Goal: Task Accomplishment & Management: Complete application form

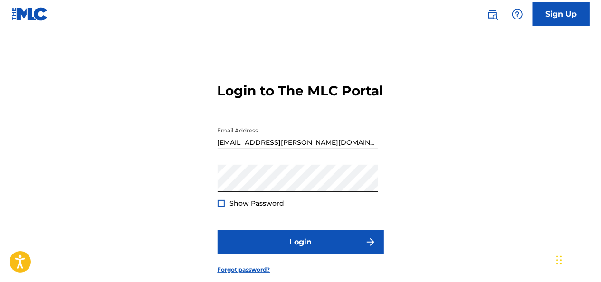
click at [554, 110] on div "Login to The MLC Portal Email Address [EMAIL_ADDRESS][PERSON_NAME][DOMAIN_NAME]…" at bounding box center [300, 170] width 601 height 237
click at [221, 207] on div at bounding box center [221, 203] width 7 height 7
click at [221, 206] on img at bounding box center [221, 203] width 5 height 5
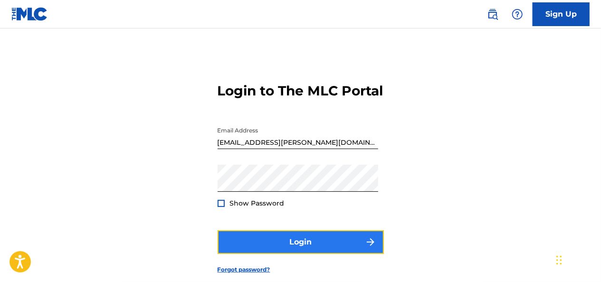
click at [301, 254] on button "Login" at bounding box center [301, 243] width 166 height 24
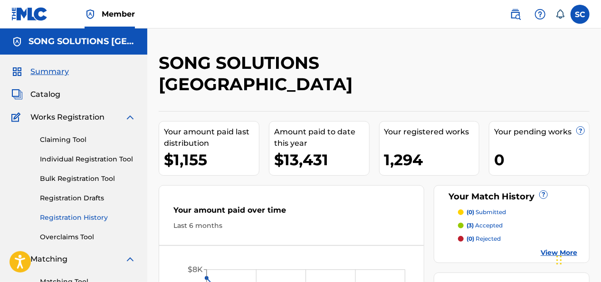
click at [79, 217] on link "Registration History" at bounding box center [88, 218] width 96 height 10
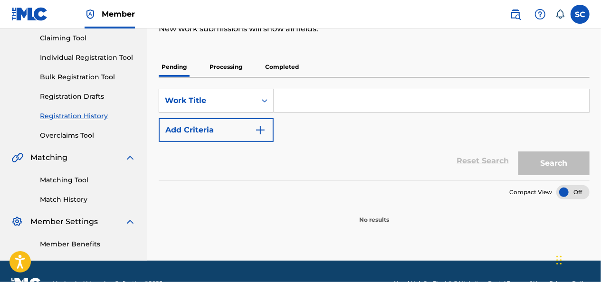
scroll to position [124, 0]
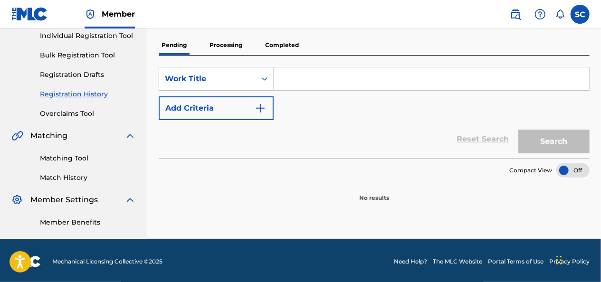
click at [223, 45] on p "Processing" at bounding box center [226, 45] width 39 height 20
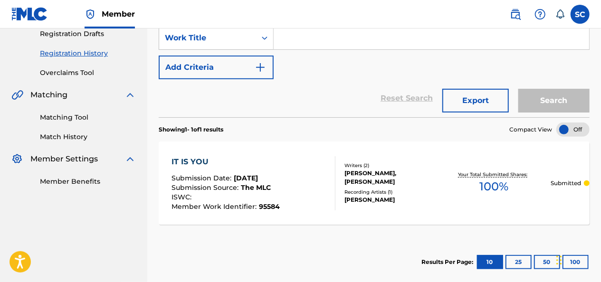
scroll to position [117, 0]
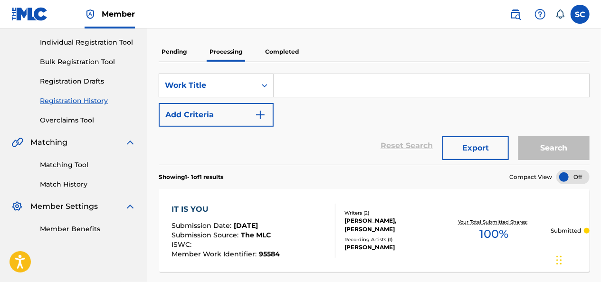
click at [279, 51] on p "Completed" at bounding box center [281, 52] width 39 height 20
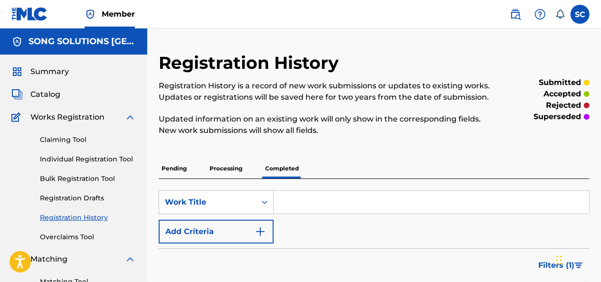
click at [172, 170] on p "Pending" at bounding box center [174, 169] width 31 height 20
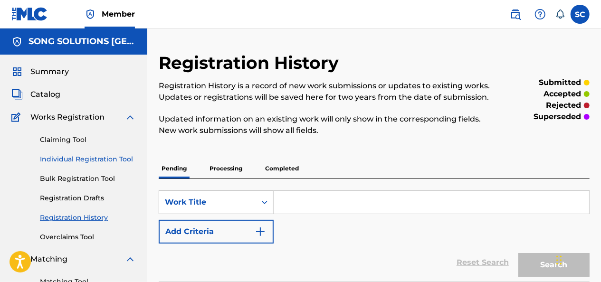
click at [91, 159] on link "Individual Registration Tool" at bounding box center [88, 159] width 96 height 10
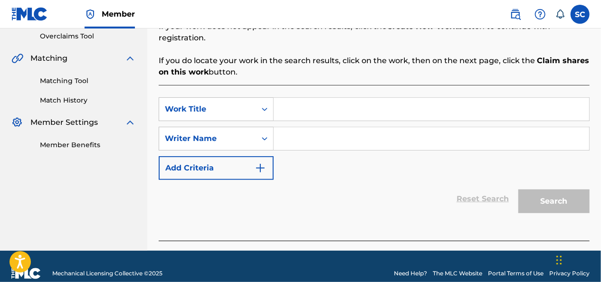
scroll to position [203, 0]
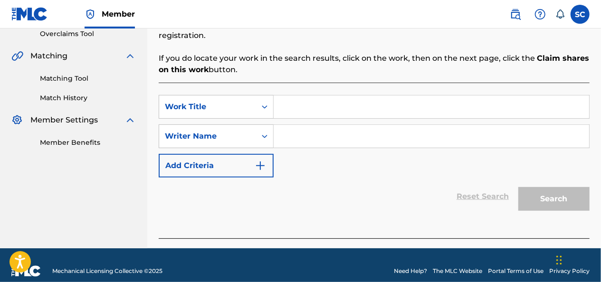
click at [302, 96] on input "Search Form" at bounding box center [432, 107] width 316 height 23
type input "f"
type input "FALL"
click at [251, 127] on div "Writer Name" at bounding box center [207, 136] width 97 height 18
click at [296, 125] on input "Search Form" at bounding box center [432, 136] width 316 height 23
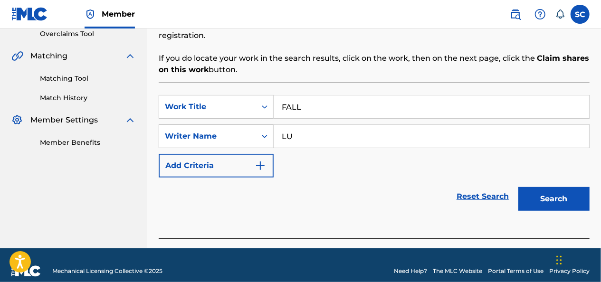
type input "L"
type input "[PERSON_NAME]"
click at [519, 187] on button "Search" at bounding box center [554, 199] width 71 height 24
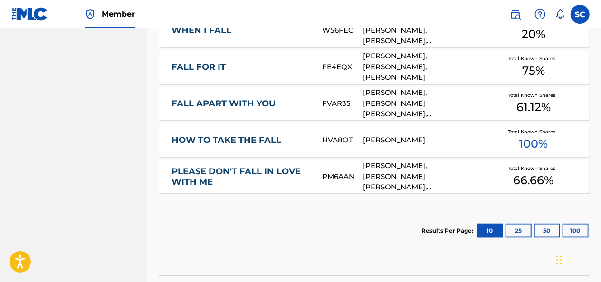
scroll to position [641, 0]
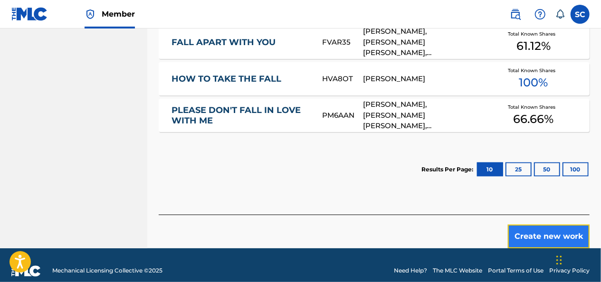
click at [538, 225] on button "Create new work" at bounding box center [549, 237] width 82 height 24
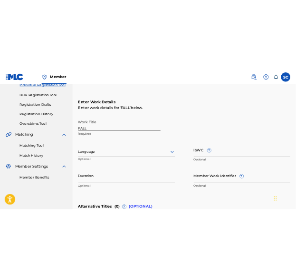
scroll to position [128, 0]
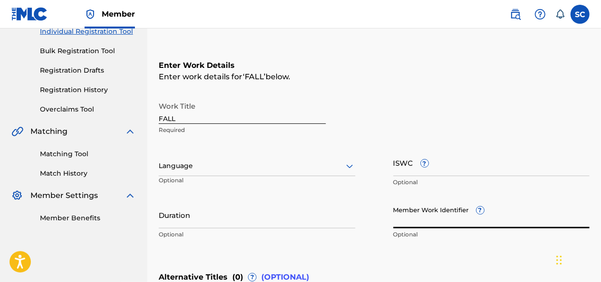
click at [414, 217] on input "Member Work Identifier ?" at bounding box center [492, 215] width 197 height 27
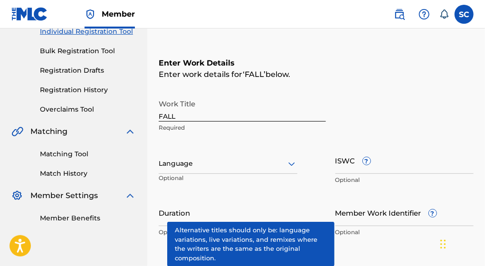
click at [397, 91] on div "Enter Work Details Enter work details for ‘ FALL ’ below. Work Title FALL Requi…" at bounding box center [316, 150] width 315 height 230
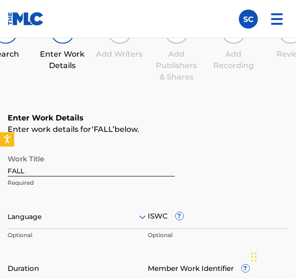
scroll to position [0, 0]
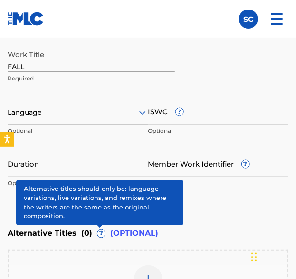
scroll to position [232, 0]
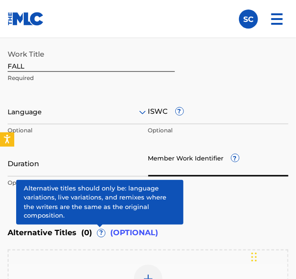
click at [161, 169] on input "Member Work Identifier ?" at bounding box center [218, 162] width 141 height 27
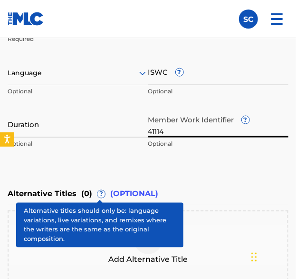
scroll to position [271, 0]
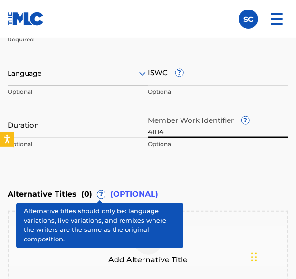
type input "41114"
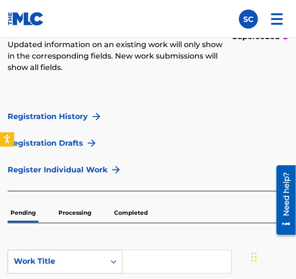
scroll to position [193, 0]
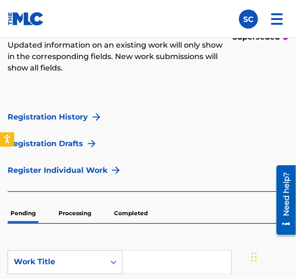
click at [133, 214] on p "Completed" at bounding box center [130, 213] width 39 height 20
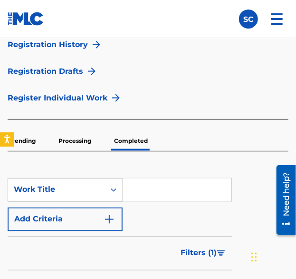
scroll to position [267, 0]
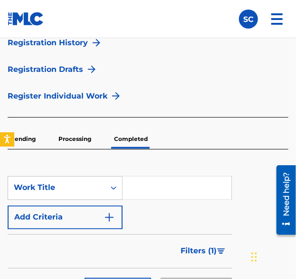
click at [139, 186] on input "Search Form" at bounding box center [177, 187] width 109 height 23
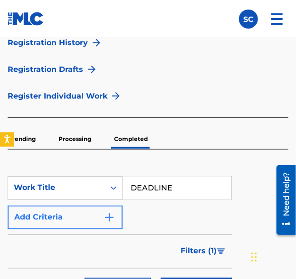
type input "DEADLINE"
click at [110, 216] on img "Search Form" at bounding box center [109, 217] width 11 height 11
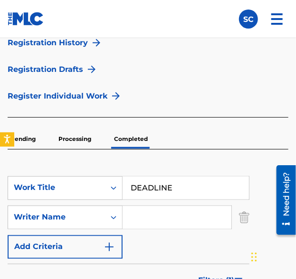
click at [144, 216] on input "Search Form" at bounding box center [177, 217] width 109 height 23
type input "[PERSON_NAME]"
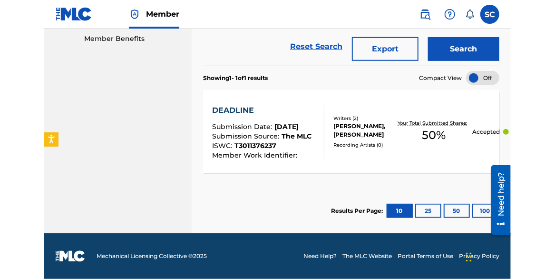
scroll to position [296, 0]
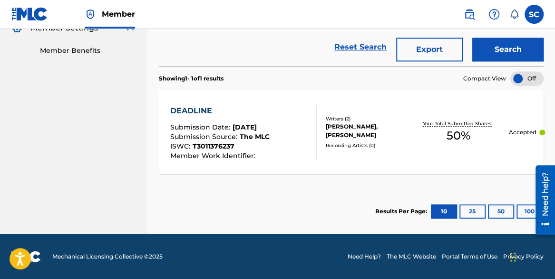
click at [205, 112] on div "DEADLINE" at bounding box center [219, 110] width 99 height 11
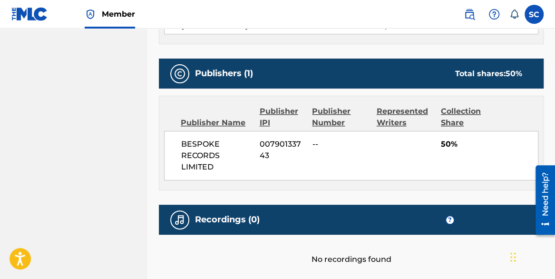
scroll to position [406, 0]
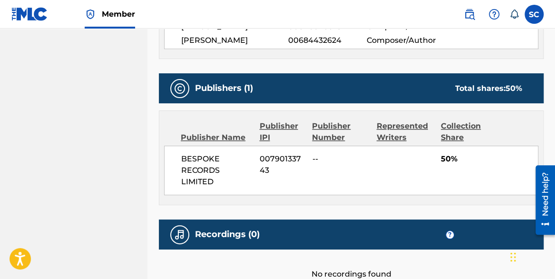
click at [195, 222] on div "Recordings (0) ?" at bounding box center [351, 234] width 385 height 30
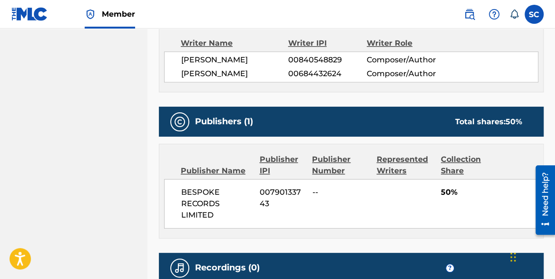
scroll to position [343, 0]
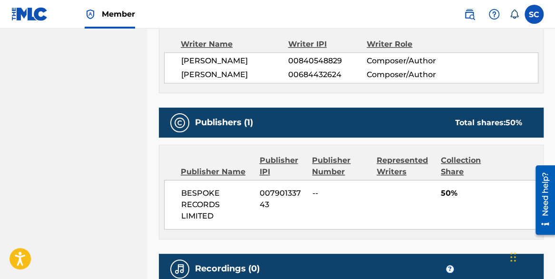
click at [197, 188] on span "BESPOKE RECORDS LIMITED" at bounding box center [216, 204] width 71 height 34
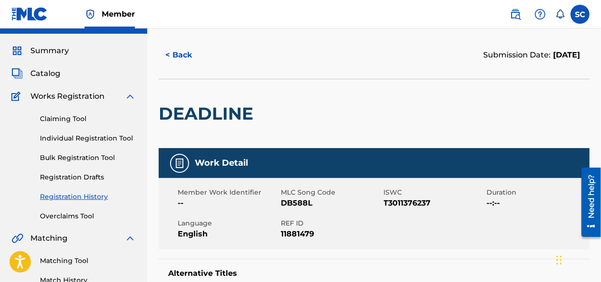
scroll to position [0, 0]
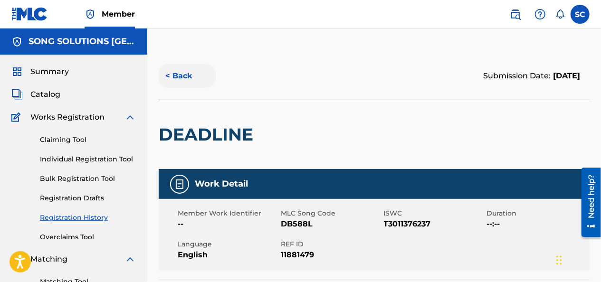
click at [180, 76] on button "< Back" at bounding box center [187, 76] width 57 height 24
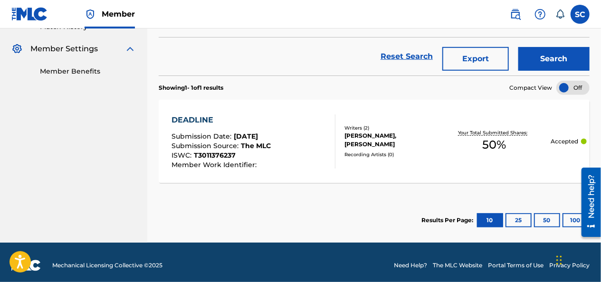
scroll to position [280, 0]
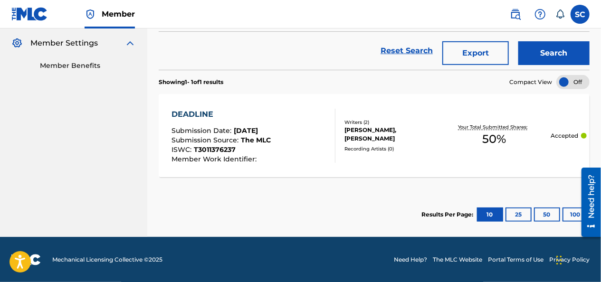
click at [200, 116] on div "DEADLINE" at bounding box center [221, 114] width 99 height 11
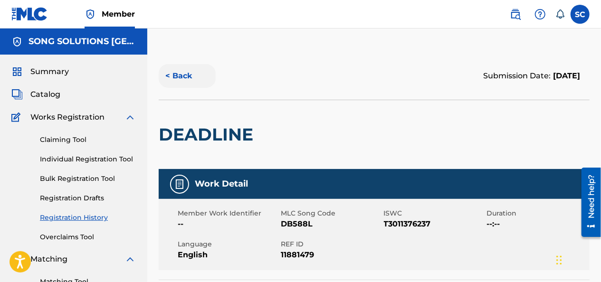
click at [182, 75] on button "< Back" at bounding box center [187, 76] width 57 height 24
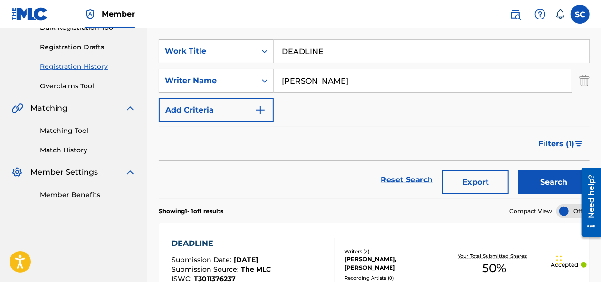
scroll to position [151, 0]
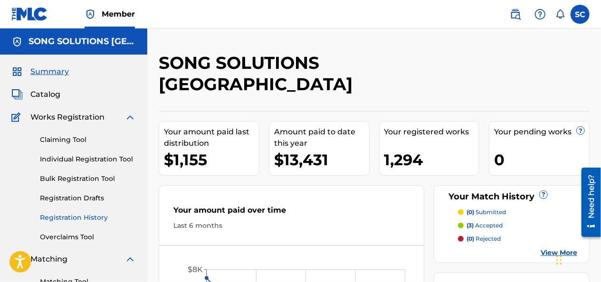
click at [76, 216] on link "Registration History" at bounding box center [88, 218] width 96 height 10
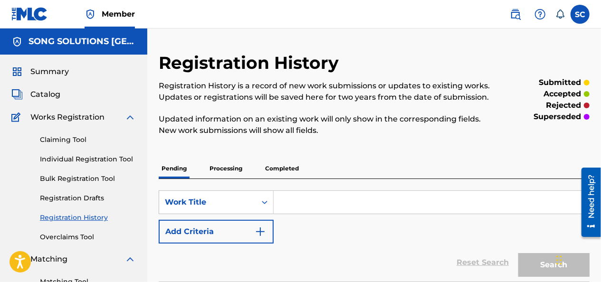
click at [290, 166] on p "Completed" at bounding box center [281, 169] width 39 height 20
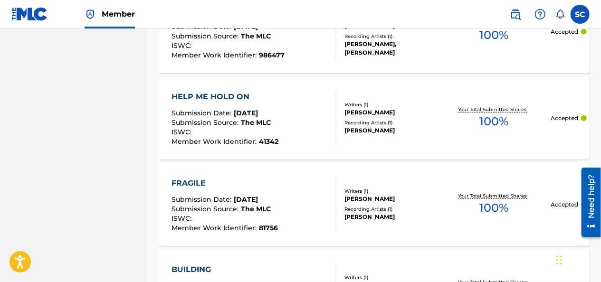
scroll to position [356, 0]
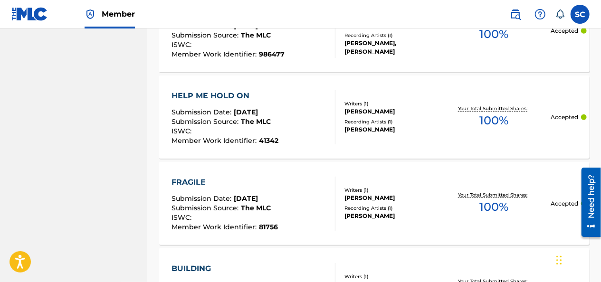
click at [219, 93] on div "HELP ME HOLD ON" at bounding box center [225, 95] width 107 height 11
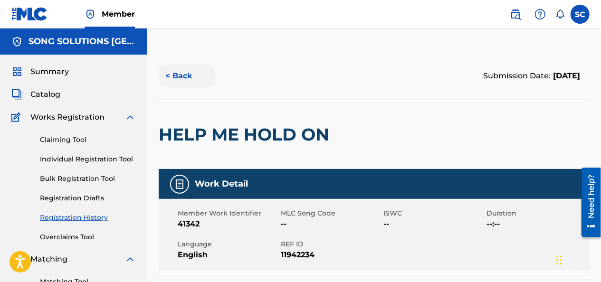
click at [180, 75] on button "< Back" at bounding box center [187, 76] width 57 height 24
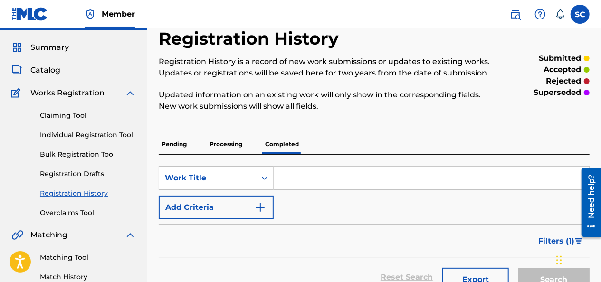
scroll to position [25, 0]
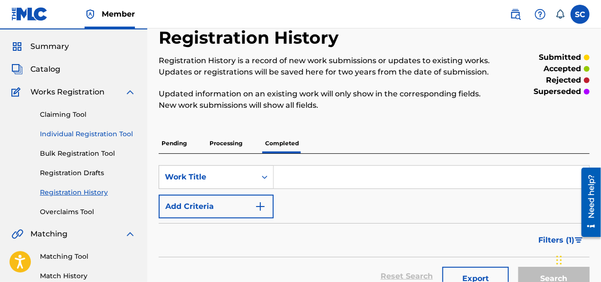
click at [78, 132] on link "Individual Registration Tool" at bounding box center [88, 134] width 96 height 10
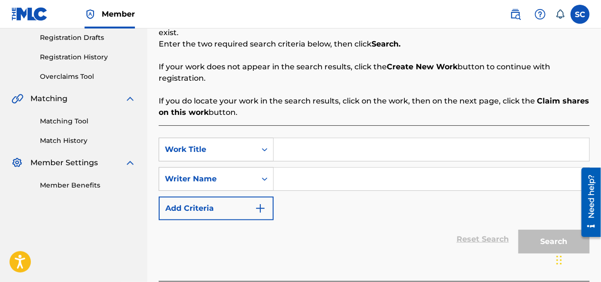
scroll to position [161, 0]
click at [295, 138] on input "Search Form" at bounding box center [432, 149] width 316 height 23
click at [309, 139] on input "DEADDLINE" at bounding box center [432, 149] width 316 height 23
type input "DEADLINE"
click at [302, 171] on input "Search Form" at bounding box center [432, 178] width 316 height 23
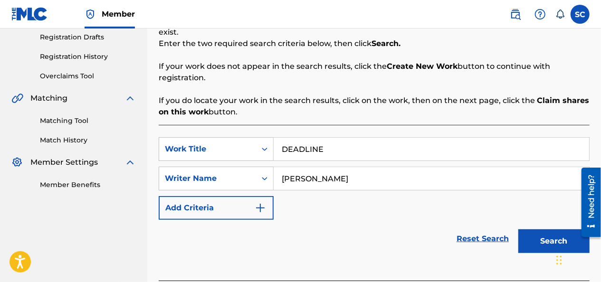
type input "[PERSON_NAME]"
click at [519, 230] on button "Search" at bounding box center [554, 242] width 71 height 24
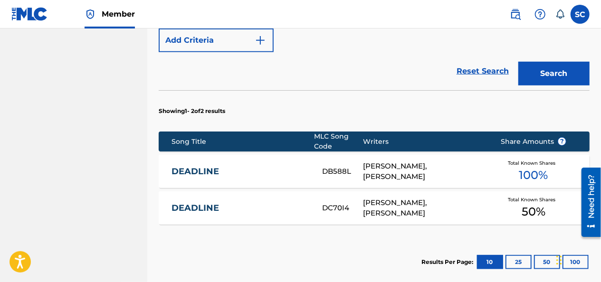
scroll to position [329, 0]
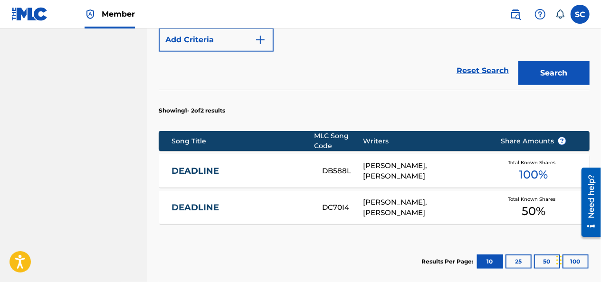
click at [212, 166] on link "DEADLINE" at bounding box center [241, 171] width 138 height 11
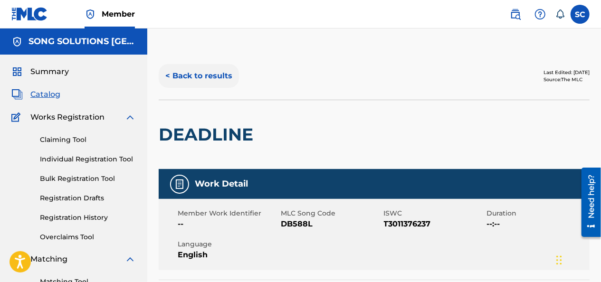
click at [187, 76] on button "< Back to results" at bounding box center [199, 76] width 80 height 24
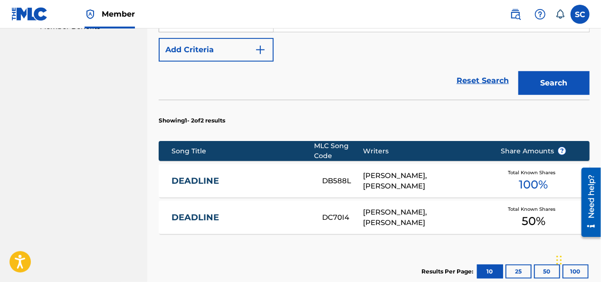
scroll to position [319, 0]
click at [196, 212] on link "DEADLINE" at bounding box center [241, 217] width 138 height 11
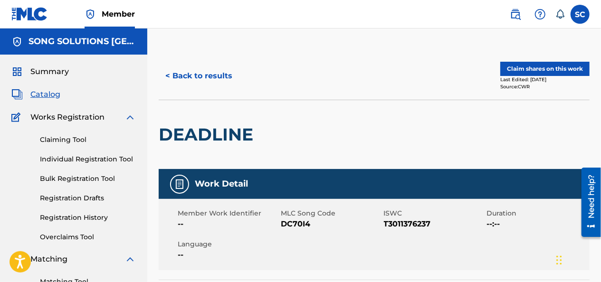
scroll to position [9, 0]
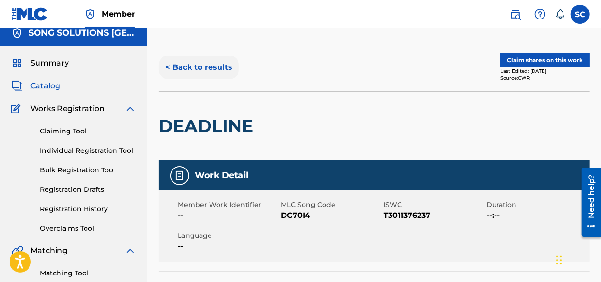
click at [213, 66] on button "< Back to results" at bounding box center [199, 68] width 80 height 24
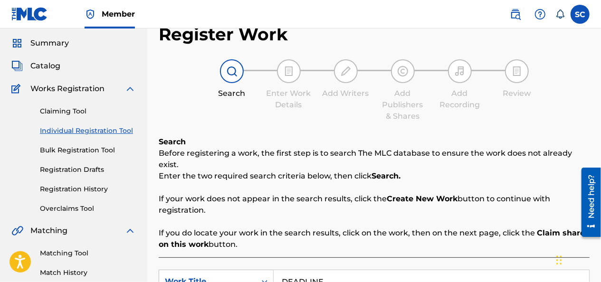
scroll to position [27, 0]
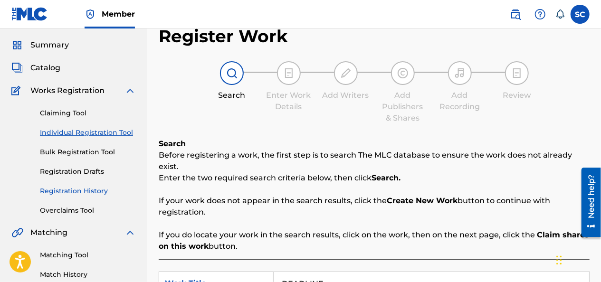
click at [70, 190] on link "Registration History" at bounding box center [88, 191] width 96 height 10
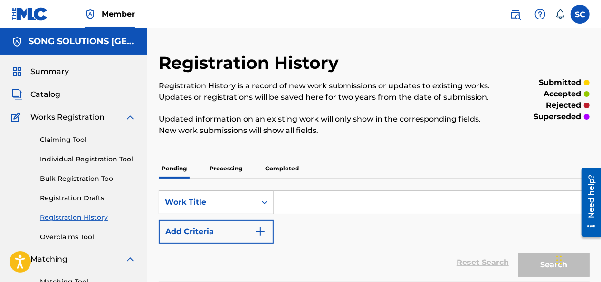
click at [225, 169] on p "Processing" at bounding box center [226, 169] width 39 height 20
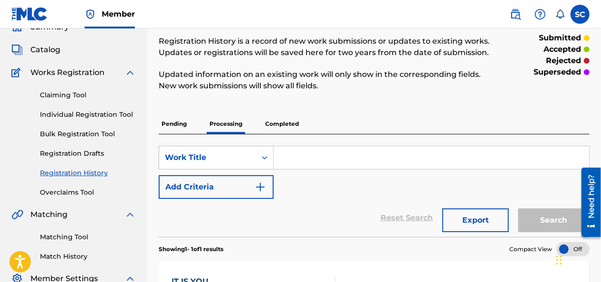
scroll to position [43, 0]
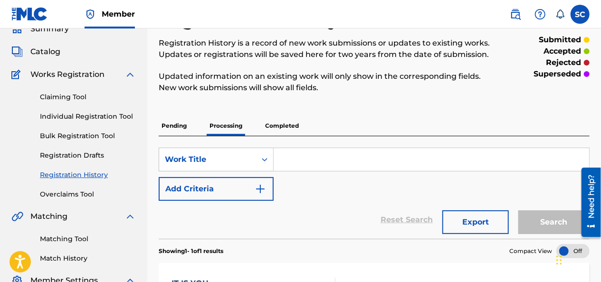
click at [294, 125] on p "Completed" at bounding box center [281, 126] width 39 height 20
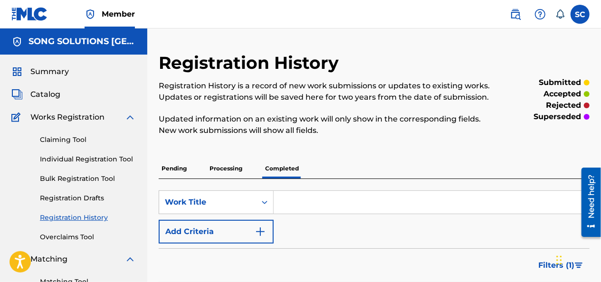
click at [309, 214] on div "Search Form" at bounding box center [432, 203] width 316 height 24
click at [312, 201] on input "Search Form" at bounding box center [432, 202] width 316 height 23
type input "DEADLINE"
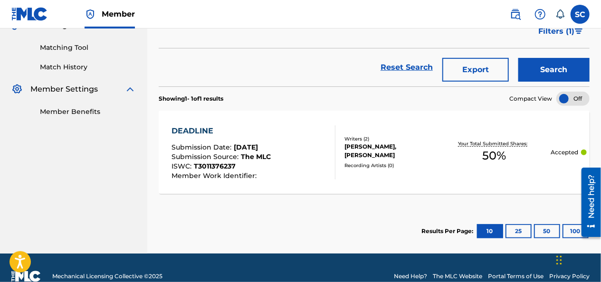
scroll to position [233, 0]
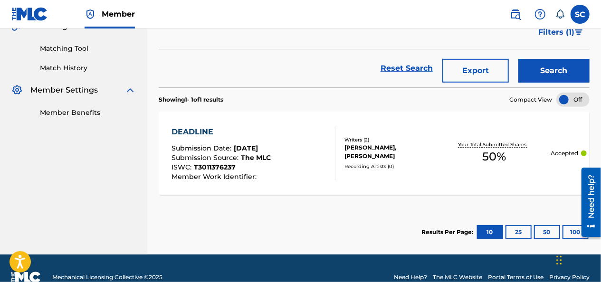
click at [217, 147] on span "Submission Date :" at bounding box center [203, 148] width 62 height 9
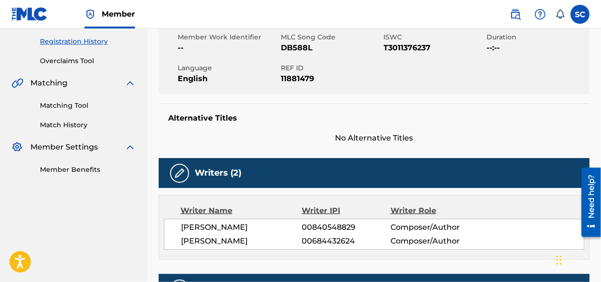
scroll to position [177, 0]
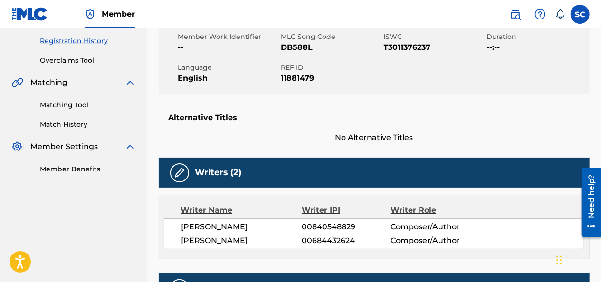
click at [493, 105] on div "Alternative Titles No Alternative Titles" at bounding box center [374, 123] width 431 height 40
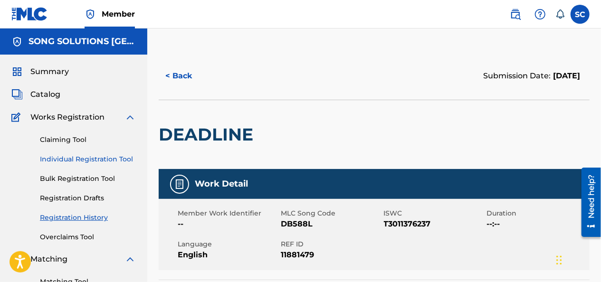
click at [95, 157] on link "Individual Registration Tool" at bounding box center [88, 159] width 96 height 10
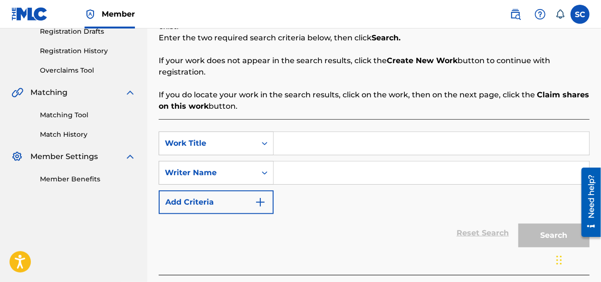
scroll to position [167, 0]
click at [310, 132] on input "Search Form" at bounding box center [432, 143] width 316 height 23
type input "FALL"
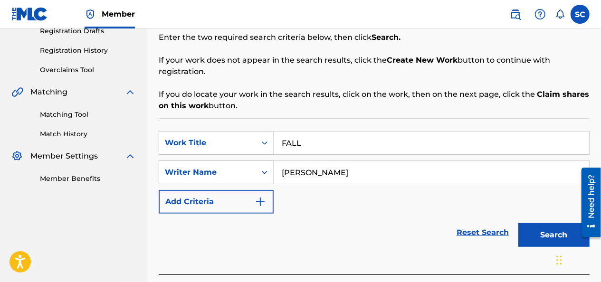
type input "[PERSON_NAME]"
click at [519, 223] on button "Search" at bounding box center [554, 235] width 71 height 24
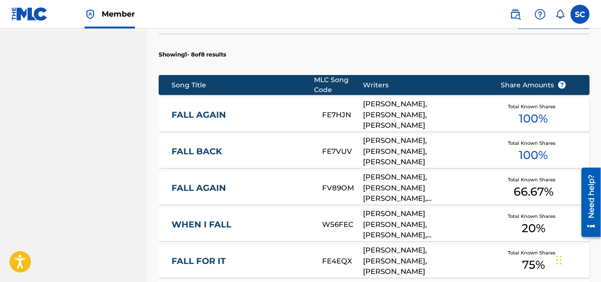
scroll to position [641, 0]
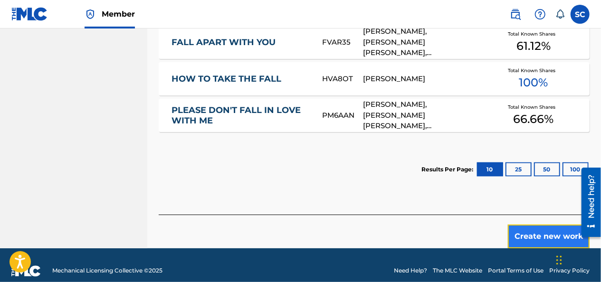
click at [550, 225] on button "Create new work" at bounding box center [549, 237] width 82 height 24
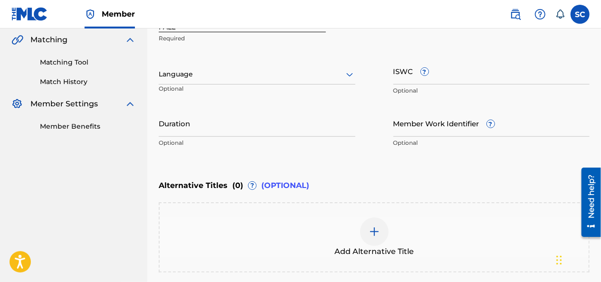
scroll to position [219, 0]
click at [409, 125] on input "Member Work Identifier ?" at bounding box center [492, 123] width 197 height 27
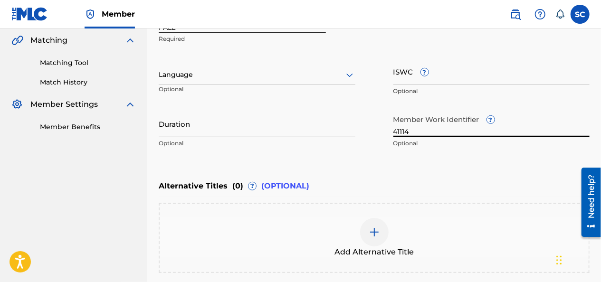
type input "41114"
click at [153, 165] on div "Register Work Search Enter Work Details Add Writers Add Publishers & Shares Add…" at bounding box center [374, 82] width 454 height 498
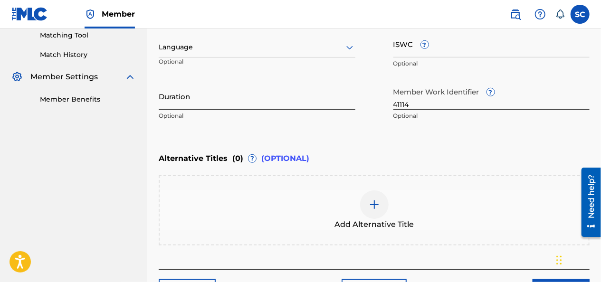
scroll to position [313, 0]
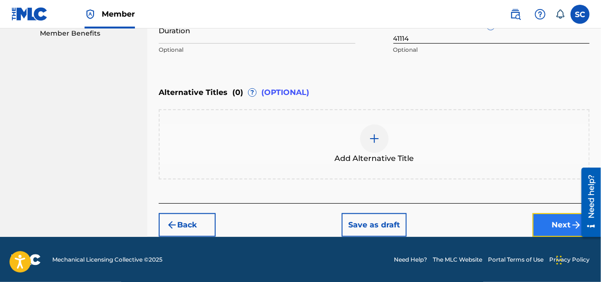
click at [555, 226] on button "Next" at bounding box center [561, 225] width 57 height 24
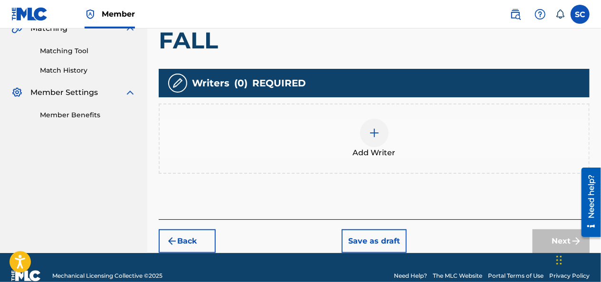
scroll to position [230, 0]
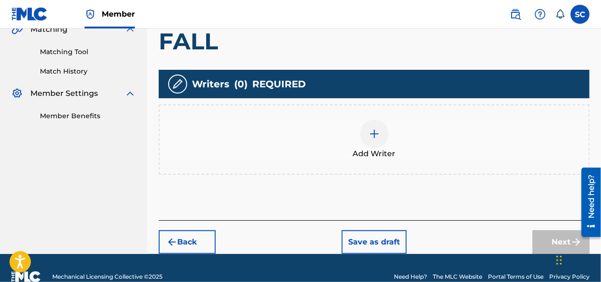
click at [373, 132] on img at bounding box center [374, 133] width 11 height 11
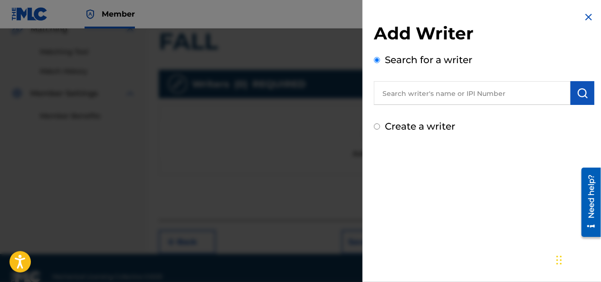
click at [404, 101] on input "text" at bounding box center [472, 93] width 197 height 24
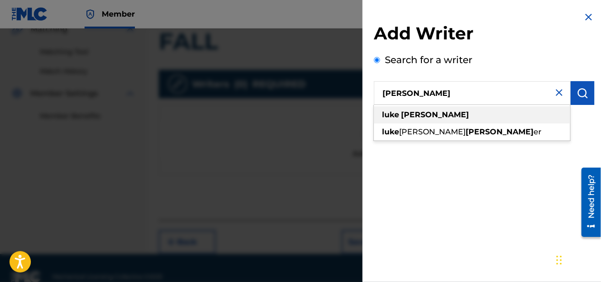
click at [404, 113] on strong "[PERSON_NAME]" at bounding box center [435, 114] width 68 height 9
type input "[PERSON_NAME]"
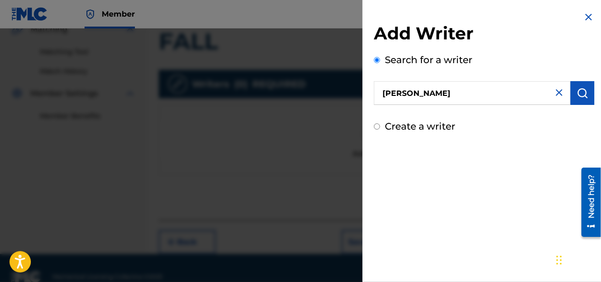
click at [557, 92] on img at bounding box center [559, 92] width 11 height 11
click at [456, 95] on input "text" at bounding box center [472, 93] width 197 height 24
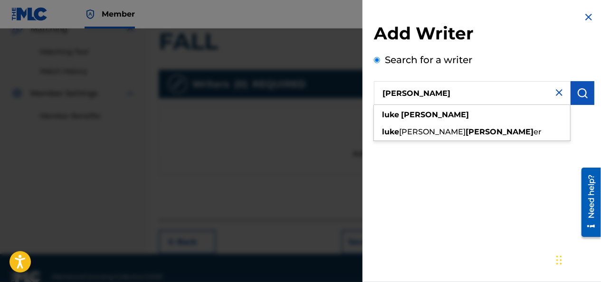
type input "[PERSON_NAME]"
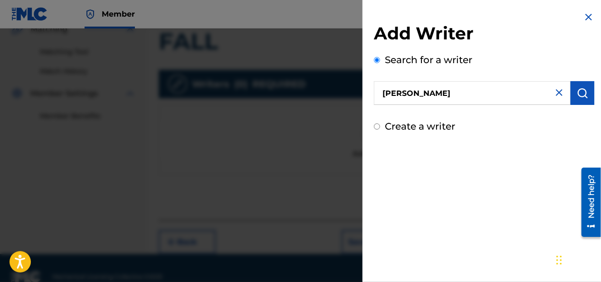
click at [427, 186] on div "Add Writer Search for a writer [PERSON_NAME] Create a writer" at bounding box center [484, 141] width 243 height 282
click at [586, 14] on img at bounding box center [588, 16] width 11 height 11
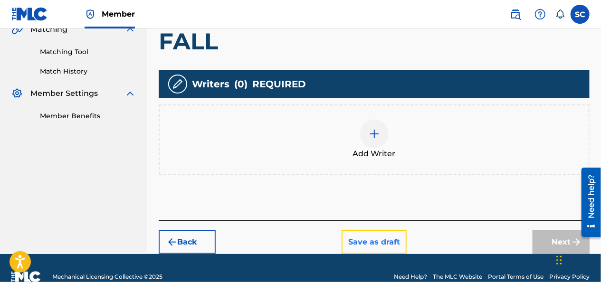
click at [363, 238] on button "Save as draft" at bounding box center [374, 243] width 65 height 24
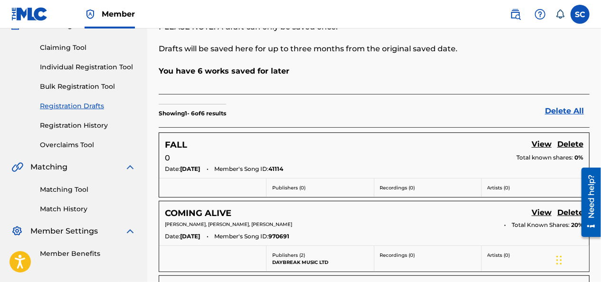
scroll to position [57, 0]
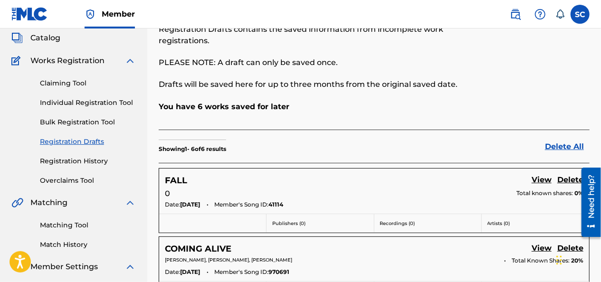
click at [396, 121] on div "You have 6 works saved for later" at bounding box center [374, 115] width 431 height 29
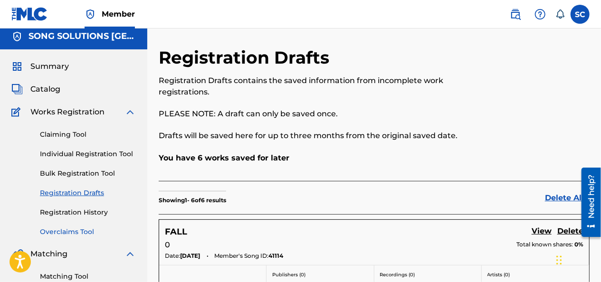
scroll to position [4, 0]
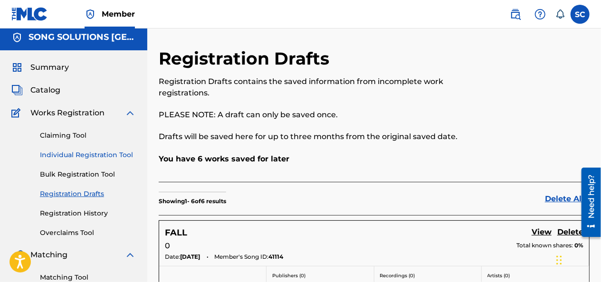
click at [87, 152] on link "Individual Registration Tool" at bounding box center [88, 155] width 96 height 10
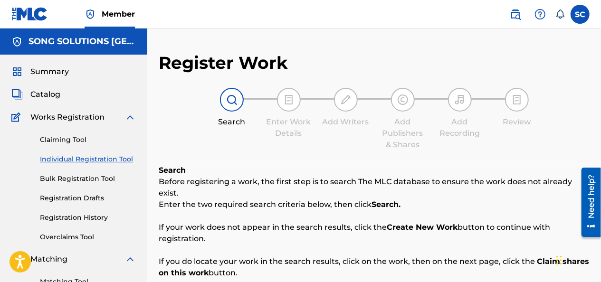
scroll to position [203, 0]
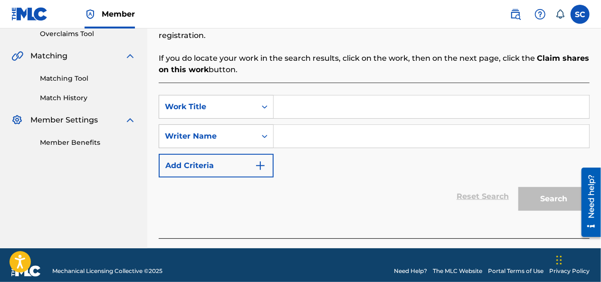
click at [319, 96] on input "Search Form" at bounding box center [432, 107] width 316 height 23
type input "DEADLINE"
click at [70, 79] on link "Matching Tool" at bounding box center [88, 79] width 96 height 10
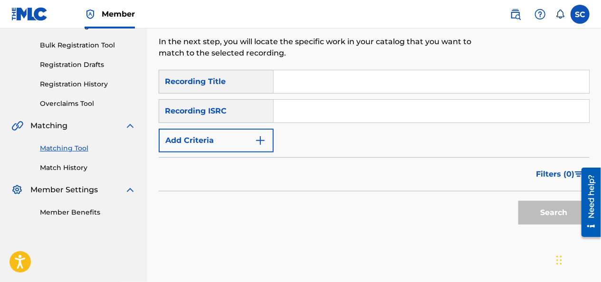
scroll to position [129, 0]
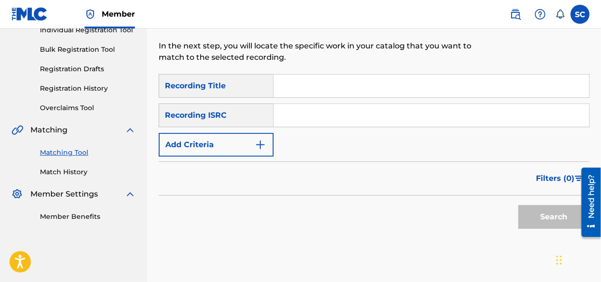
click at [315, 82] on input "Search Form" at bounding box center [432, 86] width 316 height 23
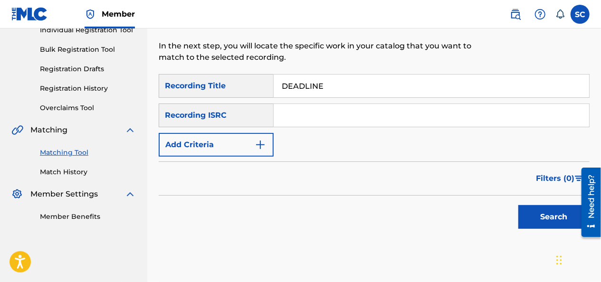
type input "DEADLINE"
click at [283, 106] on input "Search Form" at bounding box center [432, 115] width 316 height 23
type input "[PERSON_NAME]"
click at [519, 205] on button "Search" at bounding box center [554, 217] width 71 height 24
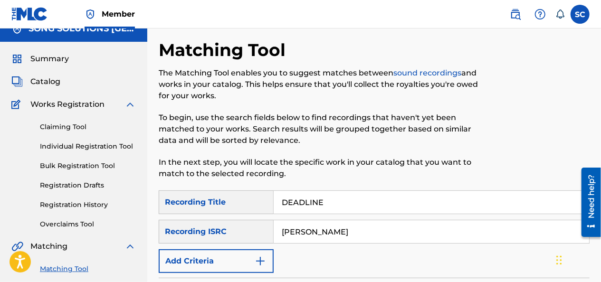
scroll to position [0, 0]
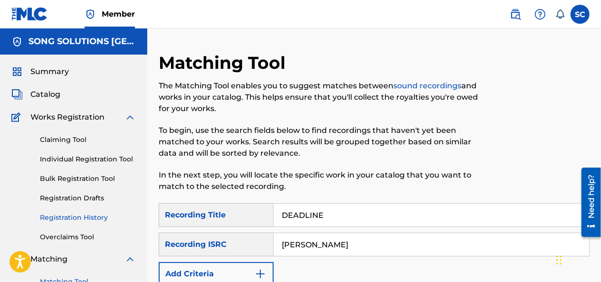
click at [66, 218] on link "Registration History" at bounding box center [88, 218] width 96 height 10
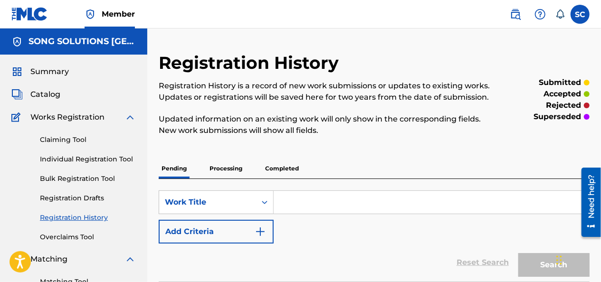
click at [287, 169] on p "Completed" at bounding box center [281, 169] width 39 height 20
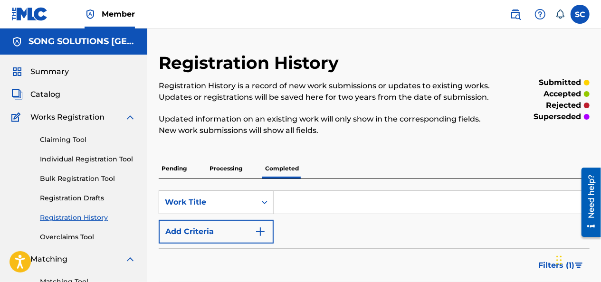
click at [313, 206] on input "Search Form" at bounding box center [432, 202] width 316 height 23
type input "DEAD"
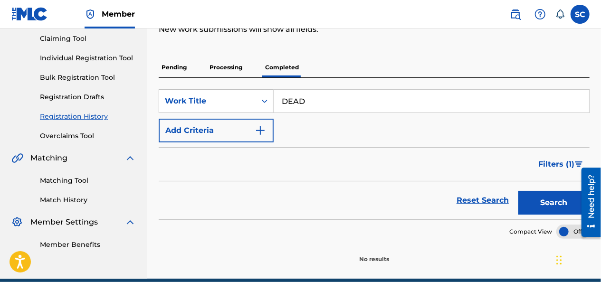
scroll to position [143, 0]
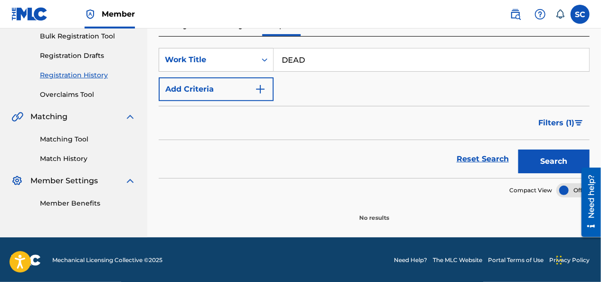
click at [469, 174] on div "Reset Search Search" at bounding box center [374, 159] width 431 height 38
click at [561, 122] on span "Filters ( 1 )" at bounding box center [557, 122] width 36 height 11
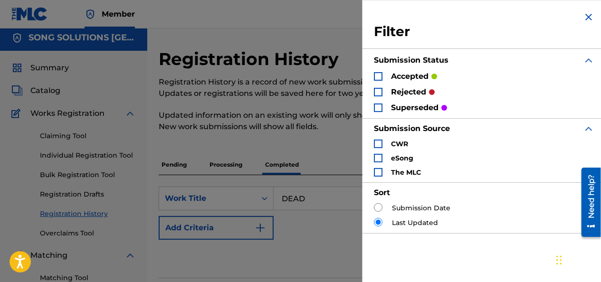
scroll to position [3, 0]
click at [586, 15] on img "Search Form" at bounding box center [588, 16] width 11 height 11
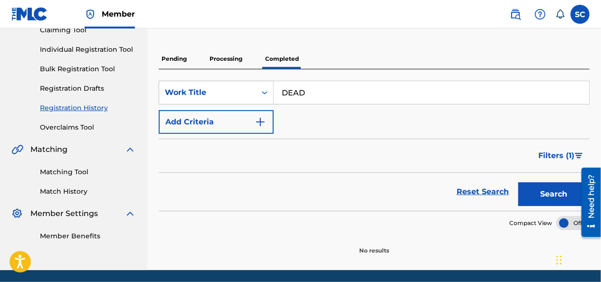
scroll to position [110, 0]
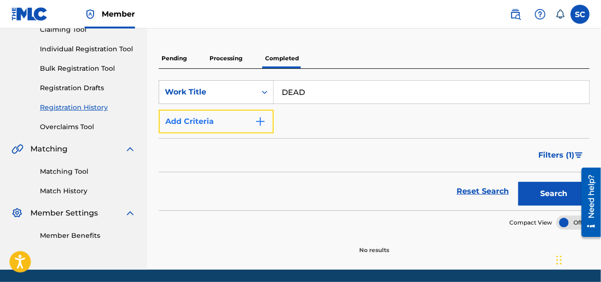
click at [263, 119] on img "Search Form" at bounding box center [260, 121] width 11 height 11
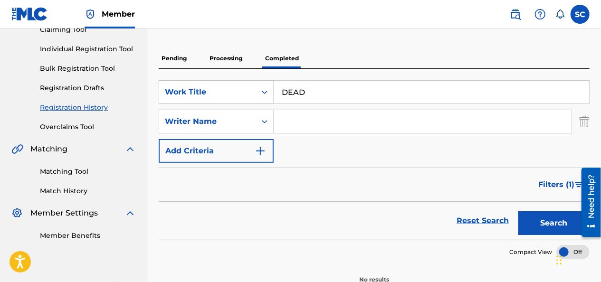
click at [305, 120] on input "Search Form" at bounding box center [423, 121] width 298 height 23
type input "[PERSON_NAME]"
click at [519, 212] on button "Search" at bounding box center [554, 224] width 71 height 24
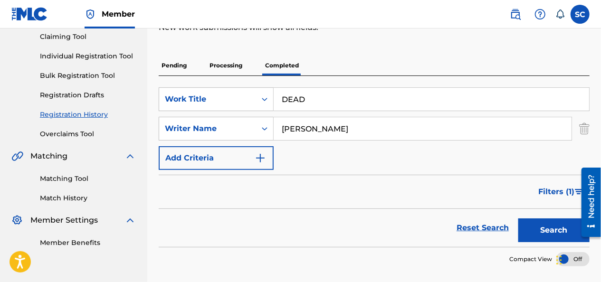
scroll to position [103, 0]
click at [83, 58] on link "Individual Registration Tool" at bounding box center [88, 57] width 96 height 10
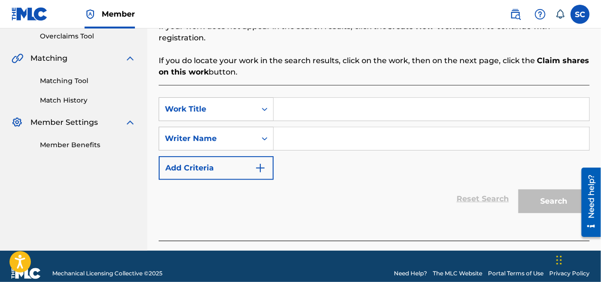
scroll to position [202, 0]
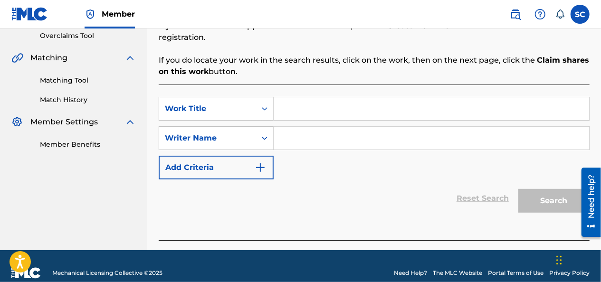
click at [314, 100] on input "Search Form" at bounding box center [432, 108] width 316 height 23
type input "DEADLINE"
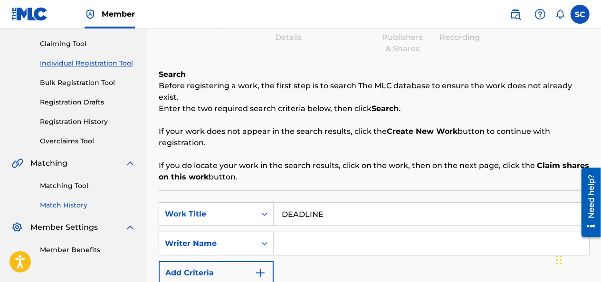
scroll to position [95, 0]
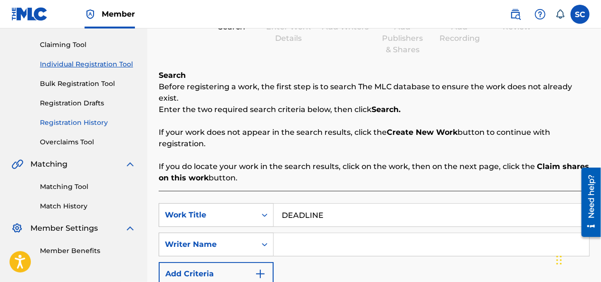
click at [75, 122] on link "Registration History" at bounding box center [88, 123] width 96 height 10
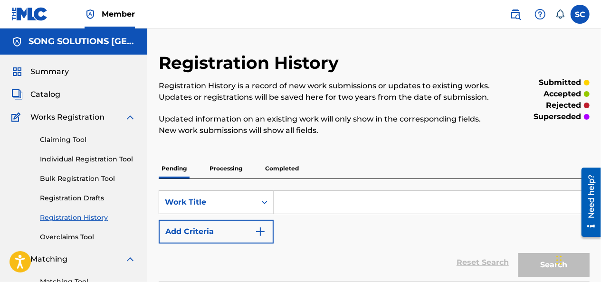
click at [288, 165] on p "Completed" at bounding box center [281, 169] width 39 height 20
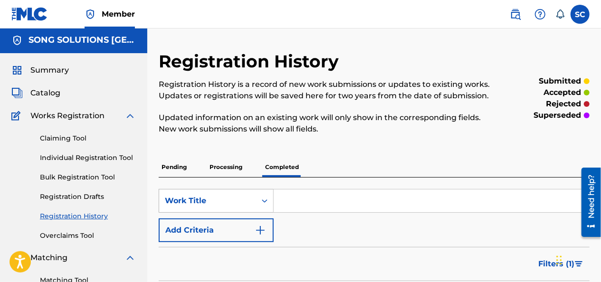
scroll to position [1, 0]
click at [296, 202] on input "Search Form" at bounding box center [432, 201] width 316 height 23
type input "DEADLINE"
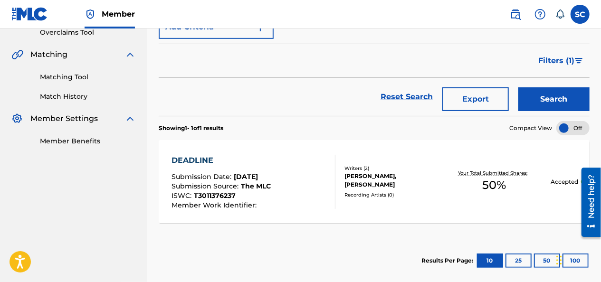
scroll to position [204, 0]
click at [202, 176] on span "Submission Date :" at bounding box center [203, 177] width 62 height 9
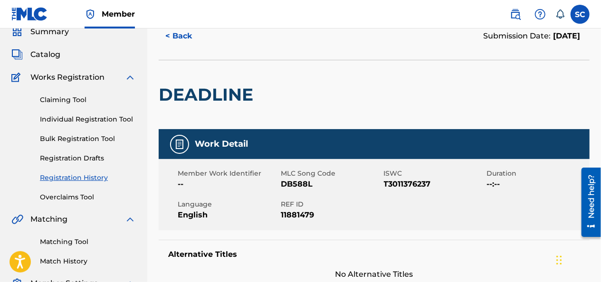
scroll to position [39, 0]
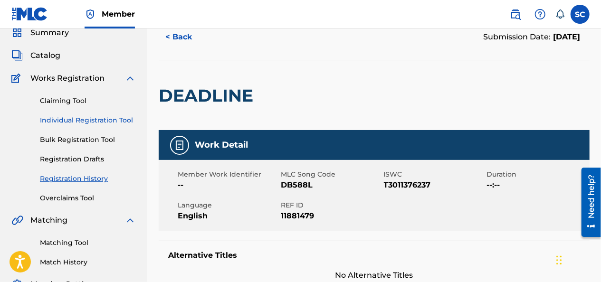
click at [77, 120] on link "Individual Registration Tool" at bounding box center [88, 121] width 96 height 10
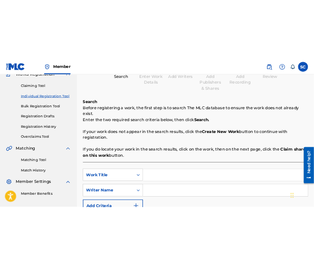
scroll to position [84, 0]
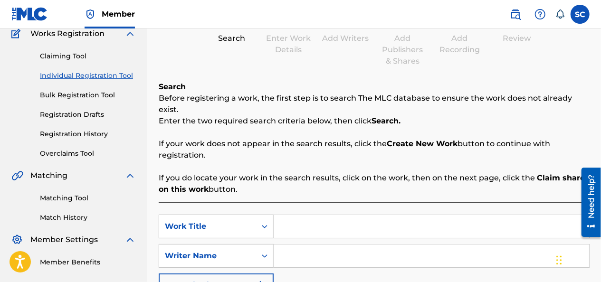
click at [387, 203] on div "SearchWithCriteria6dba9ed5-7a25-42d7-9026-3ed034311931 Work Title SearchWithCri…" at bounding box center [374, 281] width 431 height 156
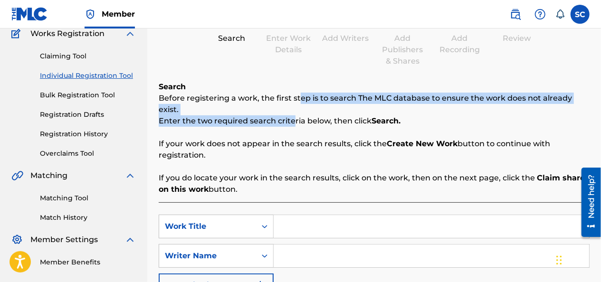
click at [298, 100] on div "Search Before registering a work, the first step is to search The MLC database …" at bounding box center [374, 138] width 431 height 114
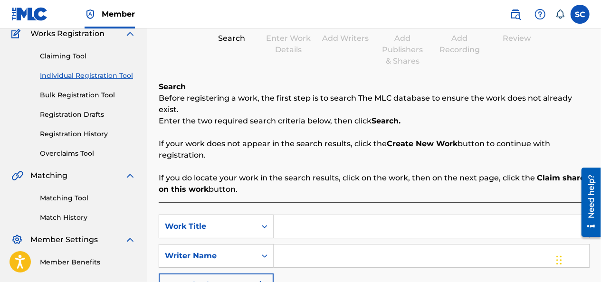
click at [297, 86] on div "Search Before registering a work, the first step is to search The MLC database …" at bounding box center [374, 138] width 431 height 114
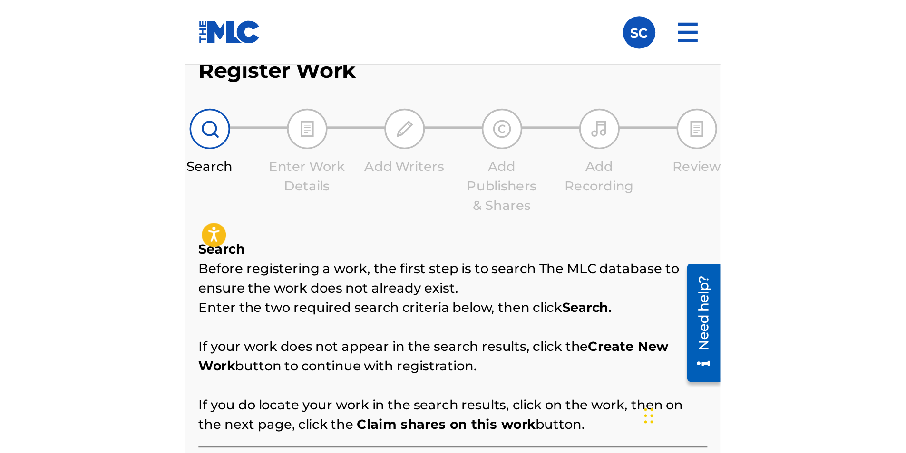
scroll to position [10, 0]
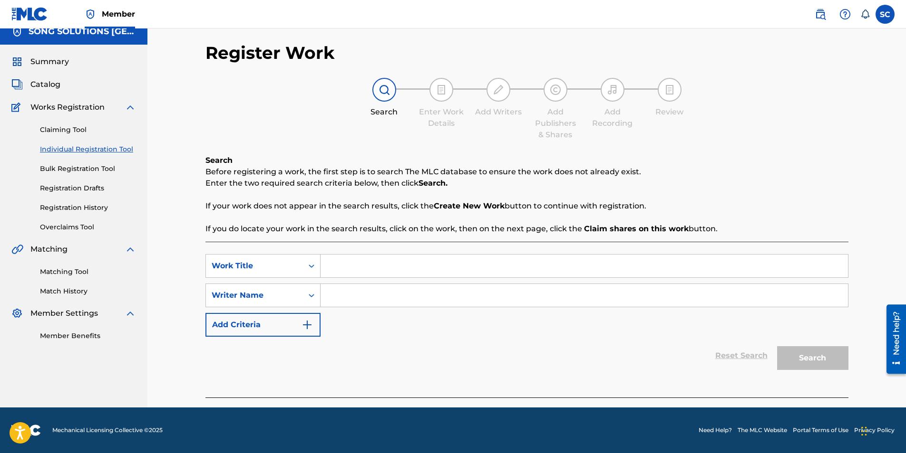
click at [443, 261] on input "Search Form" at bounding box center [583, 266] width 527 height 23
type input "but [DEMOGRAPHIC_DATA]"
click at [342, 282] on input "Search Form" at bounding box center [583, 295] width 527 height 23
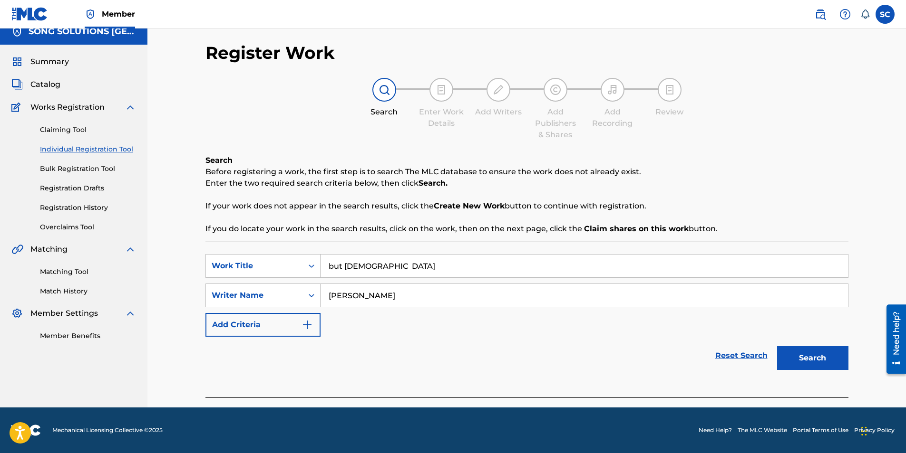
type input "[PERSON_NAME]"
click at [601, 282] on button "Search" at bounding box center [812, 359] width 71 height 24
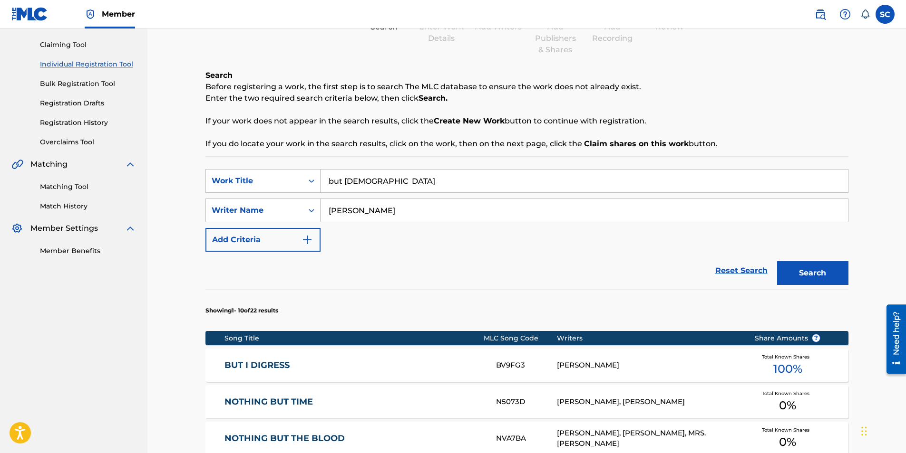
scroll to position [0, 0]
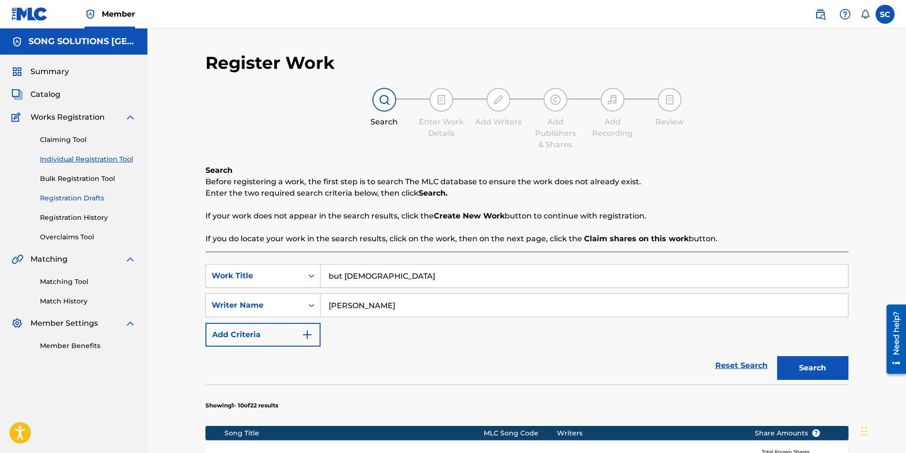
click at [91, 199] on link "Registration Drafts" at bounding box center [88, 198] width 96 height 10
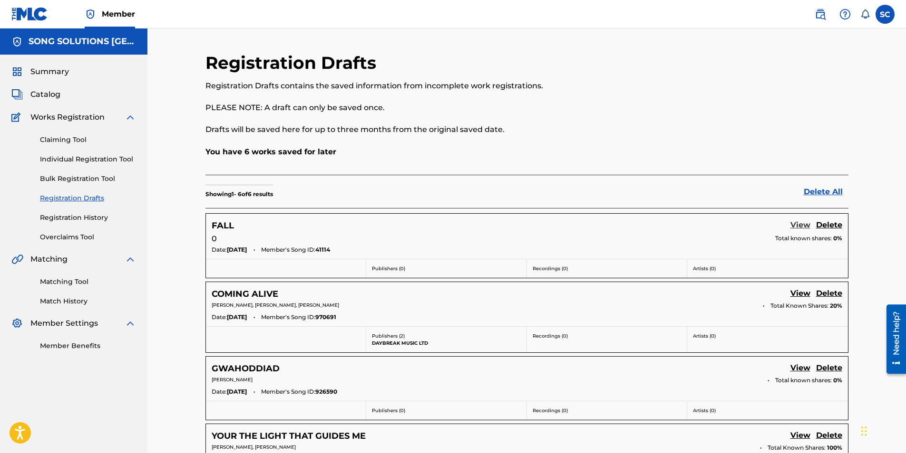
click at [601, 223] on link "View" at bounding box center [800, 226] width 20 height 13
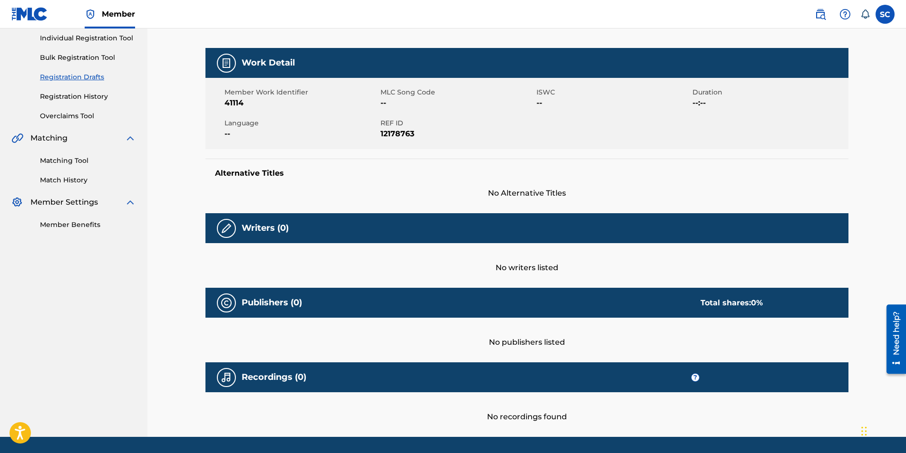
scroll to position [151, 0]
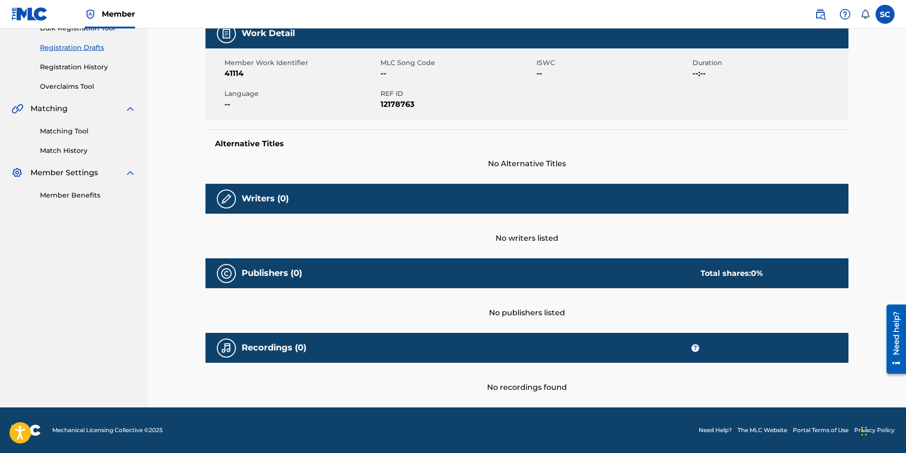
click at [286, 198] on h5 "Writers (0)" at bounding box center [264, 198] width 47 height 11
click at [502, 232] on div "No writers listed" at bounding box center [526, 229] width 643 height 30
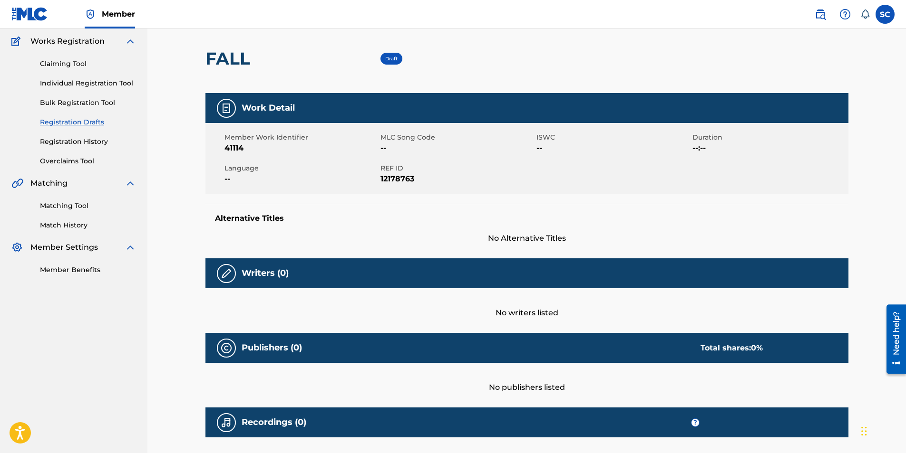
scroll to position [0, 0]
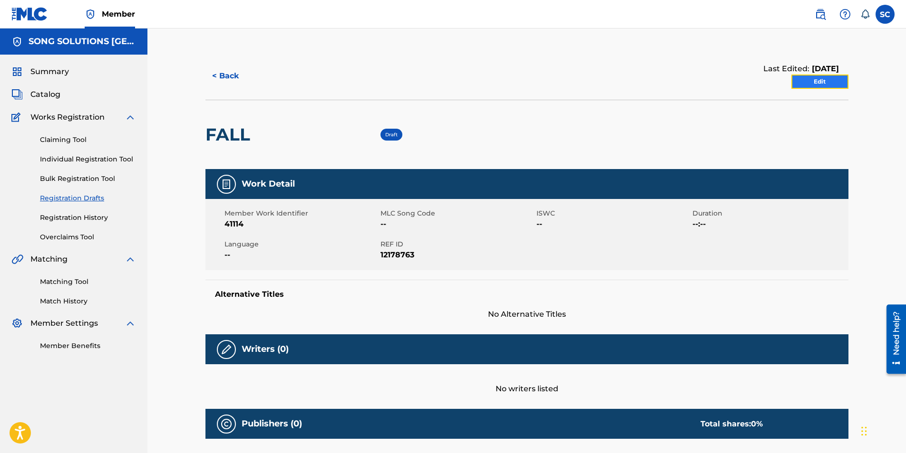
click at [601, 81] on link "Edit" at bounding box center [819, 82] width 57 height 14
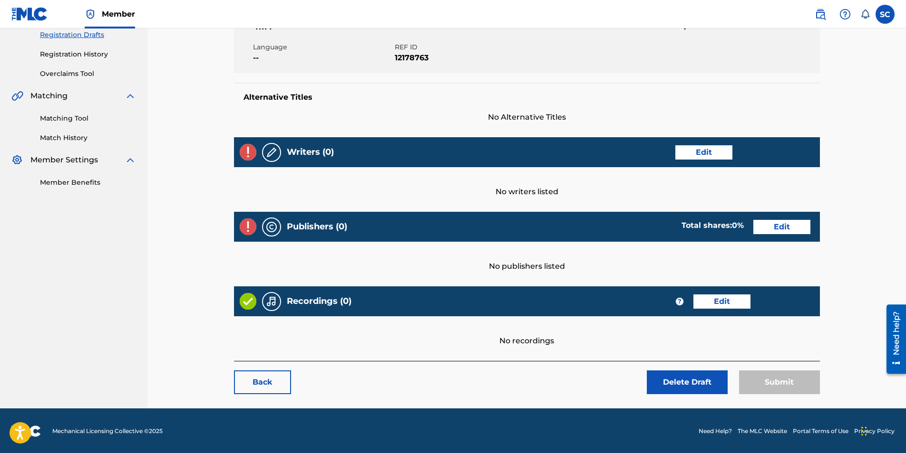
scroll to position [164, 0]
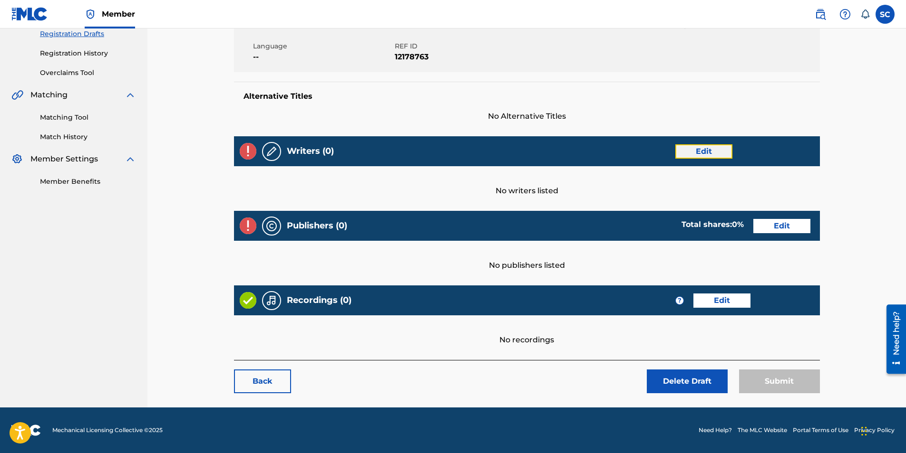
click at [601, 148] on link "Edit" at bounding box center [703, 152] width 57 height 14
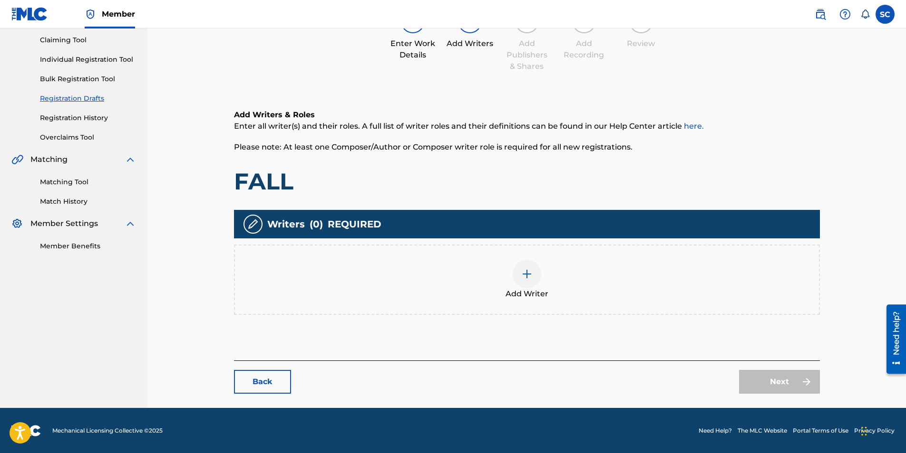
scroll to position [100, 0]
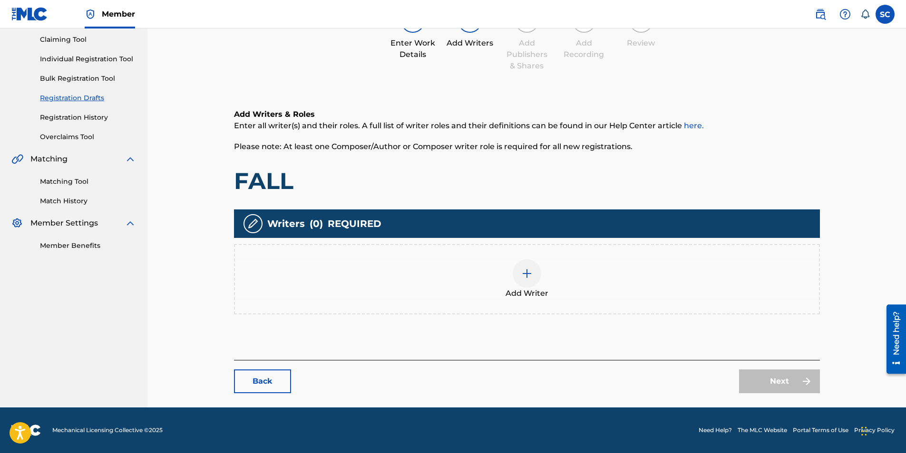
click at [527, 273] on img at bounding box center [526, 273] width 11 height 11
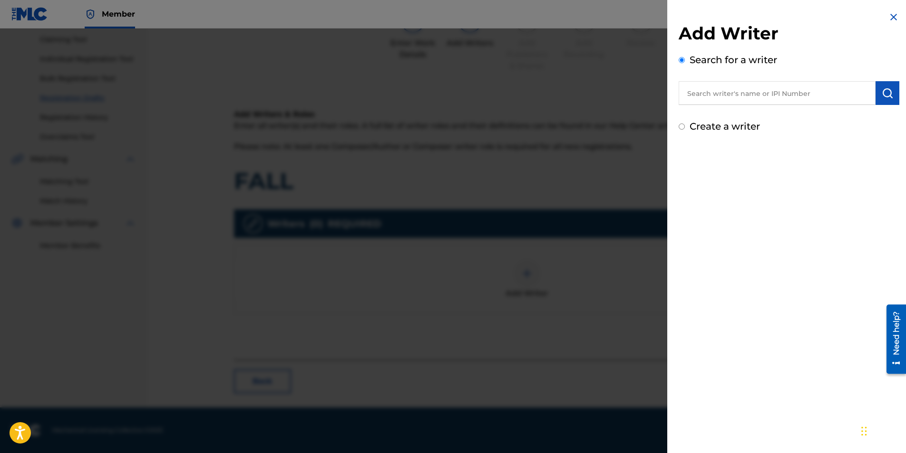
click at [601, 92] on input "text" at bounding box center [776, 93] width 197 height 24
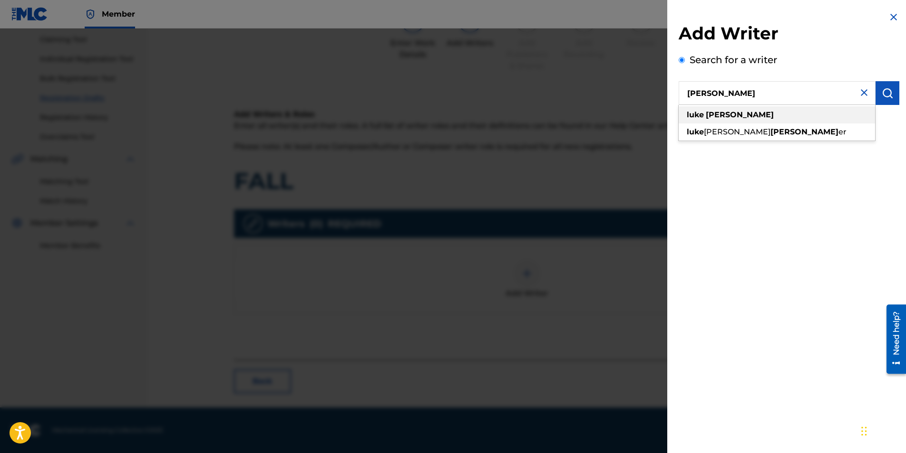
type input "[PERSON_NAME]"
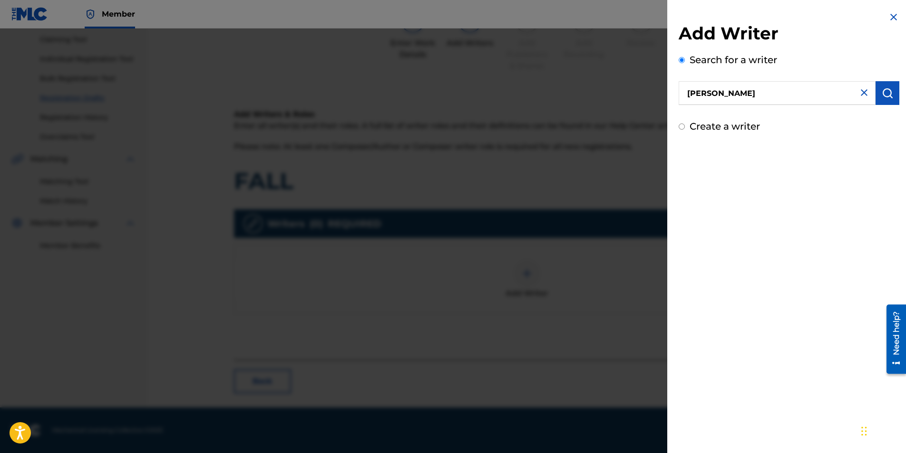
drag, startPoint x: 741, startPoint y: 97, endPoint x: 667, endPoint y: 100, distance: 74.2
click at [601, 100] on div "Add Writer Search for a writer [PERSON_NAME] Create a writer" at bounding box center [788, 72] width 243 height 145
click at [601, 88] on input "text" at bounding box center [776, 93] width 197 height 24
type input "l"
type input "[PERSON_NAME]"
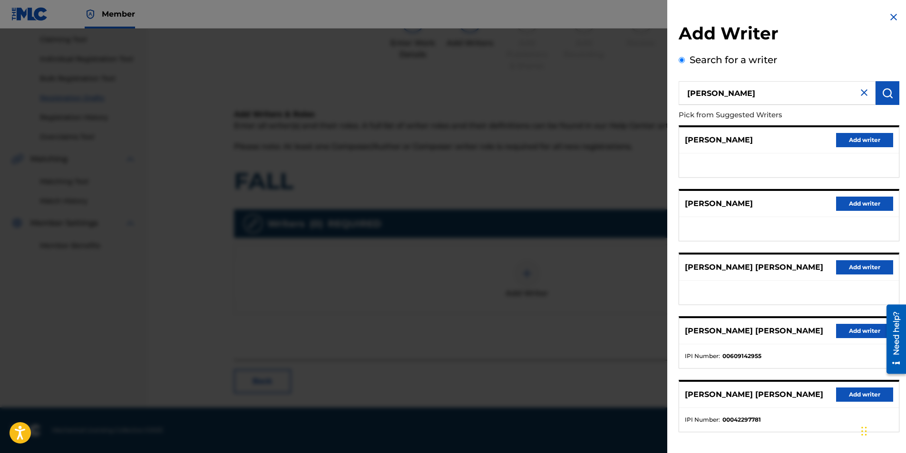
click at [601, 92] on img at bounding box center [863, 92] width 11 height 11
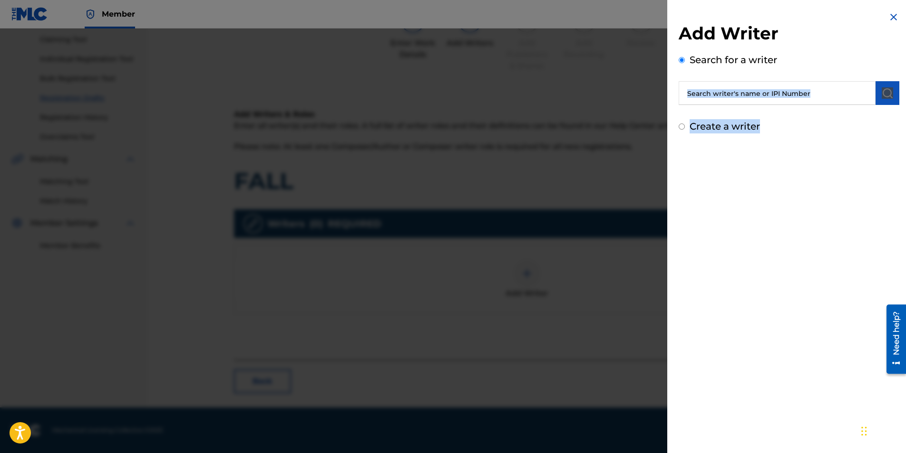
drag, startPoint x: 822, startPoint y: 106, endPoint x: 796, endPoint y: 98, distance: 27.2
click at [601, 99] on div "Add Writer Search for a writer Create a writer" at bounding box center [788, 78] width 221 height 111
click at [601, 90] on input "text" at bounding box center [776, 93] width 197 height 24
click at [601, 99] on input "text" at bounding box center [776, 93] width 197 height 24
click at [601, 92] on input "text" at bounding box center [776, 93] width 197 height 24
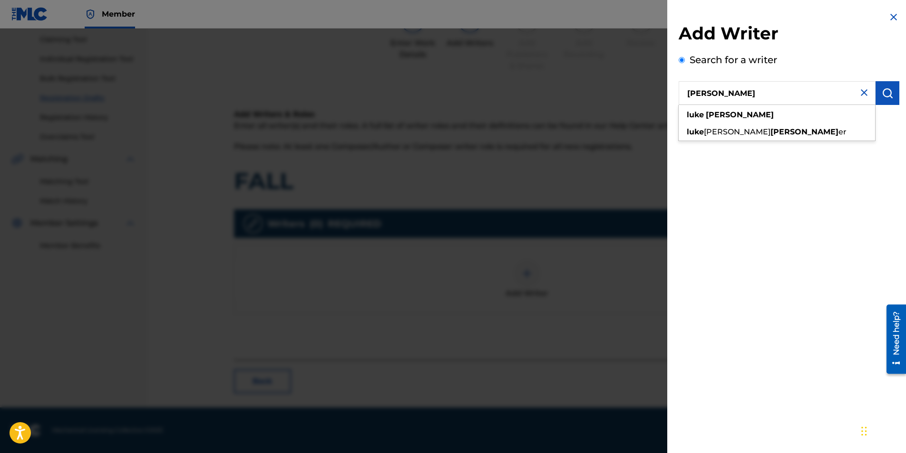
type input "[PERSON_NAME]"
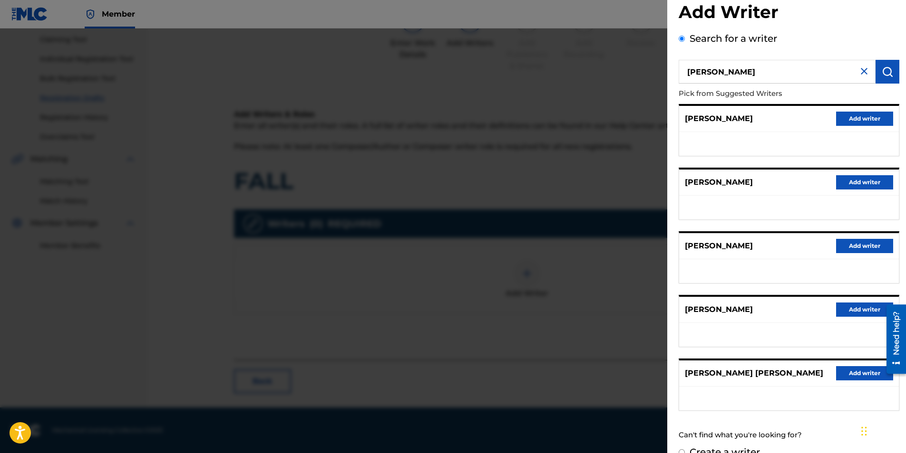
scroll to position [39, 0]
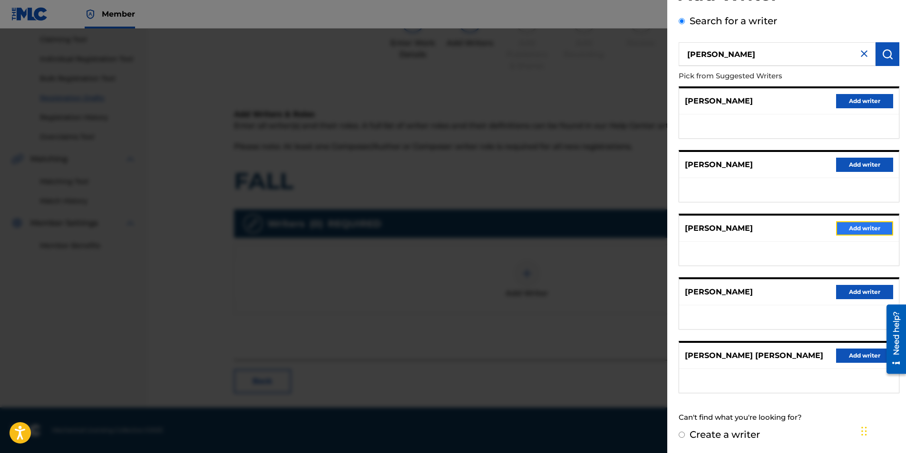
click at [601, 229] on button "Add writer" at bounding box center [864, 229] width 57 height 14
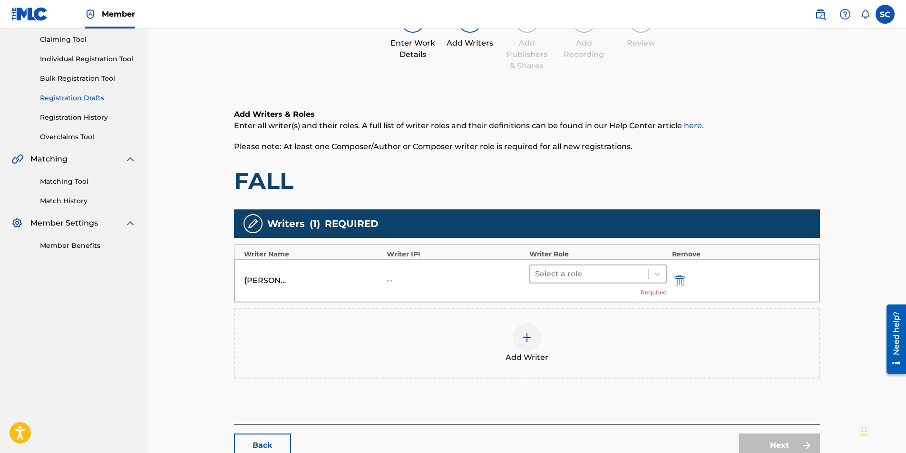
click at [566, 277] on div at bounding box center [589, 274] width 109 height 13
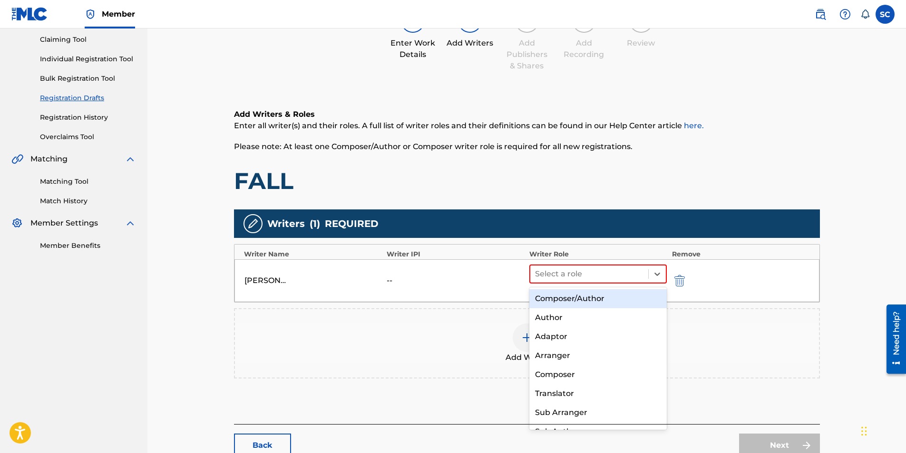
click at [570, 282] on div "Composer/Author" at bounding box center [598, 298] width 138 height 19
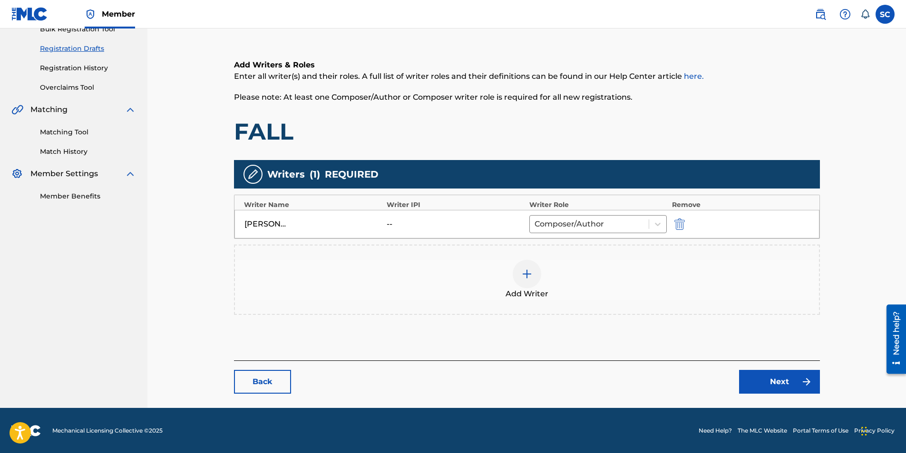
scroll to position [150, 0]
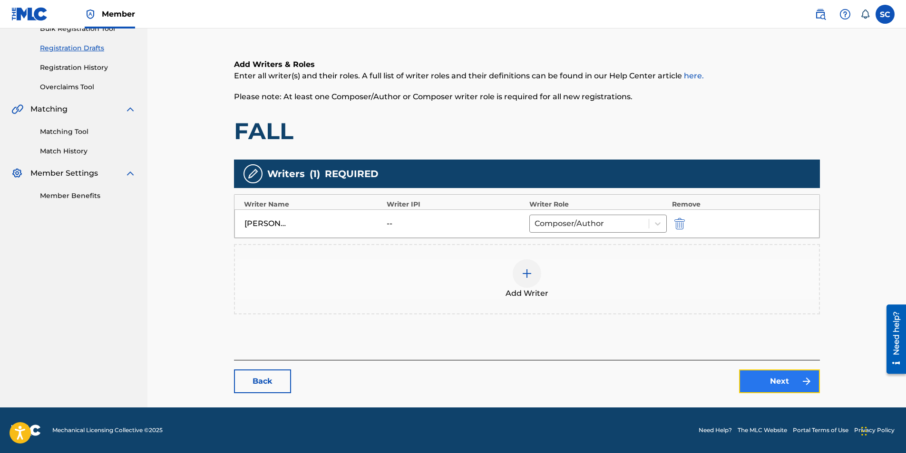
click at [601, 282] on link "Next" at bounding box center [779, 382] width 81 height 24
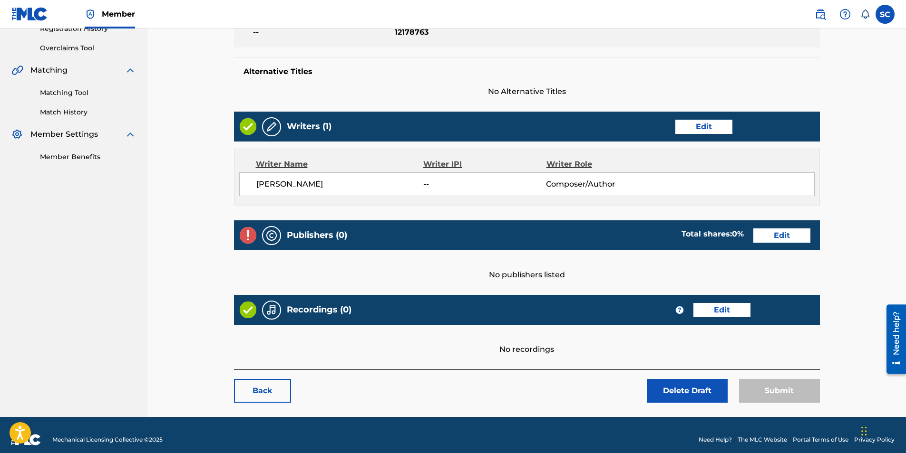
scroll to position [199, 0]
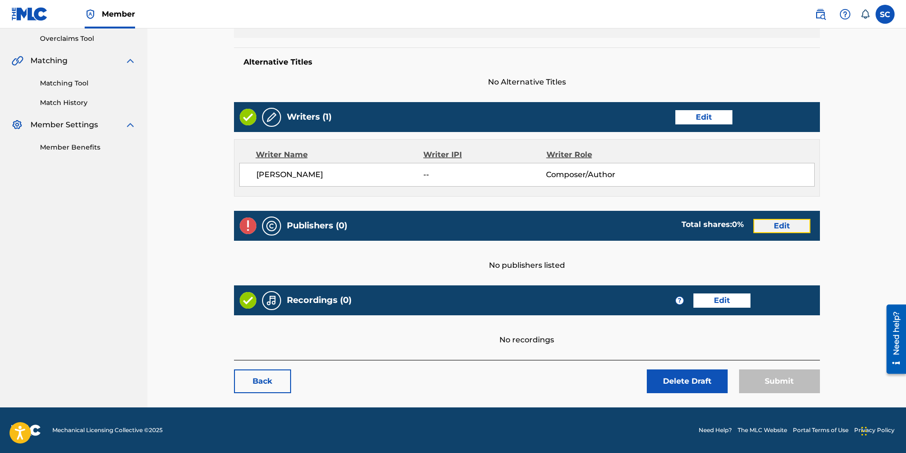
click at [601, 225] on link "Edit" at bounding box center [781, 226] width 57 height 14
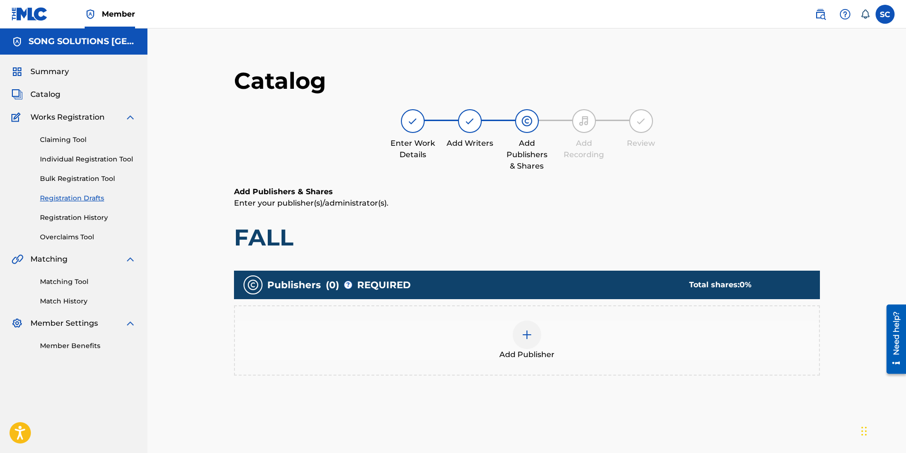
click at [528, 282] on img at bounding box center [526, 334] width 11 height 11
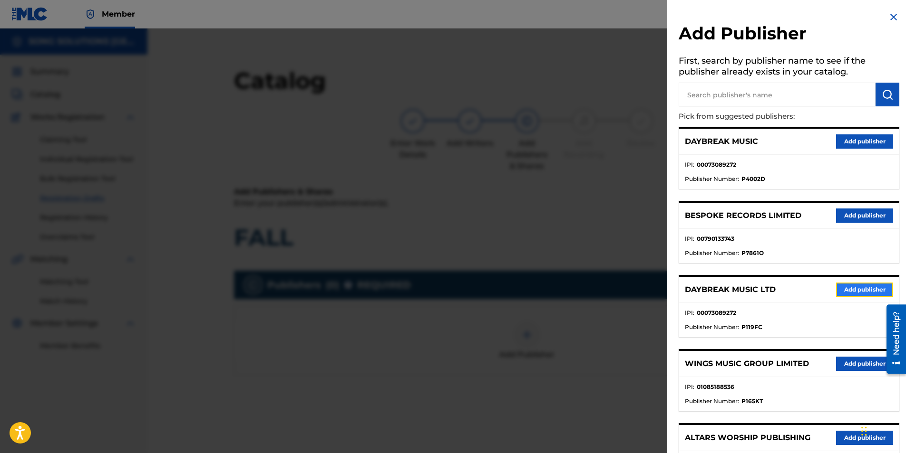
click at [601, 282] on button "Add publisher" at bounding box center [864, 290] width 57 height 14
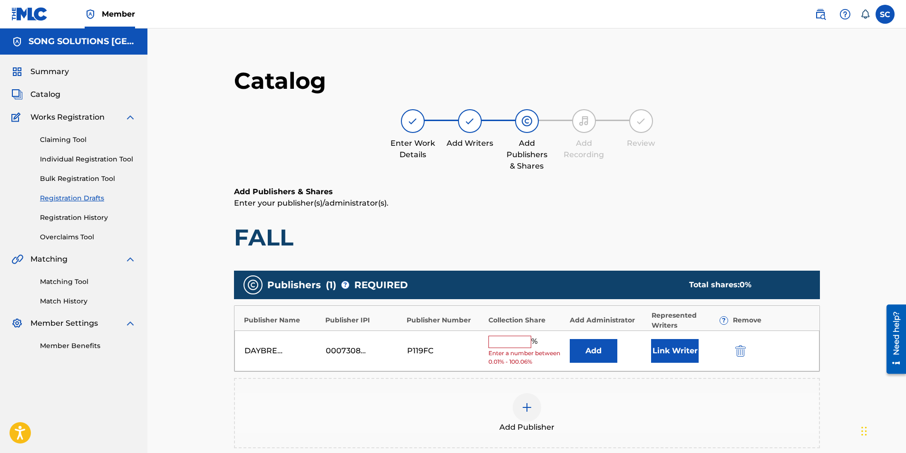
click at [509, 282] on input "text" at bounding box center [509, 342] width 43 height 12
click at [519, 282] on input "text" at bounding box center [509, 342] width 43 height 12
click at [500, 282] on input "text" at bounding box center [509, 342] width 43 height 12
click at [467, 282] on div "Add Publisher" at bounding box center [527, 414] width 584 height 40
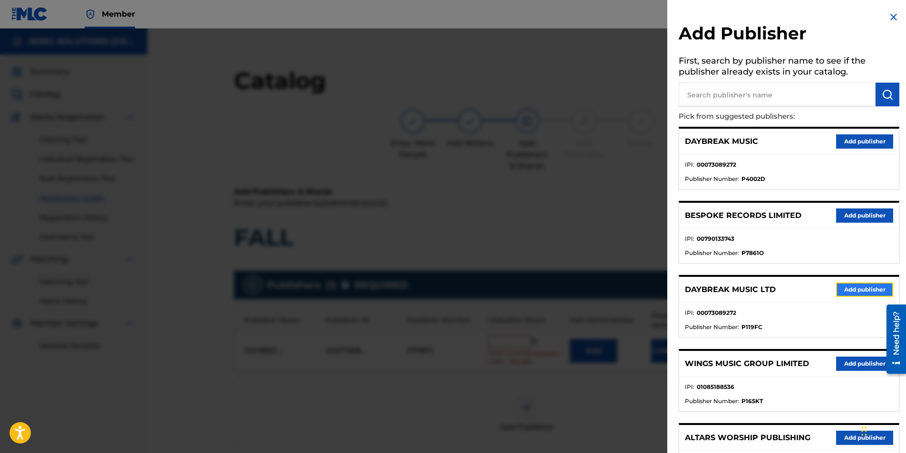
click at [601, 282] on button "Add publisher" at bounding box center [864, 290] width 57 height 14
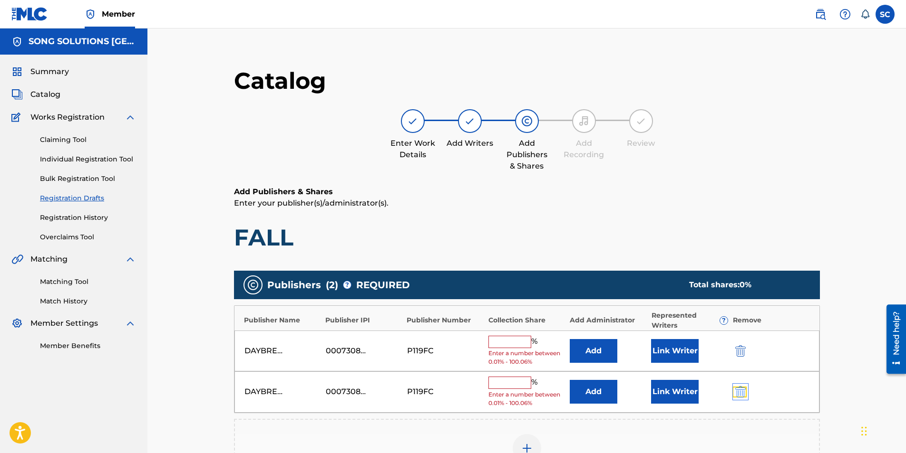
click at [601, 282] on img "submit" at bounding box center [740, 391] width 10 height 11
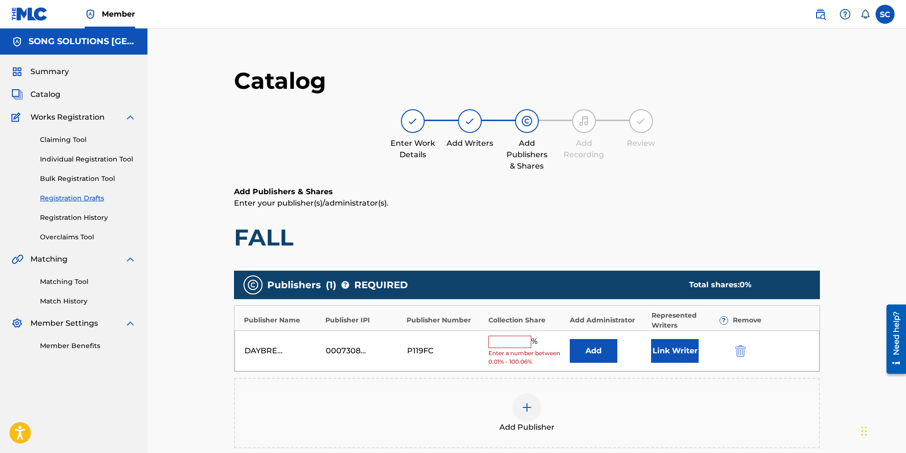
click at [503, 282] on input "text" at bounding box center [509, 342] width 43 height 12
click at [480, 282] on div "Add Publisher" at bounding box center [527, 413] width 586 height 70
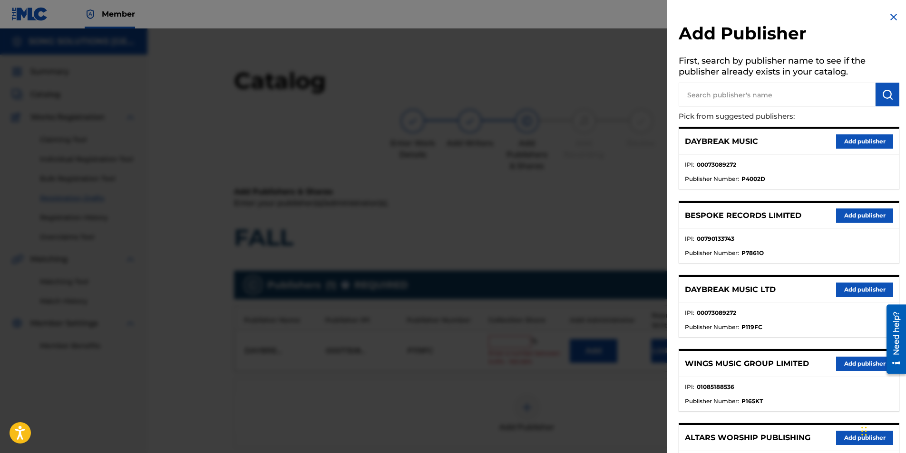
click at [601, 17] on img at bounding box center [893, 16] width 11 height 11
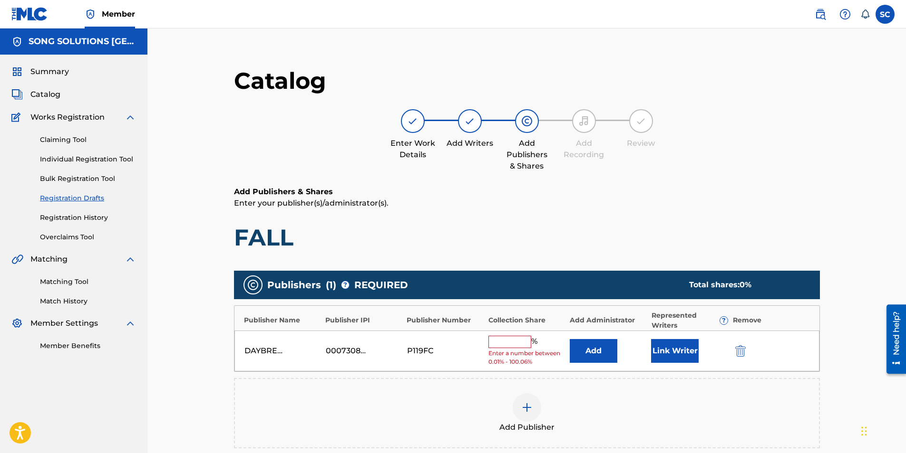
click at [509, 282] on input "text" at bounding box center [509, 342] width 43 height 12
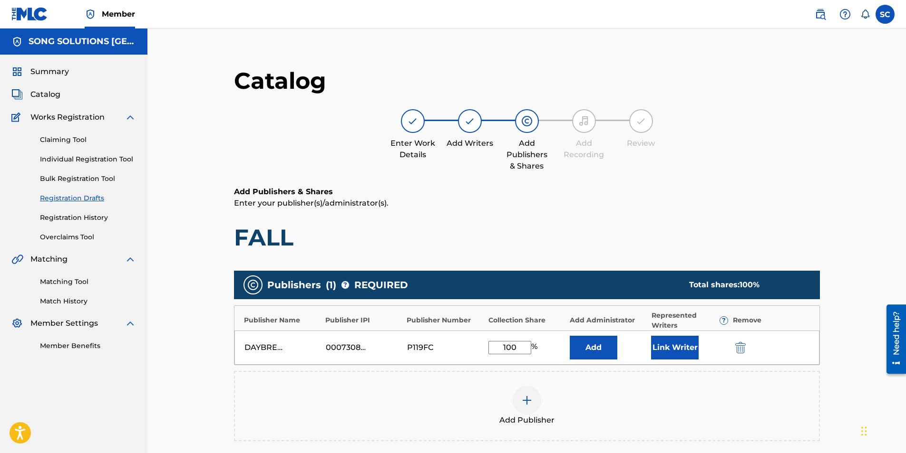
type input "100"
click at [448, 282] on div "Add Publisher" at bounding box center [527, 406] width 586 height 70
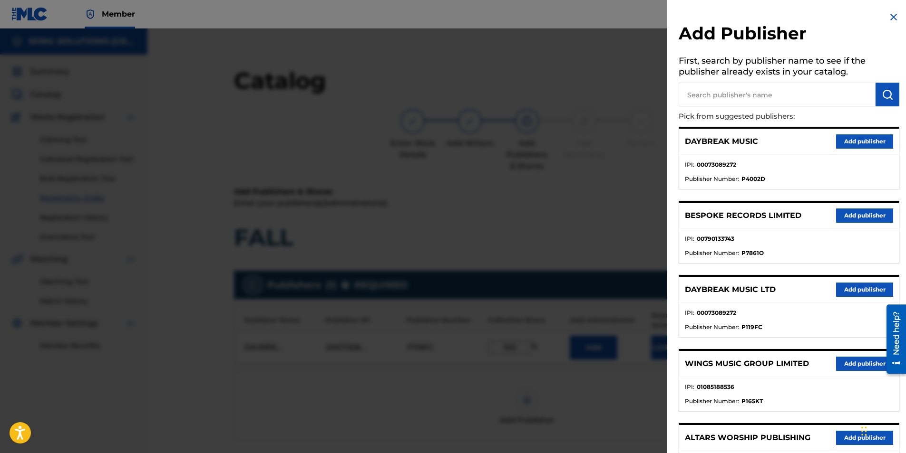
click at [601, 16] on img at bounding box center [893, 16] width 11 height 11
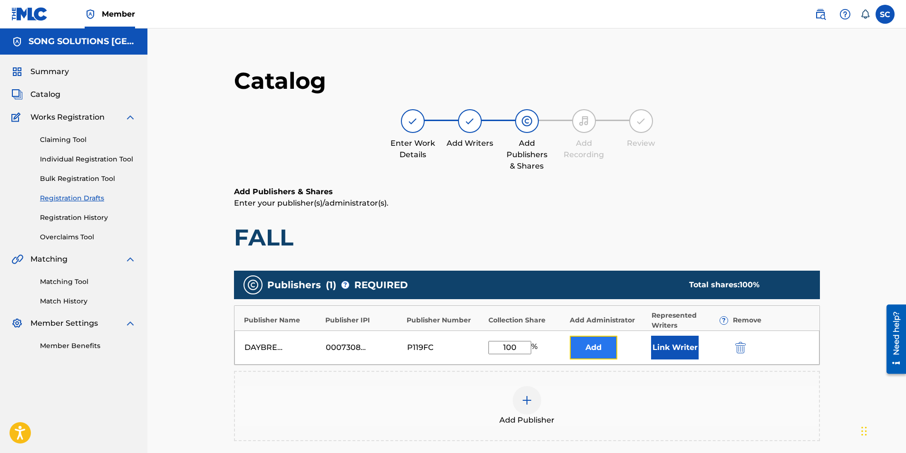
click at [580, 282] on button "Add" at bounding box center [593, 348] width 48 height 24
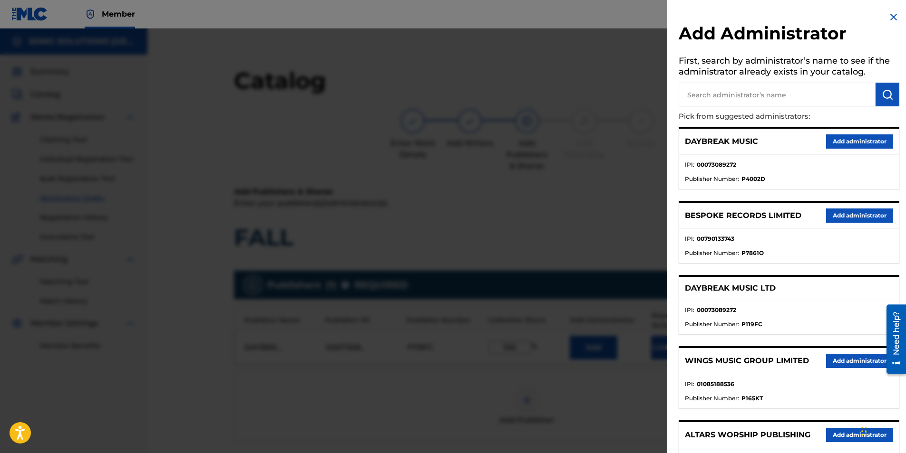
click at [601, 98] on input "text" at bounding box center [776, 95] width 197 height 24
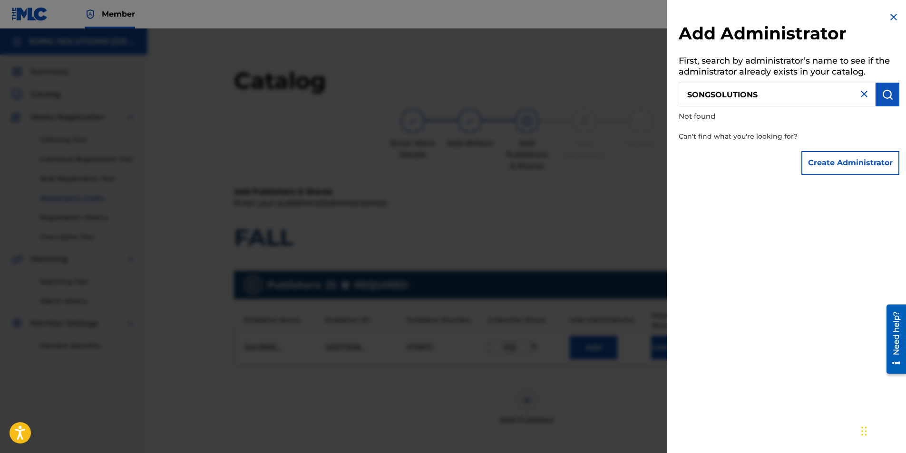
click at [601, 96] on input "SONGSOLUTIONS" at bounding box center [776, 95] width 197 height 24
click at [601, 97] on input "SONGSOLUTIONS" at bounding box center [776, 95] width 197 height 24
type input "SONG SOLUTIONS"
click at [601, 95] on img "submit" at bounding box center [886, 94] width 11 height 11
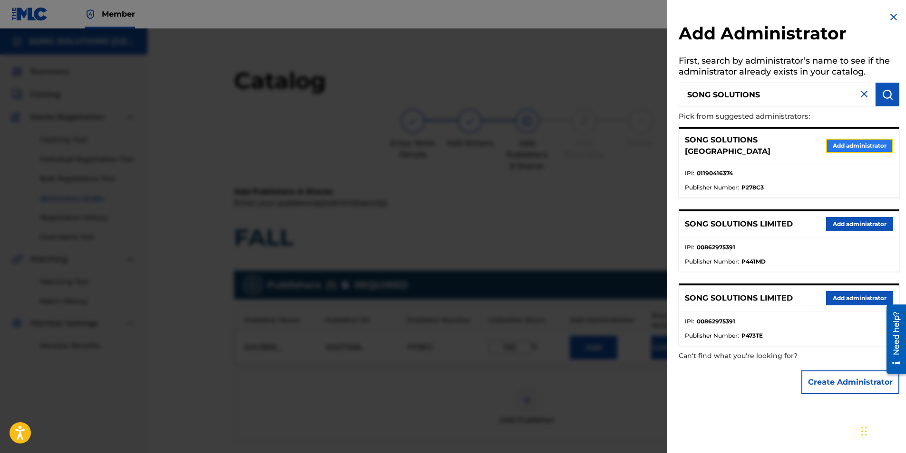
click at [601, 143] on button "Add administrator" at bounding box center [859, 146] width 67 height 14
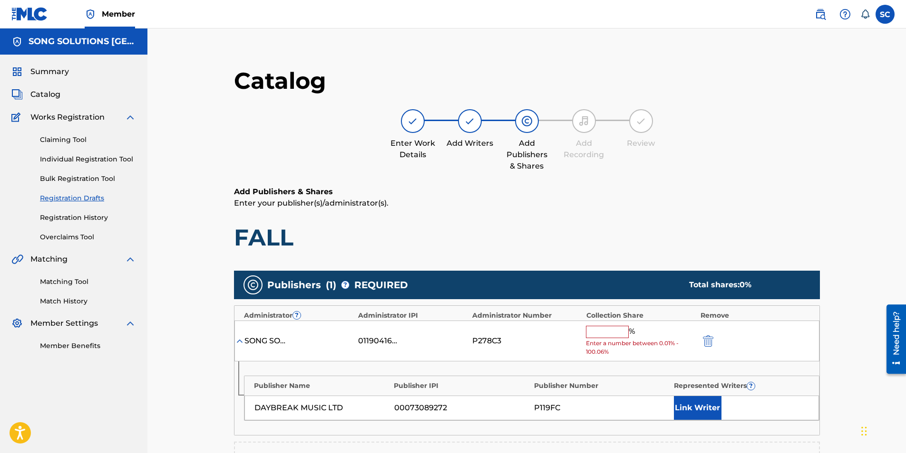
click at [601, 282] on input "text" at bounding box center [607, 332] width 43 height 12
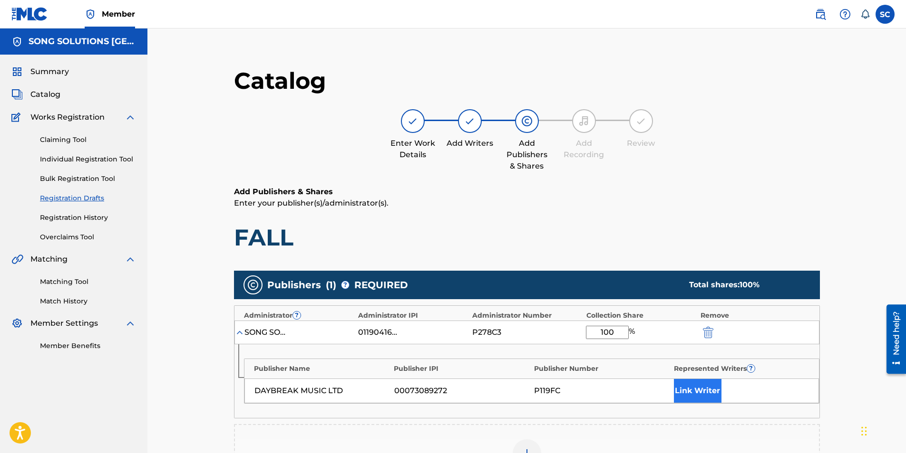
type input "100"
click at [601, 282] on button "Link Writer" at bounding box center [698, 391] width 48 height 24
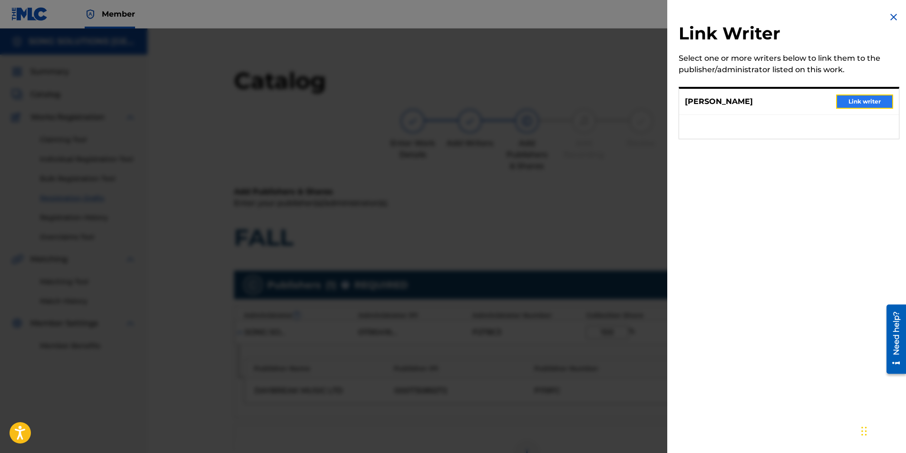
click at [601, 104] on button "Link writer" at bounding box center [864, 102] width 57 height 14
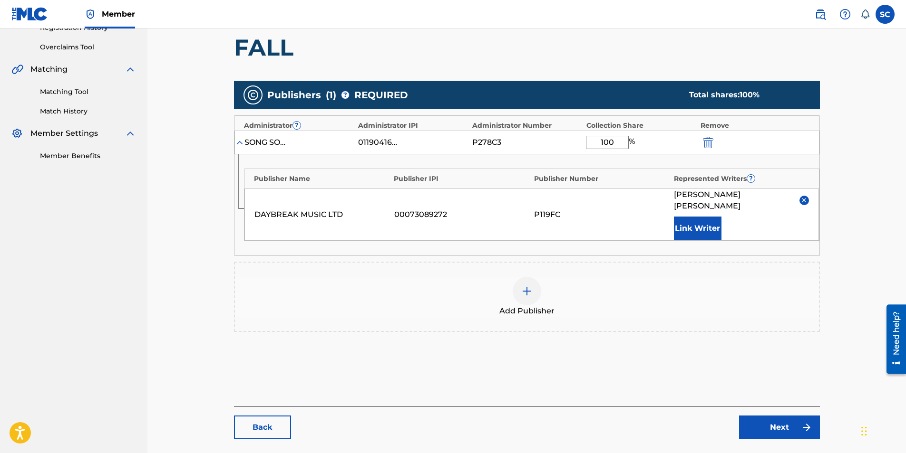
scroll to position [225, 0]
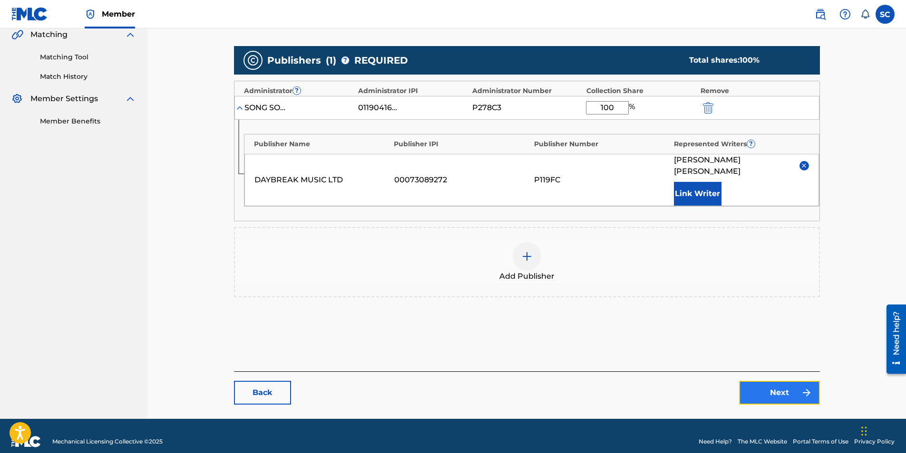
click at [601, 282] on link "Next" at bounding box center [779, 393] width 81 height 24
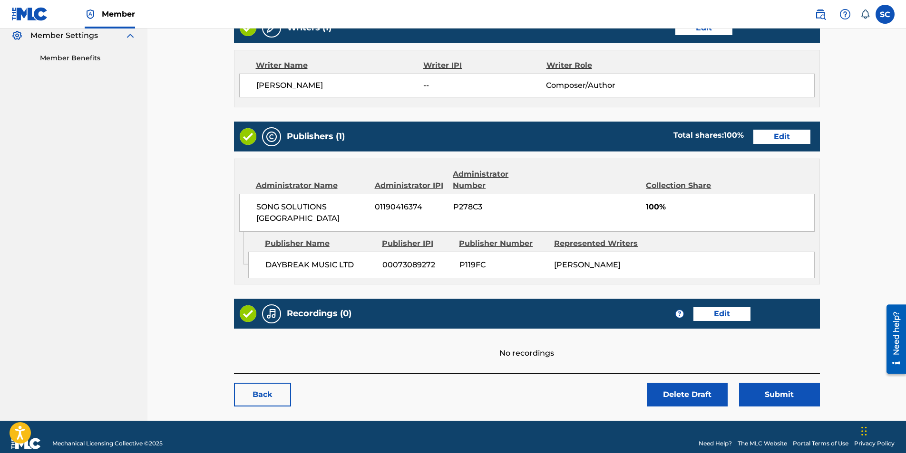
scroll to position [290, 0]
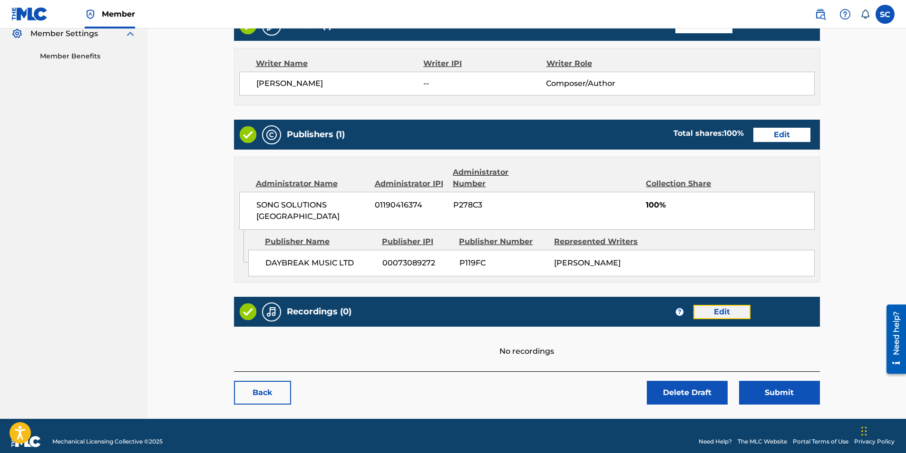
click at [601, 282] on link "Edit" at bounding box center [721, 312] width 57 height 14
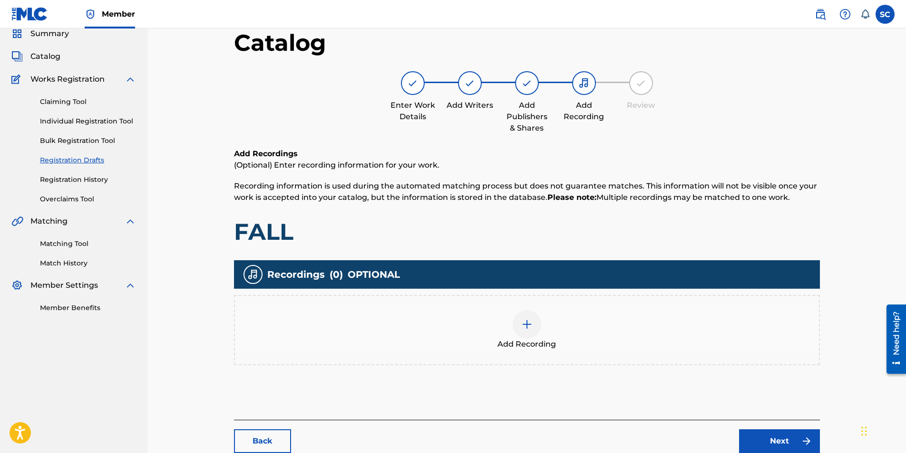
scroll to position [98, 0]
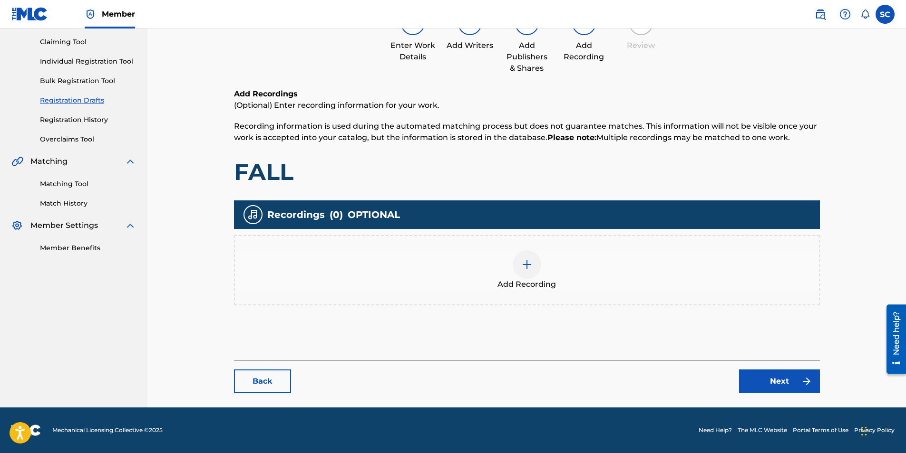
click at [528, 270] on div at bounding box center [526, 265] width 29 height 29
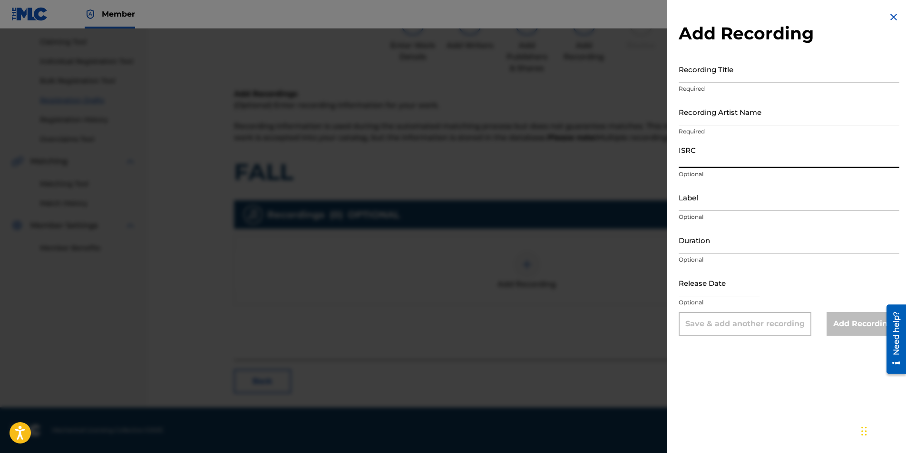
click at [601, 154] on input "ISRC" at bounding box center [788, 154] width 221 height 27
paste input "GBDPR0600535"
type input "GBDPR0600535"
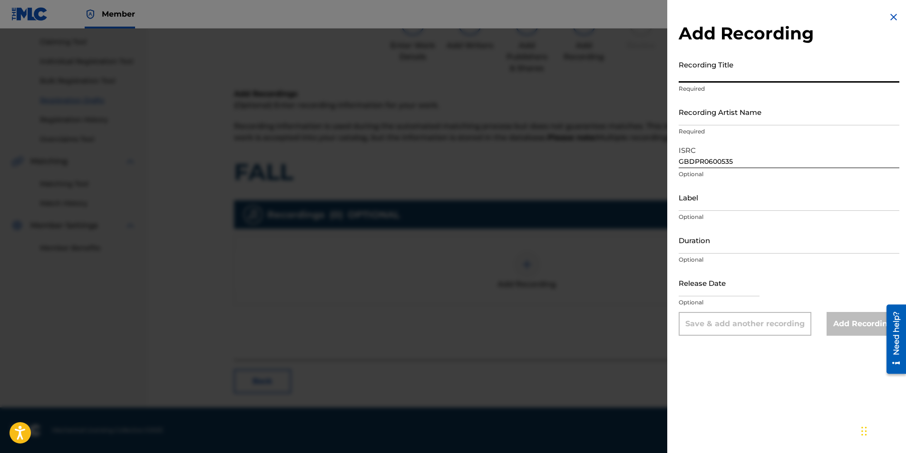
click at [601, 73] on input "Recording Title" at bounding box center [788, 69] width 221 height 27
type input "FALL"
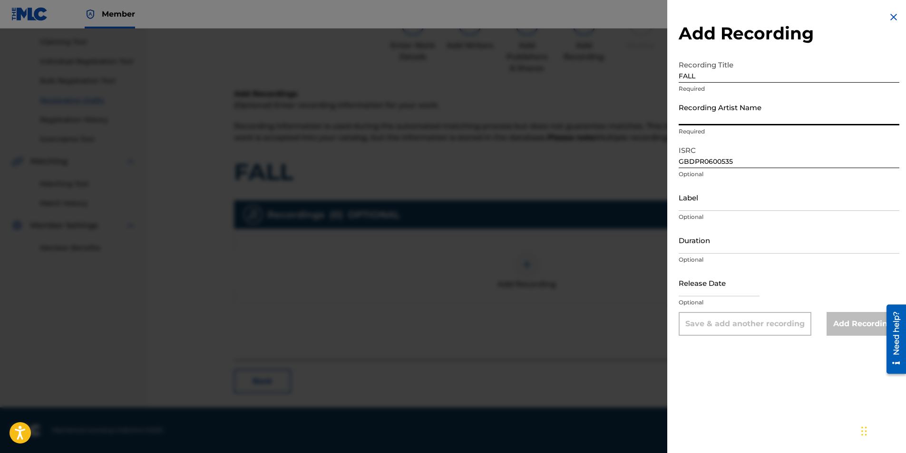
click at [601, 114] on input "Recording Artist Name" at bounding box center [788, 111] width 221 height 27
click at [601, 113] on input "Recording Artist Name" at bounding box center [788, 111] width 221 height 27
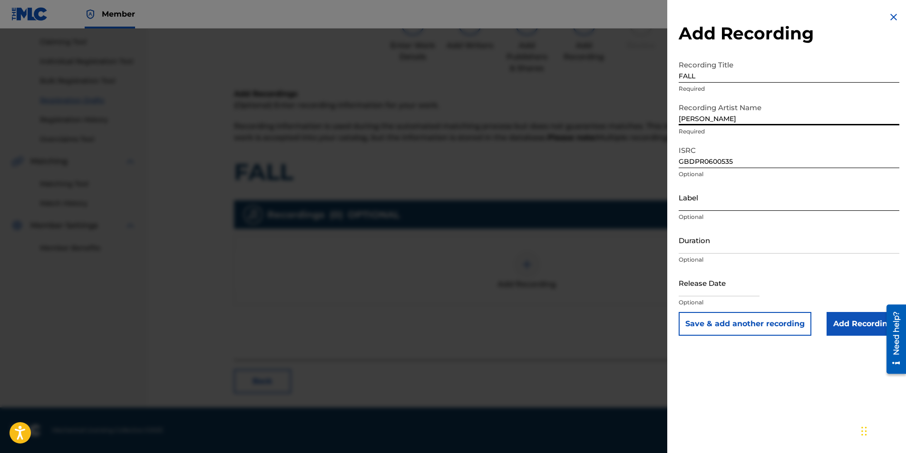
type input "[PERSON_NAME]"
click at [601, 195] on input "Label" at bounding box center [788, 197] width 221 height 27
select select "8"
select select "2025"
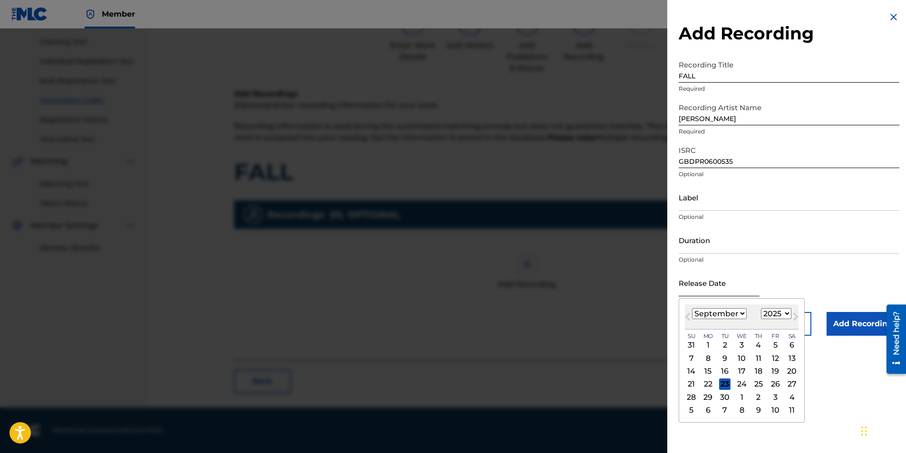
click at [601, 281] on input "text" at bounding box center [718, 283] width 81 height 27
type input "[DATE]"
click at [601, 282] on select "1900 1901 1902 1903 1904 1905 1906 1907 1908 1909 1910 1911 1912 1913 1914 1915…" at bounding box center [776, 314] width 30 height 11
select select "2007"
click at [601, 282] on select "1900 1901 1902 1903 1904 1905 1906 1907 1908 1909 1910 1911 1912 1913 1914 1915…" at bounding box center [776, 314] width 30 height 11
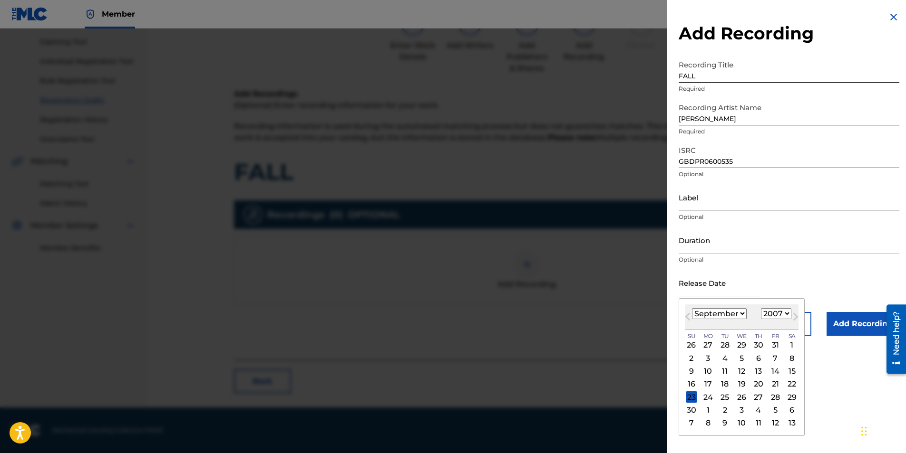
click at [601, 282] on select "January February March April May June July August September October November De…" at bounding box center [719, 314] width 55 height 11
select select "2"
click at [601, 282] on select "January February March April May June July August September October November De…" at bounding box center [719, 314] width 55 height 11
click at [601, 282] on div "15" at bounding box center [757, 371] width 11 height 11
type input "[DATE]"
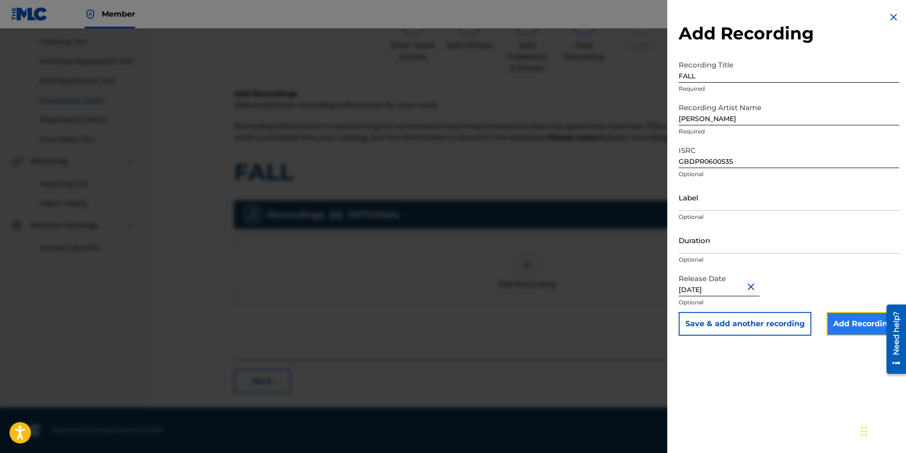
click at [601, 282] on input "Add Recording" at bounding box center [862, 324] width 73 height 24
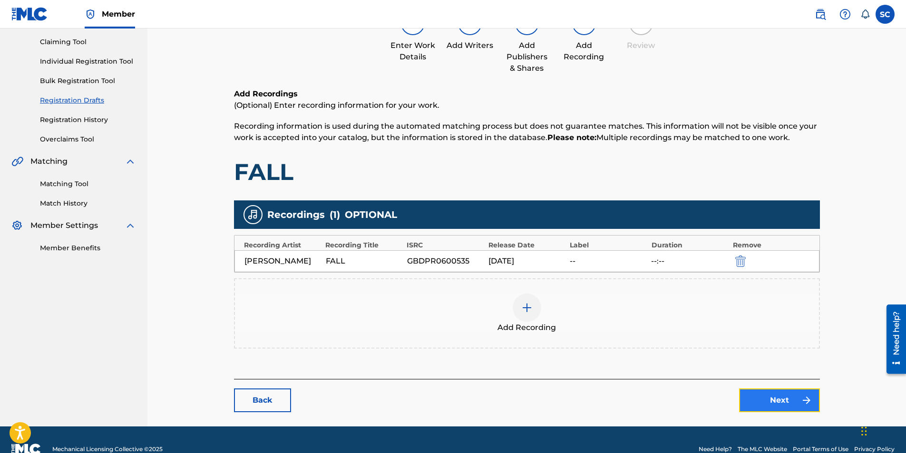
click at [601, 282] on link "Next" at bounding box center [779, 401] width 81 height 24
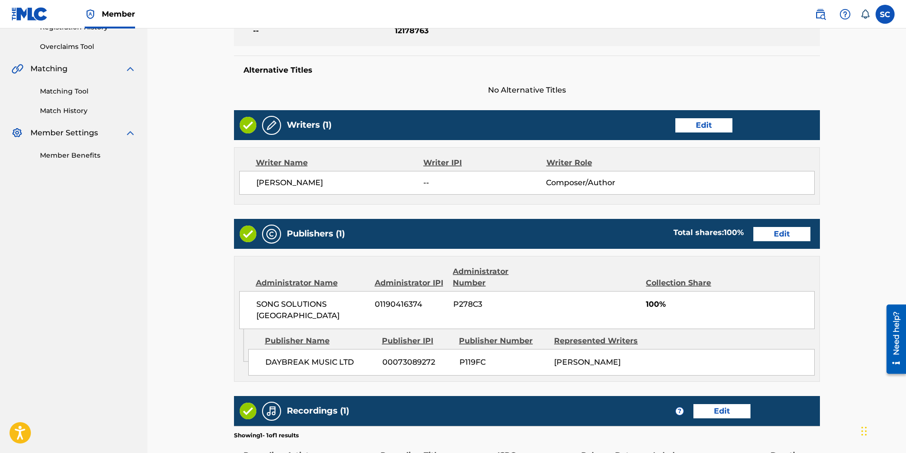
scroll to position [321, 0]
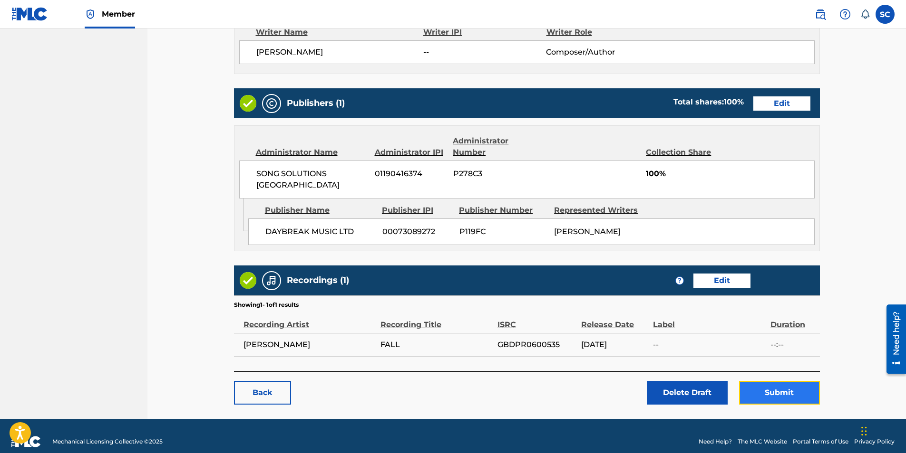
click at [601, 282] on button "Submit" at bounding box center [779, 393] width 81 height 24
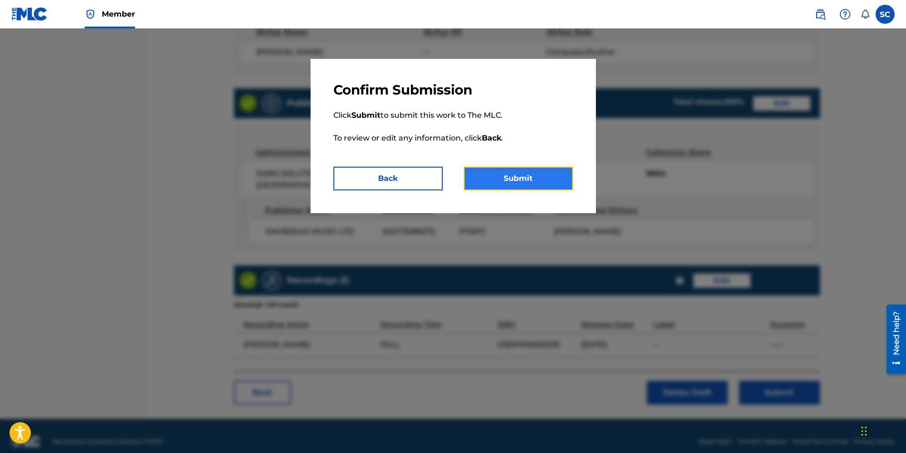
click at [529, 180] on button "Submit" at bounding box center [517, 179] width 109 height 24
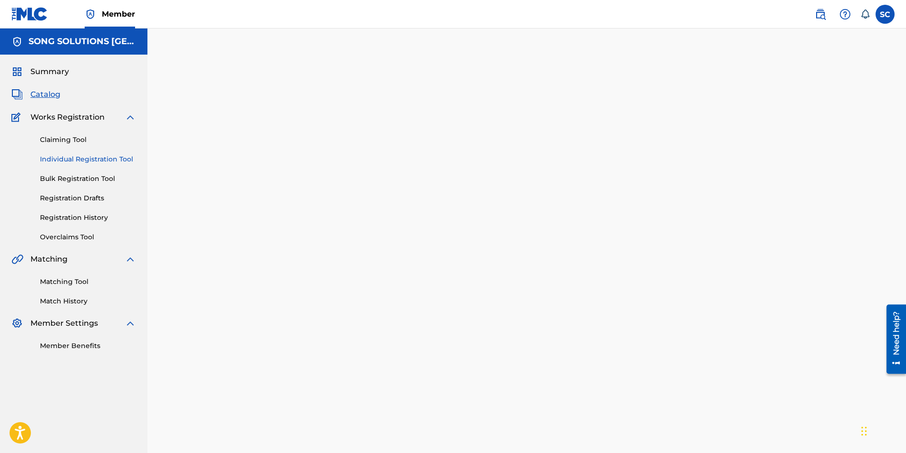
click at [86, 163] on link "Individual Registration Tool" at bounding box center [88, 159] width 96 height 10
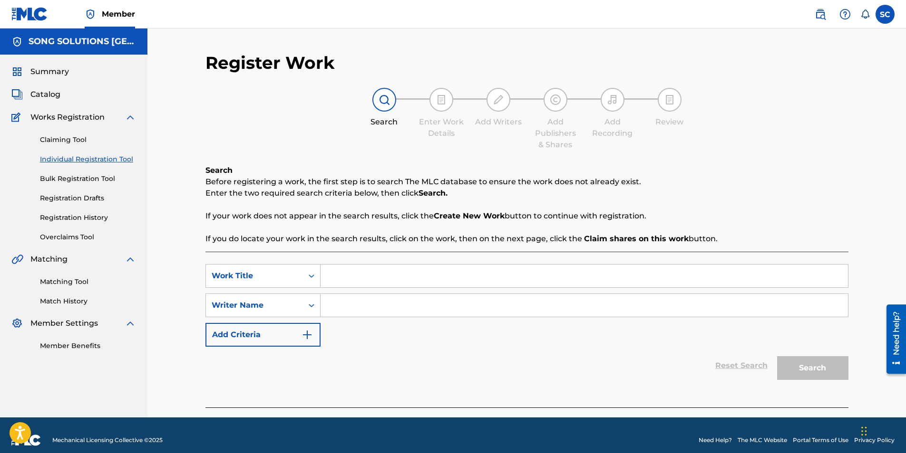
click at [350, 272] on input "Search Form" at bounding box center [583, 276] width 527 height 23
type input "VISIT US AGAIN"
click at [373, 282] on input "Search Form" at bounding box center [583, 305] width 527 height 23
type input "[PERSON_NAME]"
click at [601, 282] on button "Search" at bounding box center [812, 369] width 71 height 24
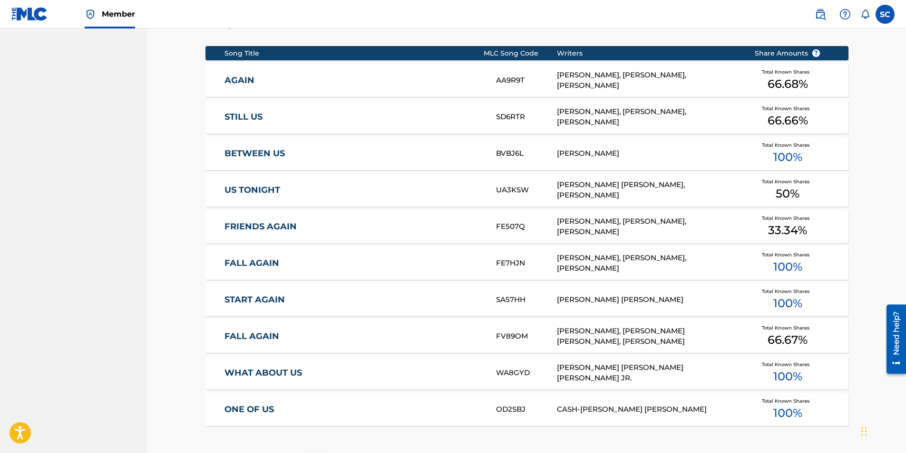
scroll to position [48, 0]
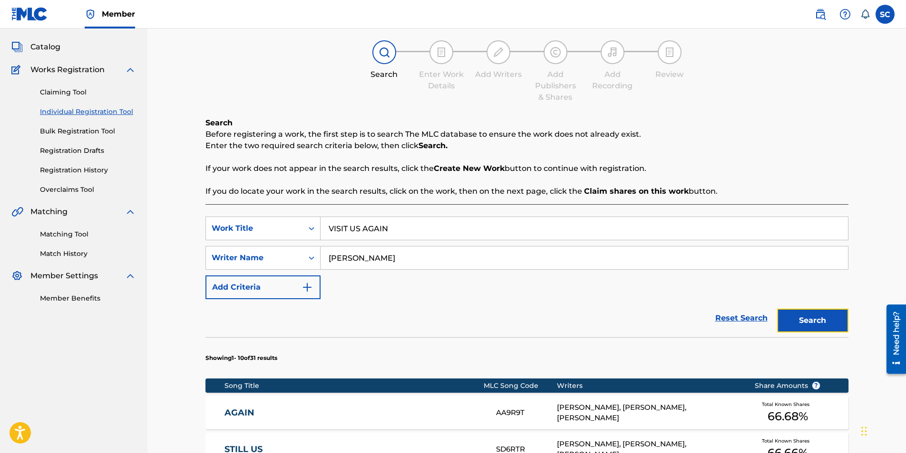
drag, startPoint x: 806, startPoint y: 324, endPoint x: 801, endPoint y: 326, distance: 5.3
click at [601, 282] on button "Search" at bounding box center [812, 321] width 71 height 24
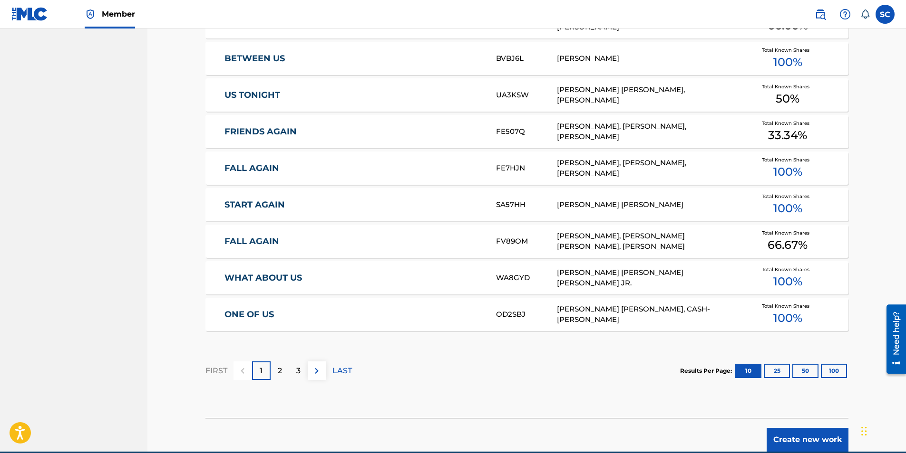
scroll to position [520, 0]
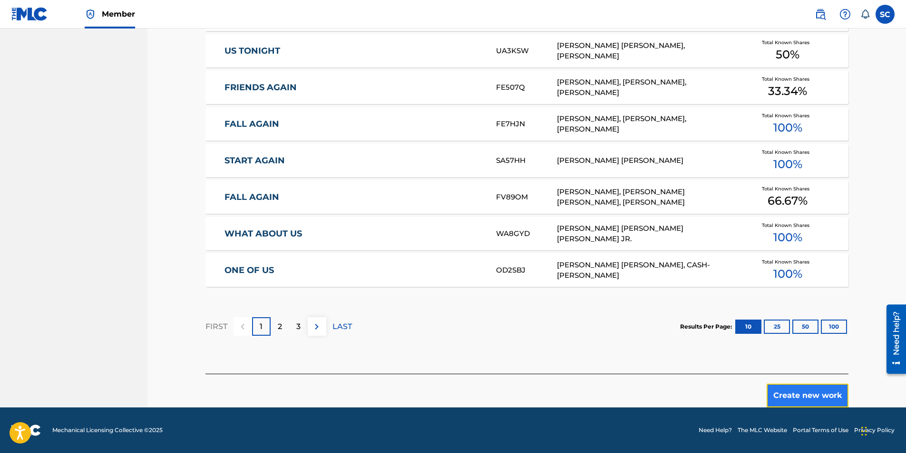
click at [601, 282] on button "Create new work" at bounding box center [807, 396] width 82 height 24
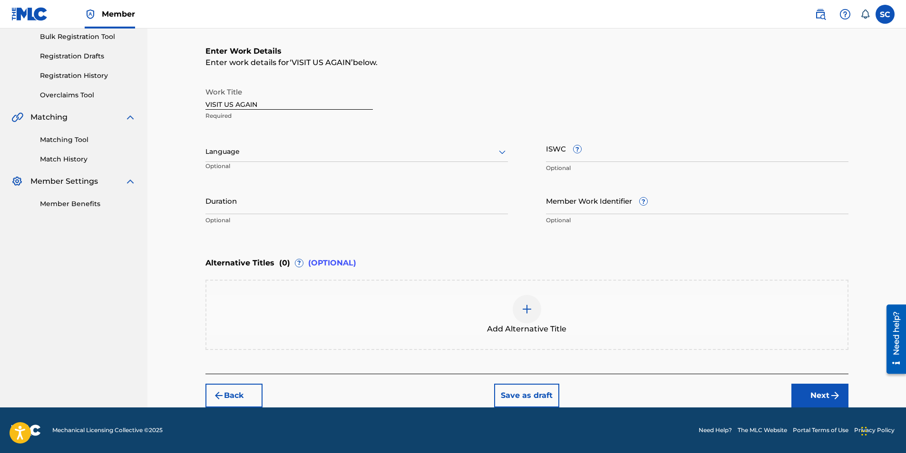
scroll to position [0, 0]
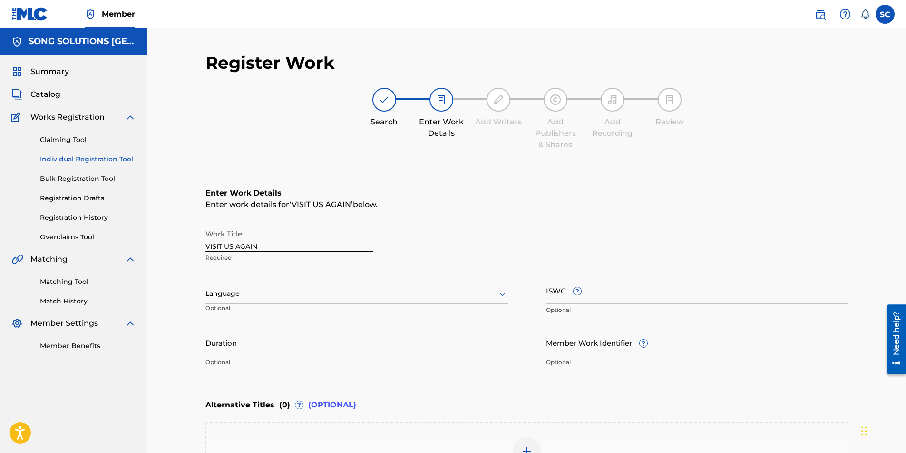
click at [583, 282] on input "Member Work Identifier ?" at bounding box center [697, 342] width 302 height 27
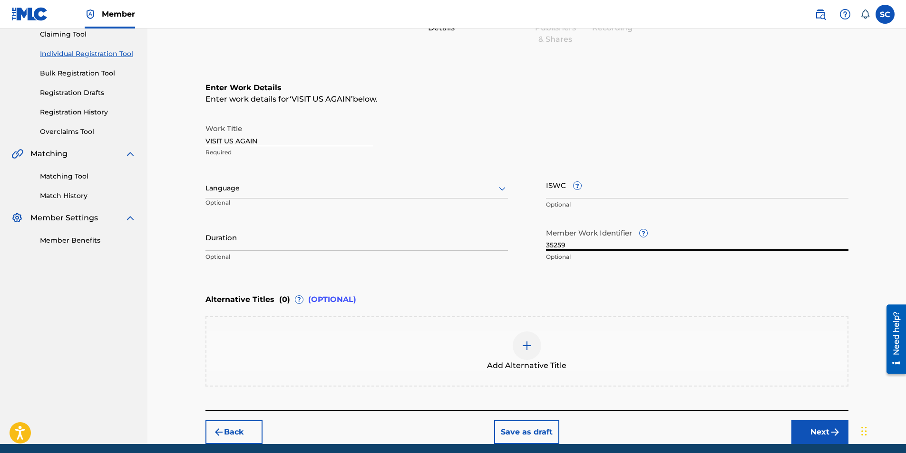
scroll to position [142, 0]
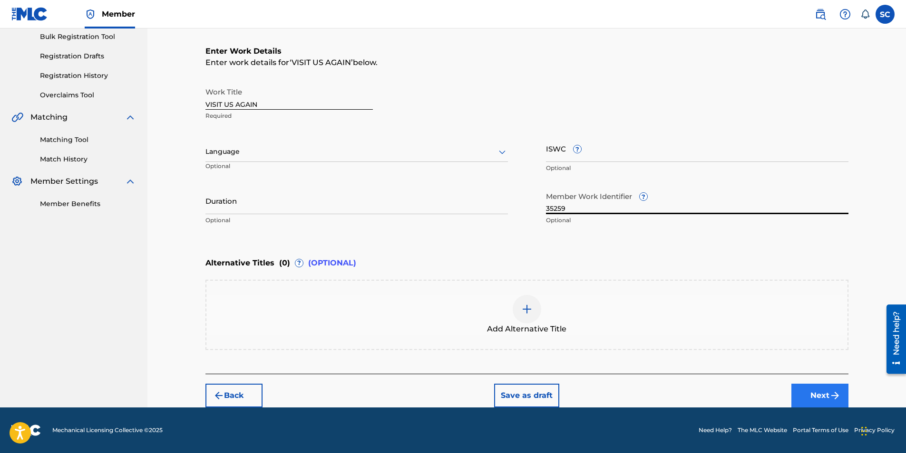
type input "35259"
click at [601, 282] on button "Next" at bounding box center [819, 396] width 57 height 24
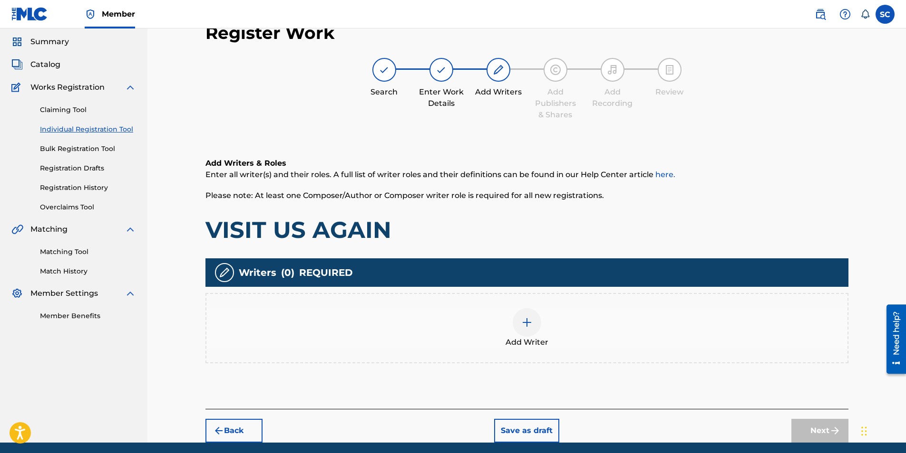
scroll to position [43, 0]
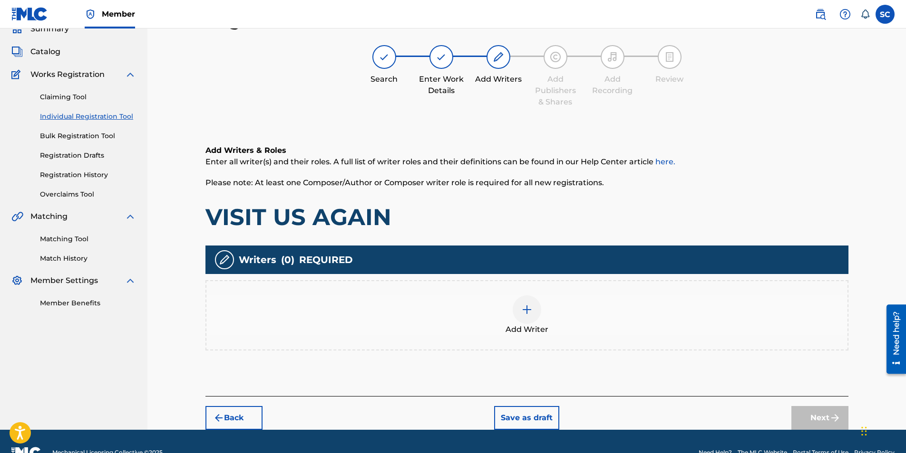
click at [521, 282] on img at bounding box center [526, 309] width 11 height 11
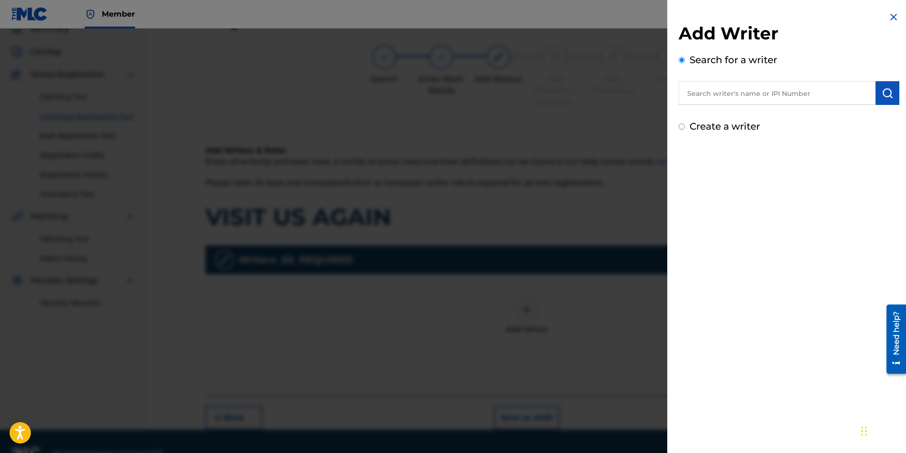
click at [601, 96] on input "text" at bounding box center [776, 93] width 197 height 24
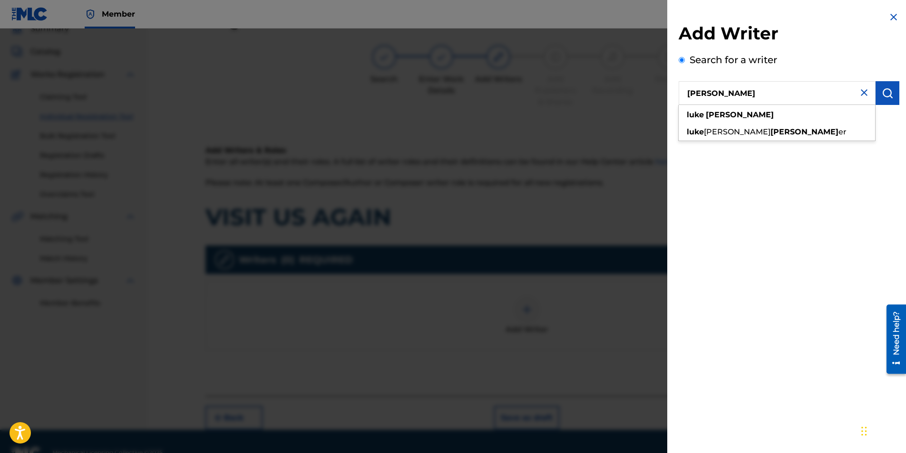
type input "[PERSON_NAME]"
click at [601, 100] on button "submit" at bounding box center [887, 93] width 24 height 24
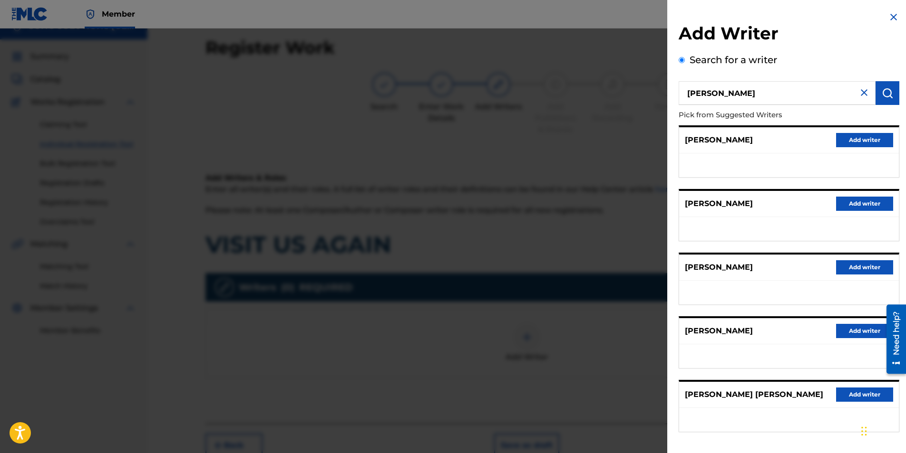
scroll to position [0, 0]
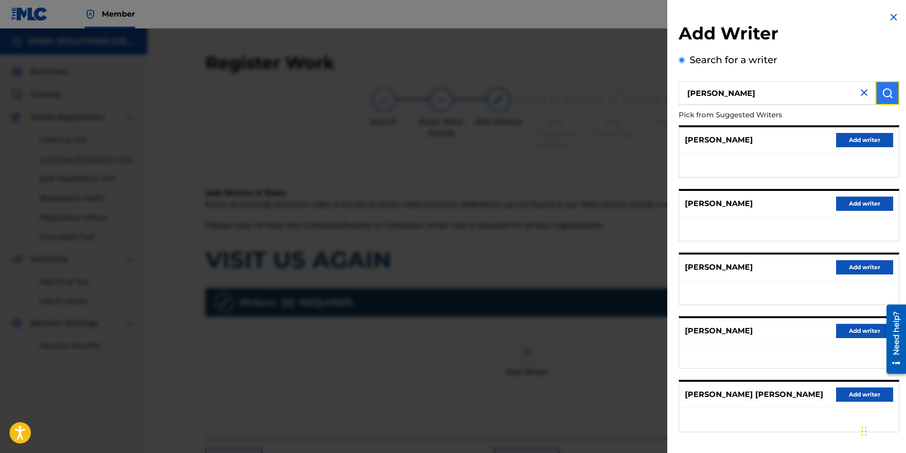
click at [601, 91] on button "submit" at bounding box center [887, 93] width 24 height 24
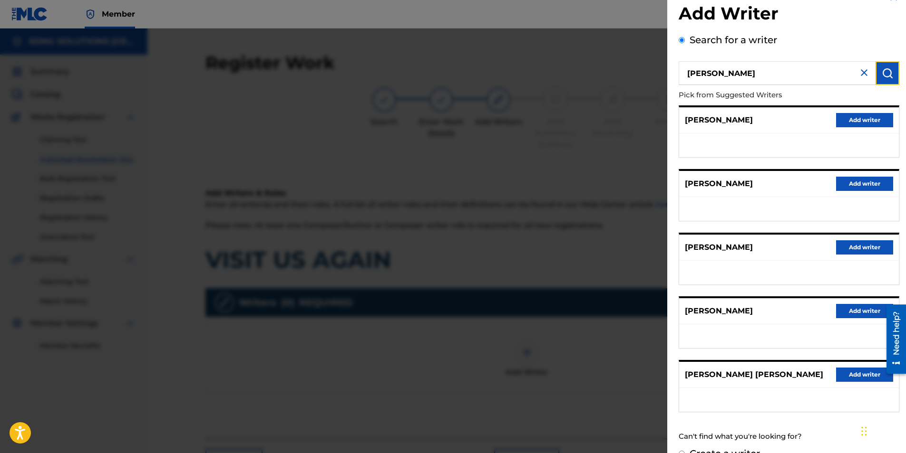
scroll to position [39, 0]
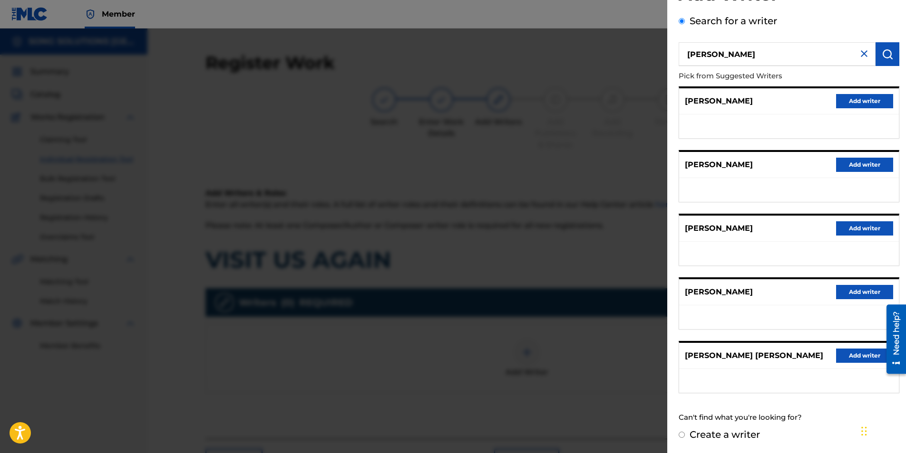
click at [601, 282] on label "Create a writer" at bounding box center [724, 434] width 70 height 11
radio input "true"
click at [601, 282] on input "Create a writer" at bounding box center [681, 435] width 6 height 6
radio input "false"
radio input "true"
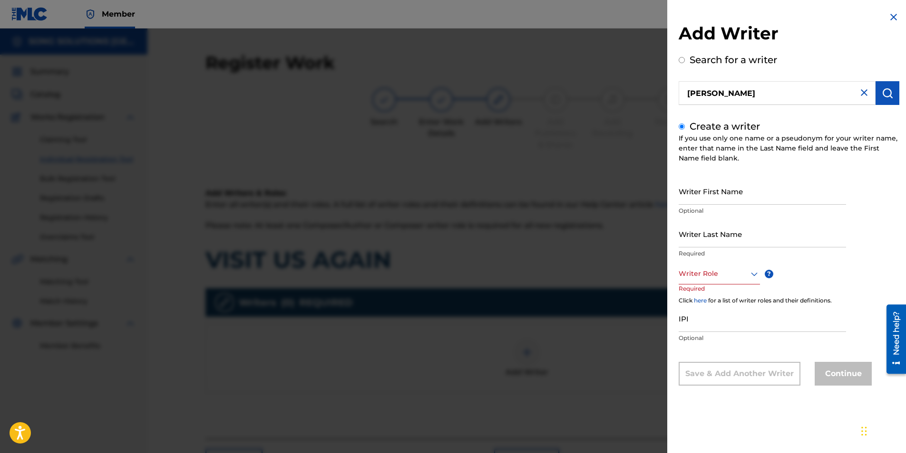
scroll to position [0, 0]
click at [601, 197] on input "Writer First Name" at bounding box center [761, 191] width 167 height 27
type input "[PERSON_NAME]"
click at [601, 236] on input "Writer Last Name" at bounding box center [761, 234] width 167 height 27
type input "[PERSON_NAME]"
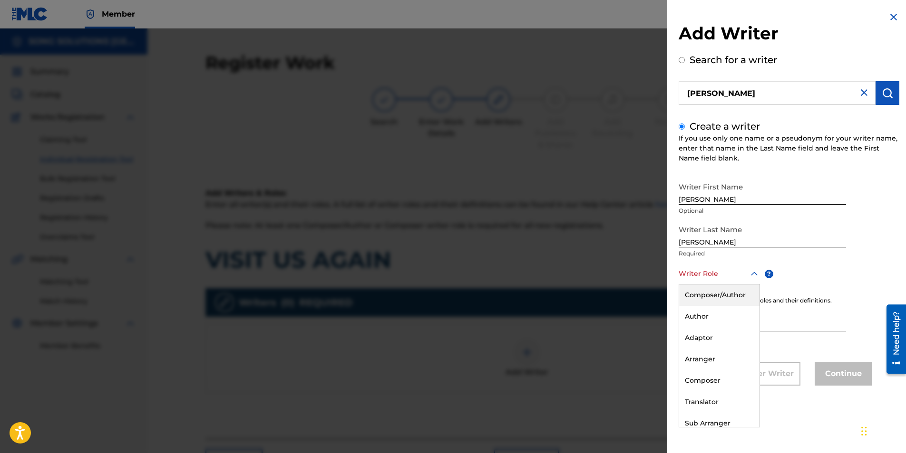
click at [601, 270] on div at bounding box center [718, 274] width 81 height 12
click at [601, 282] on div "Composer/Author" at bounding box center [719, 295] width 80 height 21
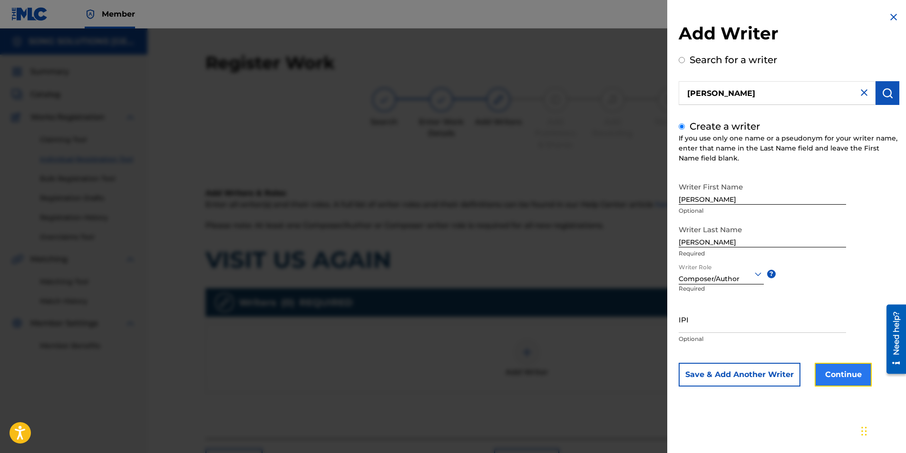
click at [601, 282] on button "Continue" at bounding box center [842, 375] width 57 height 24
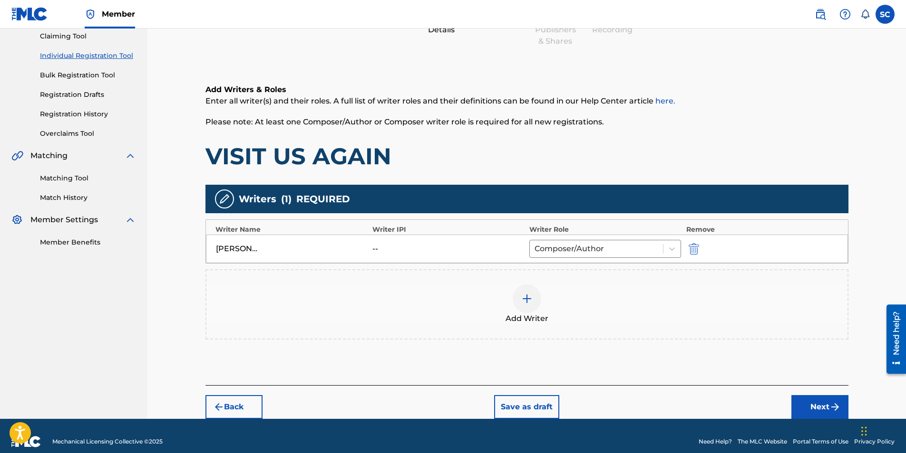
scroll to position [115, 0]
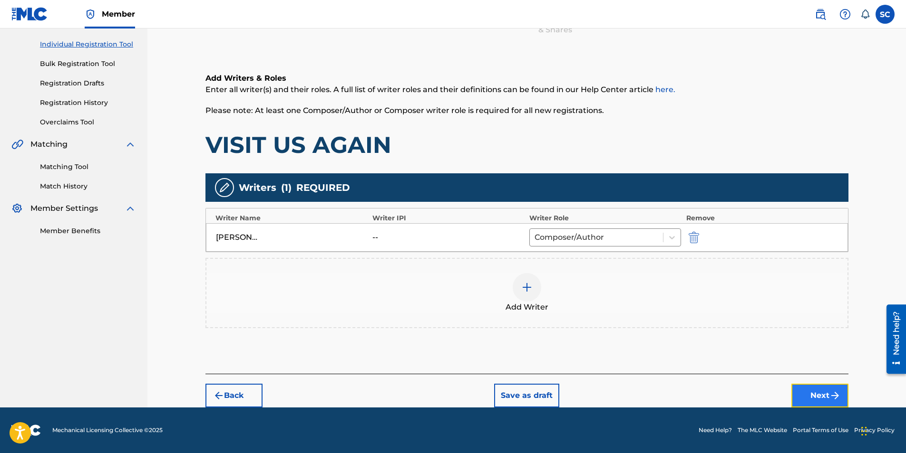
click at [601, 282] on button "Next" at bounding box center [819, 396] width 57 height 24
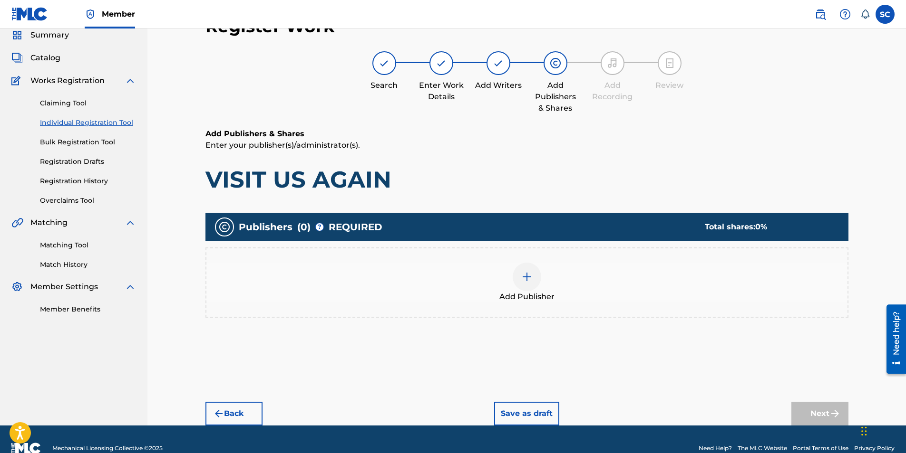
scroll to position [43, 0]
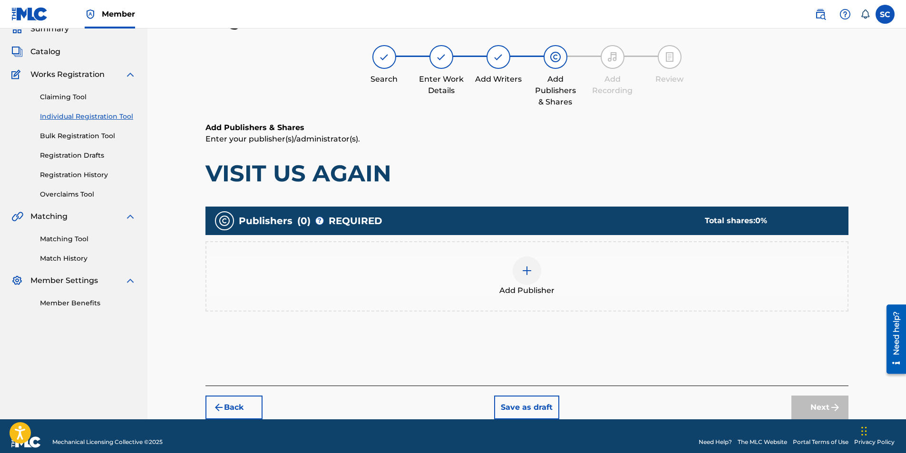
click at [528, 271] on img at bounding box center [526, 270] width 11 height 11
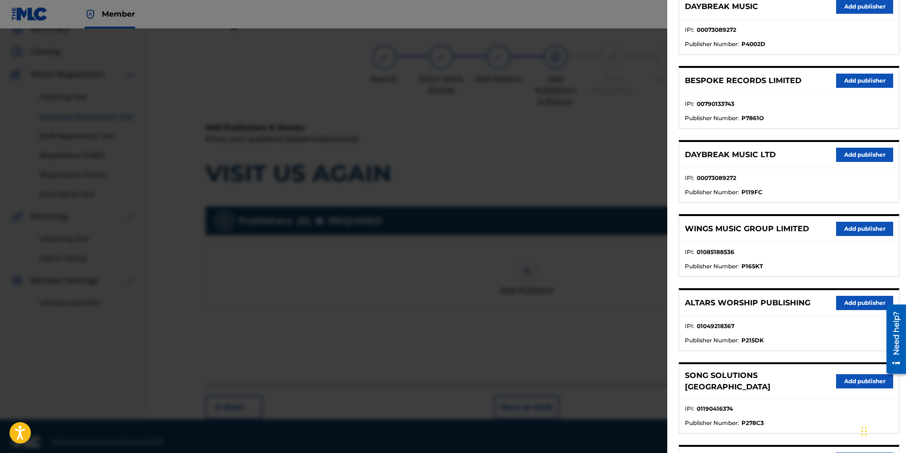
scroll to position [0, 0]
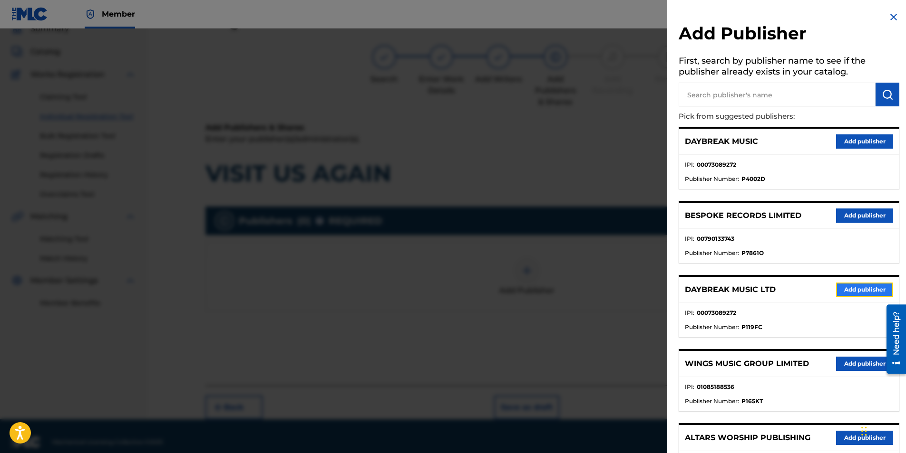
click at [601, 282] on button "Add publisher" at bounding box center [864, 290] width 57 height 14
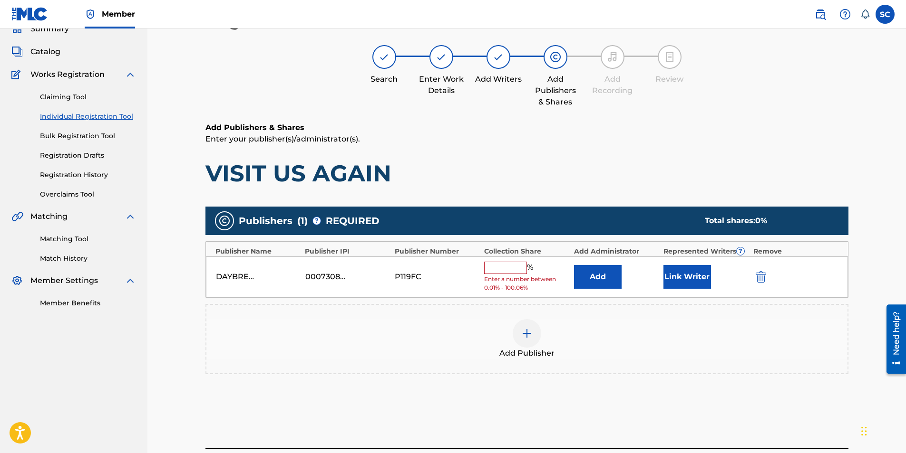
click at [327, 278] on div "00073089272" at bounding box center [326, 276] width 43 height 11
click at [511, 267] on input "text" at bounding box center [505, 268] width 43 height 12
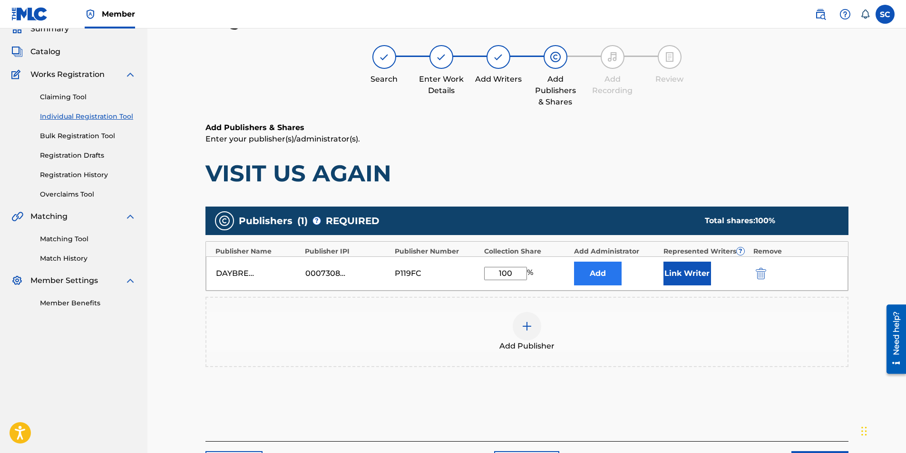
type input "100"
click at [591, 277] on button "Add" at bounding box center [598, 274] width 48 height 24
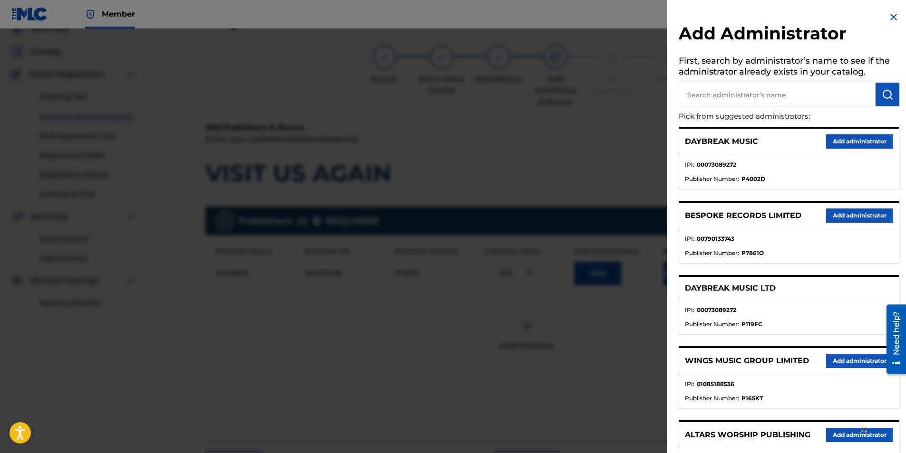
click at [601, 90] on input "text" at bounding box center [776, 95] width 197 height 24
type input "SONG SOLUTIONS"
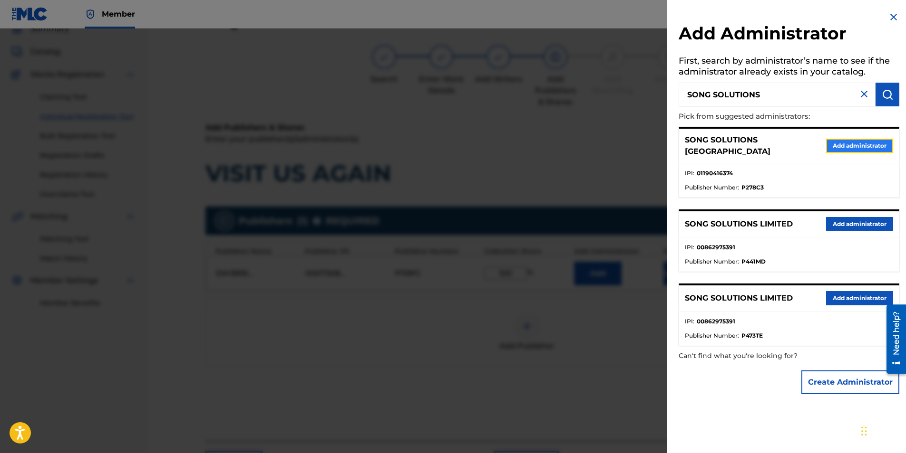
click at [601, 143] on button "Add administrator" at bounding box center [859, 146] width 67 height 14
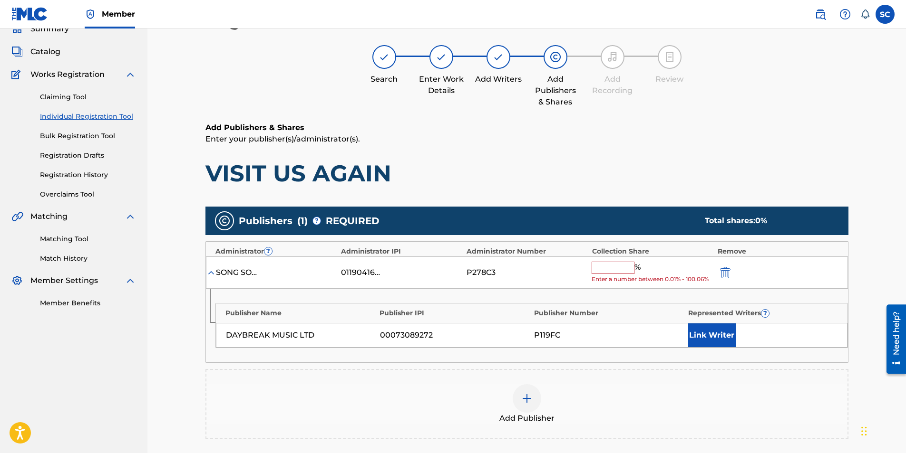
click at [601, 265] on input "text" at bounding box center [612, 268] width 43 height 12
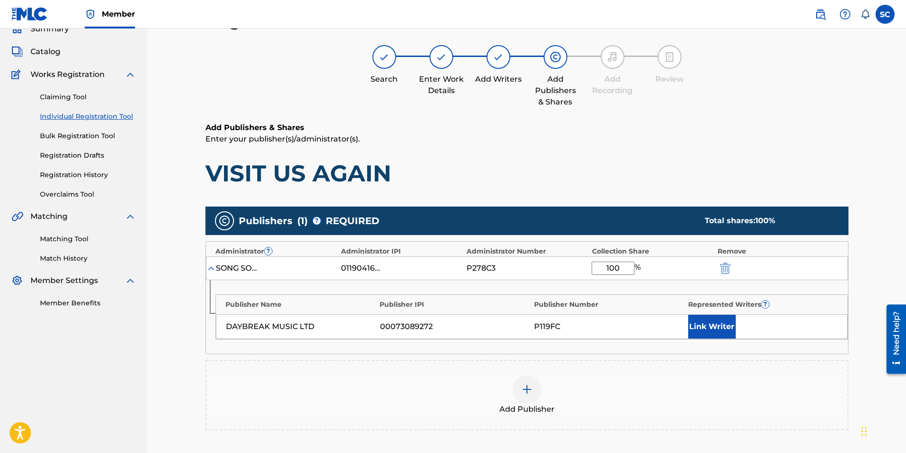
type input "100"
click at [601, 282] on div "Add Publisher" at bounding box center [526, 395] width 643 height 70
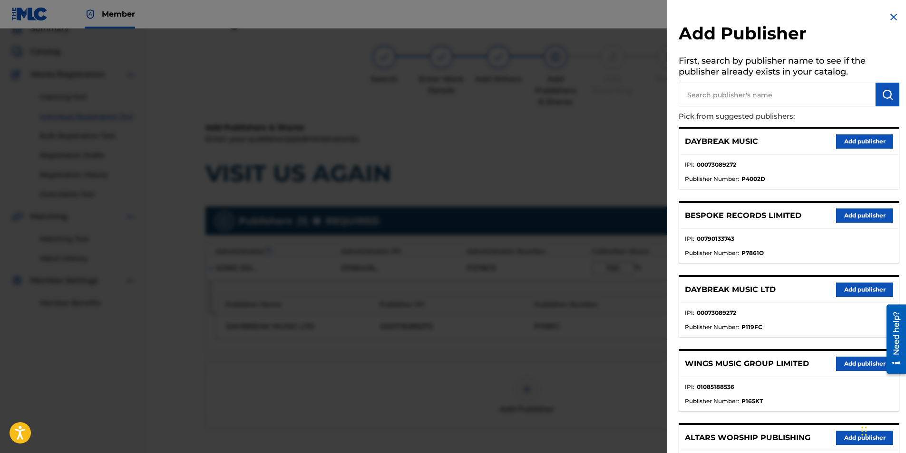
click at [601, 17] on img at bounding box center [893, 16] width 11 height 11
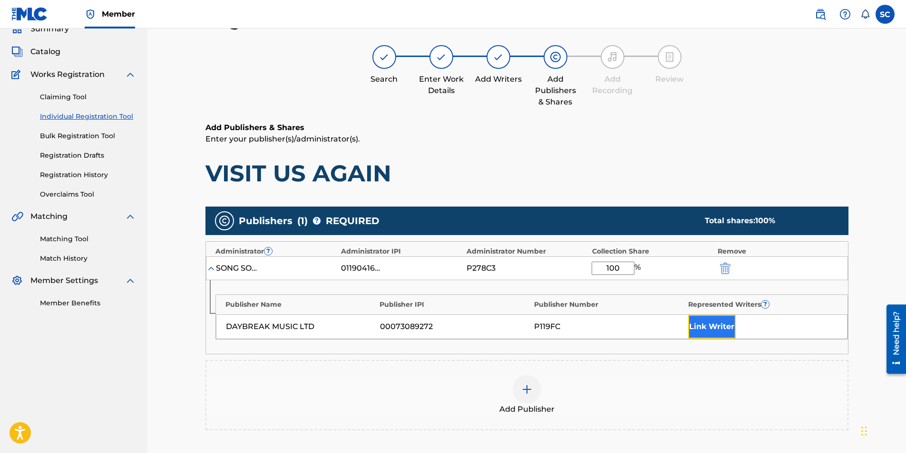
click at [601, 282] on button "Link Writer" at bounding box center [712, 327] width 48 height 24
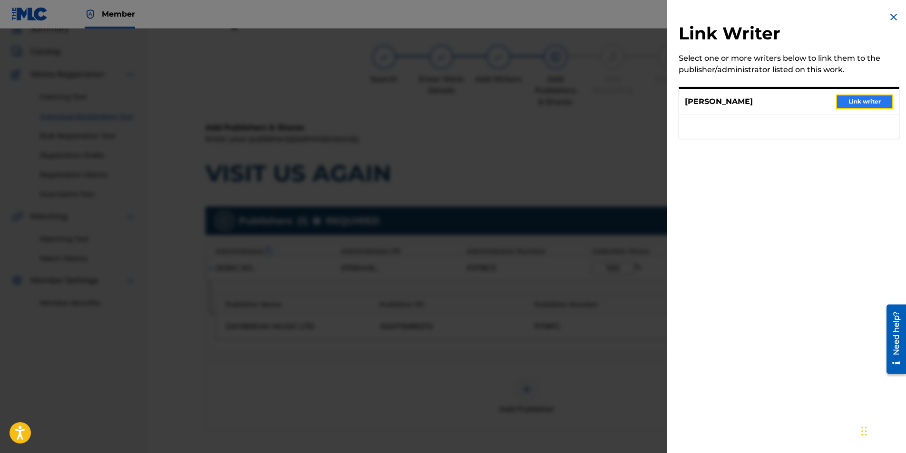
click at [601, 101] on button "Link writer" at bounding box center [864, 102] width 57 height 14
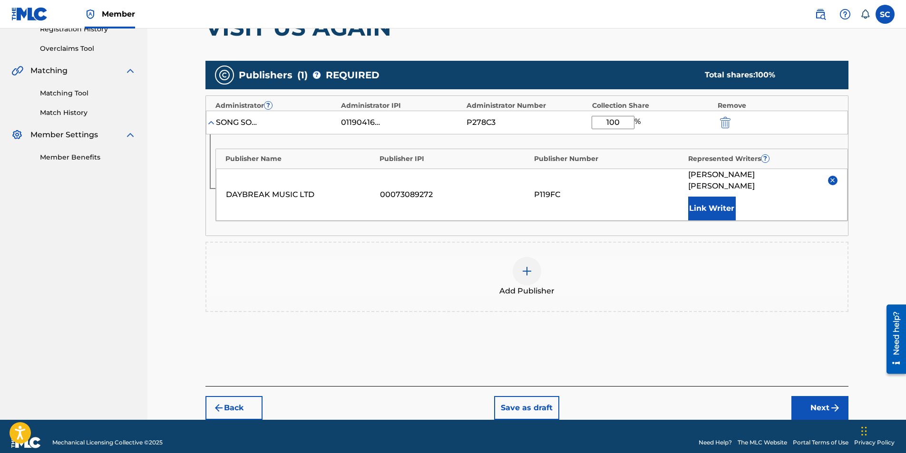
scroll to position [190, 0]
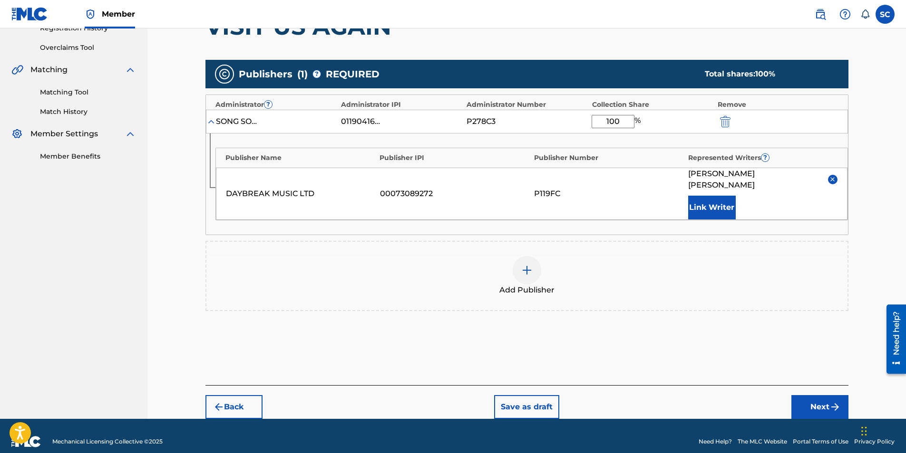
click at [527, 265] on img at bounding box center [526, 270] width 11 height 11
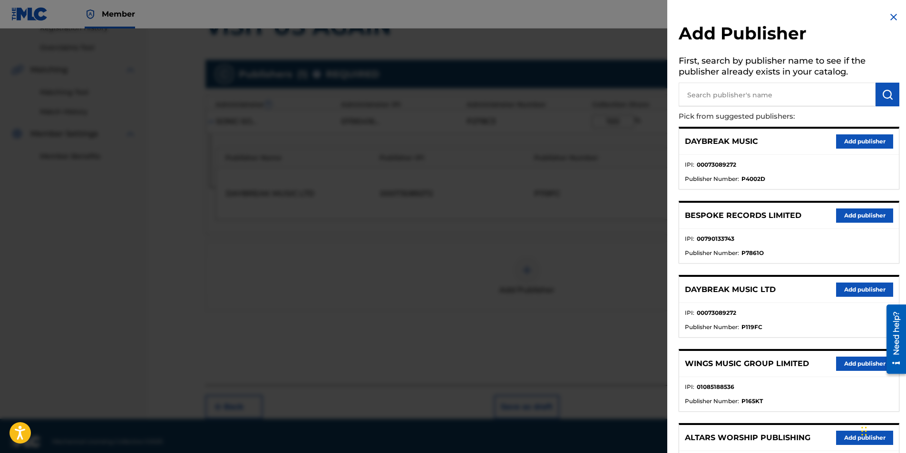
click at [601, 17] on img at bounding box center [893, 16] width 11 height 11
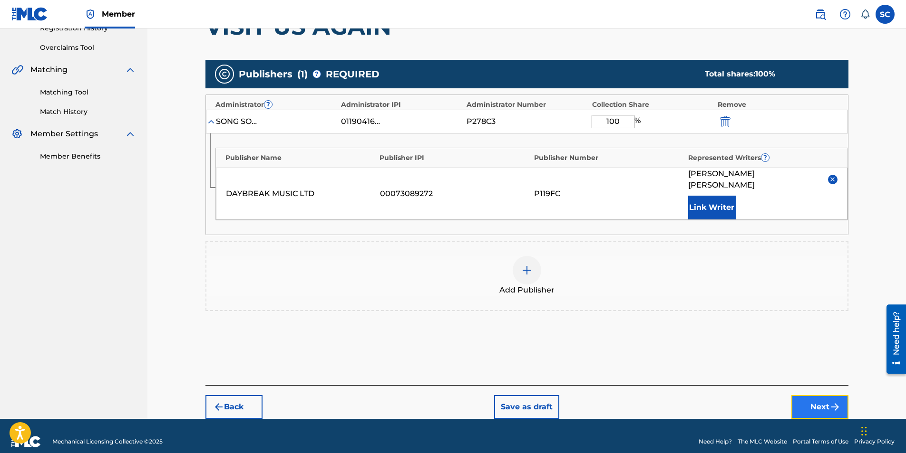
click at [601, 282] on button "Next" at bounding box center [819, 408] width 57 height 24
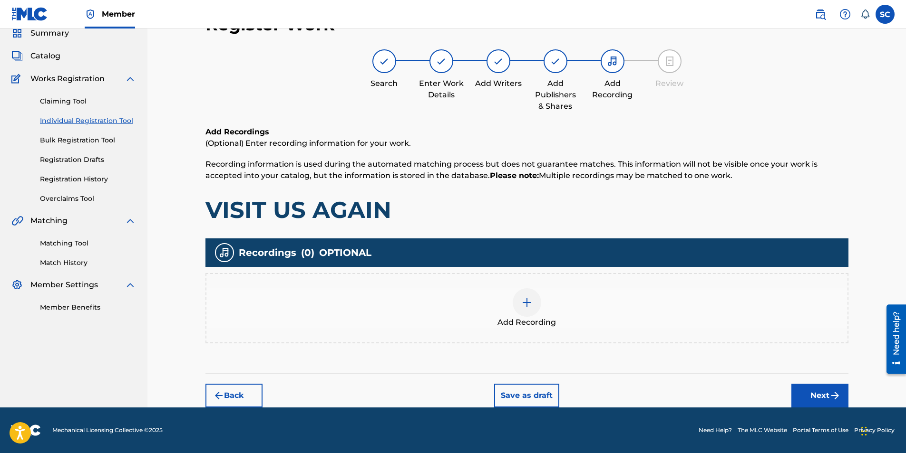
scroll to position [39, 0]
click at [526, 282] on img at bounding box center [526, 302] width 11 height 11
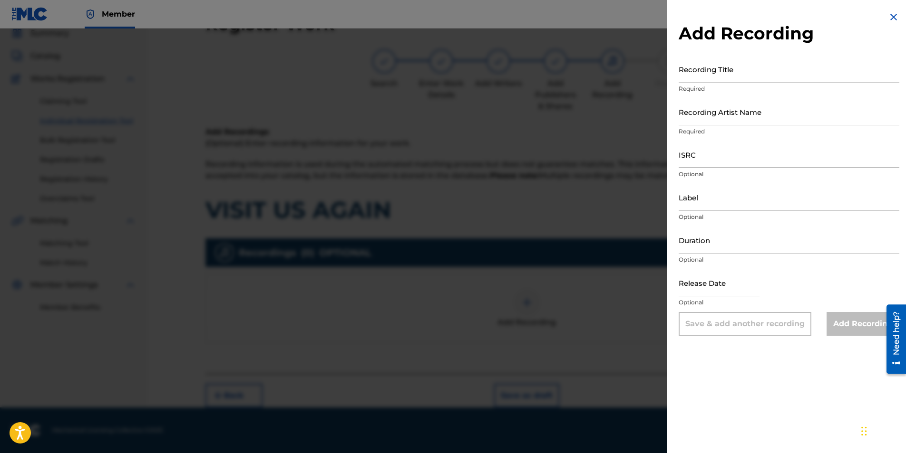
click at [601, 154] on input "ISRC" at bounding box center [788, 154] width 221 height 27
paste input "GBDPR0600536"
type input "GBDPR0600536"
click at [601, 65] on input "Recording Title" at bounding box center [788, 69] width 221 height 27
type input "VISIT US AGAIN"
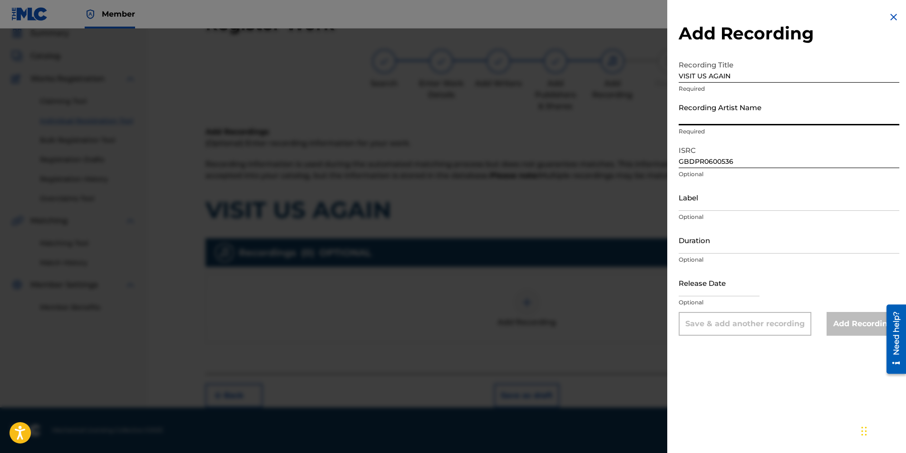
click at [601, 117] on input "Recording Artist Name" at bounding box center [788, 111] width 221 height 27
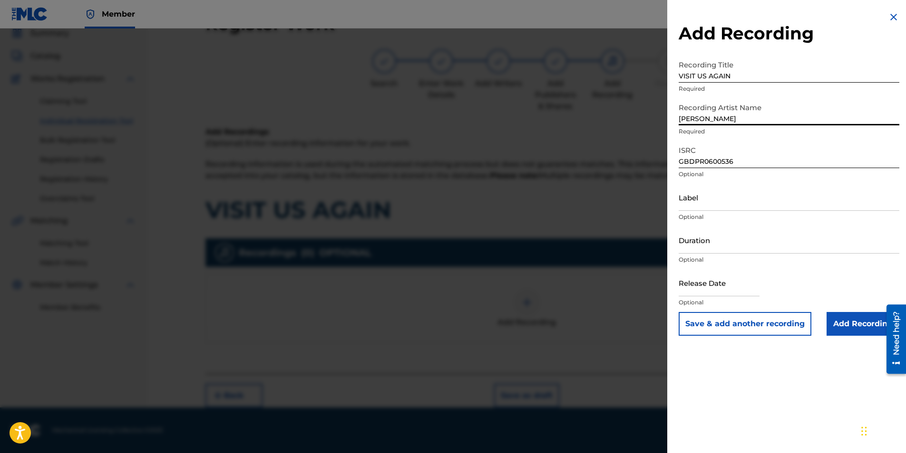
type input "[PERSON_NAME]"
type input "[DATE]"
type input "[PERSON_NAME]"
click at [601, 282] on input "Add Recording" at bounding box center [862, 324] width 73 height 24
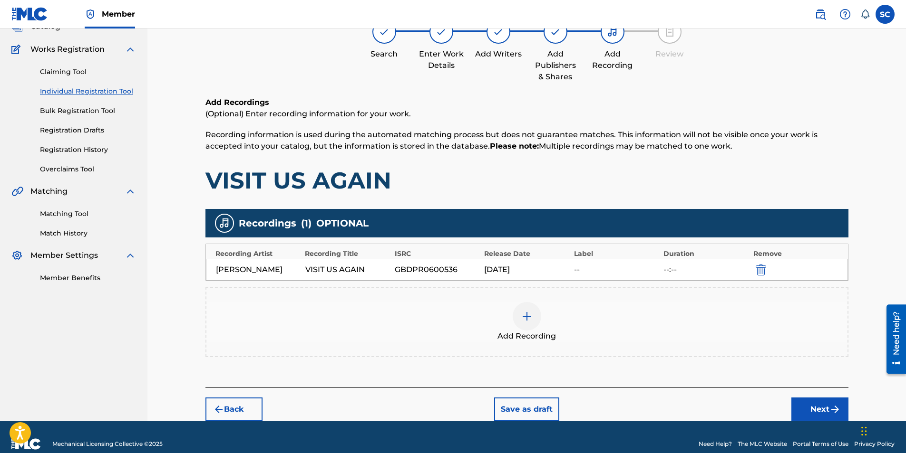
scroll to position [82, 0]
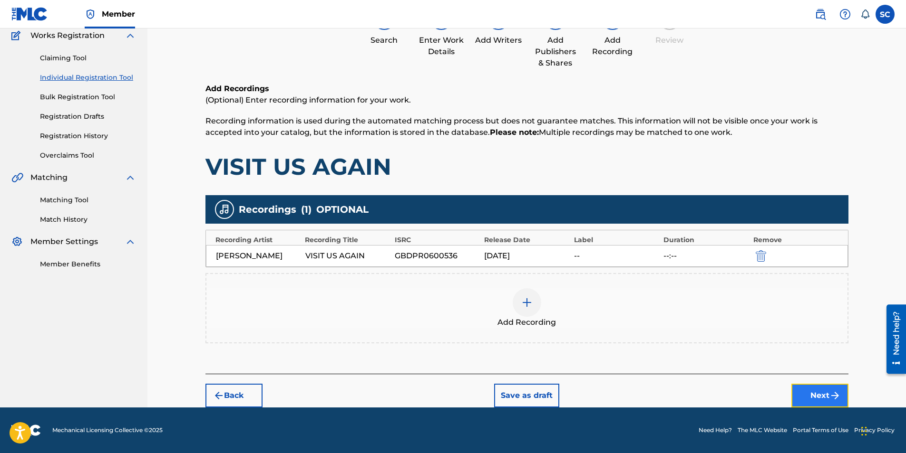
click at [601, 282] on button "Next" at bounding box center [819, 396] width 57 height 24
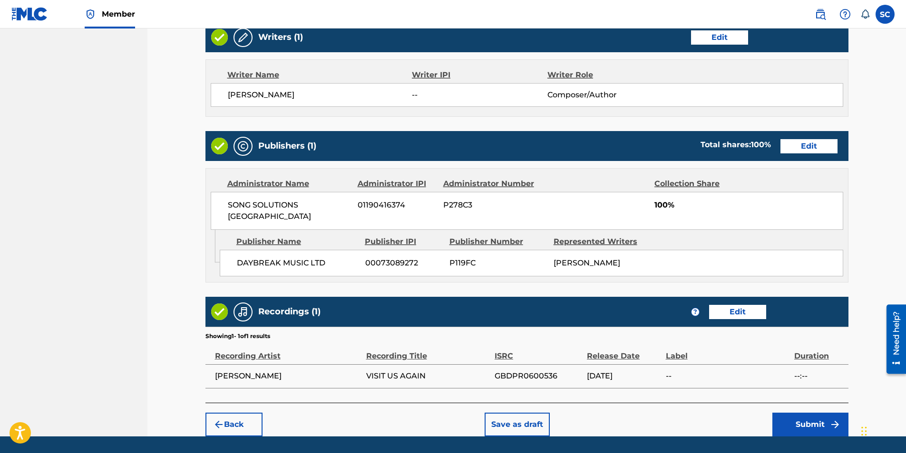
scroll to position [393, 0]
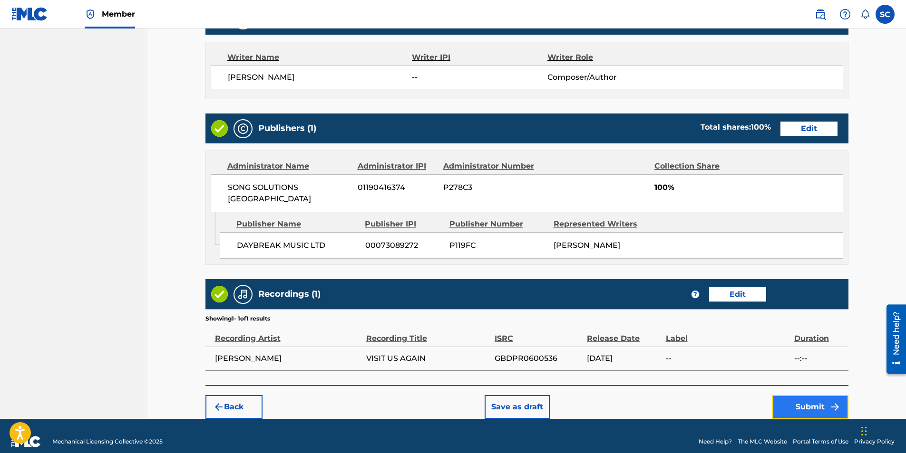
click at [601, 282] on button "Submit" at bounding box center [810, 408] width 76 height 24
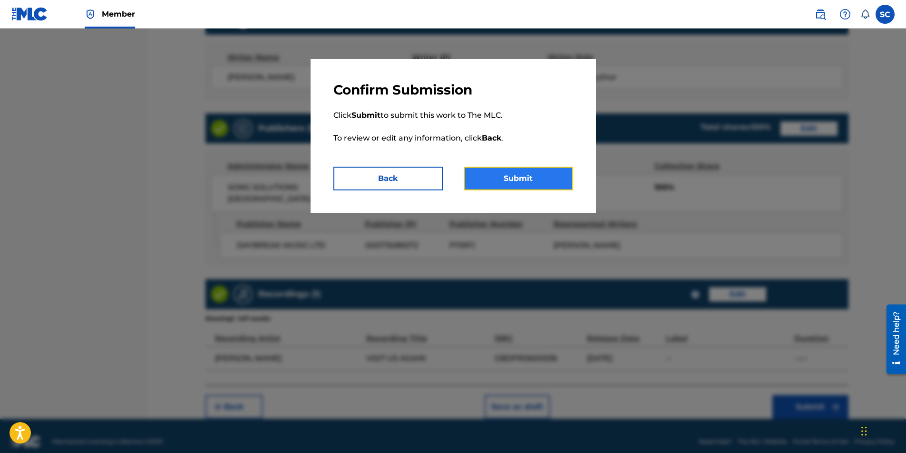
click at [525, 176] on button "Submit" at bounding box center [517, 179] width 109 height 24
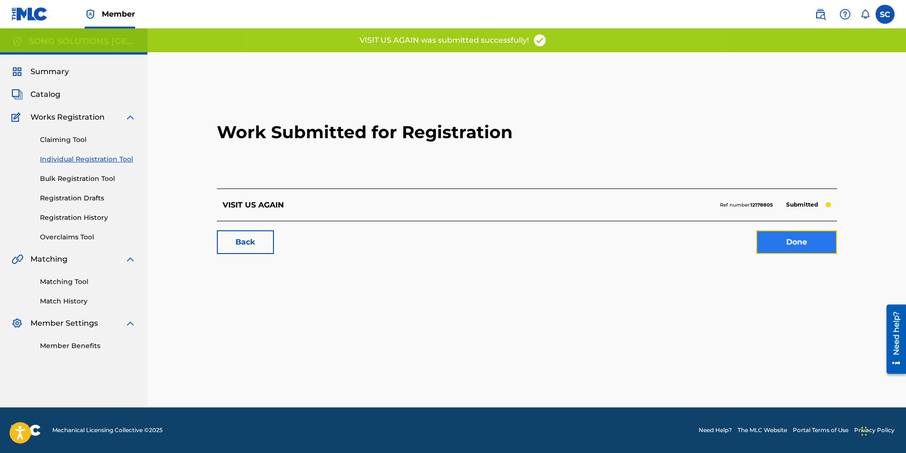
click at [601, 242] on link "Done" at bounding box center [796, 243] width 81 height 24
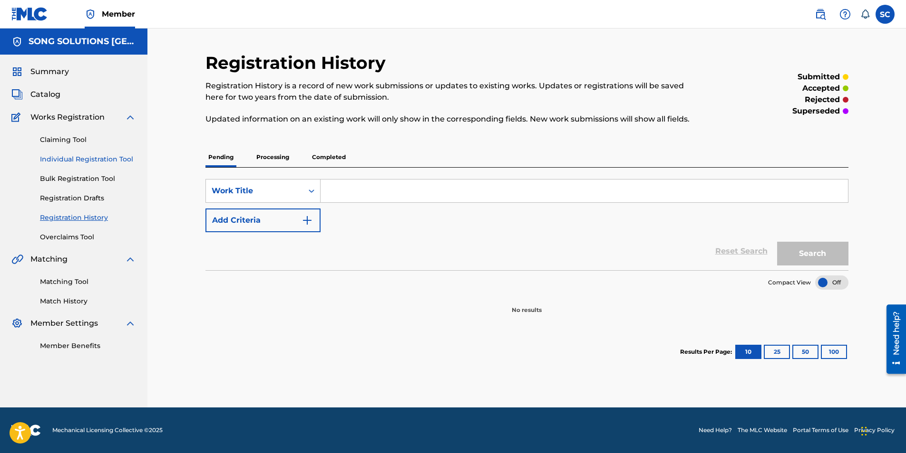
click at [82, 158] on link "Individual Registration Tool" at bounding box center [88, 159] width 96 height 10
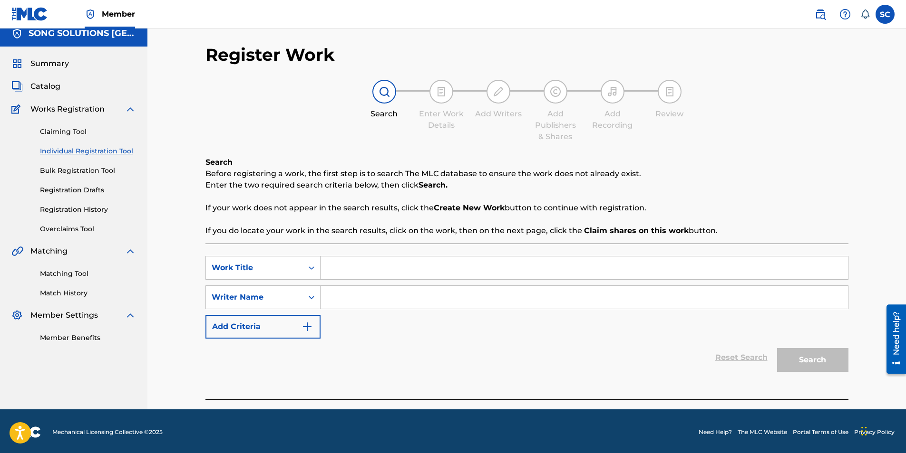
scroll to position [10, 0]
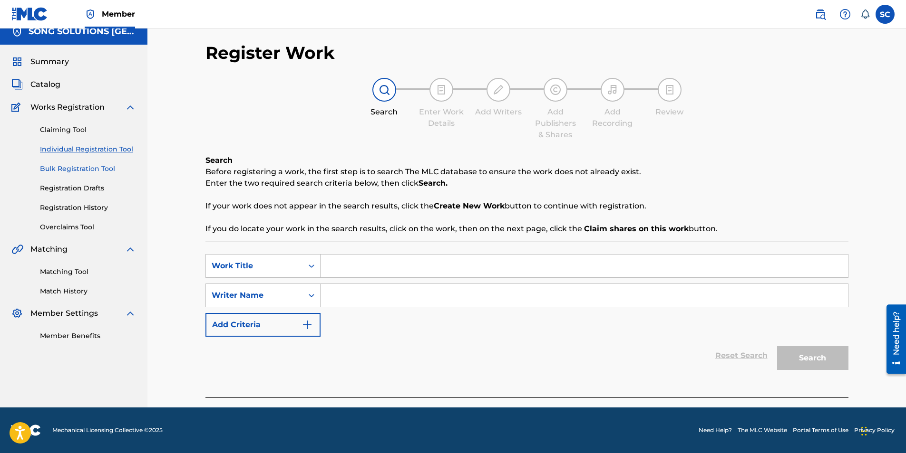
click at [77, 170] on link "Bulk Registration Tool" at bounding box center [88, 169] width 96 height 10
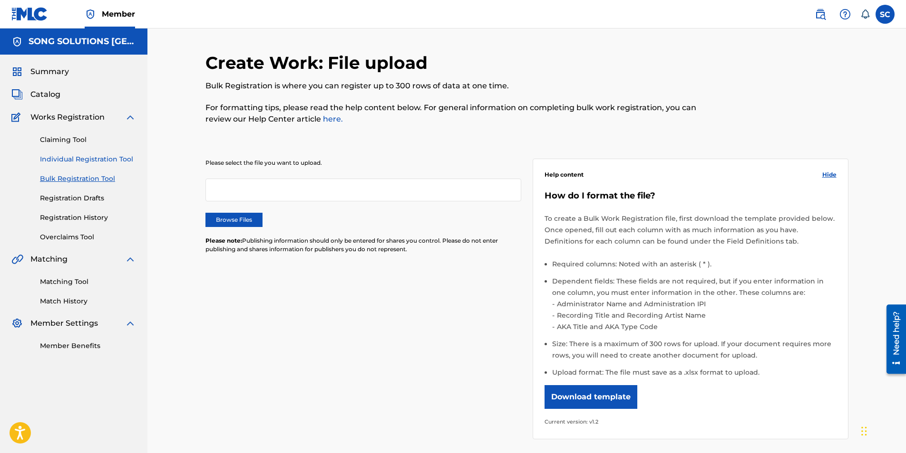
click at [67, 159] on link "Individual Registration Tool" at bounding box center [88, 159] width 96 height 10
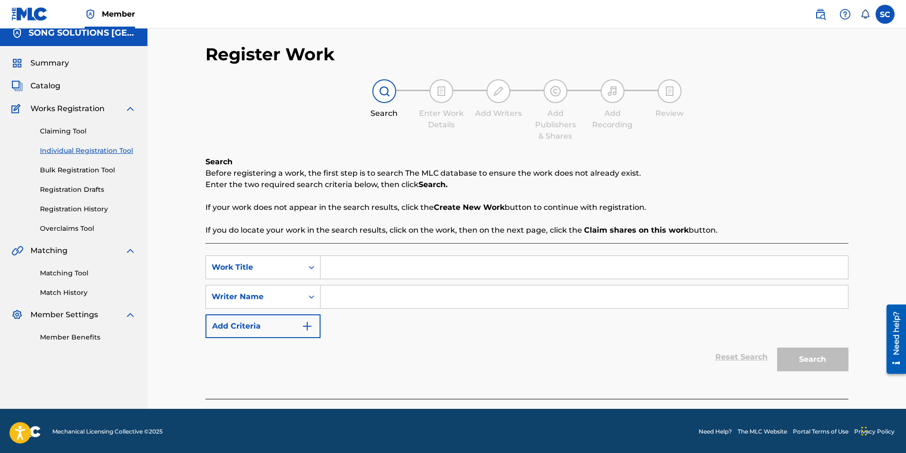
scroll to position [10, 0]
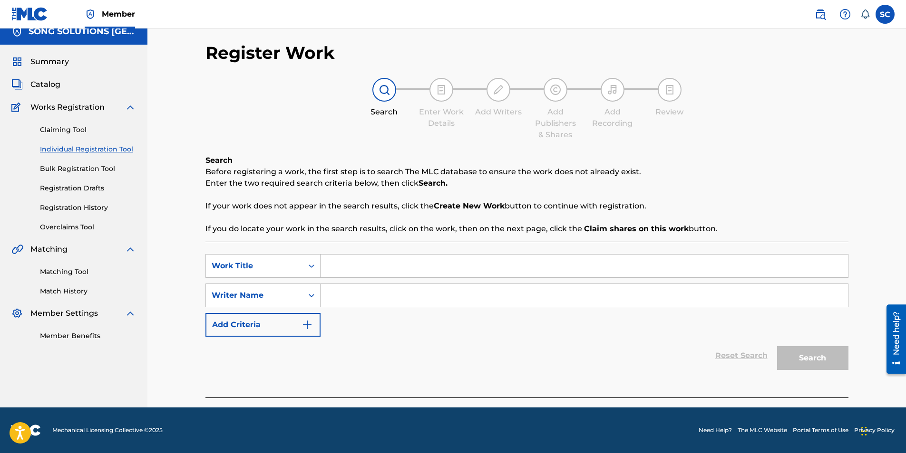
click at [367, 269] on input "Search Form" at bounding box center [583, 266] width 527 height 23
click at [74, 207] on link "Registration History" at bounding box center [88, 208] width 96 height 10
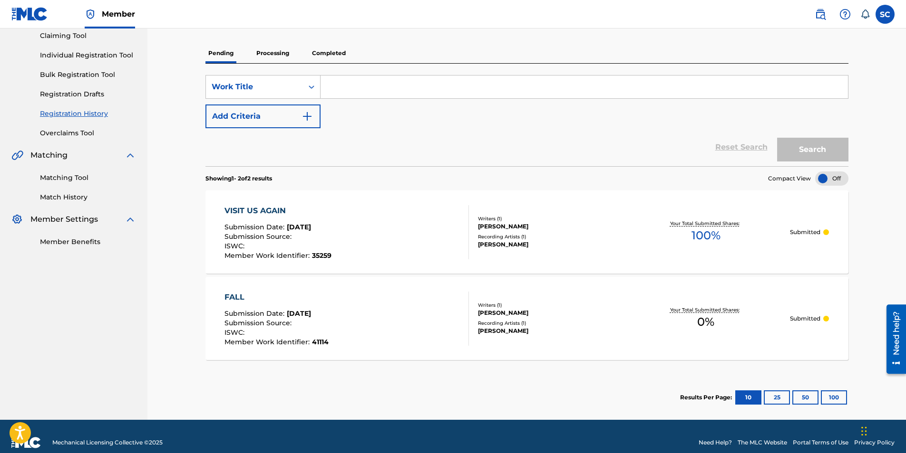
scroll to position [116, 0]
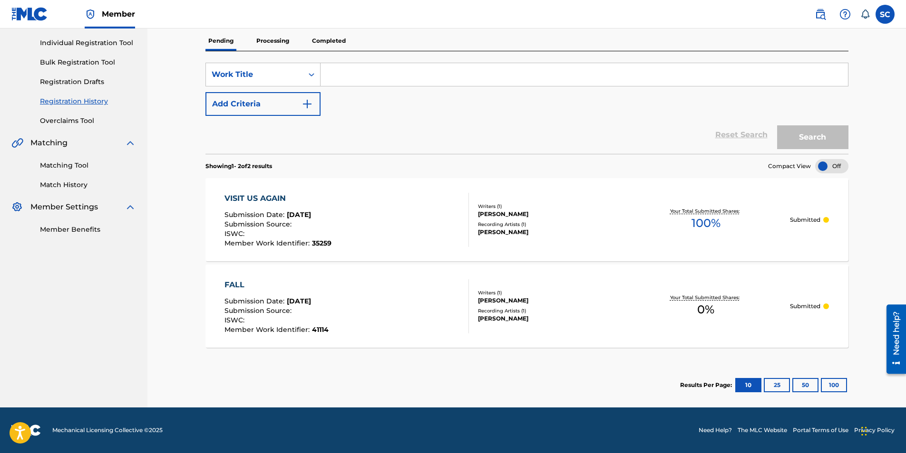
click at [236, 282] on div "FALL" at bounding box center [276, 285] width 104 height 11
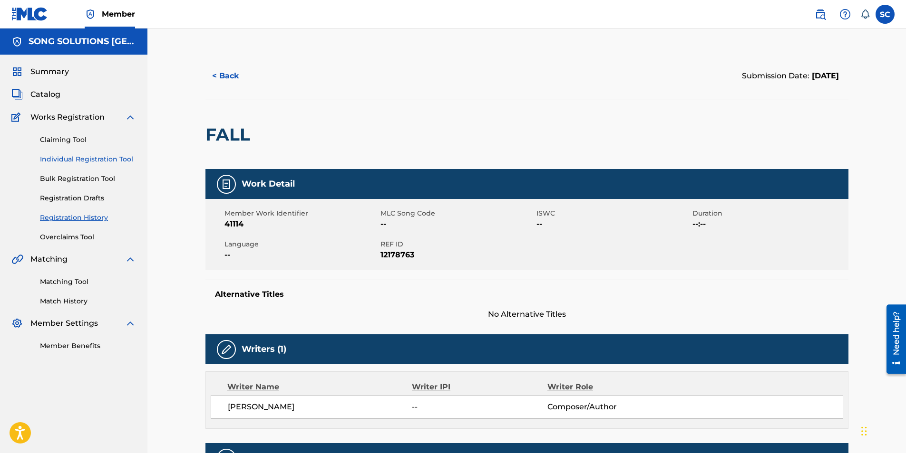
click at [95, 161] on link "Individual Registration Tool" at bounding box center [88, 159] width 96 height 10
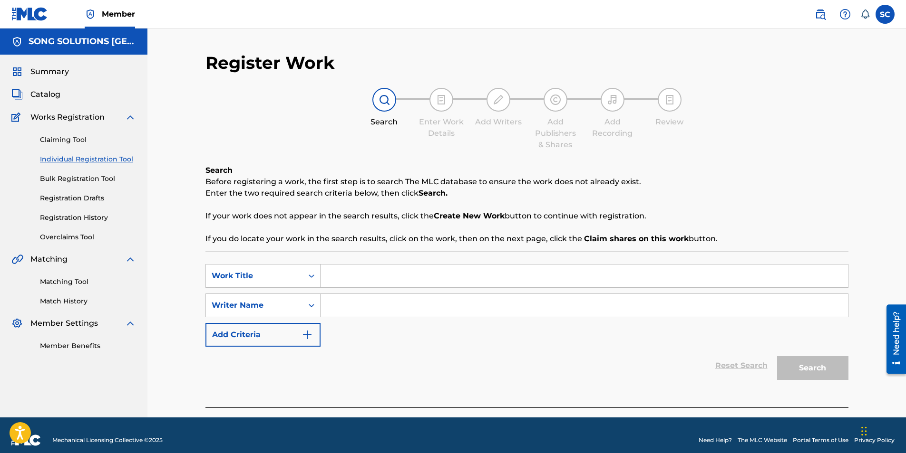
click at [363, 267] on input "Search Form" at bounding box center [583, 276] width 527 height 23
type input "FALL"
click at [262, 282] on div "Reset Search Search" at bounding box center [526, 366] width 643 height 38
click at [342, 282] on input "Search Form" at bounding box center [583, 305] width 527 height 23
type input "[PERSON_NAME]"
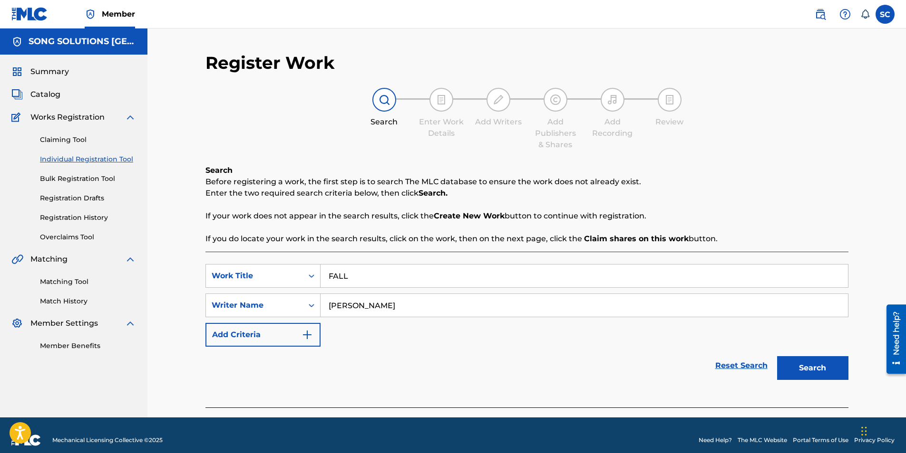
click at [601, 282] on button "Search" at bounding box center [812, 369] width 71 height 24
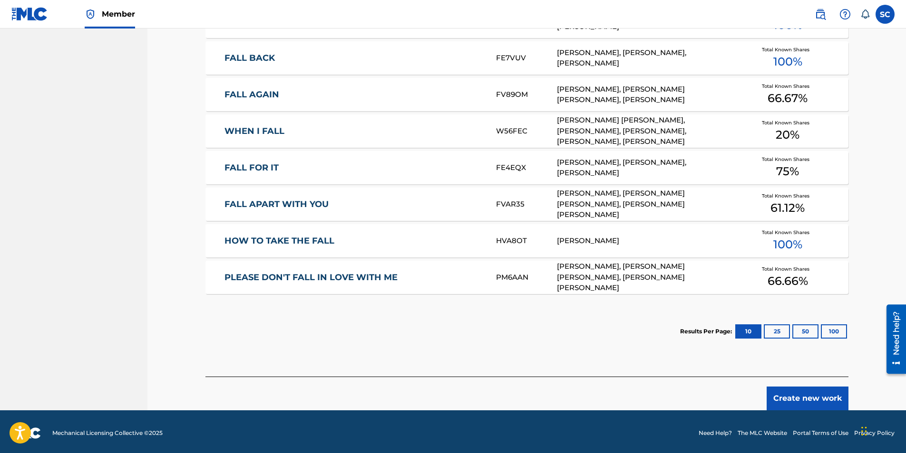
scroll to position [442, 0]
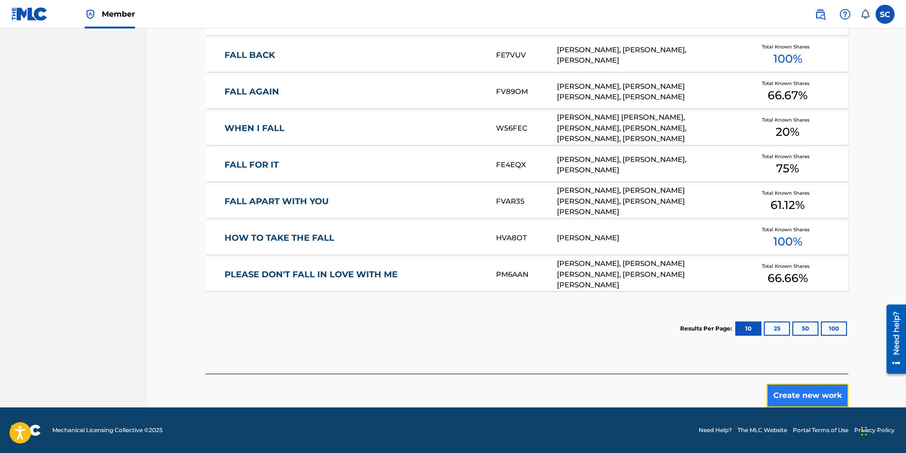
click at [601, 282] on button "Create new work" at bounding box center [807, 396] width 82 height 24
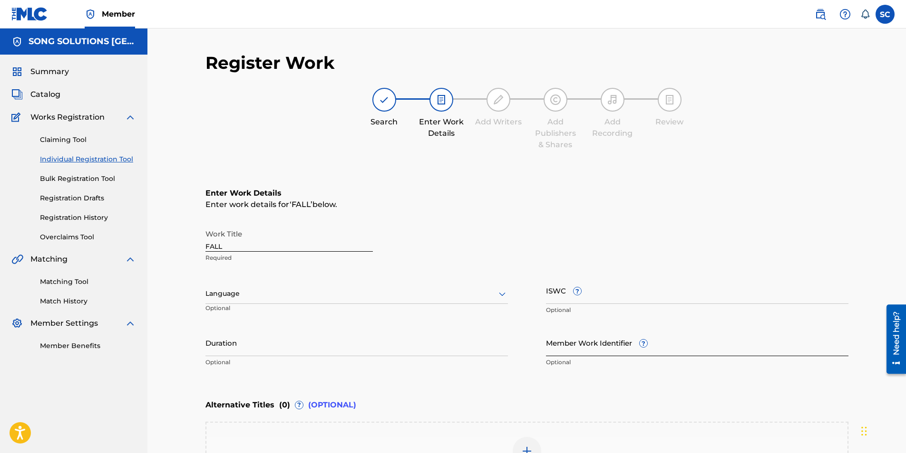
click at [579, 282] on input "Member Work Identifier ?" at bounding box center [697, 342] width 302 height 27
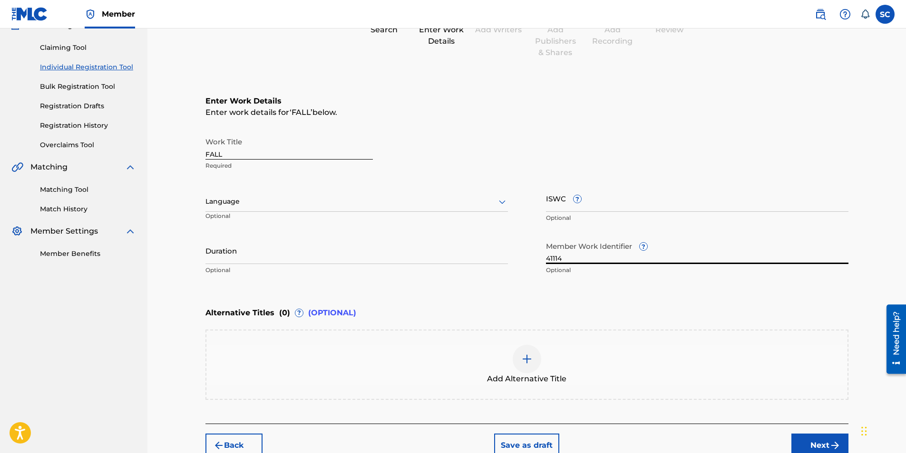
scroll to position [142, 0]
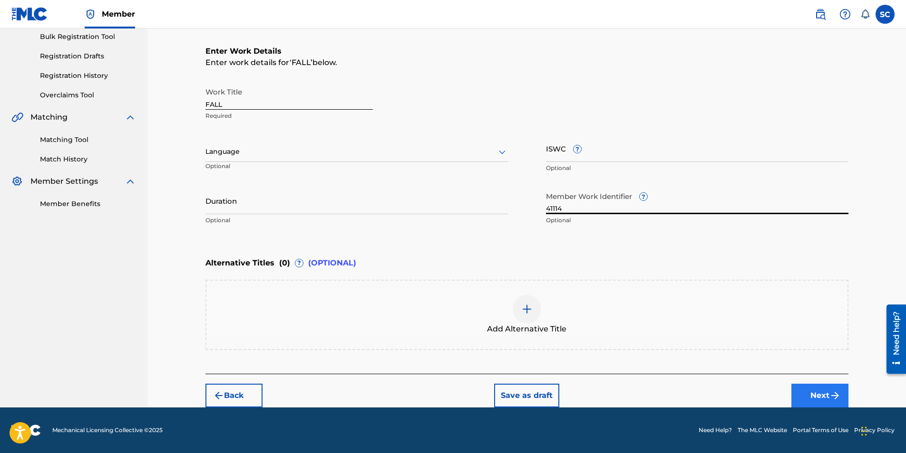
type input "41114"
click at [601, 282] on button "Next" at bounding box center [819, 396] width 57 height 24
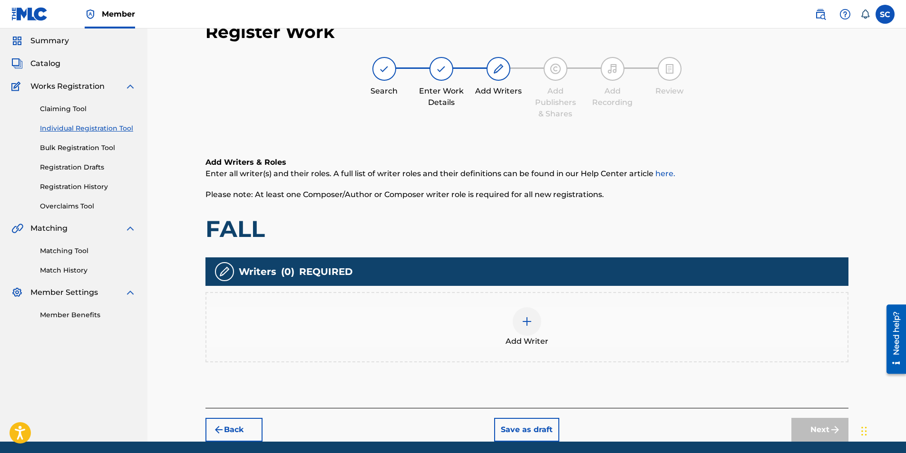
scroll to position [43, 0]
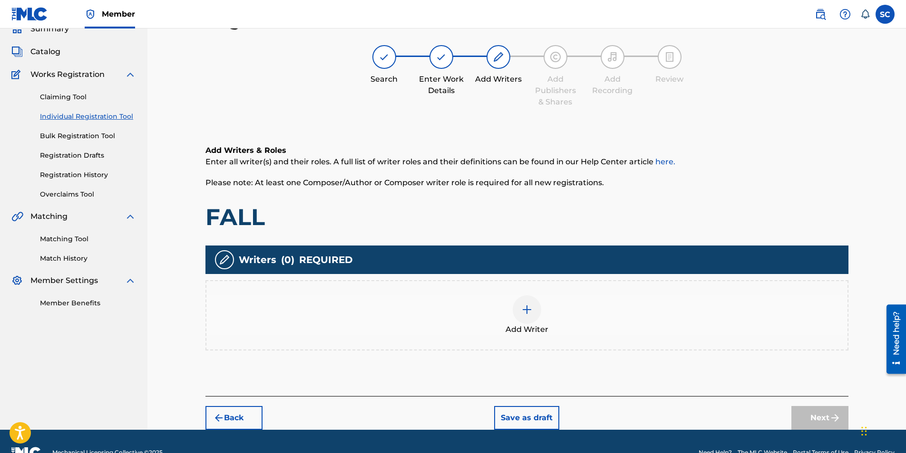
click at [525, 282] on img at bounding box center [526, 309] width 11 height 11
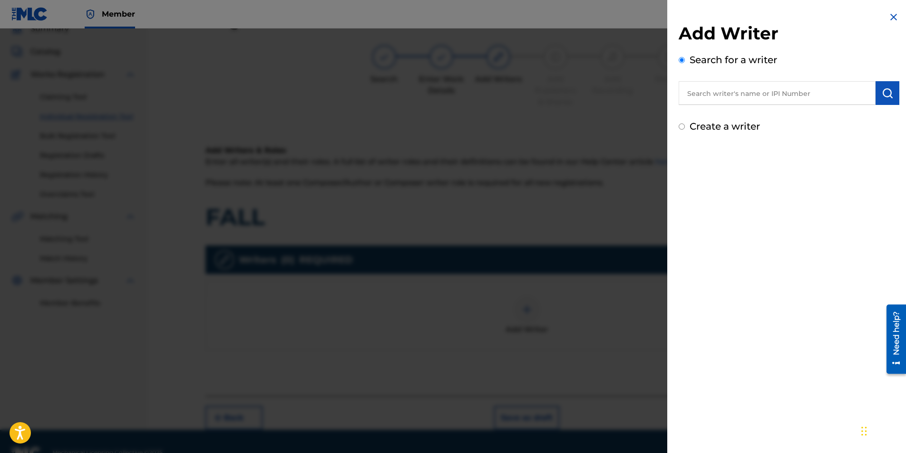
click at [601, 95] on input "text" at bounding box center [776, 93] width 197 height 24
click at [601, 125] on label "Create a writer" at bounding box center [724, 126] width 70 height 11
radio input "true"
click at [601, 125] on input "Create a writer" at bounding box center [681, 127] width 6 height 6
radio input "false"
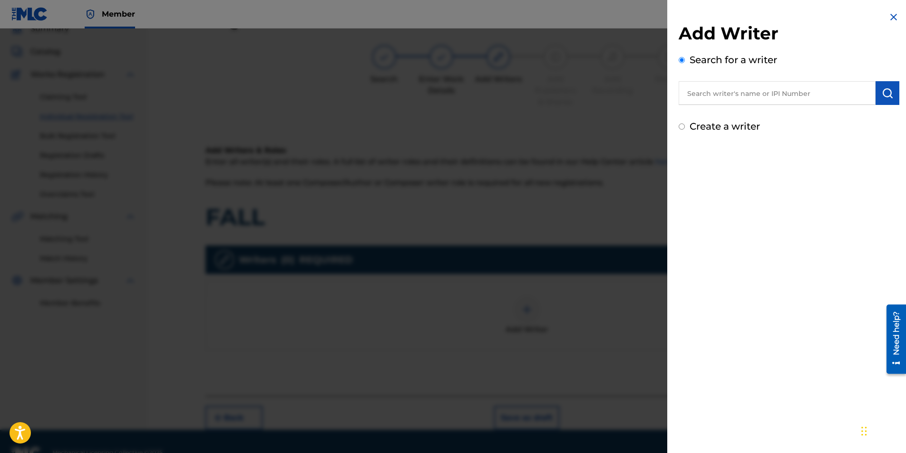
radio input "true"
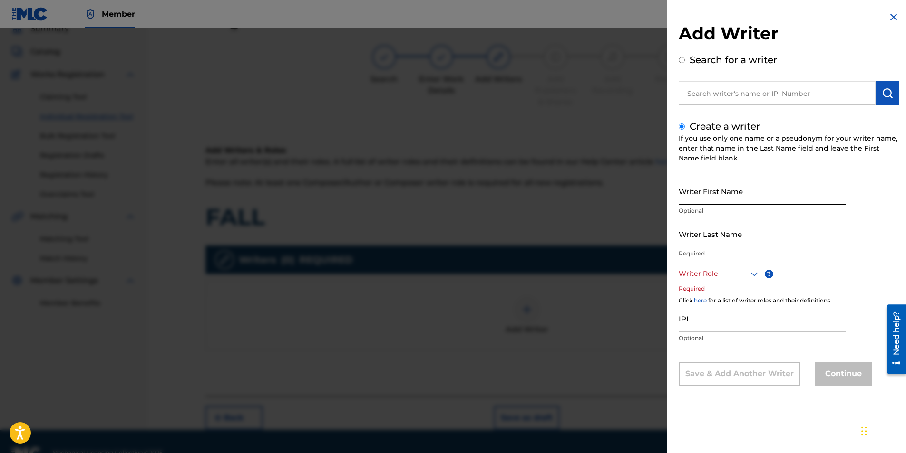
click at [601, 183] on input "Writer First Name" at bounding box center [761, 191] width 167 height 27
type input "[PERSON_NAME]"
click at [601, 229] on input "Writer Last Name" at bounding box center [761, 234] width 167 height 27
type input "[PERSON_NAME]"
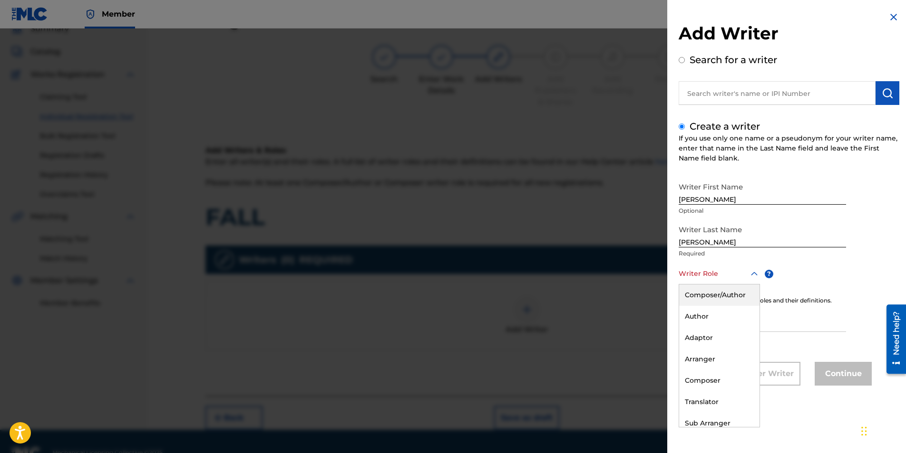
click at [601, 273] on div at bounding box center [718, 274] width 81 height 12
click at [601, 282] on div "Composer/Author" at bounding box center [719, 295] width 80 height 21
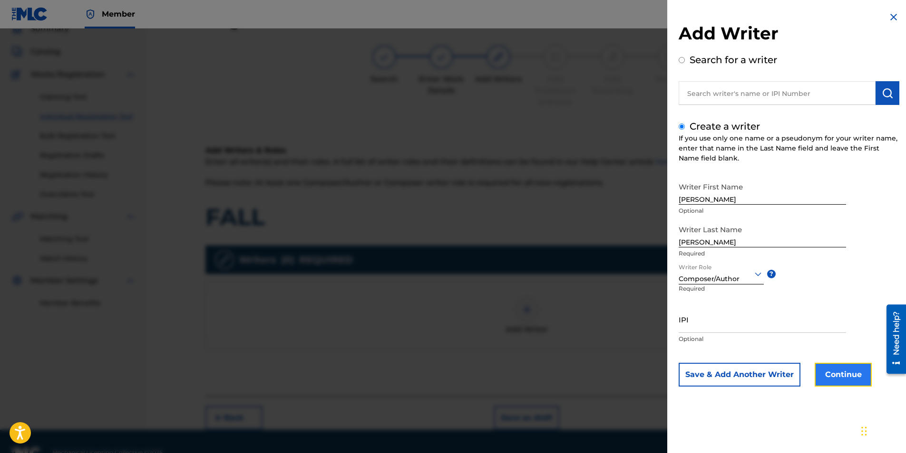
click at [601, 282] on button "Continue" at bounding box center [842, 375] width 57 height 24
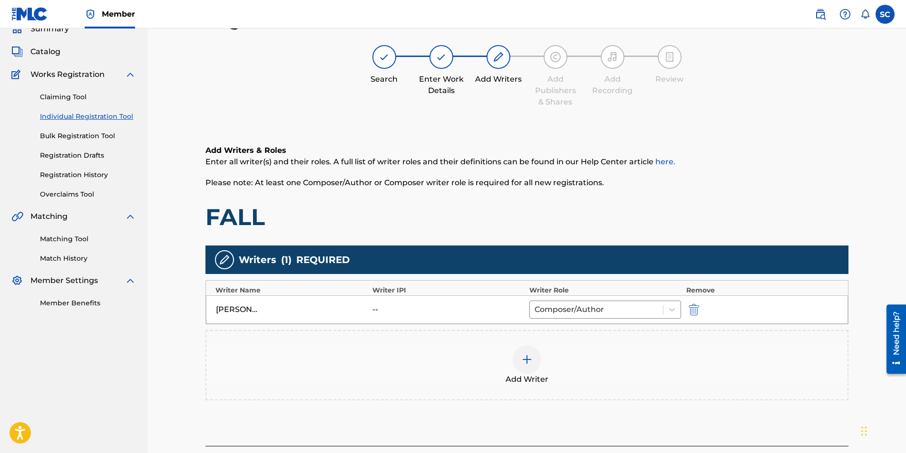
scroll to position [115, 0]
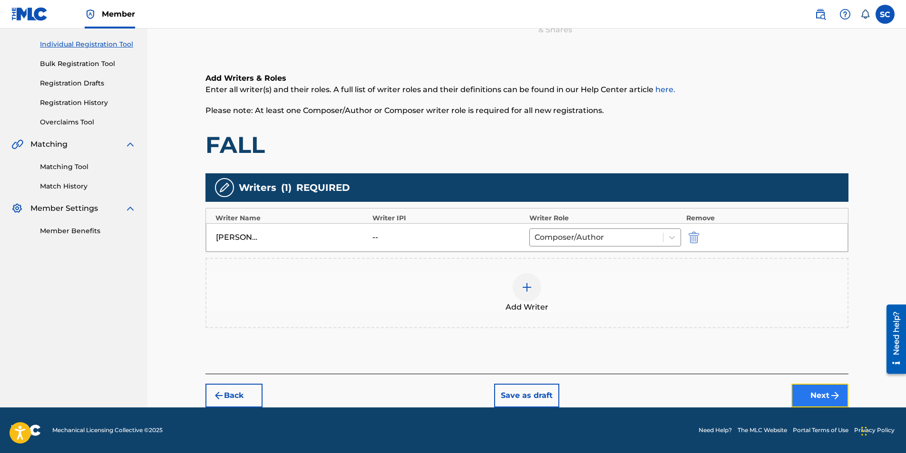
click at [601, 282] on button "Next" at bounding box center [819, 396] width 57 height 24
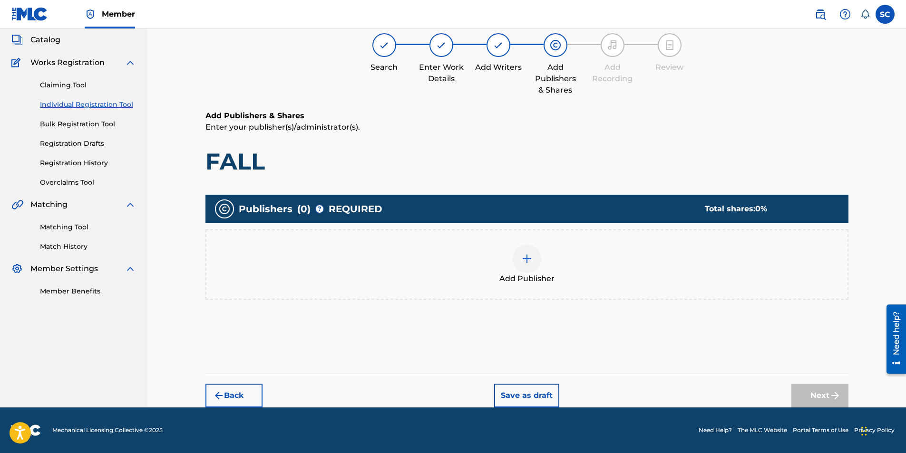
scroll to position [43, 0]
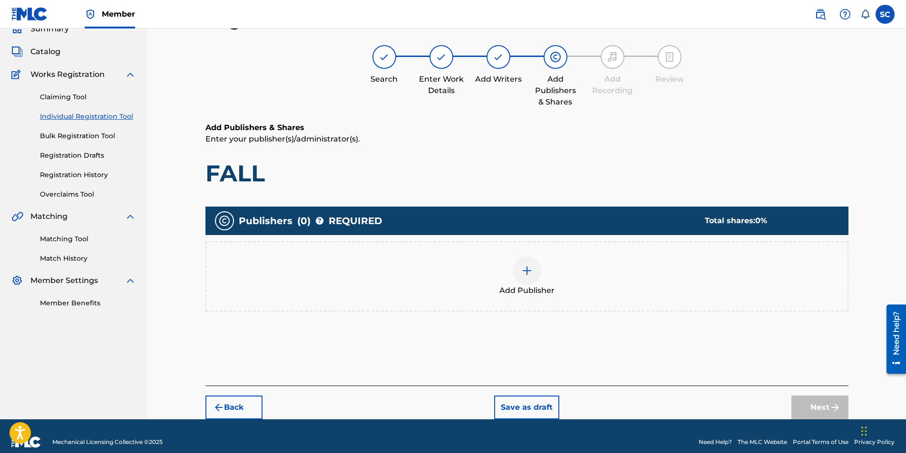
click at [531, 272] on img at bounding box center [526, 270] width 11 height 11
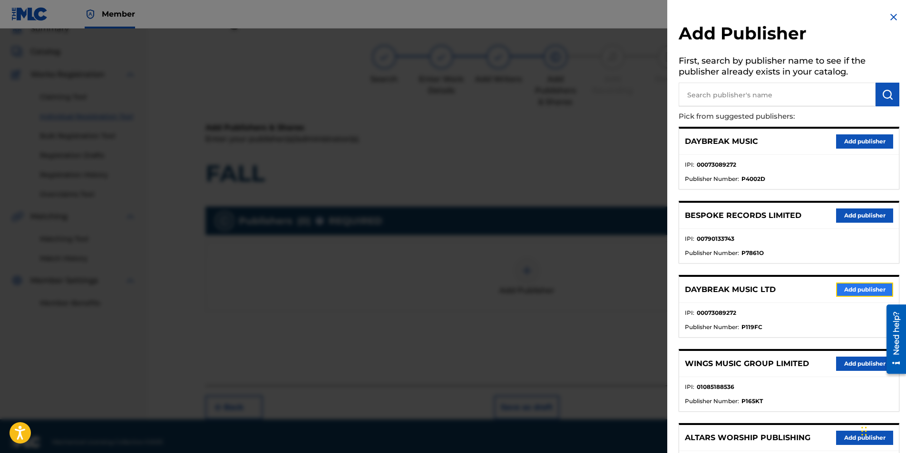
click at [601, 282] on button "Add publisher" at bounding box center [864, 290] width 57 height 14
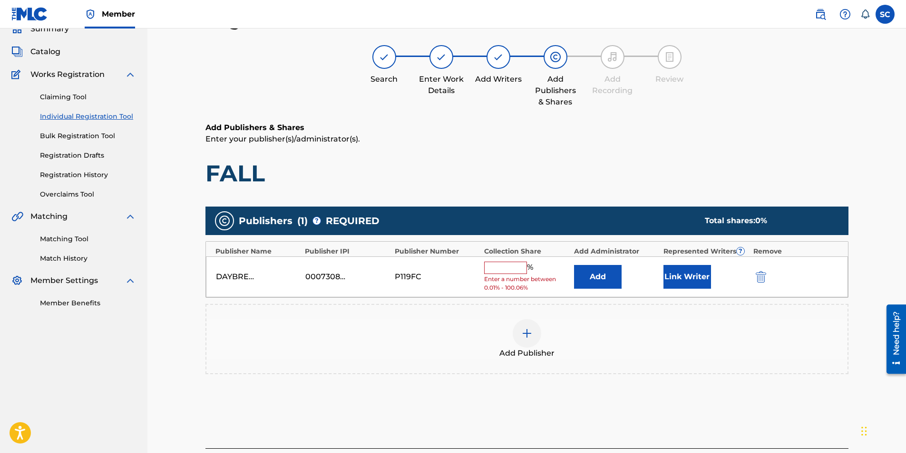
click at [501, 271] on input "text" at bounding box center [505, 268] width 43 height 12
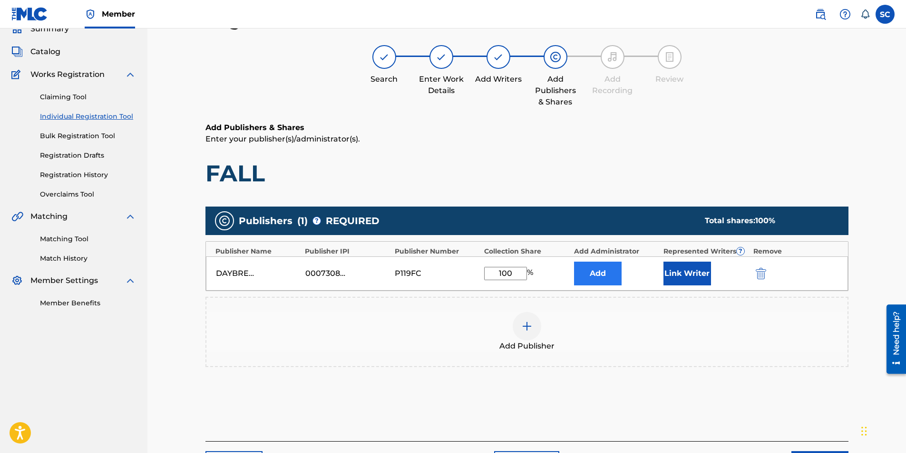
type input "100"
click at [584, 274] on button "Add" at bounding box center [598, 274] width 48 height 24
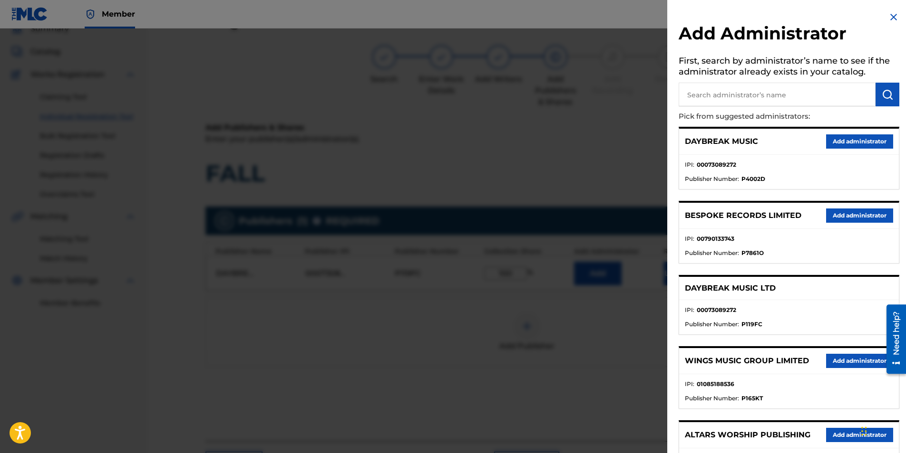
click at [601, 87] on input "text" at bounding box center [776, 95] width 197 height 24
type input "SONG SOLUTIONS"
click at [601, 97] on img "submit" at bounding box center [886, 94] width 11 height 11
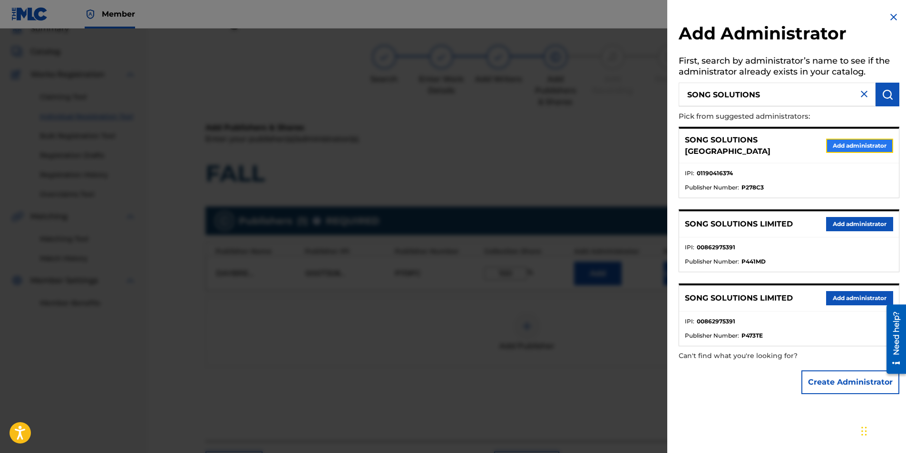
click at [601, 140] on button "Add administrator" at bounding box center [859, 146] width 67 height 14
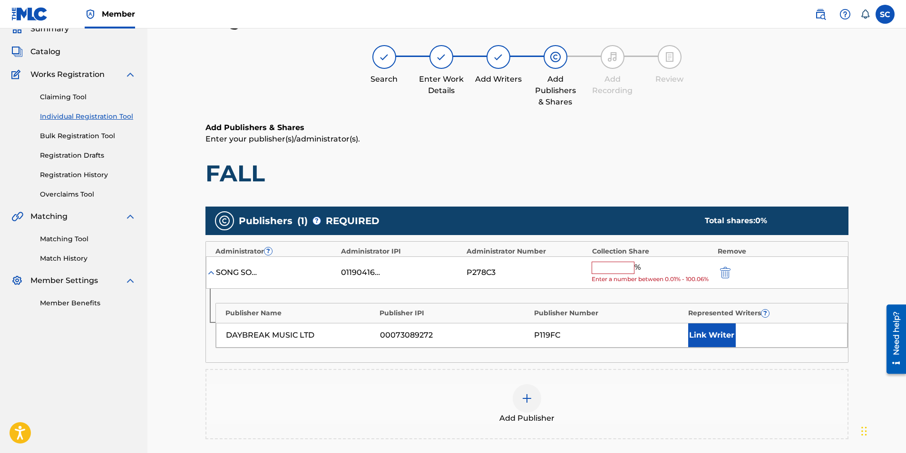
click at [596, 266] on input "text" at bounding box center [612, 268] width 43 height 12
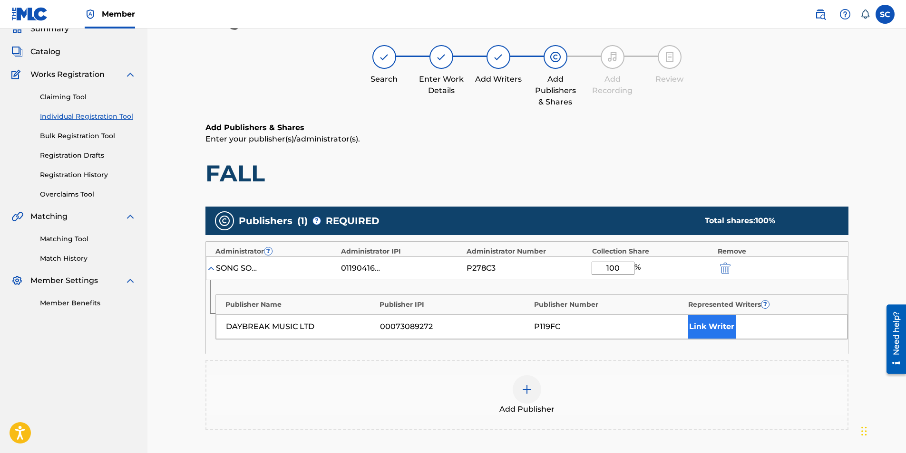
type input "100"
click at [601, 282] on button "Link Writer" at bounding box center [712, 327] width 48 height 24
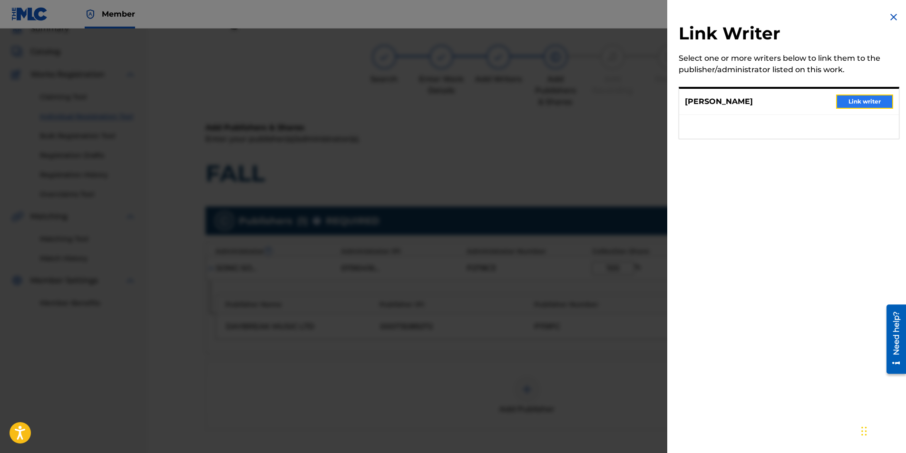
click at [601, 102] on button "Link writer" at bounding box center [864, 102] width 57 height 14
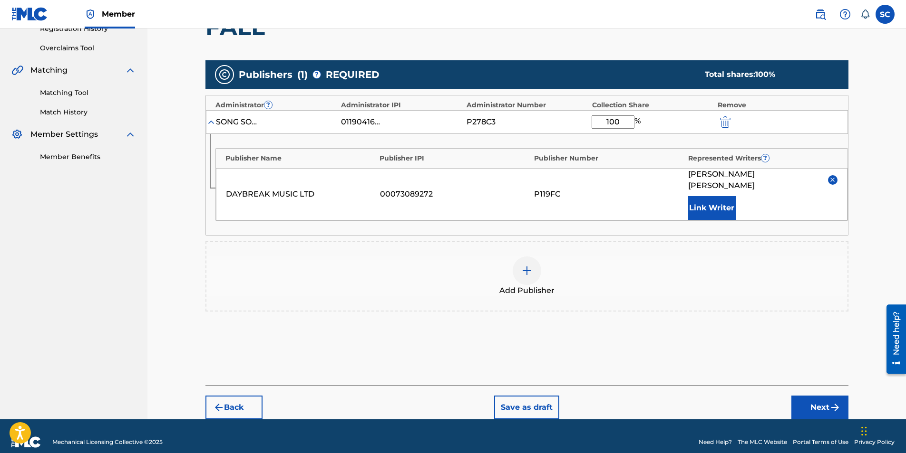
scroll to position [190, 0]
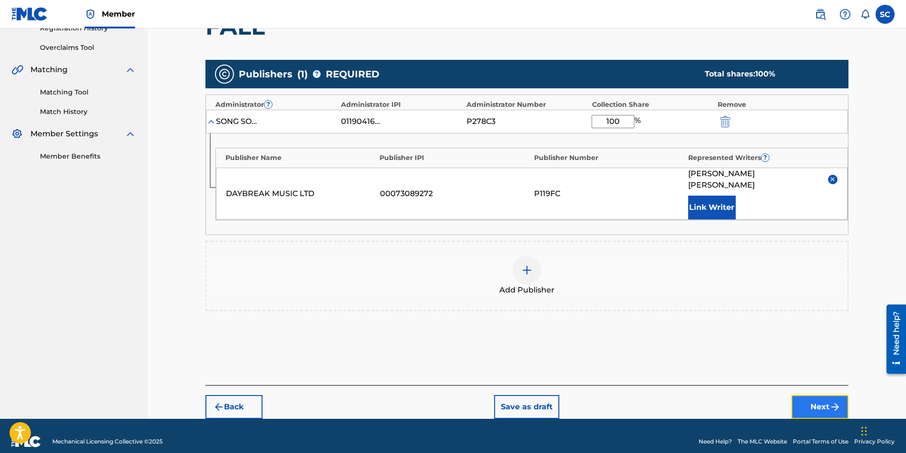
click at [601, 282] on button "Next" at bounding box center [819, 408] width 57 height 24
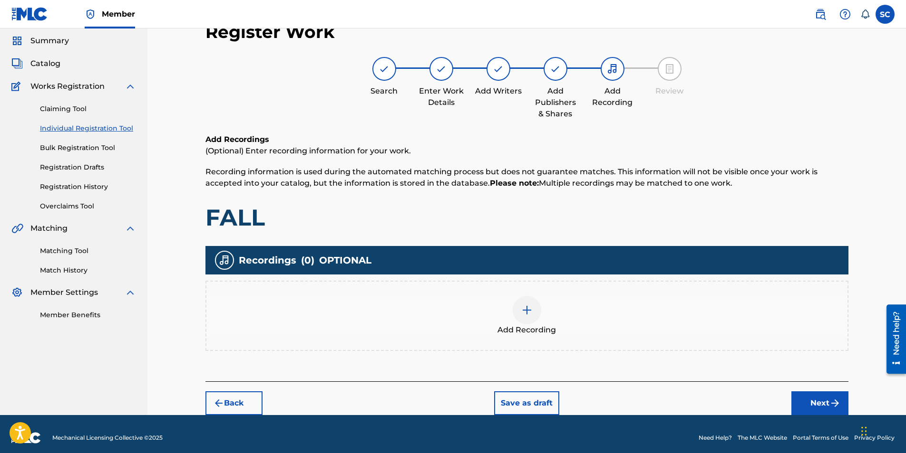
scroll to position [39, 0]
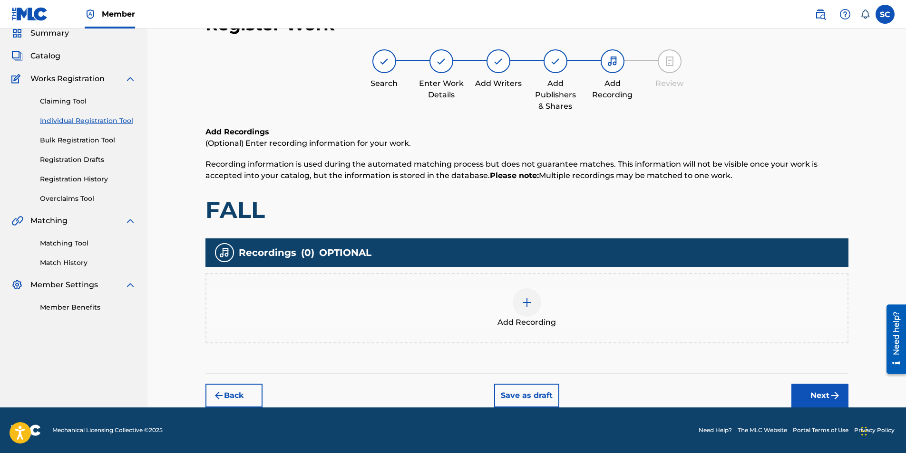
click at [522, 282] on img at bounding box center [526, 302] width 11 height 11
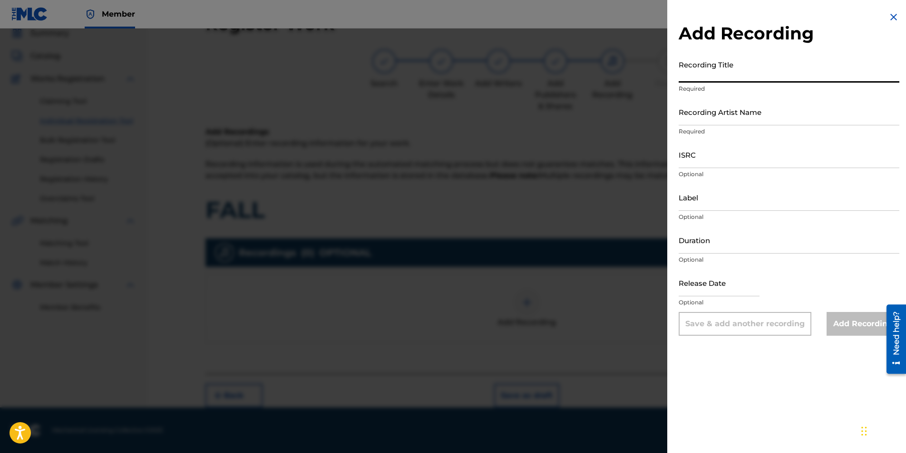
click at [601, 75] on input "Recording Title" at bounding box center [788, 69] width 221 height 27
type input "FALL"
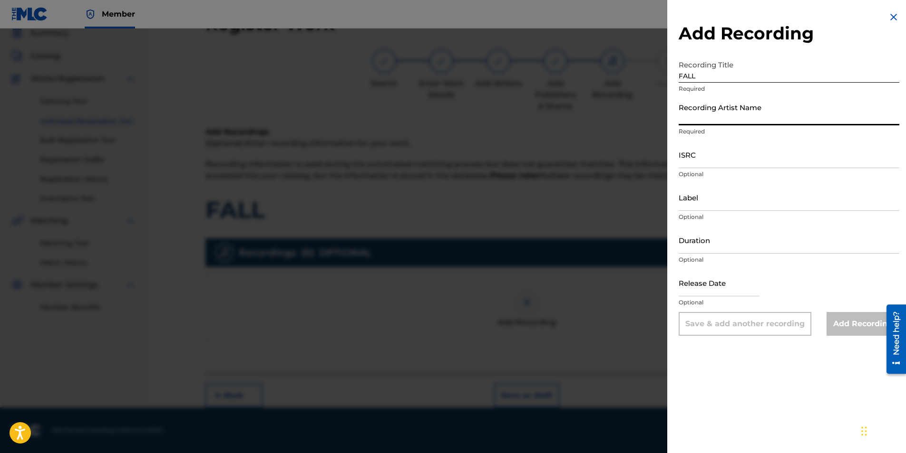
click at [601, 114] on input "Recording Artist Name" at bounding box center [788, 111] width 221 height 27
type input "[PERSON_NAME]"
type input "[DATE]"
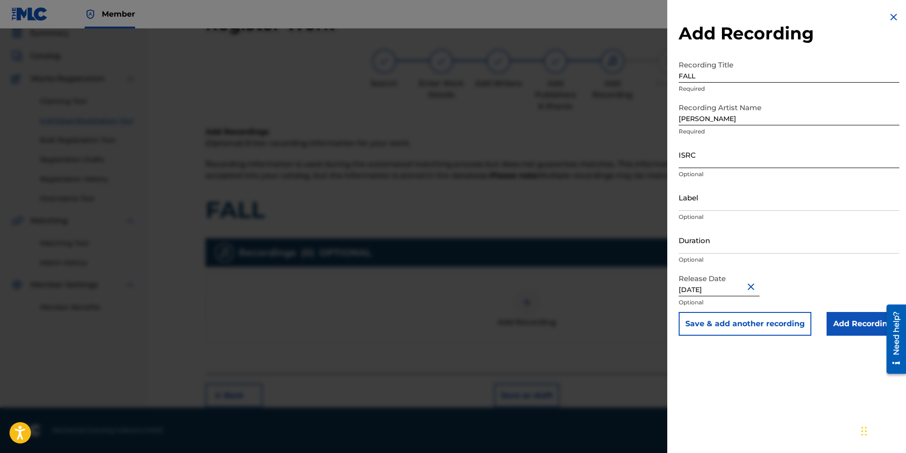
drag, startPoint x: 689, startPoint y: 151, endPoint x: 692, endPoint y: 155, distance: 5.1
click at [601, 151] on input "ISRC" at bounding box center [788, 154] width 221 height 27
paste input "GBDPR0600535"
type input "GBDPR0600535"
click at [601, 282] on div "Add Recording Recording Title FALL Required Recording Artist Name [PERSON_NAME]…" at bounding box center [788, 226] width 243 height 453
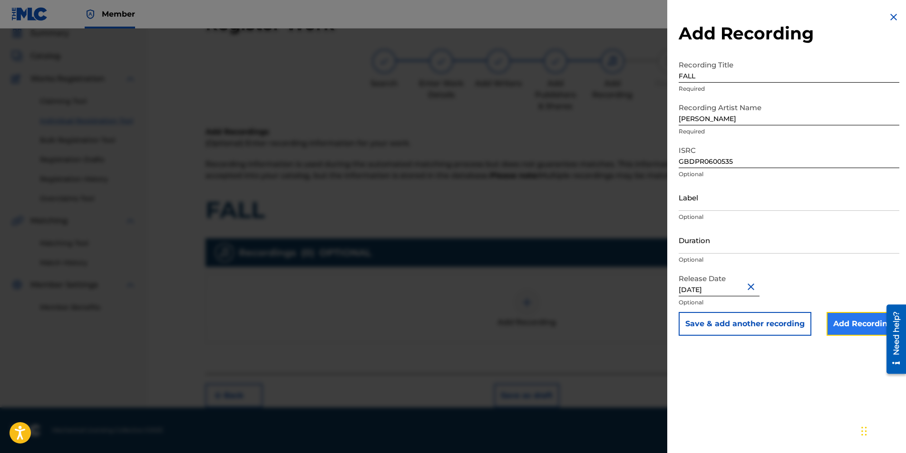
click at [601, 282] on input "Add Recording" at bounding box center [862, 324] width 73 height 24
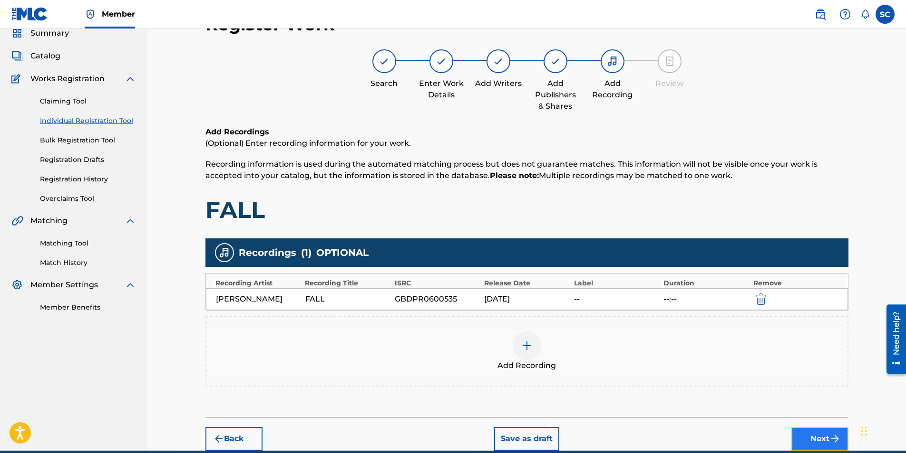
click at [601, 282] on button "Next" at bounding box center [819, 439] width 57 height 24
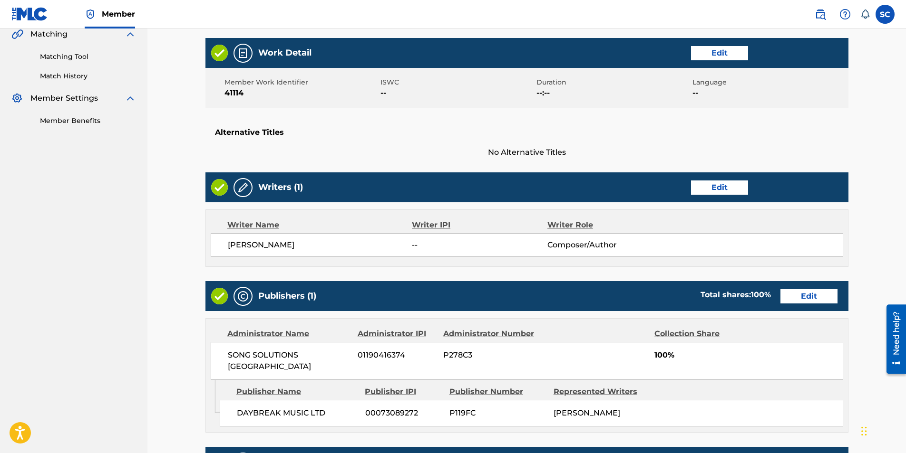
scroll to position [393, 0]
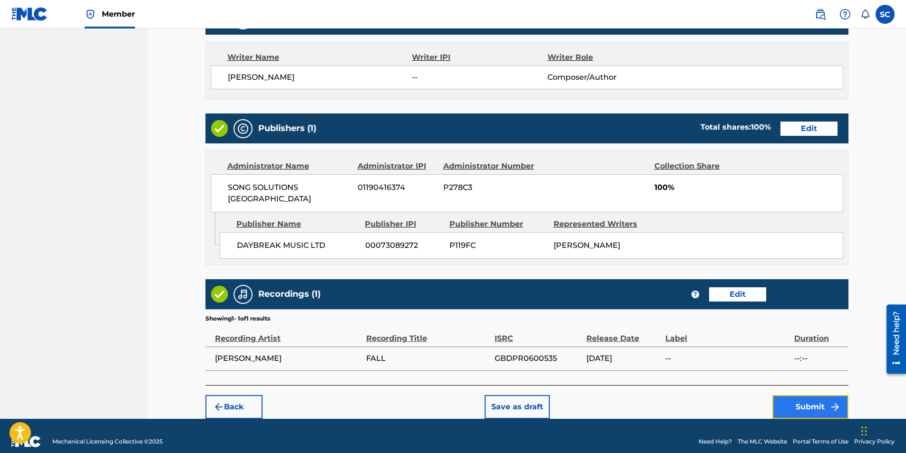
click at [601, 282] on button "Submit" at bounding box center [810, 408] width 76 height 24
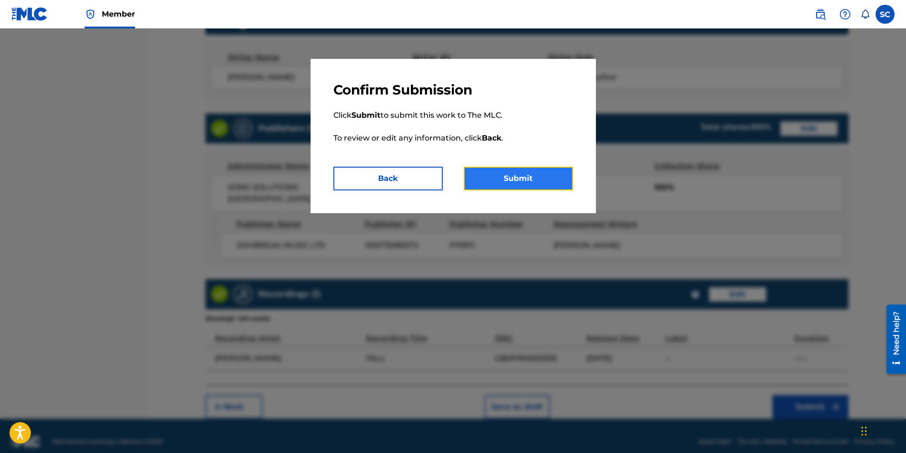
click at [525, 178] on button "Submit" at bounding box center [517, 179] width 109 height 24
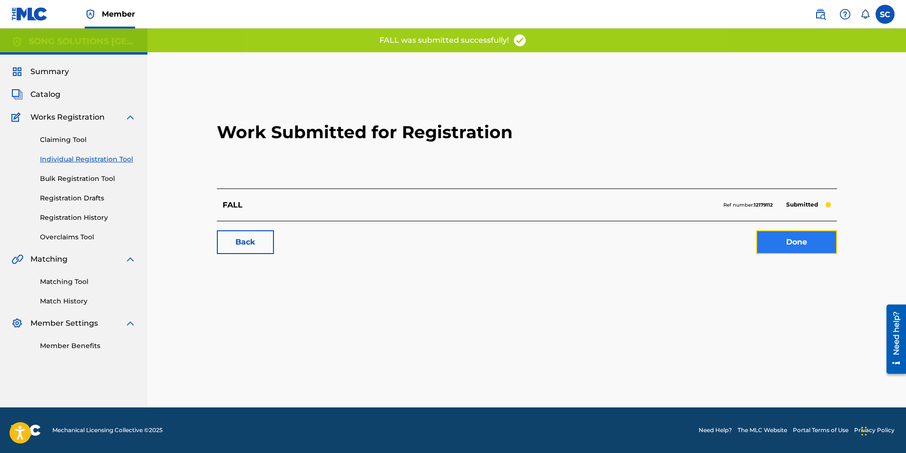
click at [601, 243] on link "Done" at bounding box center [796, 243] width 81 height 24
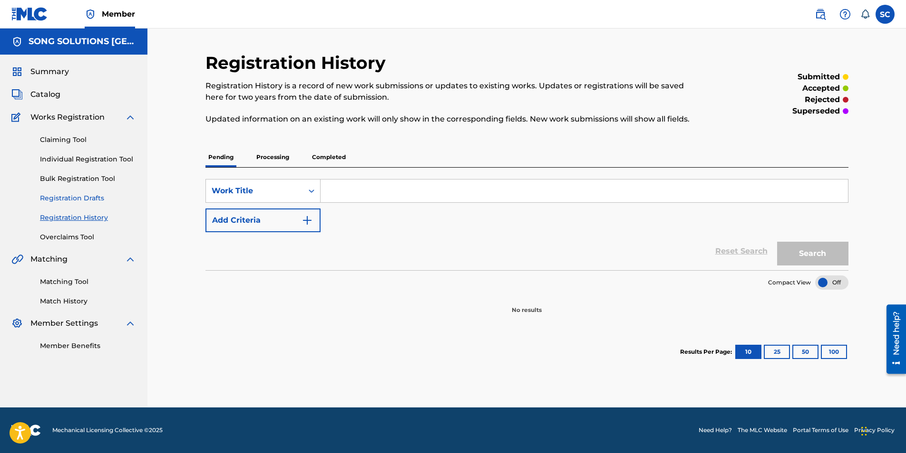
click at [56, 198] on link "Registration Drafts" at bounding box center [88, 198] width 96 height 10
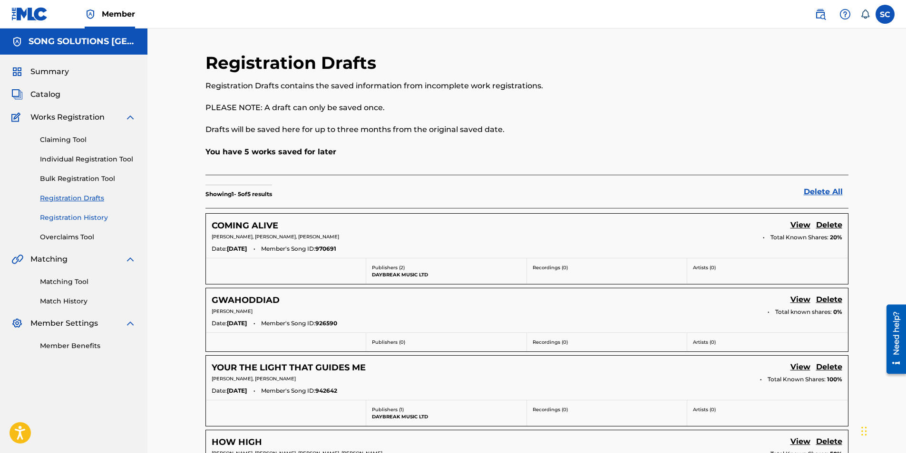
click at [67, 218] on link "Registration History" at bounding box center [88, 218] width 96 height 10
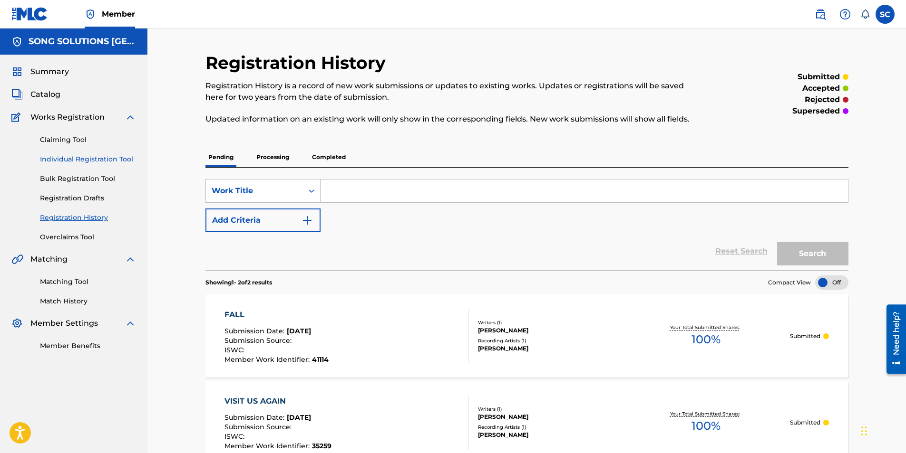
click at [63, 161] on link "Individual Registration Tool" at bounding box center [88, 159] width 96 height 10
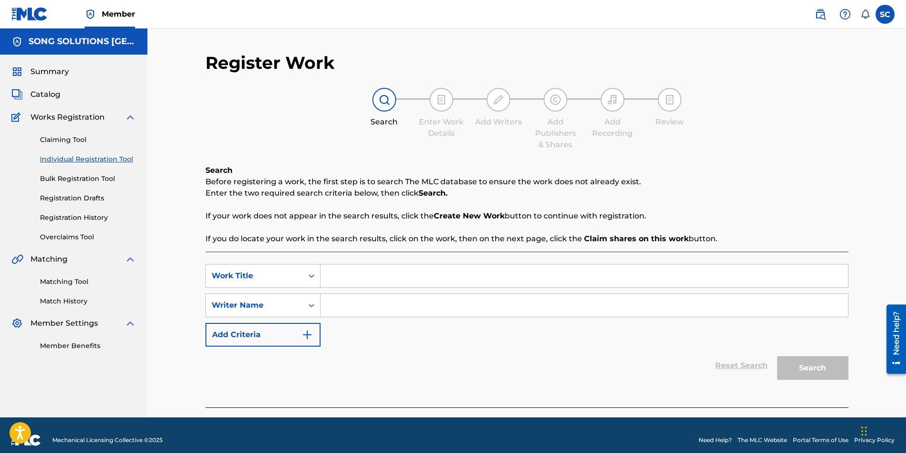
click at [349, 280] on input "Search Form" at bounding box center [583, 276] width 527 height 23
type input "I COME TO SEEK THE FACE OF THE LORD"
click at [373, 282] on input "Search Form" at bounding box center [583, 305] width 527 height 23
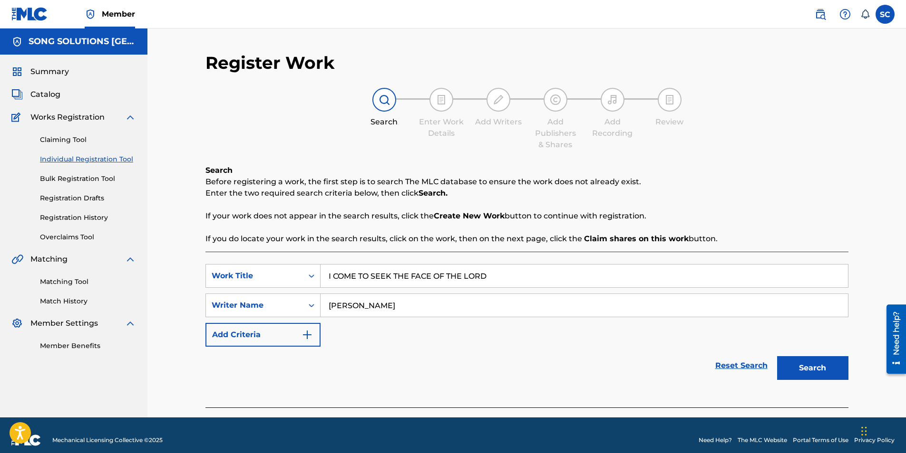
type input "[PERSON_NAME]"
click at [601, 282] on button "Search" at bounding box center [812, 369] width 71 height 24
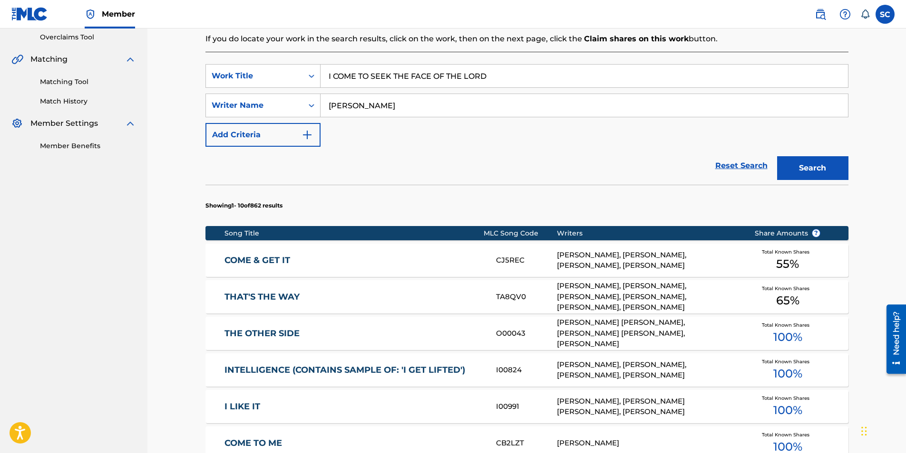
scroll to position [143, 0]
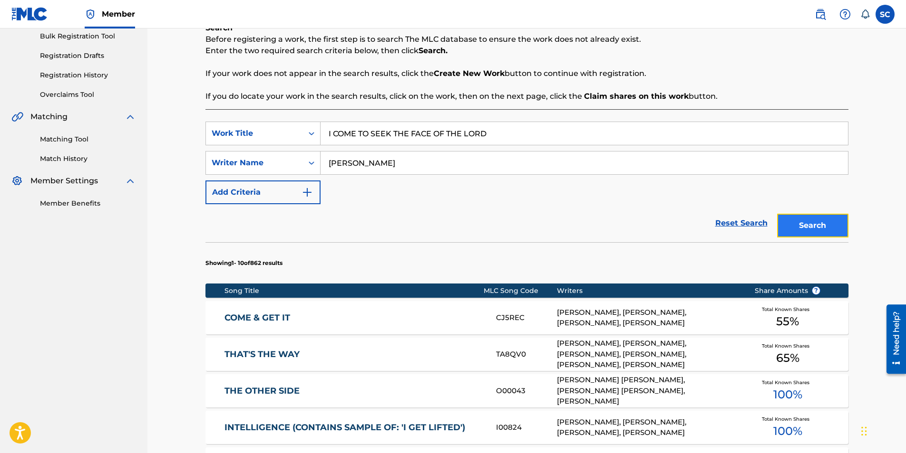
click at [601, 226] on button "Search" at bounding box center [812, 226] width 71 height 24
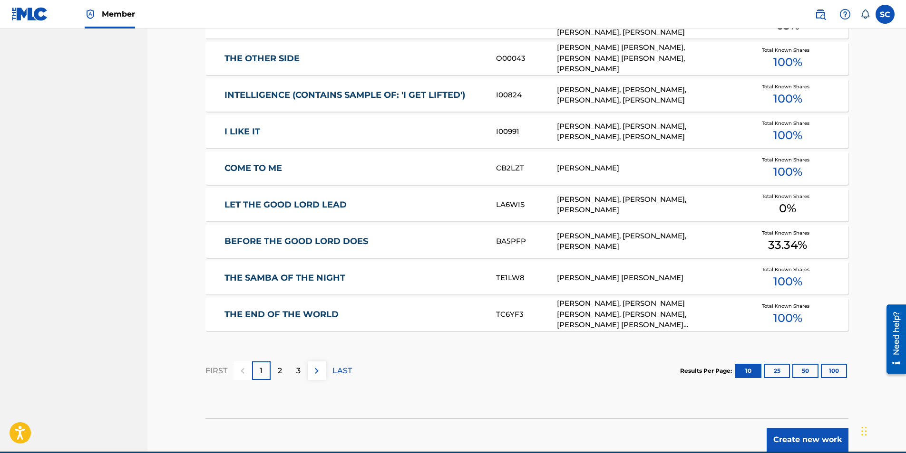
scroll to position [520, 0]
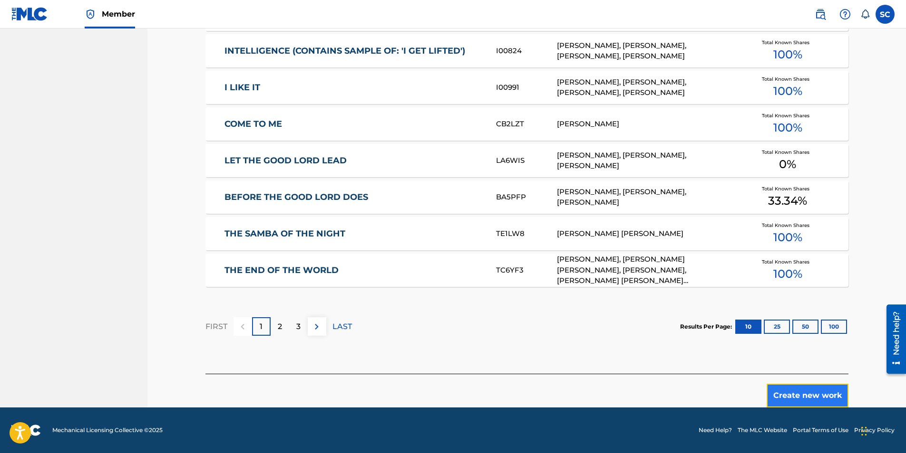
click at [601, 282] on button "Create new work" at bounding box center [807, 396] width 82 height 24
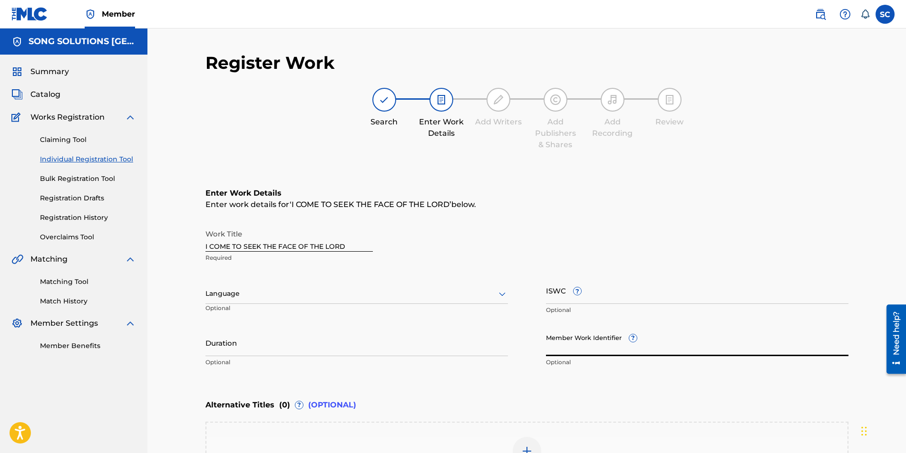
click at [560, 282] on input "Member Work Identifier ?" at bounding box center [697, 342] width 302 height 27
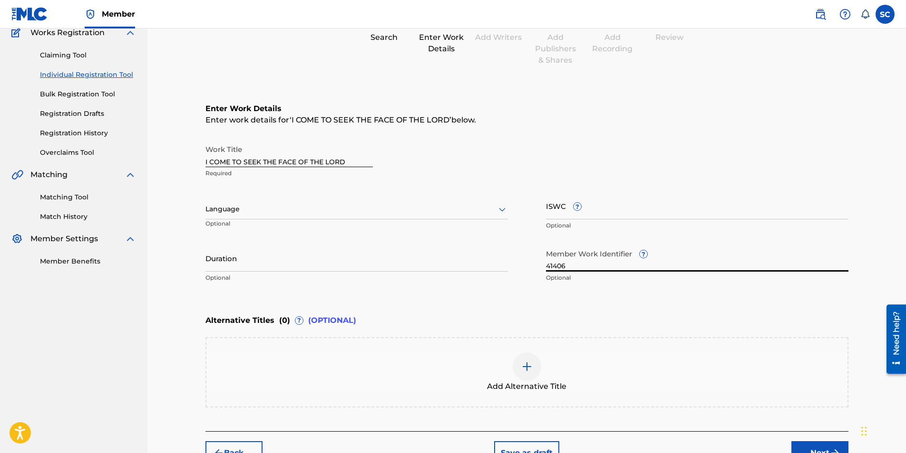
scroll to position [142, 0]
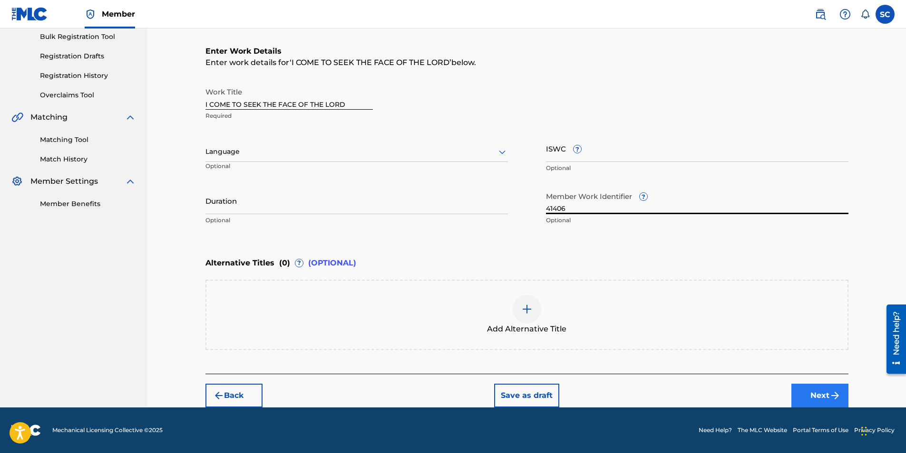
type input "41406"
click at [601, 282] on button "Next" at bounding box center [819, 396] width 57 height 24
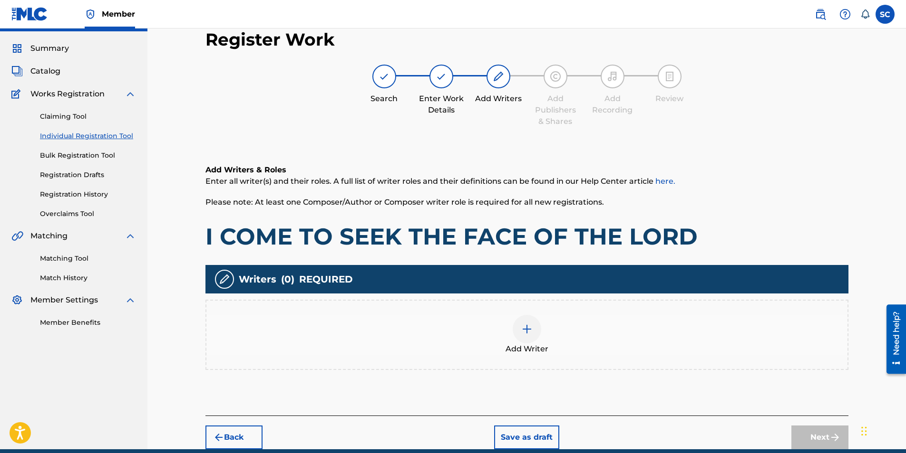
scroll to position [43, 0]
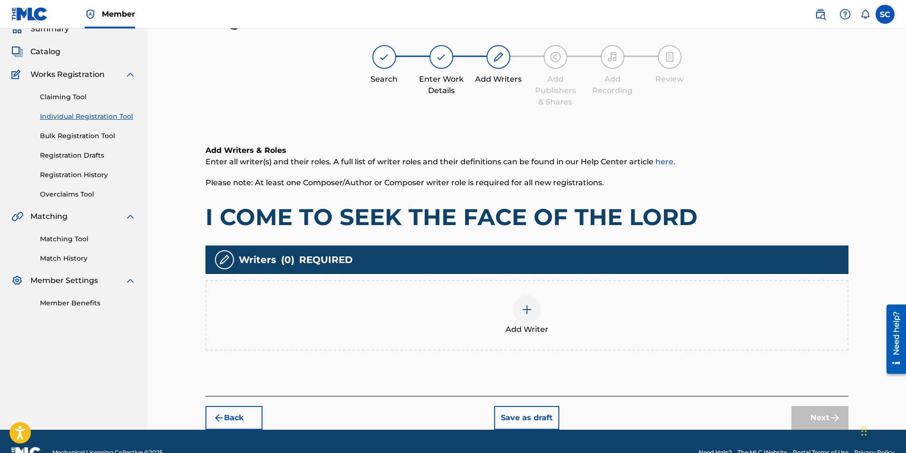
click at [525, 282] on img at bounding box center [526, 309] width 11 height 11
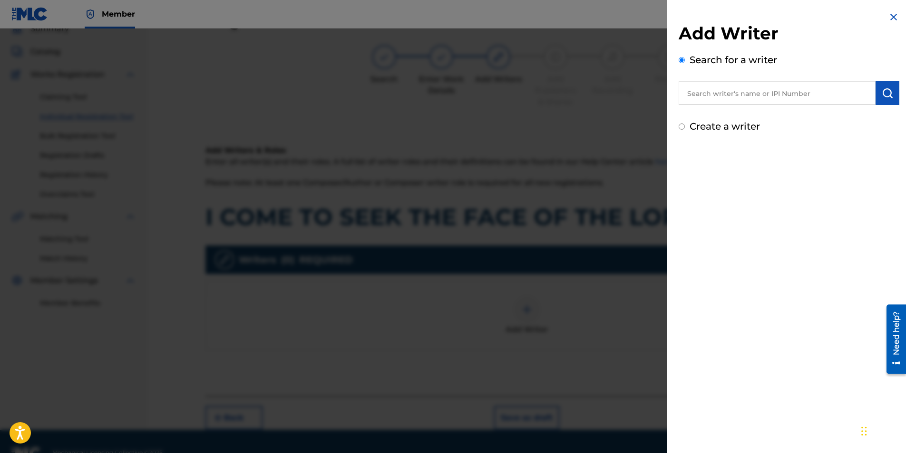
click at [601, 127] on label "Create a writer" at bounding box center [724, 126] width 70 height 11
radio input "true"
click at [601, 127] on input "Create a writer" at bounding box center [681, 127] width 6 height 6
radio input "false"
radio input "true"
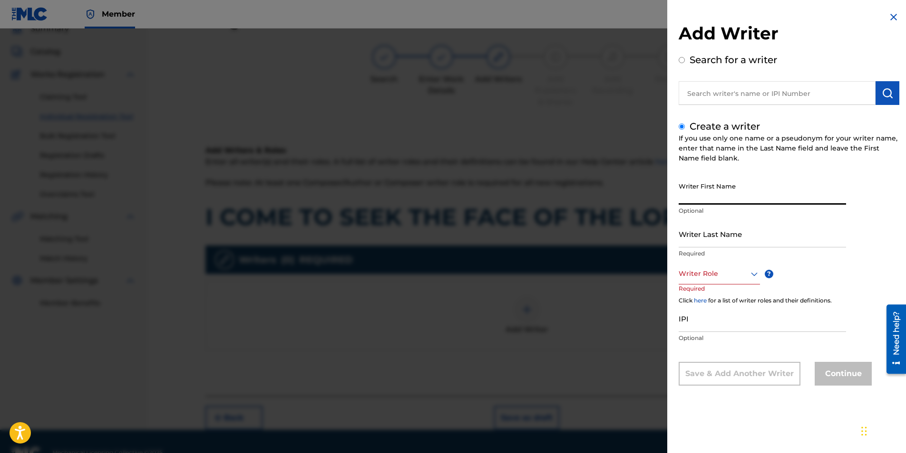
click at [601, 184] on input "Writer First Name" at bounding box center [761, 191] width 167 height 27
type input "[PERSON_NAME]"
click at [601, 240] on input "Writer Last Name" at bounding box center [761, 234] width 167 height 27
type input "[PERSON_NAME]"
click at [601, 276] on div at bounding box center [718, 274] width 81 height 12
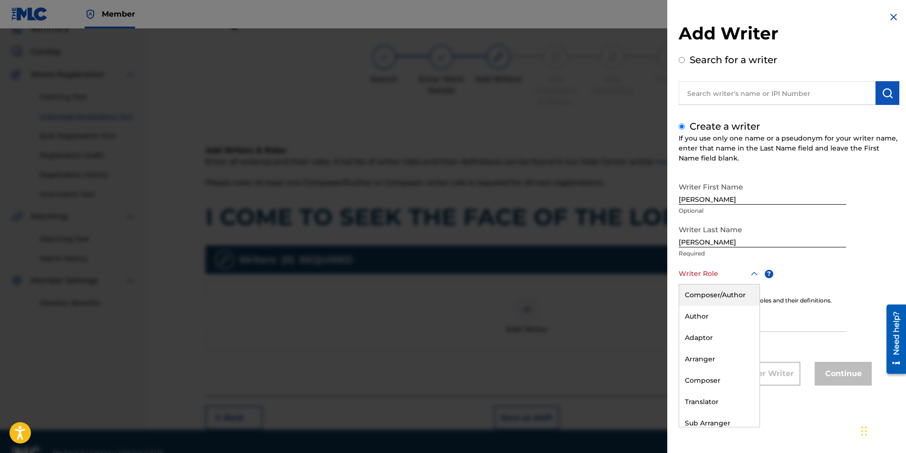
click at [601, 282] on div "Composer/Author" at bounding box center [719, 295] width 80 height 21
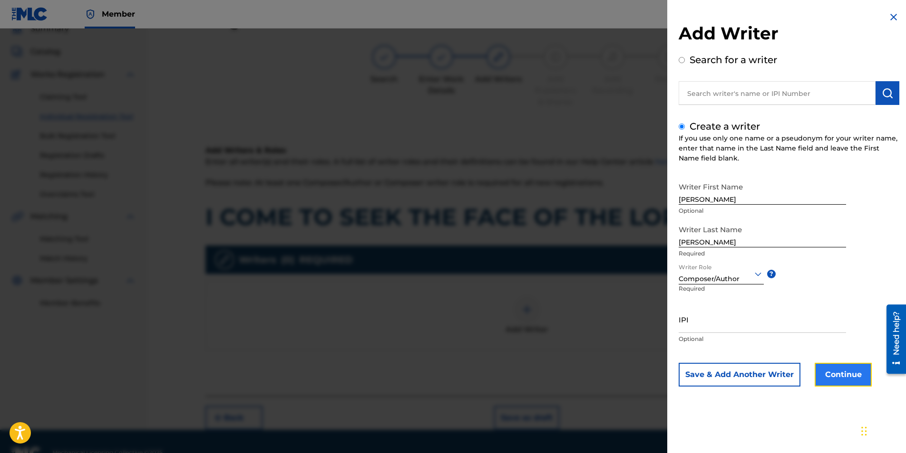
click at [601, 282] on button "Continue" at bounding box center [842, 375] width 57 height 24
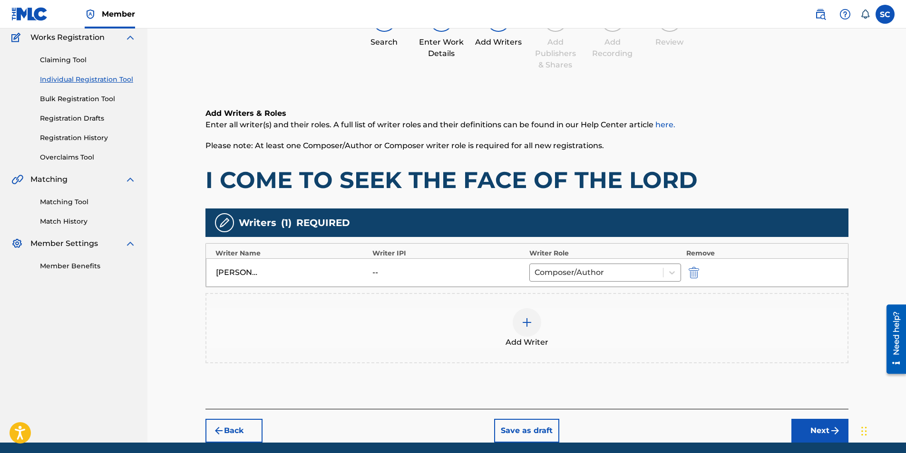
scroll to position [115, 0]
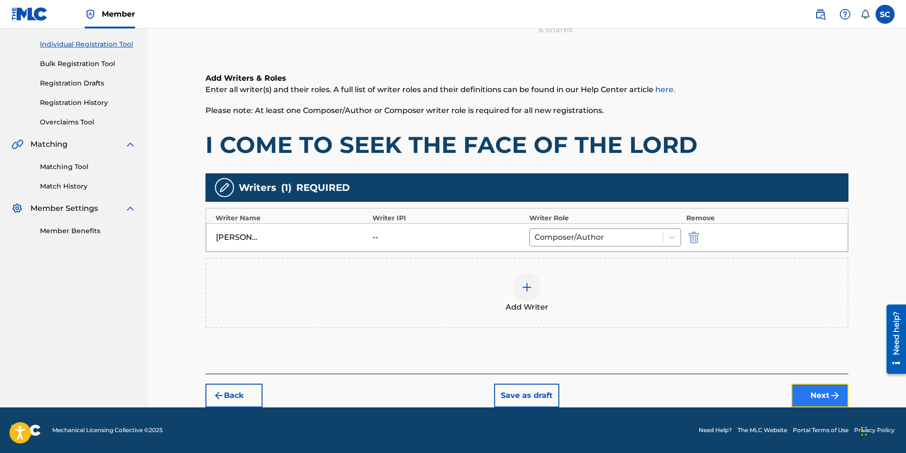
click at [601, 282] on button "Next" at bounding box center [819, 396] width 57 height 24
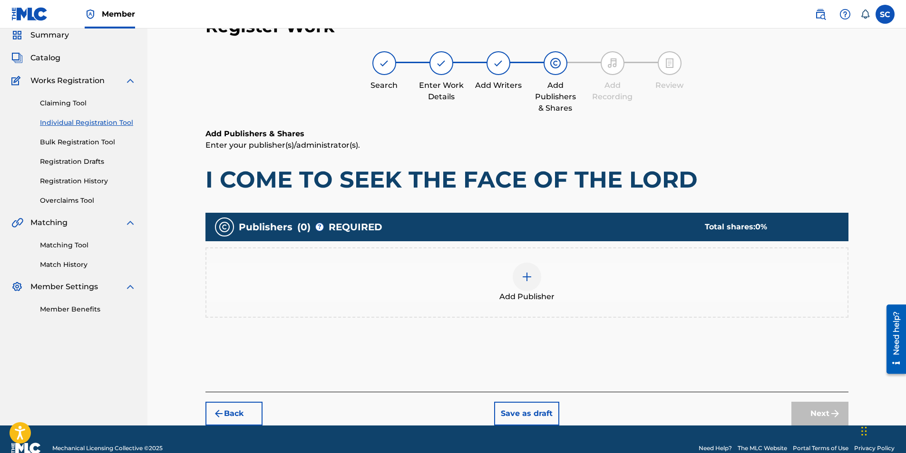
scroll to position [43, 0]
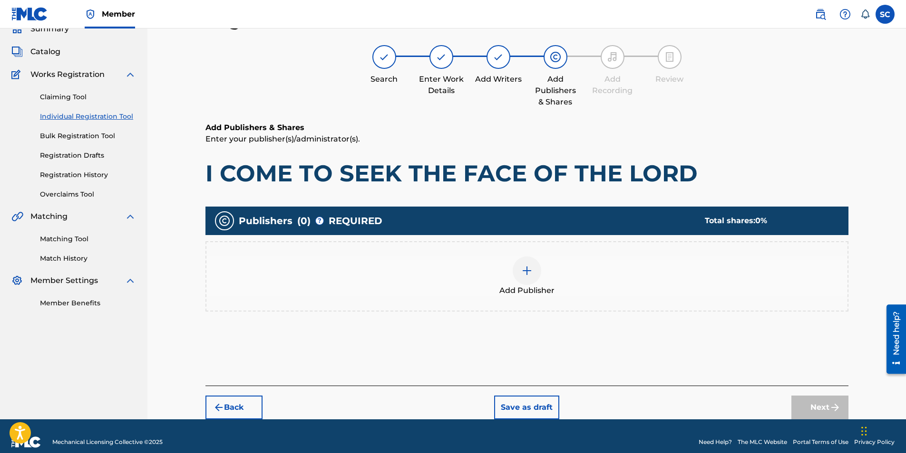
click at [528, 276] on img at bounding box center [526, 270] width 11 height 11
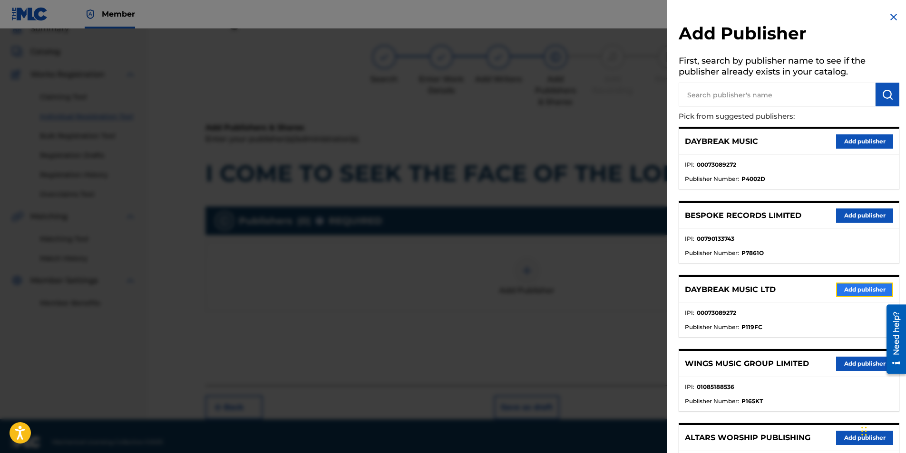
click at [601, 282] on button "Add publisher" at bounding box center [864, 290] width 57 height 14
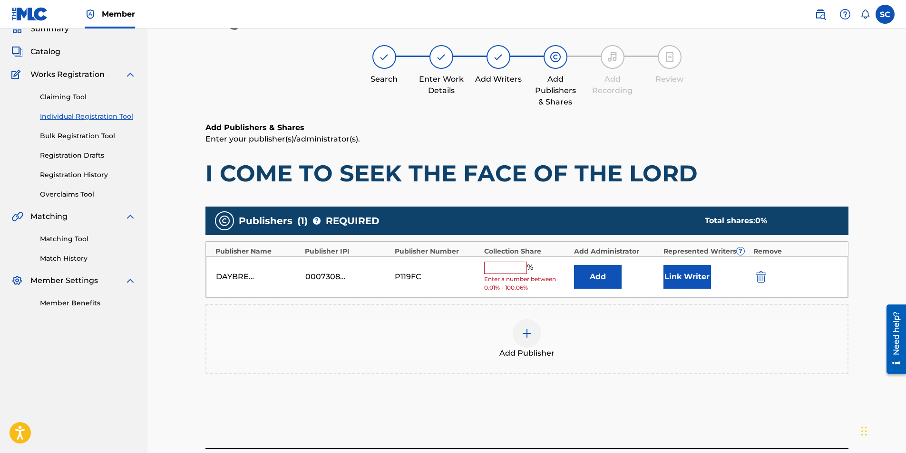
click at [498, 270] on input "text" at bounding box center [505, 268] width 43 height 12
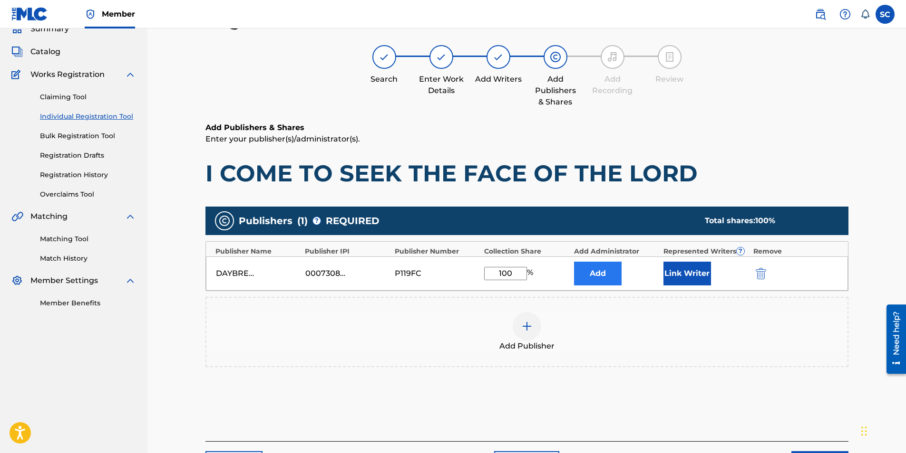
type input "100"
click at [600, 271] on button "Add" at bounding box center [598, 274] width 48 height 24
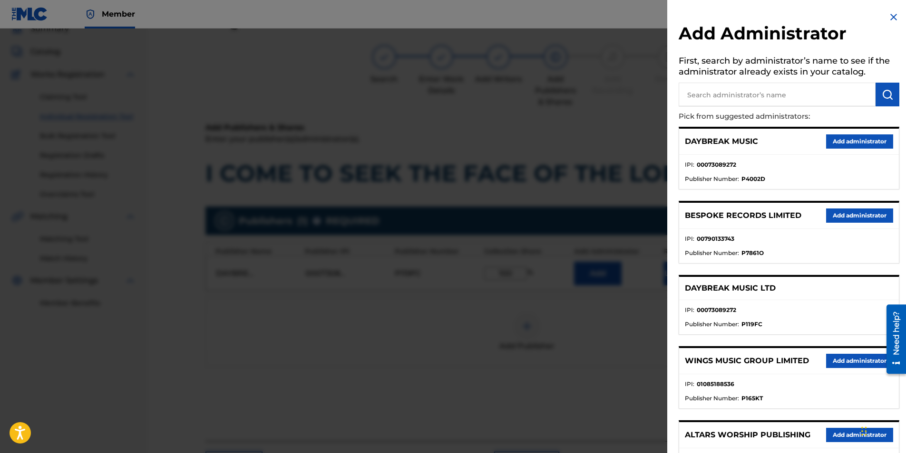
click at [601, 97] on input "text" at bounding box center [776, 95] width 197 height 24
type input "SONG SOLUTIONS"
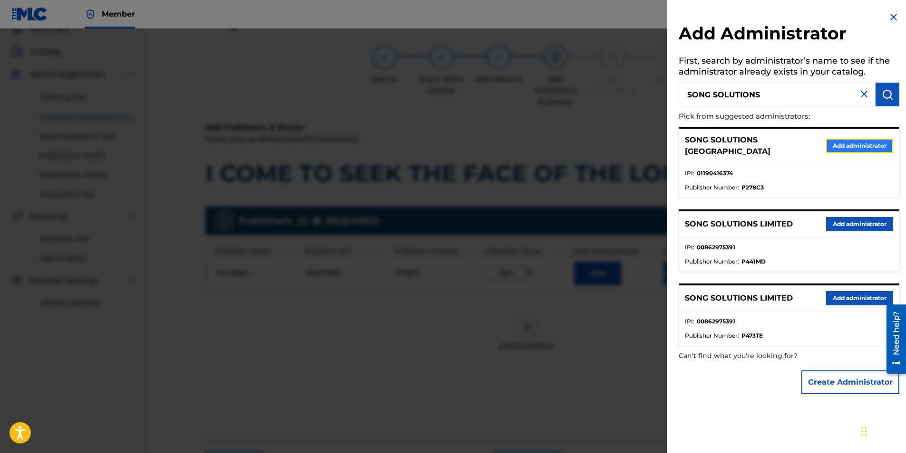
click at [601, 142] on button "Add administrator" at bounding box center [859, 146] width 67 height 14
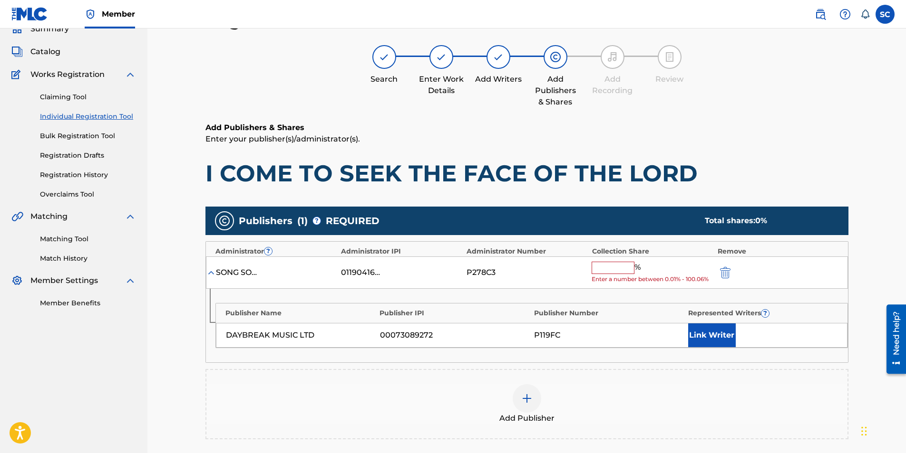
click at [601, 269] on input "text" at bounding box center [612, 268] width 43 height 12
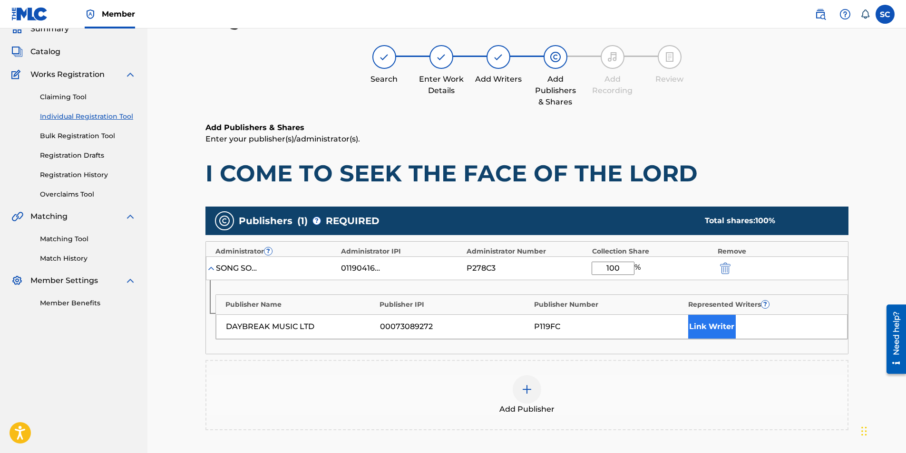
type input "100"
click at [601, 282] on button "Link Writer" at bounding box center [712, 327] width 48 height 24
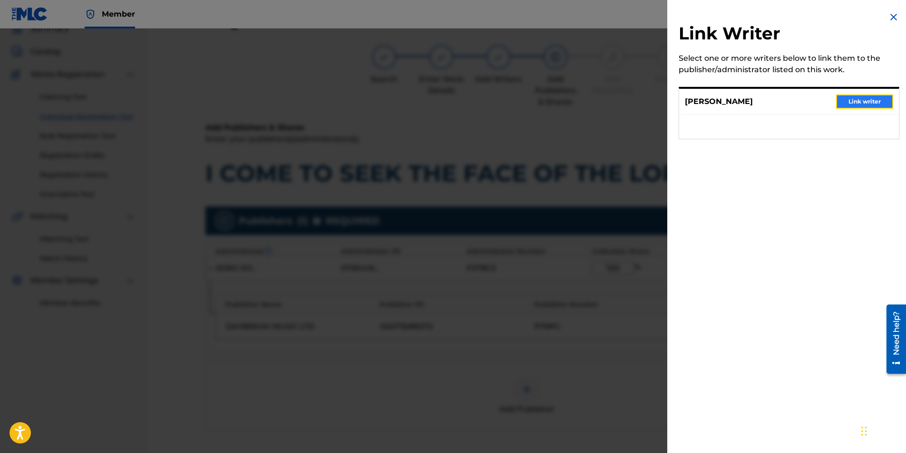
click at [601, 105] on button "Link writer" at bounding box center [864, 102] width 57 height 14
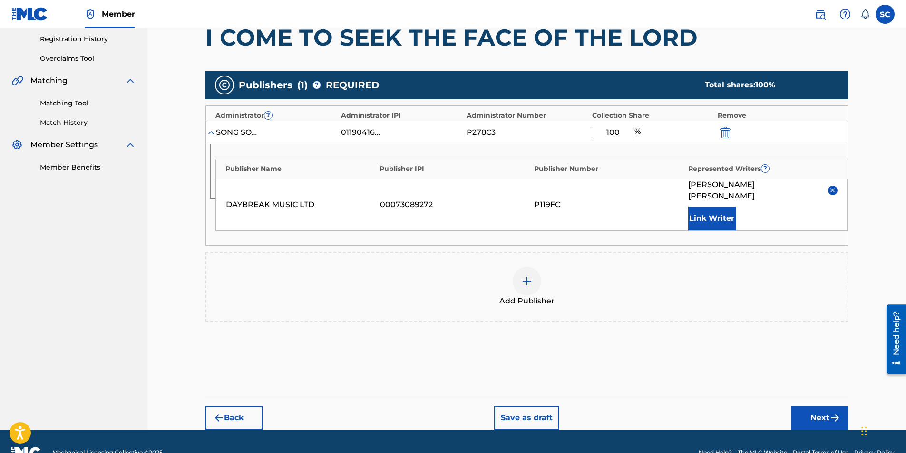
scroll to position [190, 0]
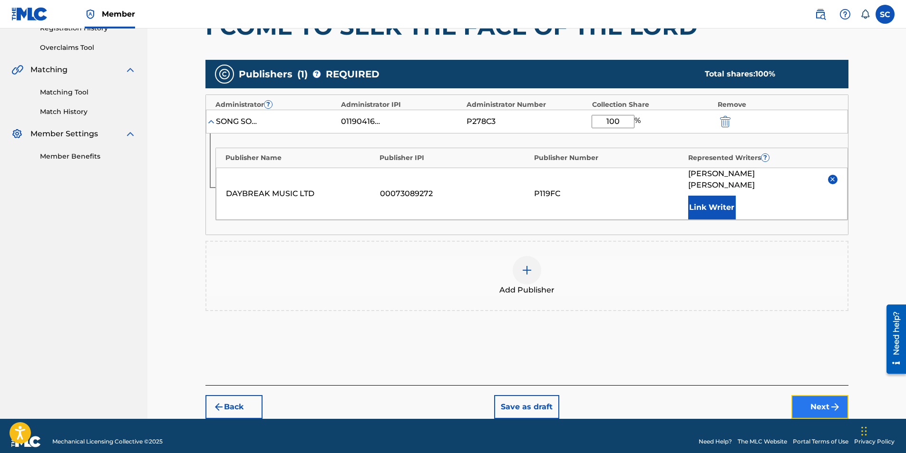
click at [601, 282] on button "Next" at bounding box center [819, 408] width 57 height 24
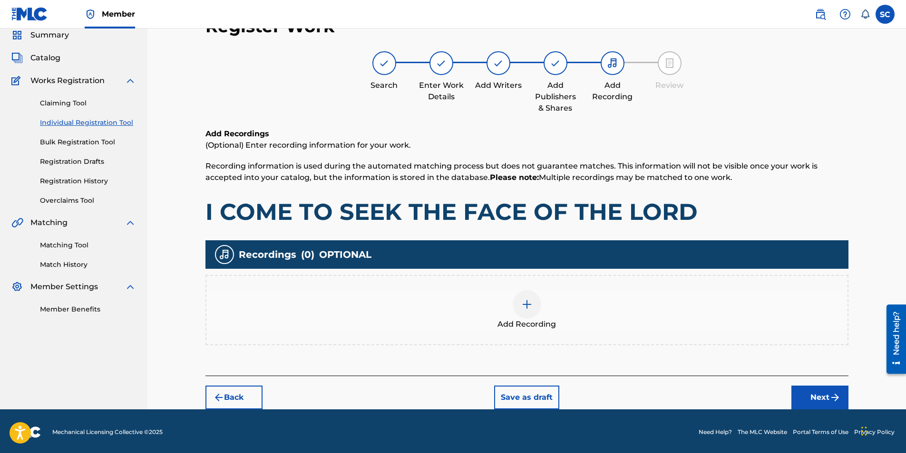
scroll to position [39, 0]
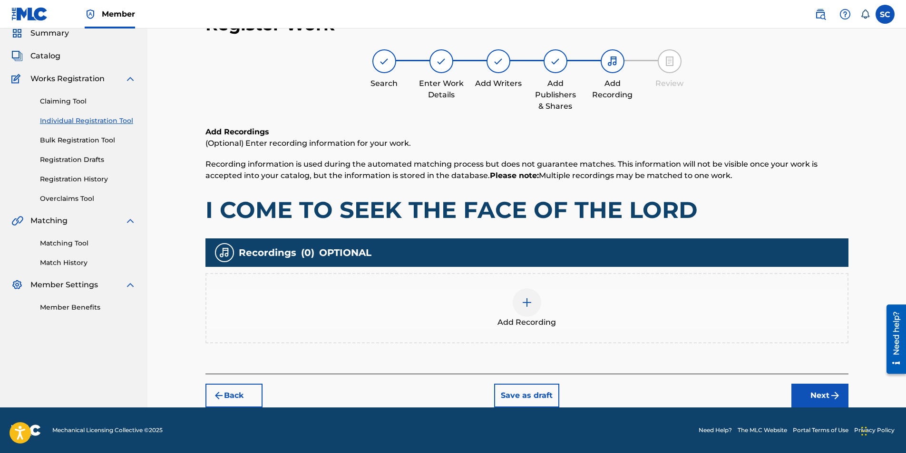
click at [527, 282] on img at bounding box center [526, 302] width 11 height 11
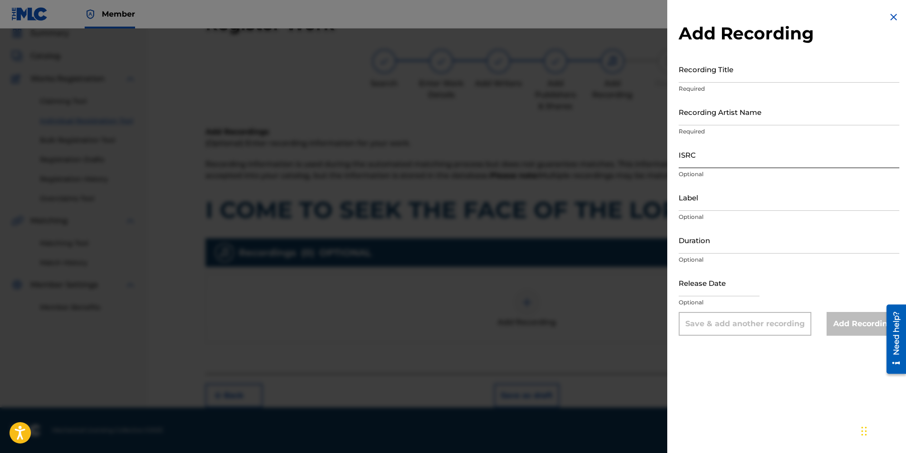
click at [601, 159] on input "ISRC" at bounding box center [788, 154] width 221 height 27
paste input "GBDPR0600537"
type input "GBDPR0600537"
click at [601, 73] on input "Recording Title" at bounding box center [788, 69] width 221 height 27
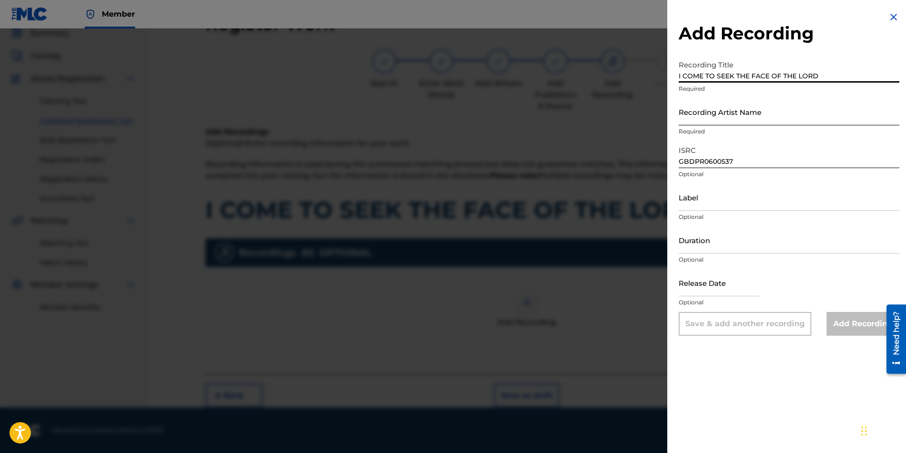
type input "I COME TO SEEK THE FACE OF THE LORD"
click at [601, 113] on input "Recording Artist Name" at bounding box center [788, 111] width 221 height 27
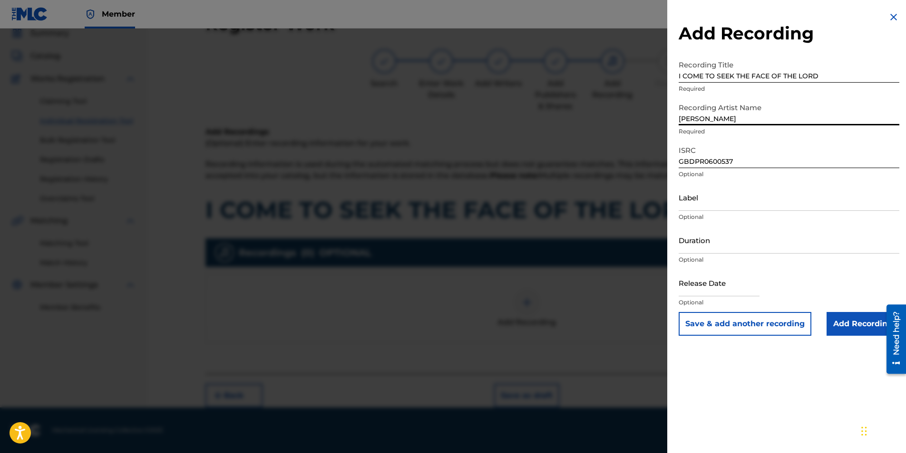
type input "[PERSON_NAME]"
type input "[DATE]"
type input "[PERSON_NAME]"
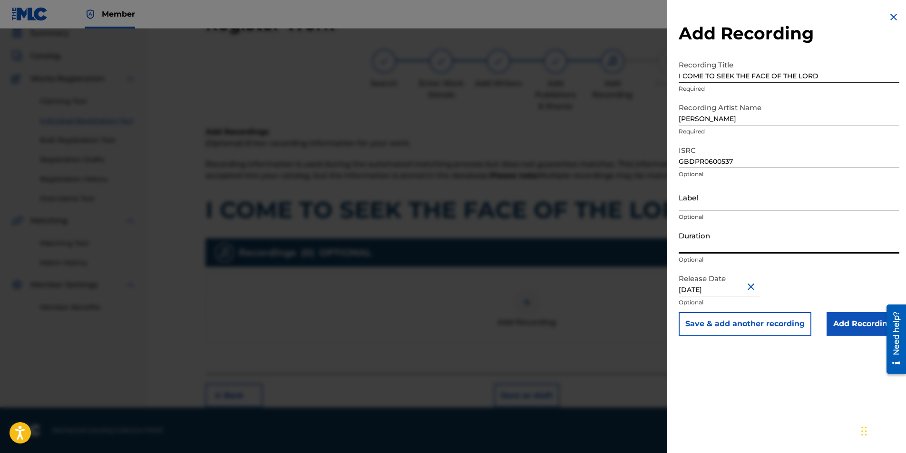
click at [601, 240] on input "Duration" at bounding box center [788, 240] width 221 height 27
type input "04:24"
click at [601, 282] on div "Add Recording Recording Title I COME TO SEEK THE FACE OF THE LORD Required Reco…" at bounding box center [788, 226] width 243 height 453
click at [601, 282] on input "Add Recording" at bounding box center [862, 324] width 73 height 24
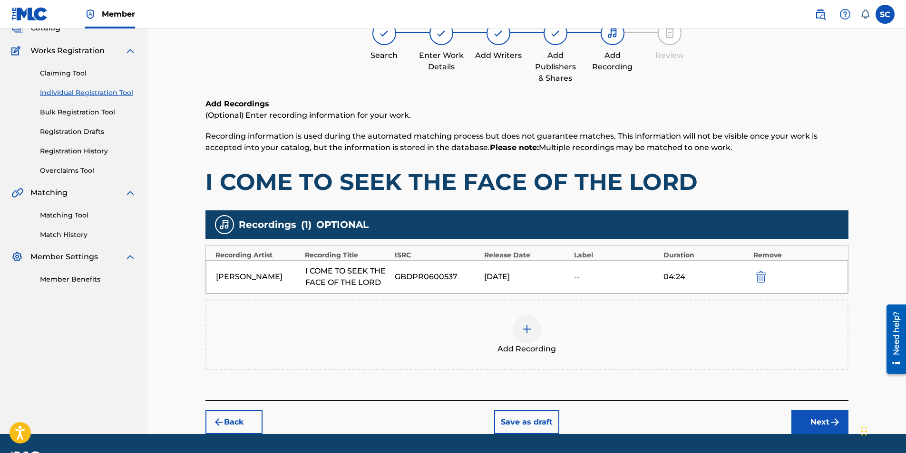
scroll to position [93, 0]
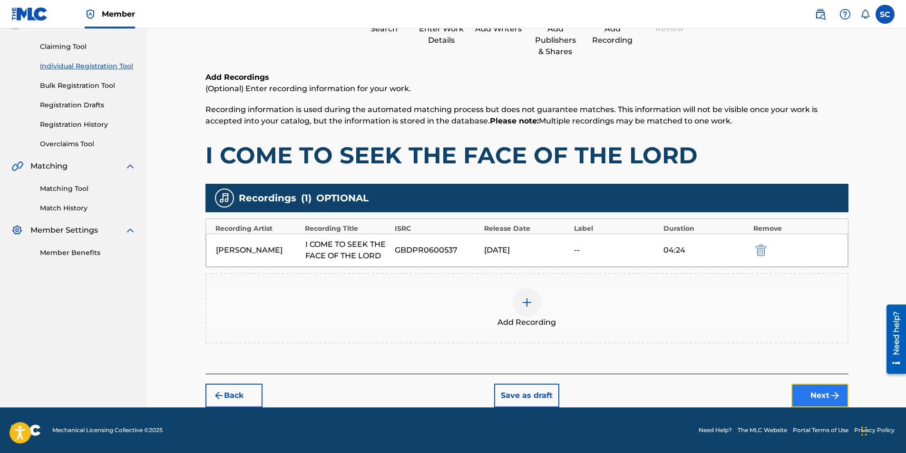
click at [601, 282] on button "Next" at bounding box center [819, 396] width 57 height 24
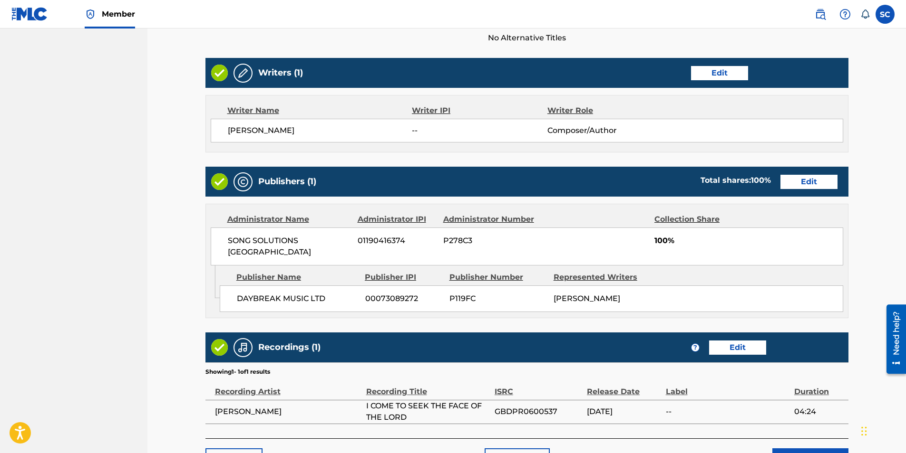
scroll to position [393, 0]
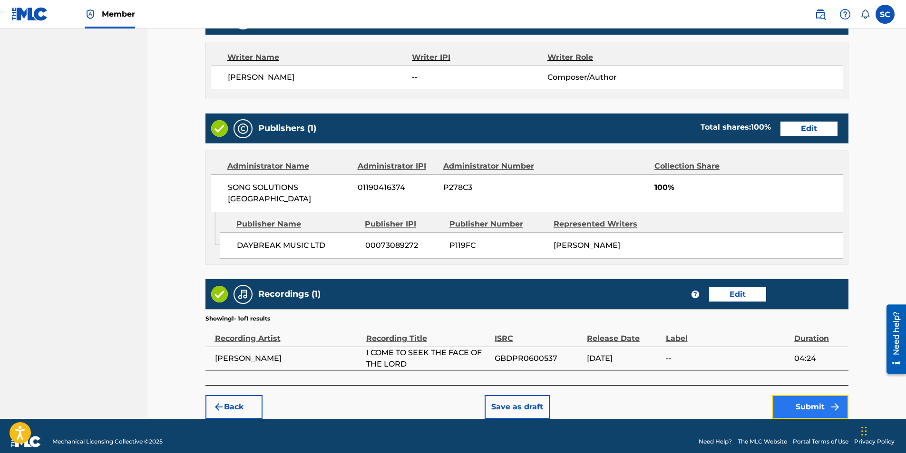
click at [601, 282] on button "Submit" at bounding box center [810, 408] width 76 height 24
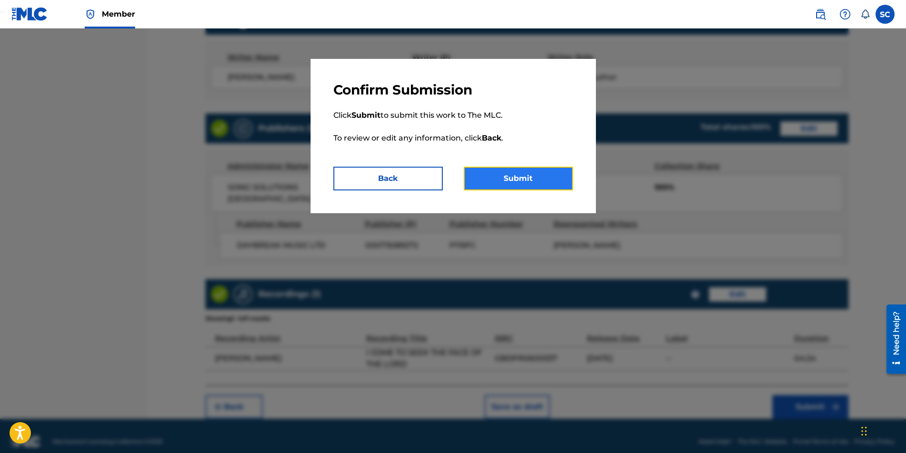
click at [523, 177] on button "Submit" at bounding box center [517, 179] width 109 height 24
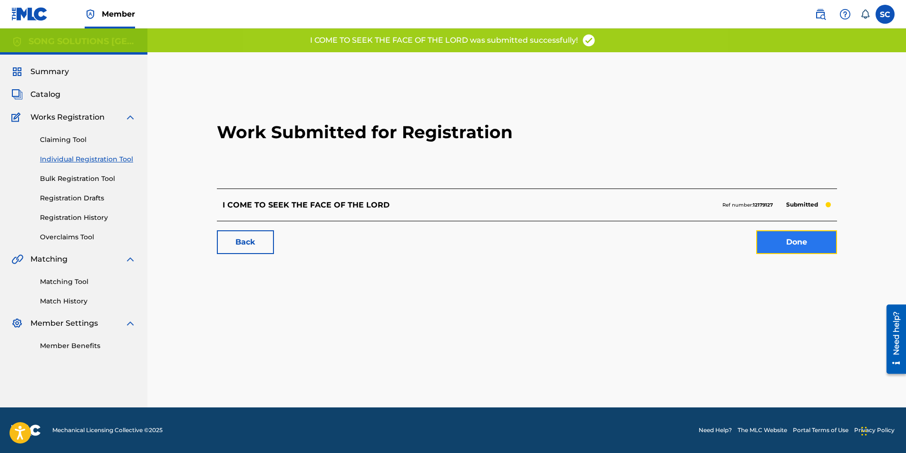
click at [601, 247] on link "Done" at bounding box center [796, 243] width 81 height 24
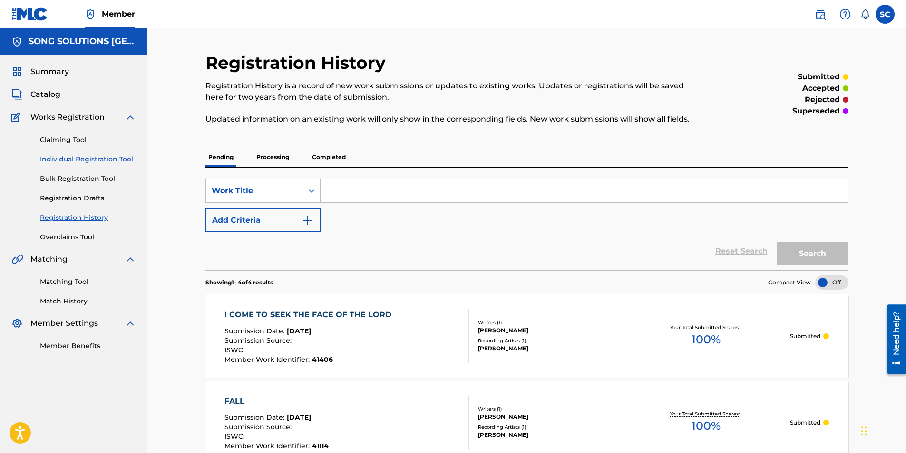
click at [72, 160] on link "Individual Registration Tool" at bounding box center [88, 159] width 96 height 10
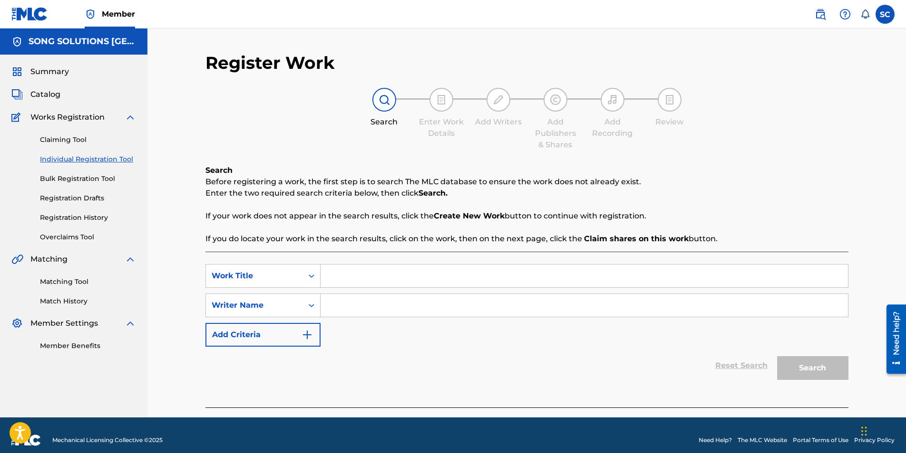
click at [360, 270] on input "Search Form" at bounding box center [583, 276] width 527 height 23
type input "SEE YOUR GLORY"
click at [360, 282] on input "Search Form" at bounding box center [583, 305] width 527 height 23
type input "[PERSON_NAME]"
click at [601, 282] on button "Search" at bounding box center [812, 369] width 71 height 24
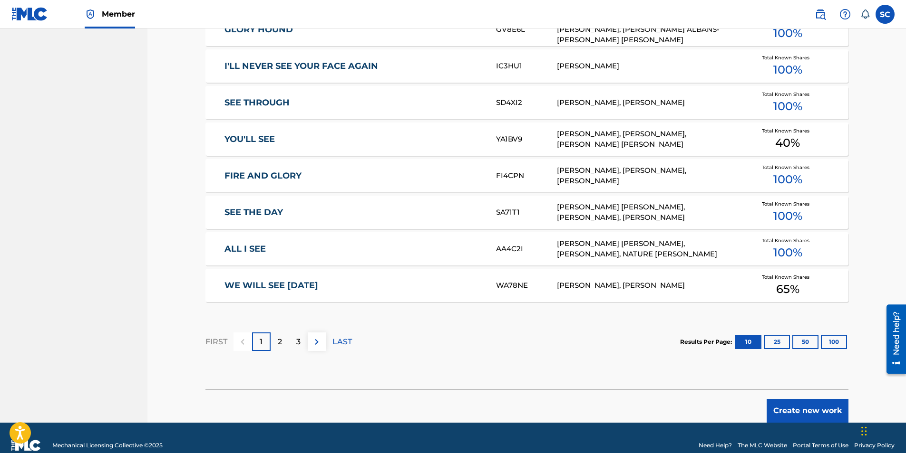
scroll to position [520, 0]
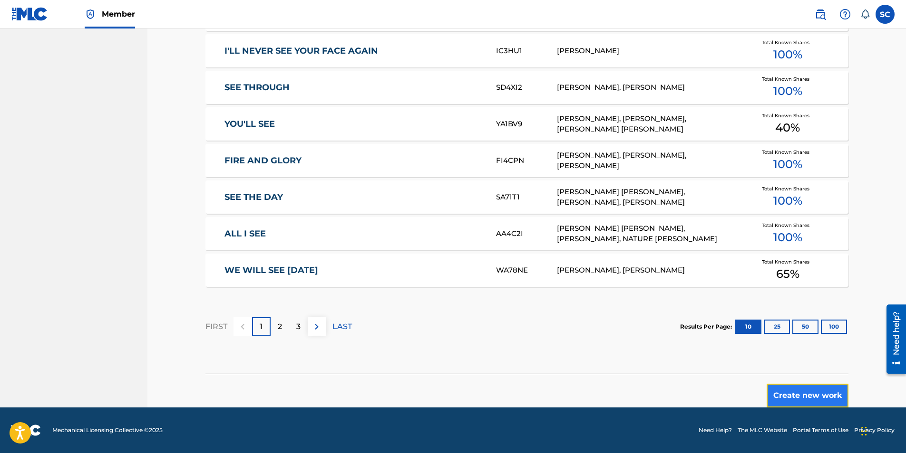
click at [601, 282] on button "Create new work" at bounding box center [807, 396] width 82 height 24
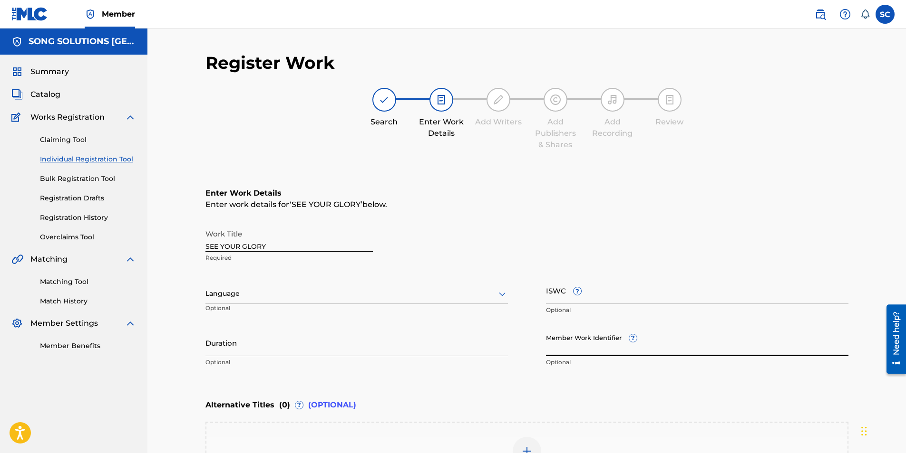
click at [569, 282] on input "Member Work Identifier ?" at bounding box center [697, 342] width 302 height 27
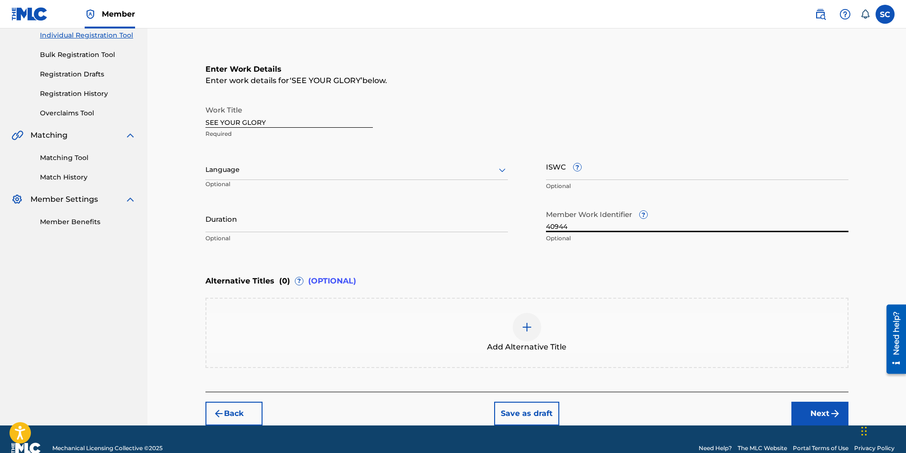
scroll to position [142, 0]
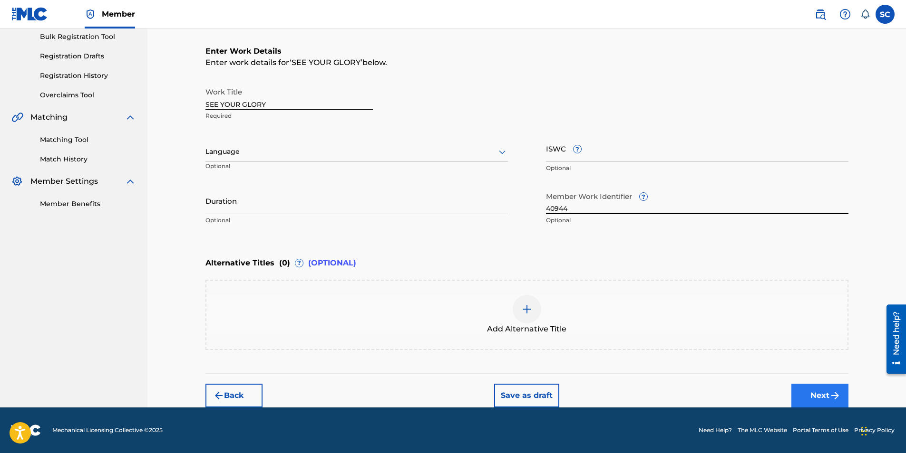
type input "40944"
click at [601, 282] on button "Next" at bounding box center [819, 396] width 57 height 24
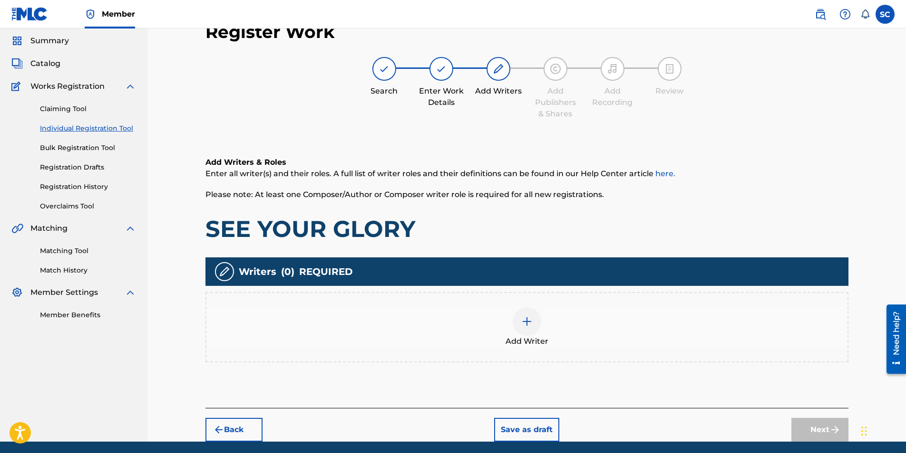
scroll to position [43, 0]
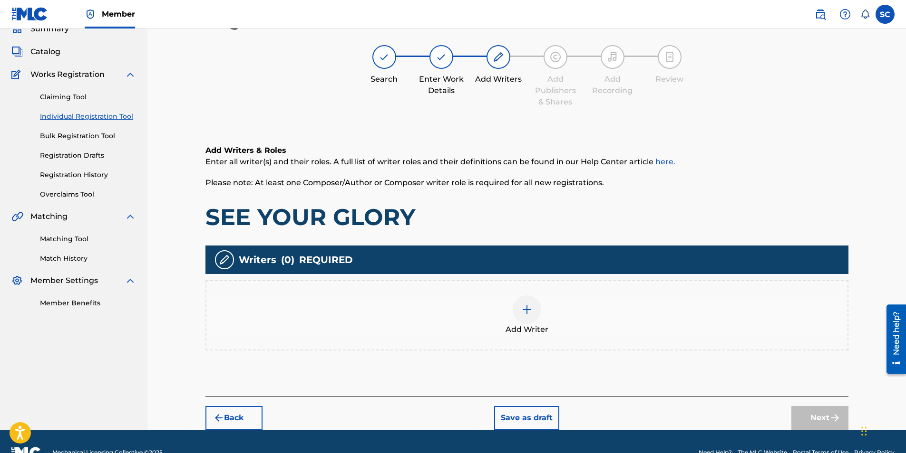
click at [526, 282] on img at bounding box center [526, 309] width 11 height 11
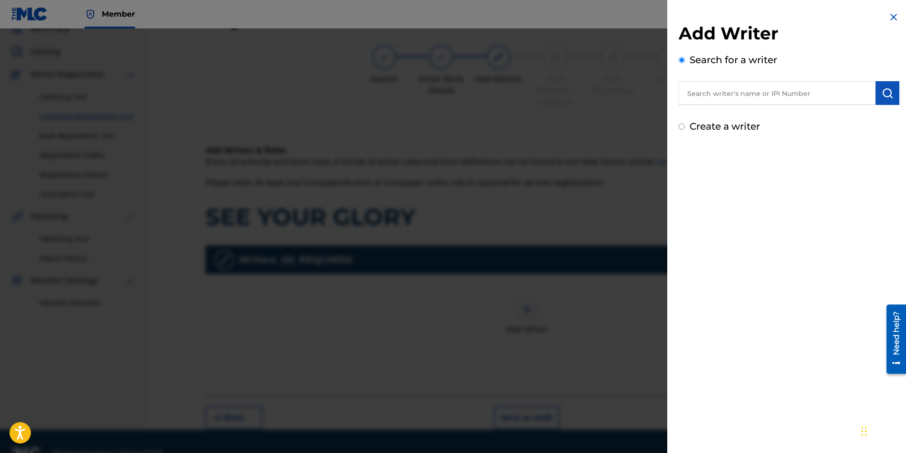
click at [601, 123] on label "Create a writer" at bounding box center [724, 126] width 70 height 11
radio input "true"
click at [601, 124] on input "Create a writer" at bounding box center [681, 127] width 6 height 6
radio input "false"
radio input "true"
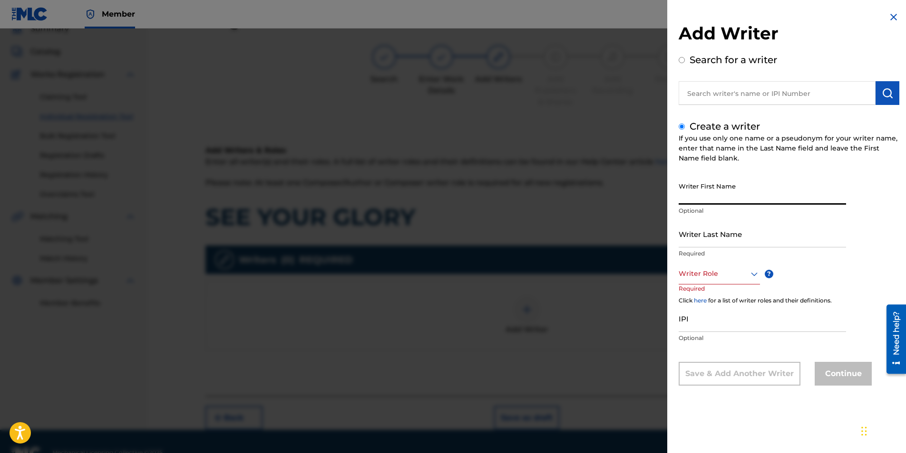
click at [601, 188] on input "Writer First Name" at bounding box center [761, 191] width 167 height 27
type input "[PERSON_NAME]"
click at [601, 238] on input "Writer Last Name" at bounding box center [761, 234] width 167 height 27
type input "[PERSON_NAME]"
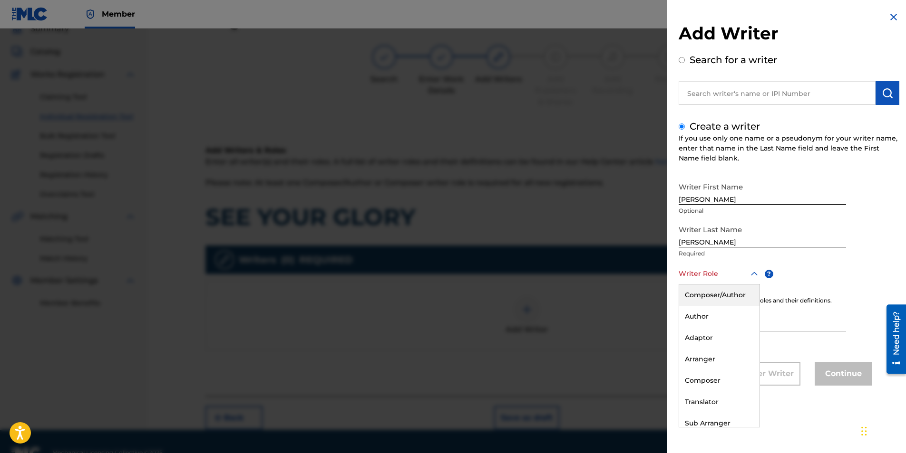
click at [601, 269] on div at bounding box center [718, 274] width 81 height 12
click at [601, 282] on div "Composer/Author" at bounding box center [719, 295] width 80 height 21
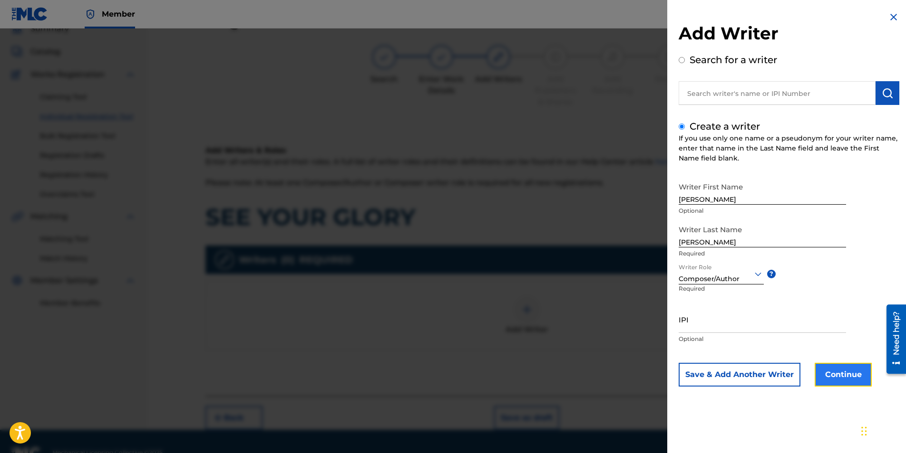
click at [601, 282] on button "Continue" at bounding box center [842, 375] width 57 height 24
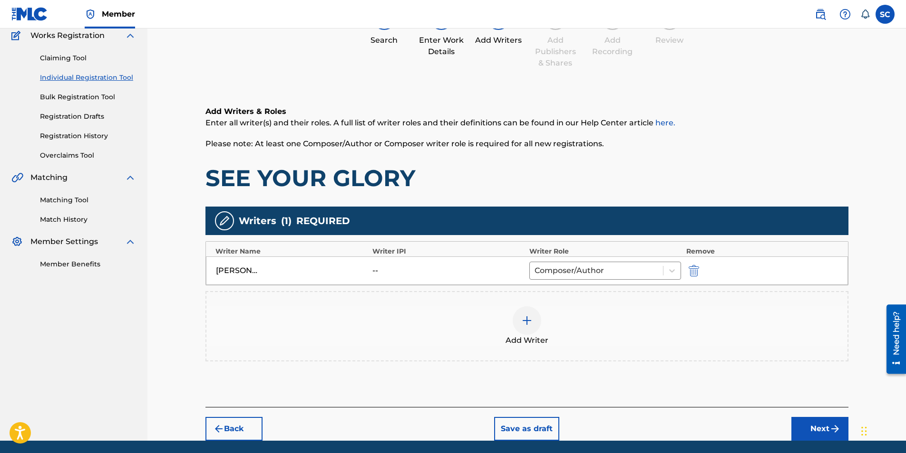
scroll to position [115, 0]
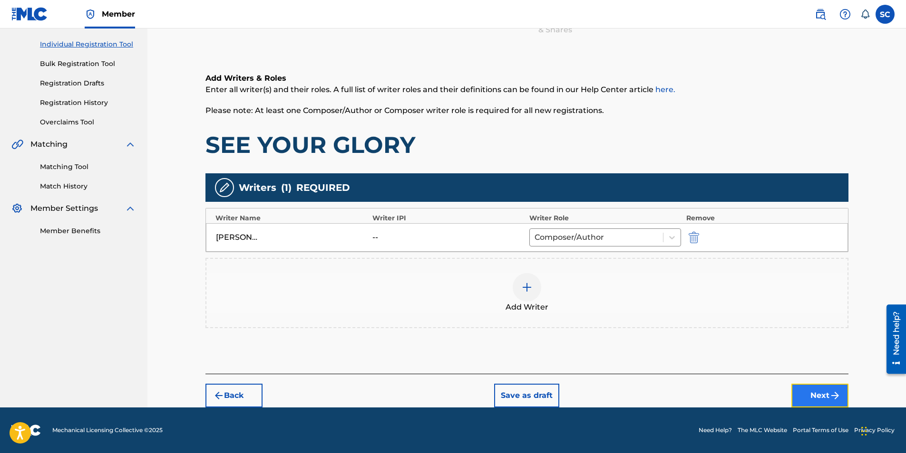
click at [601, 282] on button "Next" at bounding box center [819, 396] width 57 height 24
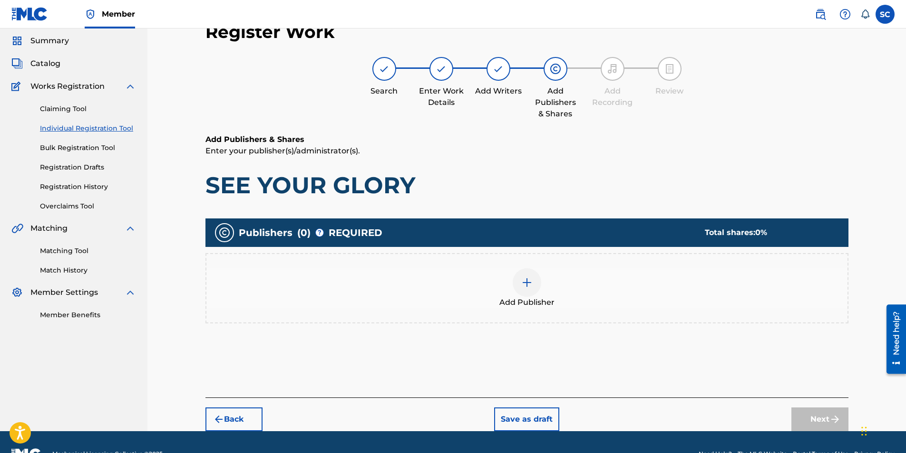
scroll to position [43, 0]
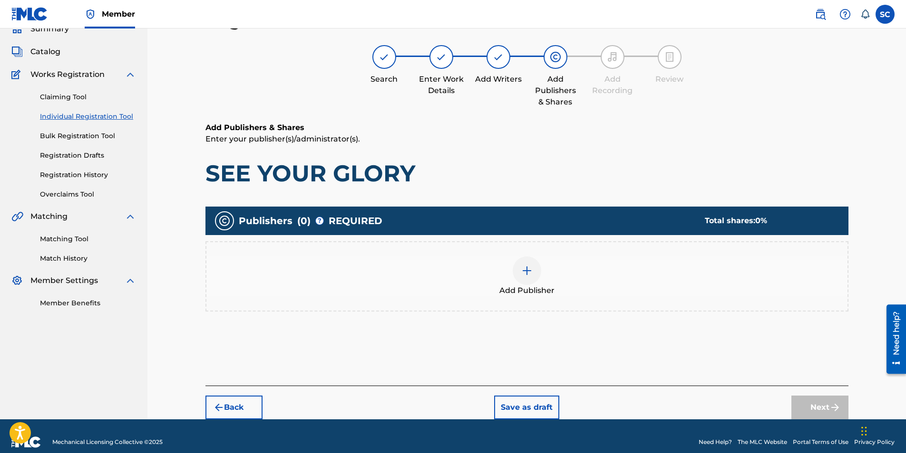
click at [523, 273] on img at bounding box center [526, 270] width 11 height 11
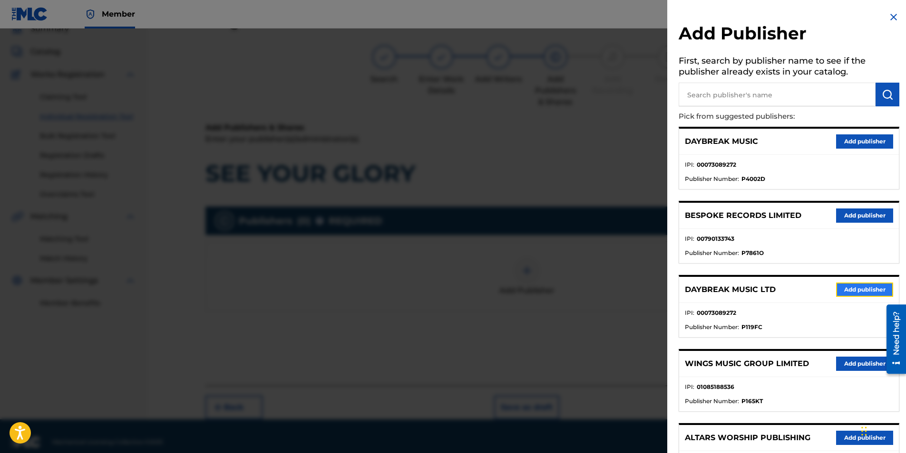
click at [601, 282] on button "Add publisher" at bounding box center [864, 290] width 57 height 14
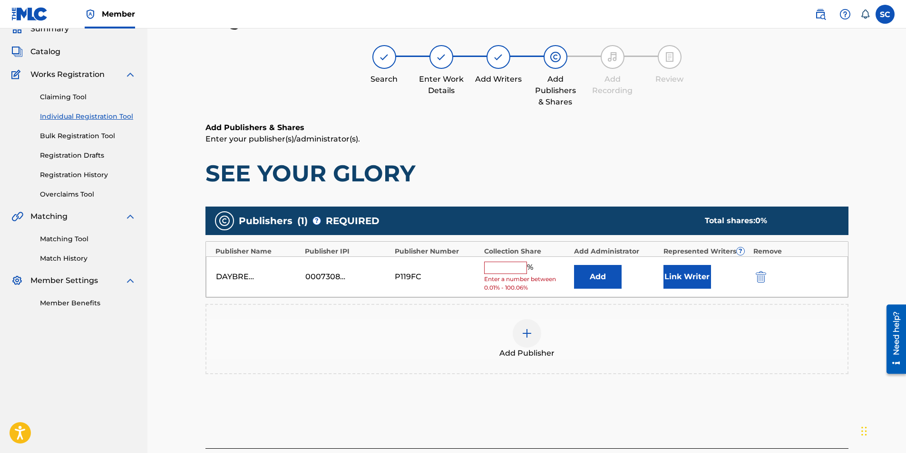
click at [498, 268] on input "text" at bounding box center [505, 268] width 43 height 12
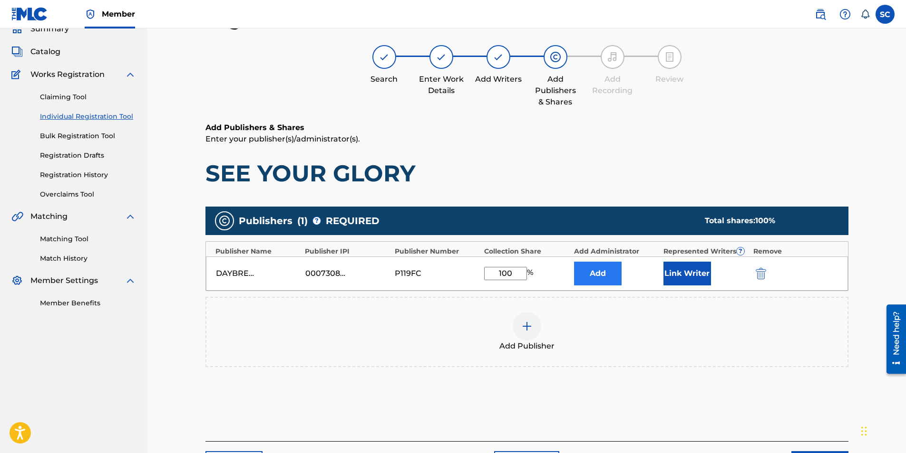
type input "100"
click at [601, 275] on button "Add" at bounding box center [598, 274] width 48 height 24
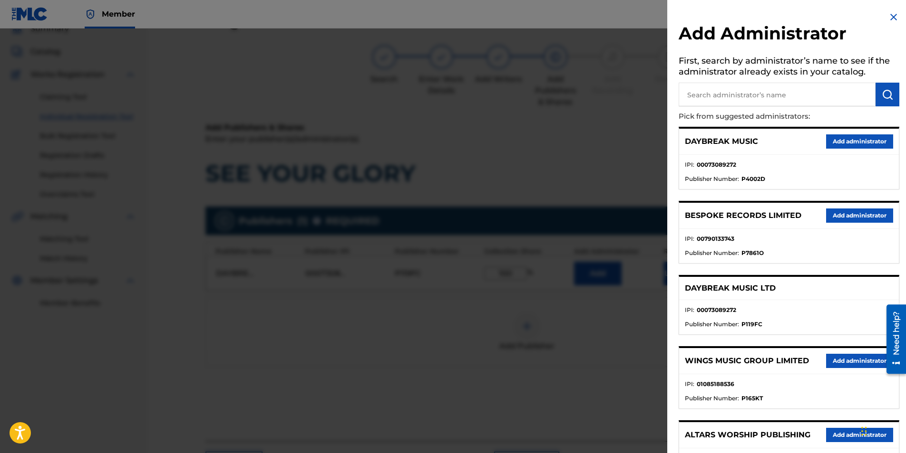
click at [601, 94] on input "text" at bounding box center [776, 95] width 197 height 24
type input "SONG SOLUTIONS"
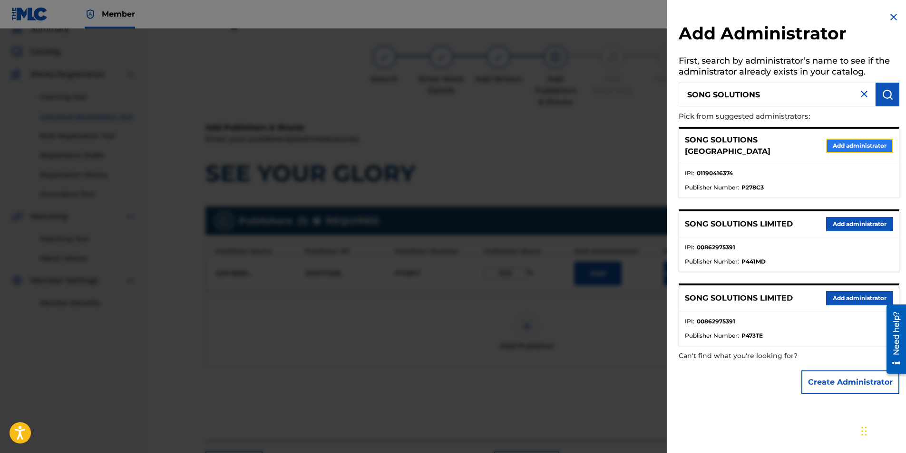
click at [601, 141] on button "Add administrator" at bounding box center [859, 146] width 67 height 14
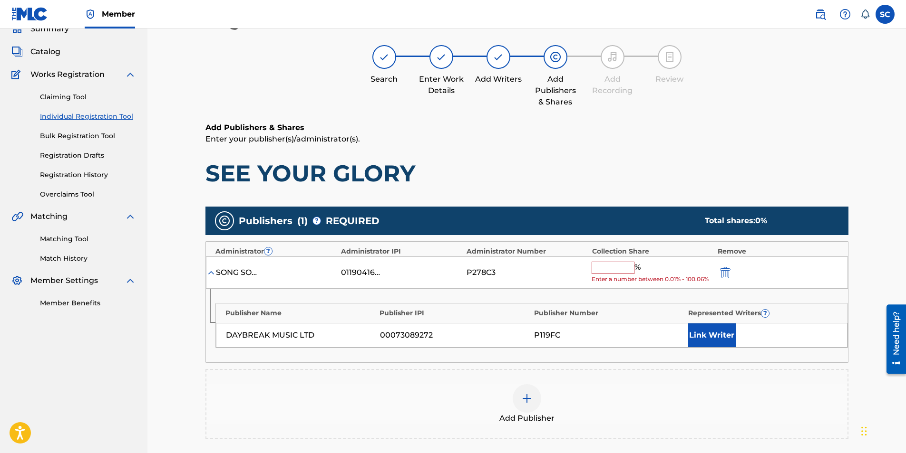
click at [601, 270] on input "text" at bounding box center [612, 268] width 43 height 12
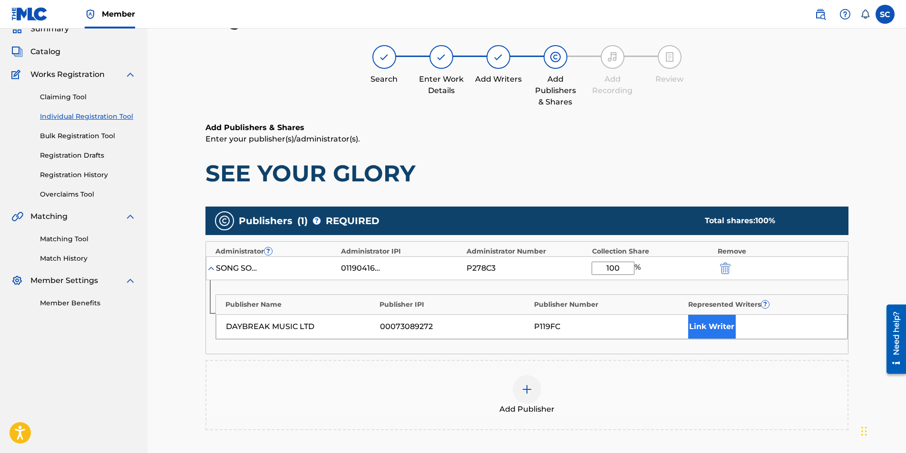
type input "100"
click at [601, 282] on button "Link Writer" at bounding box center [712, 327] width 48 height 24
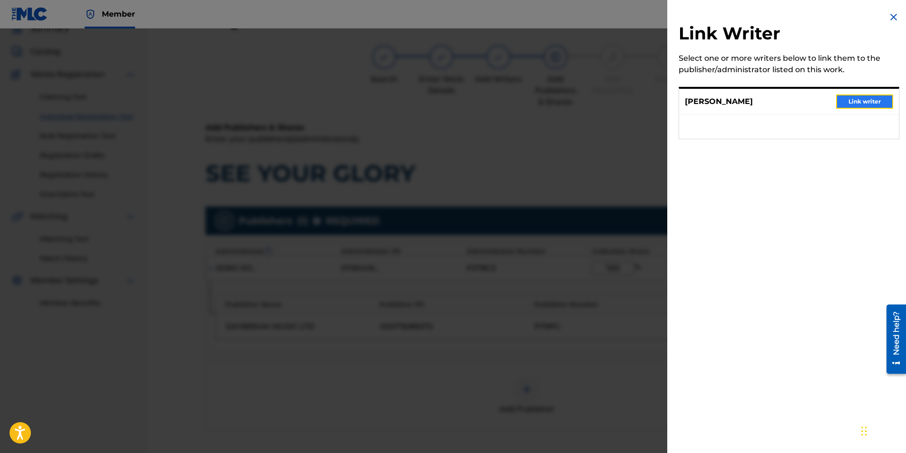
drag, startPoint x: 854, startPoint y: 104, endPoint x: 833, endPoint y: 124, distance: 29.2
click at [601, 104] on button "Link writer" at bounding box center [864, 102] width 57 height 14
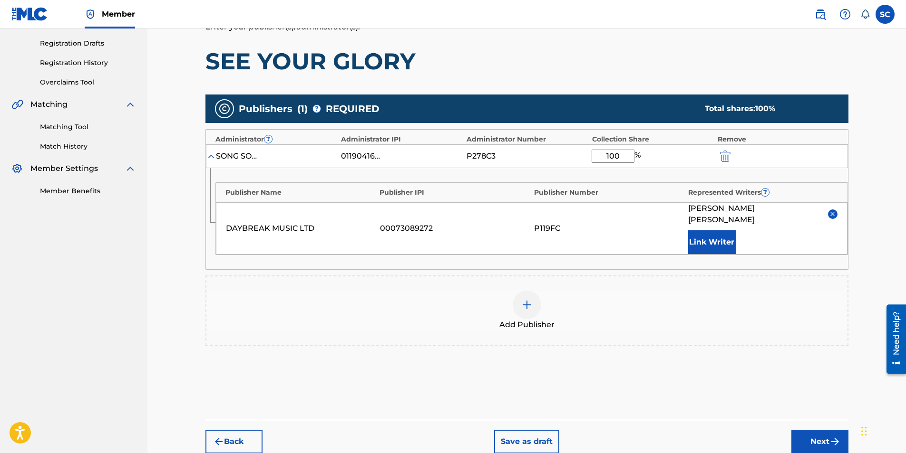
scroll to position [185, 0]
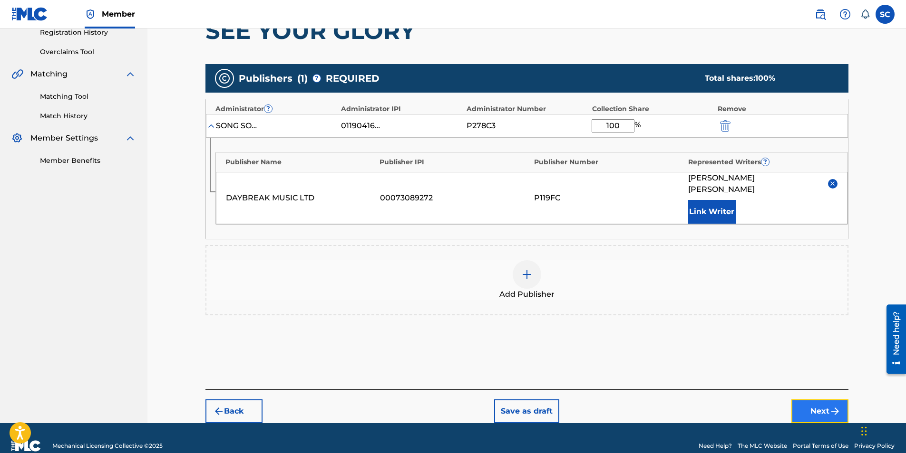
click at [601, 282] on button "Next" at bounding box center [819, 412] width 57 height 24
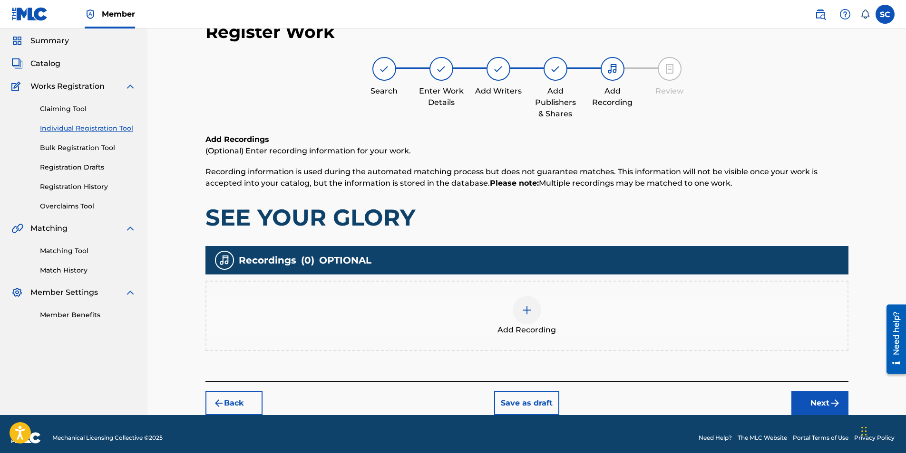
scroll to position [39, 0]
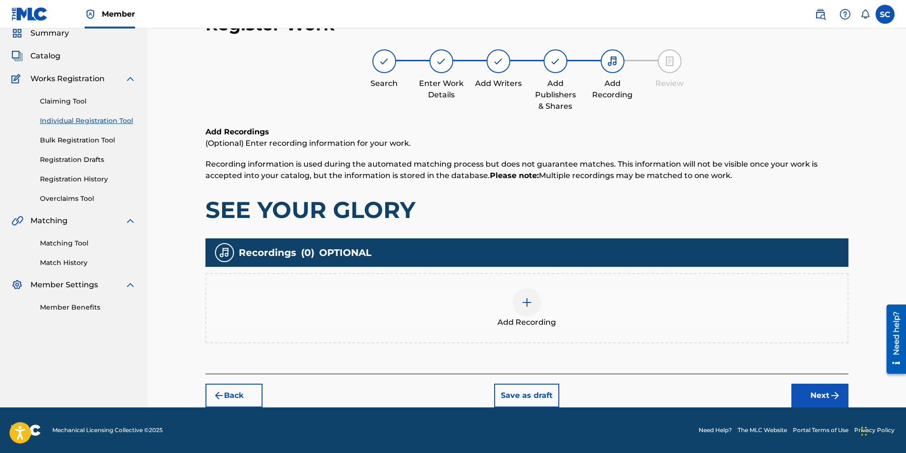
click at [523, 282] on img at bounding box center [526, 302] width 11 height 11
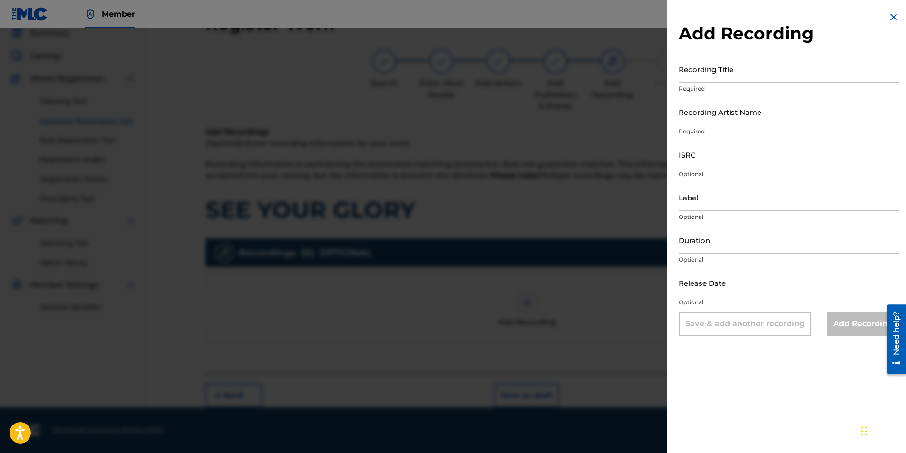
click at [601, 160] on input "ISRC" at bounding box center [788, 154] width 221 height 27
paste input "GBDPR0600538"
type input "GBDPR0600538"
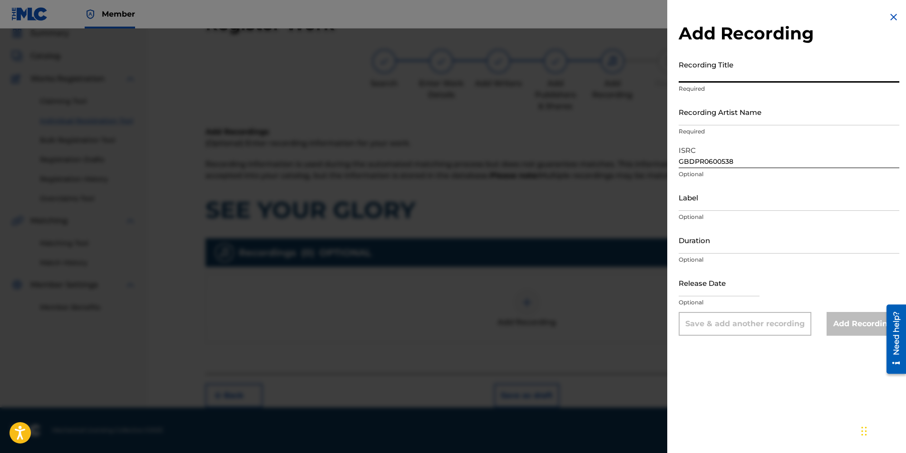
click at [601, 71] on input "Recording Title" at bounding box center [788, 69] width 221 height 27
type input "SEE YOUR GLORY"
click at [601, 119] on input "Recording Artist Name" at bounding box center [788, 111] width 221 height 27
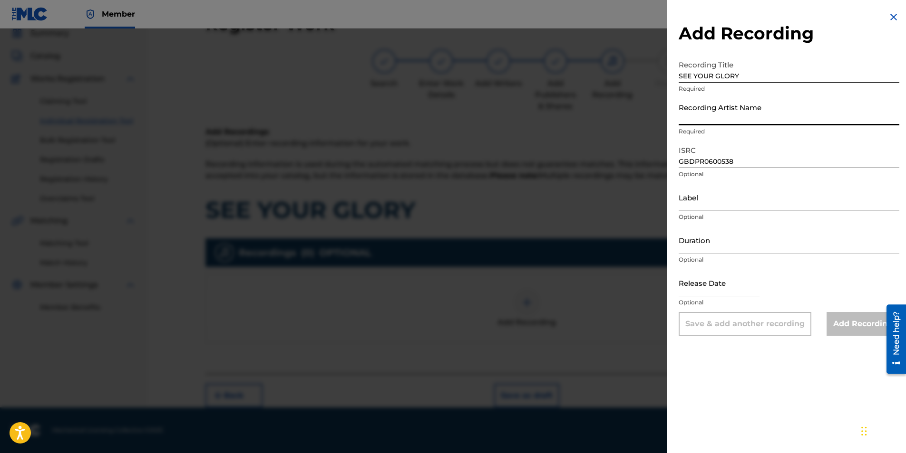
type input "[PERSON_NAME]"
type input "04:24"
type input "[DATE]"
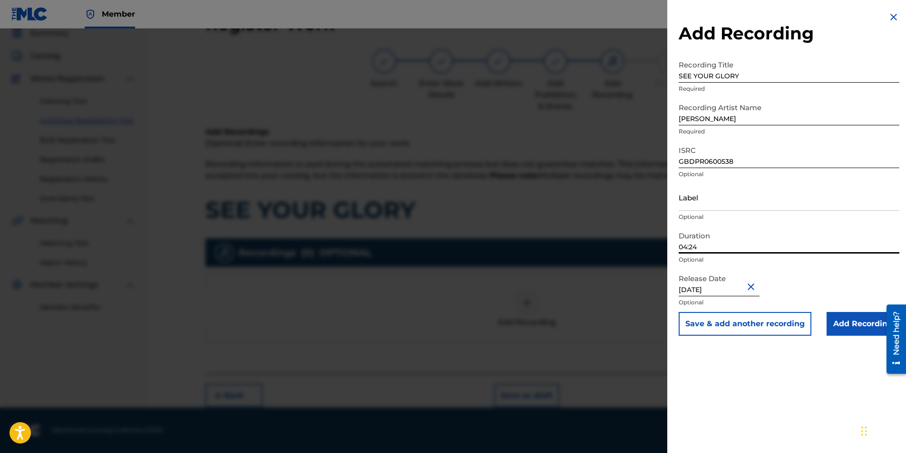
drag, startPoint x: 701, startPoint y: 248, endPoint x: 723, endPoint y: 235, distance: 25.5
click at [601, 248] on div "Add Recording Recording Title SEE YOUR GLORY Required Recording Artist Name [PE…" at bounding box center [453, 241] width 906 height 425
type input "04:43"
click at [601, 280] on div "Release Date [DATE] Optional" at bounding box center [788, 291] width 221 height 43
click at [601, 282] on input "Add Recording" at bounding box center [862, 324] width 73 height 24
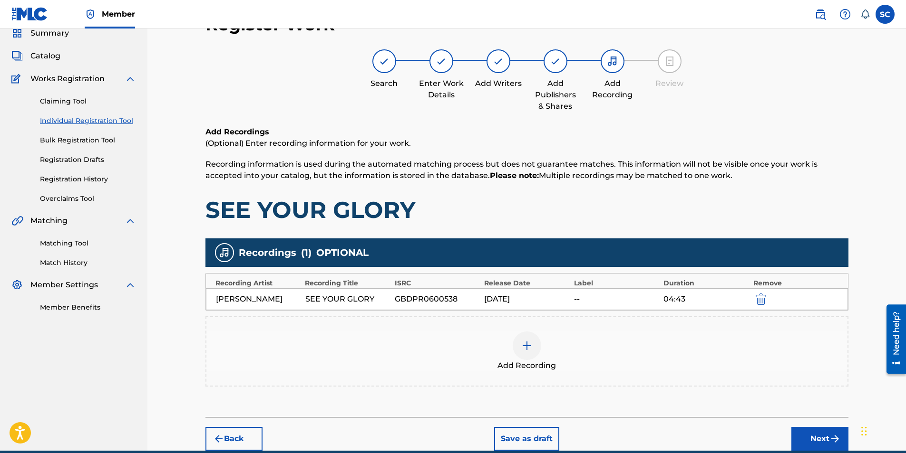
scroll to position [82, 0]
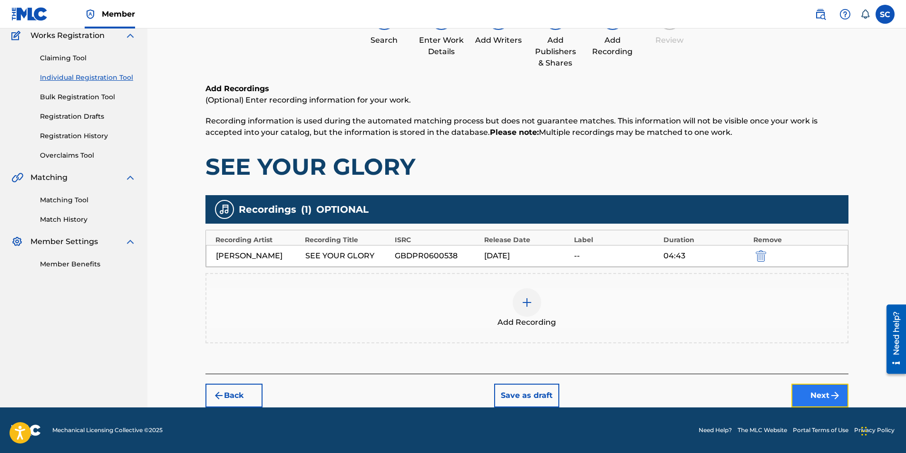
click at [601, 282] on button "Next" at bounding box center [819, 396] width 57 height 24
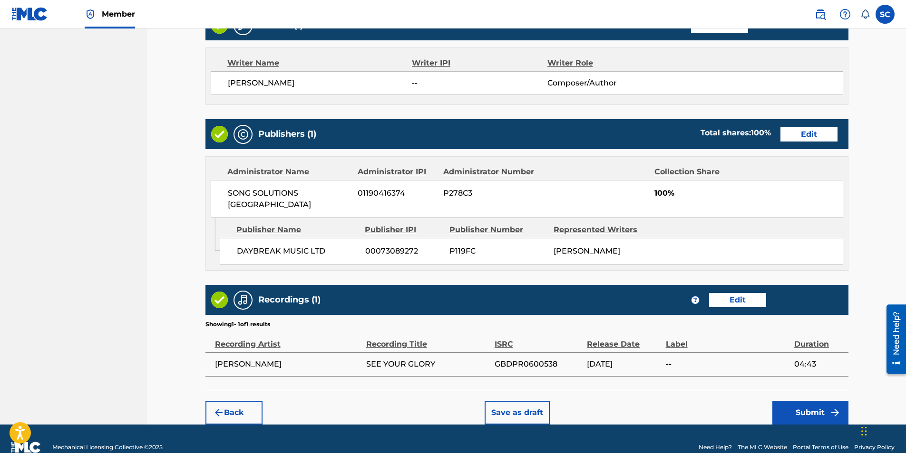
scroll to position [393, 0]
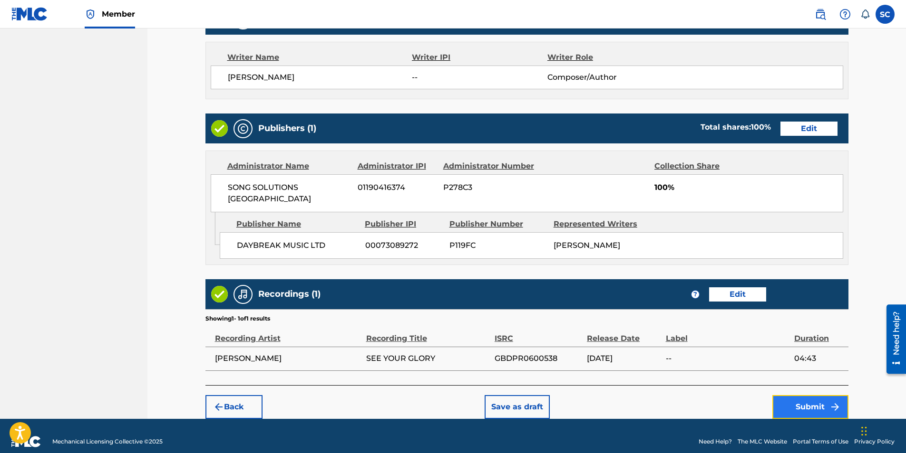
click at [601, 282] on button "Submit" at bounding box center [810, 408] width 76 height 24
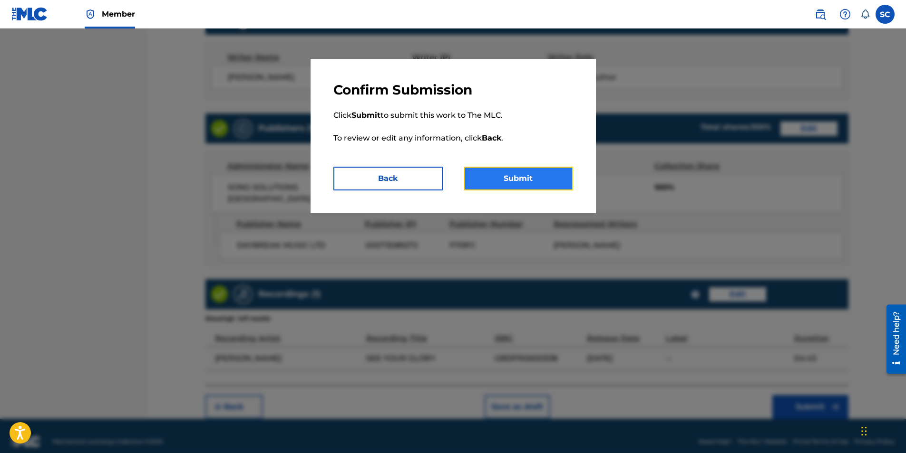
click at [525, 178] on button "Submit" at bounding box center [517, 179] width 109 height 24
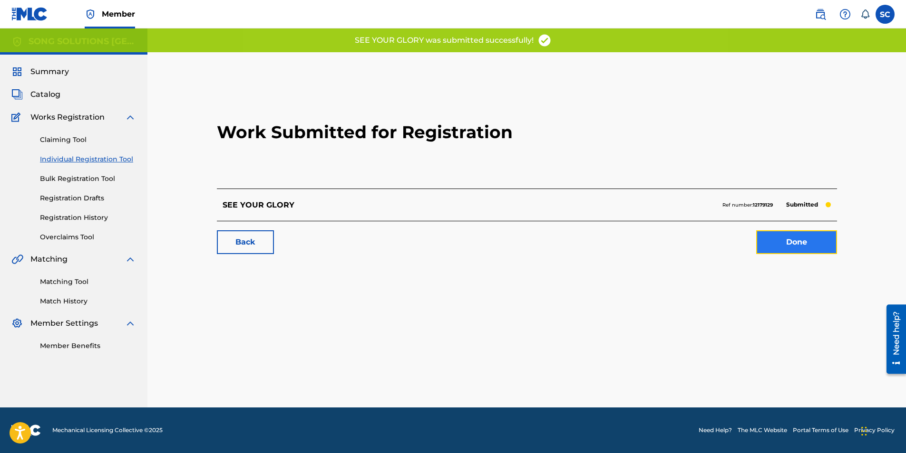
click at [601, 239] on link "Done" at bounding box center [796, 243] width 81 height 24
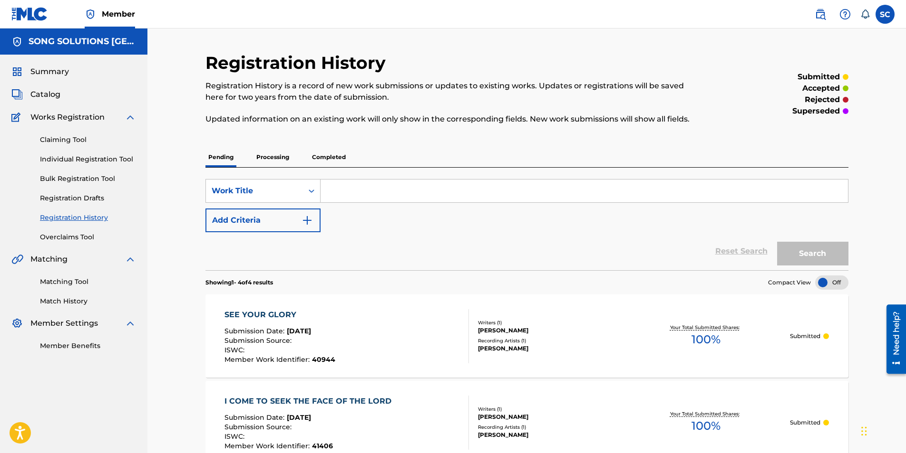
drag, startPoint x: 83, startPoint y: 160, endPoint x: 142, endPoint y: 162, distance: 58.5
click at [83, 160] on link "Individual Registration Tool" at bounding box center [88, 159] width 96 height 10
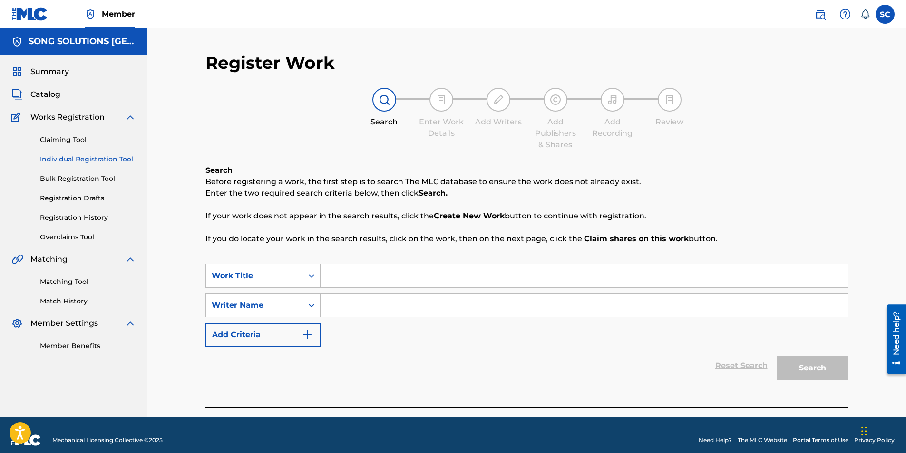
click at [360, 275] on input "Search Form" at bounding box center [583, 276] width 527 height 23
type input "PRAISE HIS NAME"
click at [353, 282] on input "Search Form" at bounding box center [583, 305] width 527 height 23
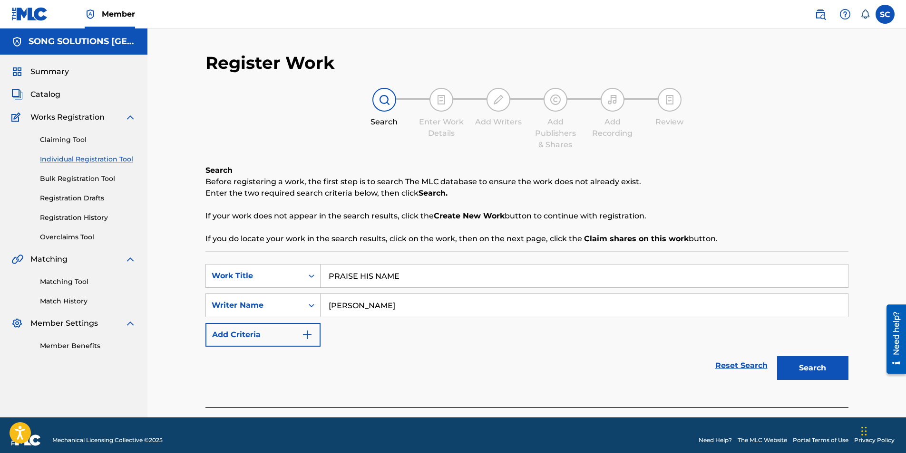
type input "[PERSON_NAME]"
click at [601, 282] on button "Search" at bounding box center [812, 369] width 71 height 24
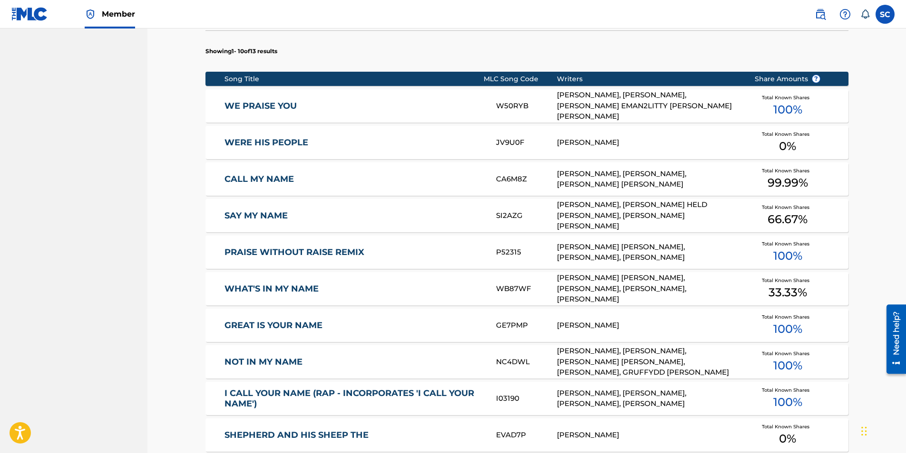
scroll to position [520, 0]
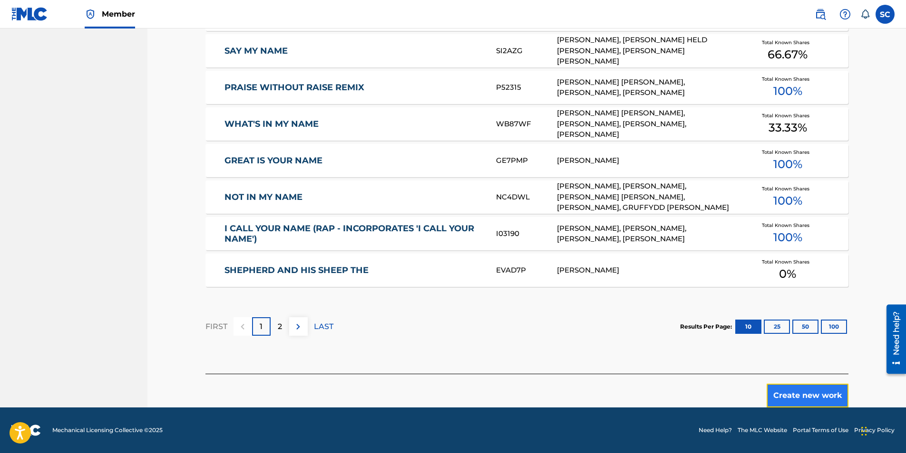
click at [601, 282] on button "Create new work" at bounding box center [807, 396] width 82 height 24
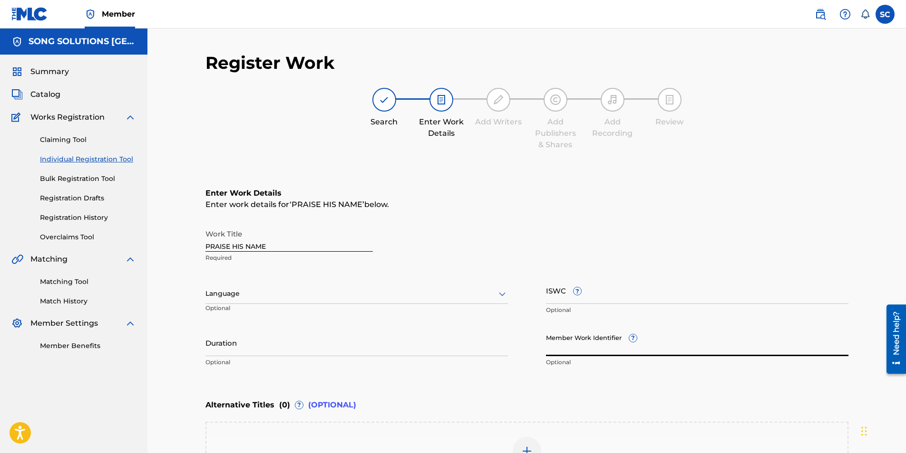
click at [591, 282] on input "Member Work Identifier ?" at bounding box center [697, 342] width 302 height 27
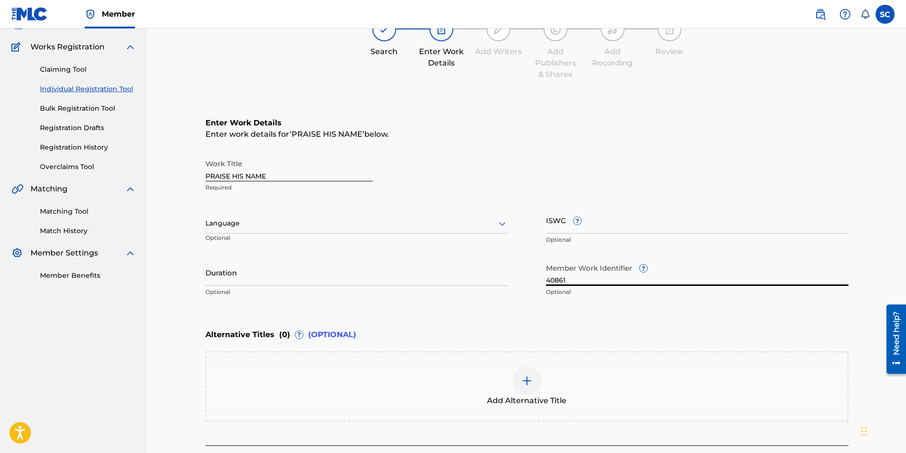
scroll to position [142, 0]
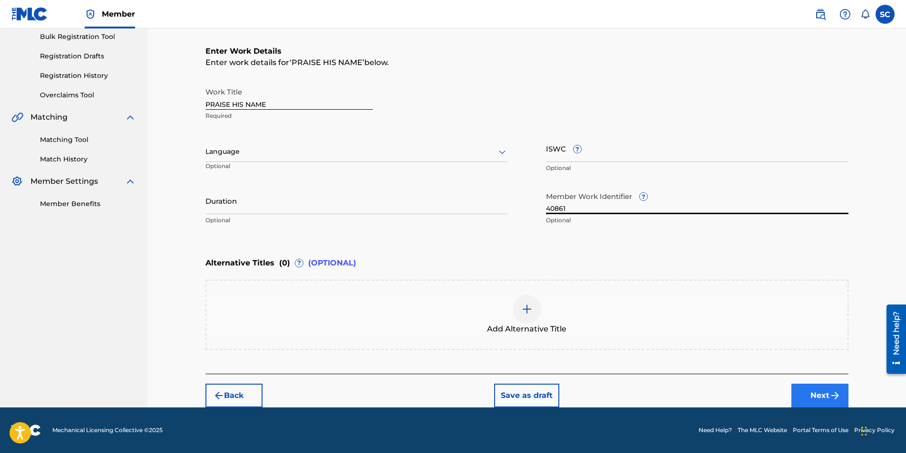
type input "40861"
click at [601, 282] on button "Next" at bounding box center [819, 396] width 57 height 24
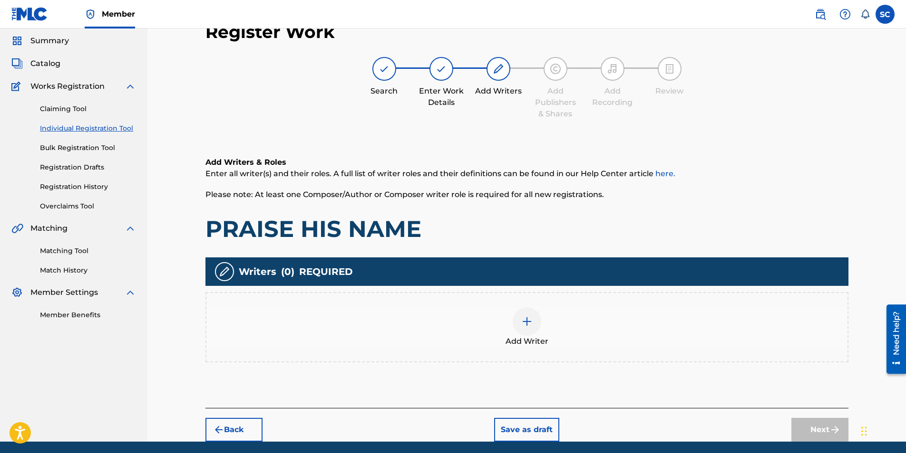
scroll to position [43, 0]
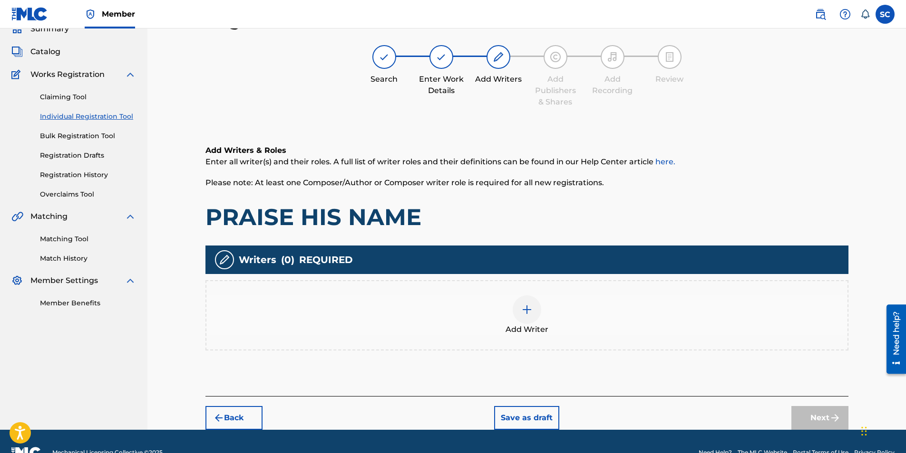
click at [528, 282] on img at bounding box center [526, 309] width 11 height 11
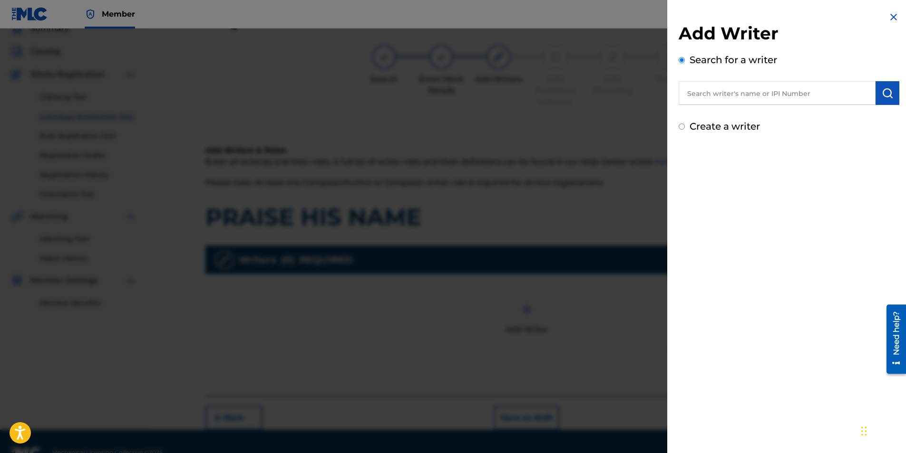
click at [601, 124] on label "Create a writer" at bounding box center [724, 126] width 70 height 11
radio input "true"
click at [601, 124] on input "Create a writer" at bounding box center [681, 127] width 6 height 6
radio input "false"
radio input "true"
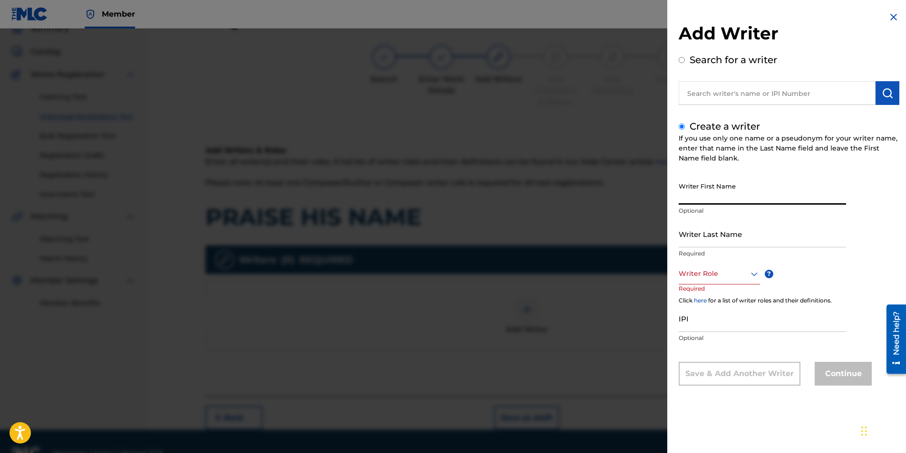
click at [601, 193] on input "Writer First Name" at bounding box center [761, 191] width 167 height 27
type input "[PERSON_NAME]"
click at [601, 235] on input "Writer Last Name" at bounding box center [761, 234] width 167 height 27
type input "[PERSON_NAME]"
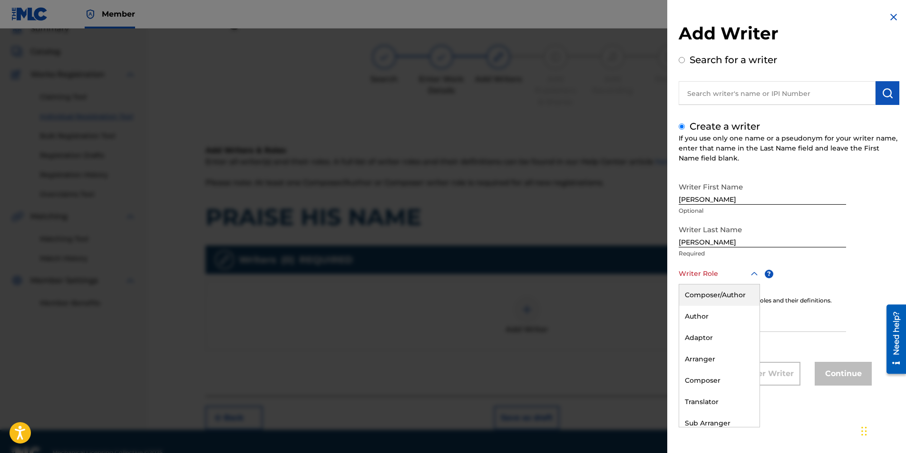
click at [601, 274] on div at bounding box center [718, 274] width 81 height 12
click at [601, 282] on div "Composer/Author" at bounding box center [719, 295] width 80 height 21
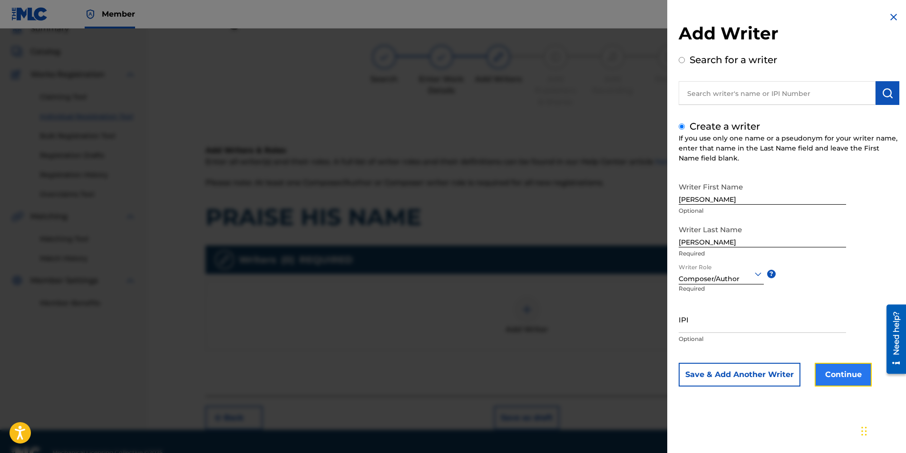
click at [601, 282] on button "Continue" at bounding box center [842, 375] width 57 height 24
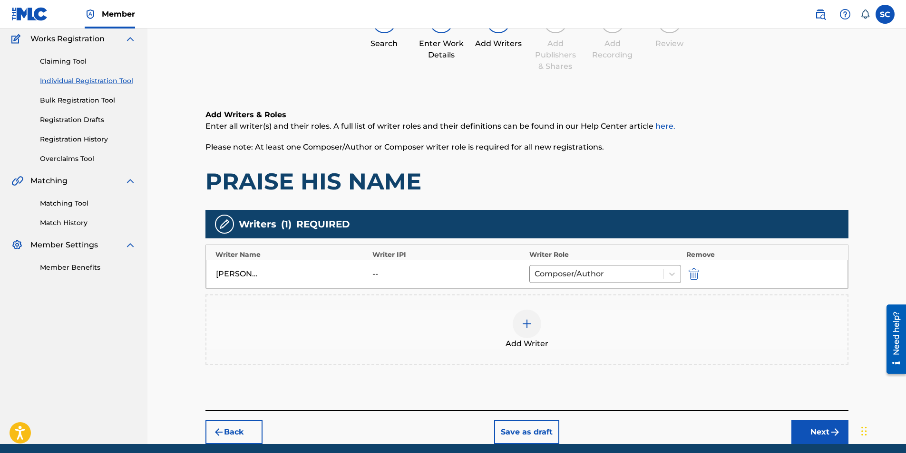
scroll to position [115, 0]
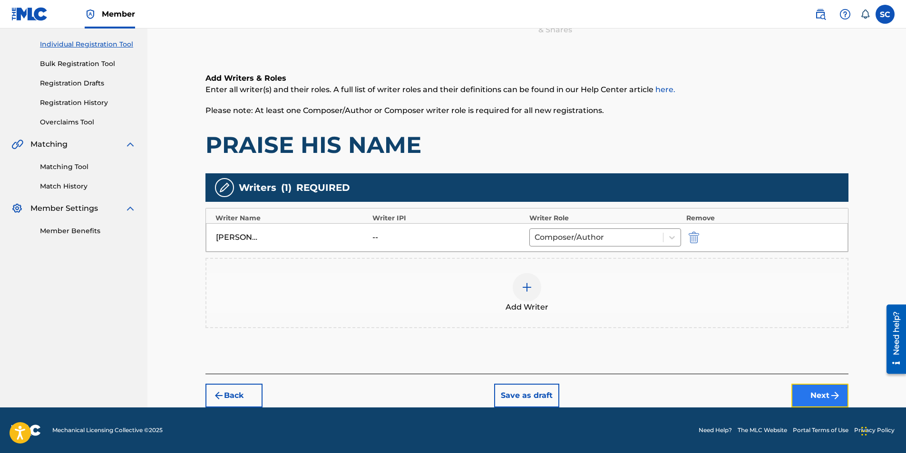
click at [601, 282] on button "Next" at bounding box center [819, 396] width 57 height 24
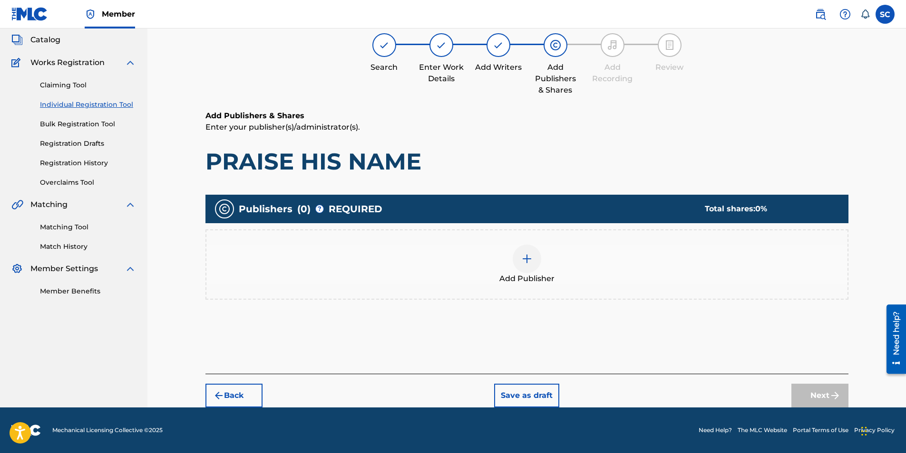
scroll to position [43, 0]
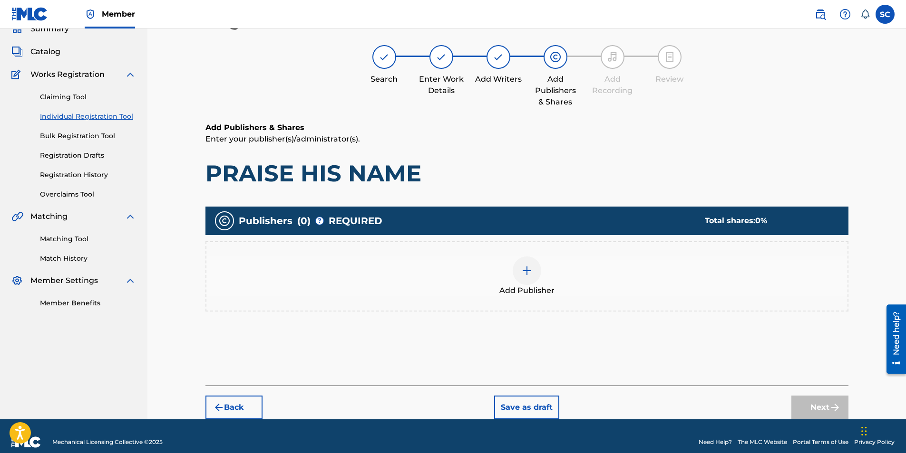
click at [523, 272] on img at bounding box center [526, 270] width 11 height 11
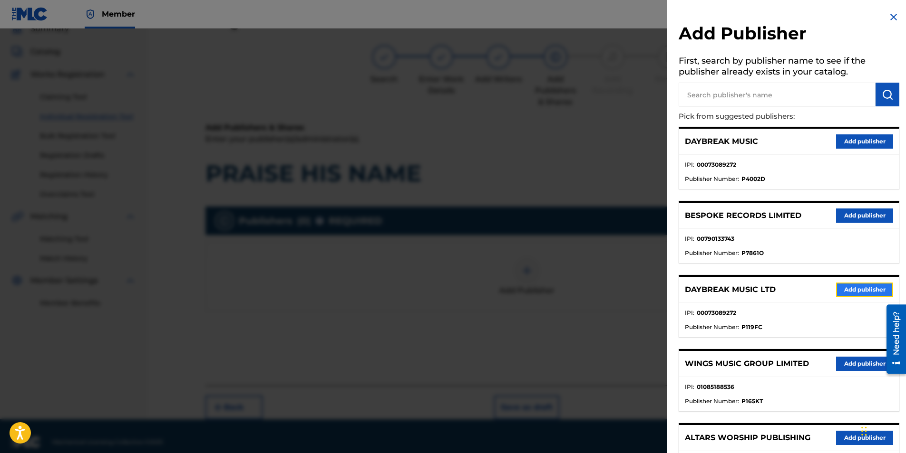
click at [601, 282] on button "Add publisher" at bounding box center [864, 290] width 57 height 14
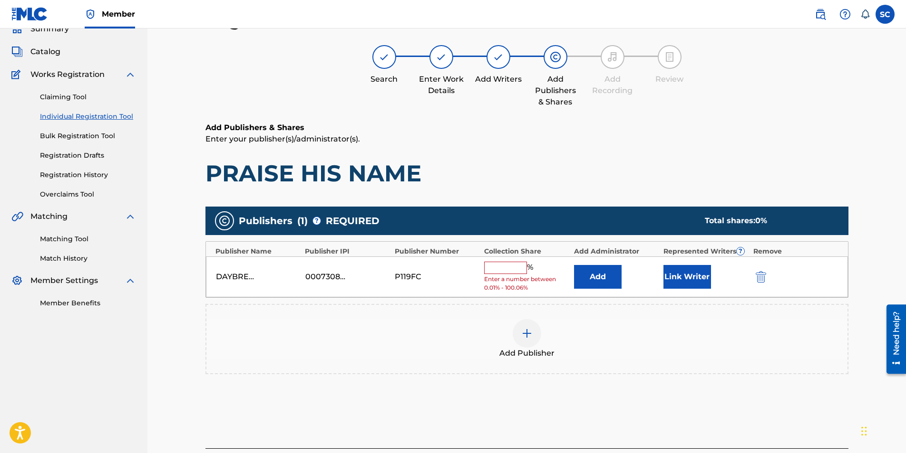
click at [504, 270] on input "text" at bounding box center [505, 268] width 43 height 12
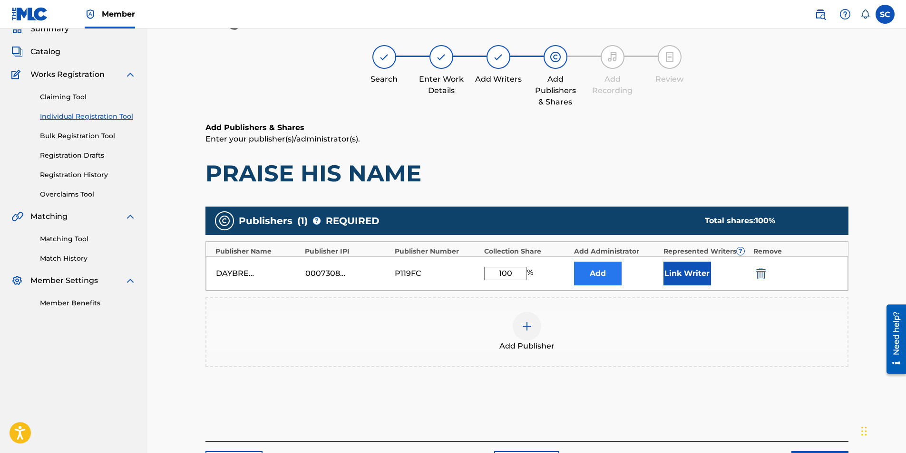
type input "100"
click at [594, 277] on button "Add" at bounding box center [598, 274] width 48 height 24
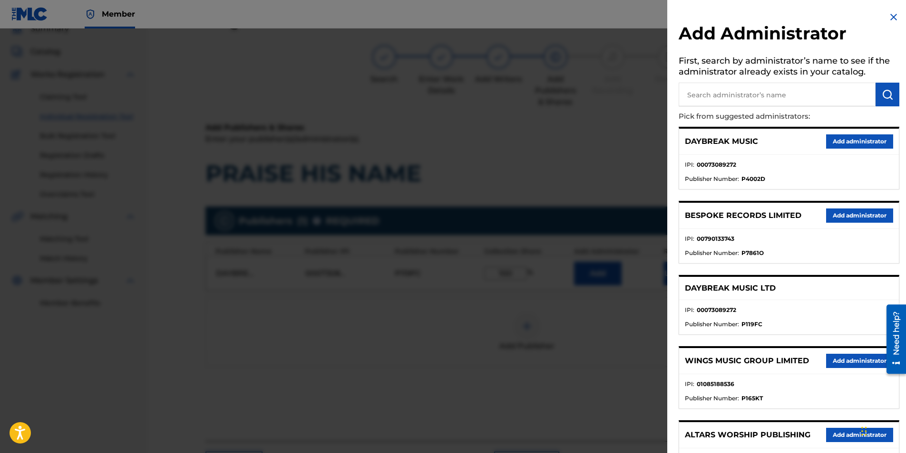
click at [601, 95] on input "text" at bounding box center [776, 95] width 197 height 24
type input "SONG SOLUTIONS"
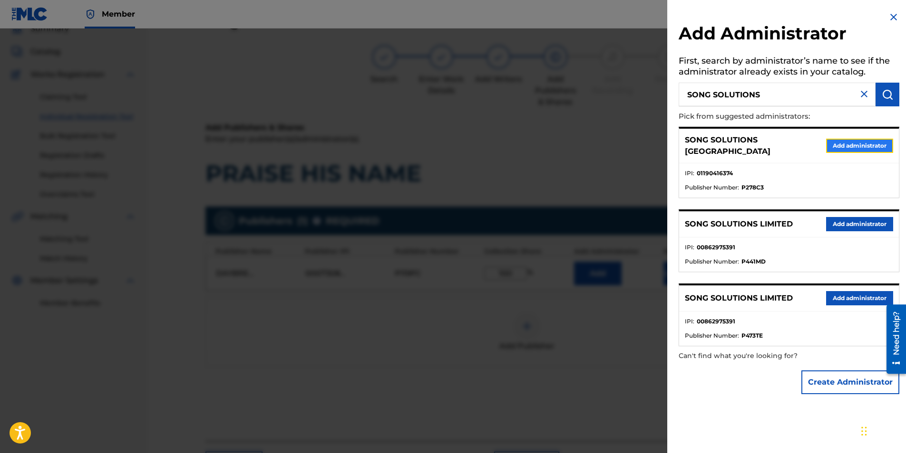
click at [601, 139] on button "Add administrator" at bounding box center [859, 146] width 67 height 14
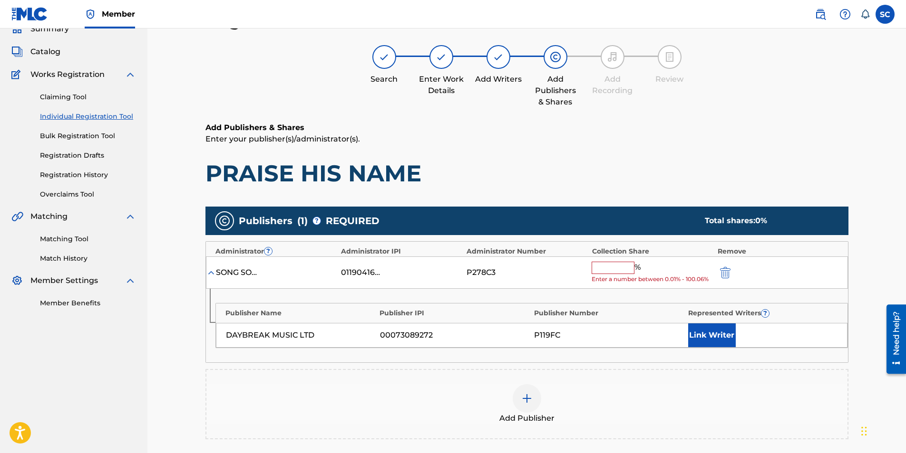
click at [601, 272] on input "text" at bounding box center [612, 268] width 43 height 12
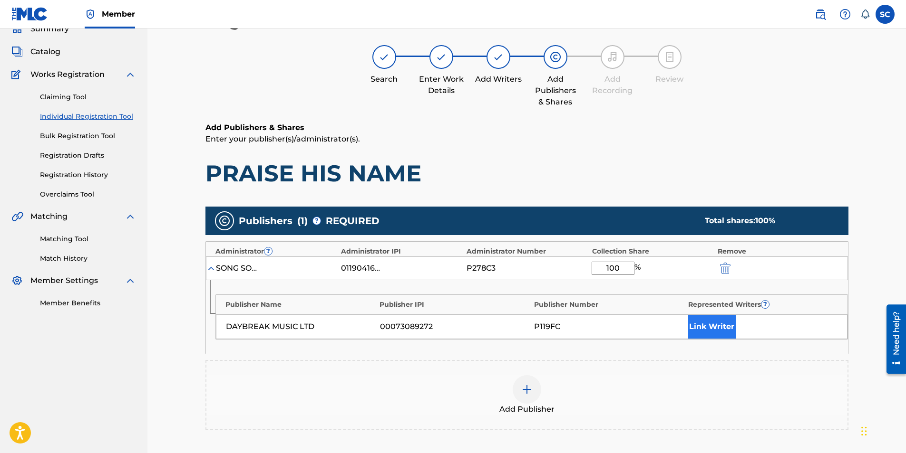
type input "100"
click at [601, 282] on button "Link Writer" at bounding box center [712, 327] width 48 height 24
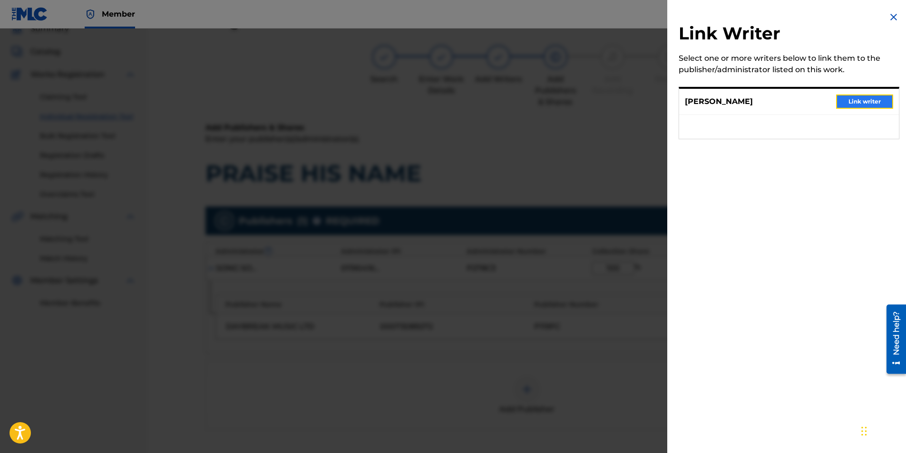
click at [601, 100] on button "Link writer" at bounding box center [864, 102] width 57 height 14
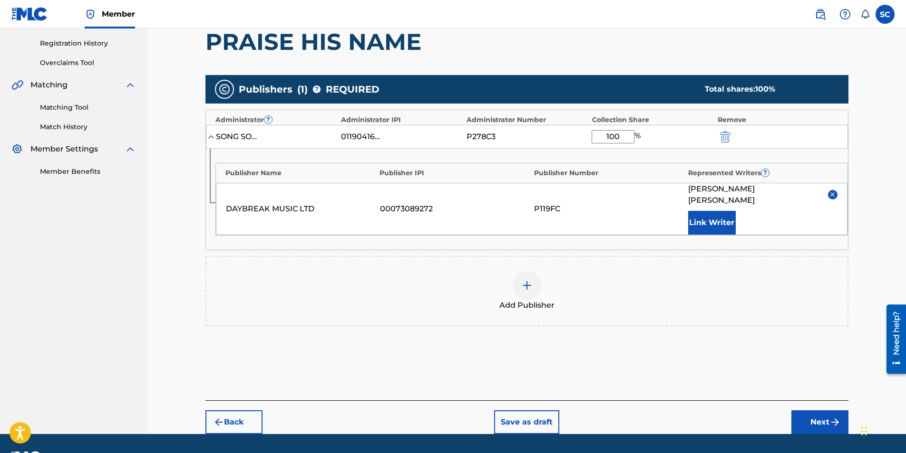
scroll to position [190, 0]
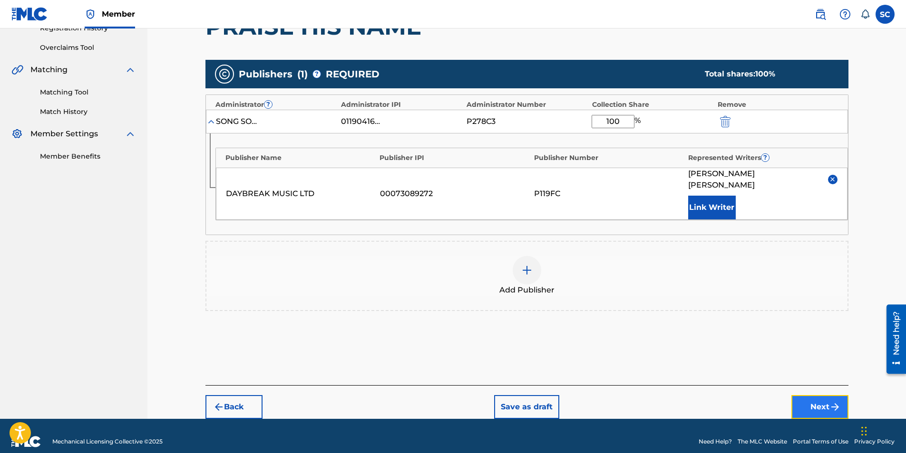
click at [601, 282] on button "Next" at bounding box center [819, 408] width 57 height 24
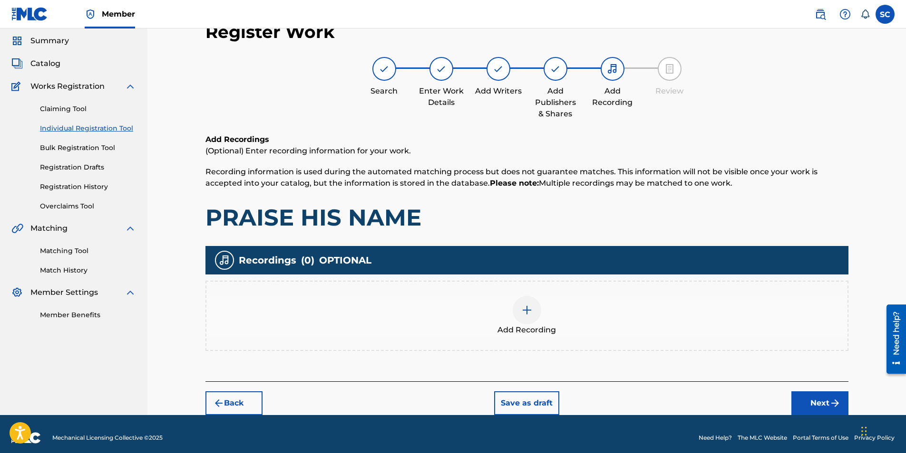
scroll to position [39, 0]
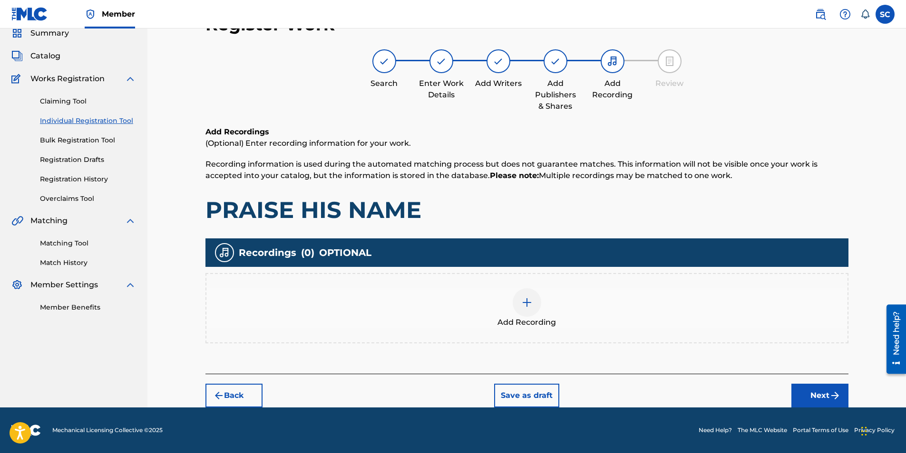
click at [524, 282] on img at bounding box center [526, 302] width 11 height 11
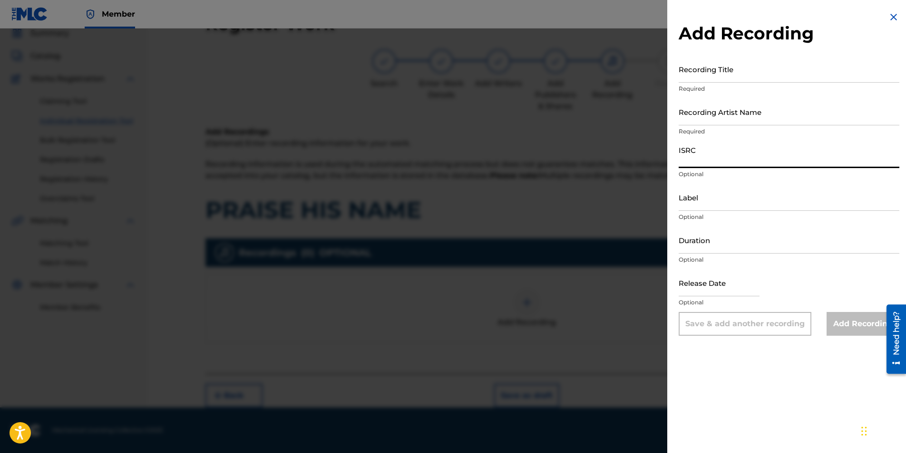
click at [601, 162] on input "ISRC" at bounding box center [788, 154] width 221 height 27
paste input "GBDPR0600539"
type input "GBDPR0600539"
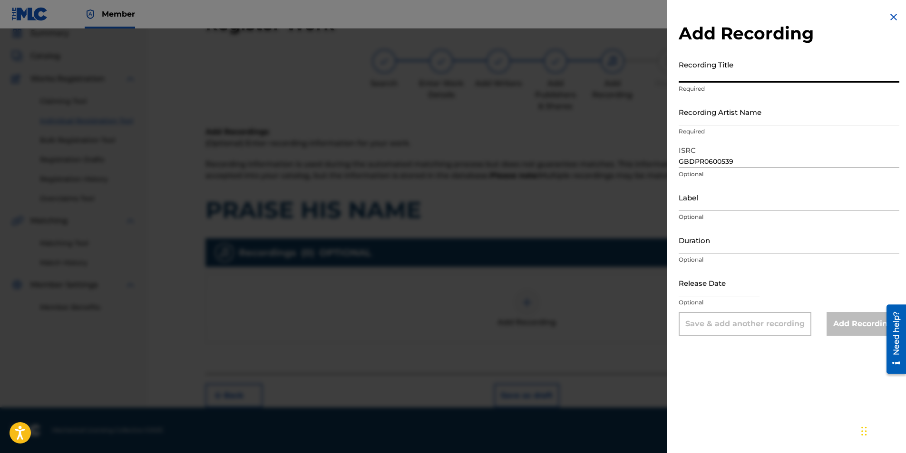
click at [601, 74] on input "Recording Title" at bounding box center [788, 69] width 221 height 27
type input "PRAISE HIS NAME"
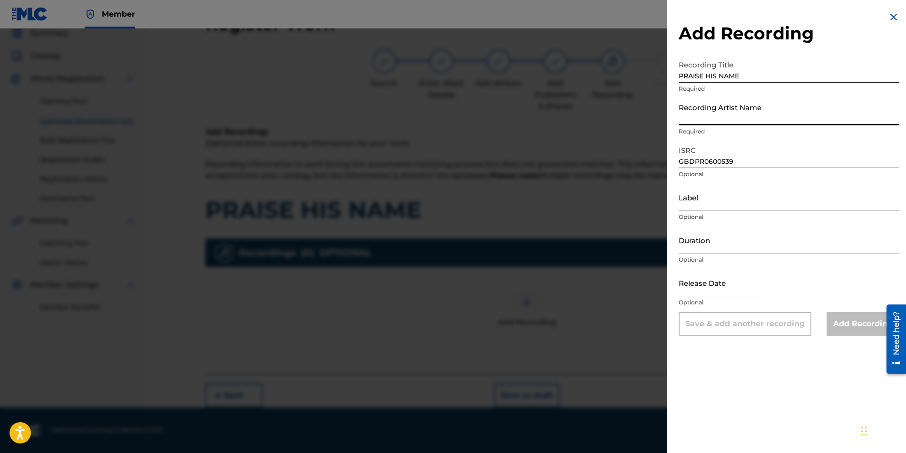
click at [601, 112] on input "Recording Artist Name" at bounding box center [788, 111] width 221 height 27
type input "[PERSON_NAME]"
type input "04:43"
type input "[DATE]"
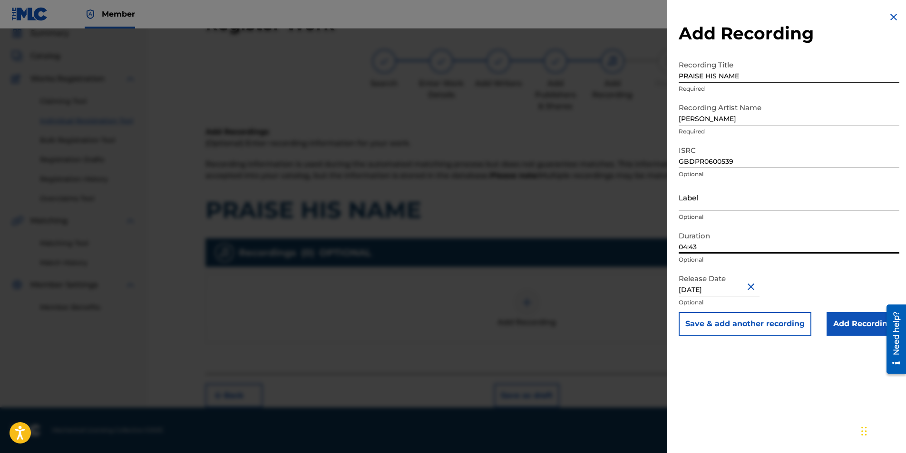
drag, startPoint x: 720, startPoint y: 248, endPoint x: 673, endPoint y: 246, distance: 47.1
click at [601, 246] on div "Add Recording Recording Title PRAISE HIS NAME Required Recording Artist Name [P…" at bounding box center [788, 173] width 243 height 347
type input "04:16"
click at [601, 282] on div "Add Recording Recording Title PRAISE HIS NAME Required Recording Artist Name [P…" at bounding box center [788, 226] width 243 height 453
click at [601, 282] on input "Add Recording" at bounding box center [862, 324] width 73 height 24
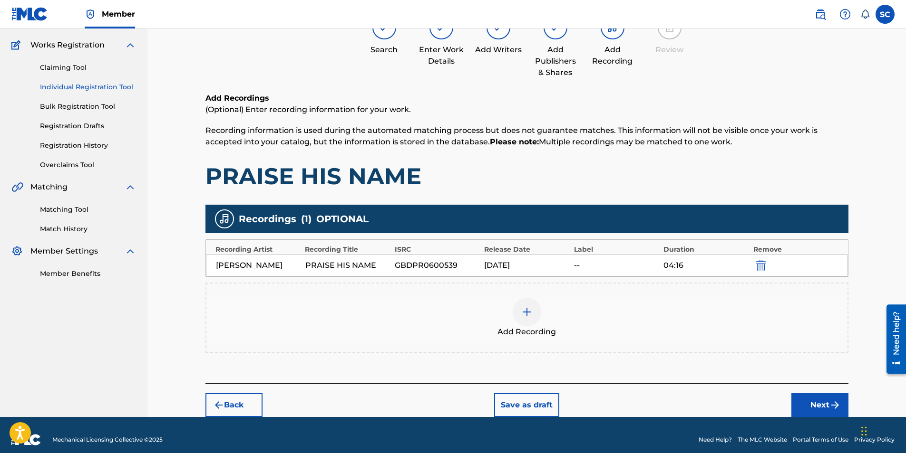
scroll to position [82, 0]
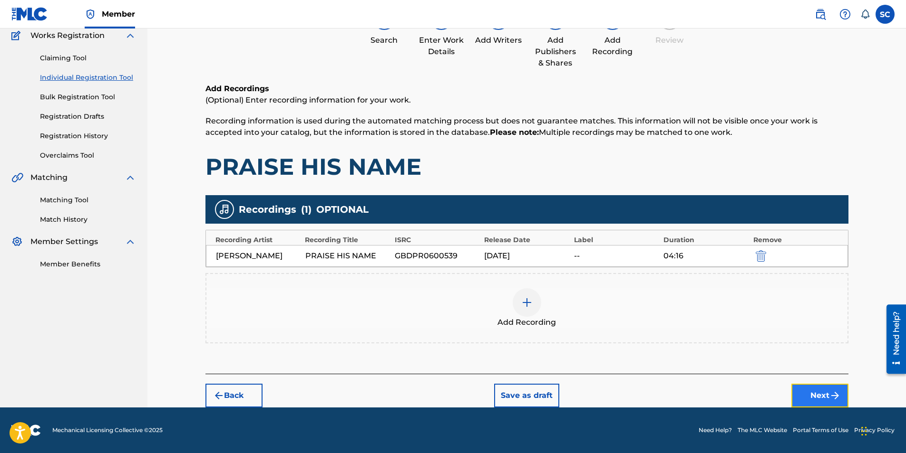
click at [601, 282] on button "Next" at bounding box center [819, 396] width 57 height 24
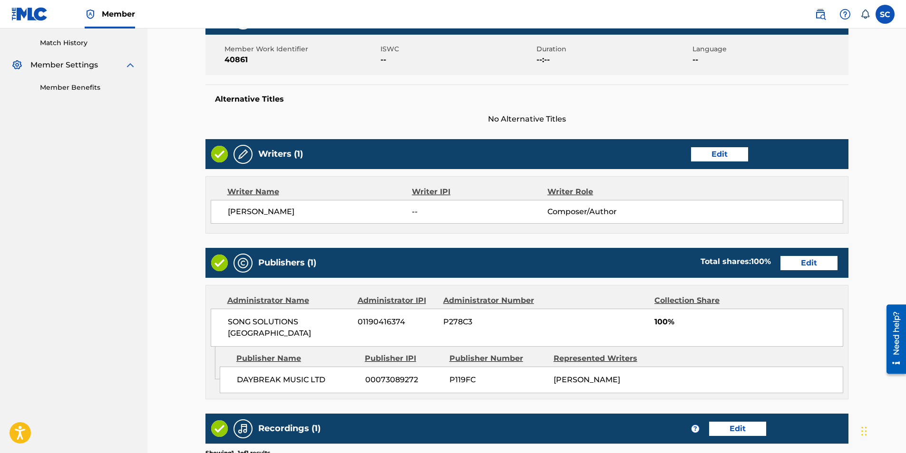
scroll to position [393, 0]
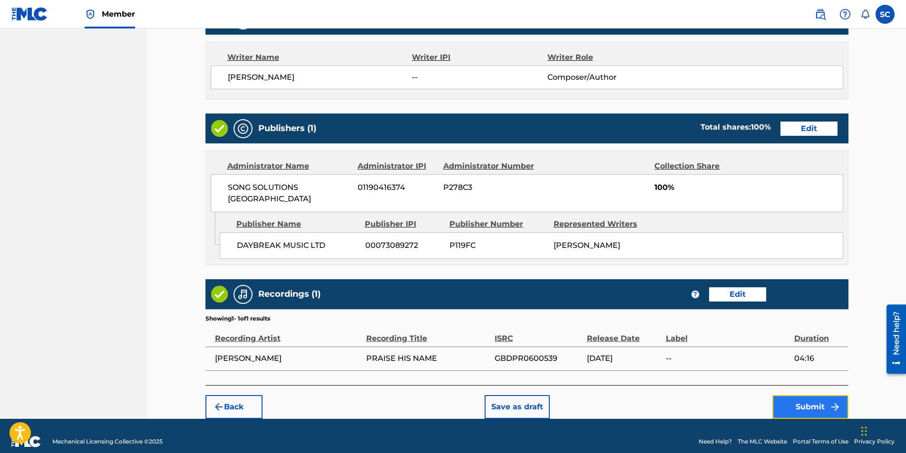
click at [601, 282] on button "Submit" at bounding box center [810, 408] width 76 height 24
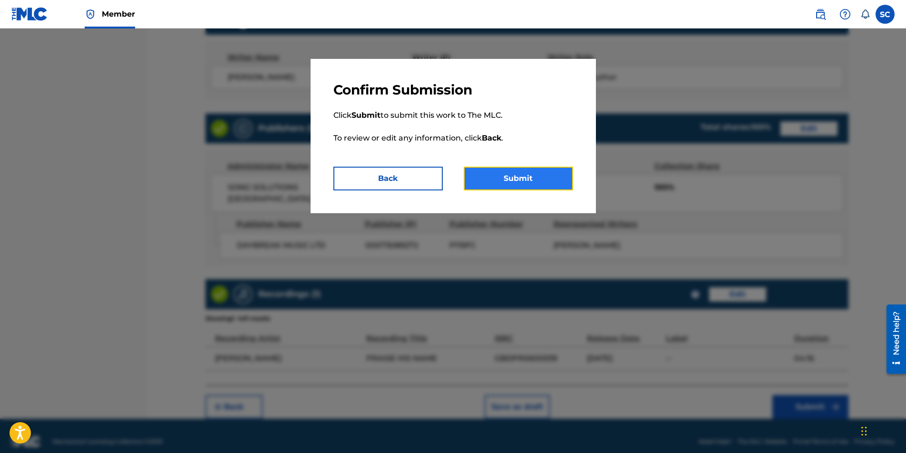
click at [525, 179] on button "Submit" at bounding box center [517, 179] width 109 height 24
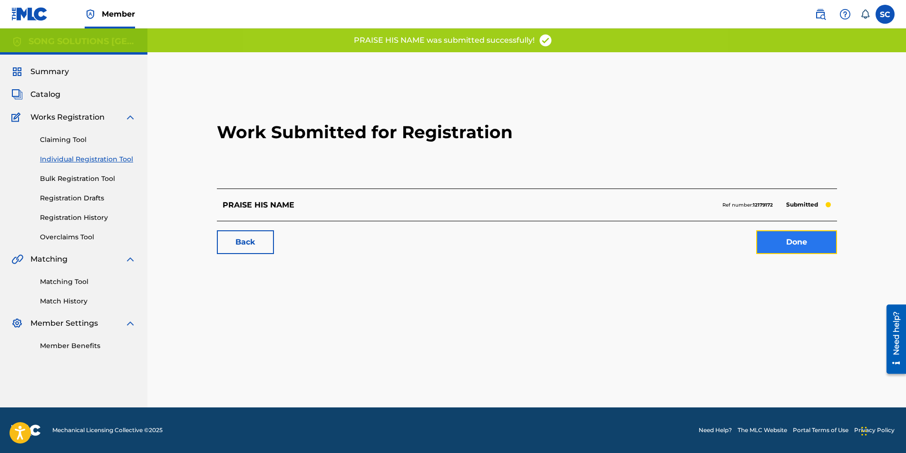
click at [601, 244] on link "Done" at bounding box center [796, 243] width 81 height 24
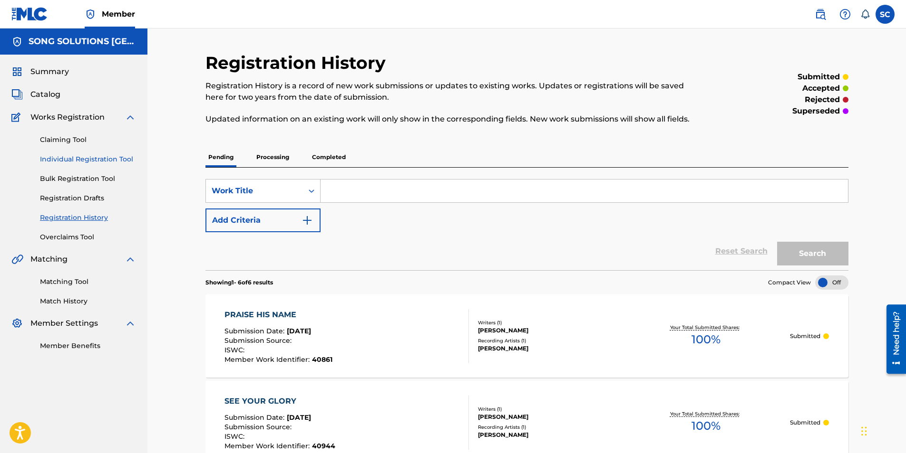
click at [106, 163] on link "Individual Registration Tool" at bounding box center [88, 159] width 96 height 10
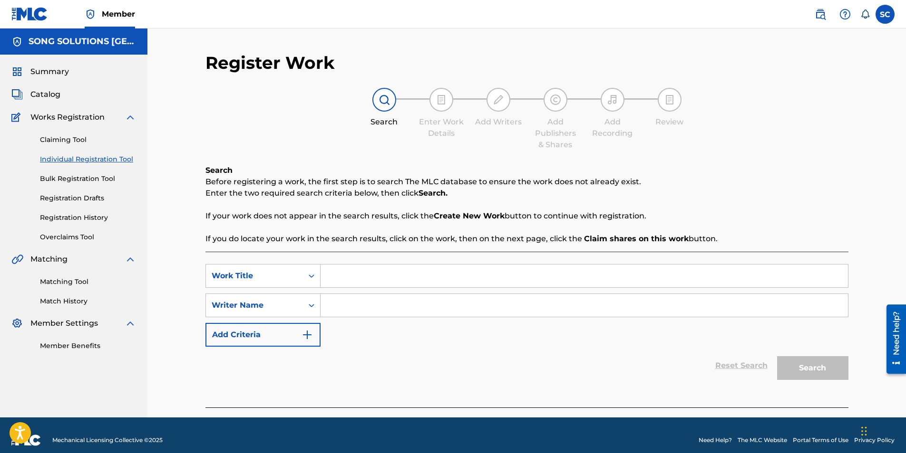
click at [398, 274] on input "Search Form" at bounding box center [583, 276] width 527 height 23
type input "TAKE ME AS I AM"
click at [391, 282] on input "Search Form" at bounding box center [583, 305] width 527 height 23
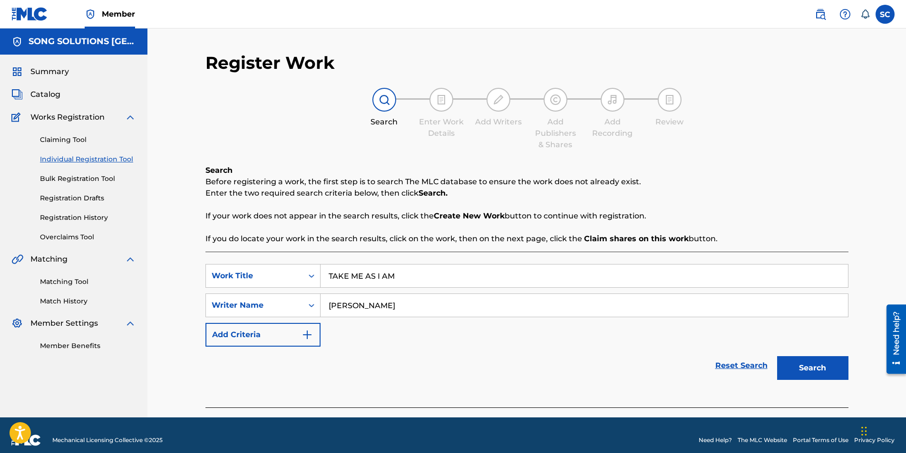
type input "[PERSON_NAME]"
click at [601, 282] on button "Search" at bounding box center [812, 369] width 71 height 24
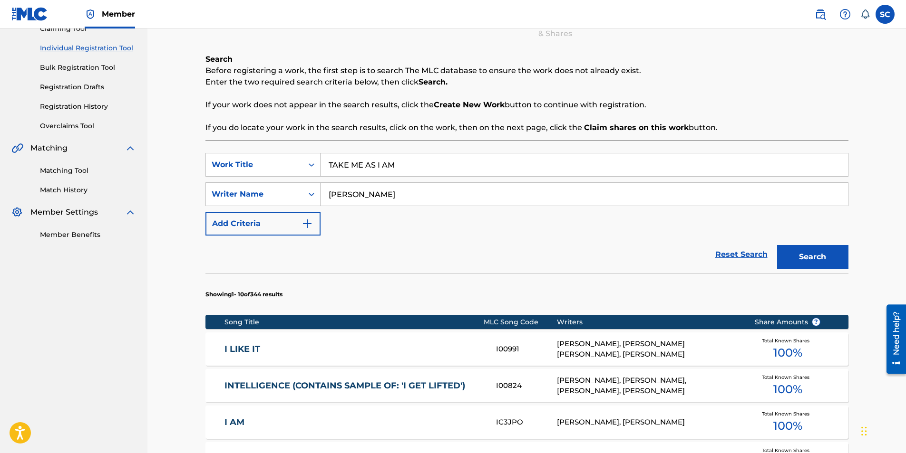
scroll to position [143, 0]
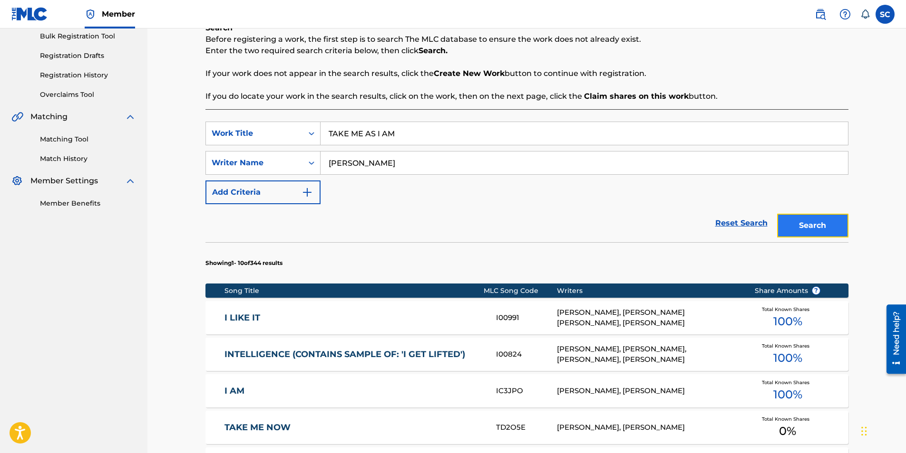
click at [601, 224] on button "Search" at bounding box center [812, 226] width 71 height 24
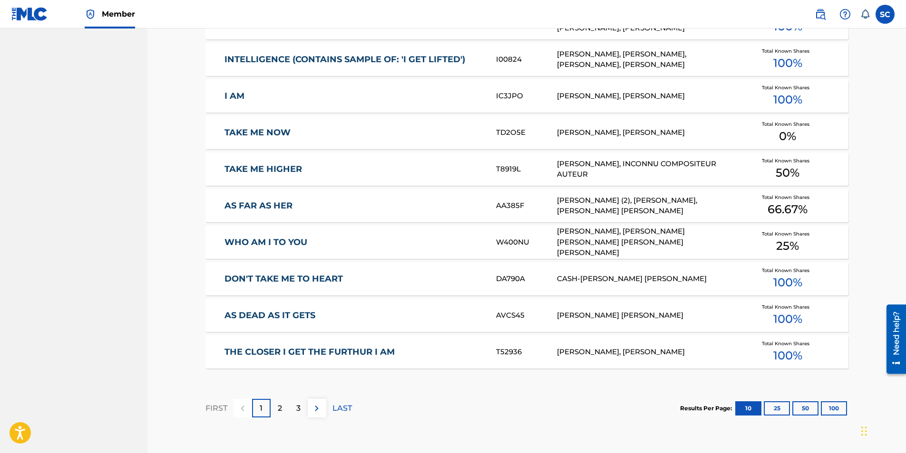
scroll to position [520, 0]
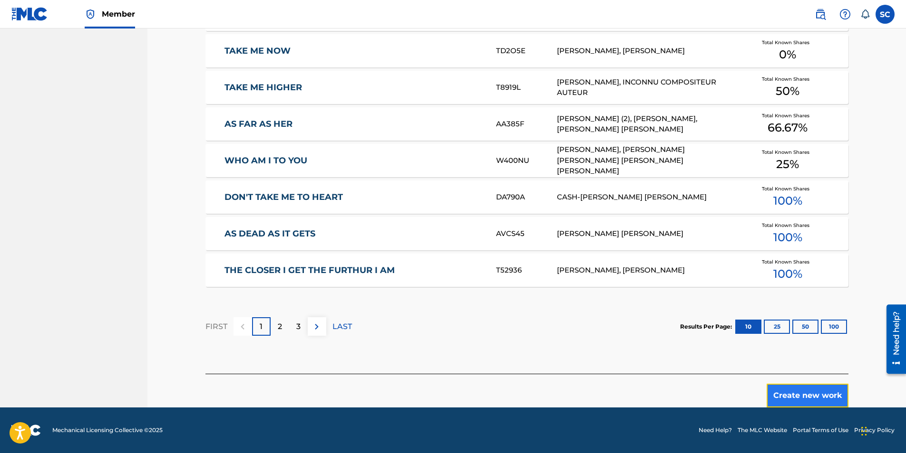
click at [601, 282] on button "Create new work" at bounding box center [807, 396] width 82 height 24
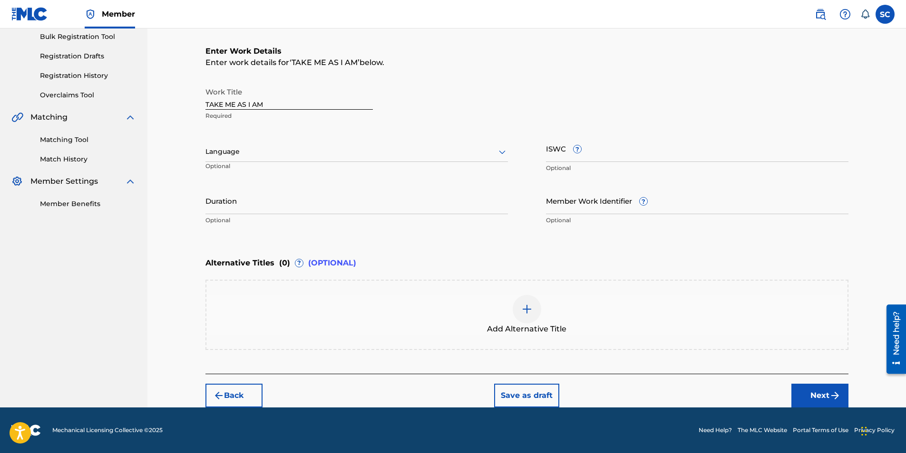
scroll to position [0, 0]
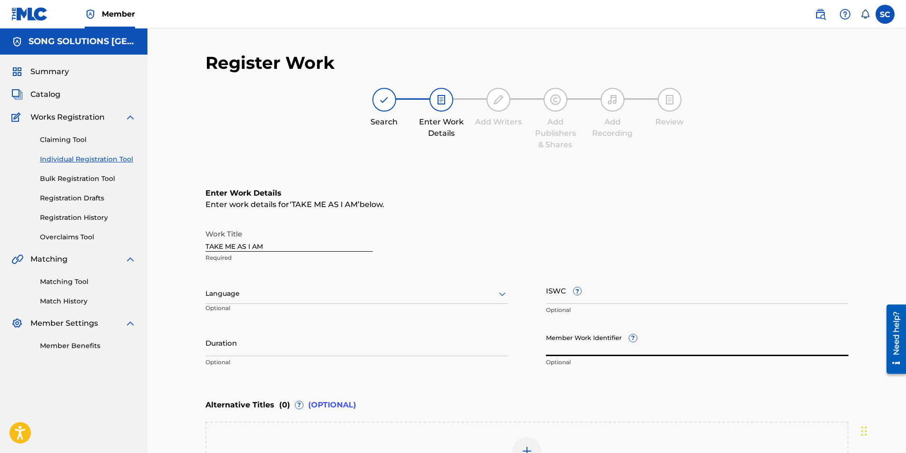
click at [569, 282] on input "Member Work Identifier ?" at bounding box center [697, 342] width 302 height 27
type input "35026"
click at [565, 282] on div "Enter Work Details Enter work details for ‘ TAKE ME AS I AM ’ below. Work Title…" at bounding box center [526, 280] width 643 height 230
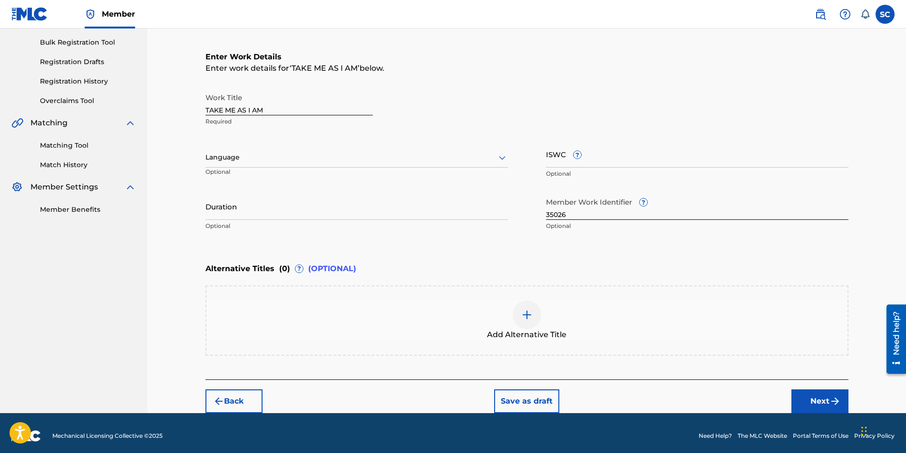
scroll to position [142, 0]
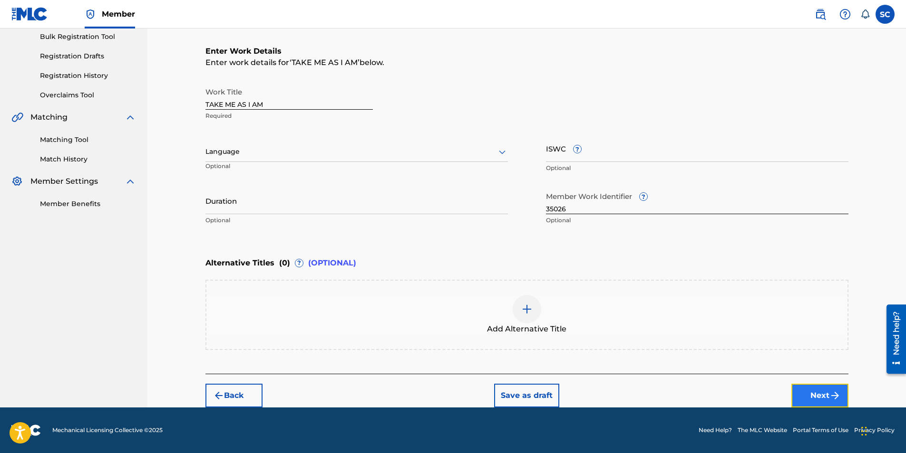
click at [601, 282] on button "Next" at bounding box center [819, 396] width 57 height 24
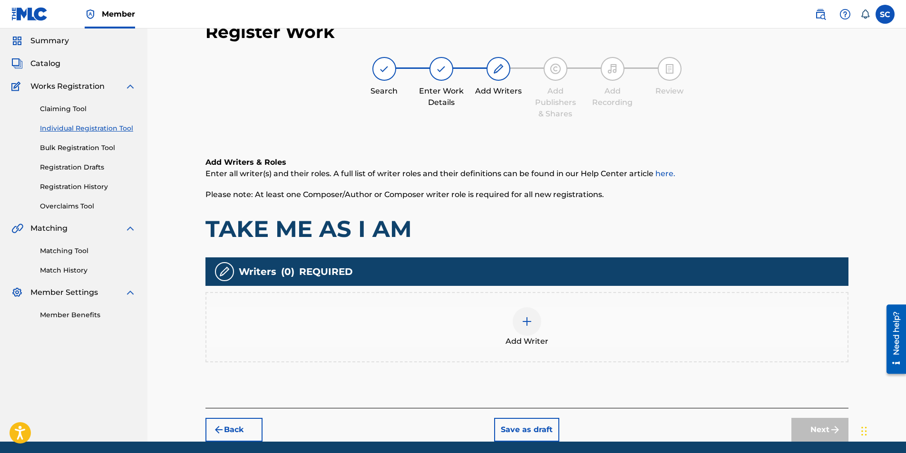
scroll to position [43, 0]
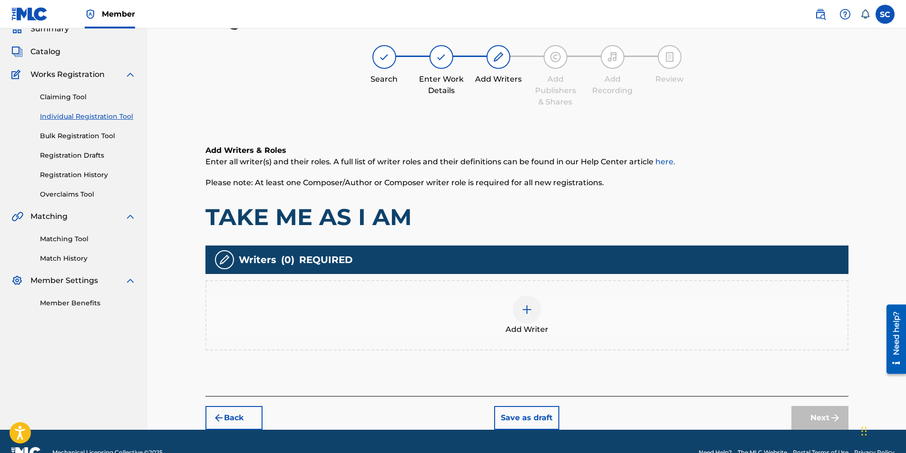
click at [526, 282] on img at bounding box center [526, 309] width 11 height 11
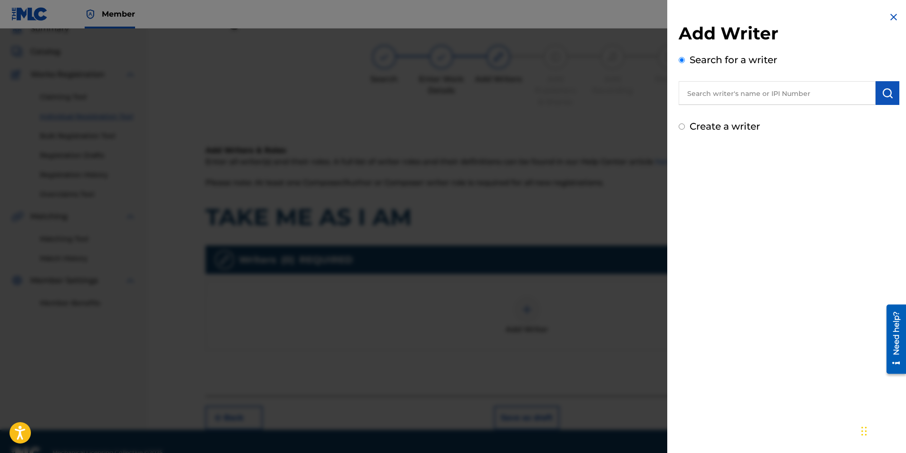
click at [601, 127] on label "Create a writer" at bounding box center [724, 126] width 70 height 11
radio input "true"
click at [601, 127] on input "Create a writer" at bounding box center [681, 127] width 6 height 6
radio input "false"
radio input "true"
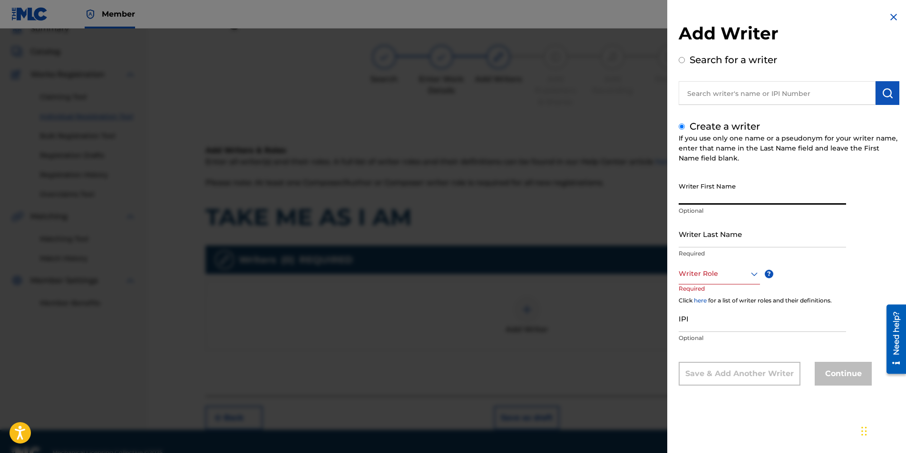
click at [601, 195] on input "Writer First Name" at bounding box center [761, 191] width 167 height 27
type input "[PERSON_NAME]"
click at [601, 237] on input "Writer Last Name" at bounding box center [761, 234] width 167 height 27
type input "[PERSON_NAME]"
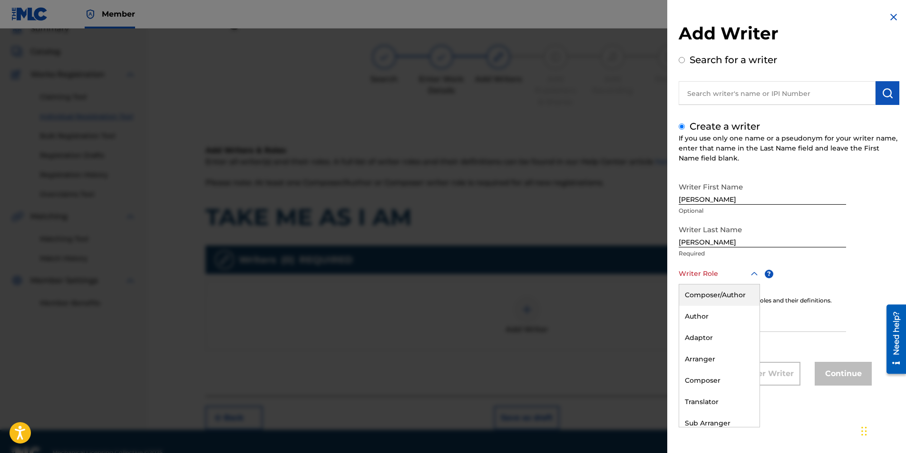
click at [601, 269] on div at bounding box center [718, 274] width 81 height 12
click at [601, 282] on div "Composer/Author" at bounding box center [719, 295] width 80 height 21
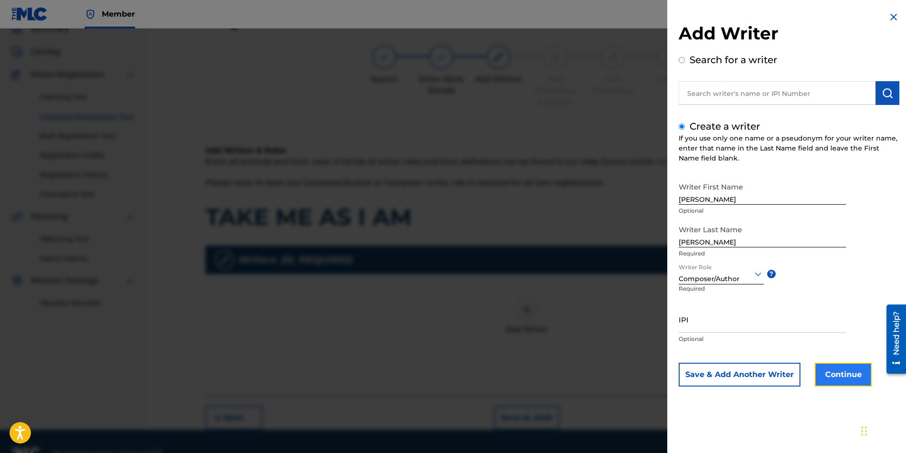
click at [601, 282] on button "Continue" at bounding box center [842, 375] width 57 height 24
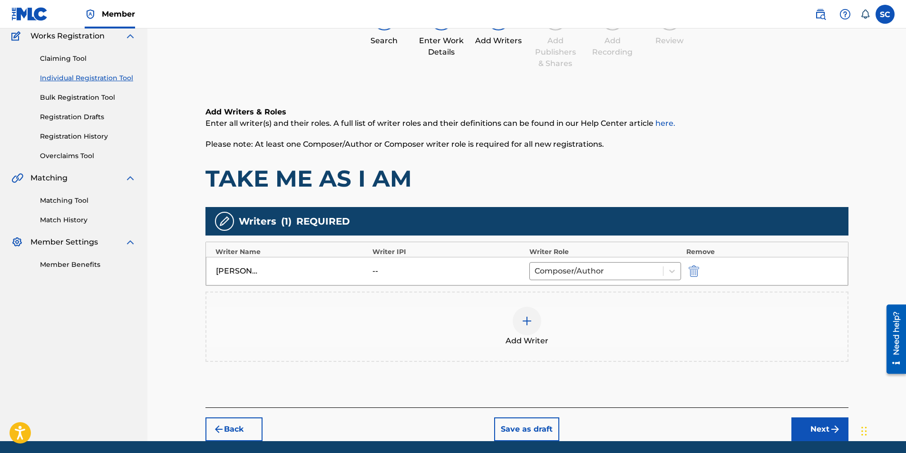
scroll to position [115, 0]
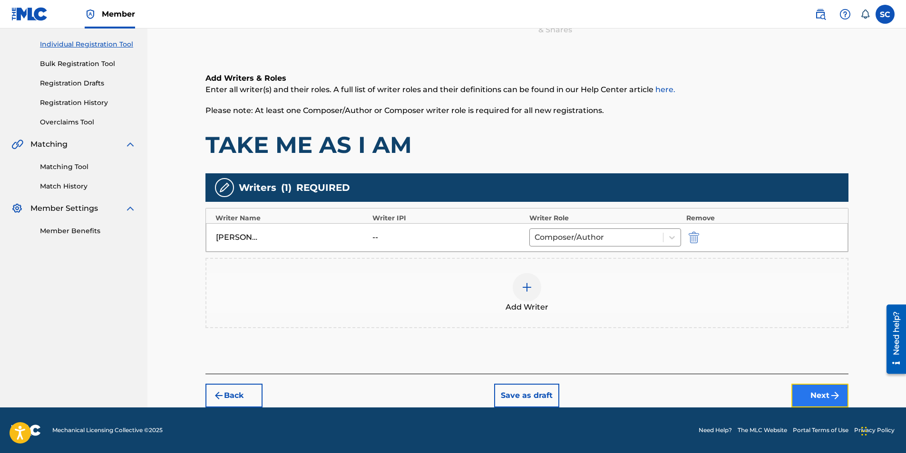
click at [601, 282] on button "Next" at bounding box center [819, 396] width 57 height 24
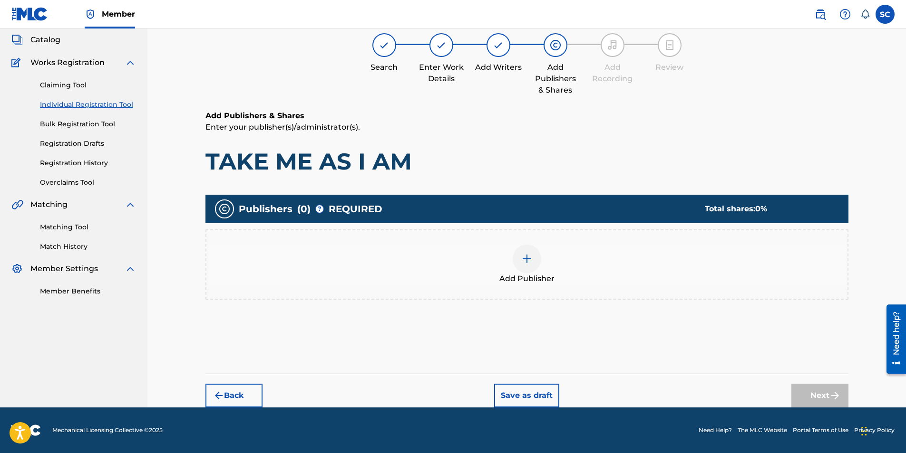
scroll to position [43, 0]
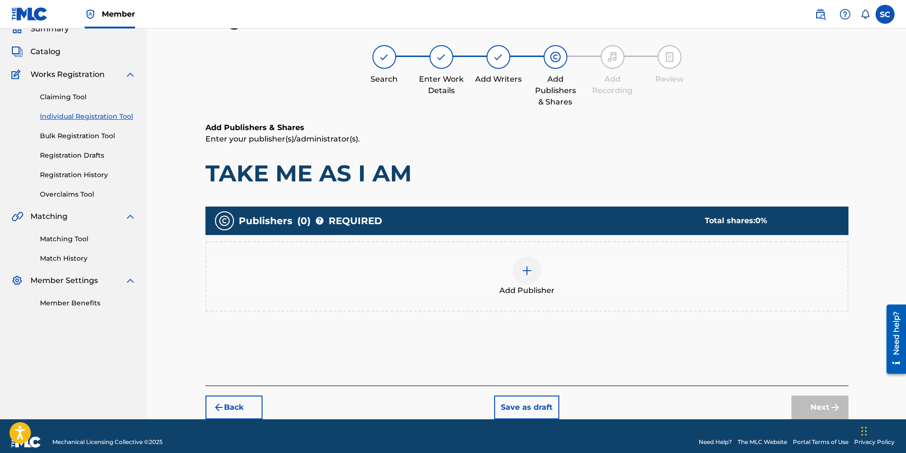
click at [525, 271] on img at bounding box center [526, 270] width 11 height 11
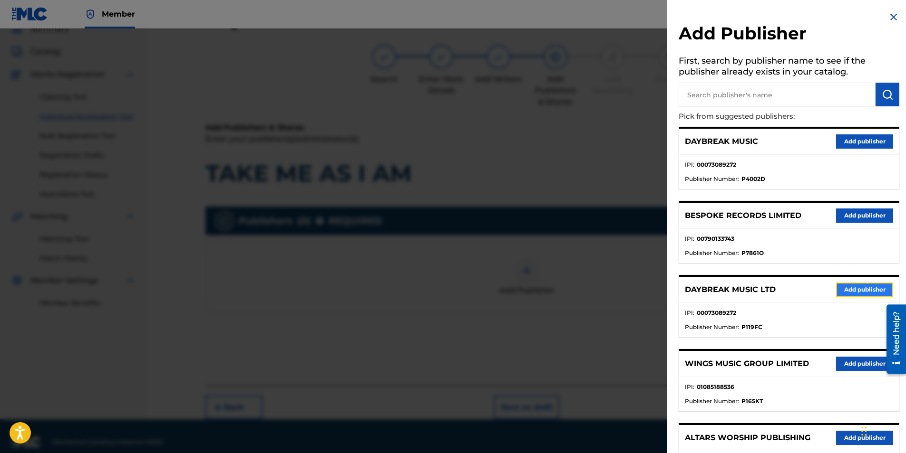
click at [601, 282] on button "Add publisher" at bounding box center [864, 290] width 57 height 14
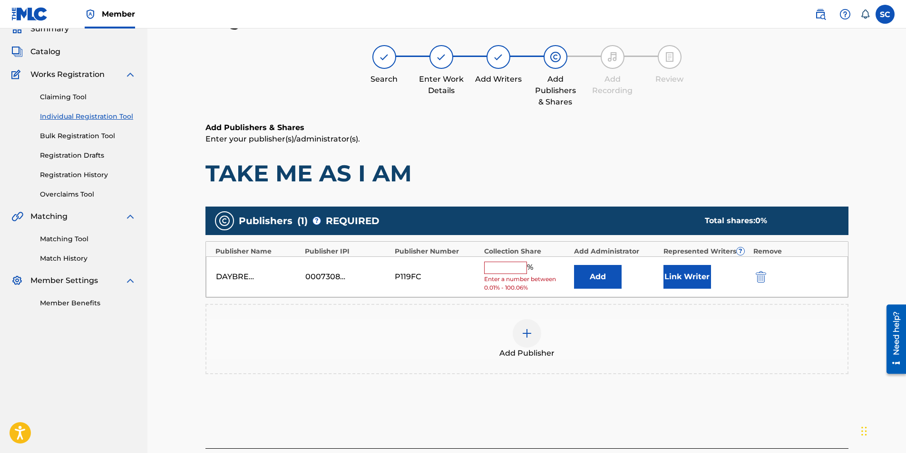
click at [496, 268] on input "text" at bounding box center [505, 268] width 43 height 12
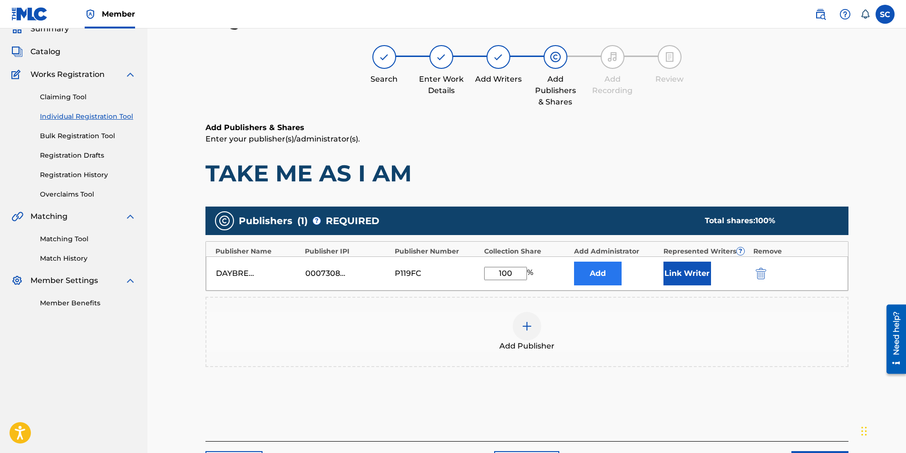
type input "100"
click at [601, 275] on button "Add" at bounding box center [598, 274] width 48 height 24
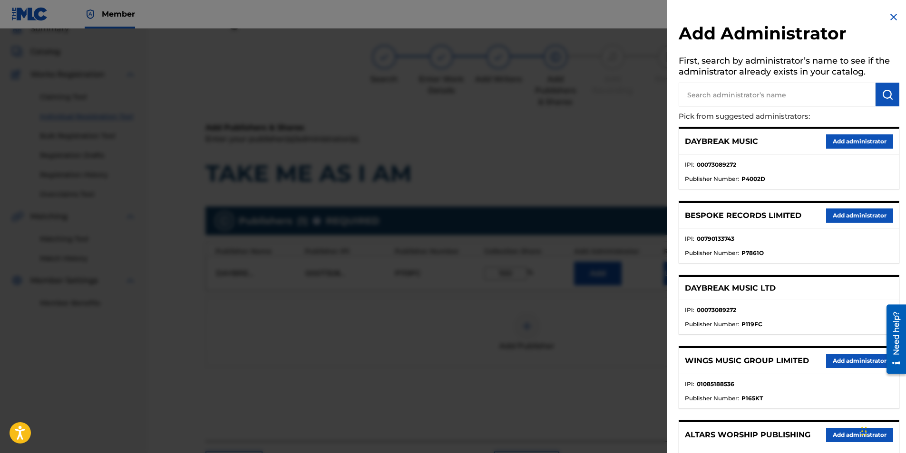
click at [601, 97] on input "text" at bounding box center [776, 95] width 197 height 24
type input "SONG SOLUTIONS"
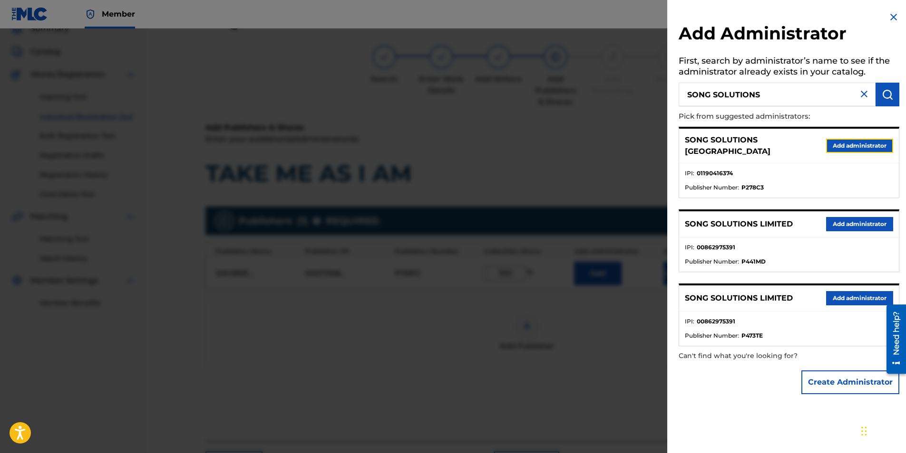
click at [601, 144] on button "Add administrator" at bounding box center [859, 146] width 67 height 14
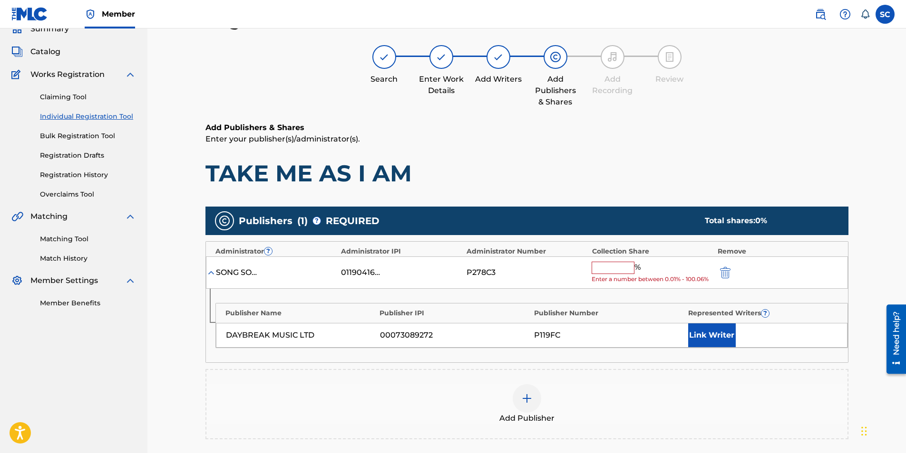
click at [601, 269] on input "text" at bounding box center [612, 268] width 43 height 12
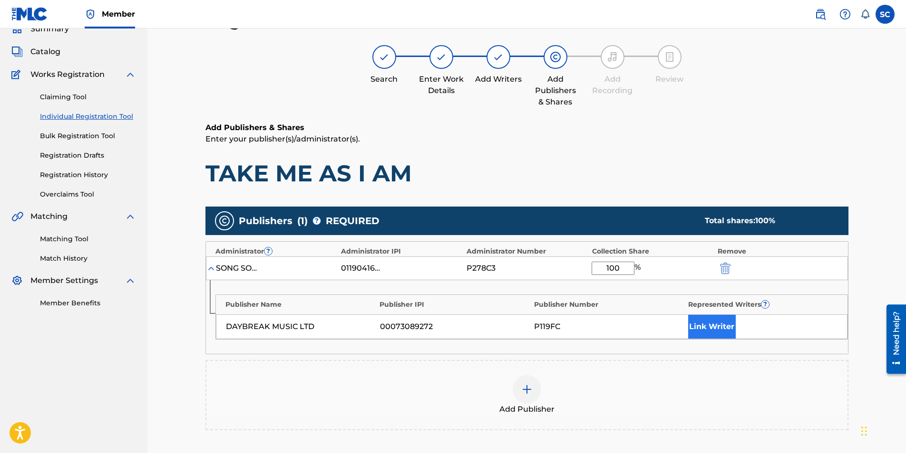
type input "100"
click at [601, 282] on button "Link Writer" at bounding box center [712, 327] width 48 height 24
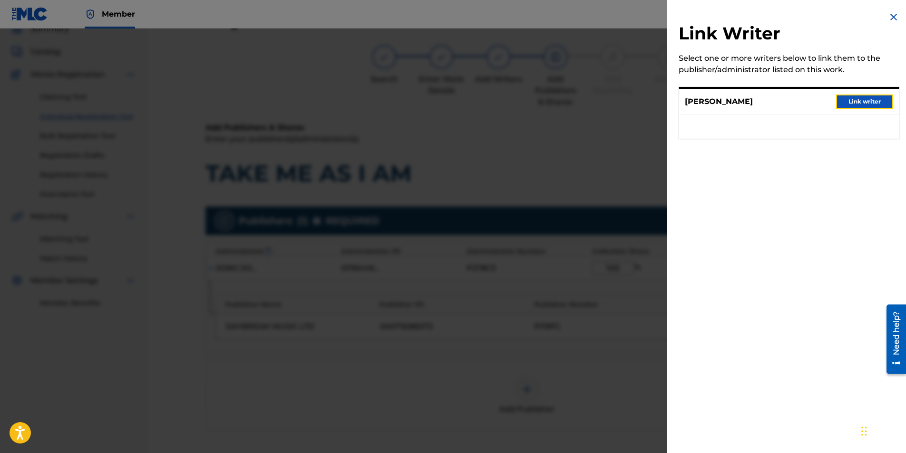
drag, startPoint x: 862, startPoint y: 102, endPoint x: 849, endPoint y: 116, distance: 19.5
click at [601, 103] on button "Link writer" at bounding box center [864, 102] width 57 height 14
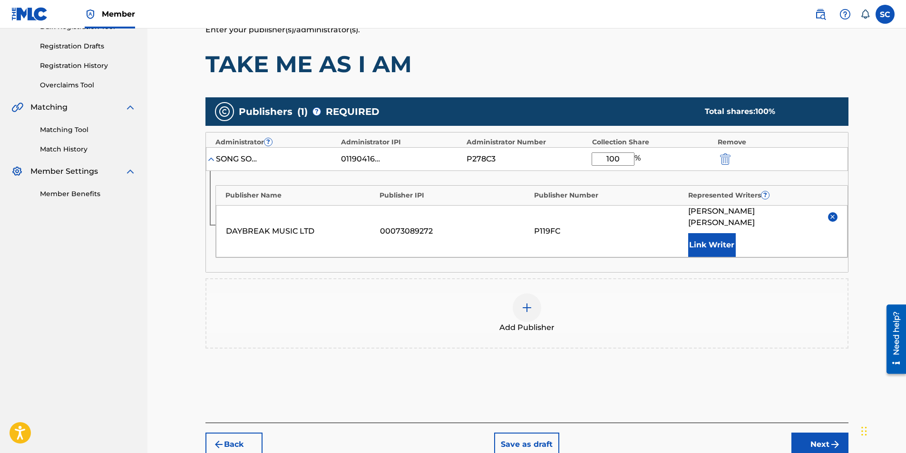
scroll to position [190, 0]
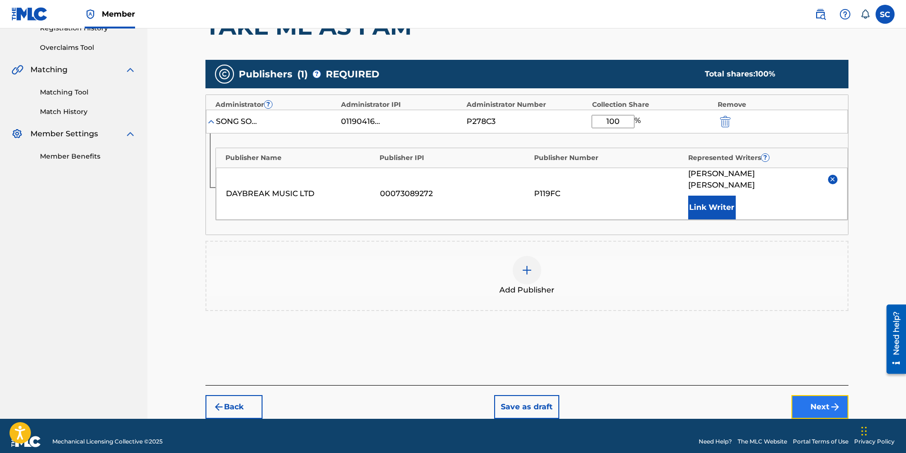
click at [601, 282] on button "Next" at bounding box center [819, 408] width 57 height 24
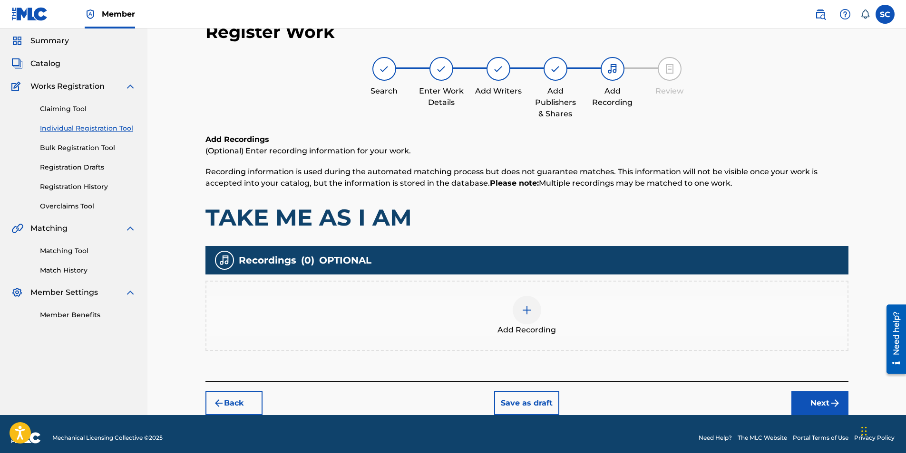
scroll to position [39, 0]
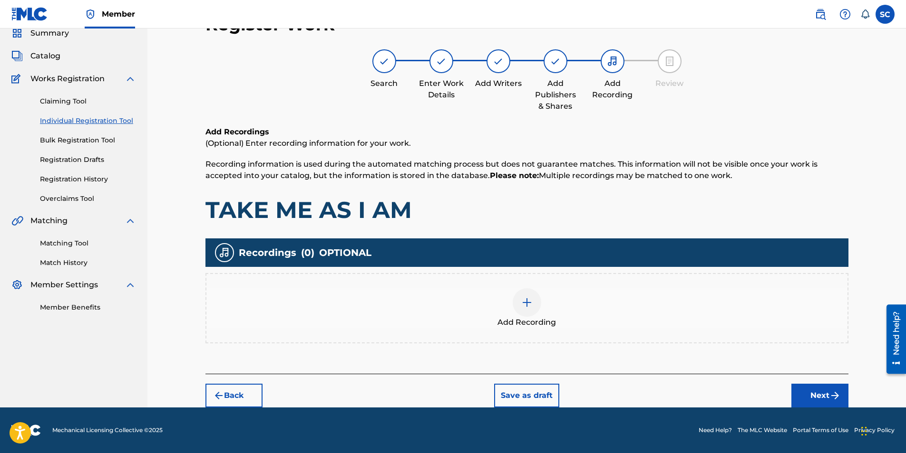
click at [524, 282] on img at bounding box center [526, 302] width 11 height 11
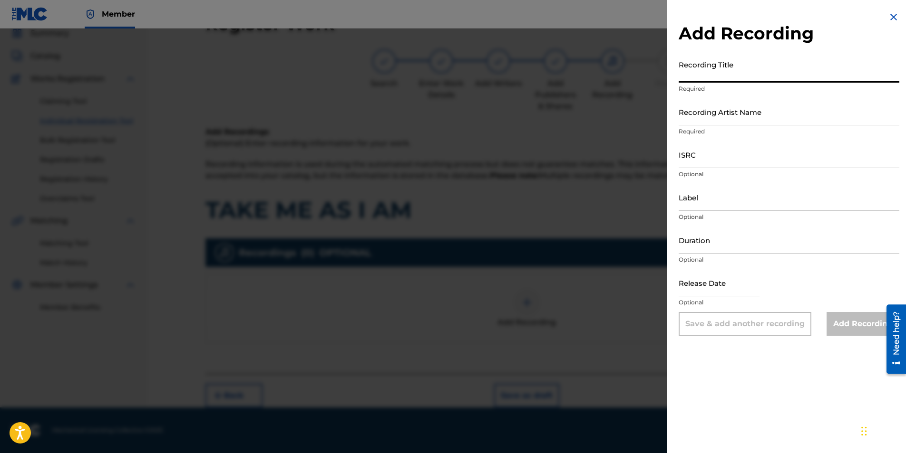
click at [601, 66] on input "Recording Title" at bounding box center [788, 69] width 221 height 27
click at [601, 72] on input "Recording Title" at bounding box center [788, 69] width 221 height 27
type input "TAKE ME AS I AM"
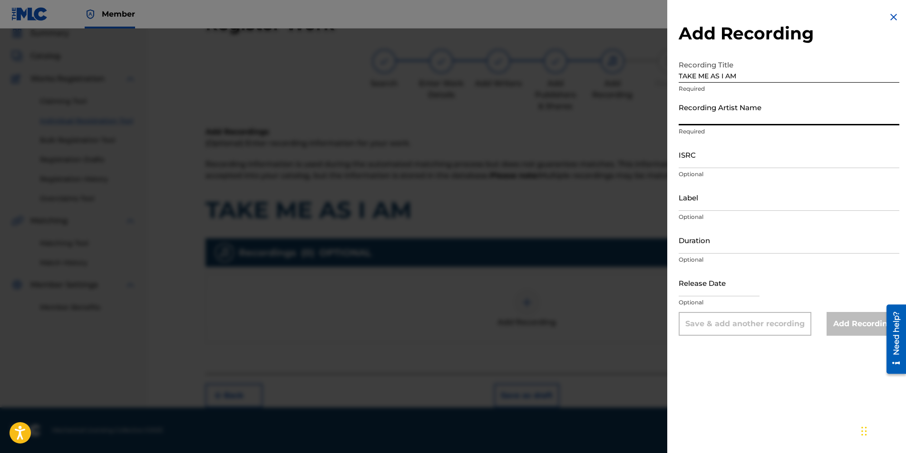
click at [601, 112] on input "Recording Artist Name" at bounding box center [788, 111] width 221 height 27
type input "[PERSON_NAME]"
type input "04:16"
type input "[DATE]"
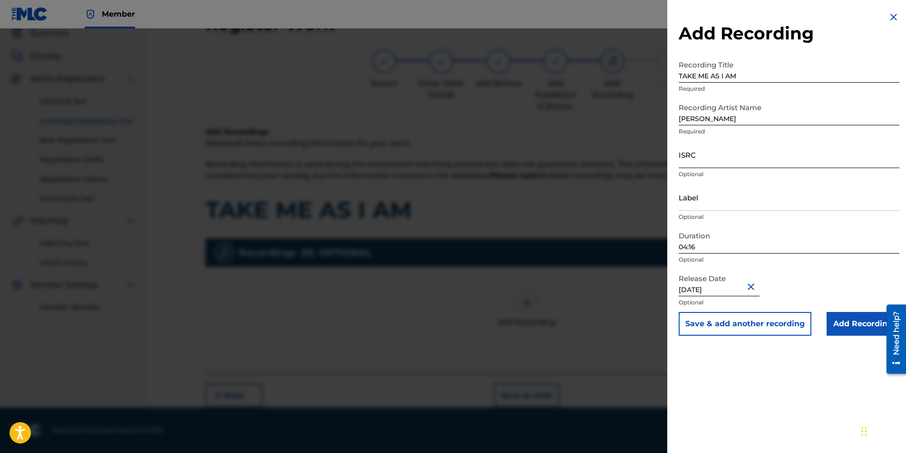
click at [601, 158] on input "ISRC" at bounding box center [788, 154] width 221 height 27
paste input "GBDPR0600540"
type input "GBDPR0600540"
drag, startPoint x: 700, startPoint y: 248, endPoint x: 667, endPoint y: 245, distance: 33.4
click at [601, 245] on div "Add Recording Recording Title TAKE ME AS I AM Required Recording Artist Name [P…" at bounding box center [788, 173] width 243 height 347
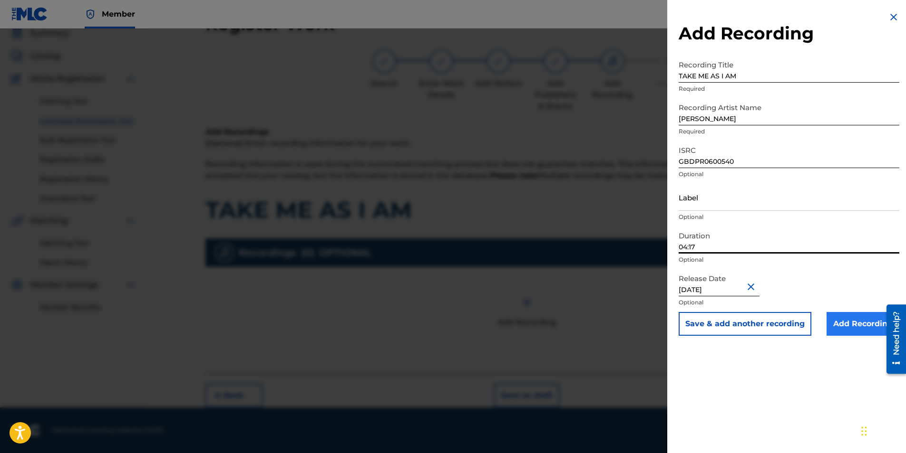
type input "04:17"
click at [601, 282] on input "Add Recording" at bounding box center [862, 324] width 73 height 24
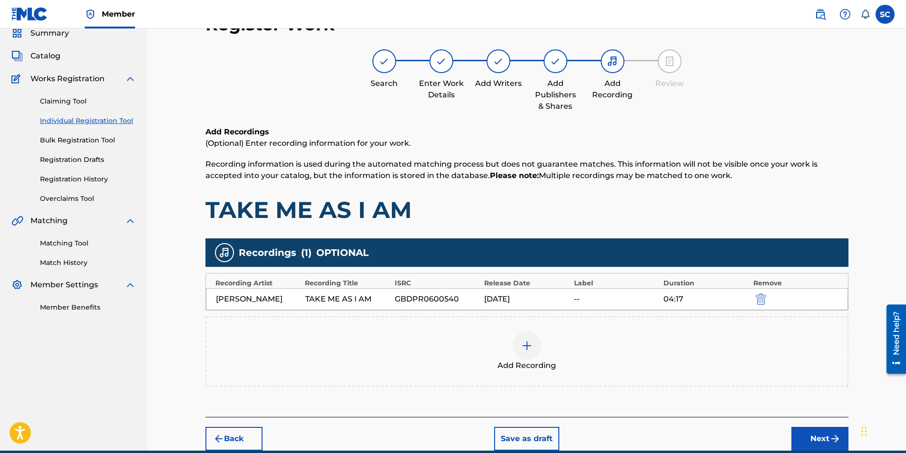
scroll to position [82, 0]
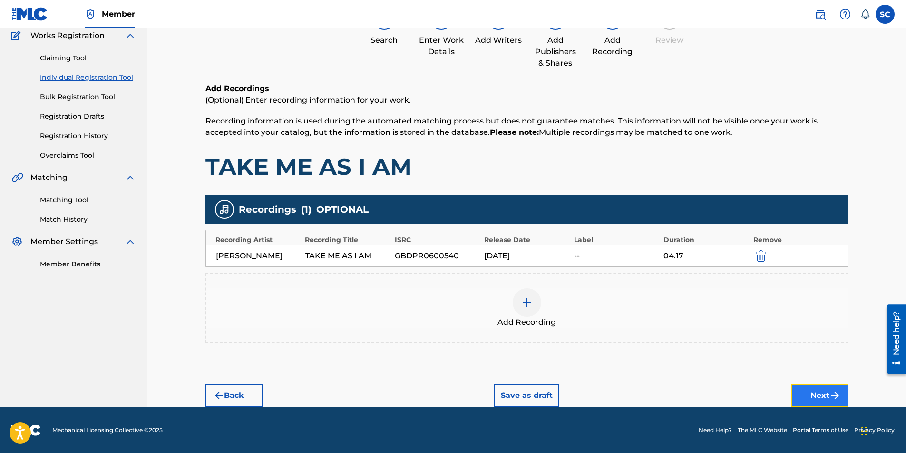
click at [601, 282] on button "Next" at bounding box center [819, 396] width 57 height 24
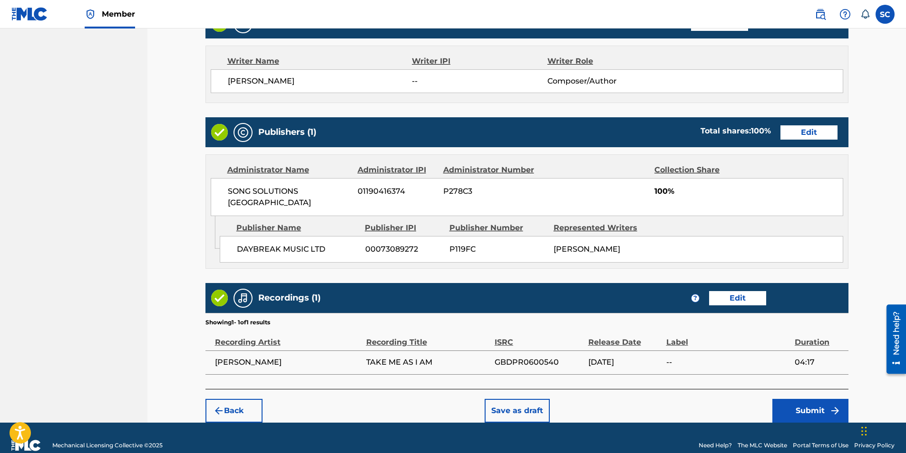
scroll to position [393, 0]
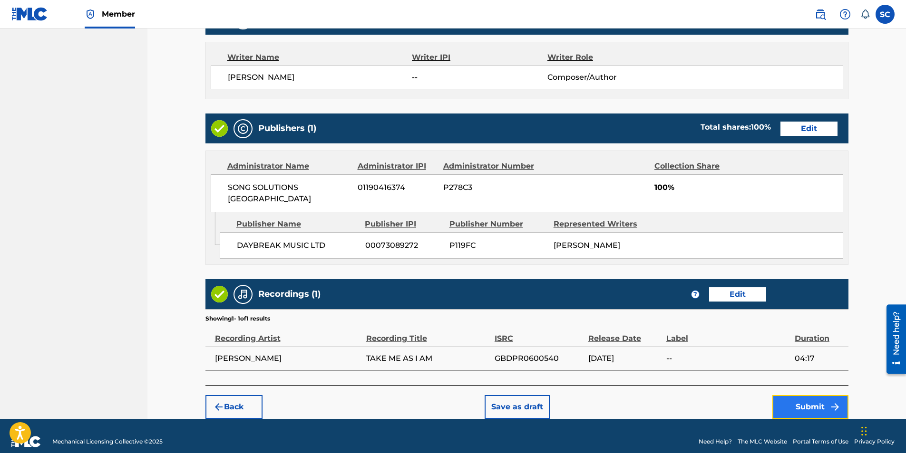
click at [601, 282] on button "Submit" at bounding box center [810, 408] width 76 height 24
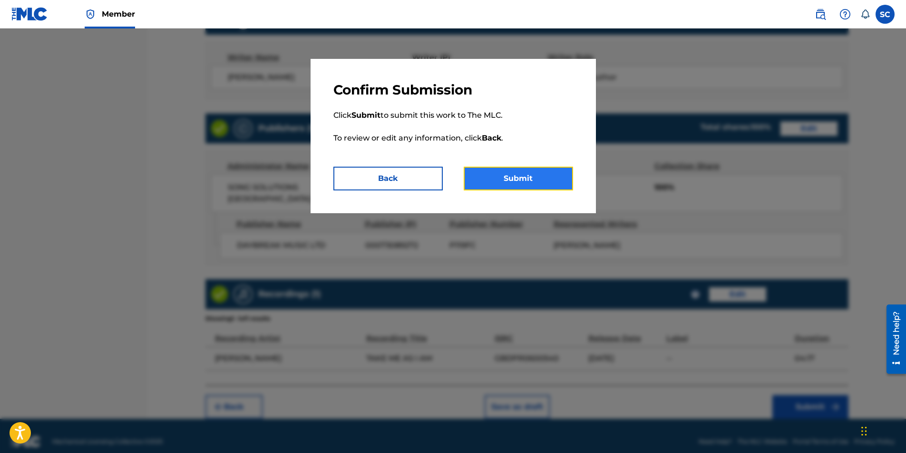
click at [535, 179] on button "Submit" at bounding box center [517, 179] width 109 height 24
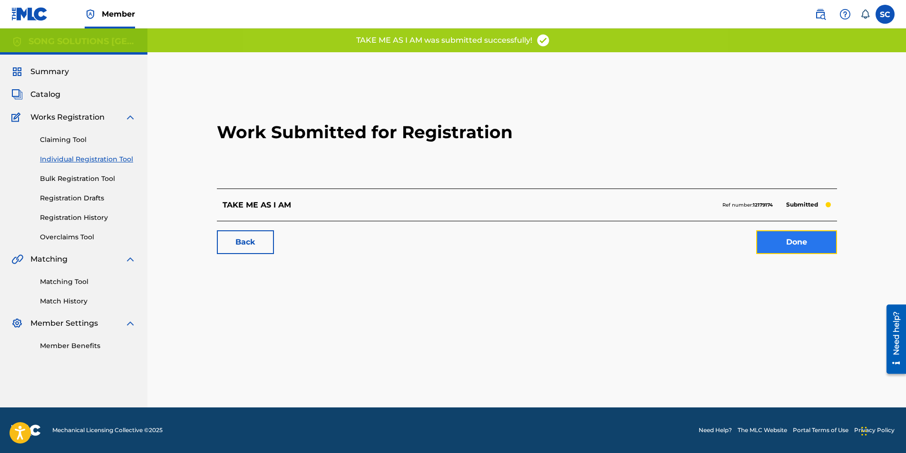
click at [601, 237] on link "Done" at bounding box center [796, 243] width 81 height 24
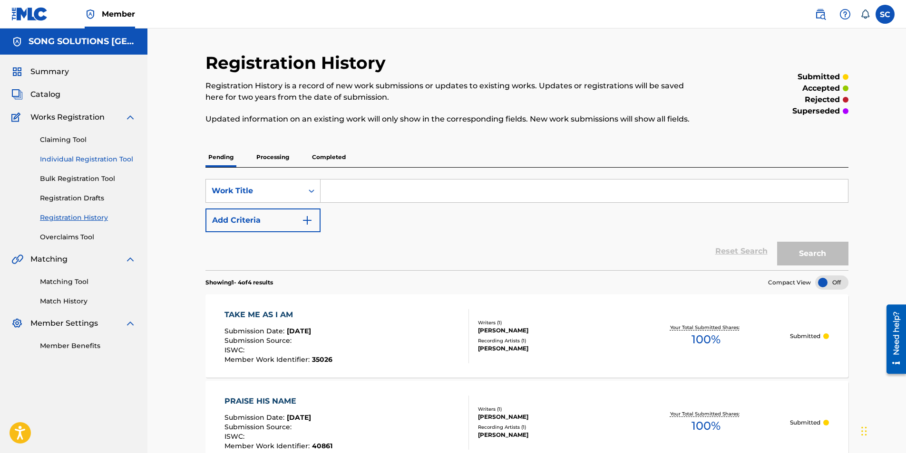
click at [70, 159] on link "Individual Registration Tool" at bounding box center [88, 159] width 96 height 10
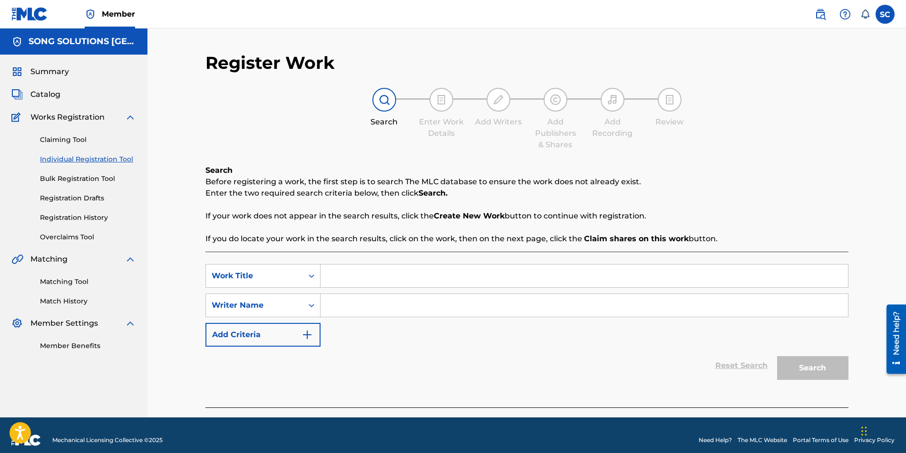
click at [357, 265] on input "Search Form" at bounding box center [583, 276] width 527 height 23
type input "THE BURNING MAN"
click at [372, 282] on input "Search Form" at bounding box center [583, 305] width 527 height 23
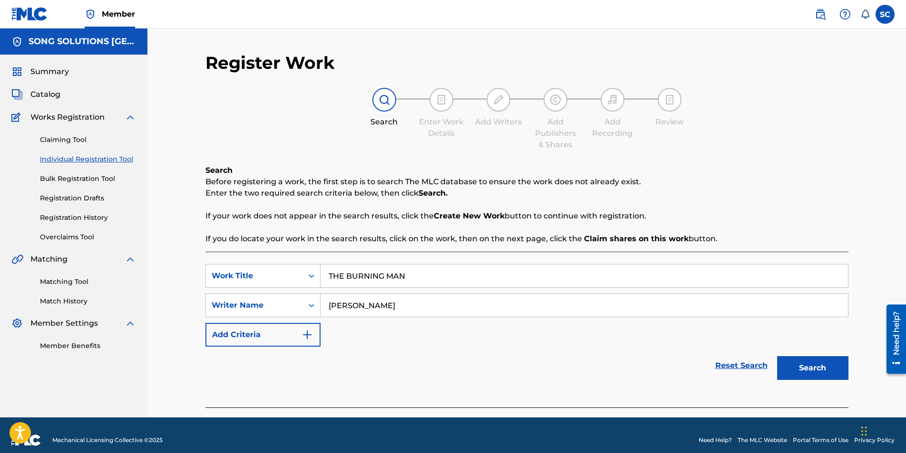
type input "[PERSON_NAME]"
click at [601, 282] on button "Search" at bounding box center [812, 369] width 71 height 24
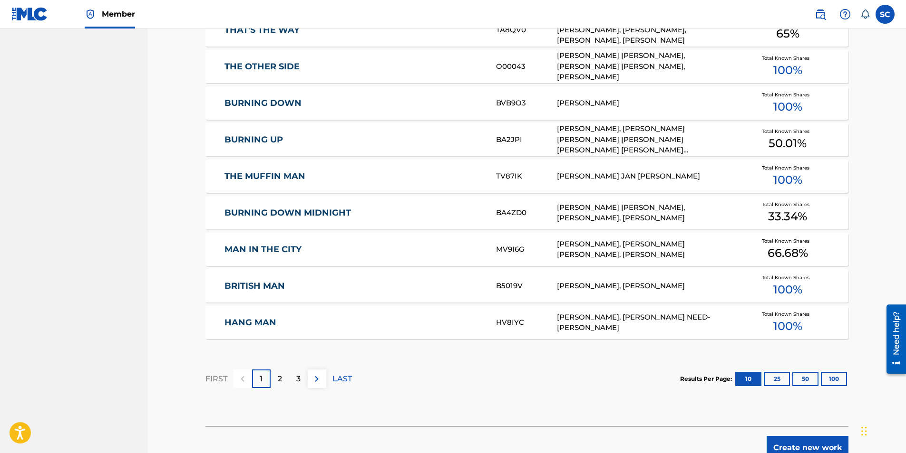
scroll to position [475, 0]
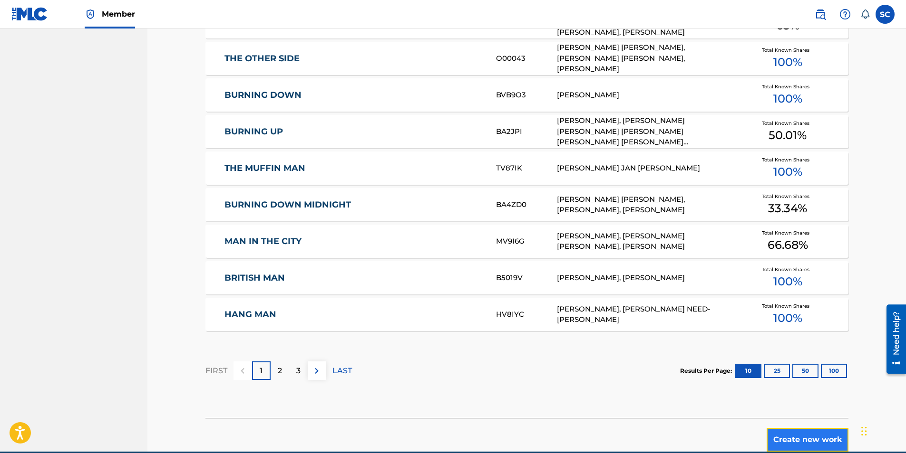
click at [601, 282] on button "Create new work" at bounding box center [807, 440] width 82 height 24
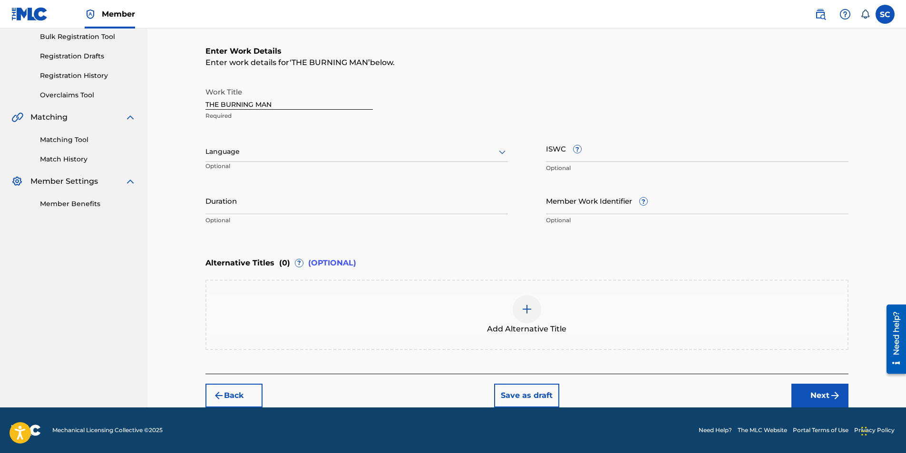
scroll to position [0, 0]
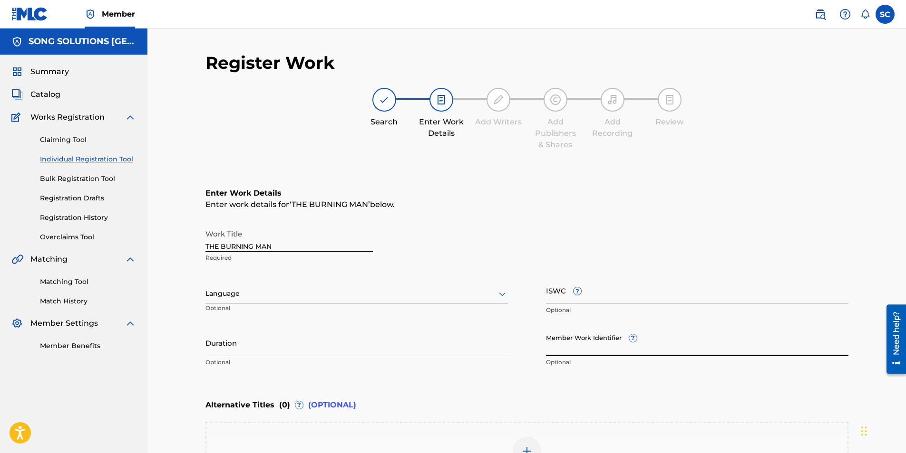
click at [574, 282] on input "Member Work Identifier ?" at bounding box center [697, 342] width 302 height 27
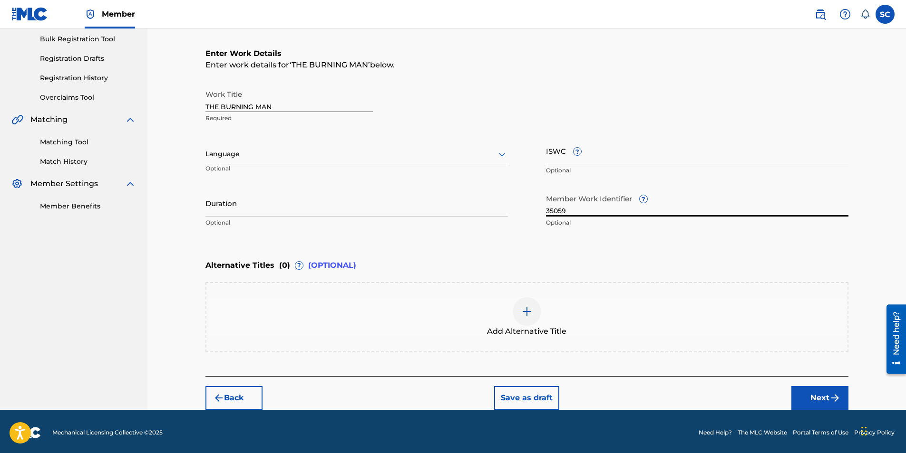
scroll to position [142, 0]
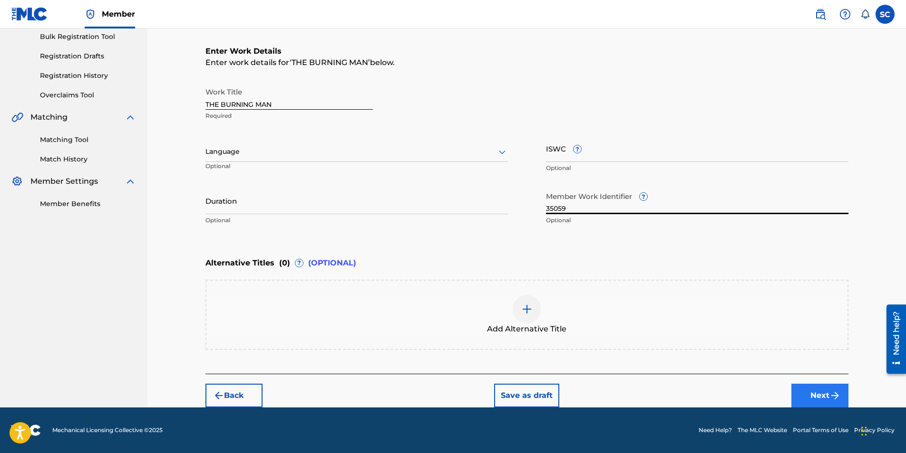
type input "35059"
click at [601, 282] on button "Next" at bounding box center [819, 396] width 57 height 24
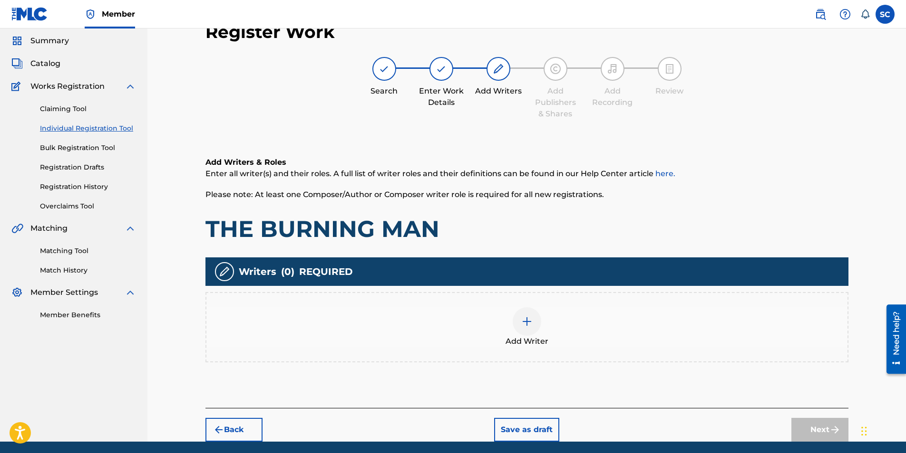
scroll to position [43, 0]
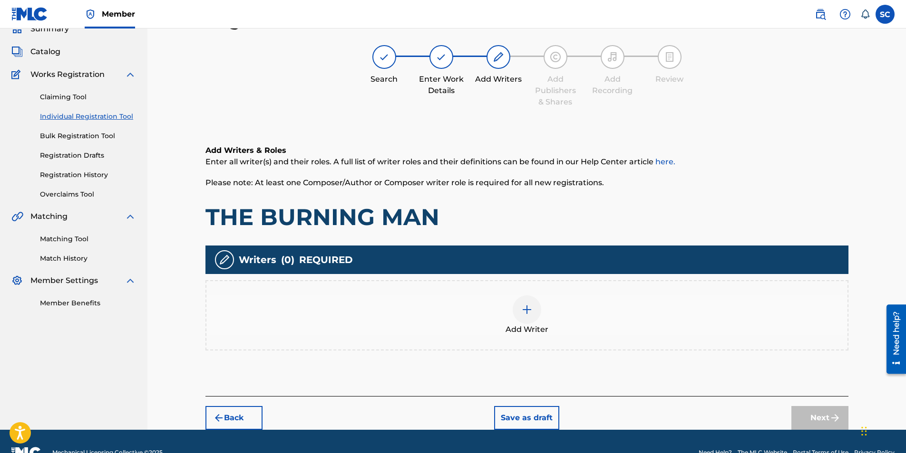
click at [523, 282] on img at bounding box center [526, 309] width 11 height 11
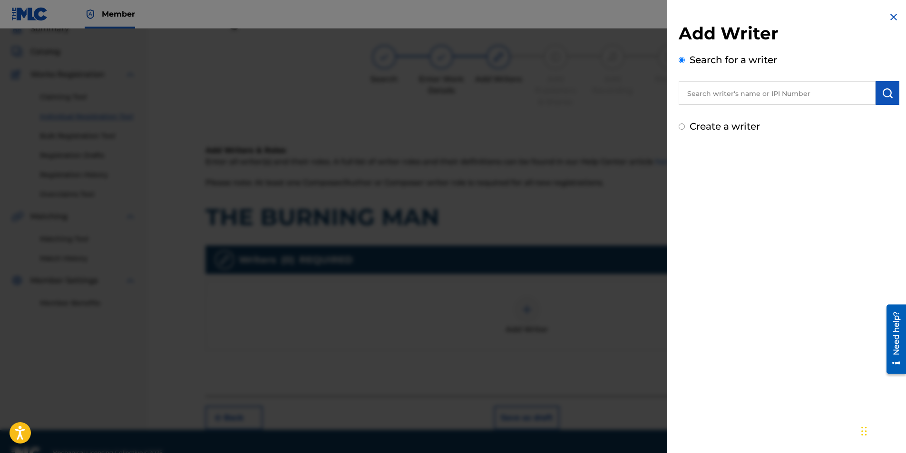
click at [601, 125] on label "Create a writer" at bounding box center [724, 126] width 70 height 11
radio input "true"
click at [601, 125] on input "Create a writer" at bounding box center [681, 127] width 6 height 6
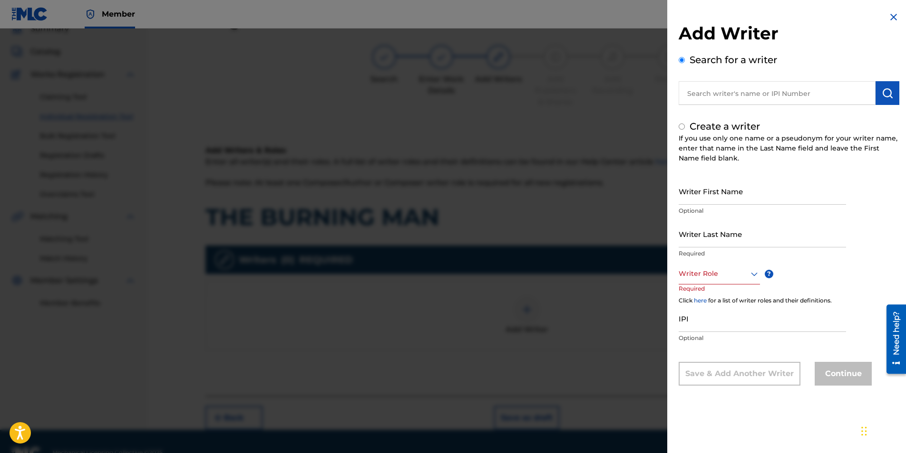
radio input "false"
radio input "true"
click at [601, 193] on input "Writer First Name" at bounding box center [761, 191] width 167 height 27
type input "[PERSON_NAME]"
click at [601, 232] on input "Writer Last Name" at bounding box center [761, 234] width 167 height 27
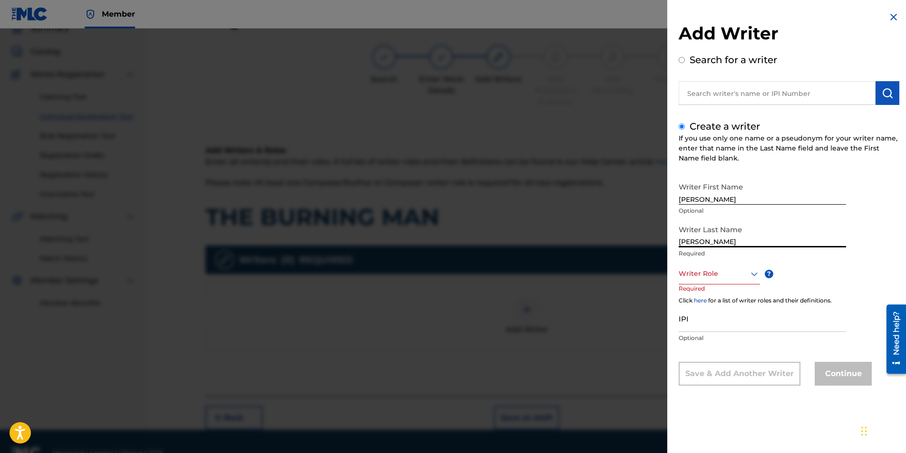
type input "[PERSON_NAME]"
click at [601, 277] on div at bounding box center [718, 274] width 81 height 12
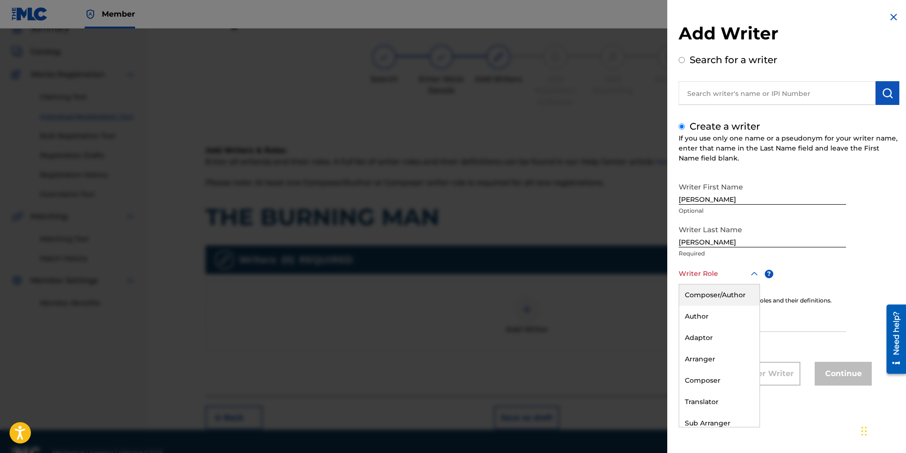
click at [601, 282] on div "Composer/Author" at bounding box center [719, 295] width 80 height 21
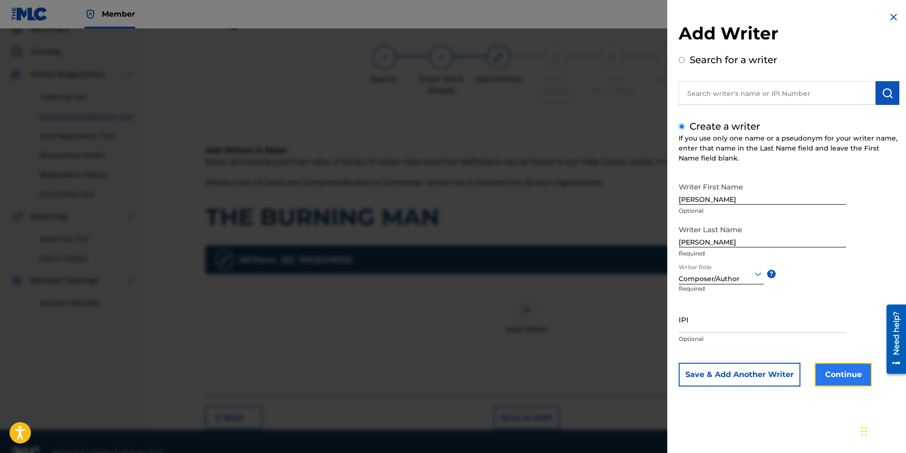
click at [601, 282] on button "Continue" at bounding box center [842, 375] width 57 height 24
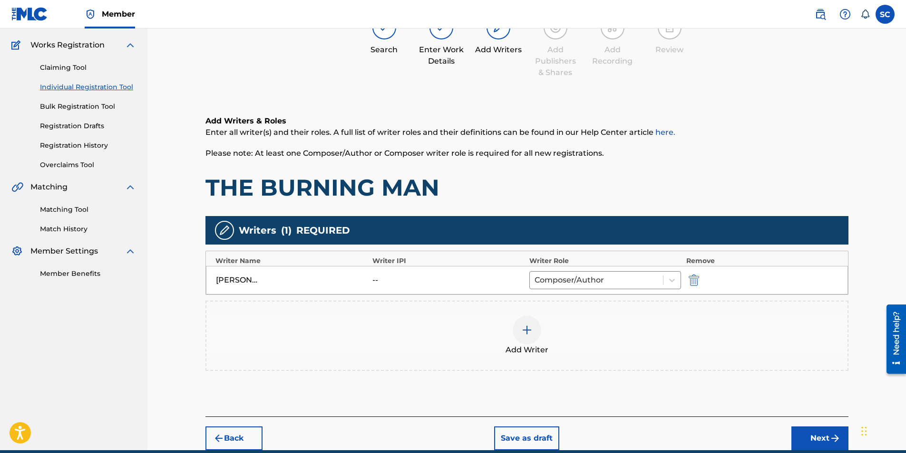
scroll to position [115, 0]
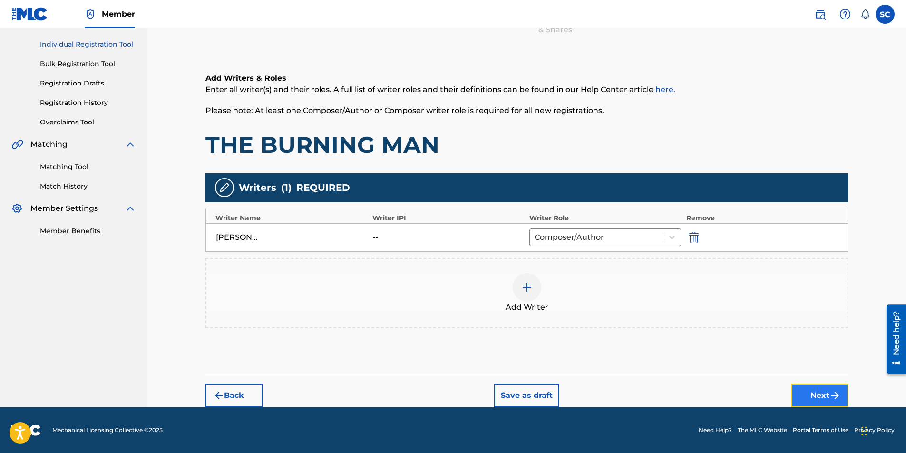
click at [601, 282] on button "Next" at bounding box center [819, 396] width 57 height 24
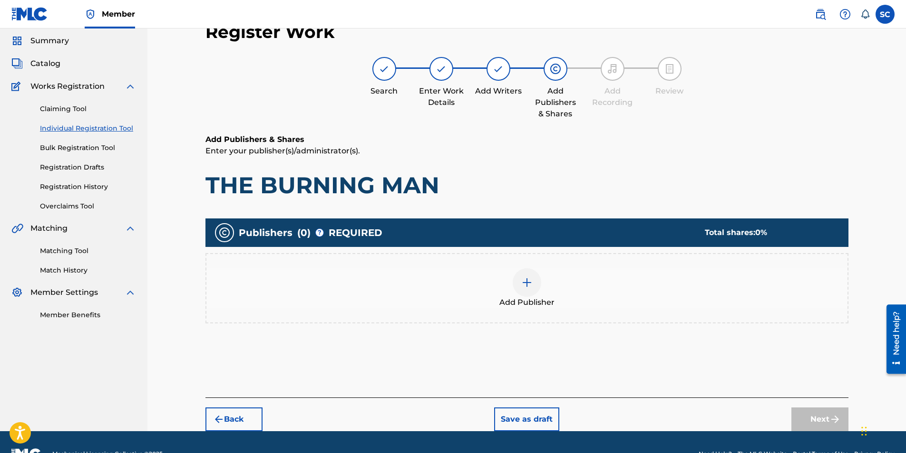
scroll to position [43, 0]
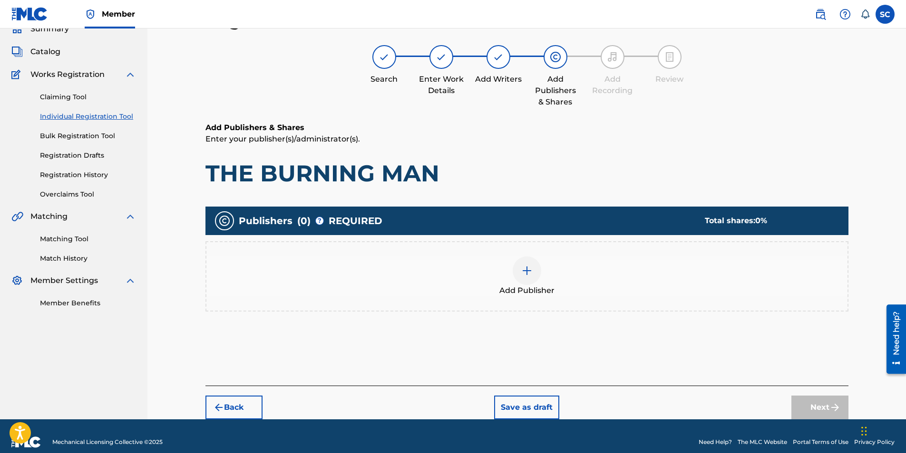
click at [527, 271] on img at bounding box center [526, 270] width 11 height 11
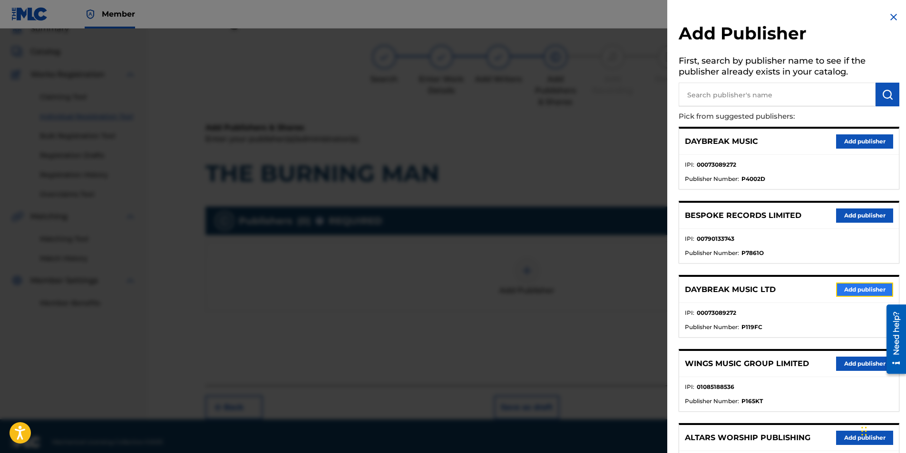
click at [601, 282] on button "Add publisher" at bounding box center [864, 290] width 57 height 14
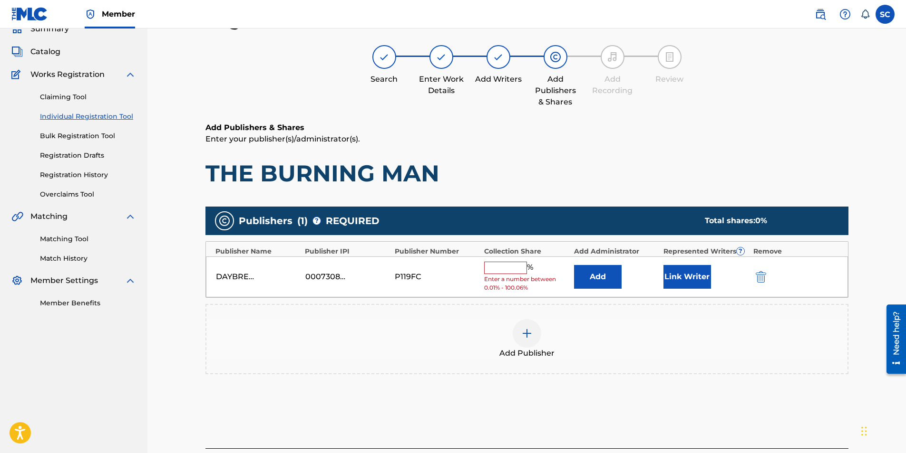
click at [497, 270] on input "text" at bounding box center [505, 268] width 43 height 12
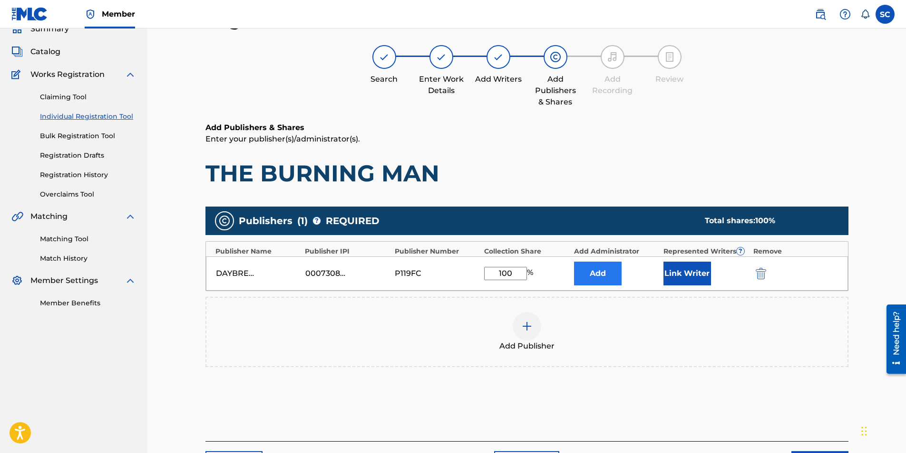
type input "100"
click at [598, 272] on button "Add" at bounding box center [598, 274] width 48 height 24
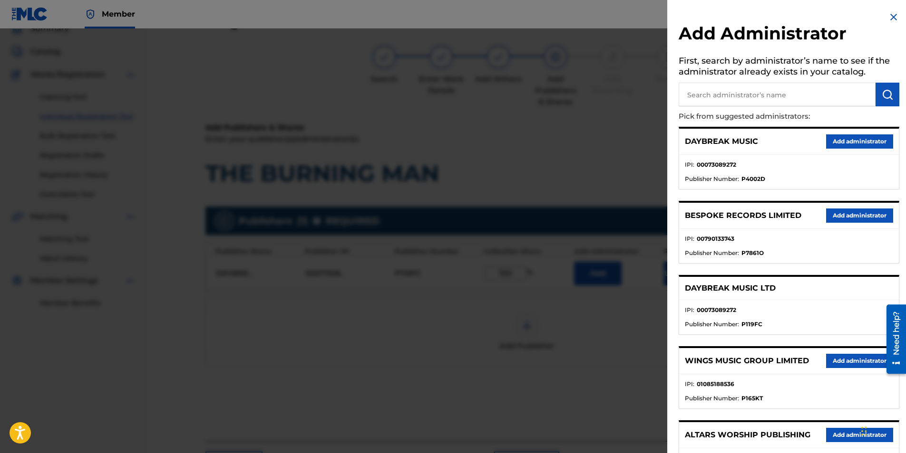
click at [601, 95] on input "text" at bounding box center [776, 95] width 197 height 24
type input "SONG SOLUTIONS"
click at [601, 95] on img "submit" at bounding box center [886, 94] width 11 height 11
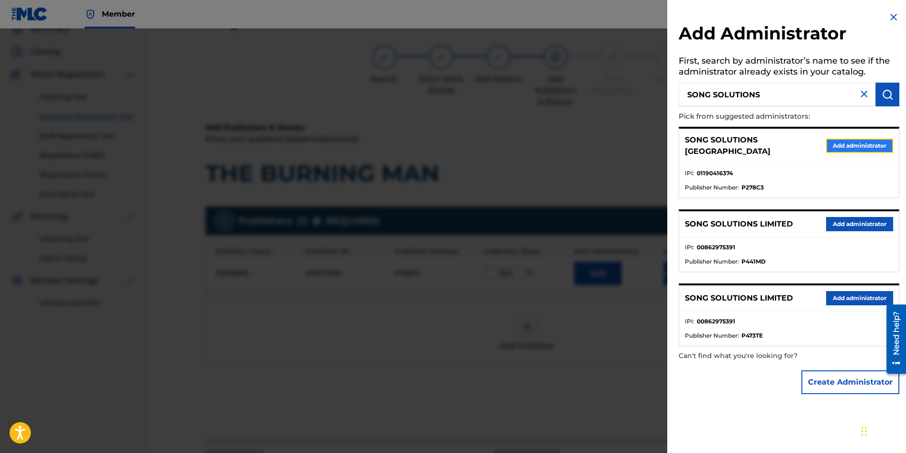
click at [601, 143] on button "Add administrator" at bounding box center [859, 146] width 67 height 14
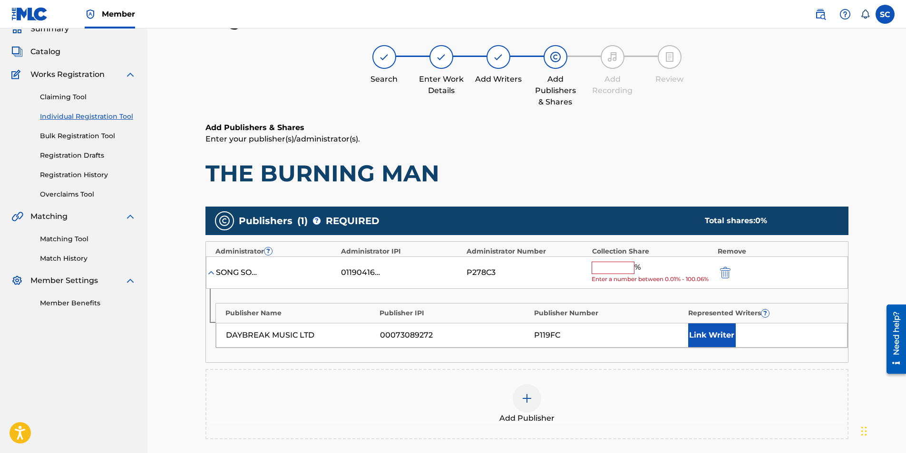
click at [601, 269] on input "text" at bounding box center [612, 268] width 43 height 12
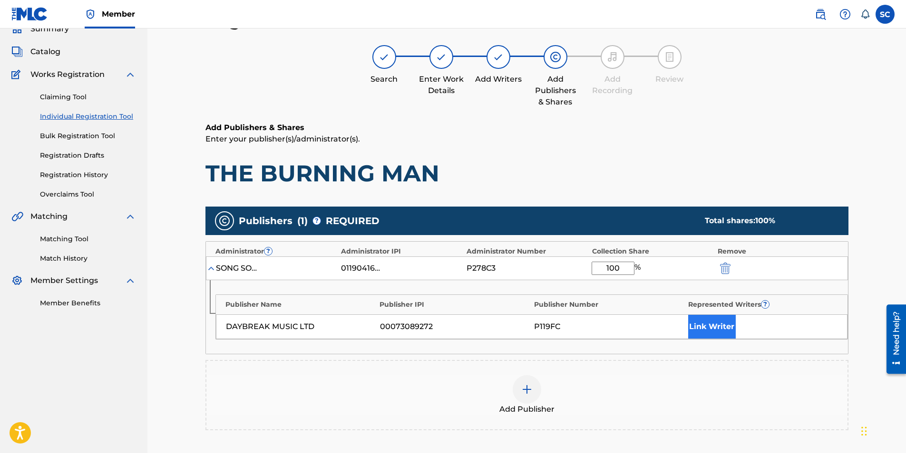
type input "100"
click at [601, 282] on button "Link Writer" at bounding box center [712, 327] width 48 height 24
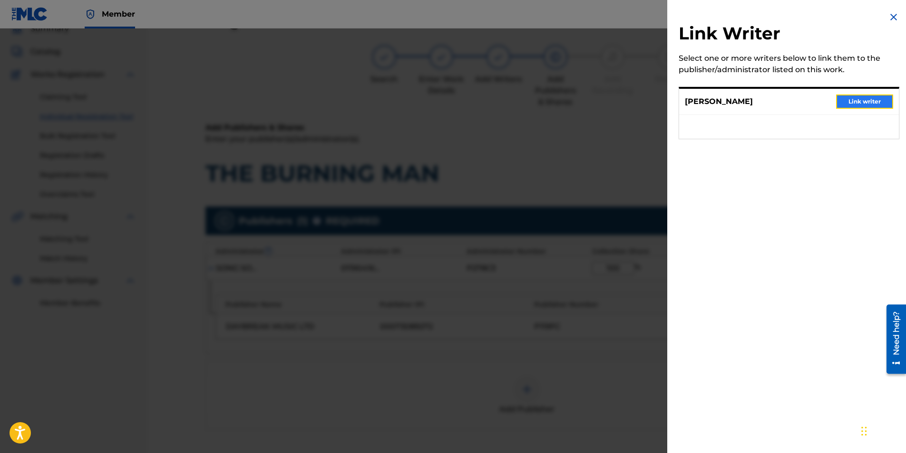
drag, startPoint x: 848, startPoint y: 101, endPoint x: 673, endPoint y: 216, distance: 209.0
click at [601, 101] on button "Link writer" at bounding box center [864, 102] width 57 height 14
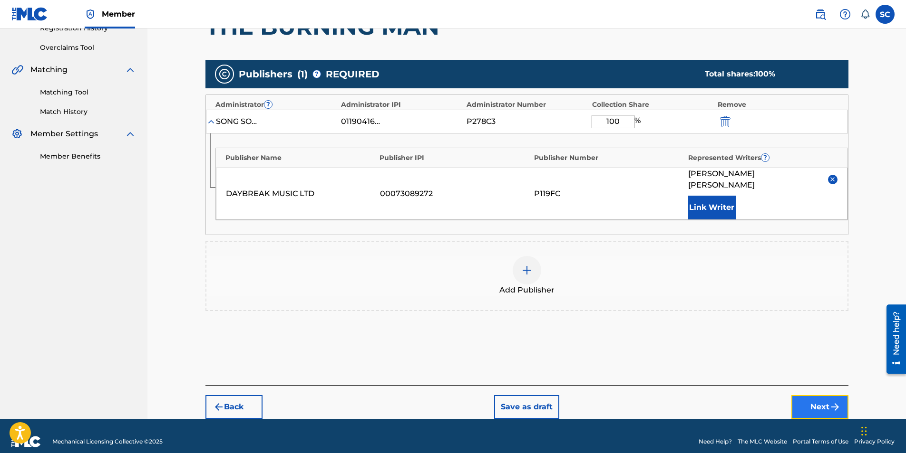
click at [601, 282] on button "Next" at bounding box center [819, 408] width 57 height 24
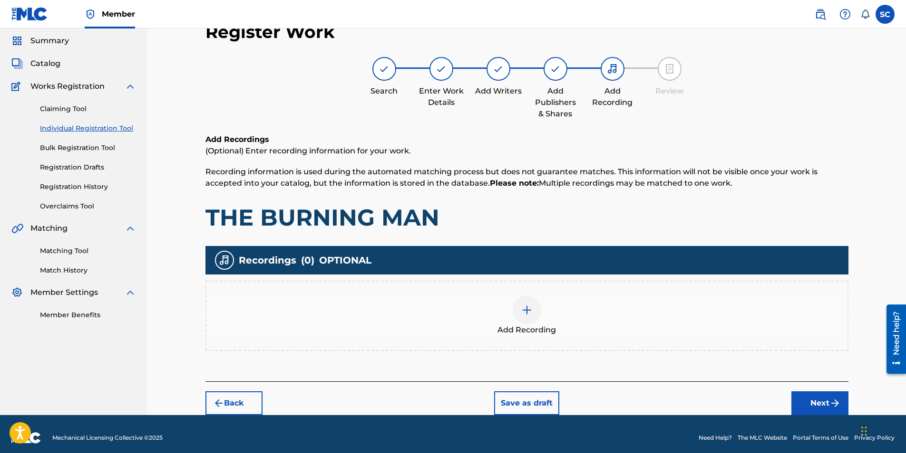
scroll to position [39, 0]
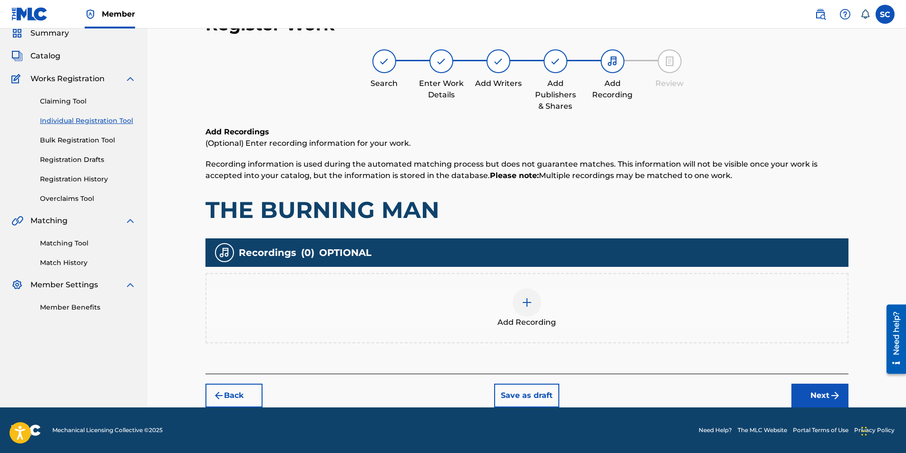
click at [528, 282] on img at bounding box center [526, 302] width 11 height 11
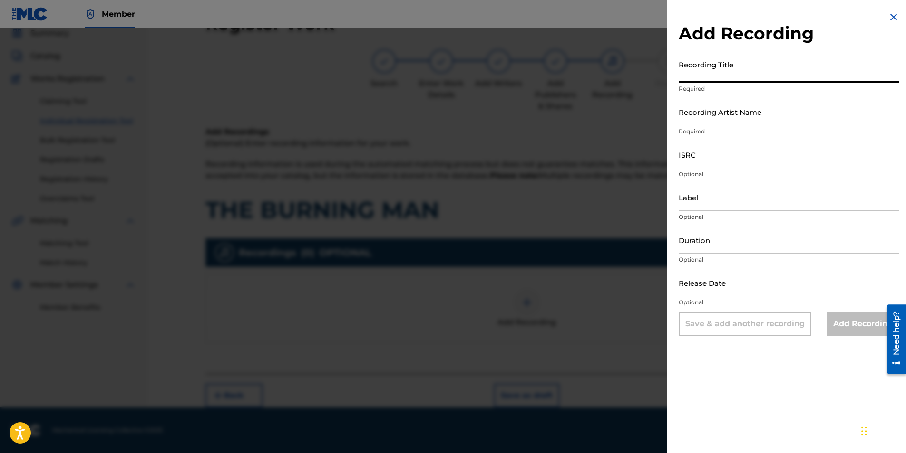
click at [601, 72] on input "Recording Title" at bounding box center [788, 69] width 221 height 27
type input "THE BURNING MAN"
click at [601, 116] on input "Recording Artist Name" at bounding box center [788, 111] width 221 height 27
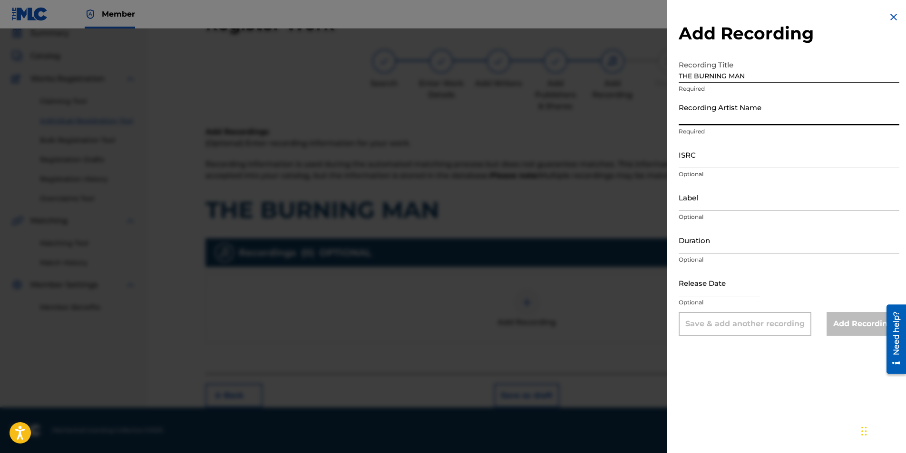
type input "[PERSON_NAME]"
type input "04:17"
type input "[DATE]"
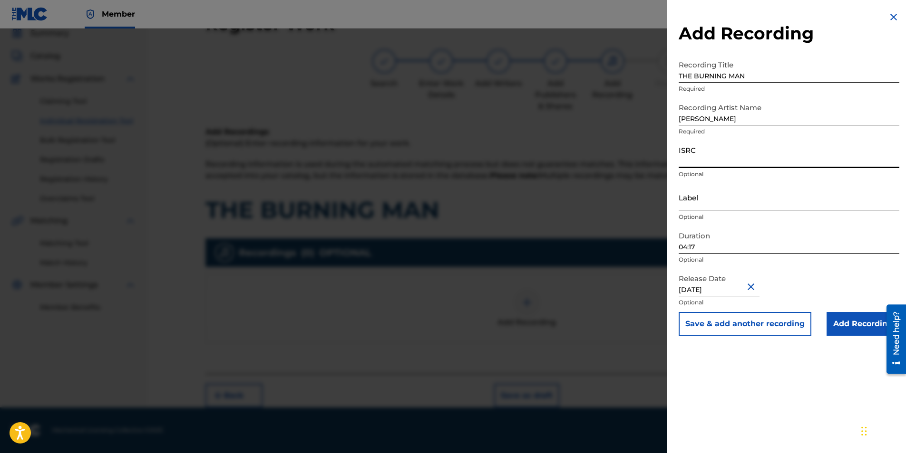
click at [601, 155] on input "ISRC" at bounding box center [788, 154] width 221 height 27
paste input "GBDPR0600541"
type input "GBDPR0600541"
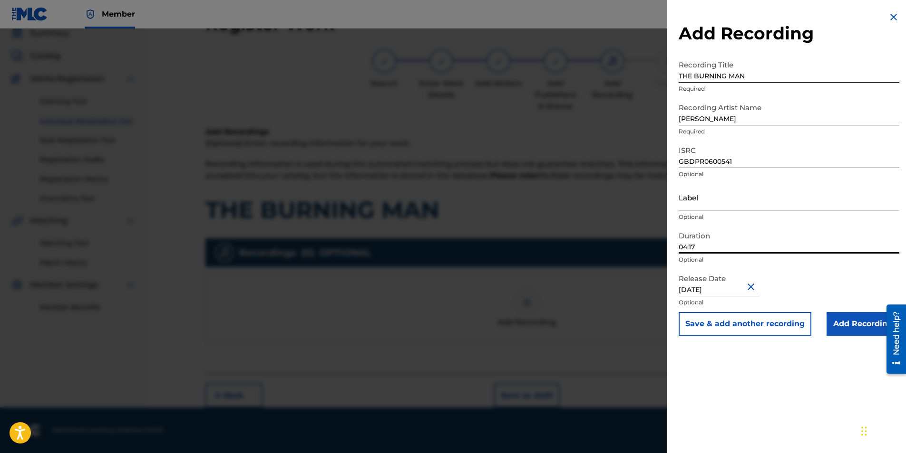
drag, startPoint x: 705, startPoint y: 246, endPoint x: 664, endPoint y: 242, distance: 42.0
click at [601, 242] on div "Add Recording Recording Title THE BURNING MAN Required Recording Artist Name [P…" at bounding box center [453, 241] width 906 height 425
type input "03:31"
click at [601, 282] on div "Add Recording Recording Title THE BURNING MAN Required Recording Artist Name [P…" at bounding box center [788, 226] width 243 height 453
click at [601, 282] on input "Add Recording" at bounding box center [862, 324] width 73 height 24
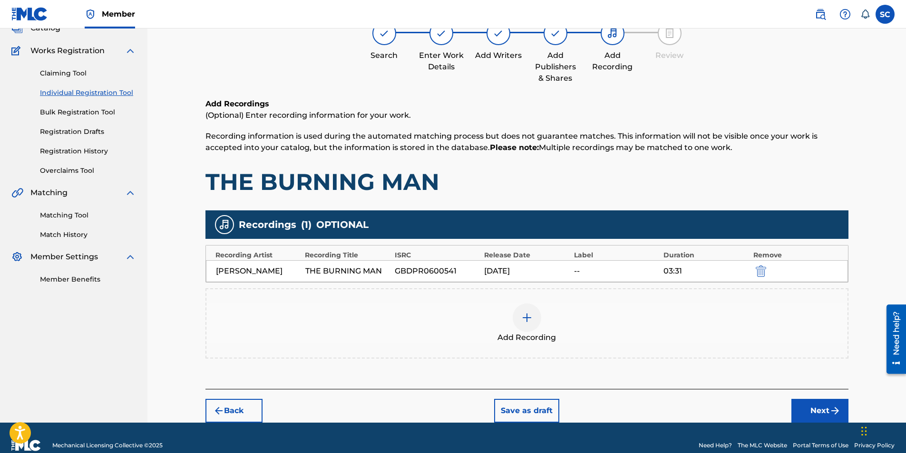
scroll to position [82, 0]
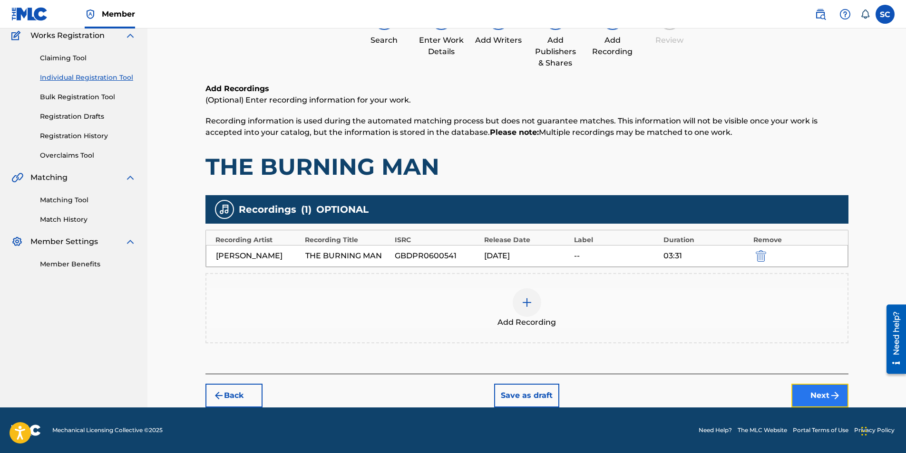
click at [601, 282] on button "Next" at bounding box center [819, 396] width 57 height 24
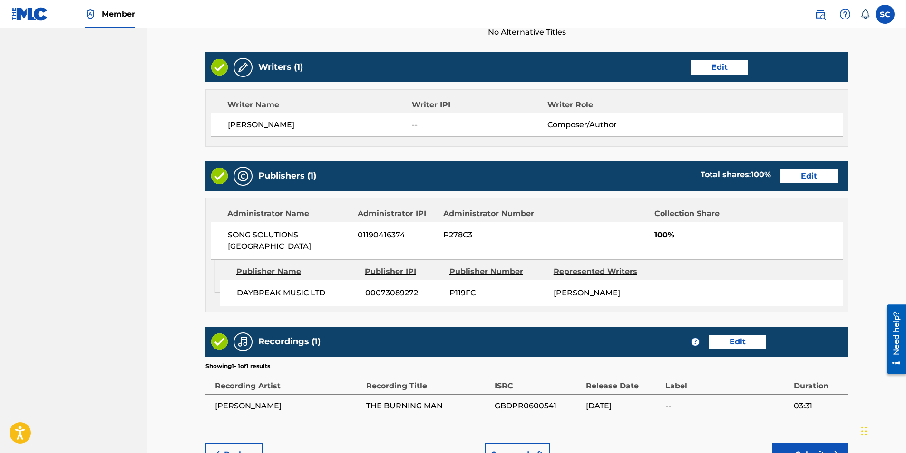
scroll to position [393, 0]
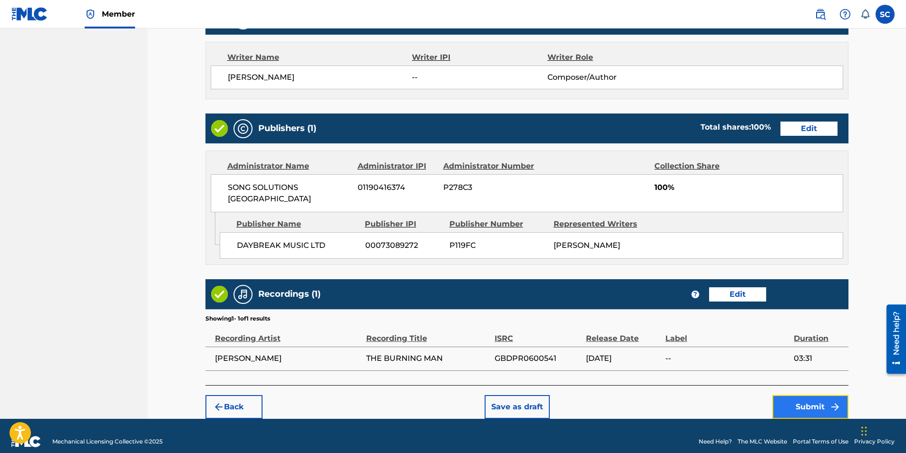
click at [601, 282] on button "Submit" at bounding box center [810, 408] width 76 height 24
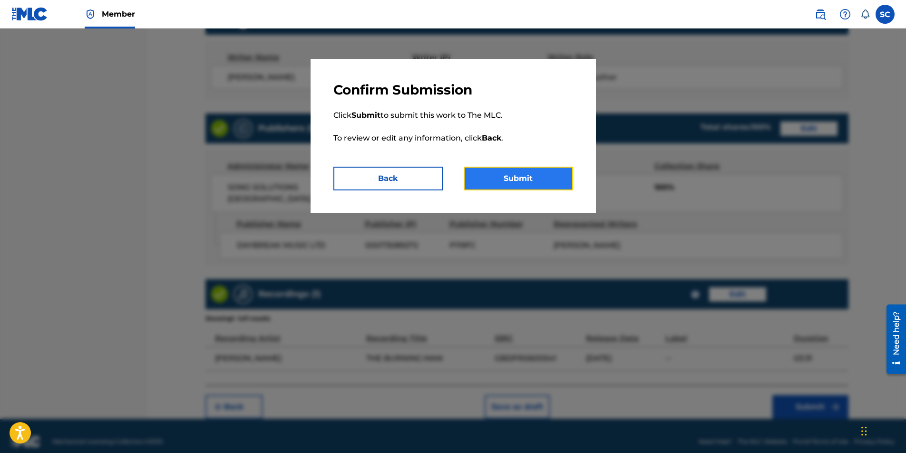
click at [527, 175] on button "Submit" at bounding box center [517, 179] width 109 height 24
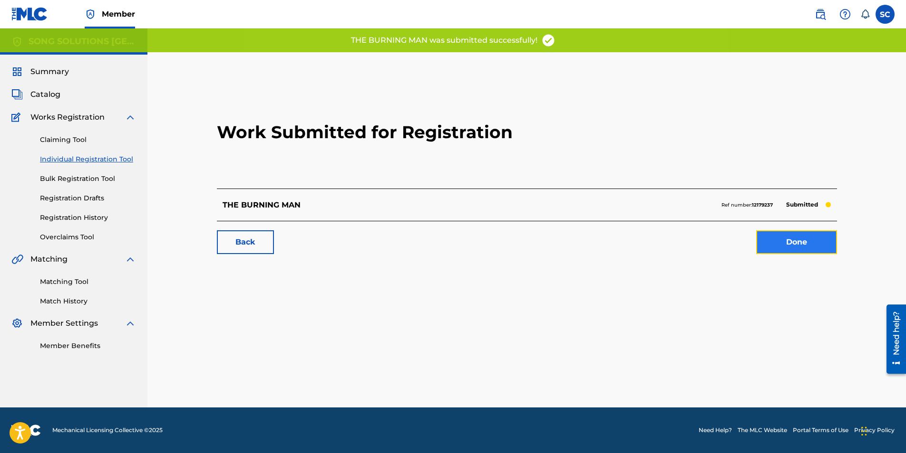
click at [601, 241] on link "Done" at bounding box center [796, 243] width 81 height 24
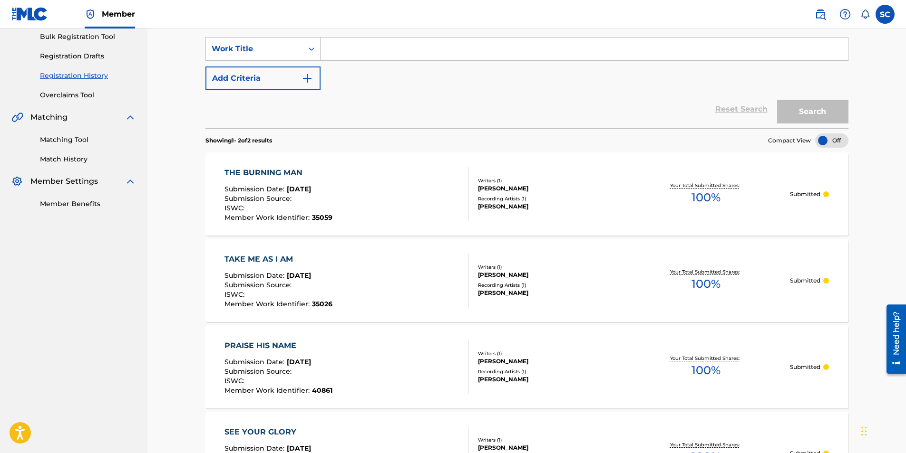
scroll to position [18, 0]
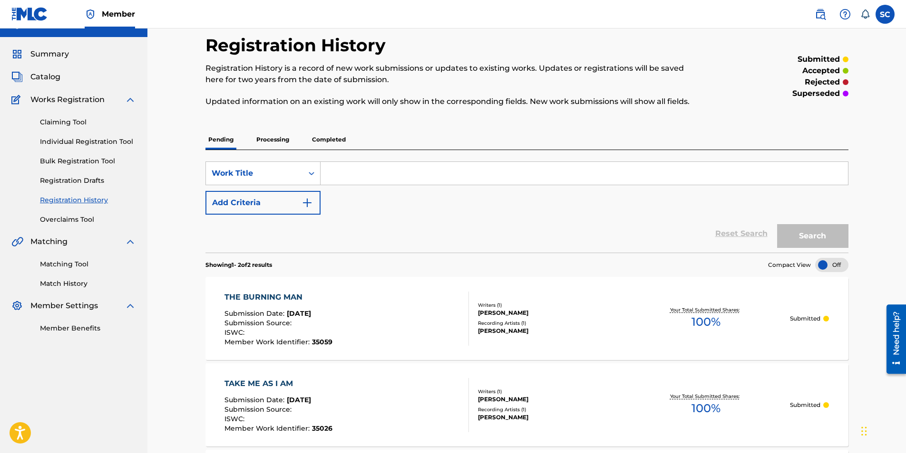
drag, startPoint x: 66, startPoint y: 142, endPoint x: 124, endPoint y: 151, distance: 58.2
click at [66, 142] on link "Individual Registration Tool" at bounding box center [88, 142] width 96 height 10
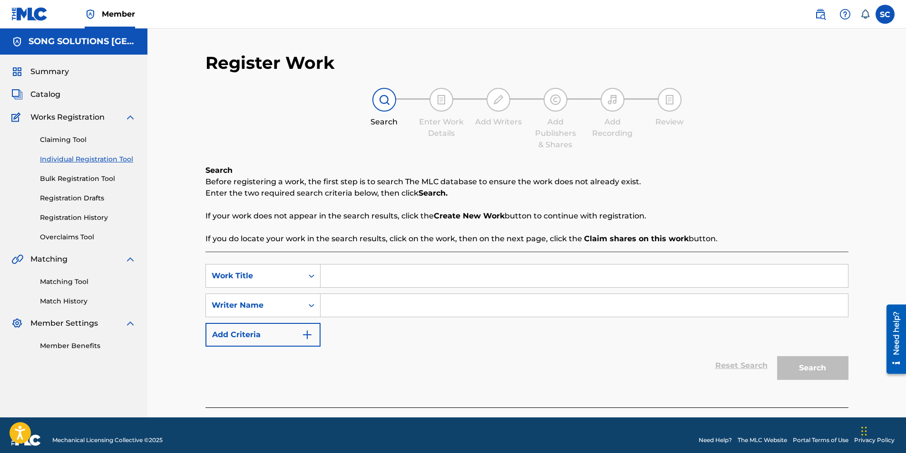
click at [367, 274] on input "Search Form" at bounding box center [583, 276] width 527 height 23
type input "PRAISE REVOLUTION"
click at [372, 282] on input "Search Form" at bounding box center [583, 305] width 527 height 23
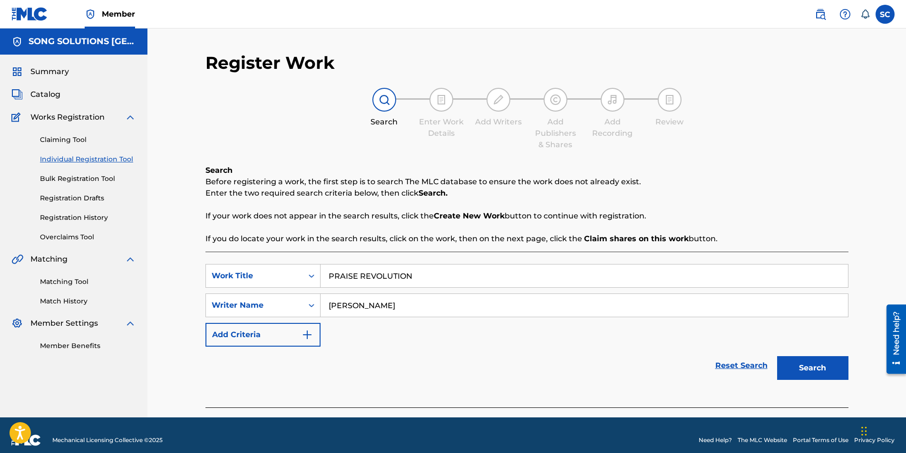
type input "[PERSON_NAME]"
click at [601, 282] on button "Search" at bounding box center [812, 369] width 71 height 24
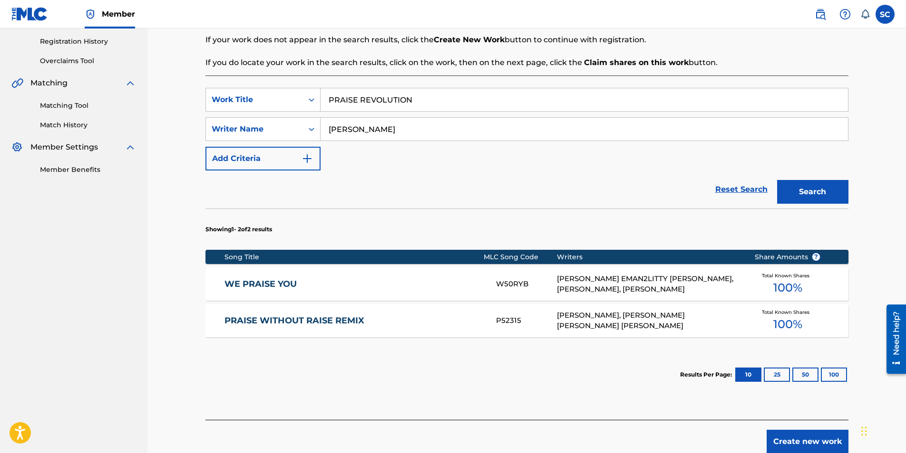
scroll to position [190, 0]
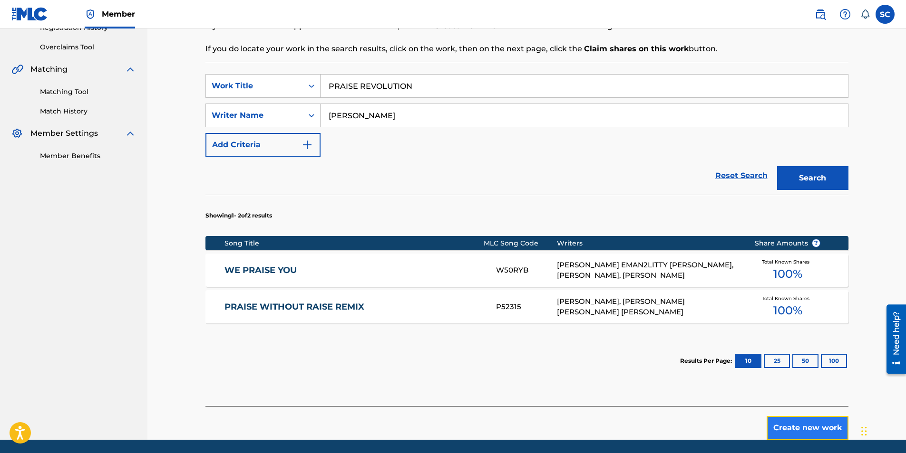
click at [601, 282] on button "Create new work" at bounding box center [807, 428] width 82 height 24
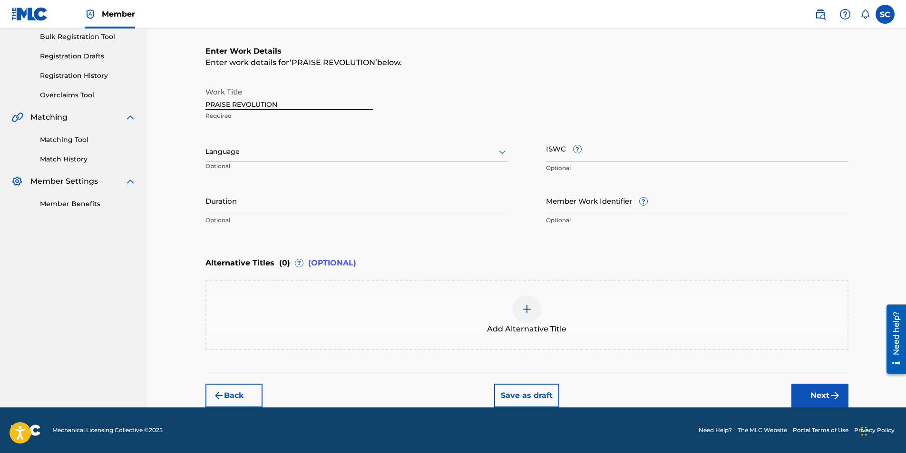
scroll to position [0, 0]
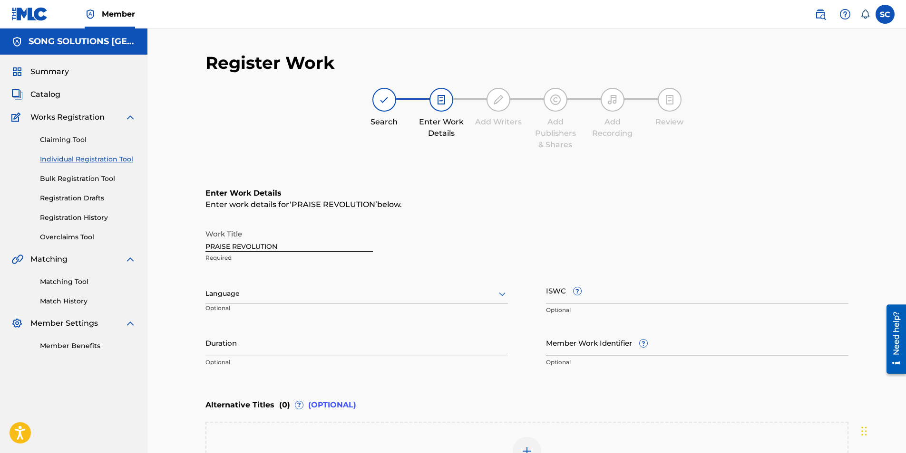
click at [569, 282] on input "Member Work Identifier ?" at bounding box center [697, 342] width 302 height 27
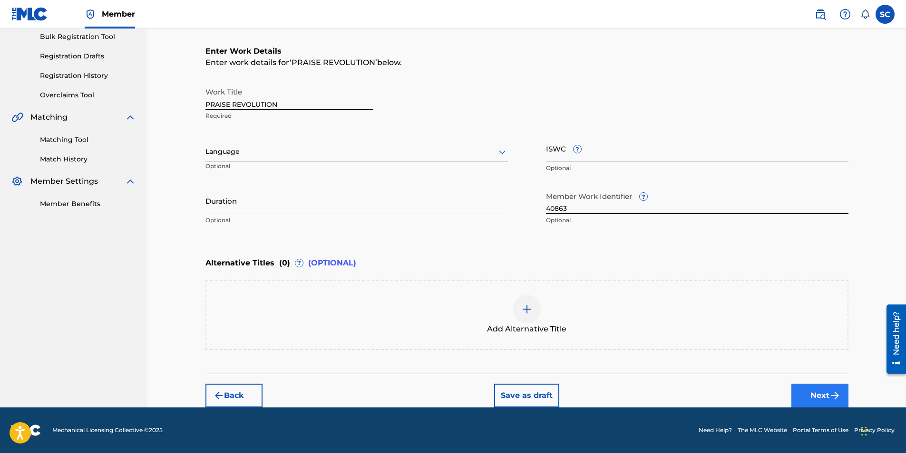
type input "40863"
click at [601, 282] on button "Next" at bounding box center [819, 396] width 57 height 24
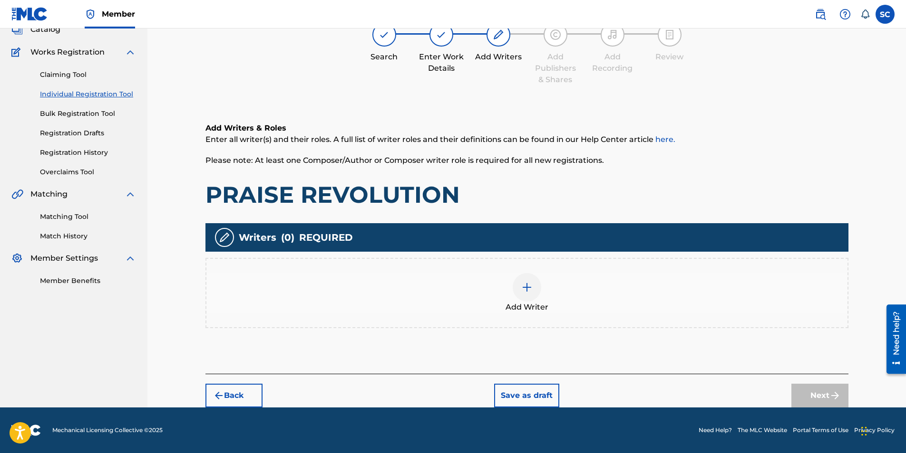
scroll to position [43, 0]
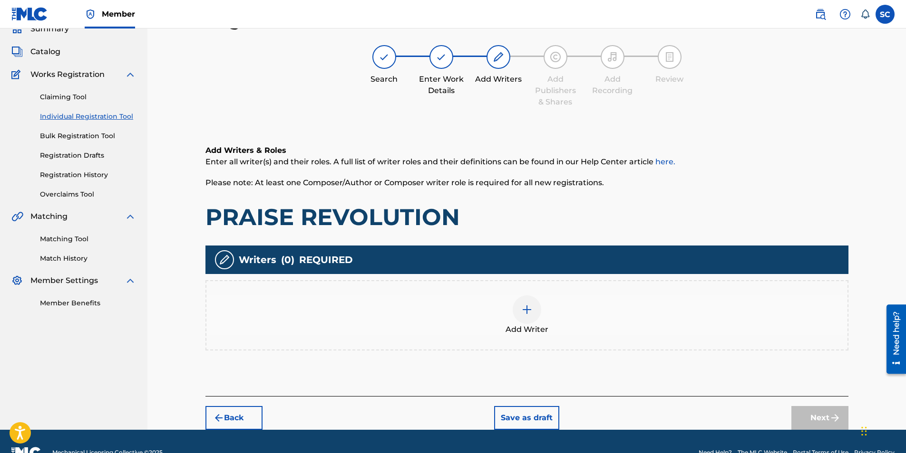
click at [526, 282] on img at bounding box center [526, 309] width 11 height 11
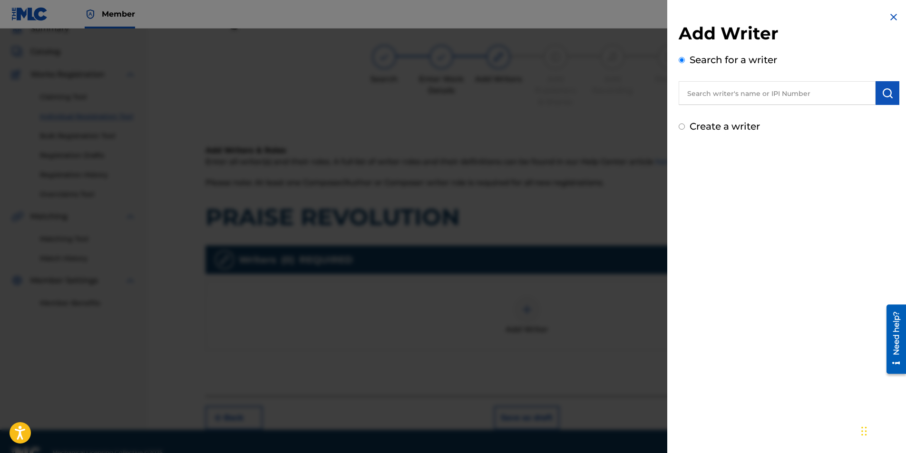
click at [601, 122] on label "Create a writer" at bounding box center [724, 126] width 70 height 11
radio input "true"
click at [601, 124] on input "Create a writer" at bounding box center [681, 127] width 6 height 6
radio input "false"
radio input "true"
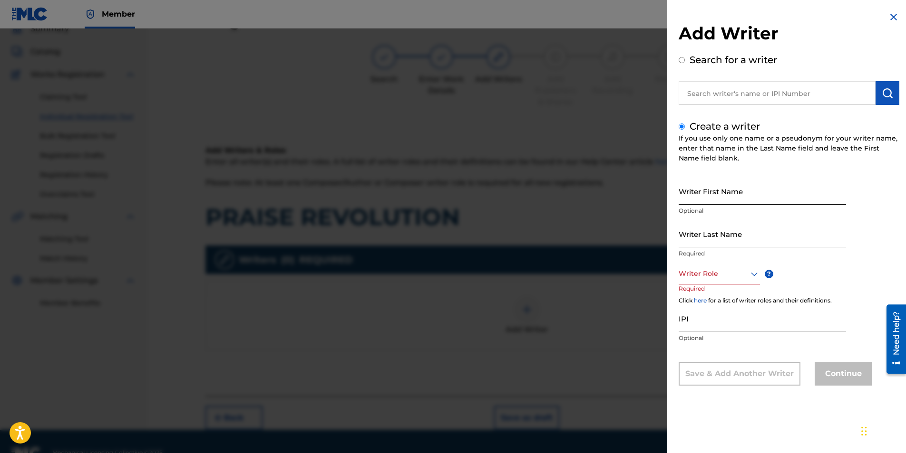
click at [601, 189] on input "Writer First Name" at bounding box center [761, 191] width 167 height 27
type input "[PERSON_NAME]"
click at [601, 232] on input "Writer Last Name" at bounding box center [761, 234] width 167 height 27
type input "[PERSON_NAME]"
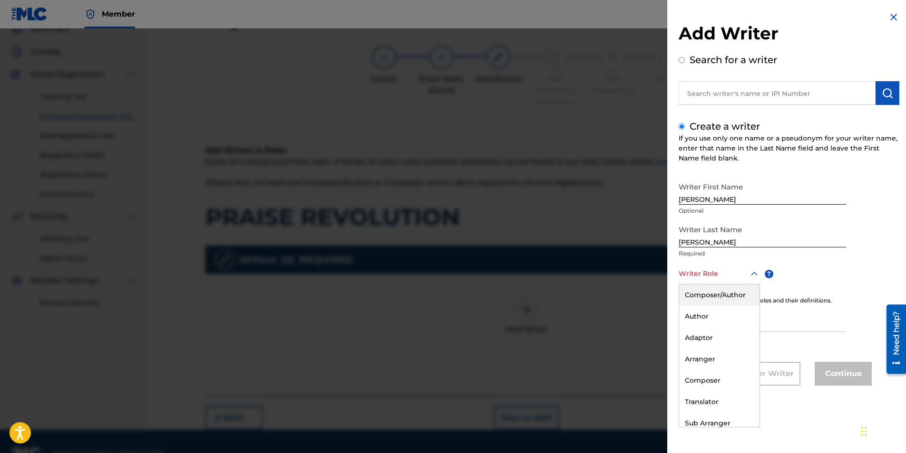
click at [601, 278] on div at bounding box center [718, 274] width 81 height 12
click at [601, 282] on div "Composer/Author" at bounding box center [719, 295] width 80 height 21
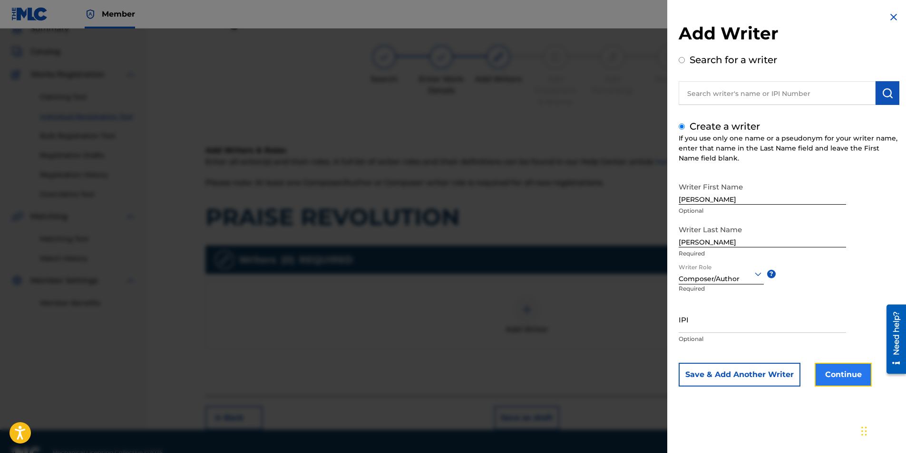
click at [601, 282] on button "Continue" at bounding box center [842, 375] width 57 height 24
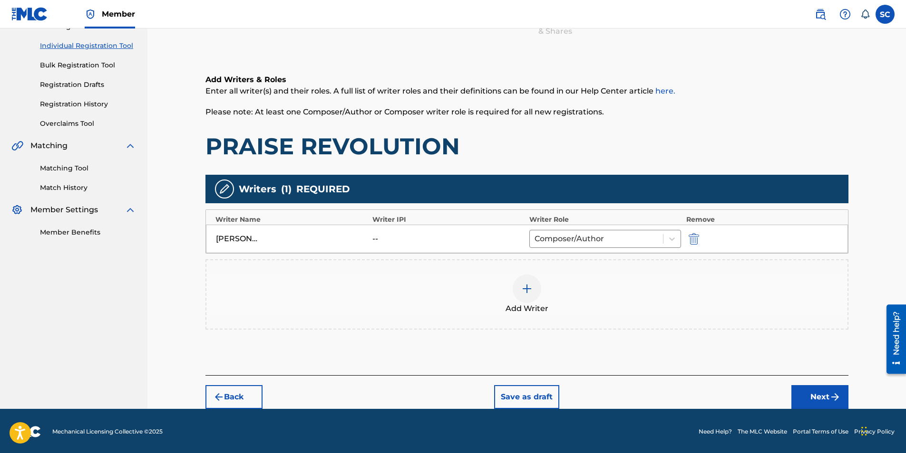
scroll to position [115, 0]
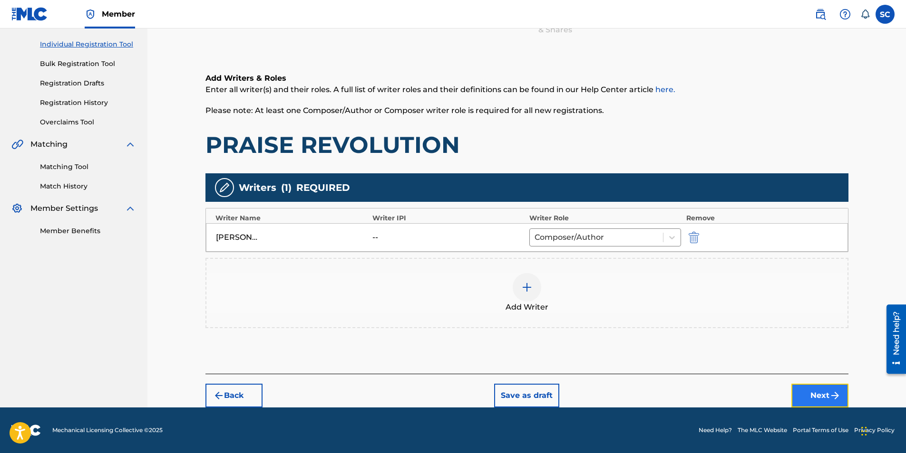
click at [601, 282] on button "Next" at bounding box center [819, 396] width 57 height 24
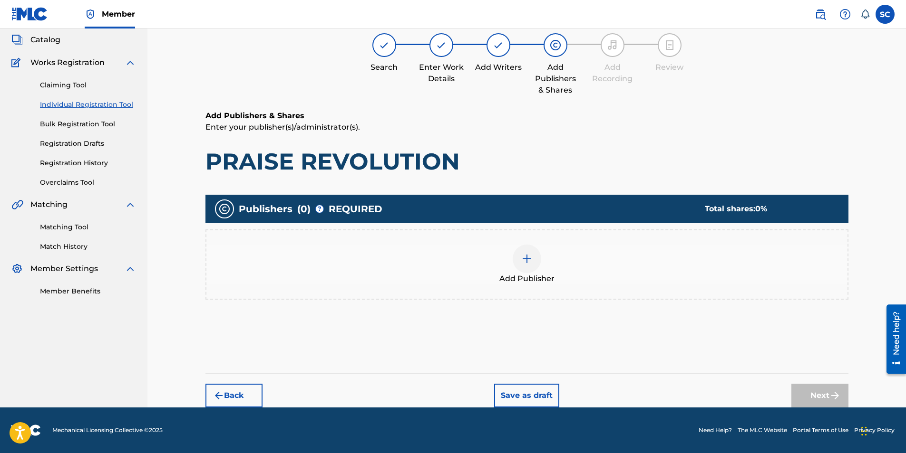
scroll to position [43, 0]
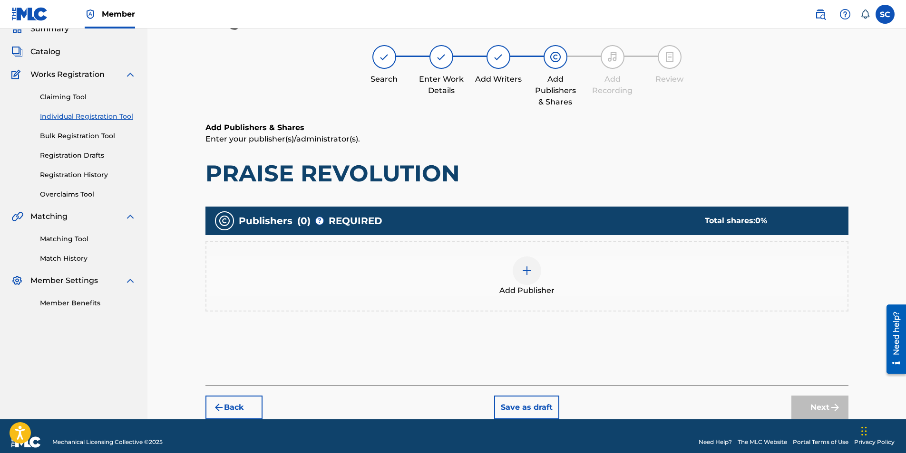
click at [524, 274] on img at bounding box center [526, 270] width 11 height 11
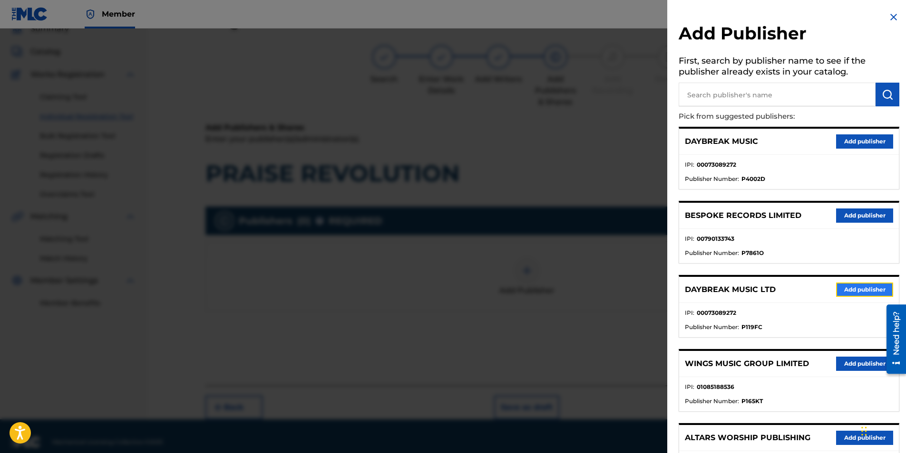
click at [601, 282] on button "Add publisher" at bounding box center [864, 290] width 57 height 14
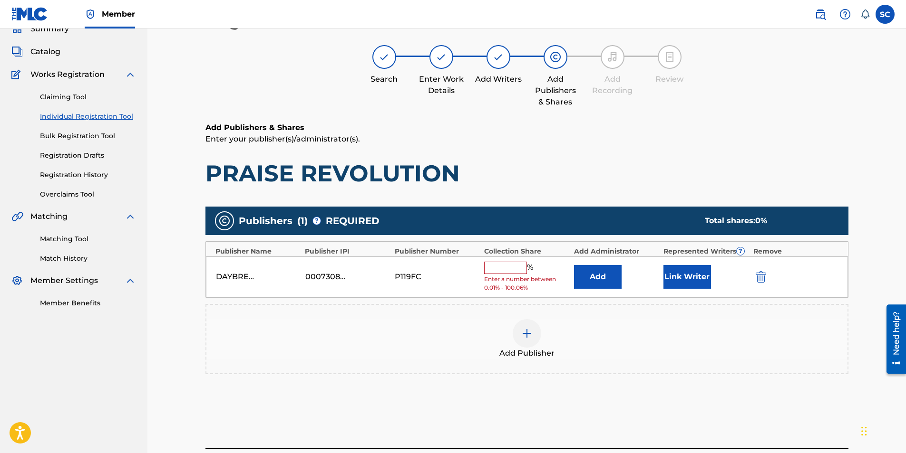
click at [509, 271] on input "text" at bounding box center [505, 268] width 43 height 12
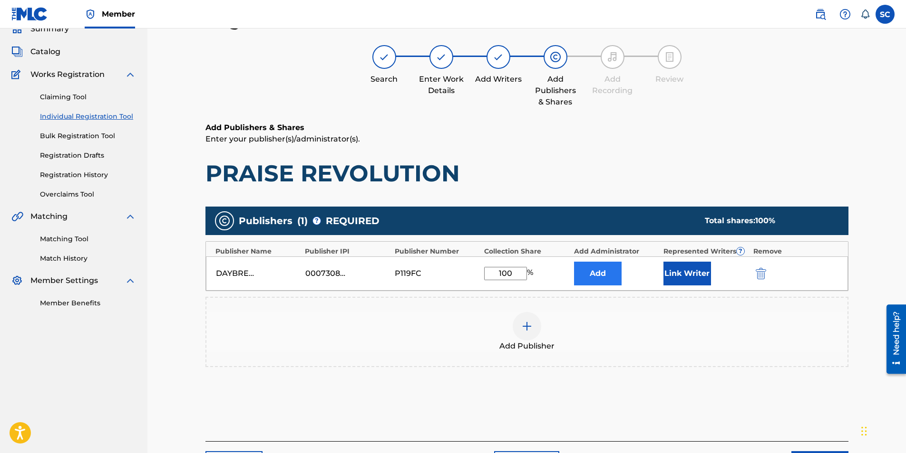
type input "100"
click at [601, 273] on button "Add" at bounding box center [598, 274] width 48 height 24
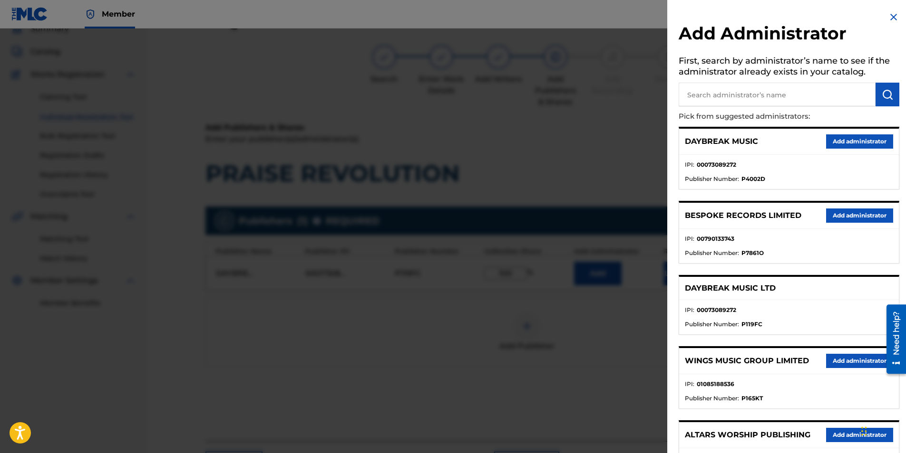
click at [601, 96] on input "text" at bounding box center [776, 95] width 197 height 24
type input "SONG SOLUTIONS"
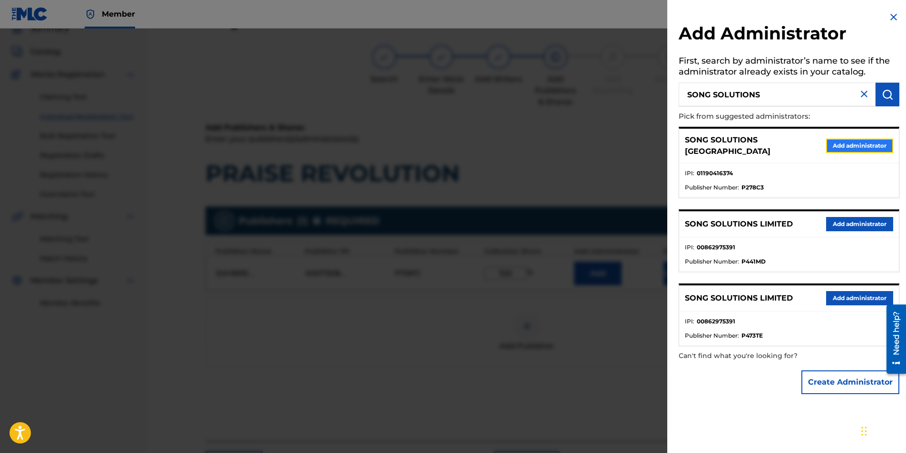
click at [601, 143] on button "Add administrator" at bounding box center [859, 146] width 67 height 14
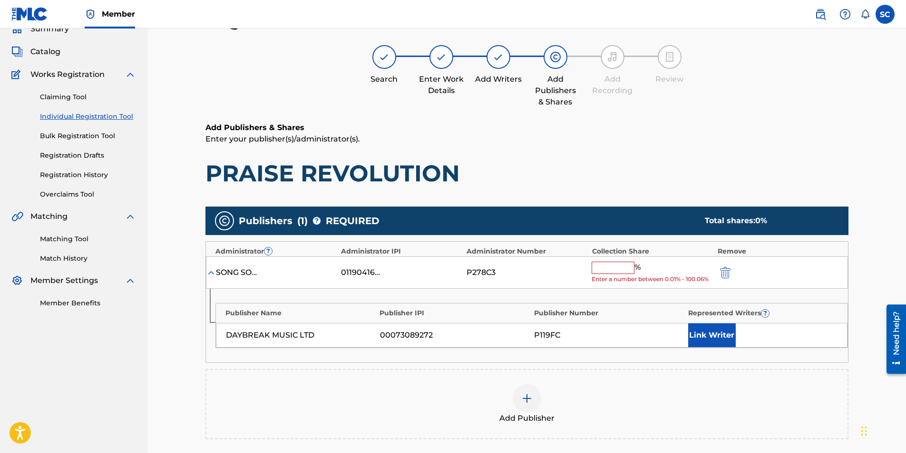
click at [601, 261] on div "SONG SOLUTIONS USA 01190416374 P278C3 % Enter a number between 0.01% - 100.06%" at bounding box center [527, 273] width 642 height 33
click at [601, 267] on input "text" at bounding box center [612, 268] width 43 height 12
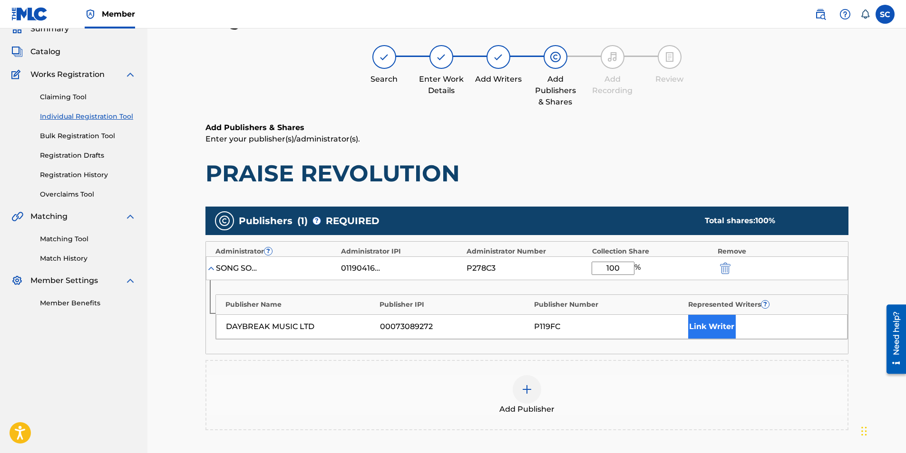
type input "100"
click at [601, 282] on button "Link Writer" at bounding box center [712, 327] width 48 height 24
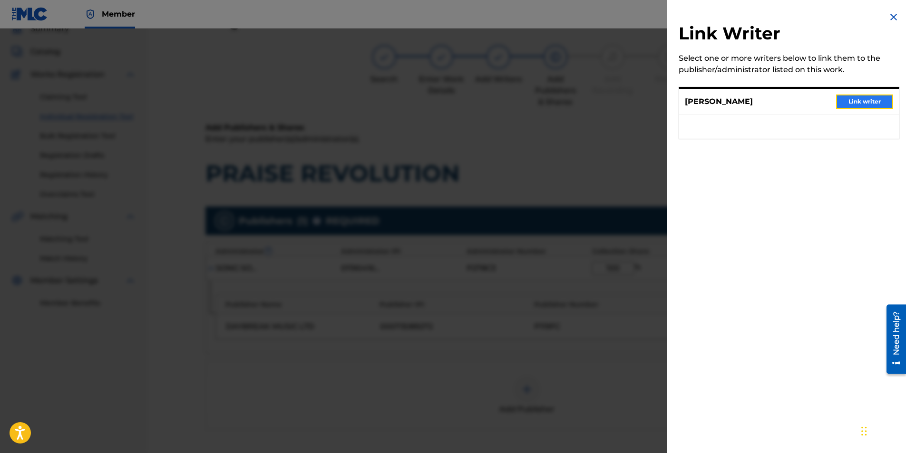
click at [601, 96] on button "Link writer" at bounding box center [864, 102] width 57 height 14
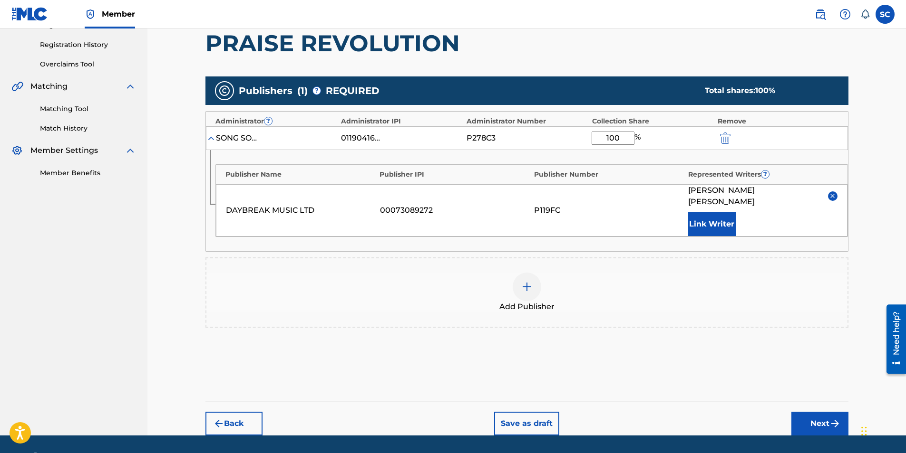
scroll to position [190, 0]
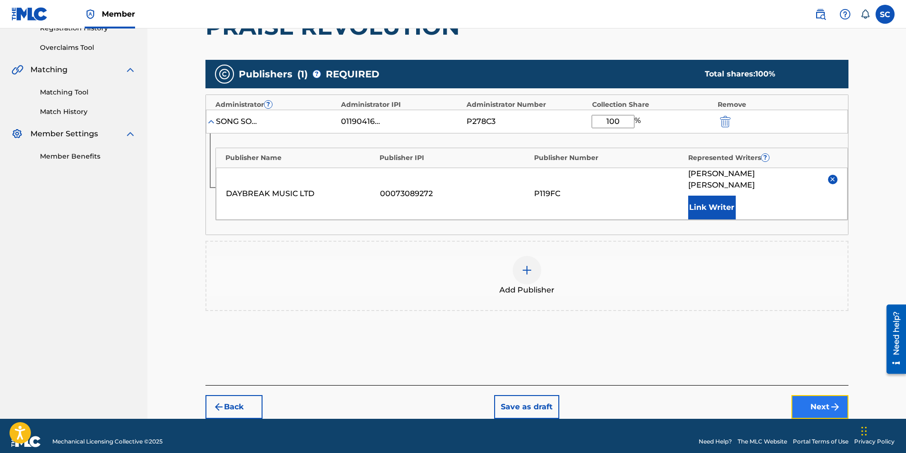
click at [601, 282] on button "Next" at bounding box center [819, 408] width 57 height 24
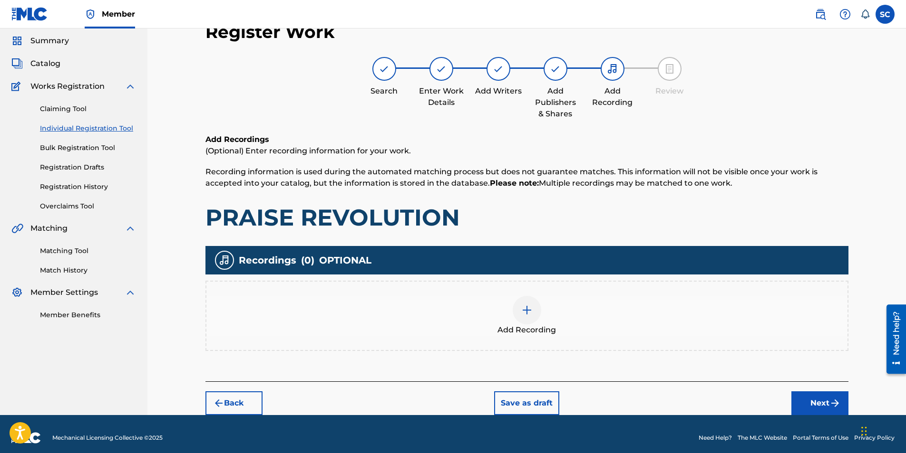
scroll to position [39, 0]
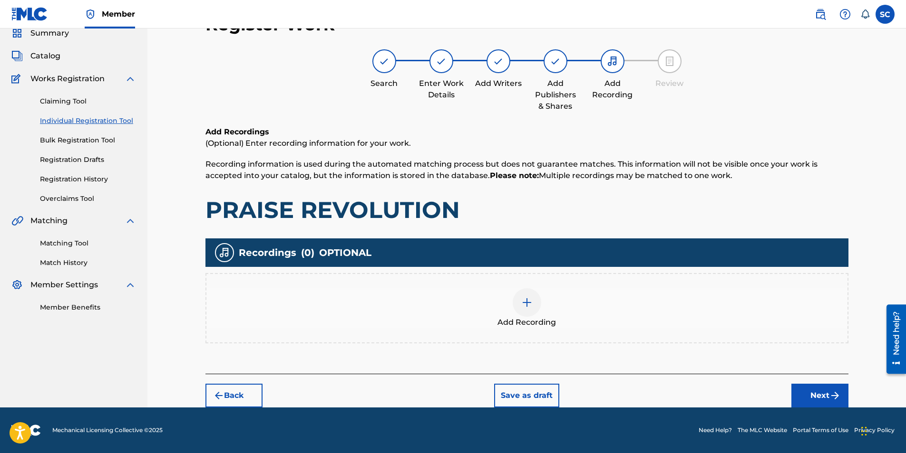
click at [525, 282] on img at bounding box center [526, 302] width 11 height 11
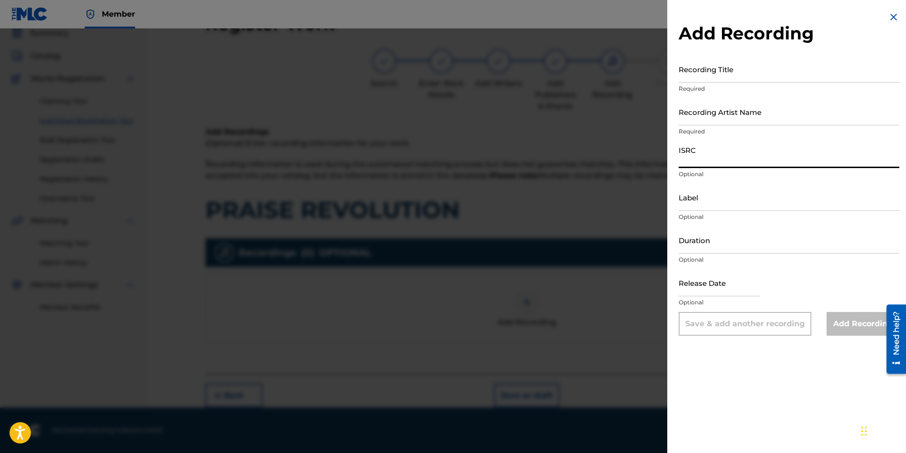
click at [601, 156] on input "ISRC" at bounding box center [788, 154] width 221 height 27
paste input "GBDPR0600542"
type input "GBDPR0600542"
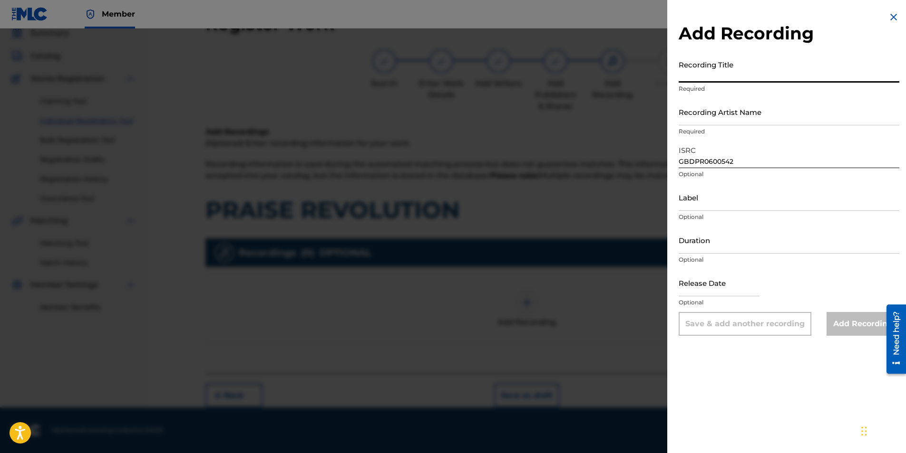
click at [601, 72] on input "Recording Title" at bounding box center [788, 69] width 221 height 27
type input "PRAISE REVOLUTION"
click at [601, 116] on input "Recording Artist Name" at bounding box center [788, 111] width 221 height 27
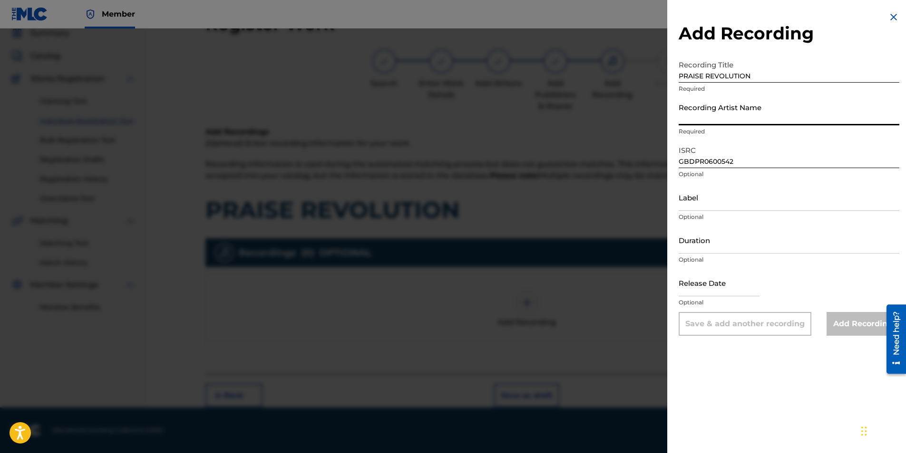
type input "[PERSON_NAME]"
type input "[DATE]"
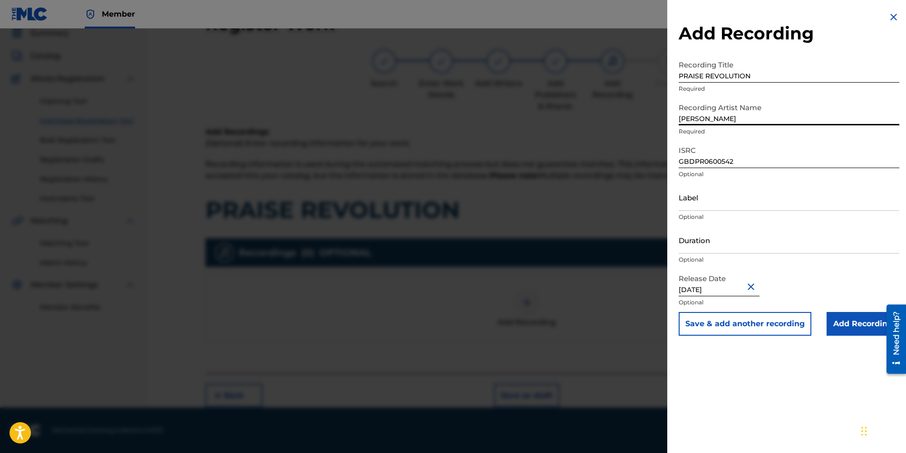
click at [601, 282] on button "Close" at bounding box center [752, 286] width 14 height 29
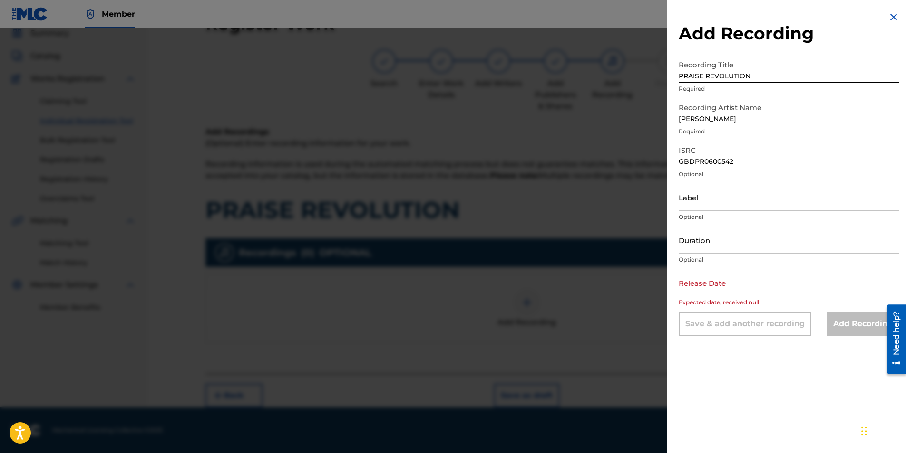
click at [601, 282] on input "text" at bounding box center [718, 283] width 81 height 27
select select "8"
select select "2025"
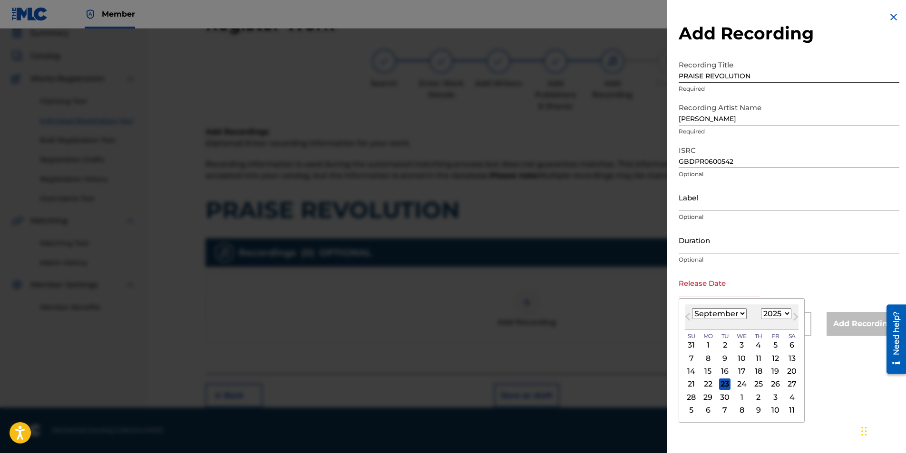
click at [601, 269] on div "Duration Optional" at bounding box center [788, 248] width 221 height 43
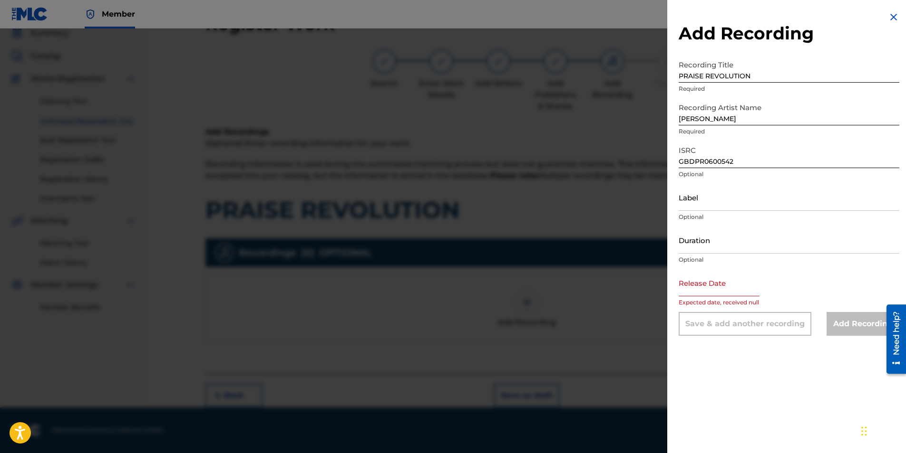
click at [601, 282] on input "text" at bounding box center [718, 283] width 81 height 27
select select "8"
select select "2025"
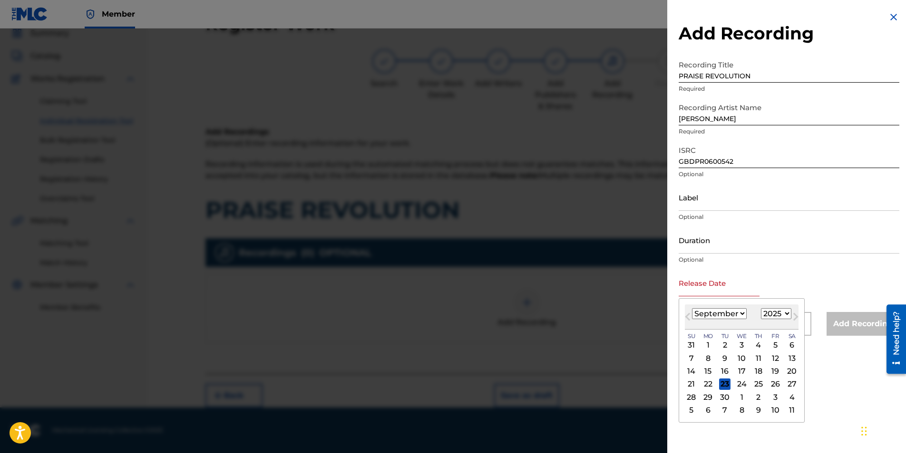
type input "[DATE]"
select select "8"
select select "2025"
click at [601, 274] on div "Release Date [DATE] [DATE] Previous Month Next Month [DATE] January February Ma…" at bounding box center [788, 291] width 221 height 43
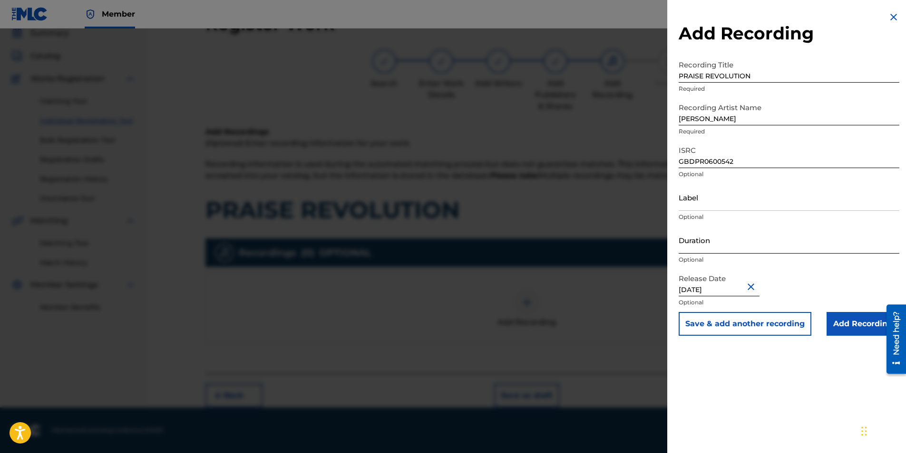
click at [601, 240] on input "Duration" at bounding box center [788, 240] width 221 height 27
type input "03:18"
click at [601, 282] on div "Add Recording Recording Title PRAISE REVOLUTION Required Recording Artist Name …" at bounding box center [788, 226] width 243 height 453
click at [601, 282] on input "Add Recording" at bounding box center [862, 324] width 73 height 24
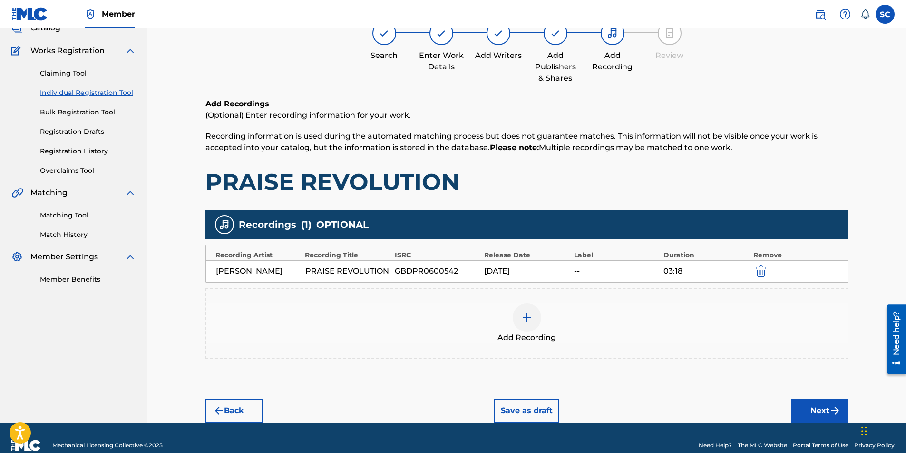
scroll to position [82, 0]
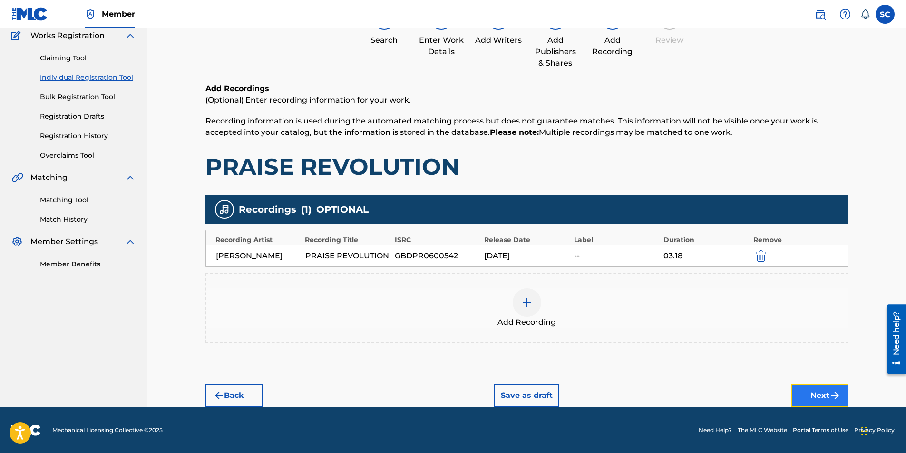
click at [601, 282] on button "Next" at bounding box center [819, 396] width 57 height 24
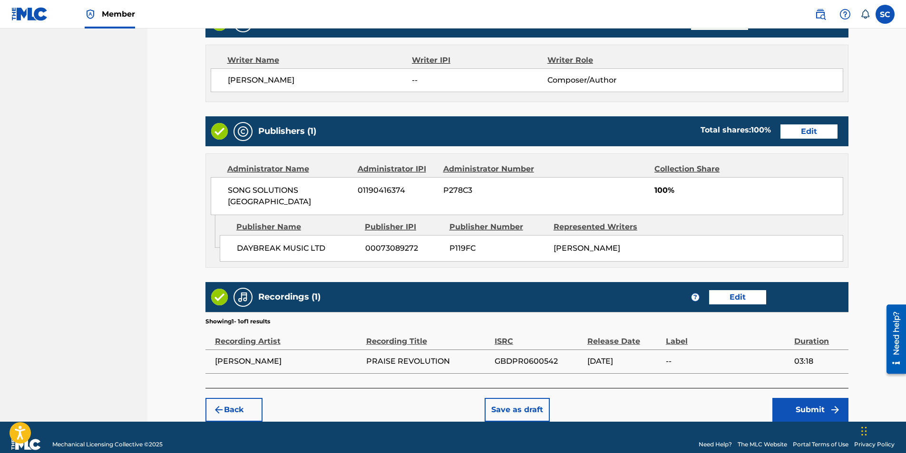
scroll to position [393, 0]
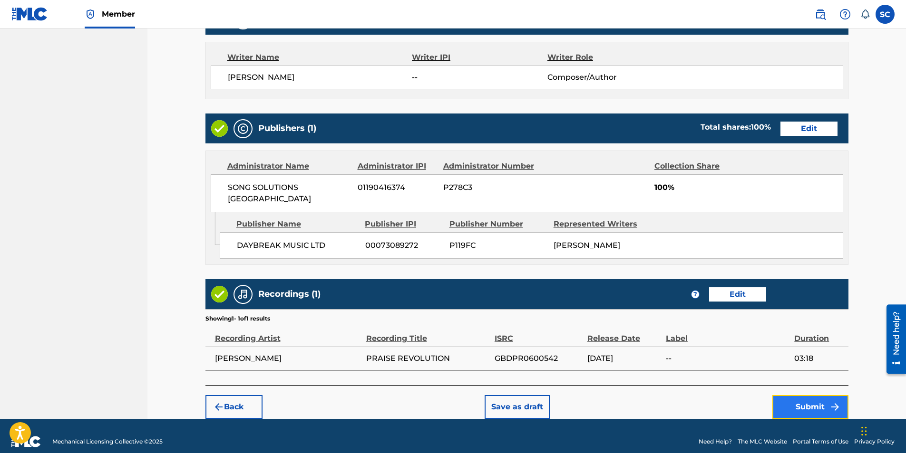
click at [601, 282] on button "Submit" at bounding box center [810, 408] width 76 height 24
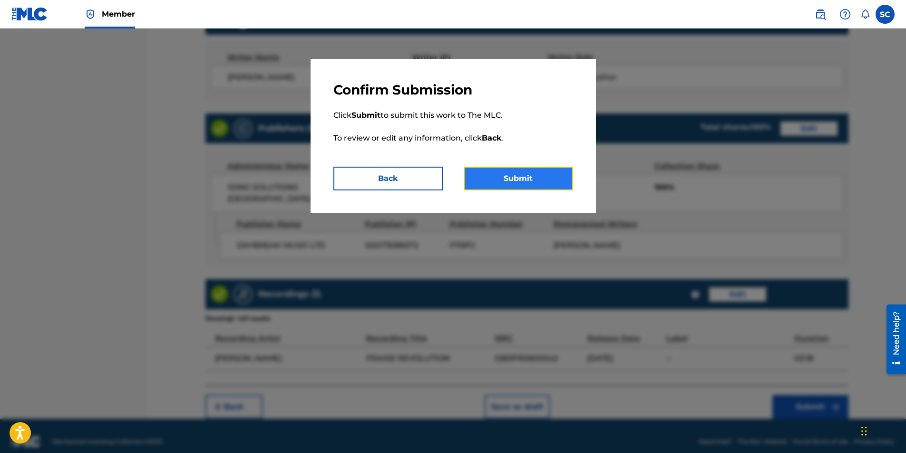
click at [506, 175] on button "Submit" at bounding box center [517, 179] width 109 height 24
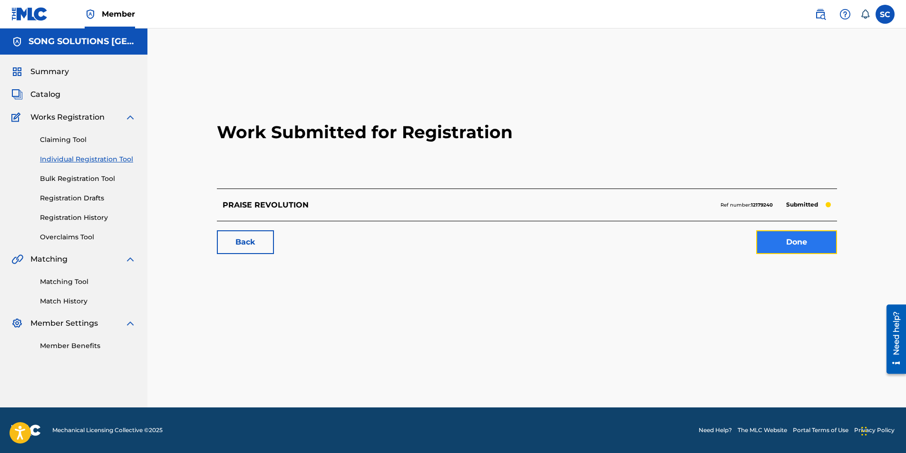
click at [601, 239] on link "Done" at bounding box center [796, 243] width 81 height 24
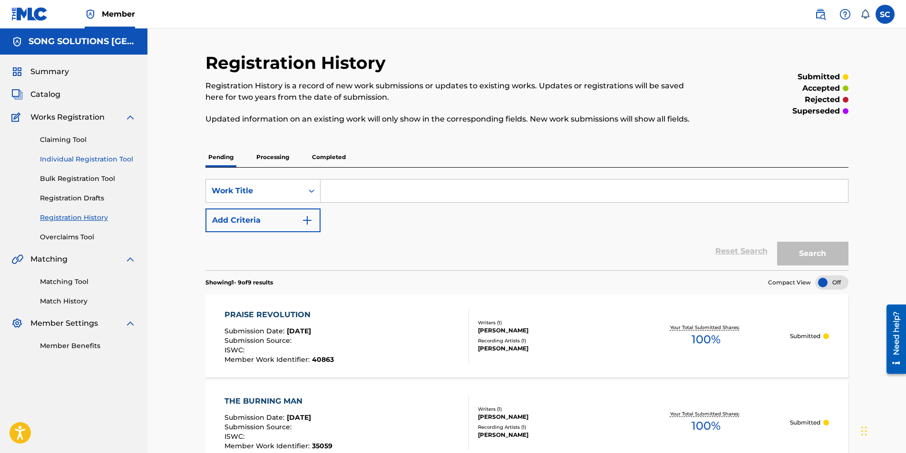
click at [80, 159] on link "Individual Registration Tool" at bounding box center [88, 159] width 96 height 10
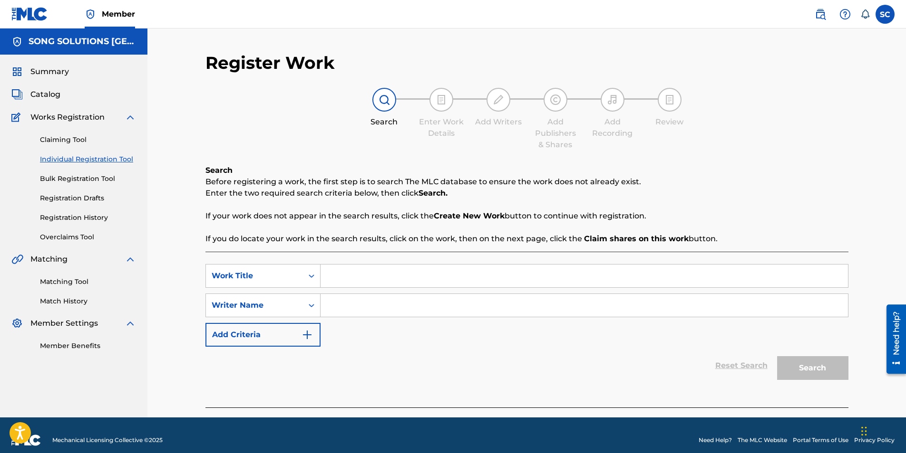
click at [361, 270] on input "Search Form" at bounding box center [583, 276] width 527 height 23
type input "GLORIFY THE KING"
click at [358, 282] on input "Search Form" at bounding box center [583, 305] width 527 height 23
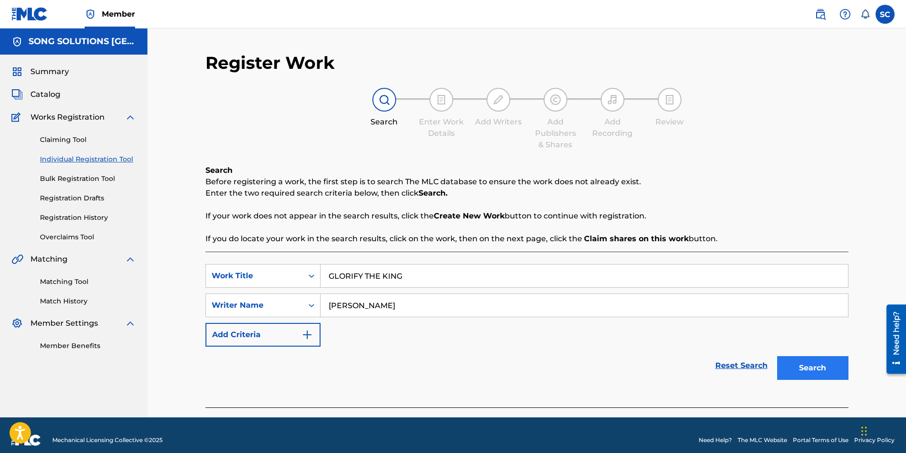
type input "[PERSON_NAME]"
click at [601, 282] on button "Search" at bounding box center [812, 369] width 71 height 24
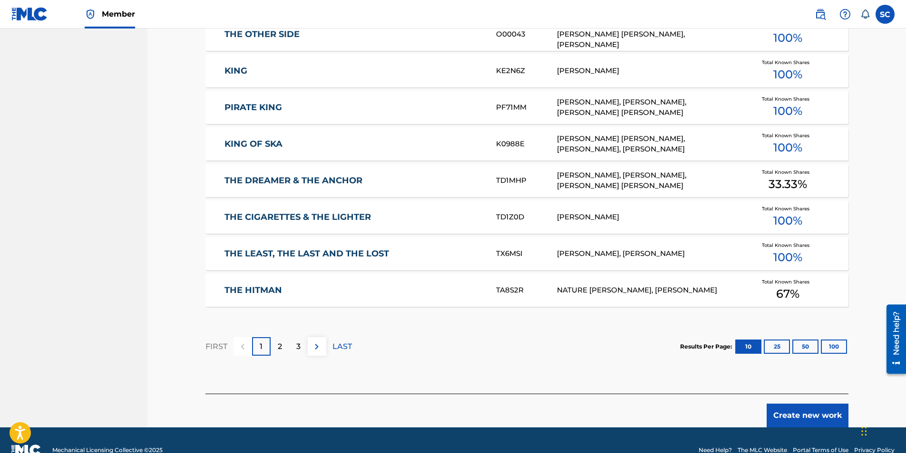
scroll to position [520, 0]
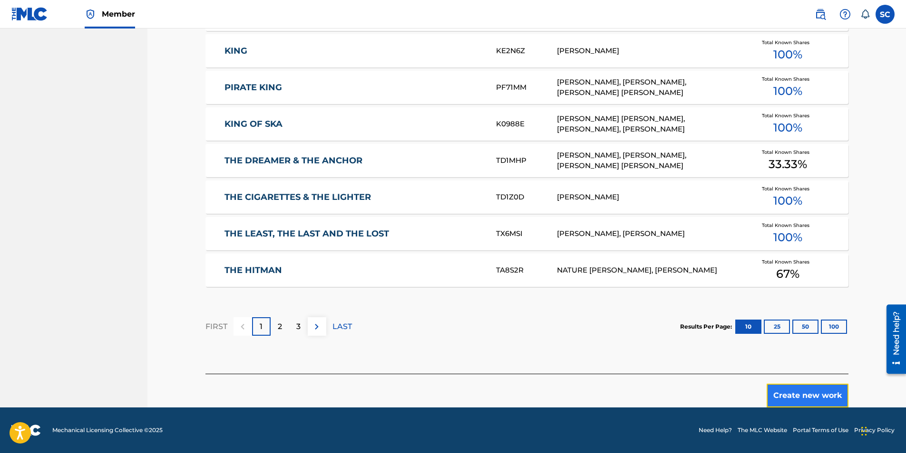
click at [601, 282] on button "Create new work" at bounding box center [807, 396] width 82 height 24
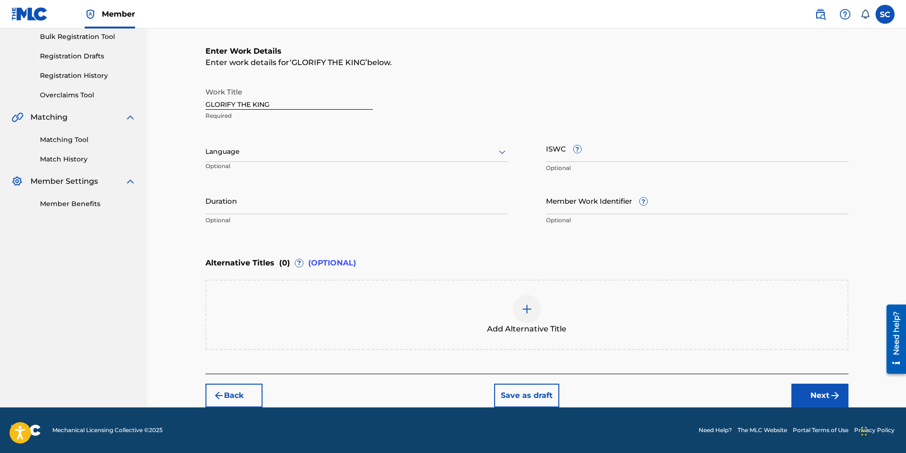
scroll to position [0, 0]
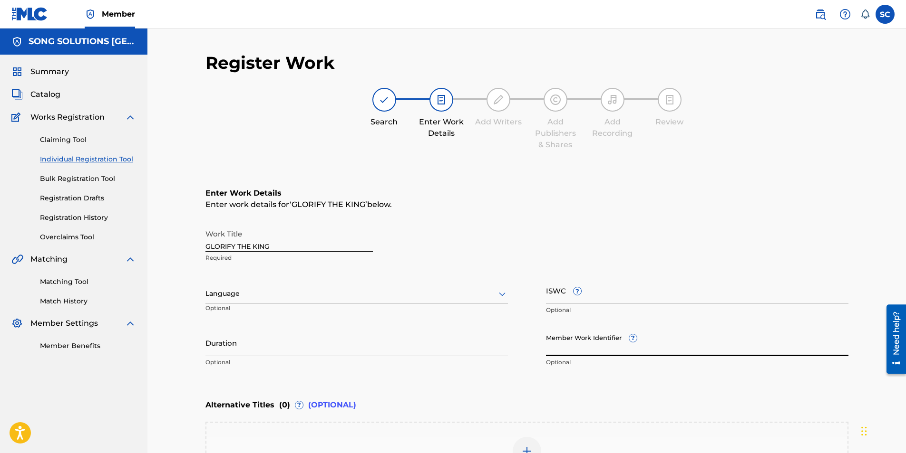
click at [569, 282] on input "Member Work Identifier ?" at bounding box center [697, 342] width 302 height 27
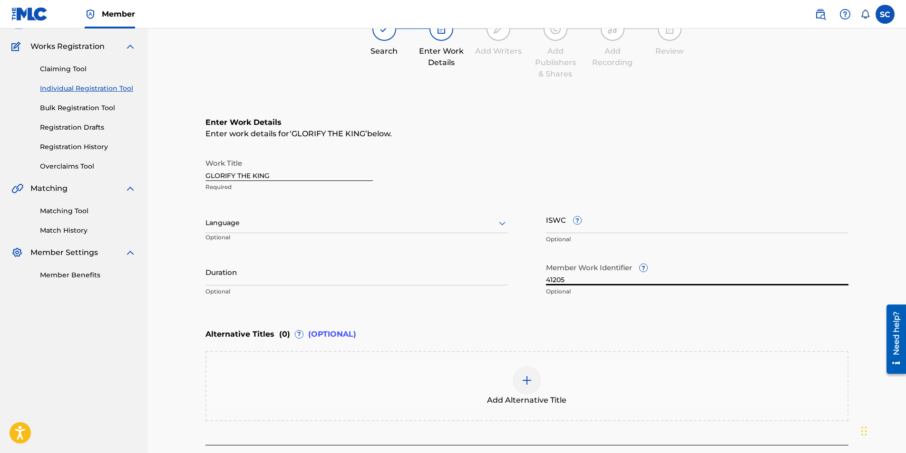
scroll to position [142, 0]
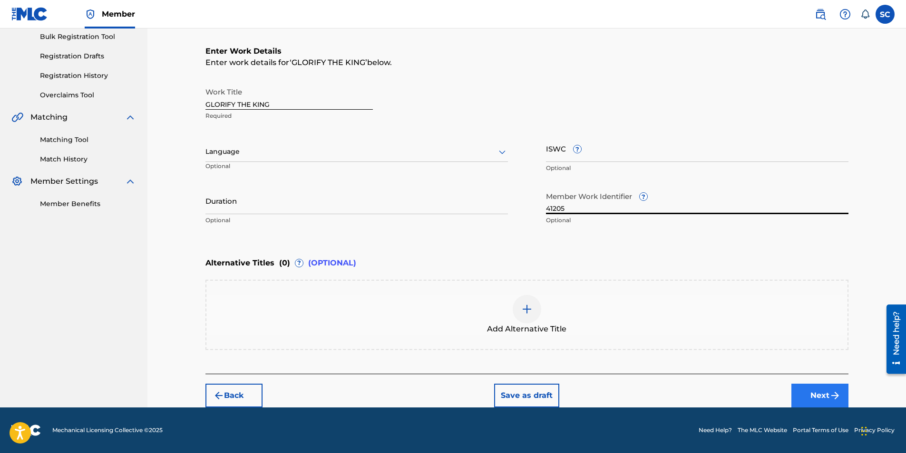
type input "41205"
click at [601, 282] on button "Next" at bounding box center [819, 396] width 57 height 24
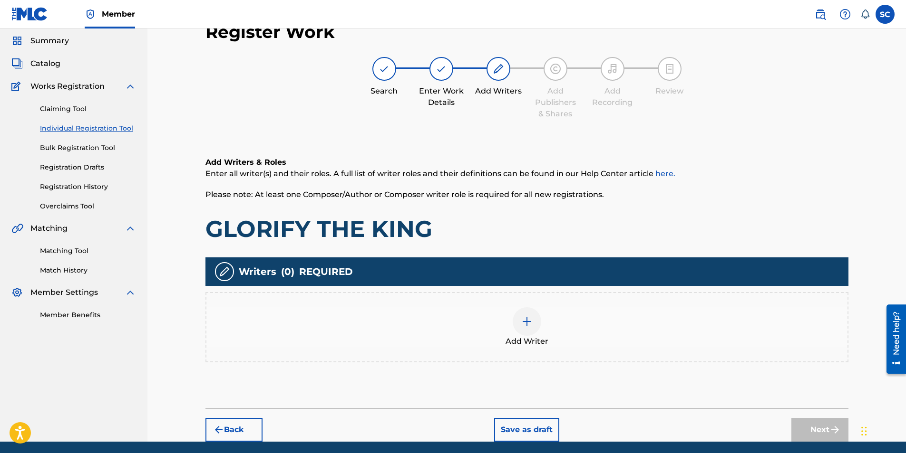
scroll to position [43, 0]
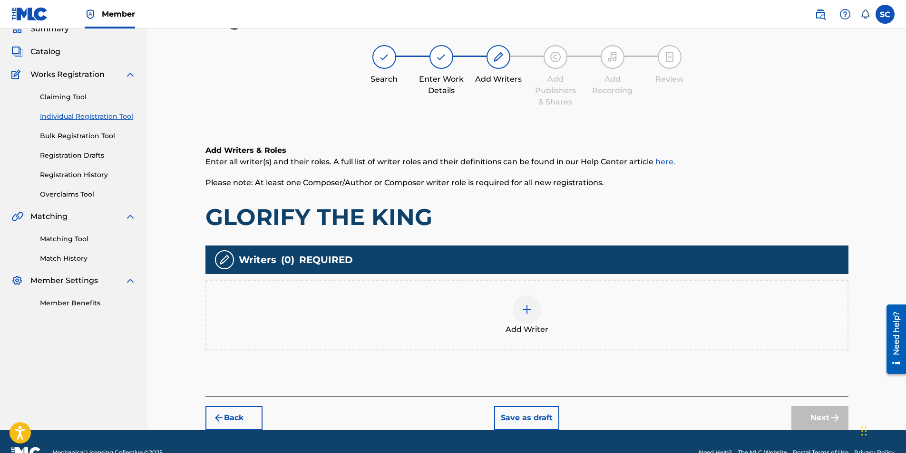
click at [524, 282] on img at bounding box center [526, 309] width 11 height 11
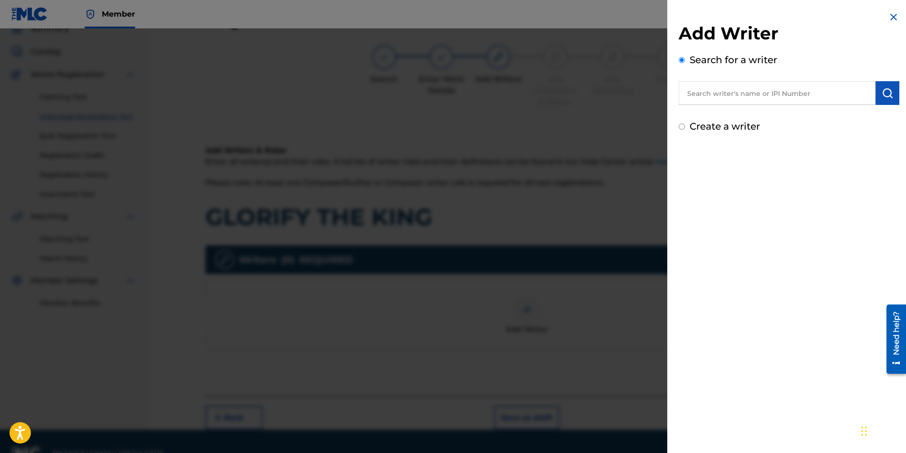
click at [601, 127] on label "Create a writer" at bounding box center [724, 126] width 70 height 11
radio input "true"
click at [601, 127] on input "Create a writer" at bounding box center [681, 127] width 6 height 6
radio input "false"
radio input "true"
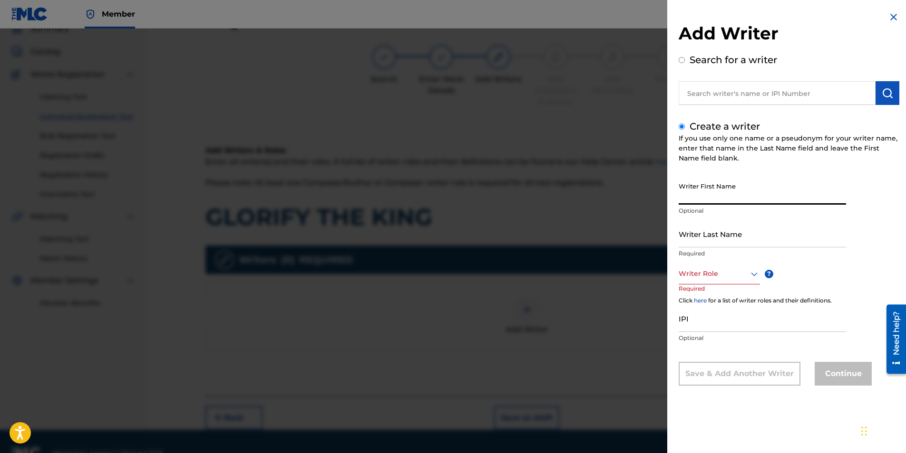
click at [601, 190] on input "Writer First Name" at bounding box center [761, 191] width 167 height 27
type input "[PERSON_NAME]"
click at [601, 232] on input "Writer Last Name" at bounding box center [761, 234] width 167 height 27
type input "[PERSON_NAME]"
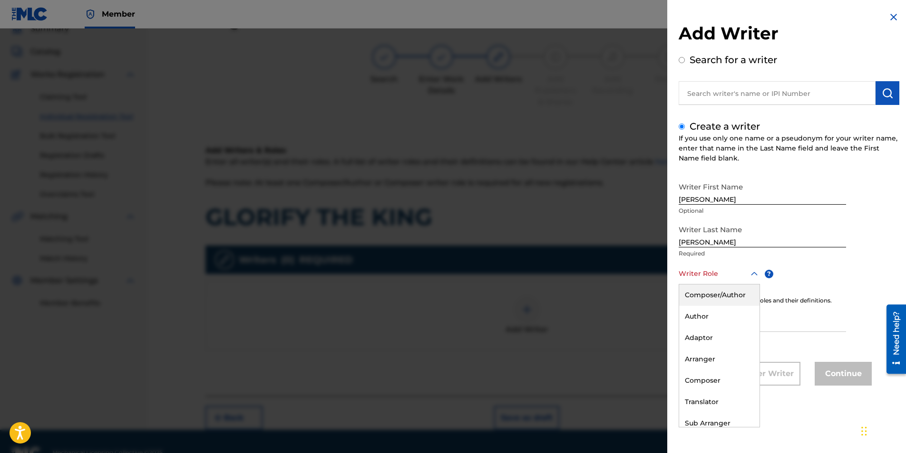
click at [601, 278] on div at bounding box center [718, 274] width 81 height 12
click at [601, 282] on div "Composer/Author" at bounding box center [719, 295] width 80 height 21
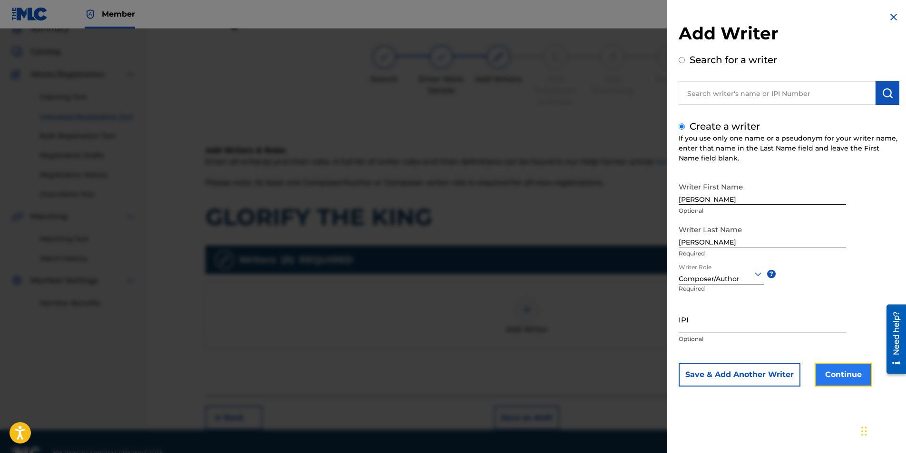
click at [601, 282] on button "Continue" at bounding box center [842, 375] width 57 height 24
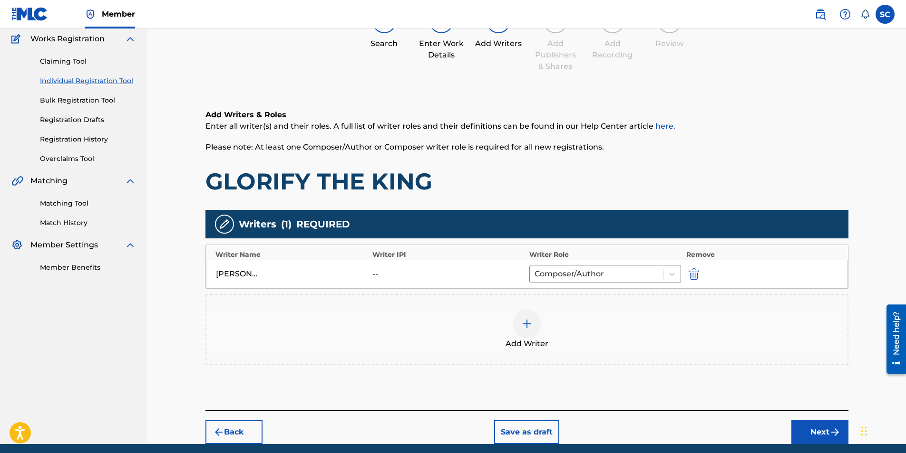
scroll to position [115, 0]
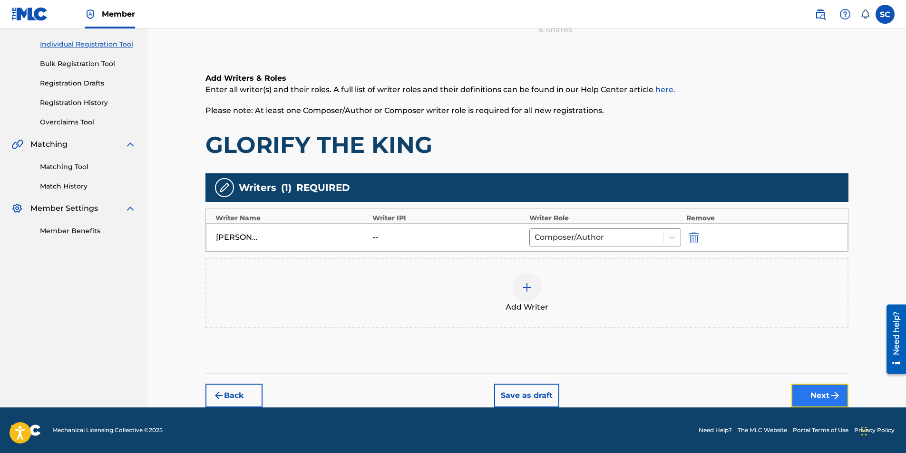
click at [601, 282] on button "Next" at bounding box center [819, 396] width 57 height 24
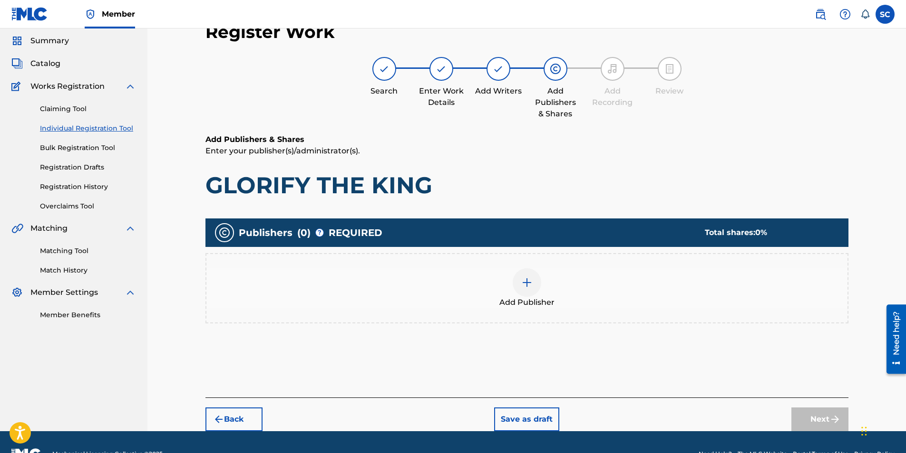
scroll to position [43, 0]
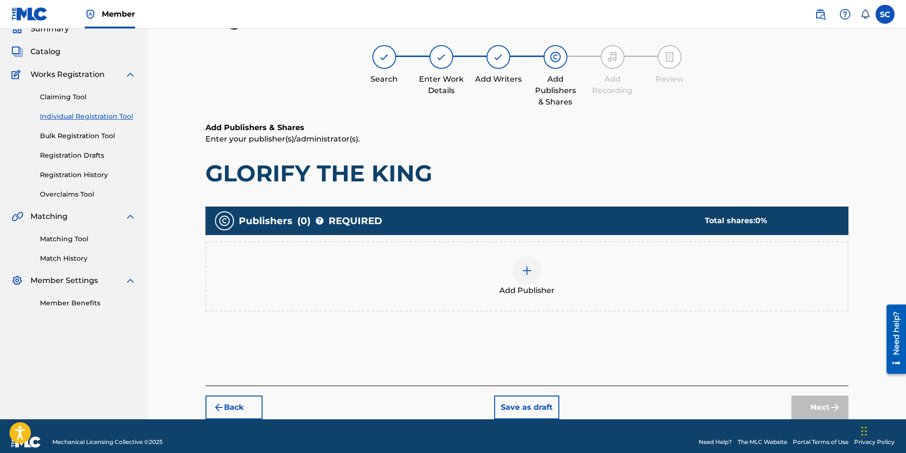
click at [521, 265] on img at bounding box center [526, 270] width 11 height 11
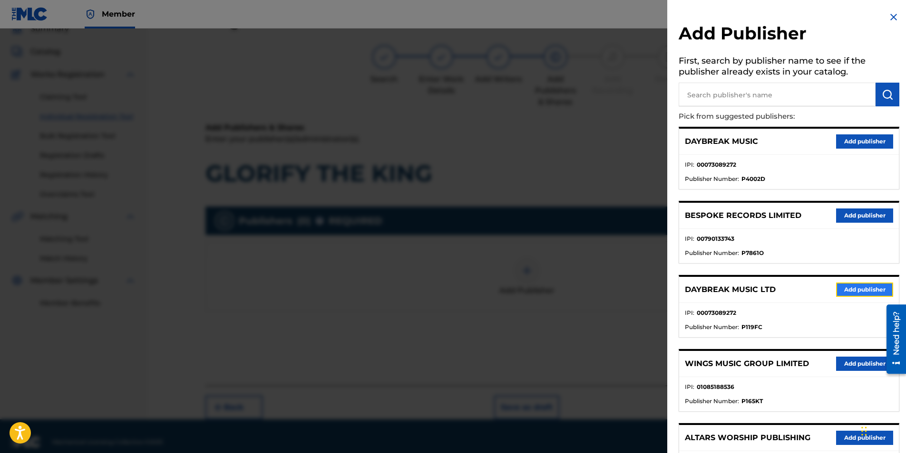
click at [601, 282] on button "Add publisher" at bounding box center [864, 290] width 57 height 14
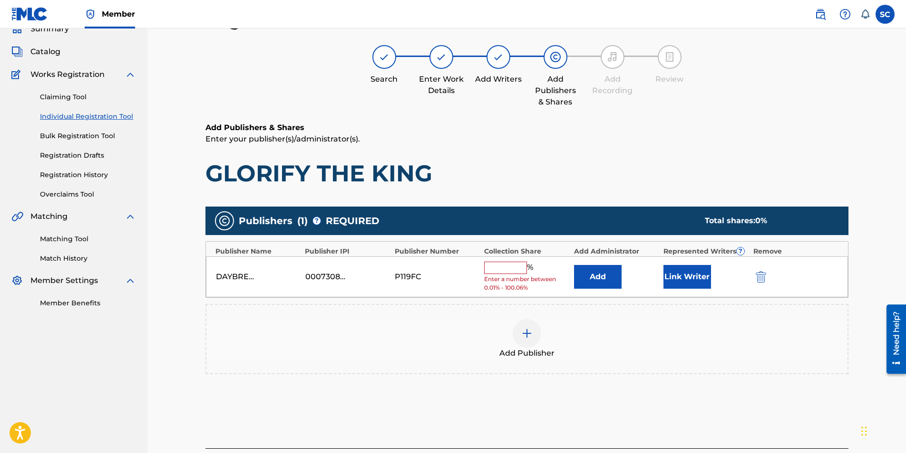
click at [505, 268] on input "text" at bounding box center [505, 268] width 43 height 12
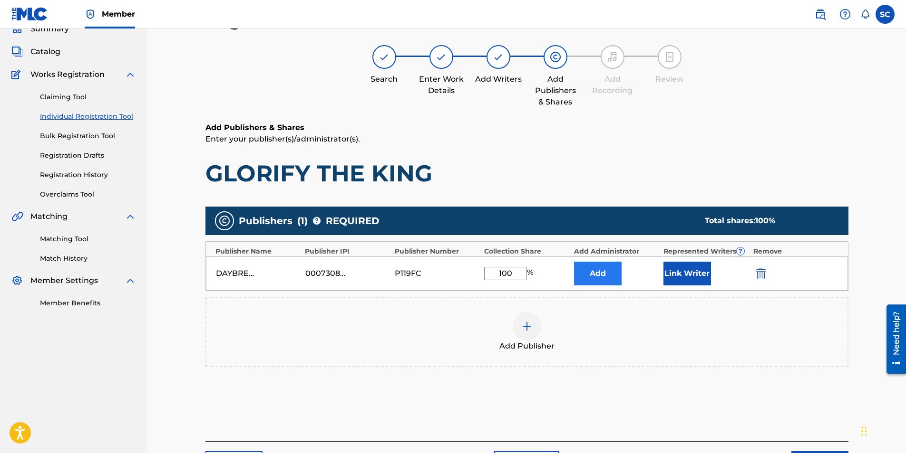
type input "100"
click at [601, 271] on button "Add" at bounding box center [598, 274] width 48 height 24
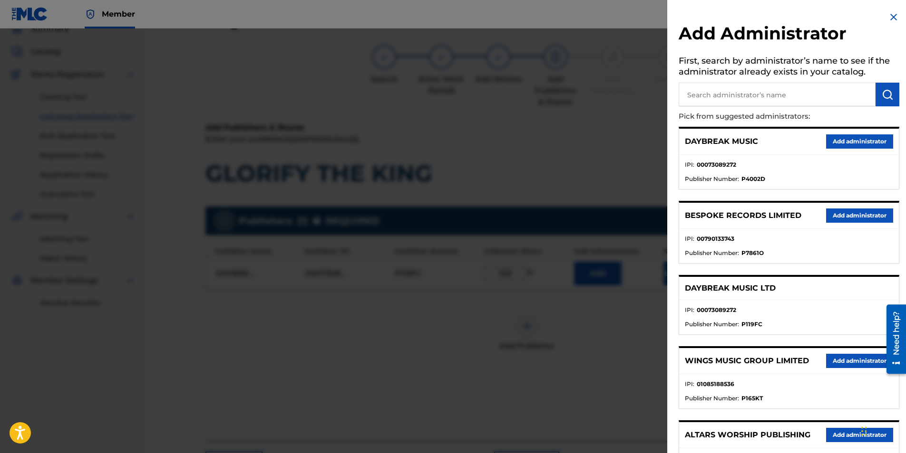
click at [601, 92] on input "text" at bounding box center [776, 95] width 197 height 24
type input "SONG SOLUTIONS"
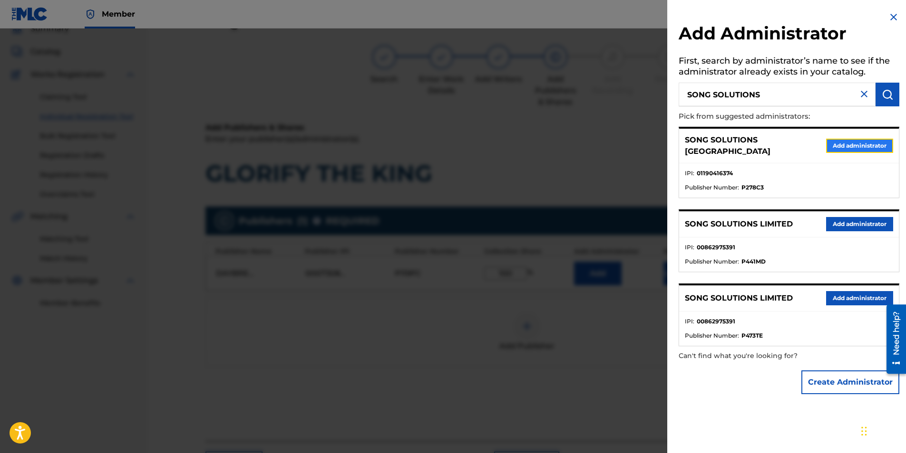
click at [601, 144] on button "Add administrator" at bounding box center [859, 146] width 67 height 14
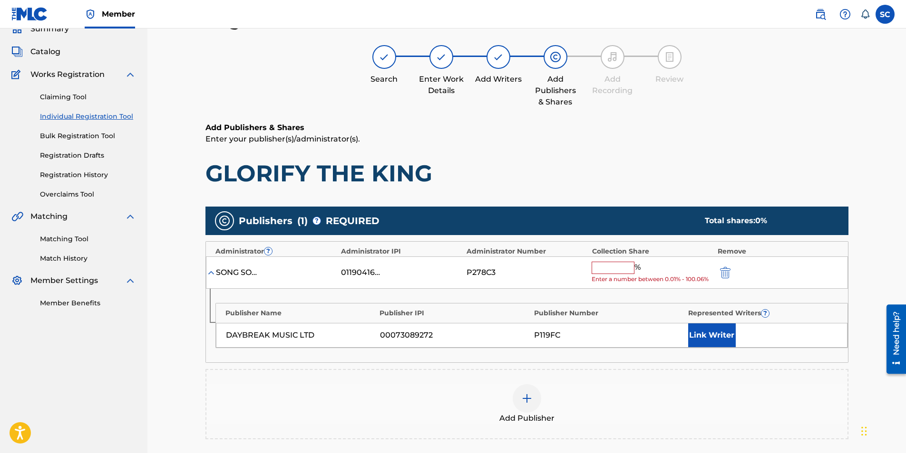
click at [601, 266] on input "text" at bounding box center [612, 268] width 43 height 12
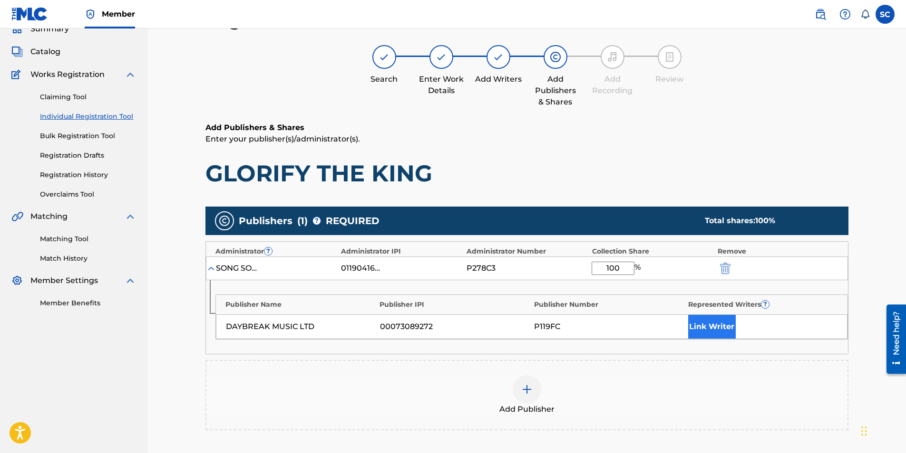
type input "100"
click at [601, 282] on button "Link Writer" at bounding box center [712, 327] width 48 height 24
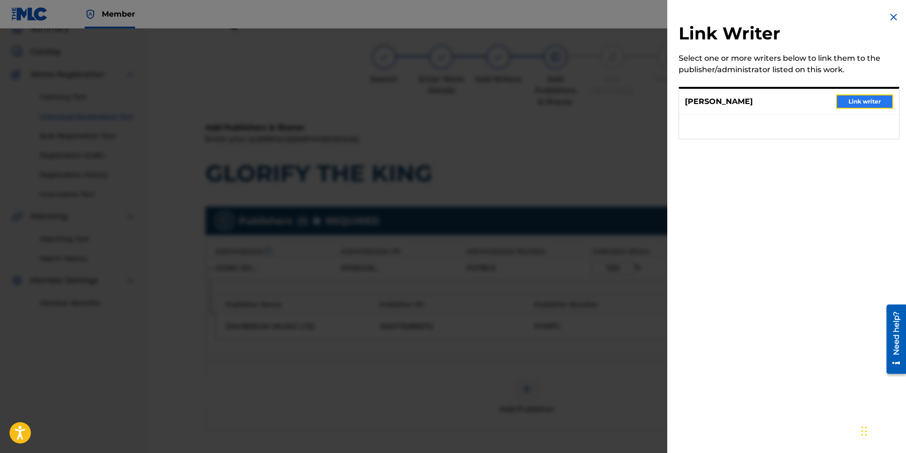
click at [601, 98] on button "Link writer" at bounding box center [864, 102] width 57 height 14
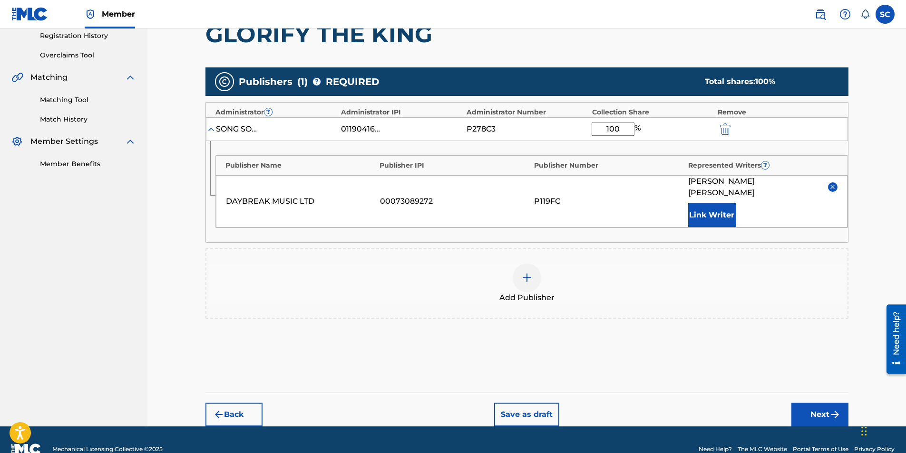
scroll to position [190, 0]
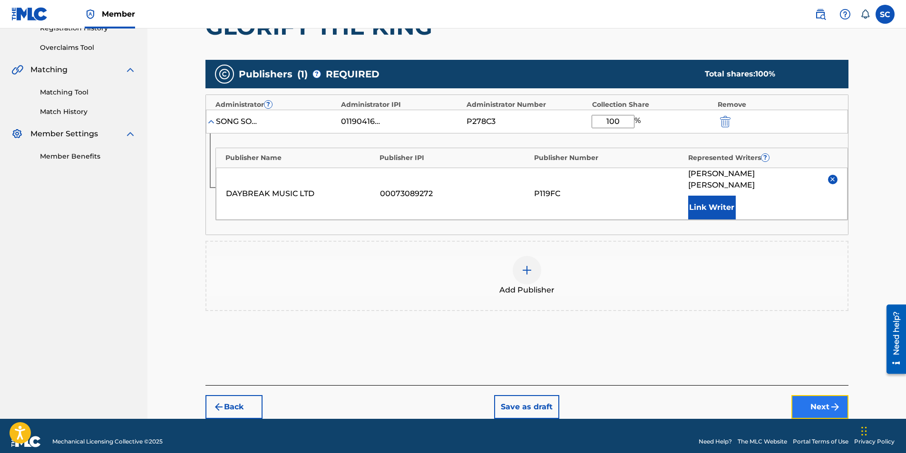
click at [601, 282] on button "Next" at bounding box center [819, 408] width 57 height 24
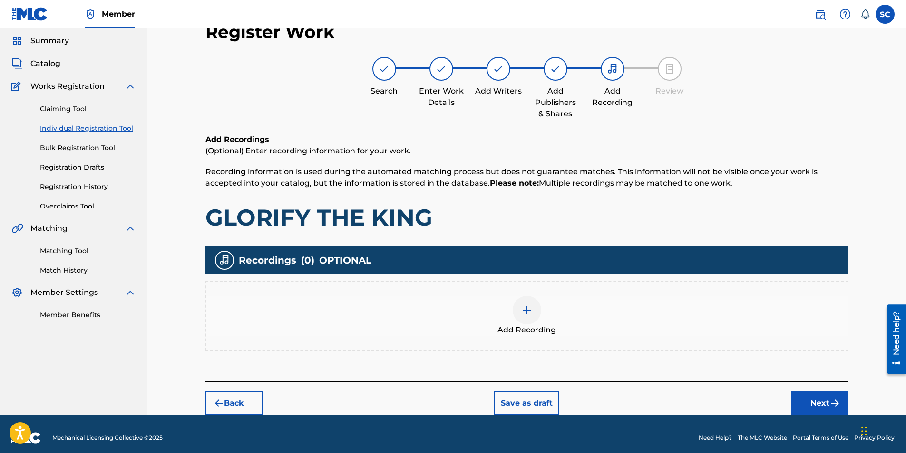
scroll to position [39, 0]
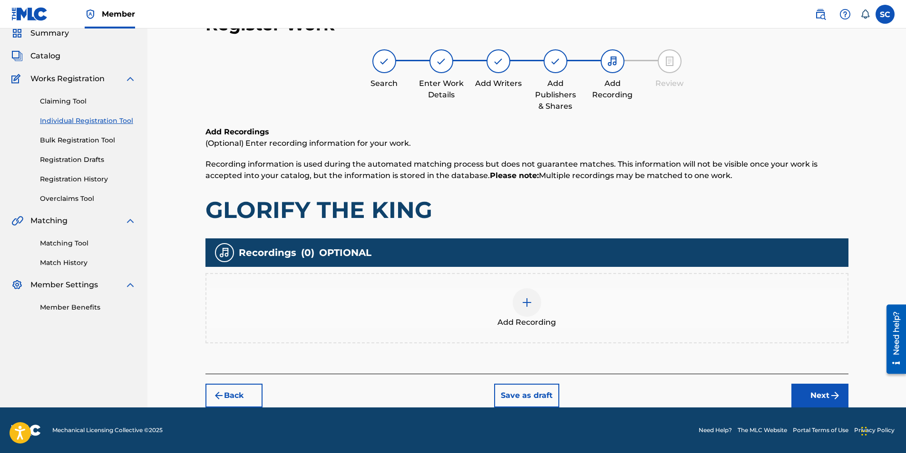
click at [532, 282] on div at bounding box center [526, 303] width 29 height 29
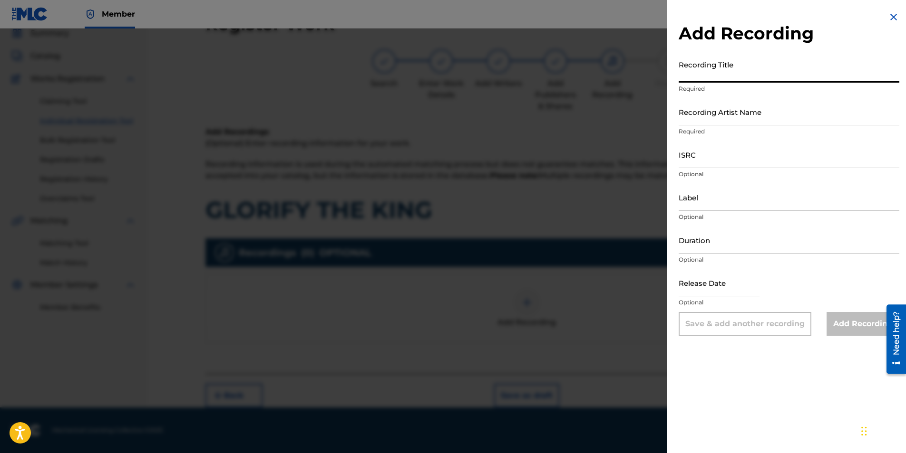
click at [601, 68] on input "Recording Title" at bounding box center [788, 69] width 221 height 27
type input "GLORIFY THE KING"
click at [601, 116] on input "Recording Artist Name" at bounding box center [788, 111] width 221 height 27
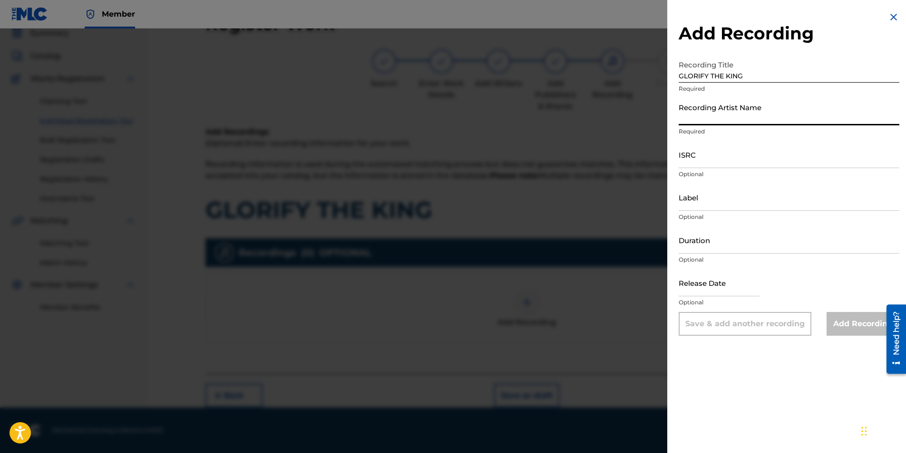
type input "[PERSON_NAME]"
type input "[DATE]"
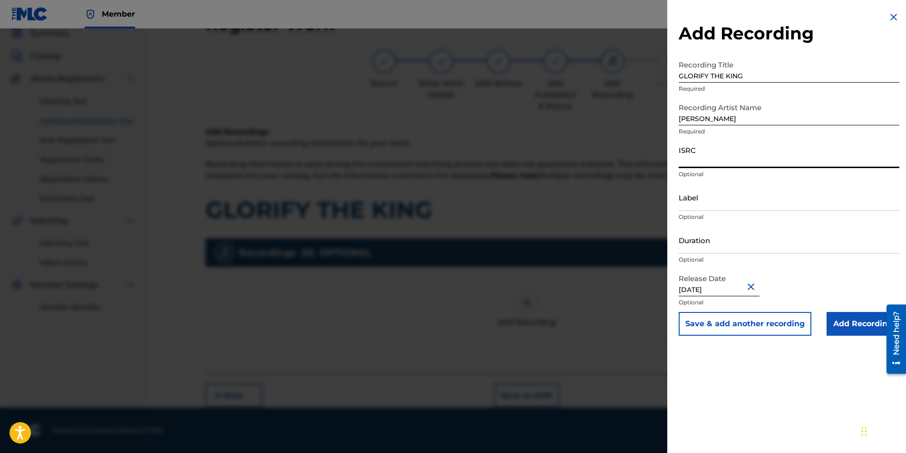
click at [601, 156] on input "ISRC" at bounding box center [788, 154] width 221 height 27
paste input "GBDPR0600543"
type input "GBDPR0600543"
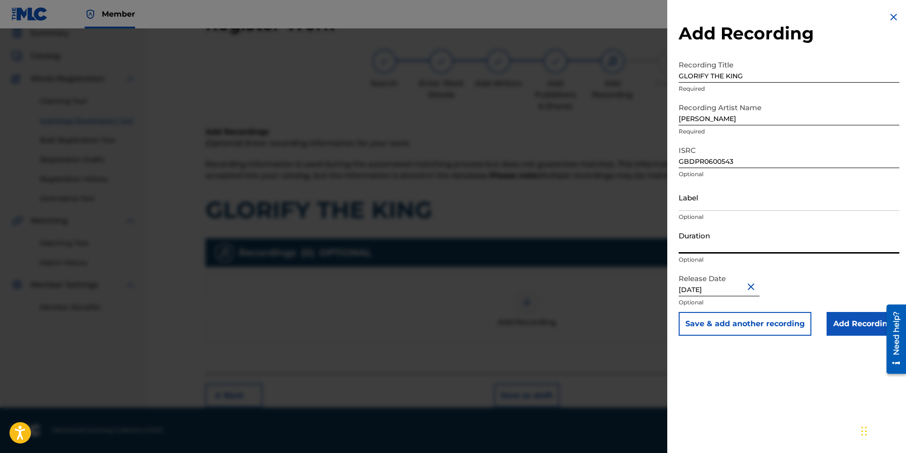
click at [601, 247] on input "Duration" at bounding box center [788, 240] width 221 height 27
type input "05:01"
click at [601, 282] on input "Add Recording" at bounding box center [862, 324] width 73 height 24
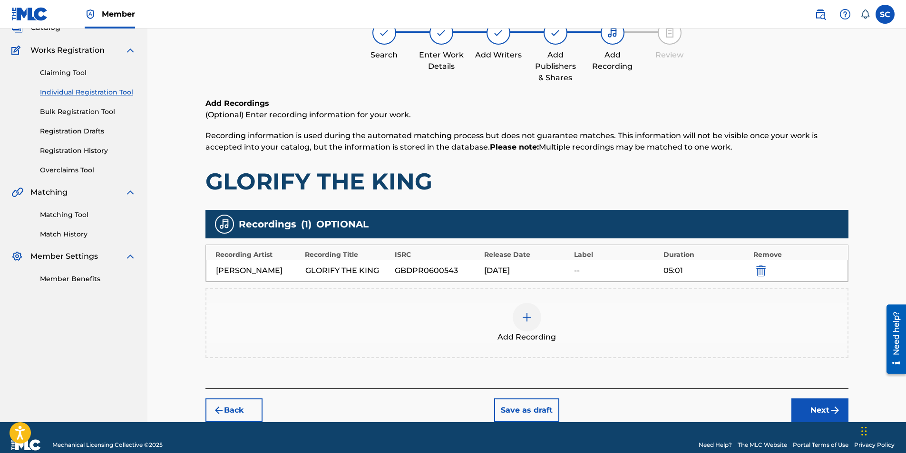
scroll to position [82, 0]
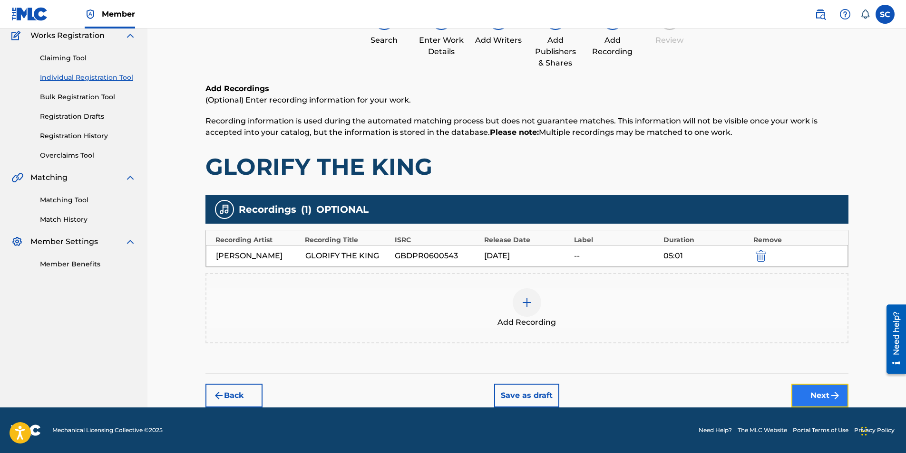
click at [601, 282] on button "Next" at bounding box center [819, 396] width 57 height 24
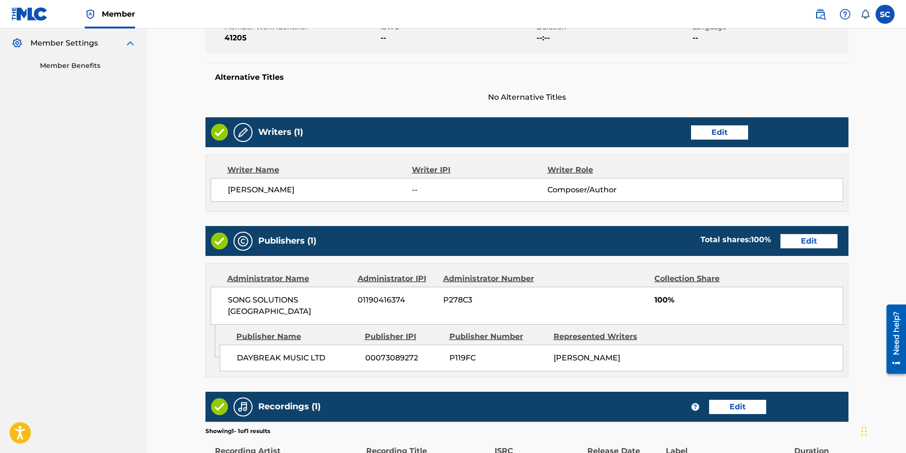
scroll to position [393, 0]
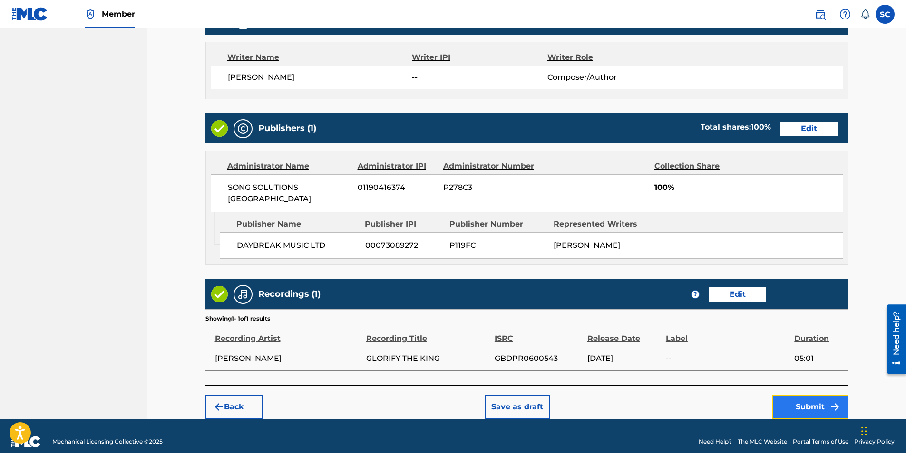
click at [601, 282] on button "Submit" at bounding box center [810, 408] width 76 height 24
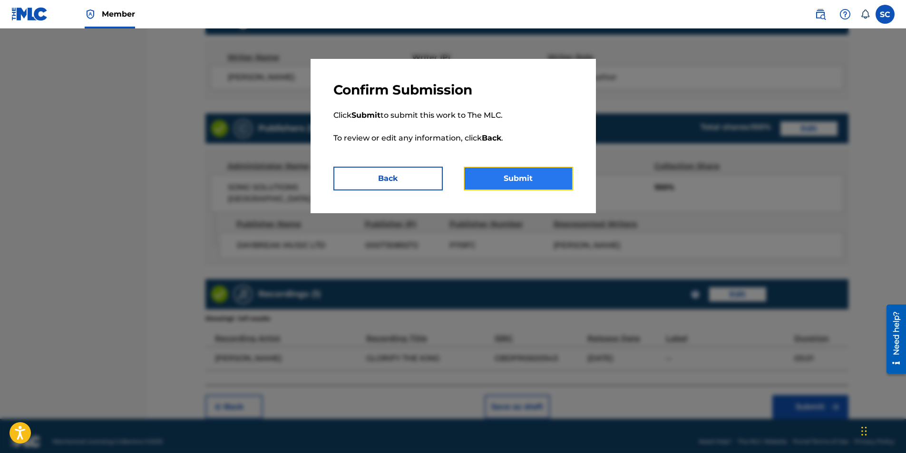
click at [520, 179] on button "Submit" at bounding box center [517, 179] width 109 height 24
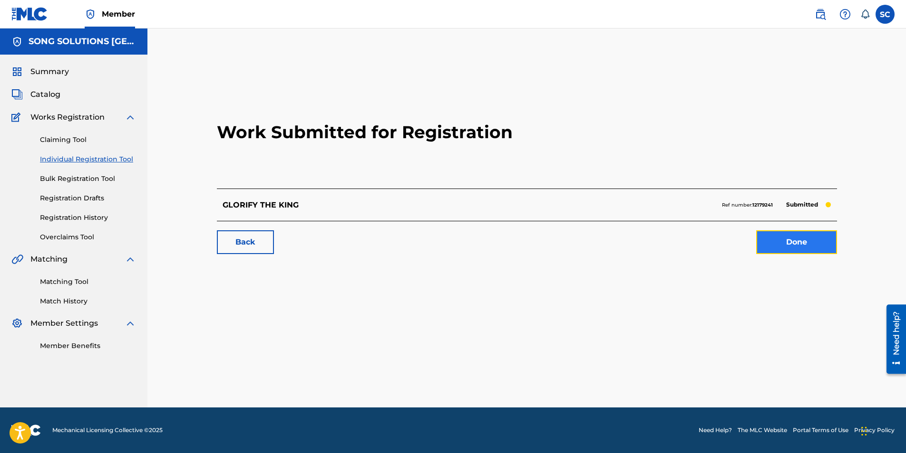
click at [601, 241] on link "Done" at bounding box center [796, 243] width 81 height 24
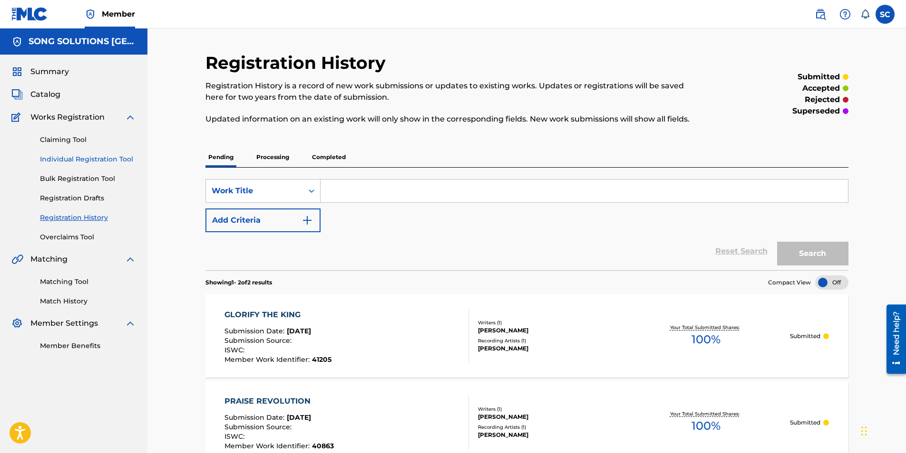
click at [93, 156] on link "Individual Registration Tool" at bounding box center [88, 159] width 96 height 10
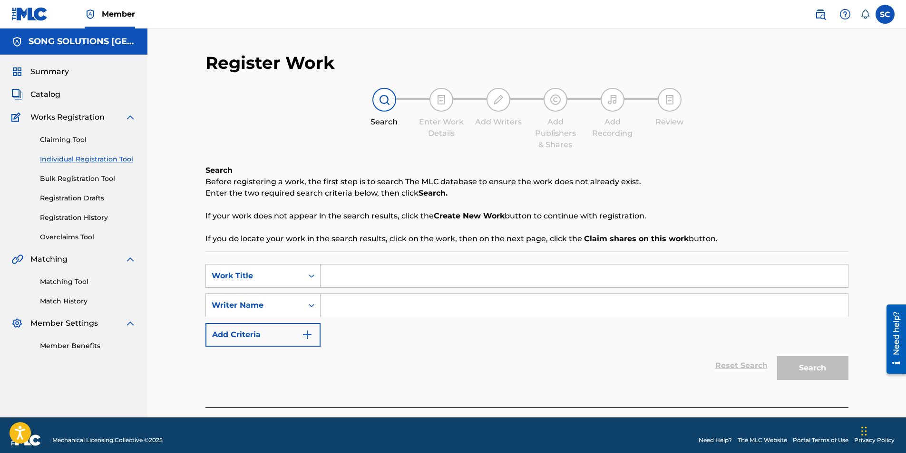
click at [362, 275] on input "Search Form" at bounding box center [583, 276] width 527 height 23
type input "FATHER I AM YOURS"
click at [359, 282] on input "Search Form" at bounding box center [583, 305] width 527 height 23
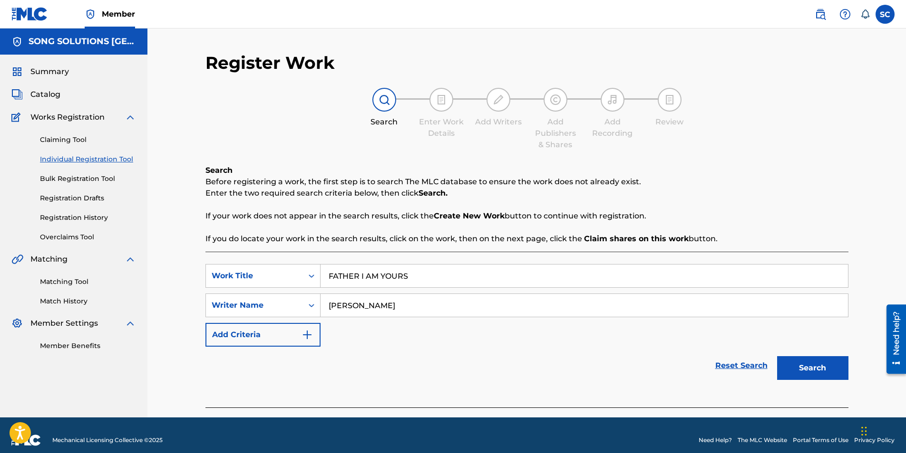
type input "[PERSON_NAME]"
click at [601, 282] on button "Search" at bounding box center [812, 369] width 71 height 24
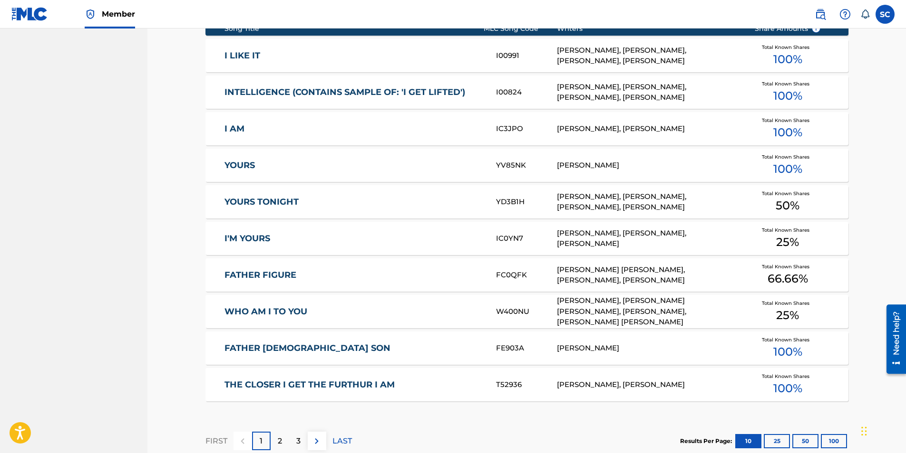
scroll to position [475, 0]
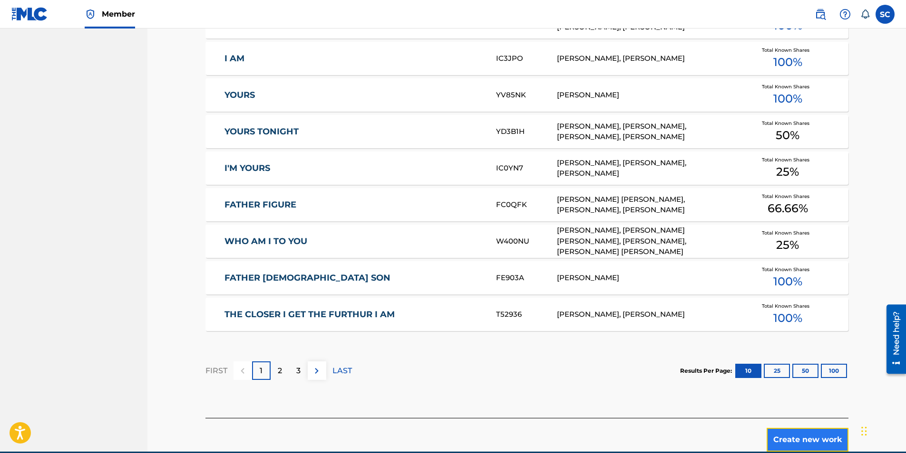
click at [601, 282] on button "Create new work" at bounding box center [807, 440] width 82 height 24
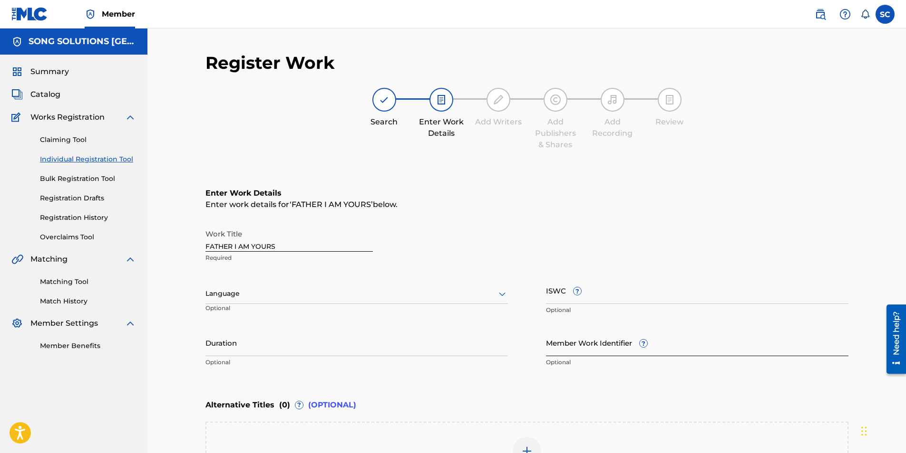
click at [573, 282] on input "Member Work Identifier ?" at bounding box center [697, 342] width 302 height 27
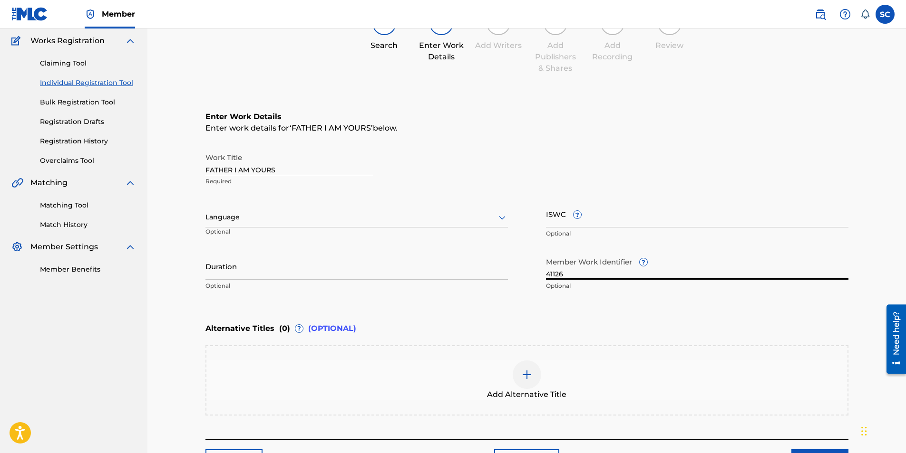
scroll to position [142, 0]
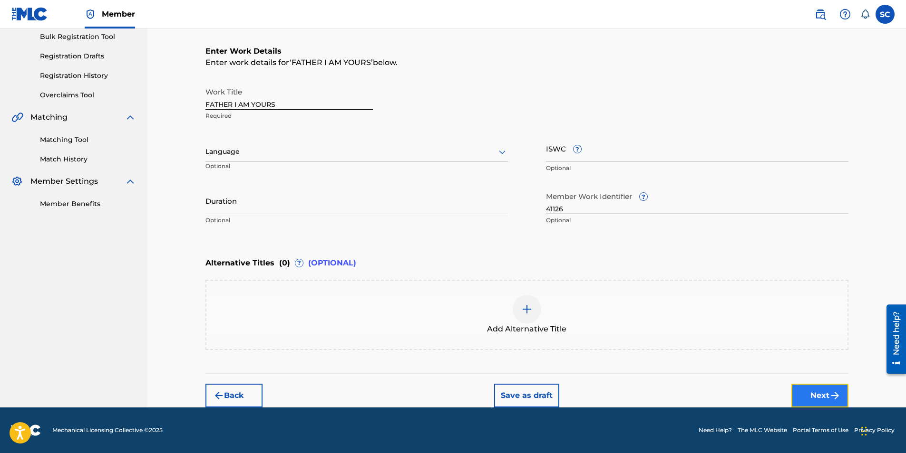
click at [601, 282] on img "submit" at bounding box center [834, 395] width 11 height 11
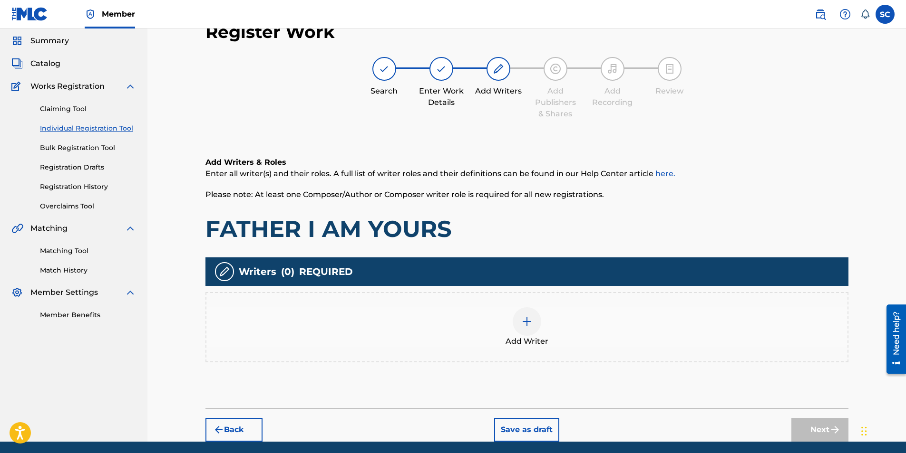
scroll to position [43, 0]
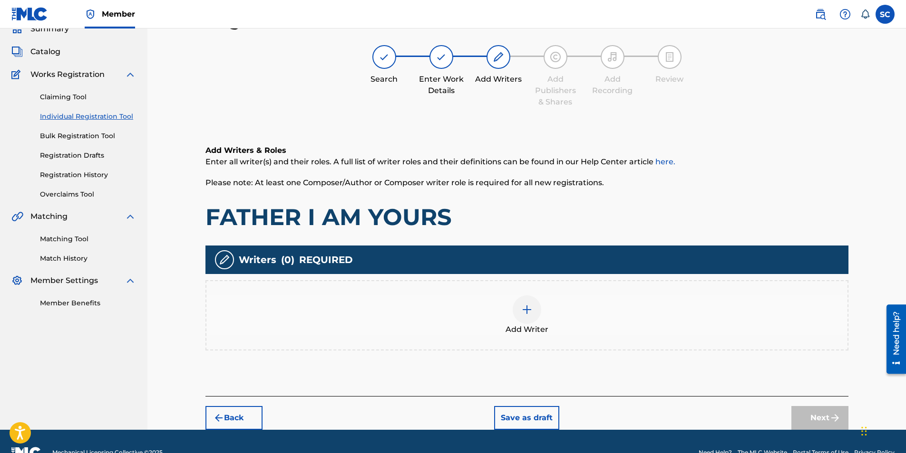
click at [528, 282] on img at bounding box center [526, 309] width 11 height 11
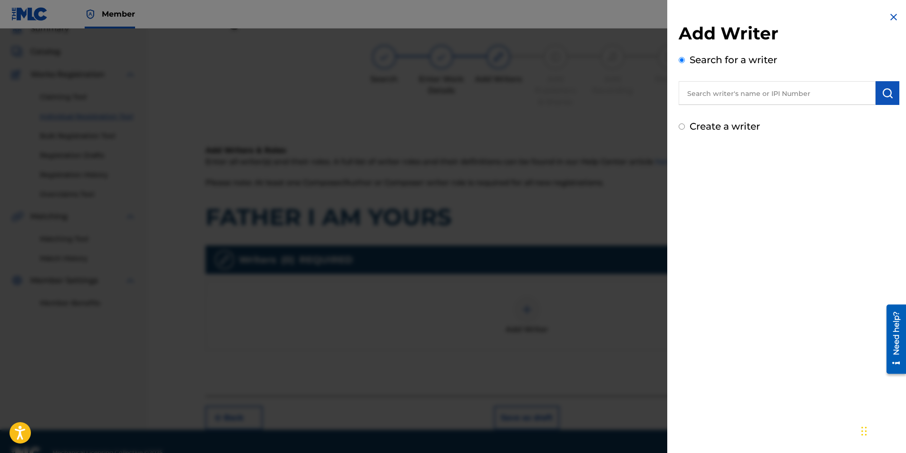
click at [601, 126] on label "Create a writer" at bounding box center [724, 126] width 70 height 11
click at [601, 126] on input "Create a writer" at bounding box center [681, 127] width 6 height 6
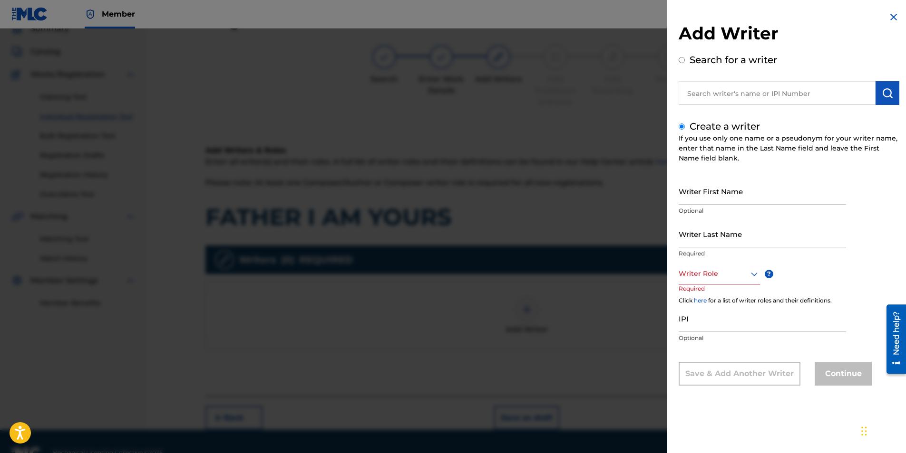
drag, startPoint x: 702, startPoint y: 196, endPoint x: 715, endPoint y: 173, distance: 26.8
click at [601, 196] on input "Writer First Name" at bounding box center [761, 191] width 167 height 27
click at [601, 228] on input "Writer Last Name" at bounding box center [761, 234] width 167 height 27
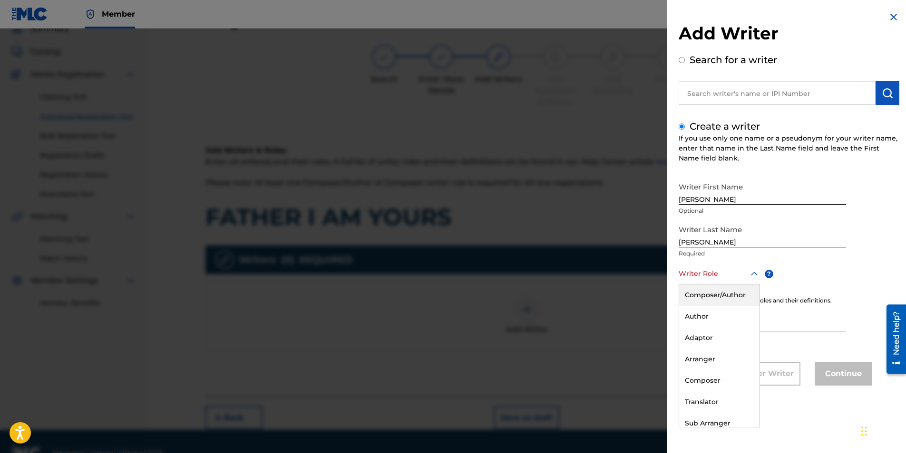
click at [601, 276] on div at bounding box center [718, 274] width 81 height 12
click at [601, 282] on div "Composer/Author" at bounding box center [719, 295] width 80 height 21
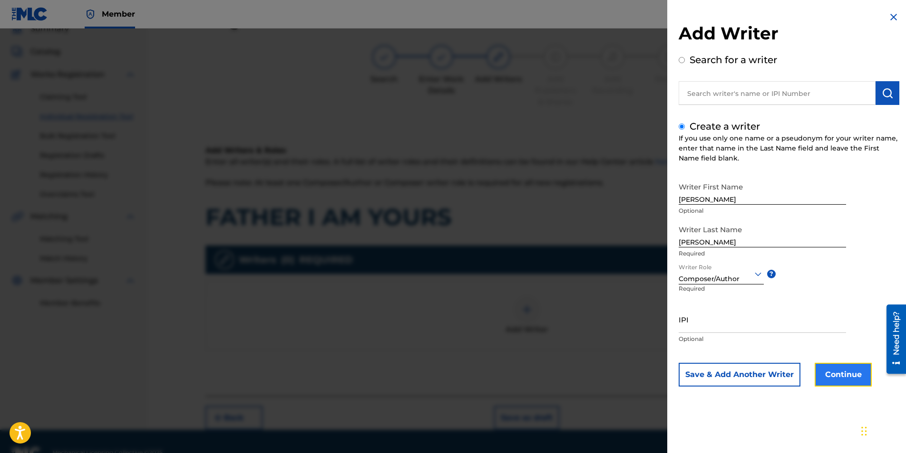
click at [601, 282] on button "Continue" at bounding box center [842, 375] width 57 height 24
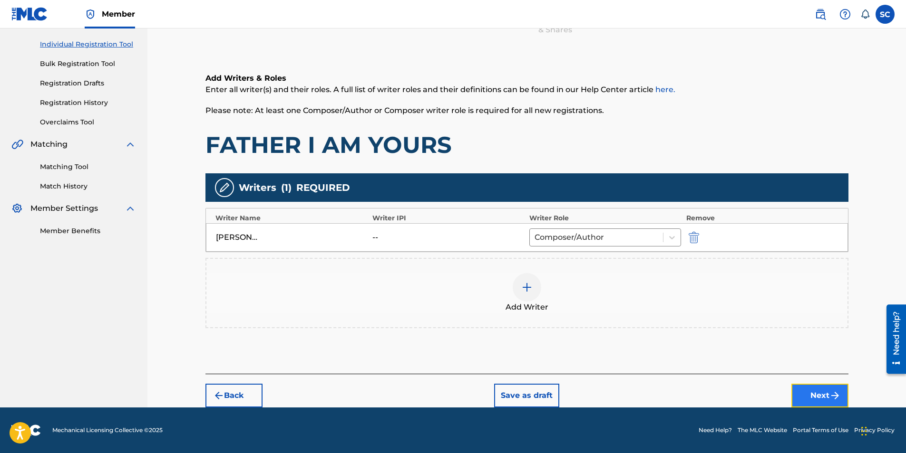
click at [601, 282] on button "Next" at bounding box center [819, 396] width 57 height 24
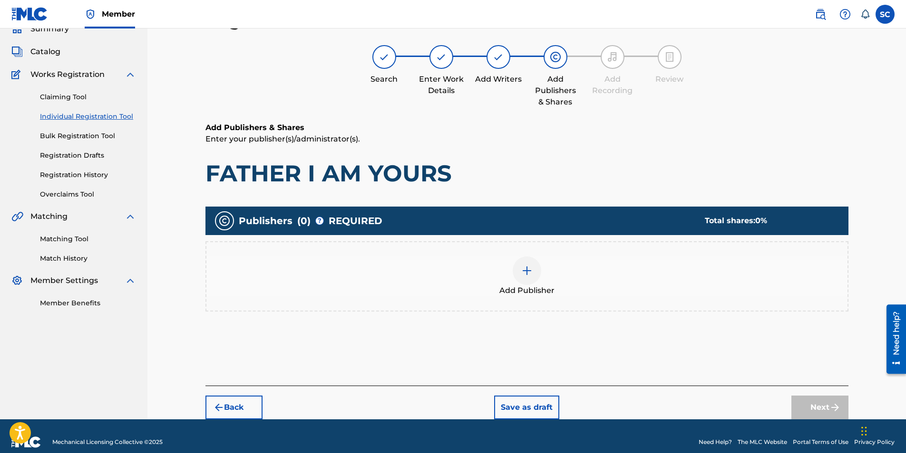
click at [530, 271] on img at bounding box center [526, 270] width 11 height 11
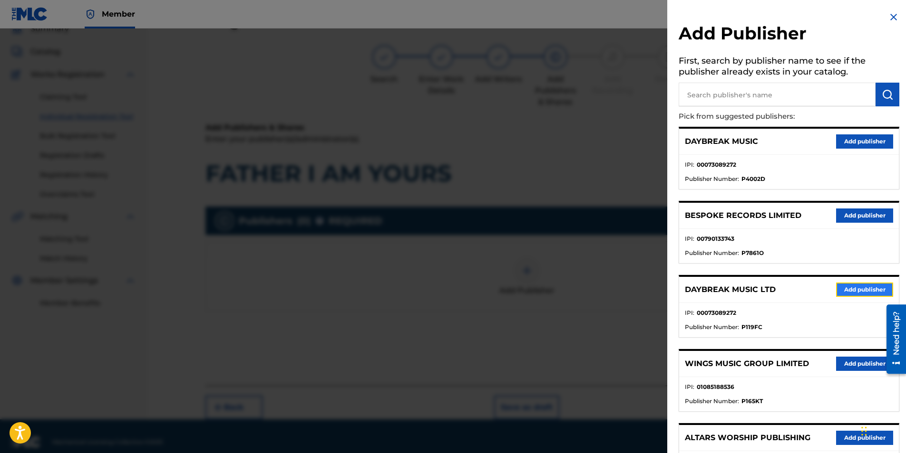
click at [601, 282] on button "Add publisher" at bounding box center [864, 290] width 57 height 14
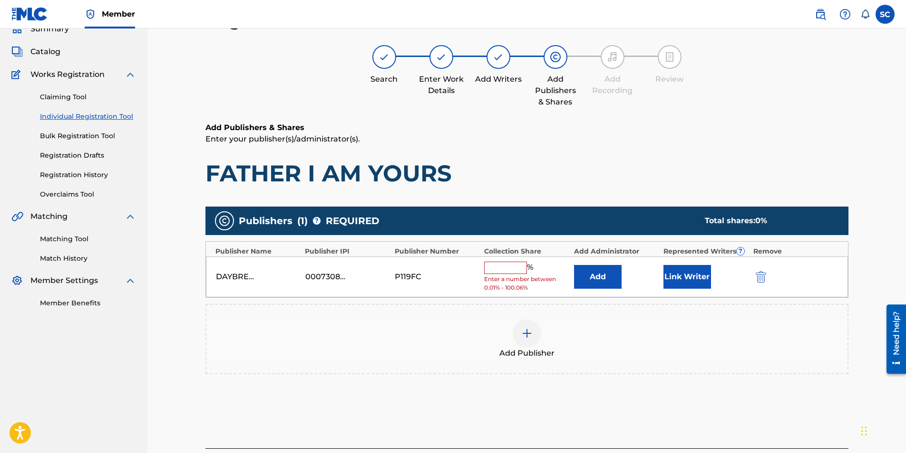
click at [506, 266] on input "text" at bounding box center [505, 268] width 43 height 12
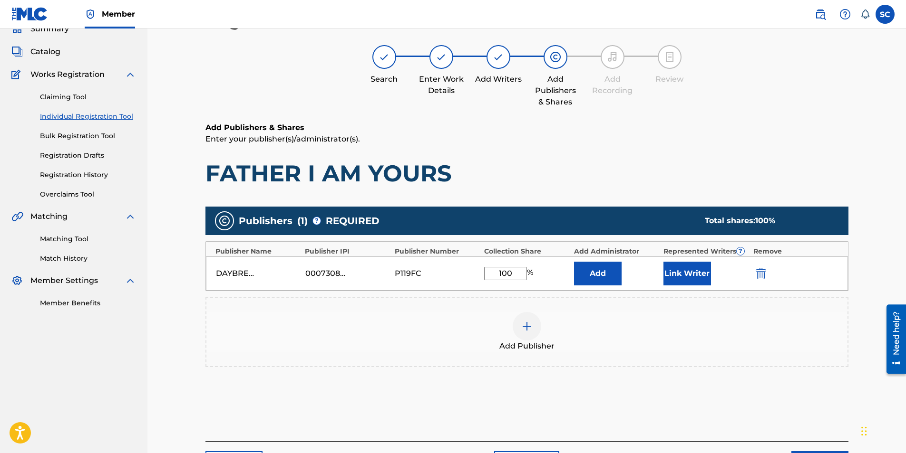
click at [589, 282] on div "DAYBREAK MUSIC LTD 00073089272 P119FC 100 % Add Link Writer" at bounding box center [527, 274] width 642 height 34
click at [591, 279] on button "Add" at bounding box center [598, 274] width 48 height 24
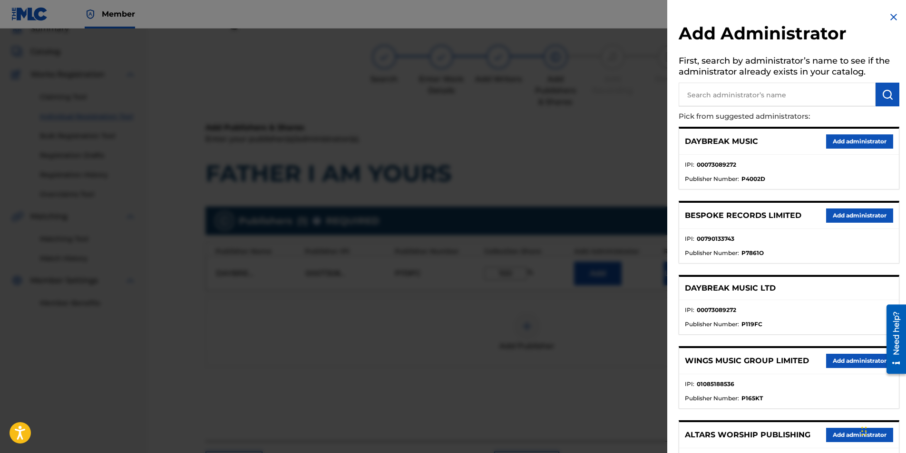
click at [601, 92] on input "text" at bounding box center [776, 95] width 197 height 24
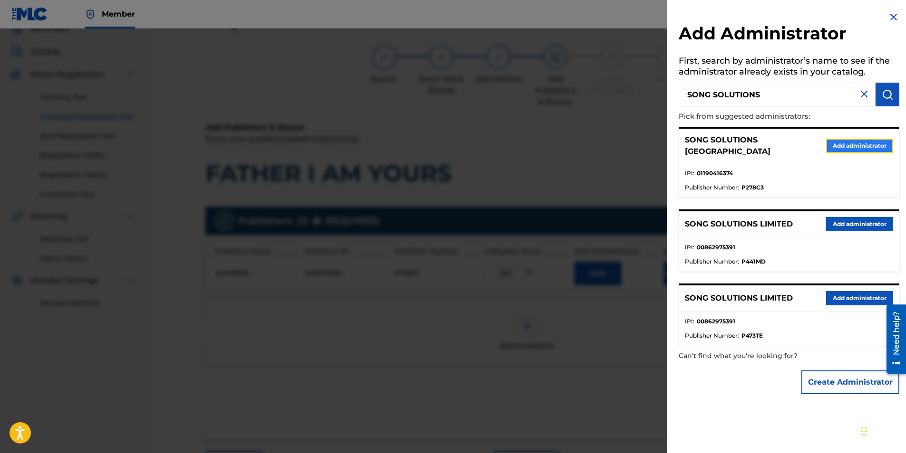
click at [601, 143] on button "Add administrator" at bounding box center [859, 146] width 67 height 14
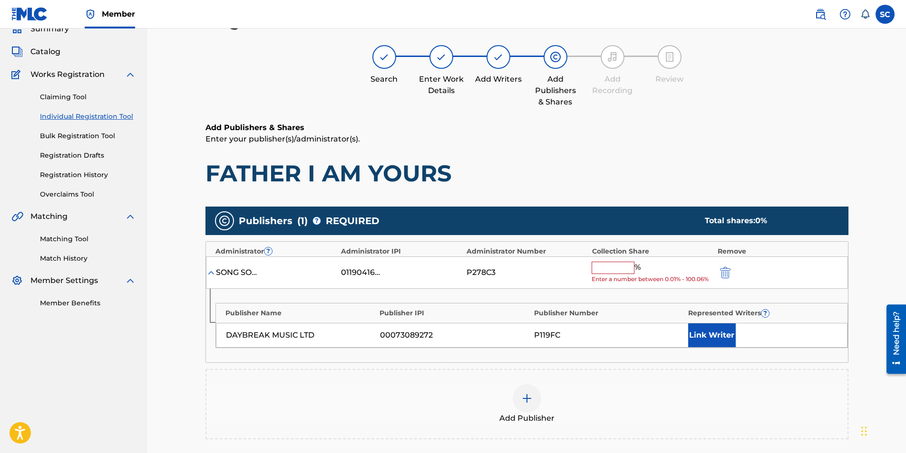
click at [601, 265] on input "text" at bounding box center [612, 268] width 43 height 12
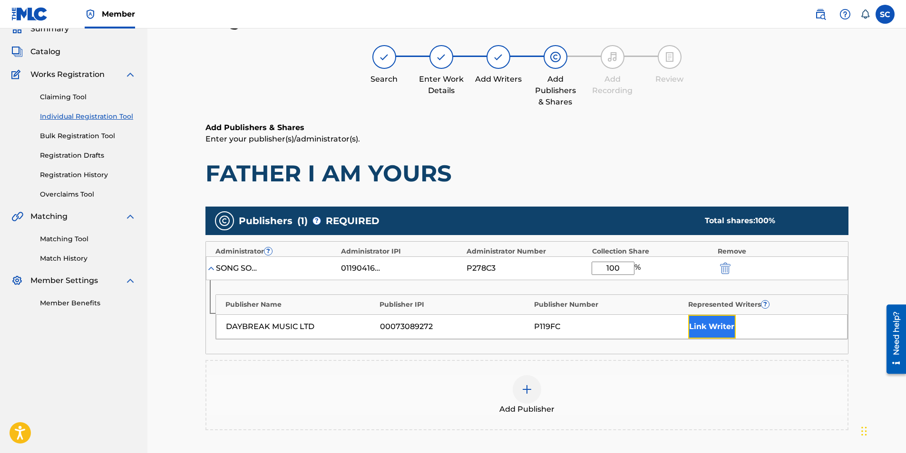
click at [601, 282] on button "Link Writer" at bounding box center [712, 327] width 48 height 24
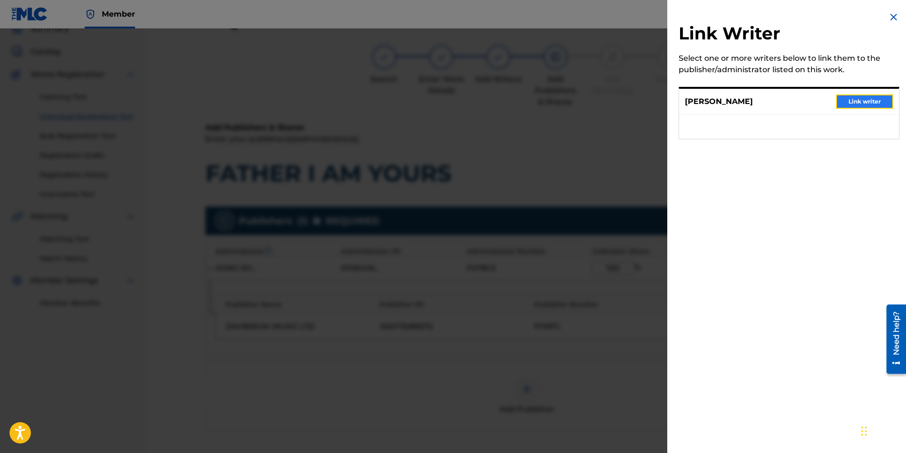
click at [601, 103] on button "Link writer" at bounding box center [864, 102] width 57 height 14
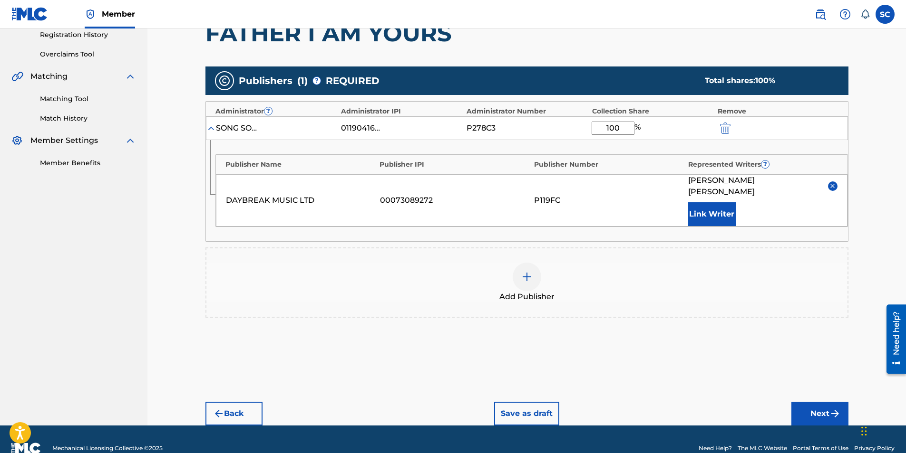
scroll to position [190, 0]
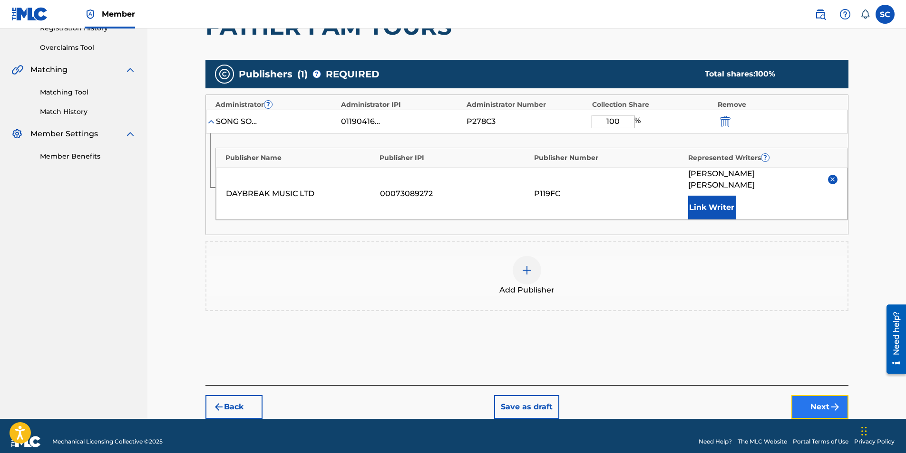
click at [601, 282] on button "Next" at bounding box center [819, 408] width 57 height 24
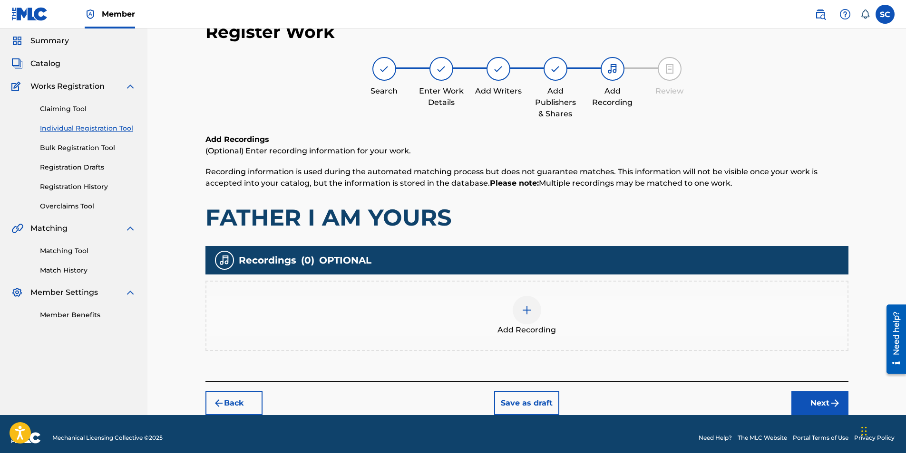
scroll to position [39, 0]
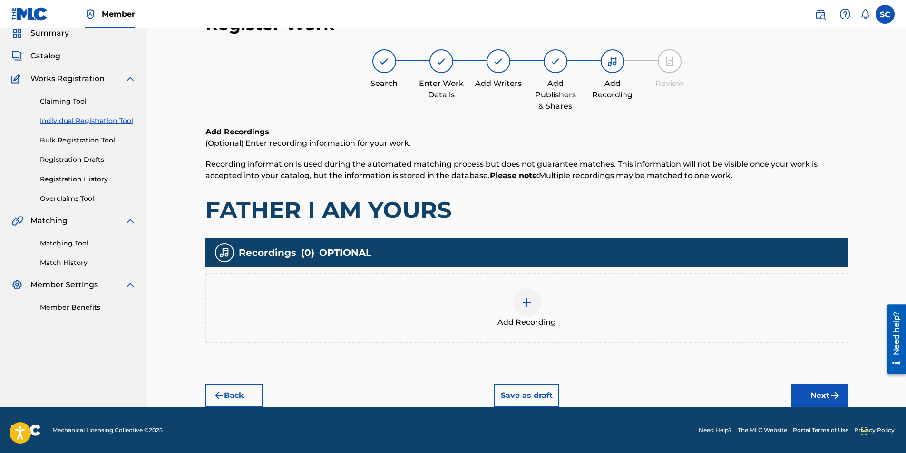
click at [525, 282] on img at bounding box center [526, 302] width 11 height 11
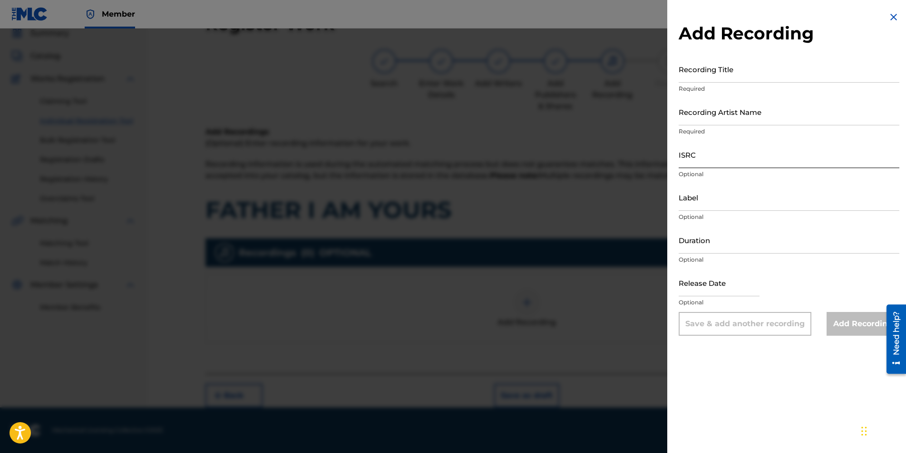
click at [601, 157] on input "ISRC" at bounding box center [788, 154] width 221 height 27
paste input "GBDPR0600544"
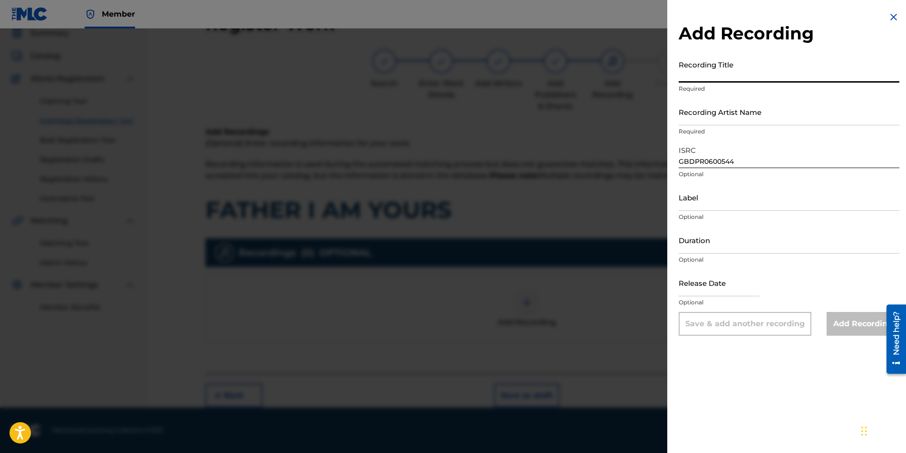
click at [601, 70] on input "Recording Title" at bounding box center [788, 69] width 221 height 27
click at [601, 114] on input "Recording Artist Name" at bounding box center [788, 111] width 221 height 27
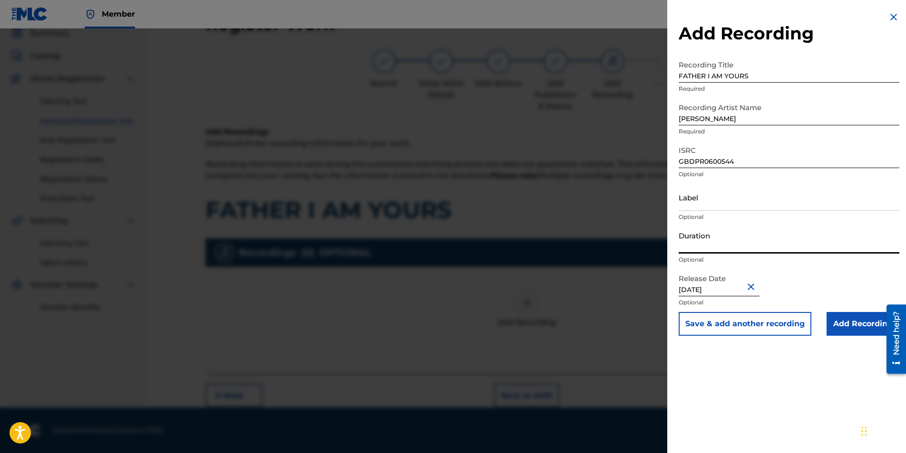
click at [601, 243] on input "Duration" at bounding box center [788, 240] width 221 height 27
click at [601, 282] on input "Add Recording" at bounding box center [862, 324] width 73 height 24
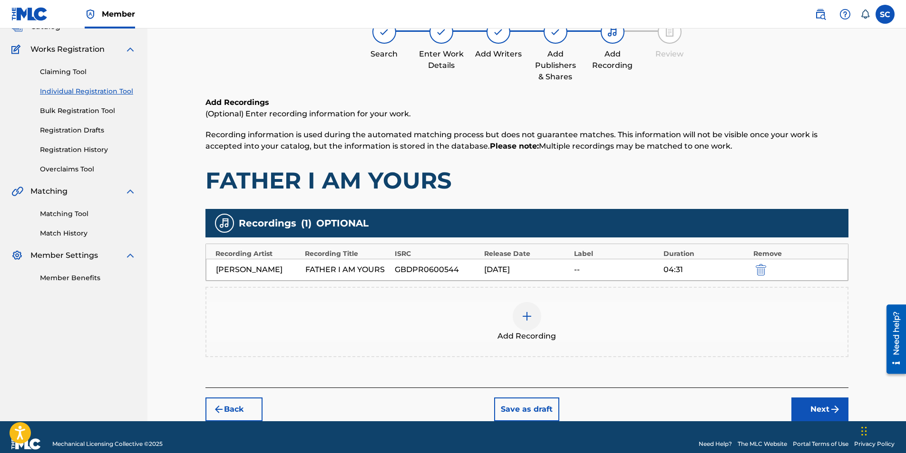
scroll to position [82, 0]
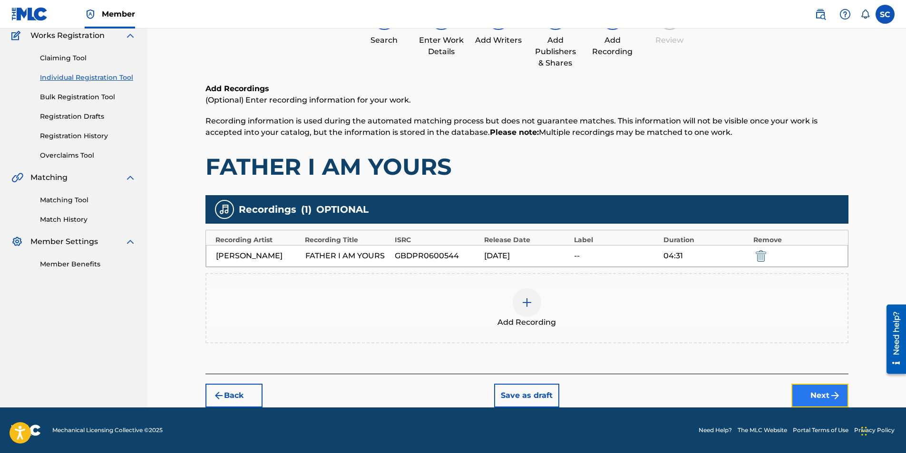
click at [601, 282] on button "Next" at bounding box center [819, 396] width 57 height 24
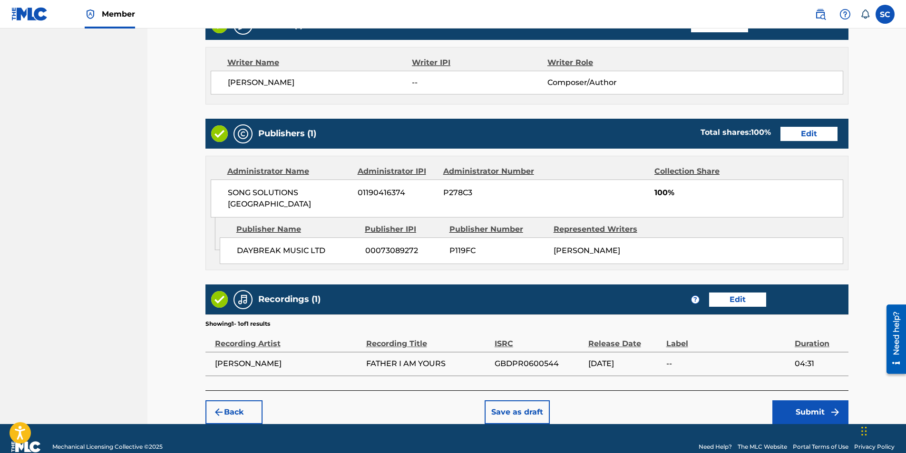
scroll to position [393, 0]
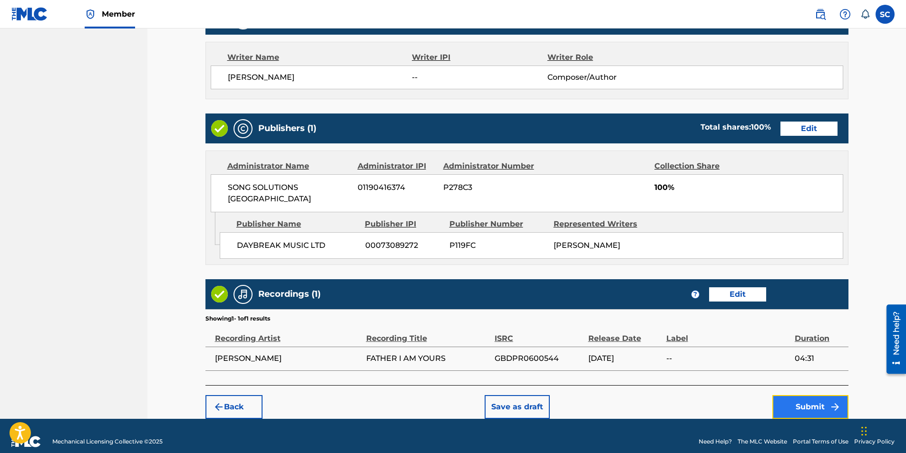
click at [601, 282] on button "Submit" at bounding box center [810, 408] width 76 height 24
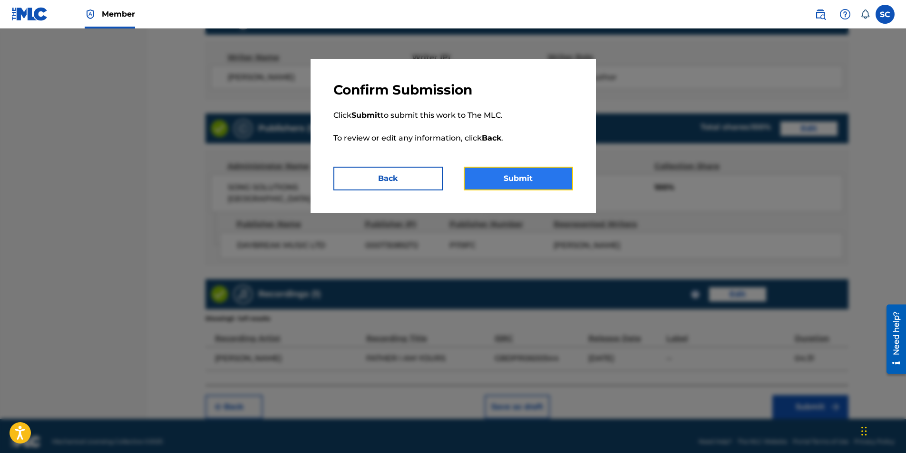
click at [533, 176] on button "Submit" at bounding box center [517, 179] width 109 height 24
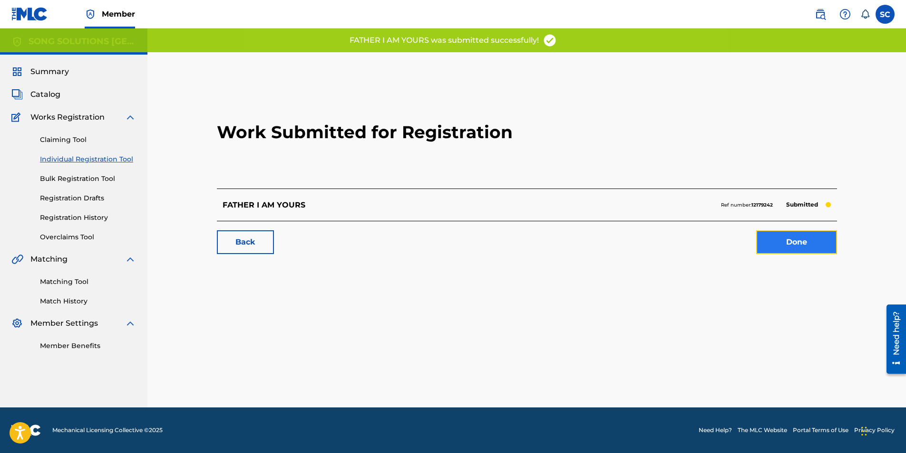
click at [601, 242] on link "Done" at bounding box center [796, 243] width 81 height 24
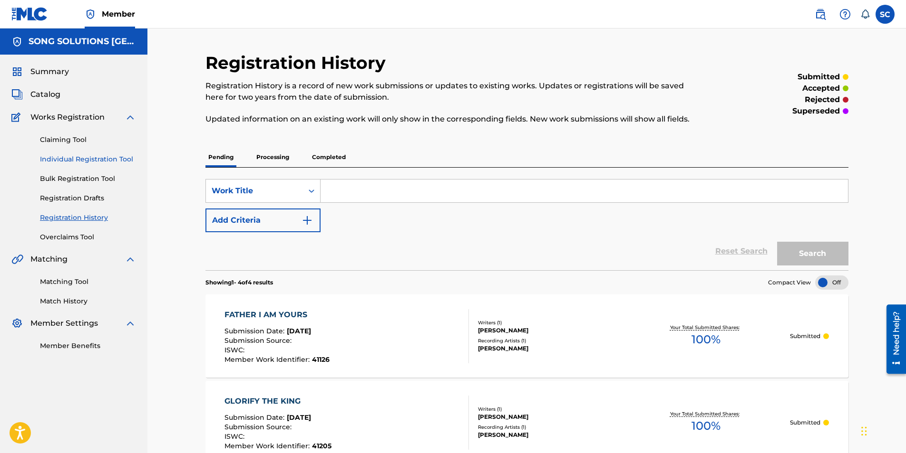
click at [99, 160] on link "Individual Registration Tool" at bounding box center [88, 159] width 96 height 10
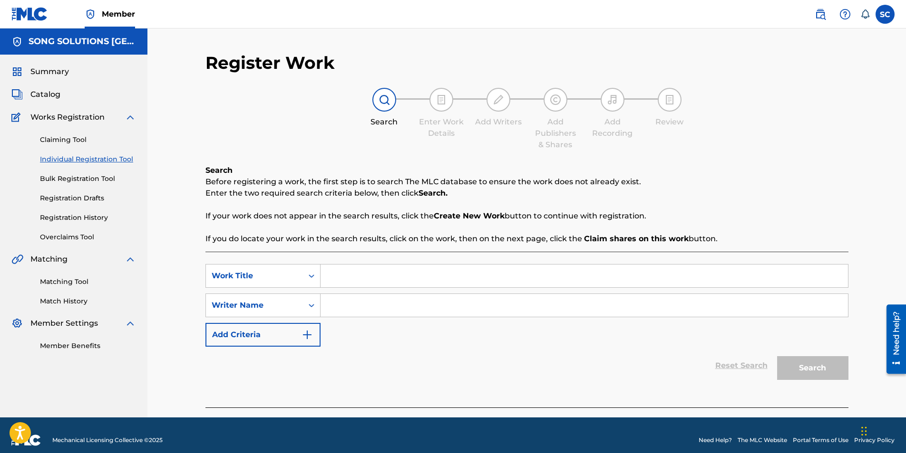
click at [346, 273] on input "Search Form" at bounding box center [583, 276] width 527 height 23
click at [344, 282] on div "SearchWithCriteria6dba9ed5-7a25-42d7-9026-3ed034311931 Work Title FATHER TAKE M…" at bounding box center [526, 305] width 643 height 83
click at [340, 282] on input "Search Form" at bounding box center [583, 305] width 527 height 23
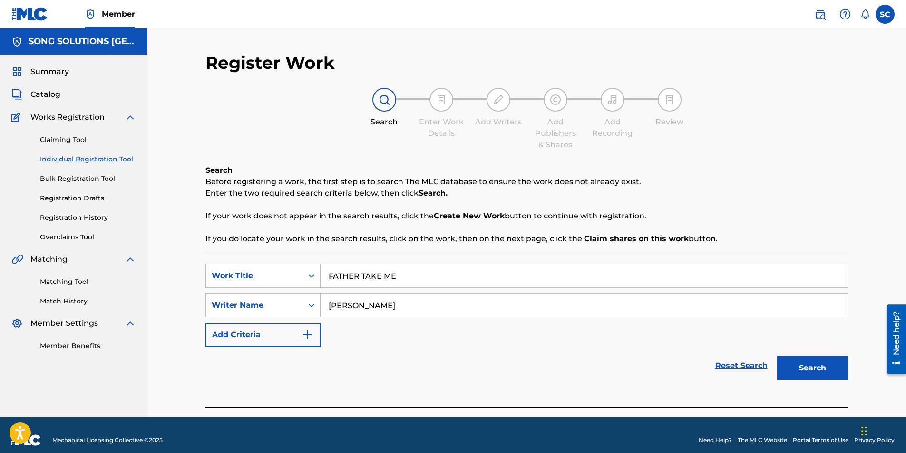
click at [601, 282] on button "Search" at bounding box center [812, 369] width 71 height 24
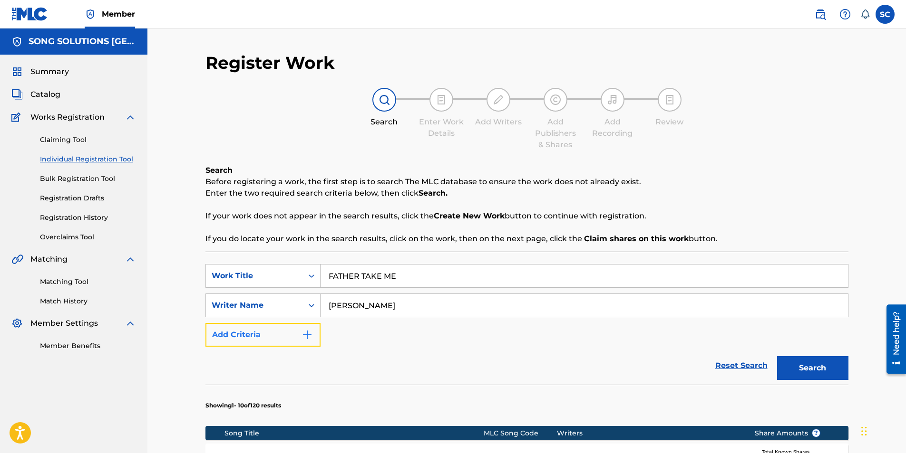
click at [302, 282] on img "Search Form" at bounding box center [306, 334] width 11 height 11
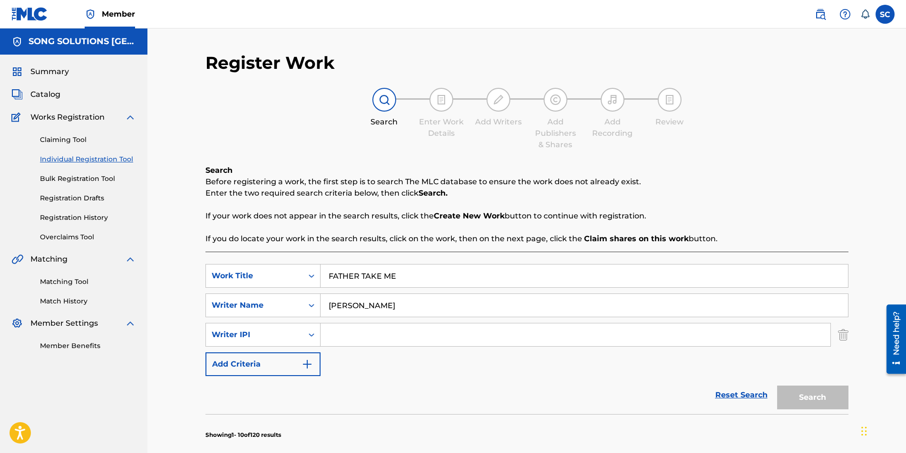
click at [327, 282] on input "[PERSON_NAME]" at bounding box center [583, 305] width 527 height 23
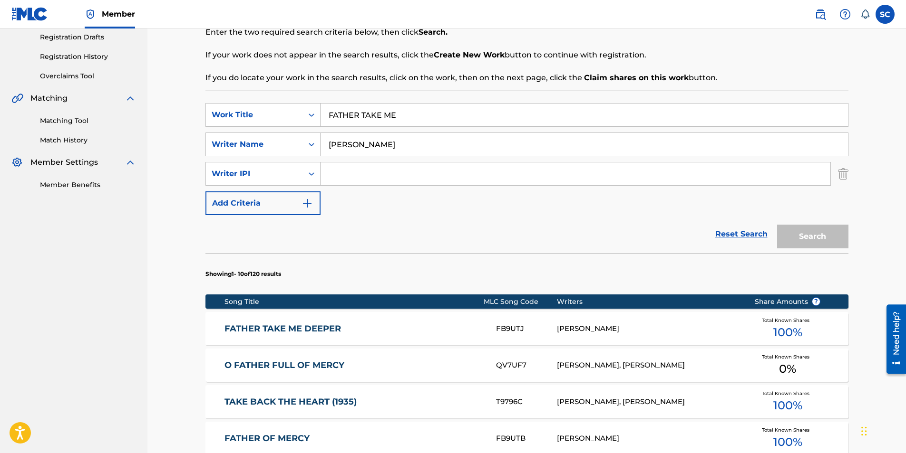
scroll to position [190, 0]
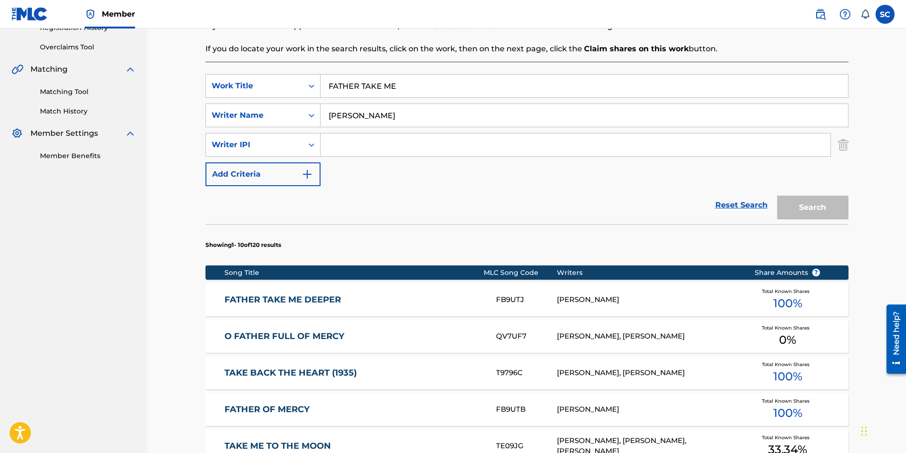
click at [332, 282] on link "FATHER TAKE ME DEEPER" at bounding box center [353, 300] width 259 height 11
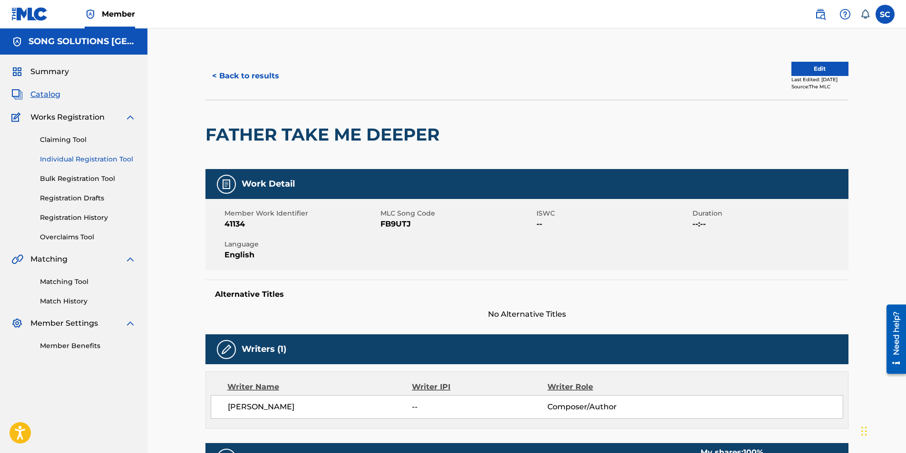
click at [93, 161] on link "Individual Registration Tool" at bounding box center [88, 159] width 96 height 10
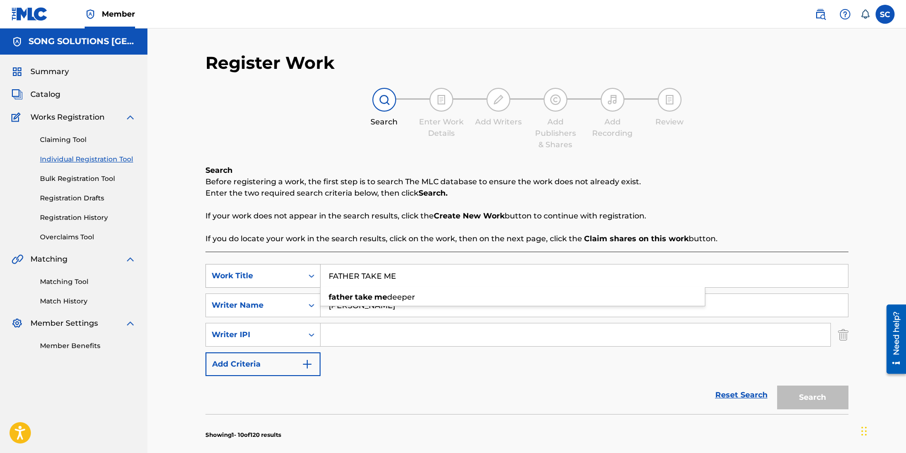
drag, startPoint x: 405, startPoint y: 278, endPoint x: 319, endPoint y: 276, distance: 86.1
click at [319, 276] on div "SearchWithCriteria6dba9ed5-7a25-42d7-9026-3ed034311931 Work Title FATHER TAKE M…" at bounding box center [526, 276] width 643 height 24
click at [361, 282] on input "Search Form" at bounding box center [575, 335] width 510 height 23
drag, startPoint x: 395, startPoint y: 309, endPoint x: 323, endPoint y: 287, distance: 75.2
click at [332, 282] on input "[PERSON_NAME]" at bounding box center [583, 305] width 527 height 23
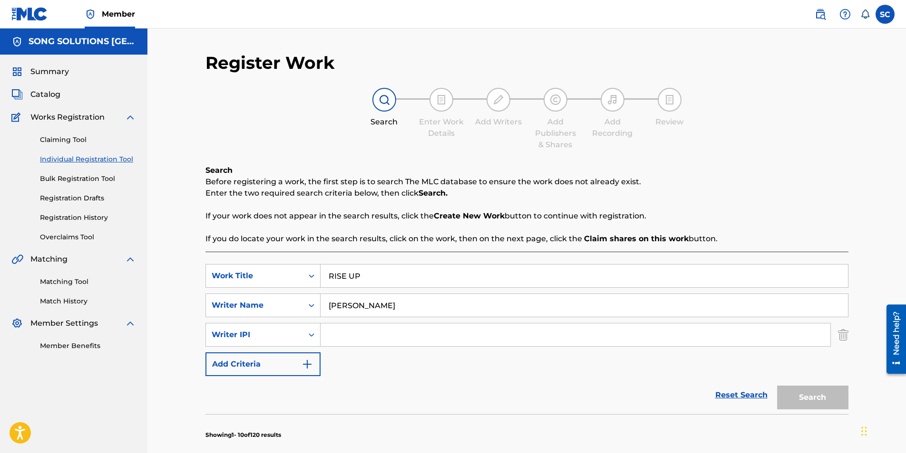
click at [392, 282] on input "[PERSON_NAME]" at bounding box center [583, 305] width 527 height 23
drag, startPoint x: 397, startPoint y: 306, endPoint x: 310, endPoint y: 301, distance: 87.1
click at [310, 282] on div "SearchWithCriteriaaa2e2f3c-783a-42dc-b005-491e27c8175d Writer Name [PERSON_NAME]" at bounding box center [526, 306] width 643 height 24
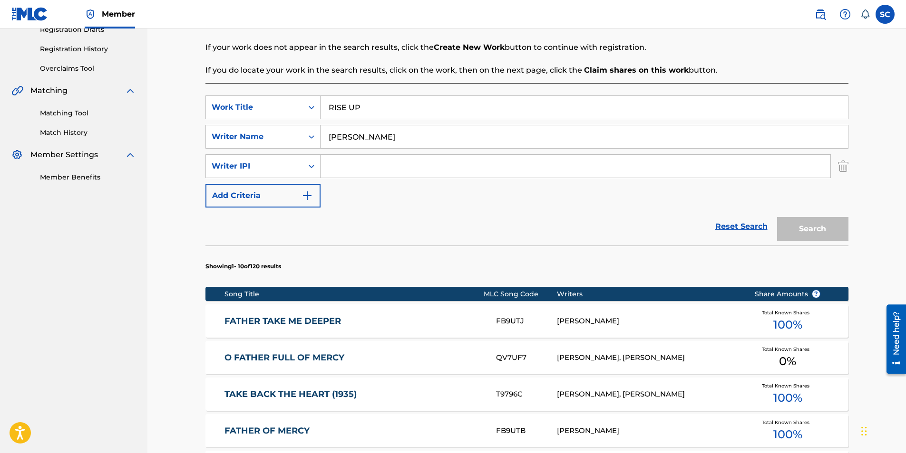
scroll to position [48, 0]
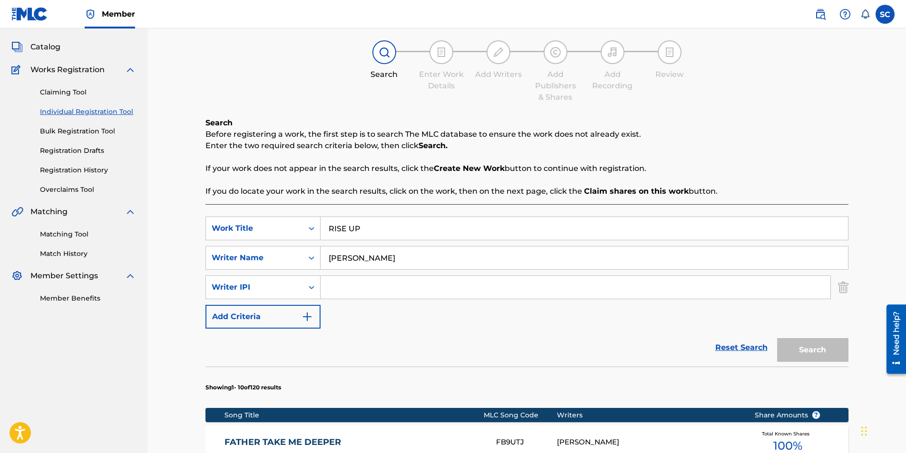
click at [462, 282] on div "SearchWithCriteria6dba9ed5-7a25-42d7-9026-3ed034311931 Work Title RISE UP Searc…" at bounding box center [526, 273] width 643 height 112
click at [441, 282] on input "Search Form" at bounding box center [575, 287] width 510 height 23
click at [594, 282] on div "SearchWithCriteria6dba9ed5-7a25-42d7-9026-3ed034311931 Work Title RISE UP Searc…" at bounding box center [526, 273] width 643 height 112
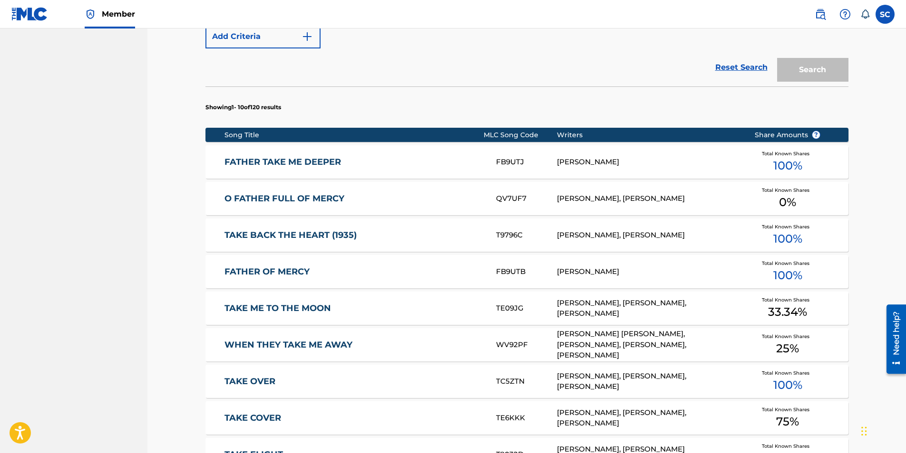
scroll to position [216, 0]
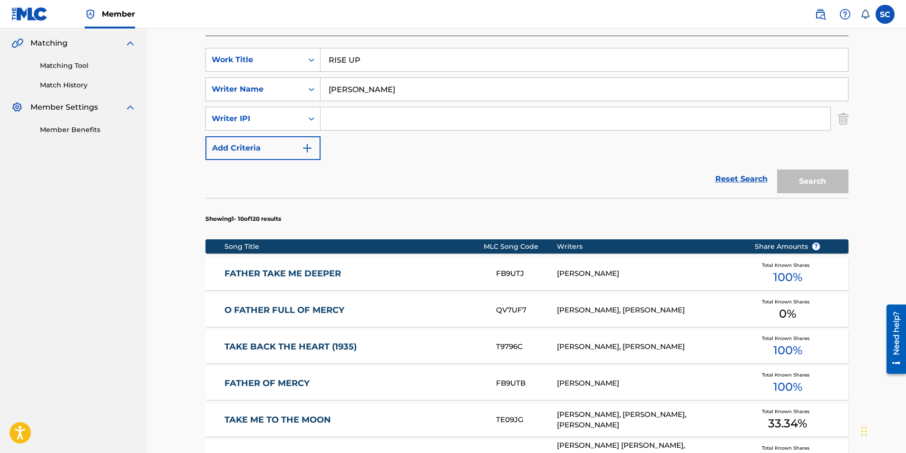
click at [438, 129] on input "Search Form" at bounding box center [575, 118] width 510 height 23
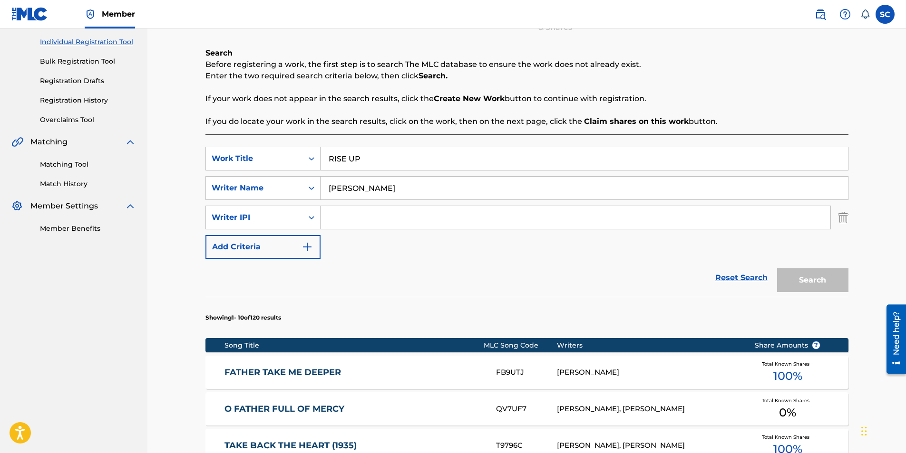
scroll to position [0, 0]
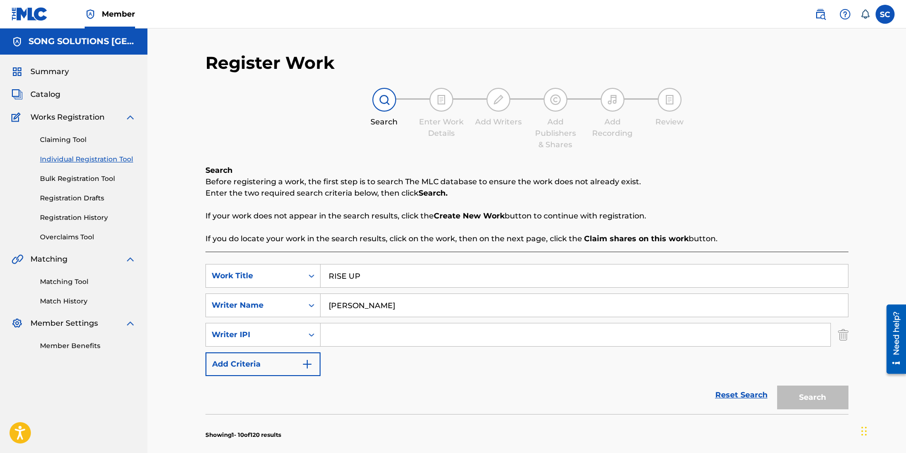
click at [81, 158] on link "Individual Registration Tool" at bounding box center [88, 159] width 96 height 10
click at [80, 158] on link "Individual Registration Tool" at bounding box center [88, 159] width 96 height 10
click at [72, 179] on link "Bulk Registration Tool" at bounding box center [88, 179] width 96 height 10
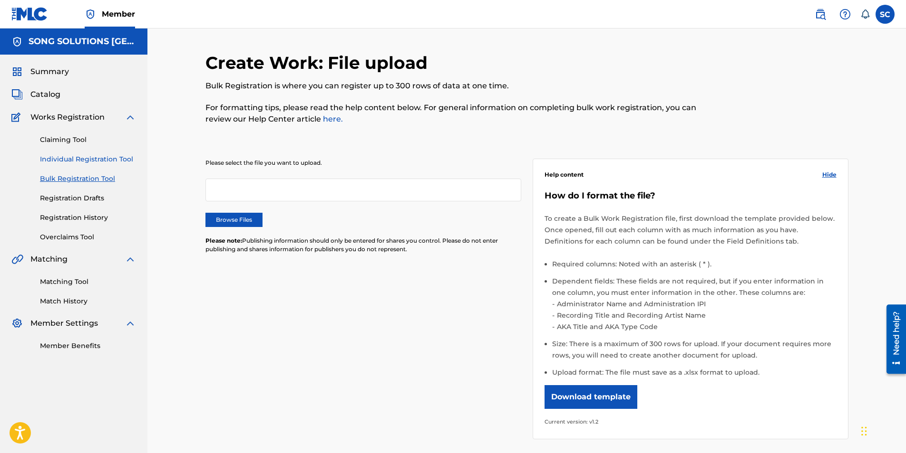
click at [76, 159] on link "Individual Registration Tool" at bounding box center [88, 159] width 96 height 10
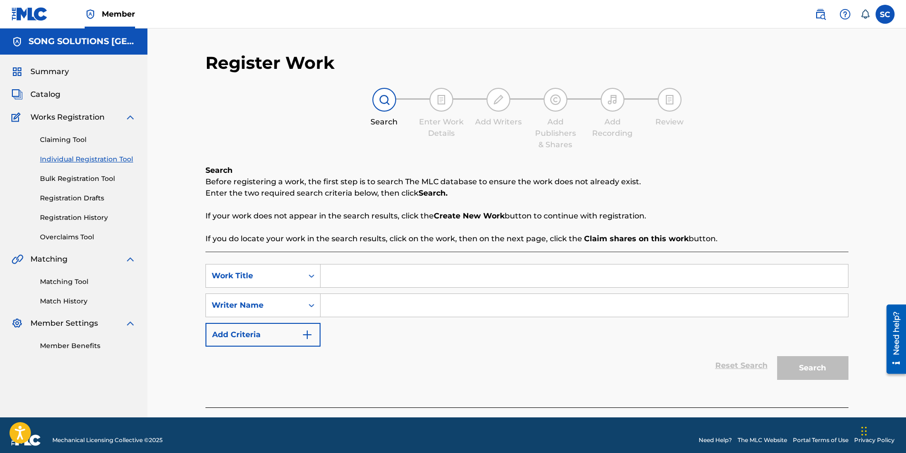
click at [359, 278] on input "Search Form" at bounding box center [583, 276] width 527 height 23
click at [363, 280] on input "RISE UP" at bounding box center [583, 276] width 527 height 23
click at [360, 282] on div "SearchWithCriteria6dba9ed5-7a25-42d7-9026-3ed034311931 Work Title RISE UP rise …" at bounding box center [526, 305] width 643 height 83
click at [355, 282] on input "Search Form" at bounding box center [583, 305] width 527 height 23
click at [601, 282] on button "Search" at bounding box center [812, 369] width 71 height 24
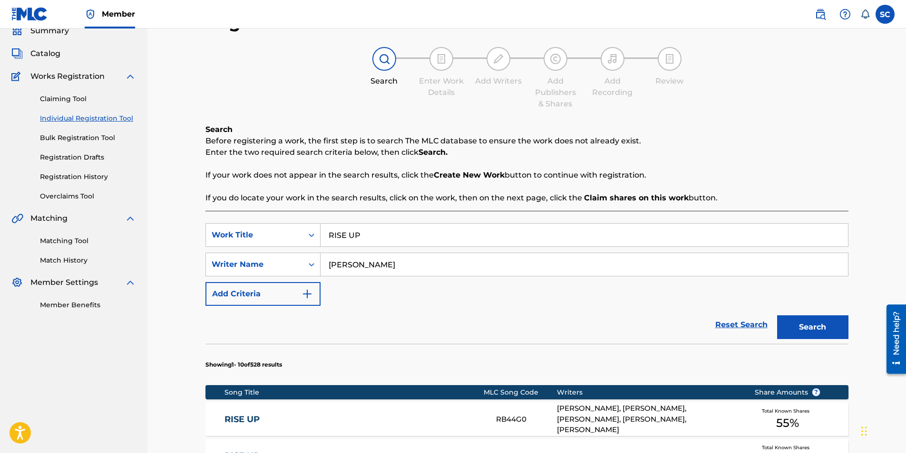
scroll to position [238, 0]
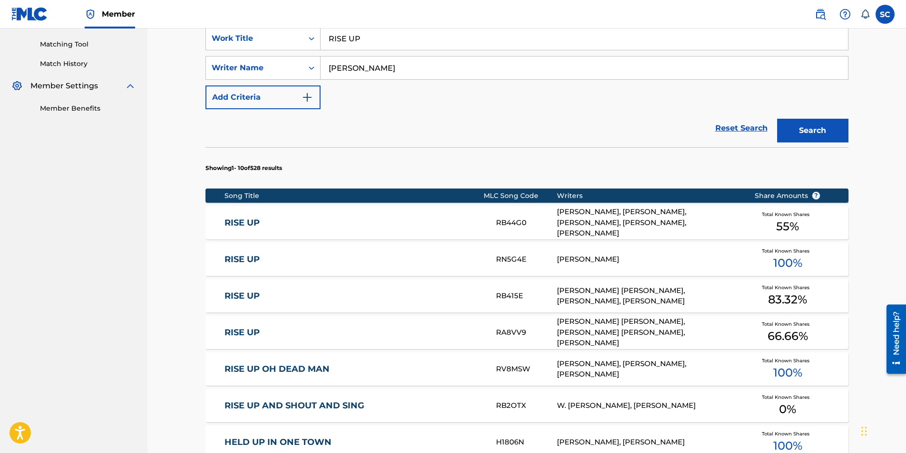
click at [249, 261] on link "RISE UP" at bounding box center [353, 259] width 259 height 11
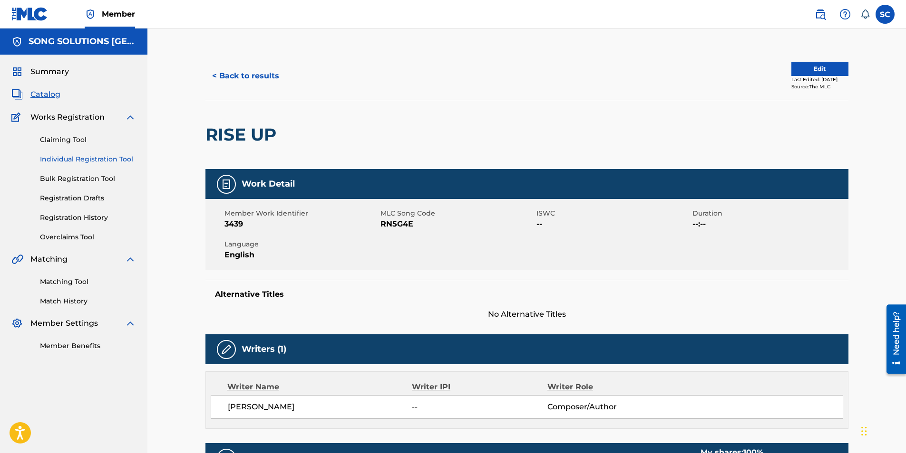
click at [85, 157] on link "Individual Registration Tool" at bounding box center [88, 159] width 96 height 10
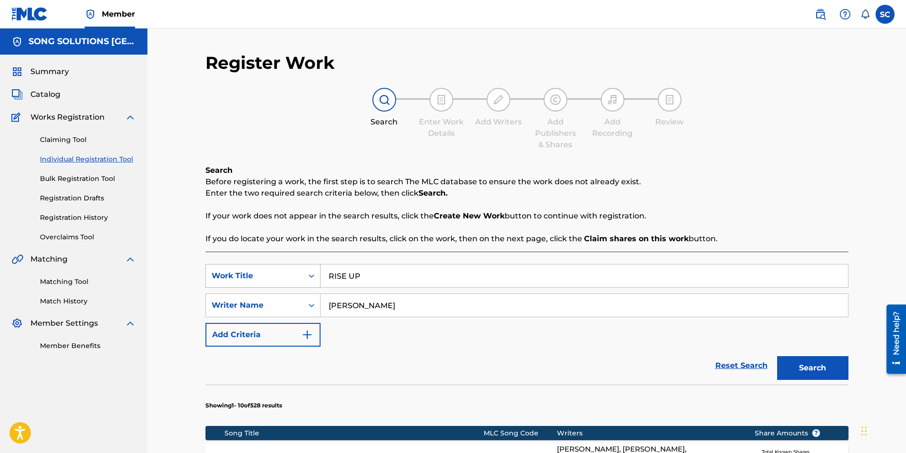
drag, startPoint x: 376, startPoint y: 277, endPoint x: 308, endPoint y: 266, distance: 68.5
click at [308, 266] on div "SearchWithCriteria6dba9ed5-7a25-42d7-9026-3ed034311931 Work Title RISE UP" at bounding box center [526, 276] width 643 height 24
click at [391, 282] on div "Reset Search Search" at bounding box center [526, 366] width 643 height 38
drag, startPoint x: 367, startPoint y: 313, endPoint x: 317, endPoint y: 299, distance: 51.8
click at [317, 282] on div "SearchWithCriteriaaa2e2f3c-783a-42dc-b005-491e27c8175d Writer Name [PERSON_NAME]" at bounding box center [526, 306] width 643 height 24
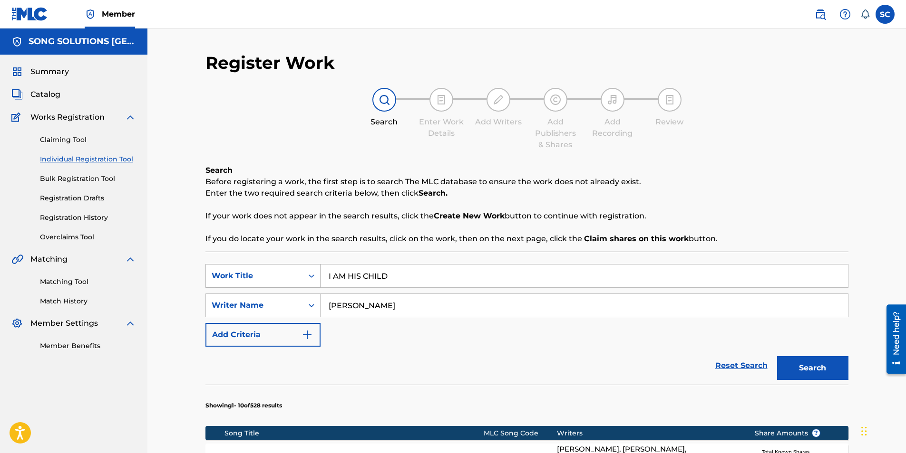
click at [601, 282] on button "Search" at bounding box center [812, 369] width 71 height 24
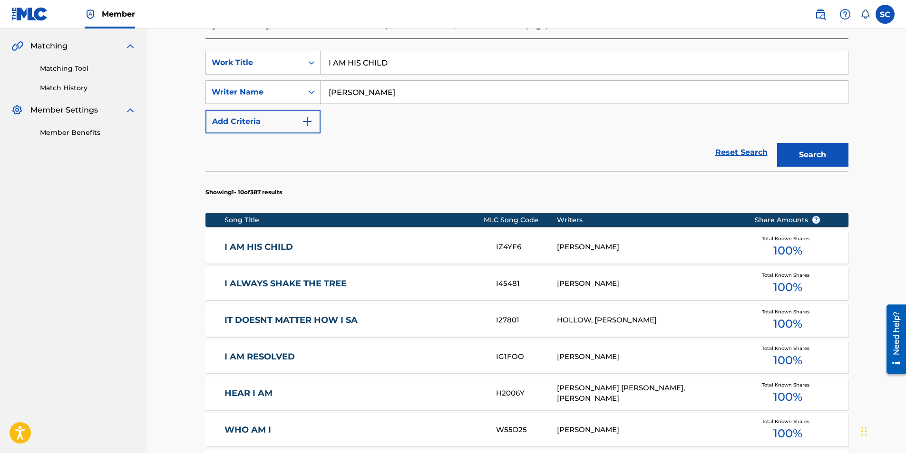
scroll to position [238, 0]
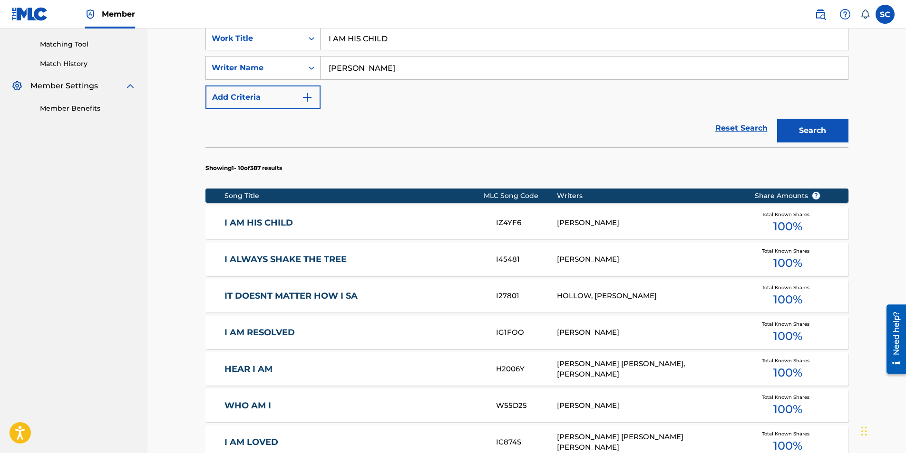
click at [244, 222] on link "I AM HIS CHILD" at bounding box center [353, 223] width 259 height 11
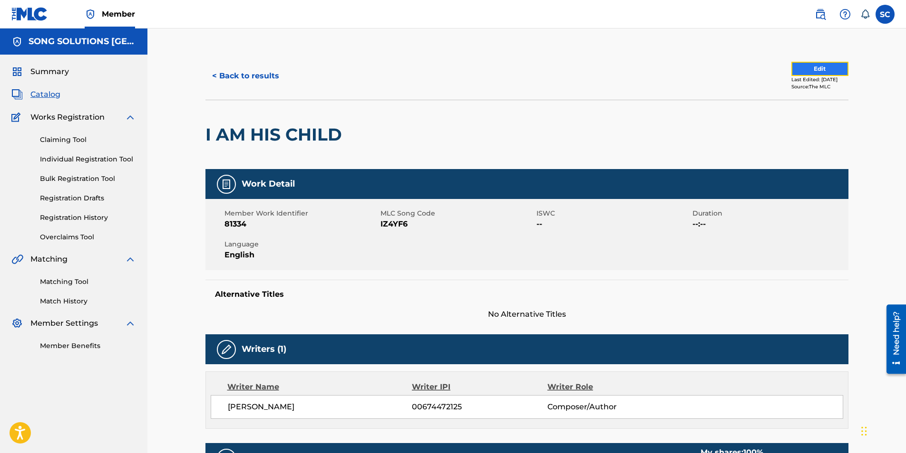
click at [601, 73] on button "Edit" at bounding box center [819, 69] width 57 height 14
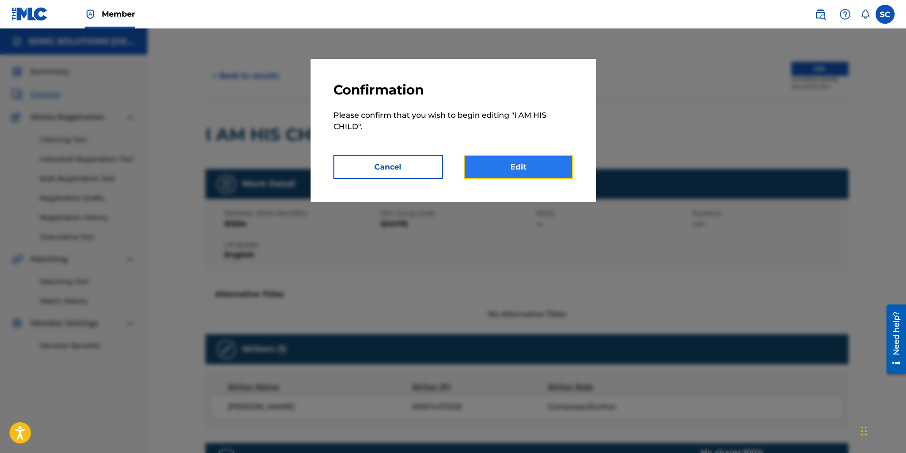
click at [480, 171] on link "Edit" at bounding box center [517, 167] width 109 height 24
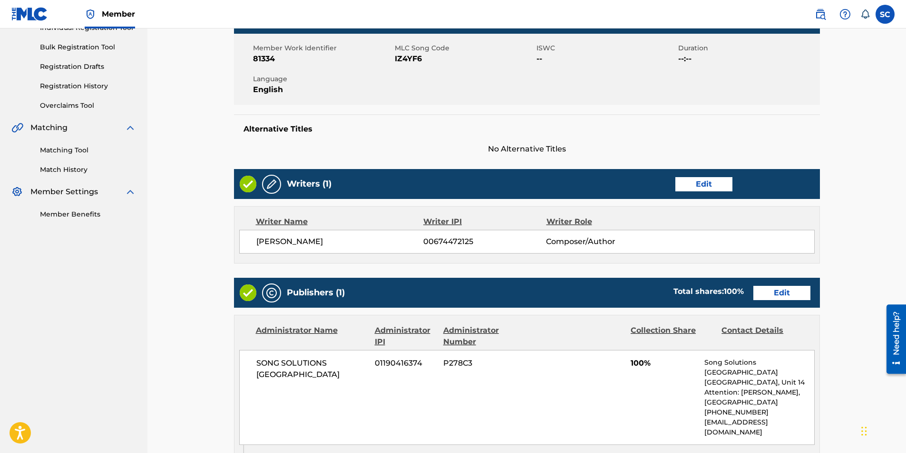
scroll to position [338, 0]
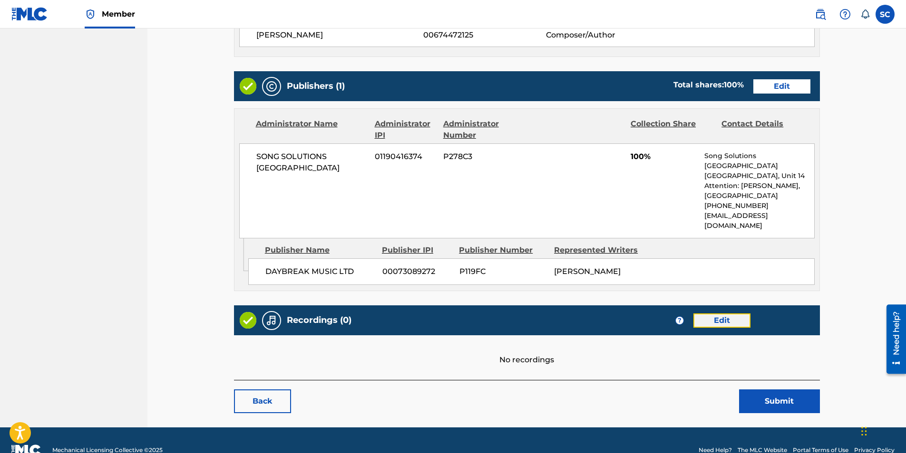
click at [601, 282] on link "Edit" at bounding box center [721, 321] width 57 height 14
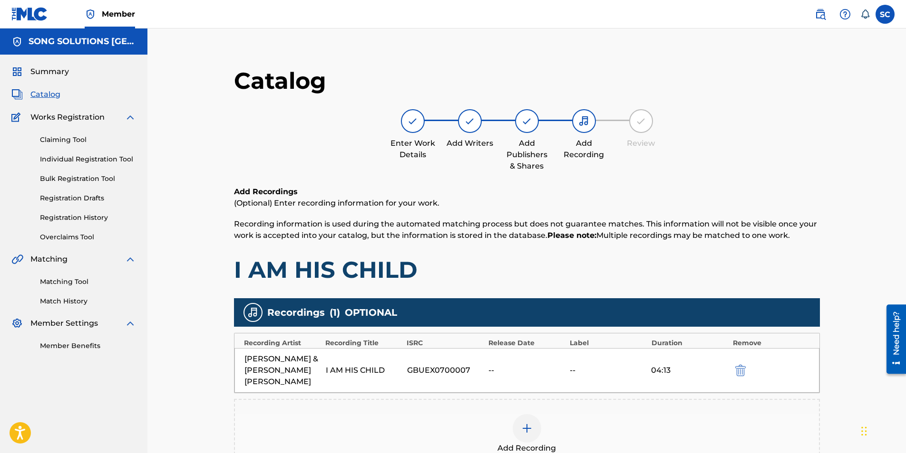
click at [294, 282] on div "[PERSON_NAME] & [PERSON_NAME] [PERSON_NAME]" at bounding box center [282, 371] width 77 height 34
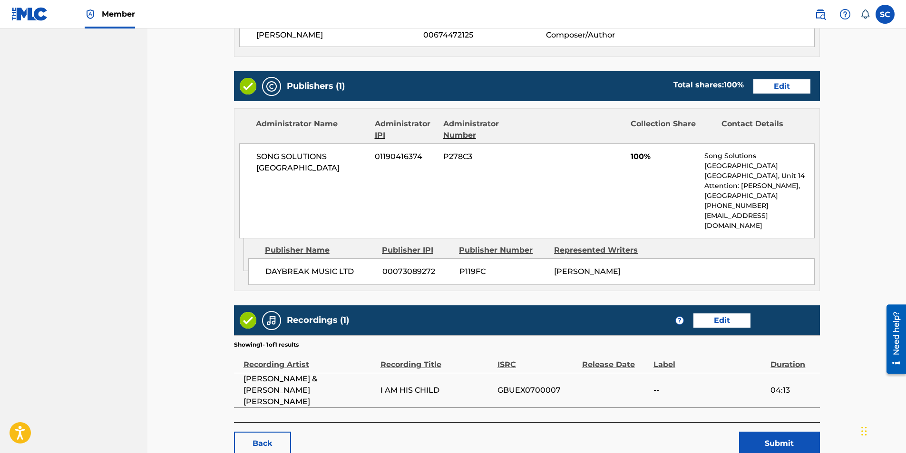
scroll to position [370, 0]
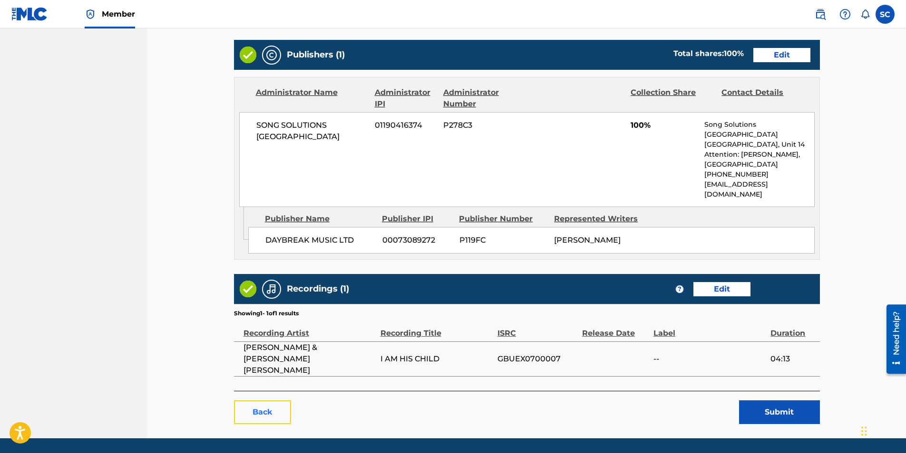
click at [256, 282] on link "Back" at bounding box center [262, 413] width 57 height 24
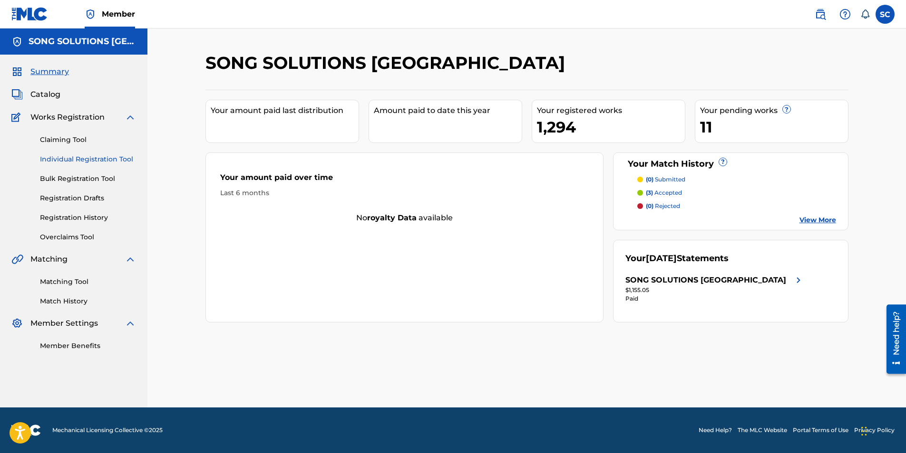
click at [82, 163] on link "Individual Registration Tool" at bounding box center [88, 159] width 96 height 10
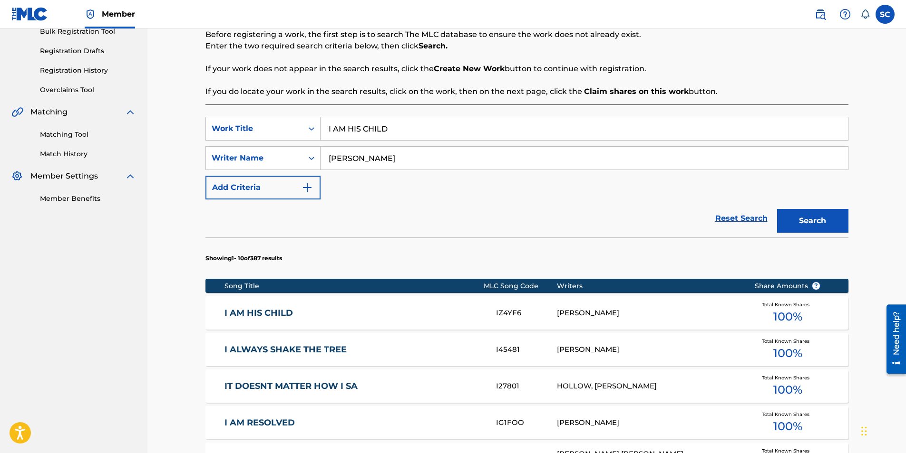
scroll to position [333, 0]
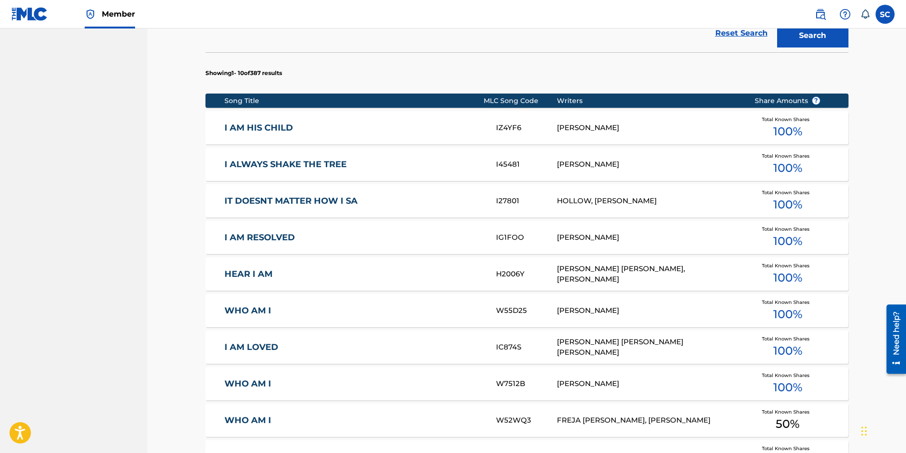
click at [236, 128] on link "I AM HIS CHILD" at bounding box center [353, 128] width 259 height 11
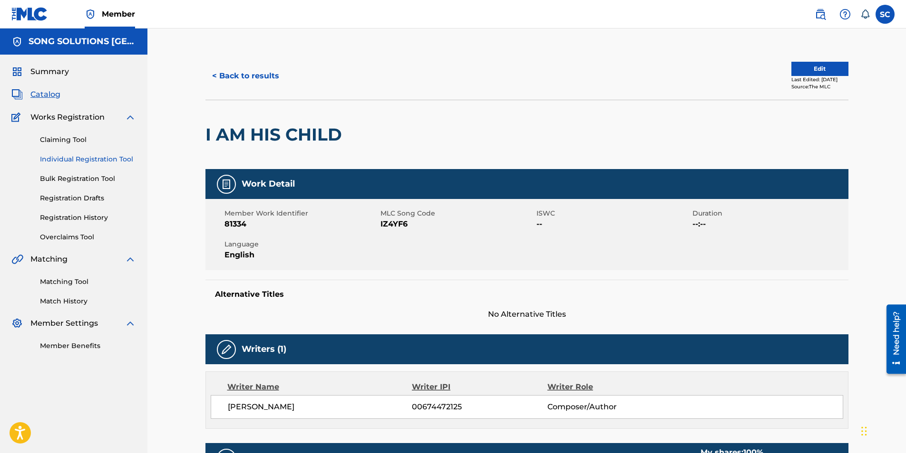
click at [67, 157] on link "Individual Registration Tool" at bounding box center [88, 159] width 96 height 10
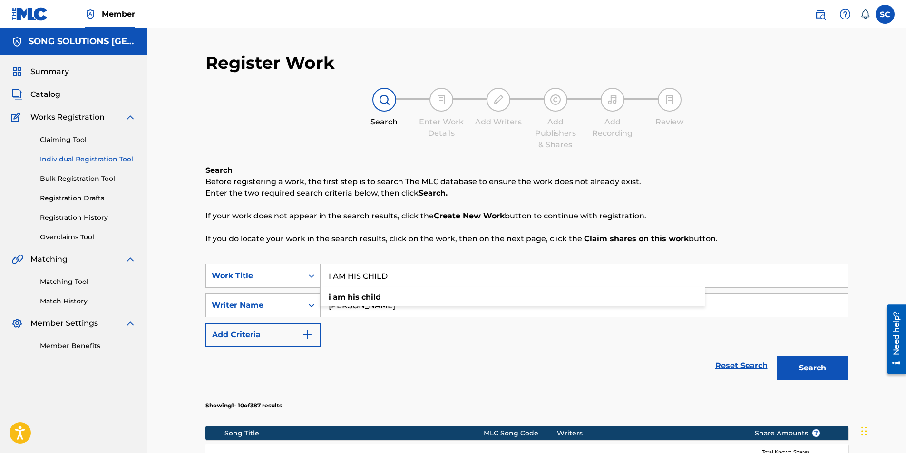
drag, startPoint x: 396, startPoint y: 277, endPoint x: 330, endPoint y: 278, distance: 66.1
click at [330, 278] on input "I AM HIS CHILD" at bounding box center [583, 276] width 527 height 23
click at [421, 278] on input "I AM HIS CHILD" at bounding box center [583, 276] width 527 height 23
drag, startPoint x: 415, startPoint y: 277, endPoint x: 263, endPoint y: 254, distance: 153.8
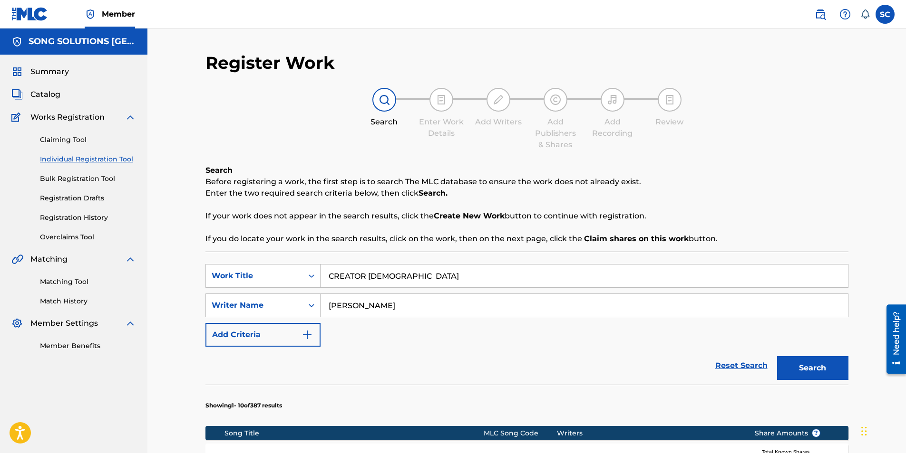
click at [367, 282] on div "Reset Search Search" at bounding box center [526, 366] width 643 height 38
click at [351, 282] on input "[PERSON_NAME]" at bounding box center [583, 305] width 527 height 23
drag, startPoint x: 371, startPoint y: 305, endPoint x: 315, endPoint y: 299, distance: 56.4
click at [315, 282] on div "SearchWithCriteriaaa2e2f3c-783a-42dc-b005-491e27c8175d Writer Name [PERSON_NAME]" at bounding box center [526, 306] width 643 height 24
click at [601, 282] on button "Search" at bounding box center [812, 369] width 71 height 24
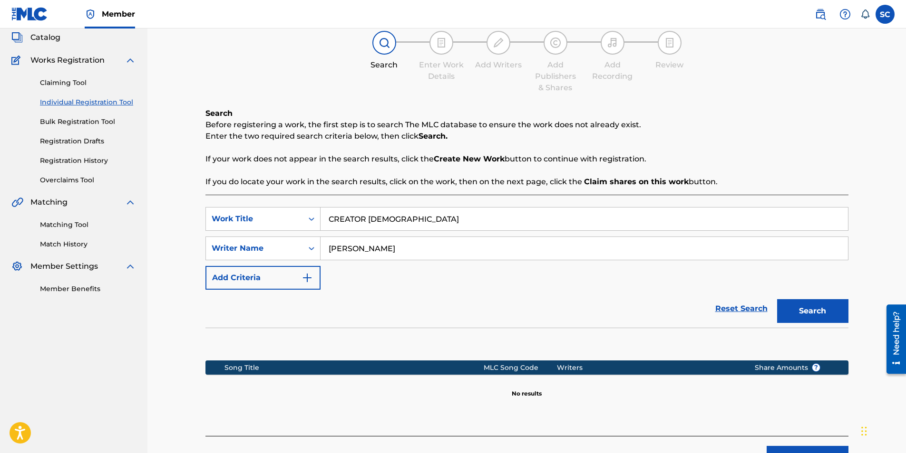
scroll to position [119, 0]
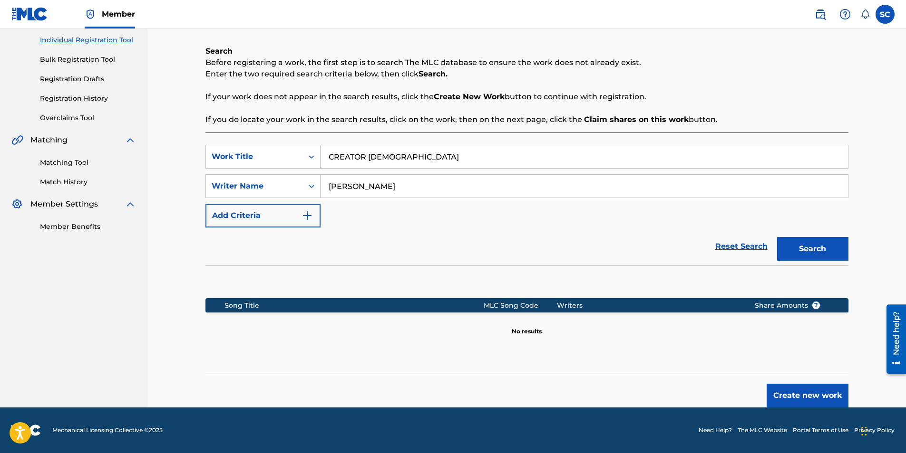
drag, startPoint x: 352, startPoint y: 189, endPoint x: 323, endPoint y: 185, distance: 29.7
click at [323, 185] on input "[PERSON_NAME]" at bounding box center [583, 186] width 527 height 23
click at [601, 237] on button "Search" at bounding box center [812, 249] width 71 height 24
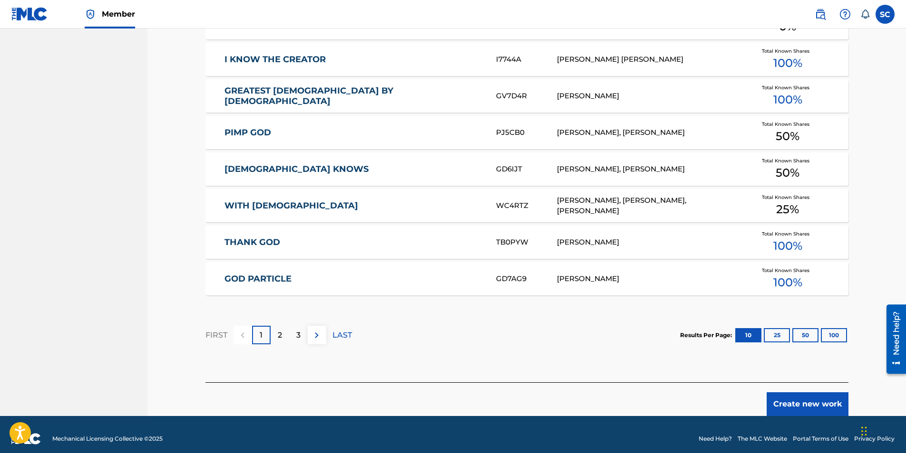
scroll to position [520, 0]
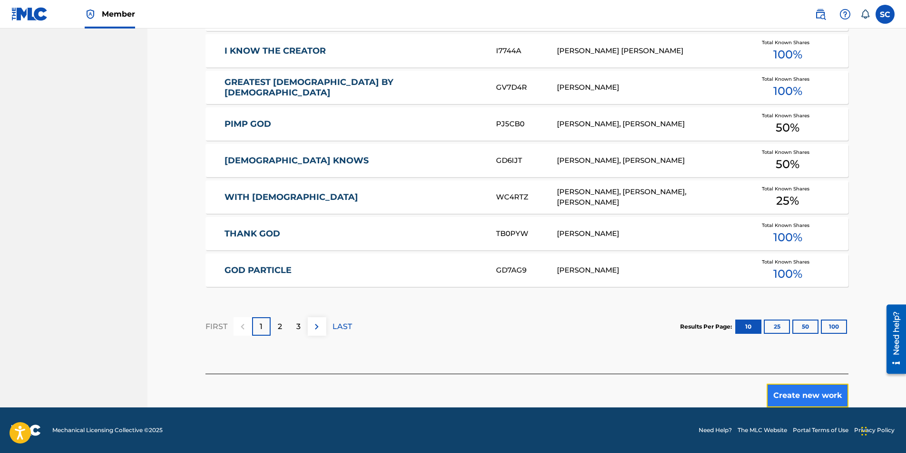
click at [601, 282] on button "Create new work" at bounding box center [807, 396] width 82 height 24
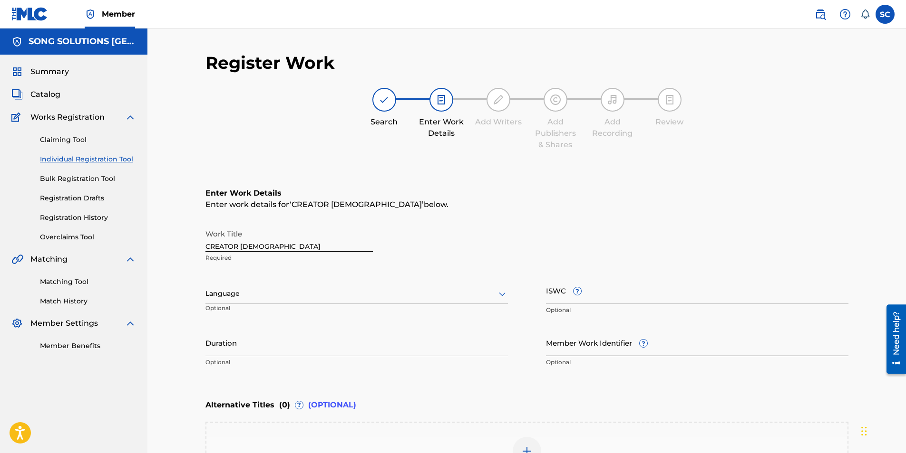
click at [563, 282] on input "Member Work Identifier ?" at bounding box center [697, 342] width 302 height 27
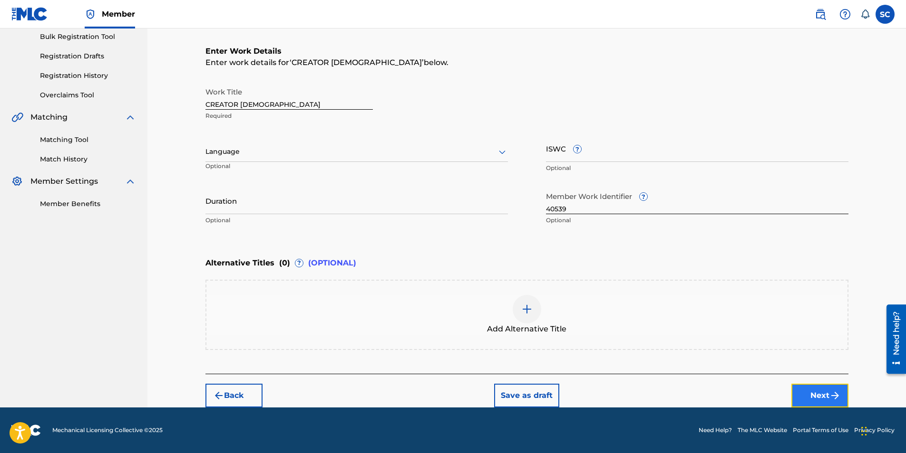
click at [601, 282] on button "Next" at bounding box center [819, 396] width 57 height 24
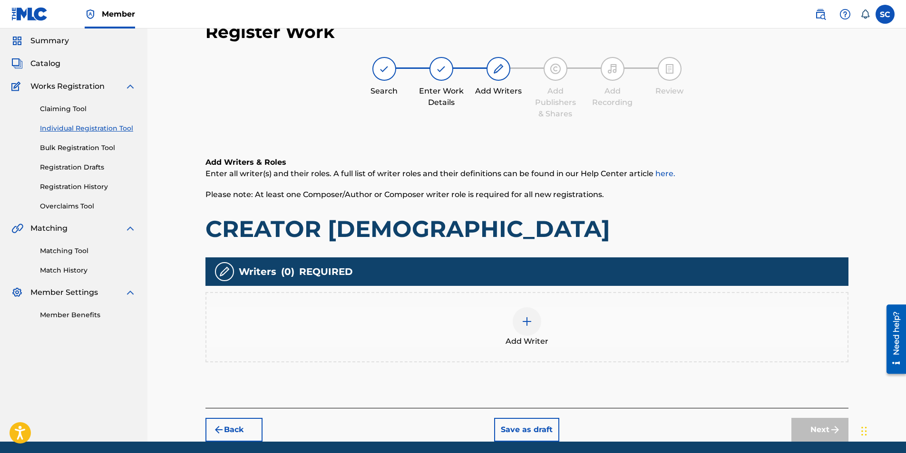
scroll to position [43, 0]
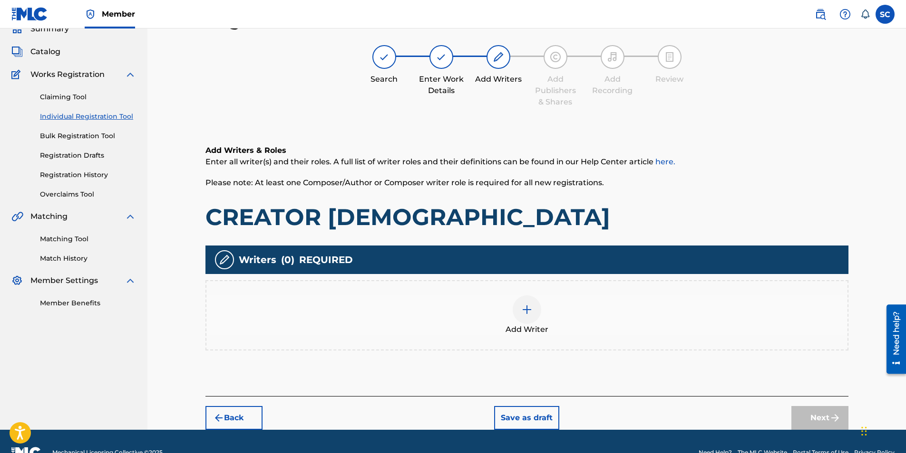
click at [523, 282] on img at bounding box center [526, 309] width 11 height 11
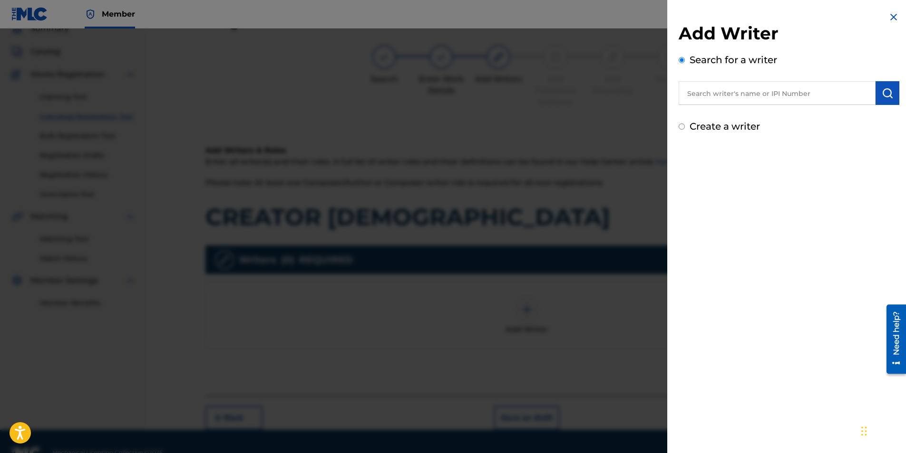
click at [601, 93] on input "text" at bounding box center [776, 93] width 197 height 24
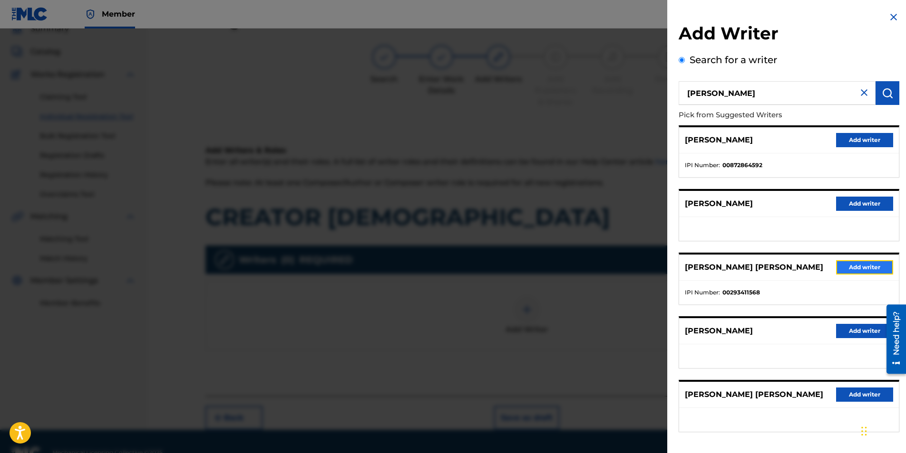
click at [601, 266] on button "Add writer" at bounding box center [864, 267] width 57 height 14
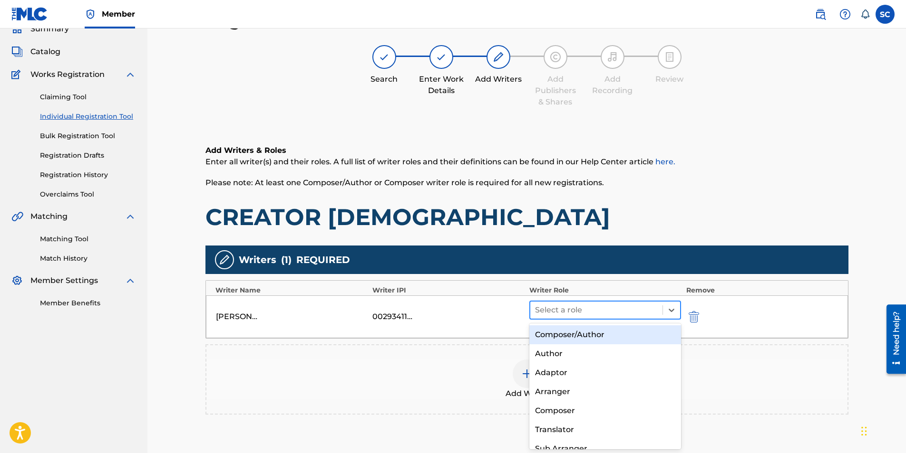
click at [564, 282] on div at bounding box center [596, 310] width 123 height 13
click at [560, 282] on div "Composer/Author" at bounding box center [605, 335] width 152 height 19
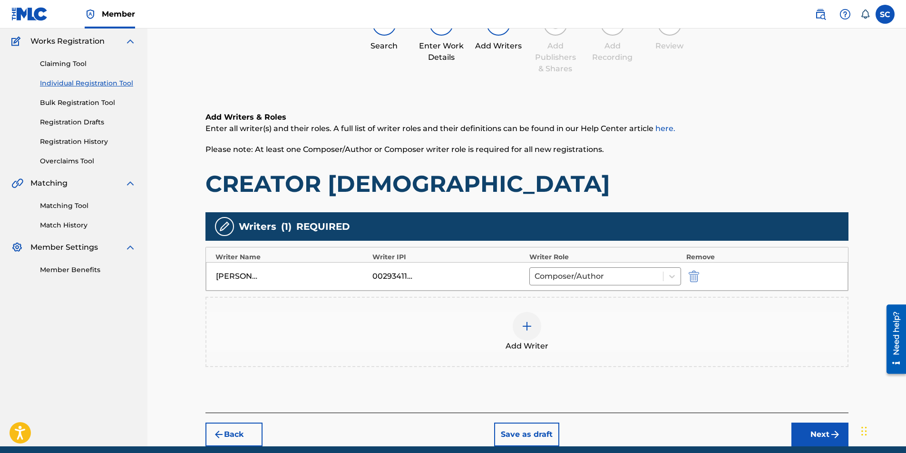
scroll to position [115, 0]
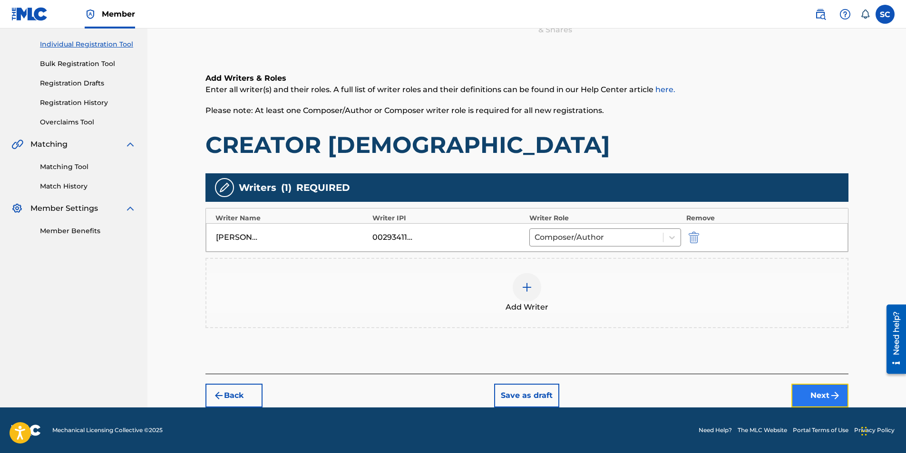
click at [601, 282] on button "Next" at bounding box center [819, 396] width 57 height 24
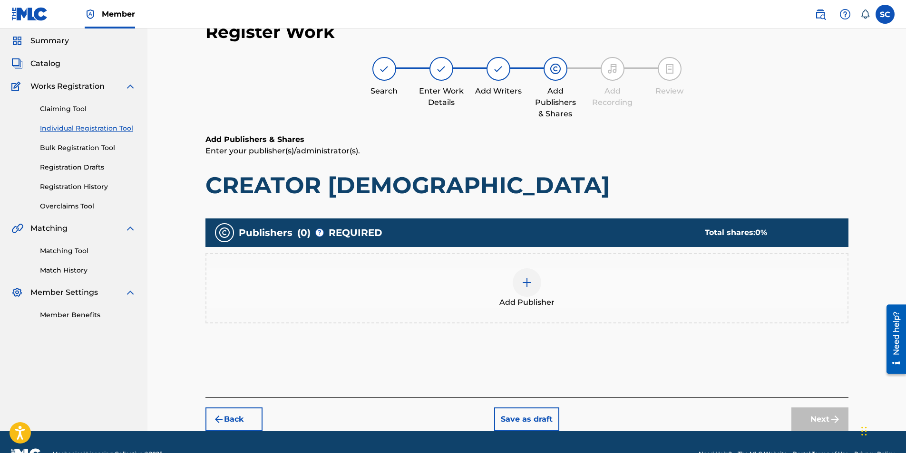
scroll to position [43, 0]
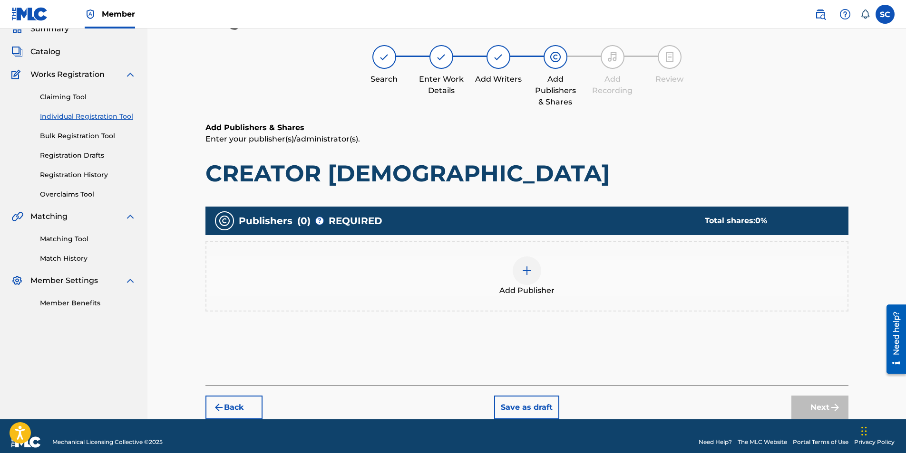
click at [523, 270] on img at bounding box center [526, 270] width 11 height 11
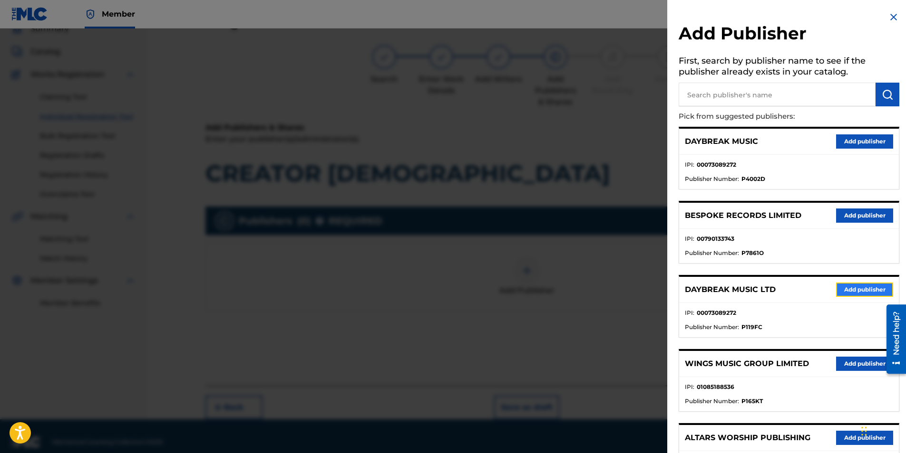
click at [601, 282] on button "Add publisher" at bounding box center [864, 290] width 57 height 14
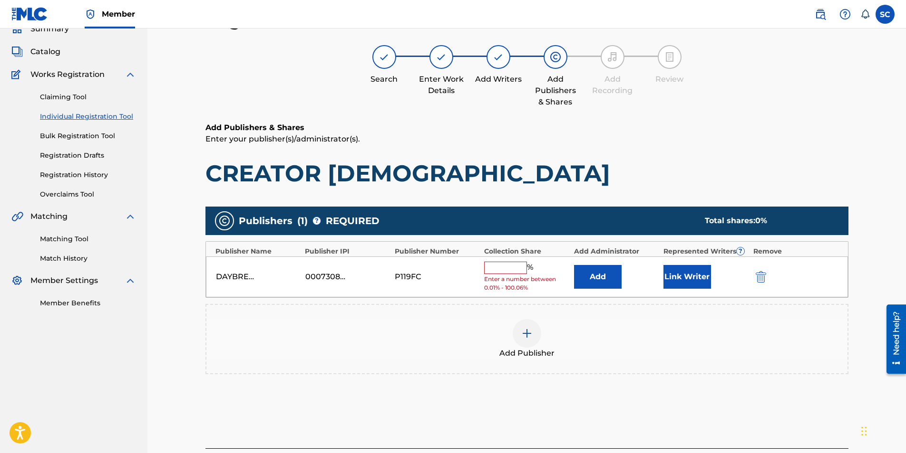
click at [510, 267] on input "text" at bounding box center [505, 268] width 43 height 12
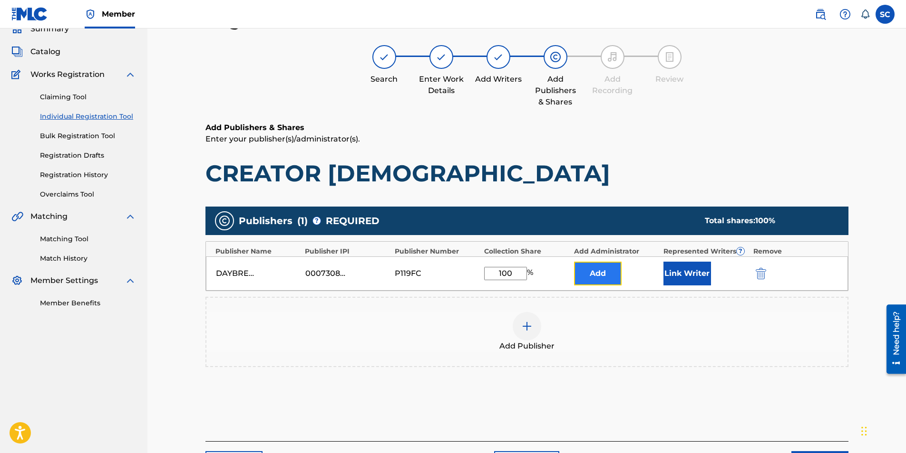
click at [601, 276] on button "Add" at bounding box center [598, 274] width 48 height 24
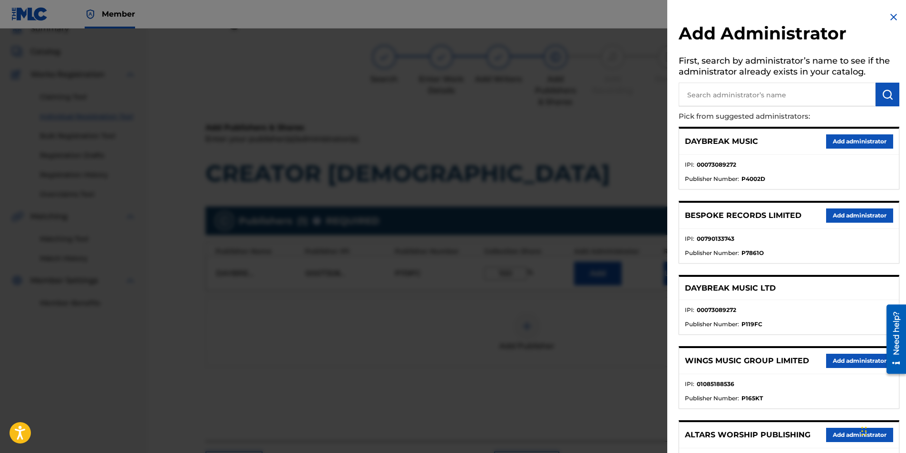
click at [601, 97] on input "text" at bounding box center [776, 95] width 197 height 24
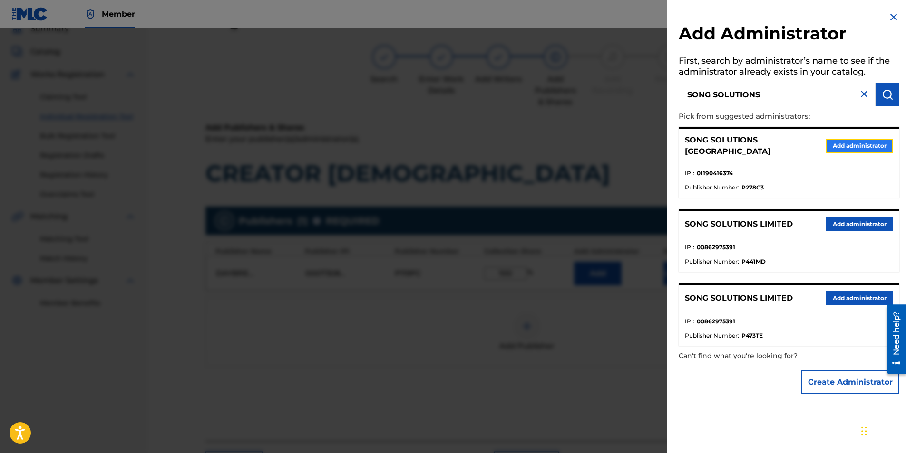
click at [601, 143] on button "Add administrator" at bounding box center [859, 146] width 67 height 14
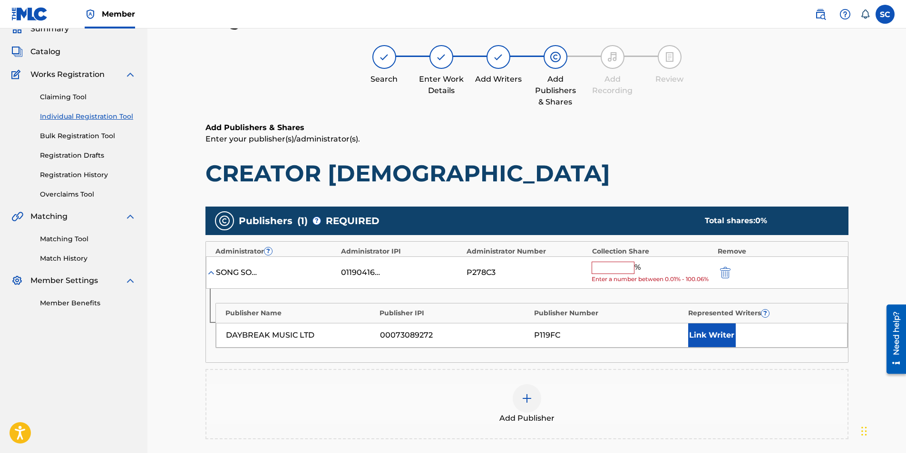
click at [601, 267] on input "text" at bounding box center [612, 268] width 43 height 12
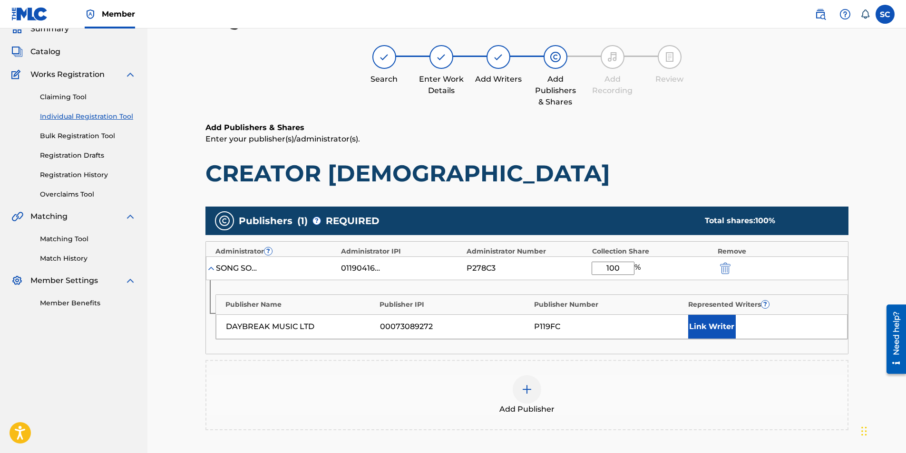
click at [523, 282] on div "Add Publisher" at bounding box center [526, 395] width 643 height 70
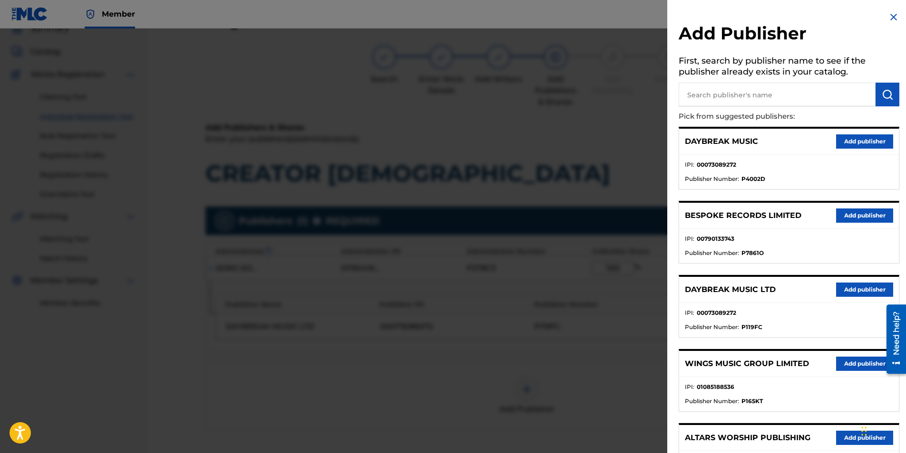
click at [601, 16] on img at bounding box center [893, 16] width 11 height 11
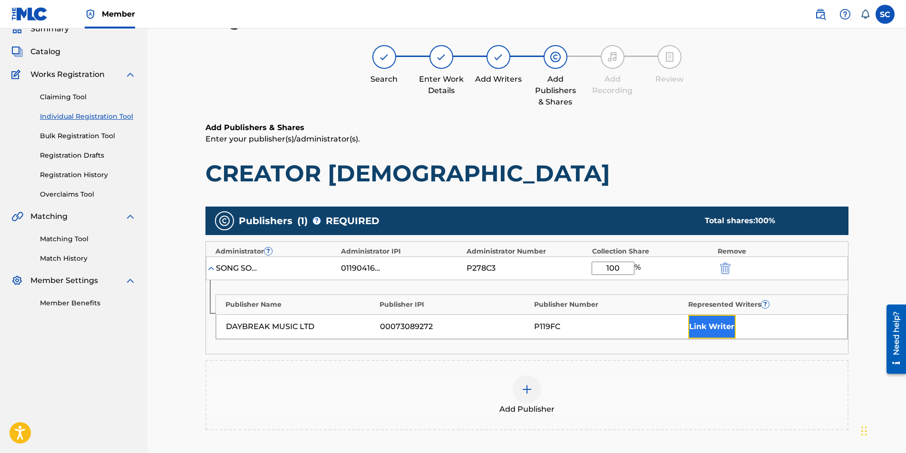
click at [601, 282] on button "Link Writer" at bounding box center [712, 327] width 48 height 24
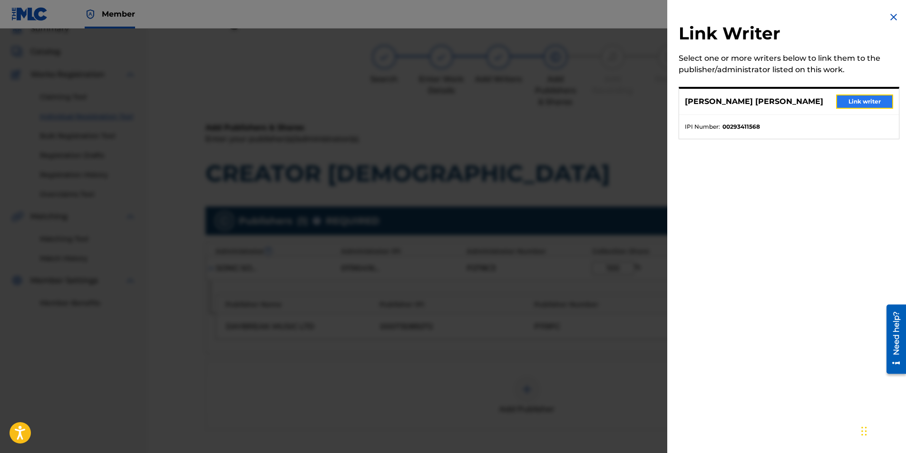
click at [601, 101] on button "Link writer" at bounding box center [864, 102] width 57 height 14
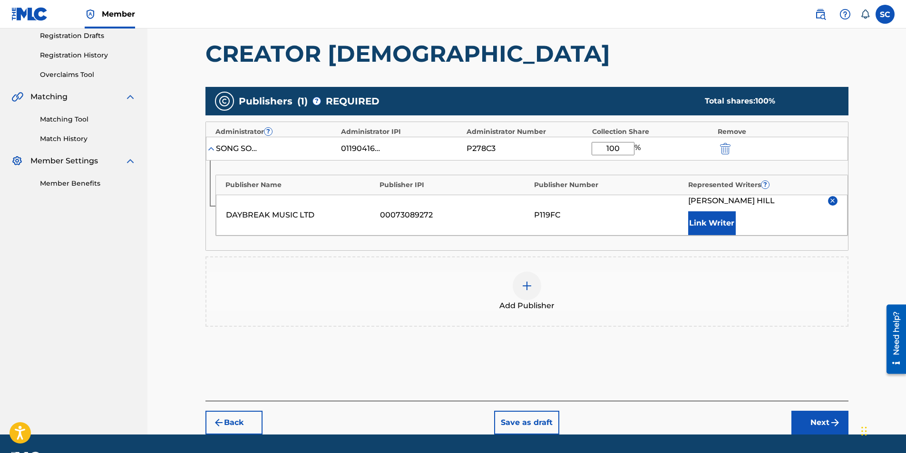
scroll to position [190, 0]
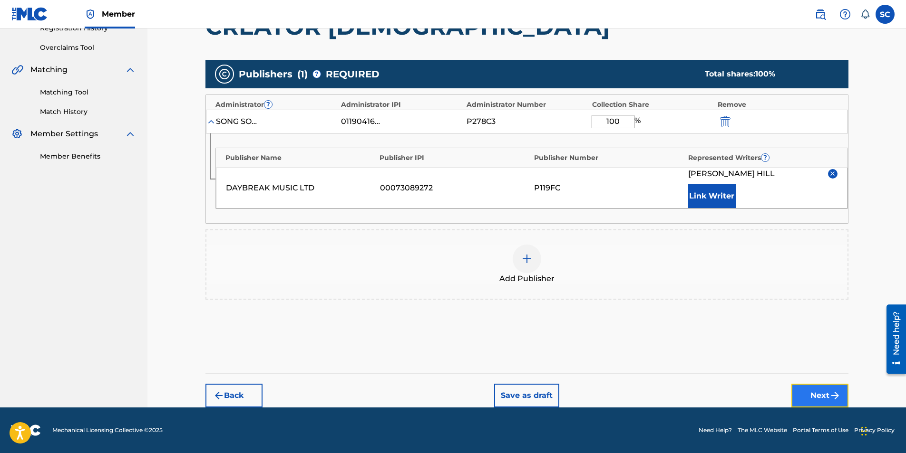
click at [601, 282] on button "Next" at bounding box center [819, 396] width 57 height 24
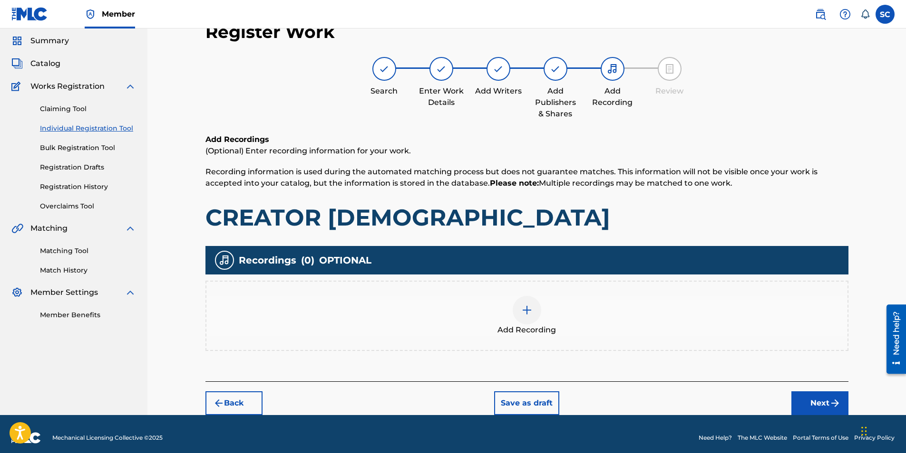
scroll to position [39, 0]
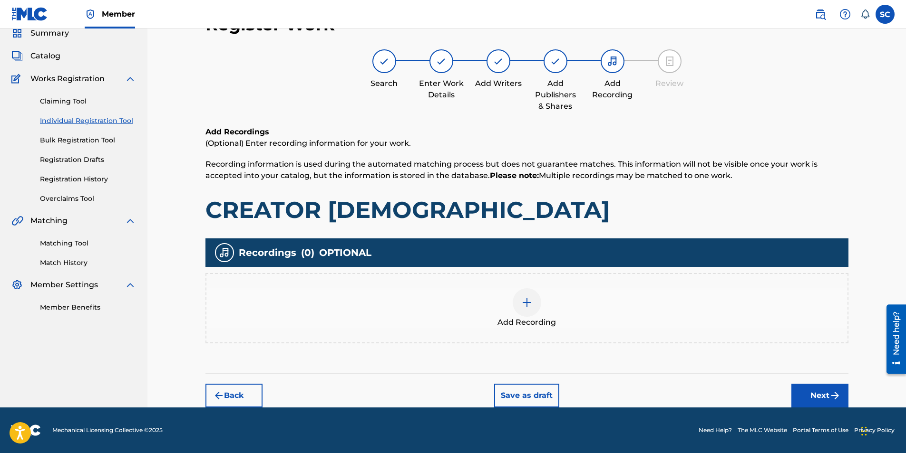
click at [524, 282] on img at bounding box center [526, 302] width 11 height 11
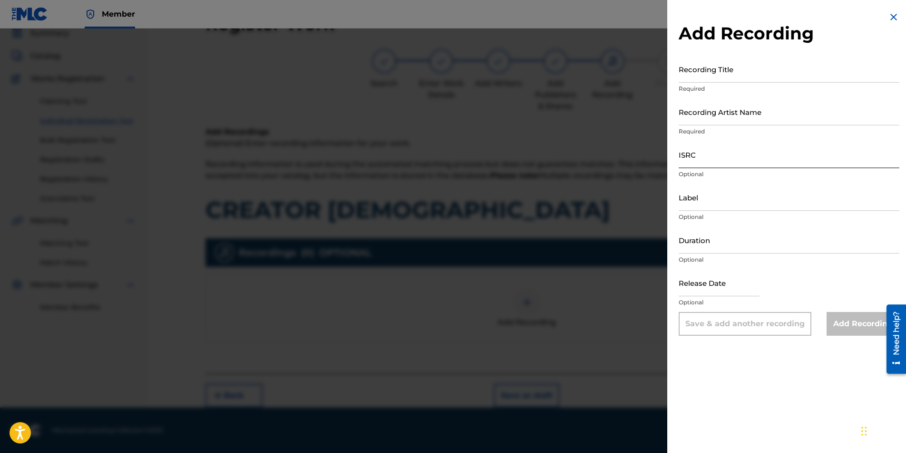
click at [601, 156] on input "ISRC" at bounding box center [788, 154] width 221 height 27
paste input "GBDPR0481701"
click at [601, 72] on input "Recording Title" at bounding box center [788, 69] width 221 height 27
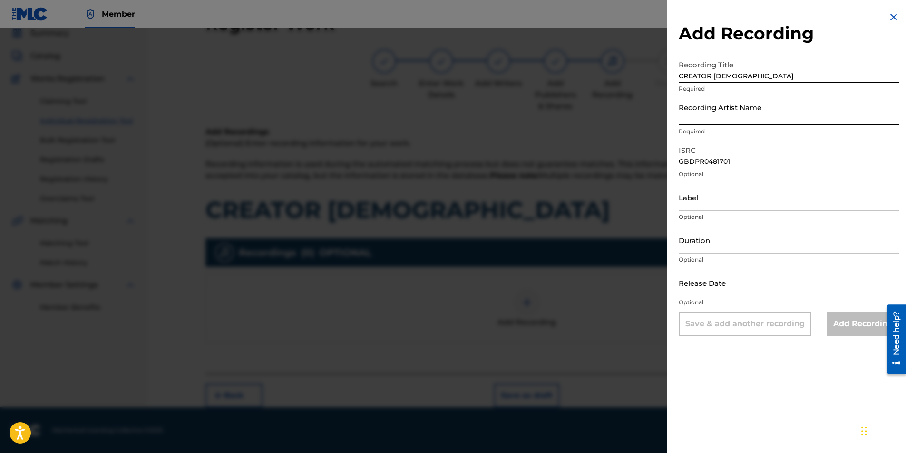
click at [601, 114] on input "Recording Artist Name" at bounding box center [788, 111] width 221 height 27
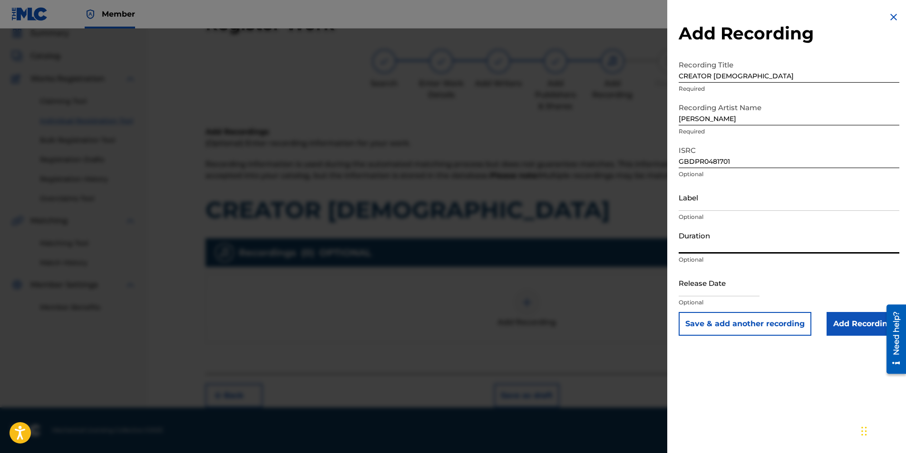
click at [601, 233] on input "Duration" at bounding box center [788, 240] width 221 height 27
click at [601, 282] on input "text" at bounding box center [718, 283] width 81 height 27
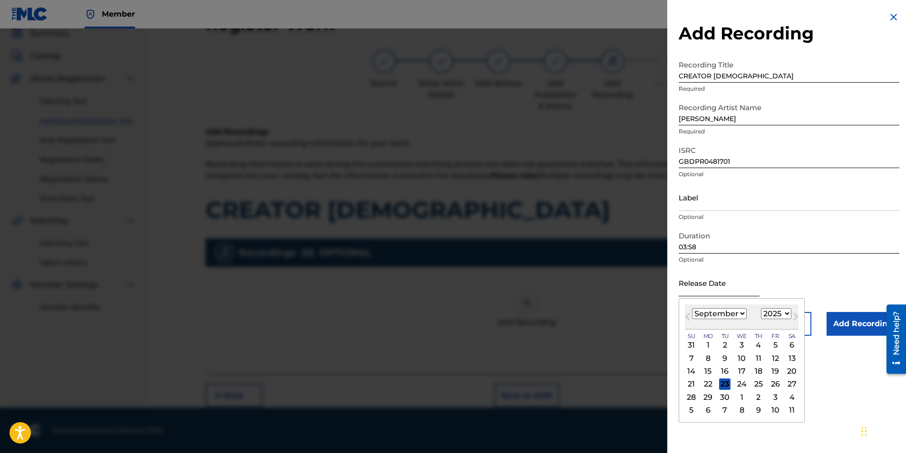
click at [601, 278] on input "text" at bounding box center [718, 283] width 81 height 27
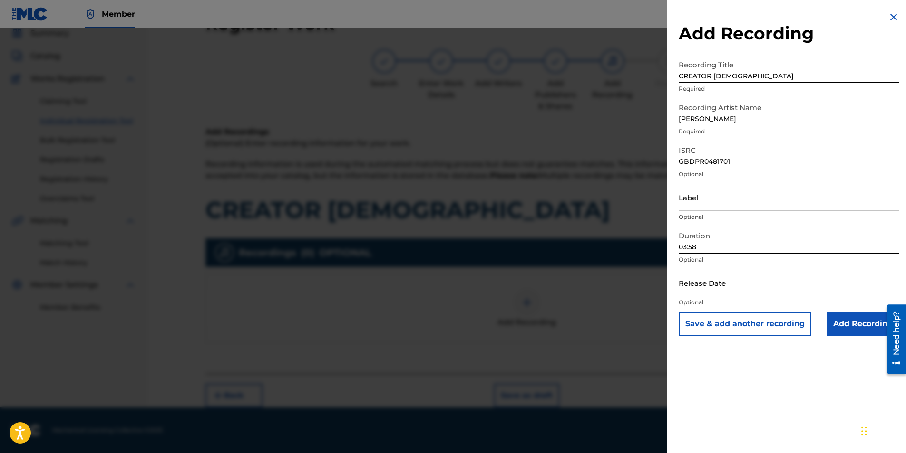
click at [601, 263] on p "Optional" at bounding box center [788, 260] width 221 height 9
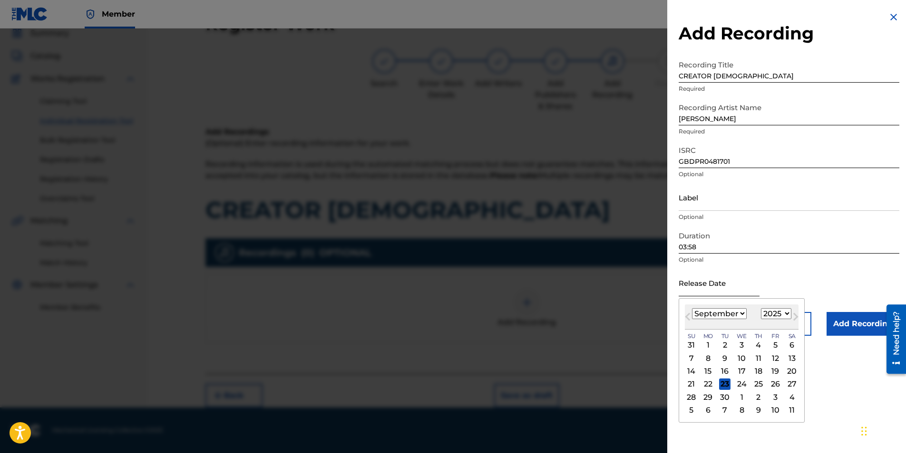
click at [601, 282] on input "text" at bounding box center [718, 283] width 81 height 27
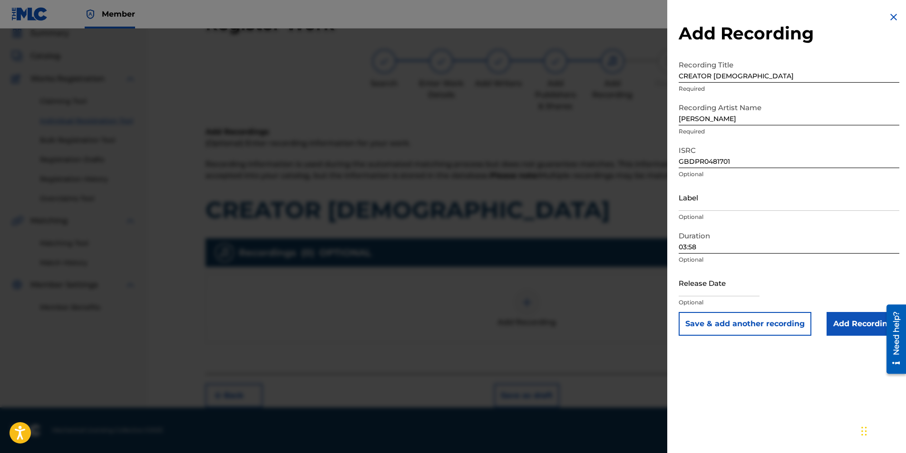
click at [601, 282] on div "Add Recording Recording Title CREATOR GOD Required Recording Artist Name [PERSO…" at bounding box center [788, 173] width 243 height 347
click at [601, 282] on input "text" at bounding box center [718, 283] width 81 height 27
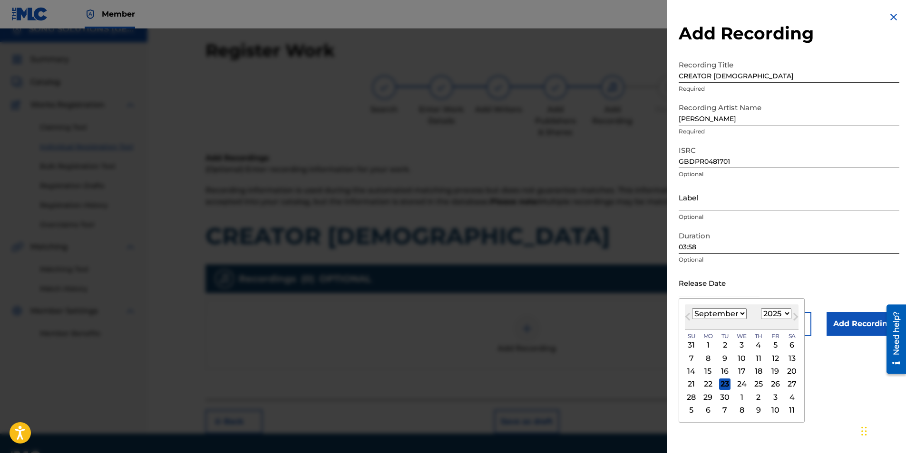
scroll to position [0, 0]
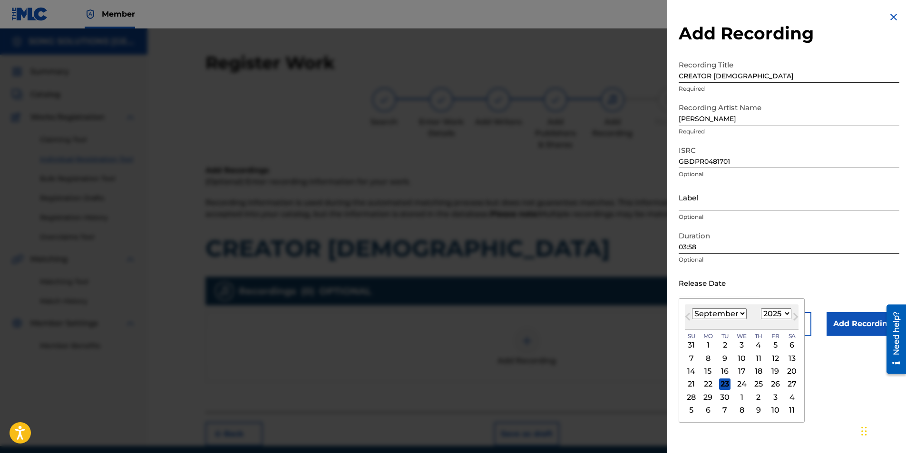
click at [601, 282] on select "1900 1901 1902 1903 1904 1905 1906 1907 1908 1909 1910 1911 1912 1913 1914 1915…" at bounding box center [776, 314] width 30 height 11
click at [601, 282] on select "January February March April May June July August September October November De…" at bounding box center [719, 314] width 55 height 11
click at [601, 282] on div "1" at bounding box center [690, 345] width 11 height 11
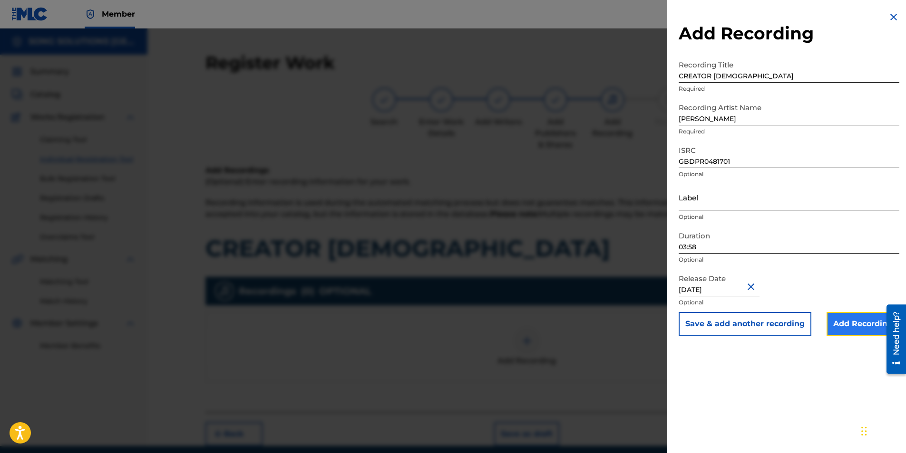
click at [601, 282] on input "Add Recording" at bounding box center [862, 324] width 73 height 24
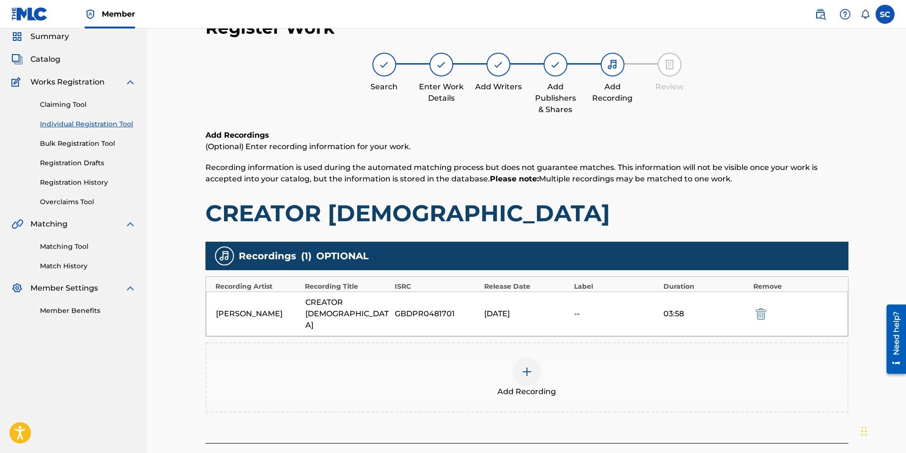
scroll to position [82, 0]
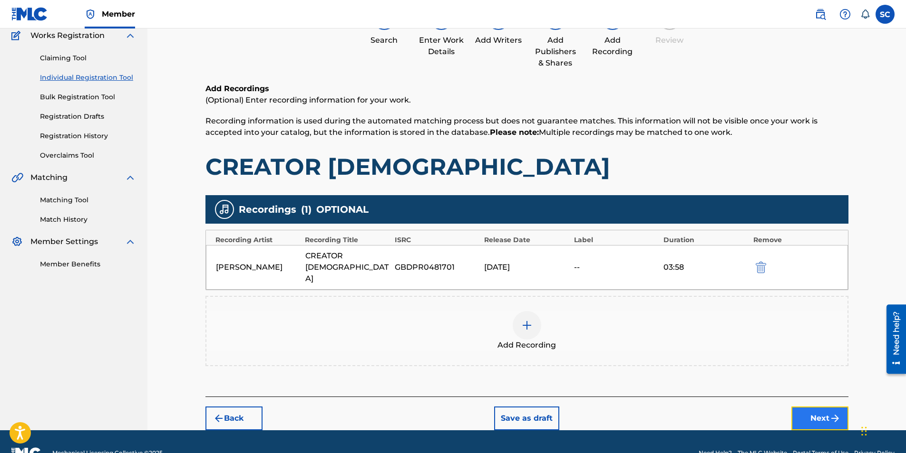
click at [601, 282] on button "Next" at bounding box center [819, 419] width 57 height 24
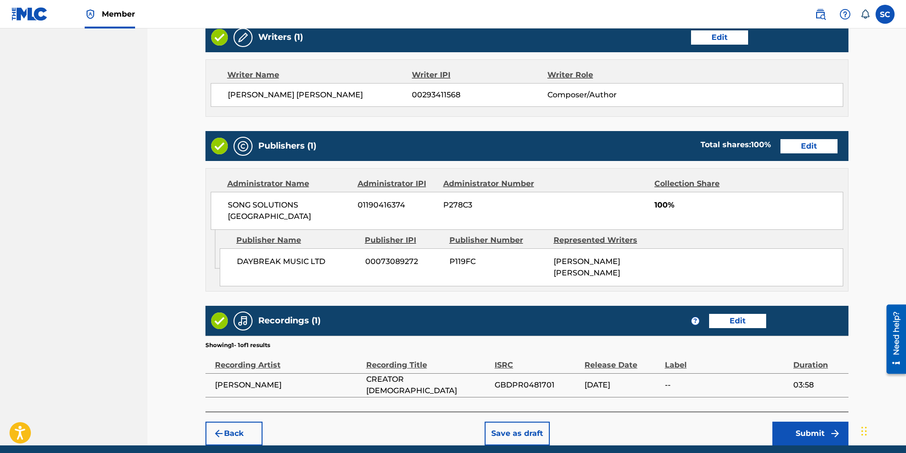
scroll to position [393, 0]
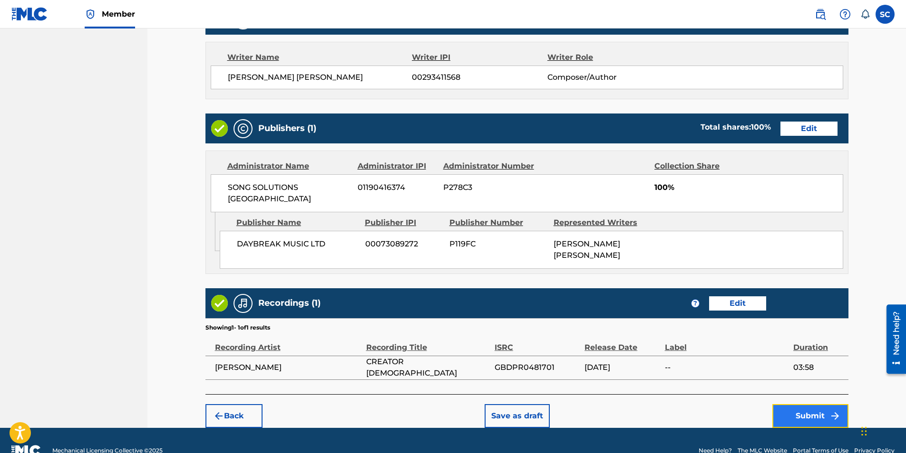
click at [601, 282] on button "Submit" at bounding box center [810, 417] width 76 height 24
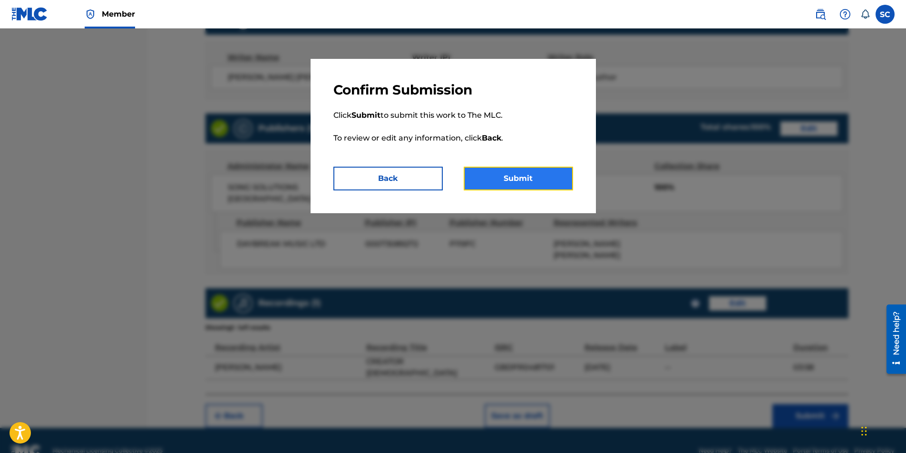
click at [502, 181] on button "Submit" at bounding box center [517, 179] width 109 height 24
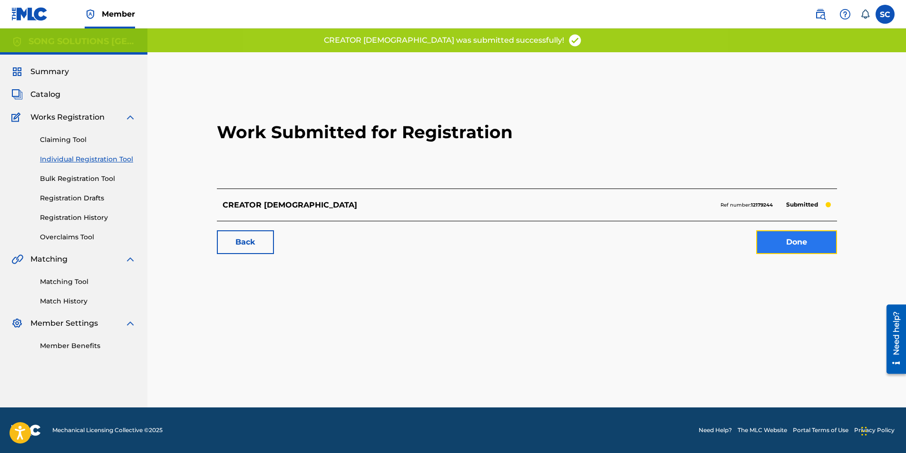
click at [601, 241] on link "Done" at bounding box center [796, 243] width 81 height 24
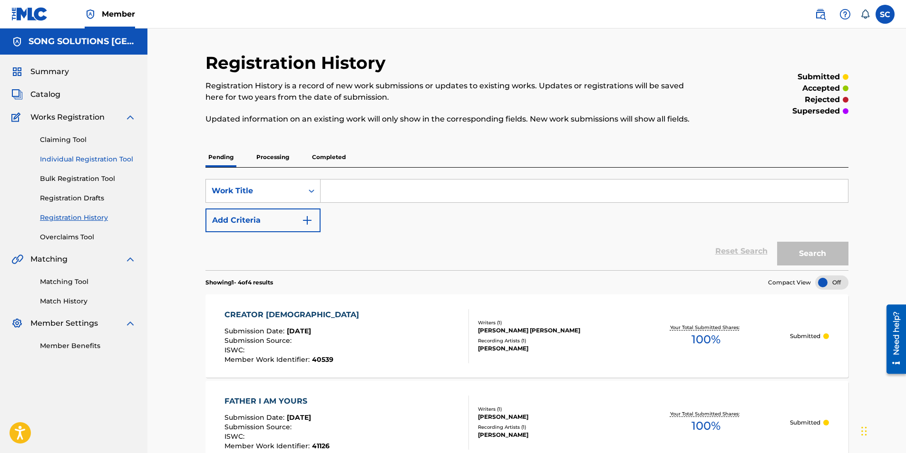
click at [116, 159] on link "Individual Registration Tool" at bounding box center [88, 159] width 96 height 10
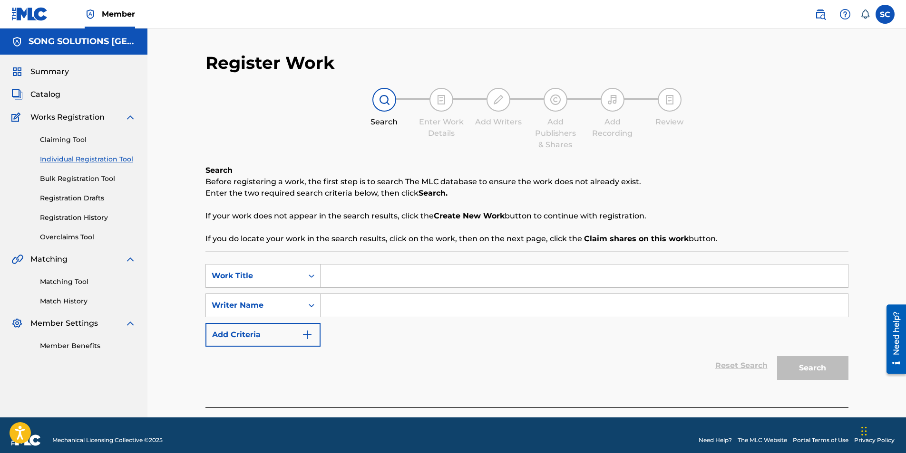
click at [374, 272] on input "Search Form" at bounding box center [583, 276] width 527 height 23
click at [370, 282] on div "SearchWithCriteria6dba9ed5-7a25-42d7-9026-3ed034311931 Work Title [DEMOGRAPHIC_…" at bounding box center [526, 305] width 643 height 83
click at [364, 282] on input "Search Form" at bounding box center [583, 305] width 527 height 23
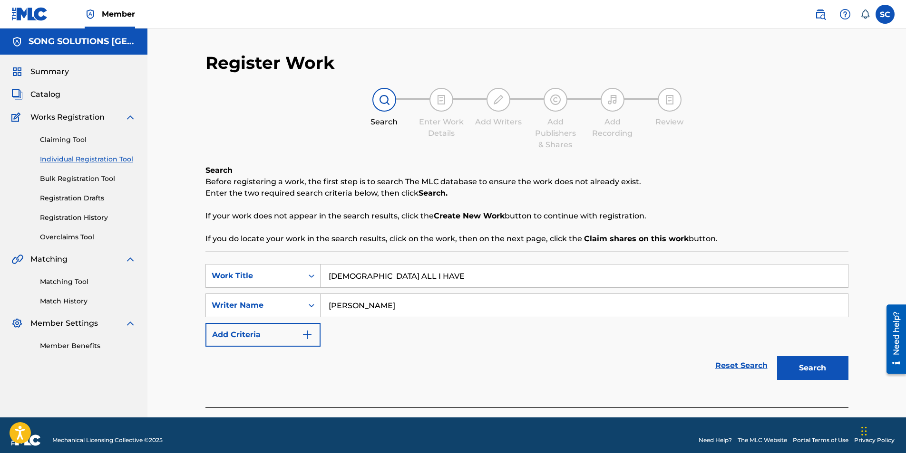
click at [601, 282] on button "Search" at bounding box center [812, 369] width 71 height 24
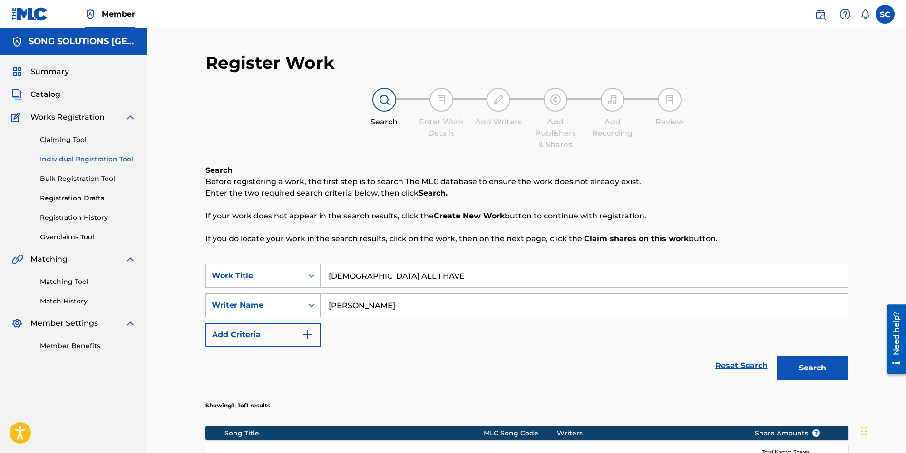
scroll to position [186, 0]
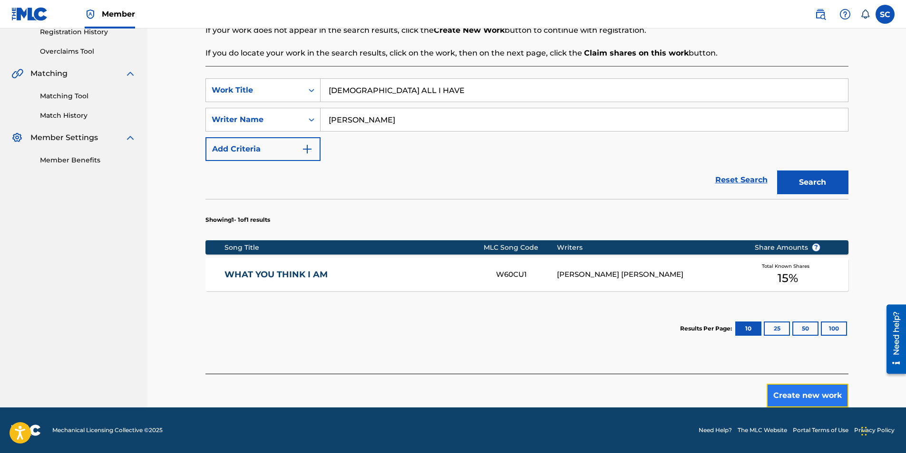
click at [601, 282] on button "Create new work" at bounding box center [807, 396] width 82 height 24
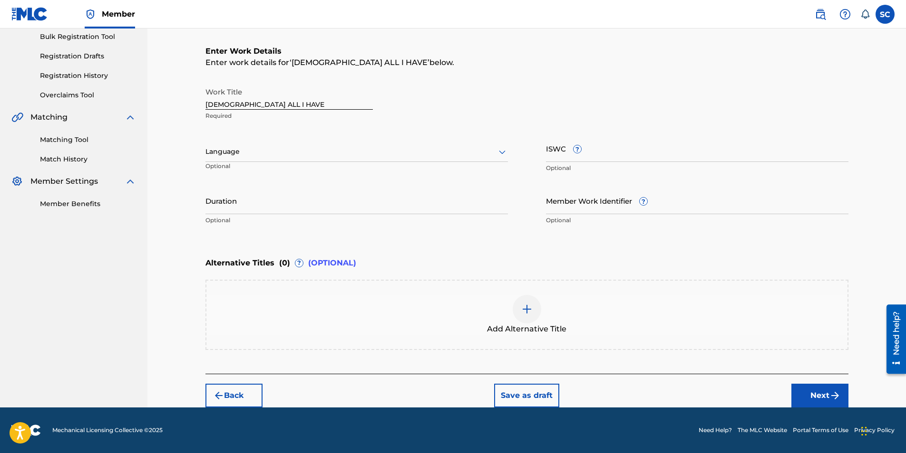
scroll to position [0, 0]
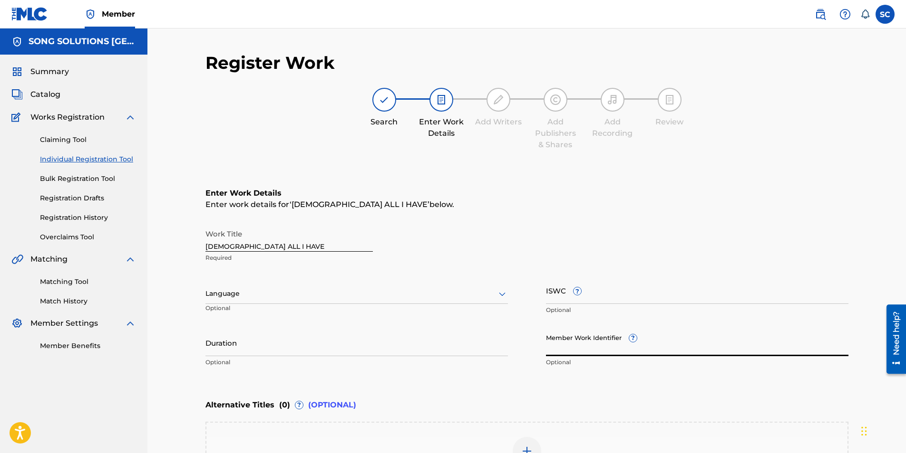
click at [556, 282] on input "Member Work Identifier ?" at bounding box center [697, 342] width 302 height 27
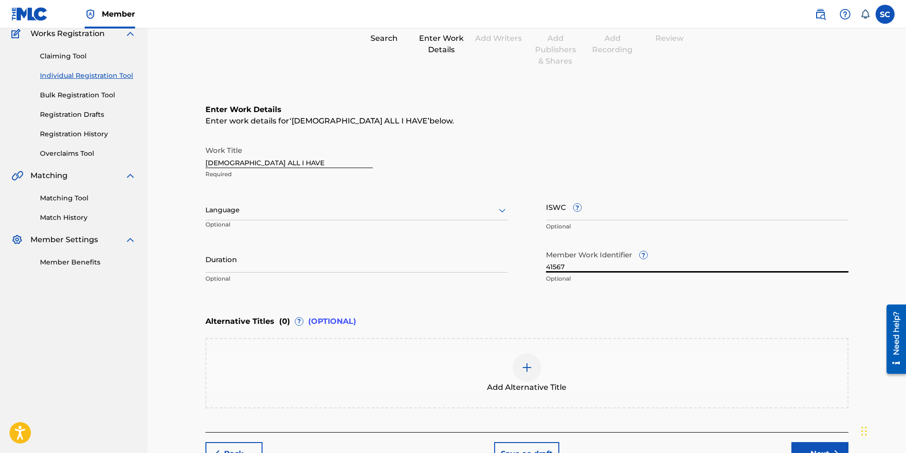
scroll to position [142, 0]
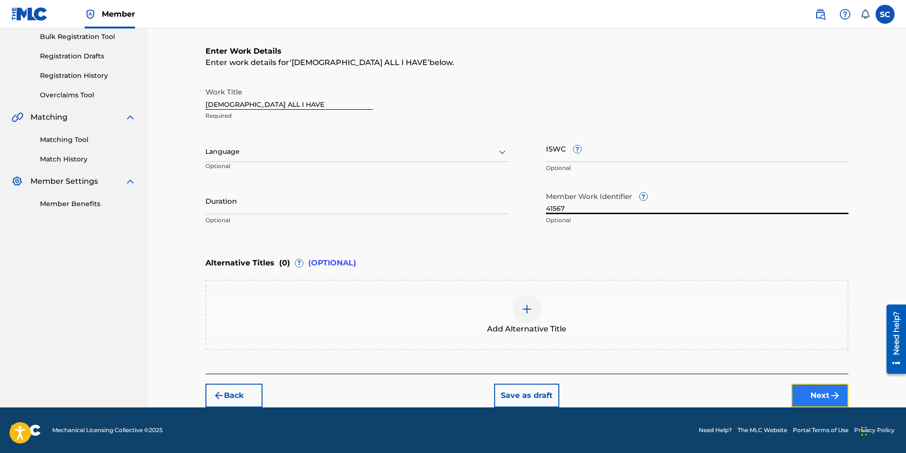
click at [601, 282] on button "Next" at bounding box center [819, 396] width 57 height 24
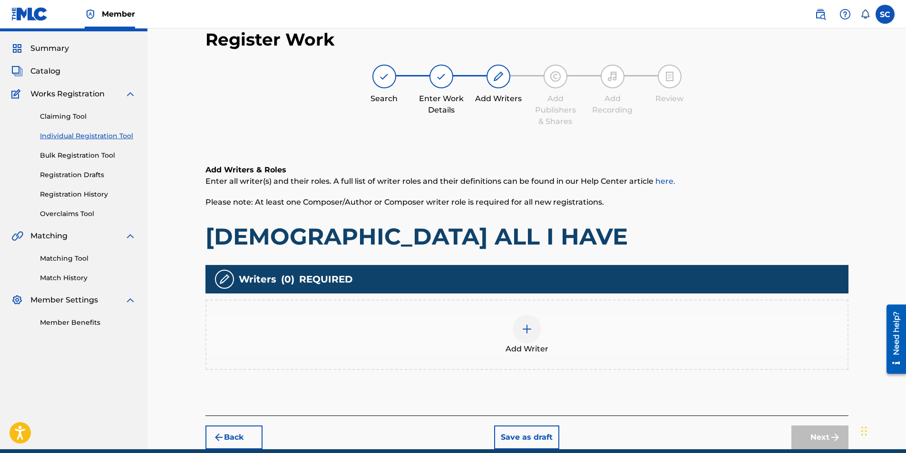
scroll to position [43, 0]
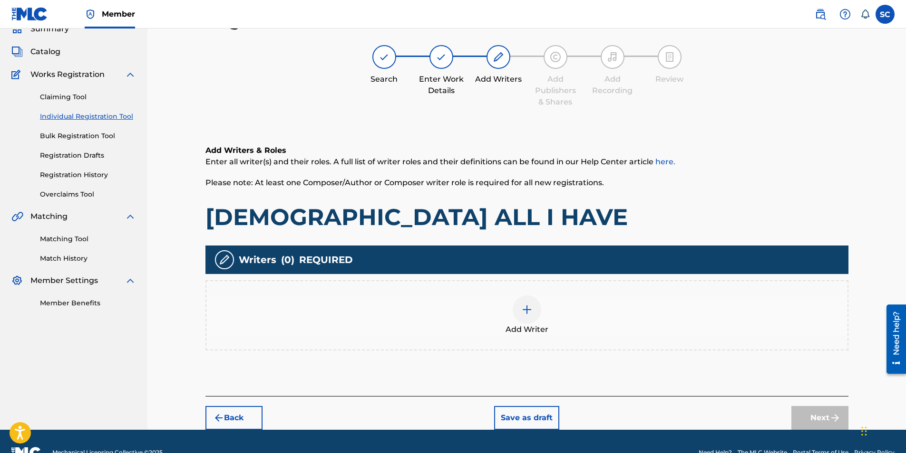
click at [526, 282] on img at bounding box center [526, 309] width 11 height 11
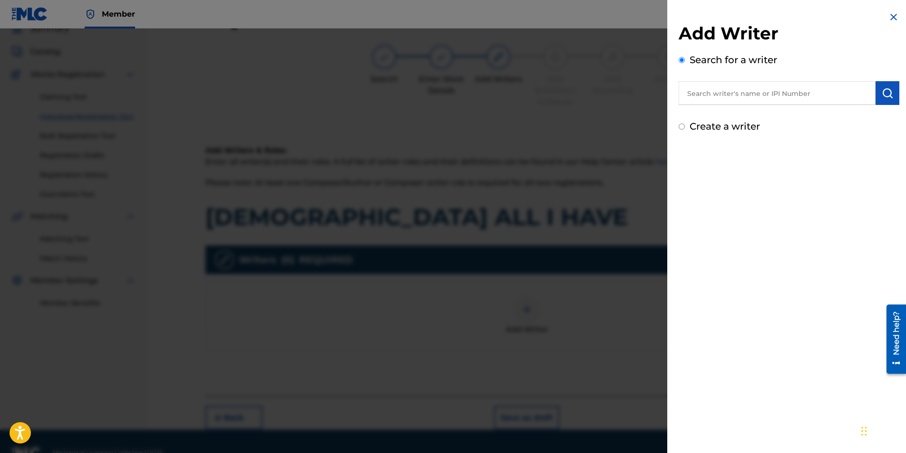
click at [601, 97] on input "text" at bounding box center [776, 93] width 197 height 24
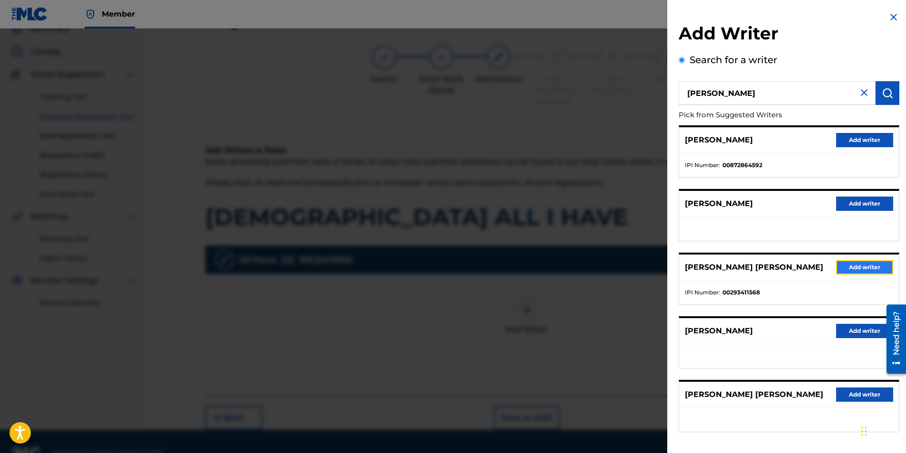
click at [601, 265] on button "Add writer" at bounding box center [864, 267] width 57 height 14
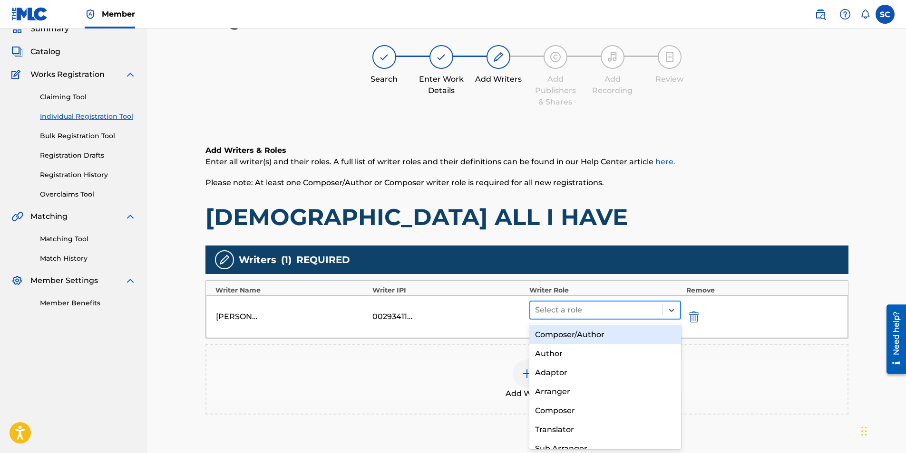
click at [565, 282] on div at bounding box center [596, 310] width 123 height 13
click at [569, 282] on div "Composer/Author" at bounding box center [605, 335] width 152 height 19
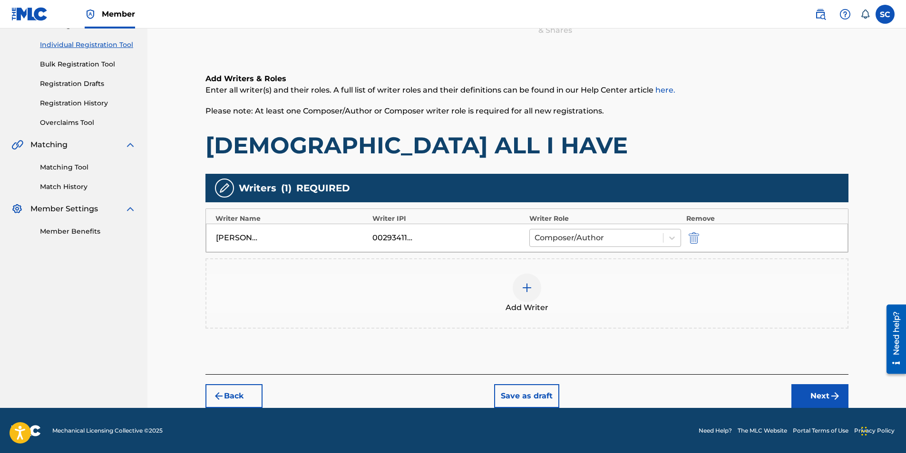
scroll to position [115, 0]
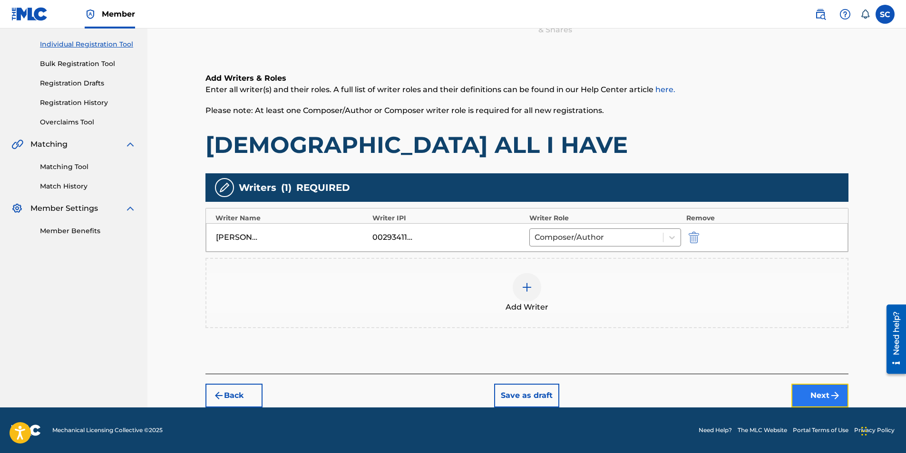
click at [601, 282] on button "Next" at bounding box center [819, 396] width 57 height 24
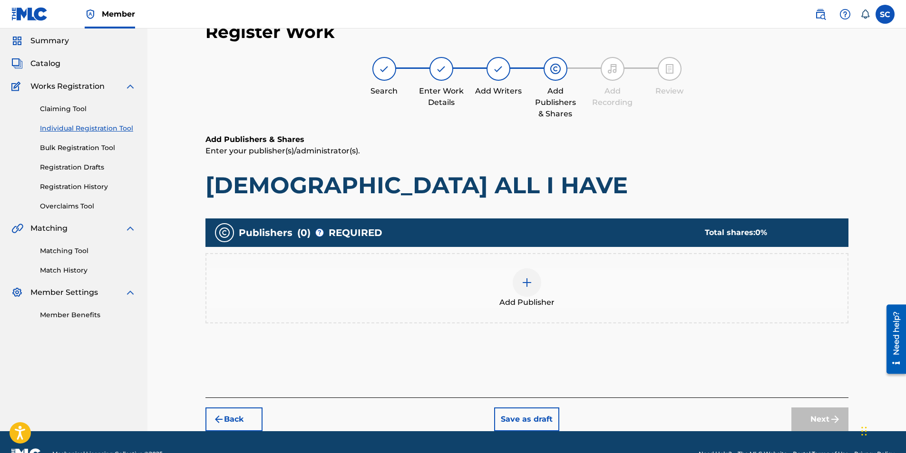
scroll to position [43, 0]
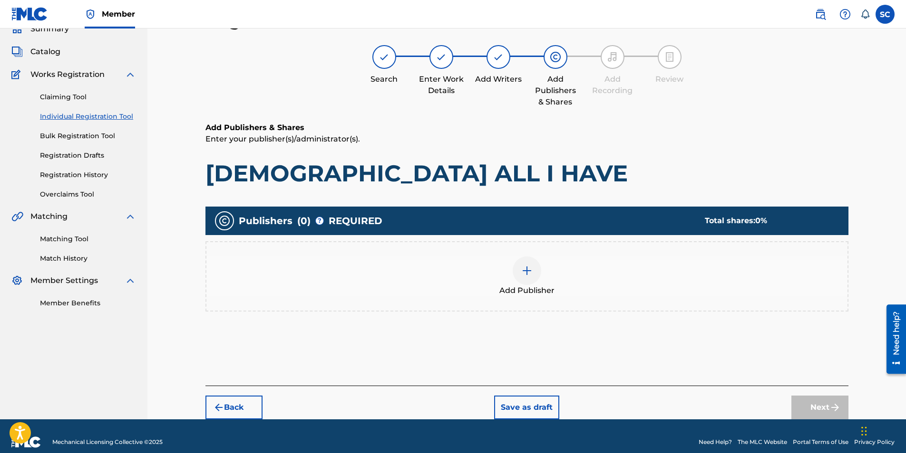
click at [524, 270] on img at bounding box center [526, 270] width 11 height 11
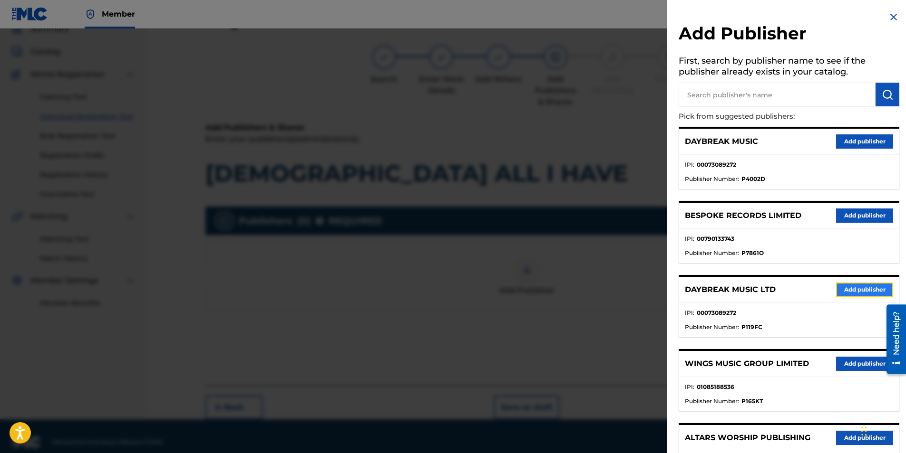
click at [601, 282] on button "Add publisher" at bounding box center [864, 290] width 57 height 14
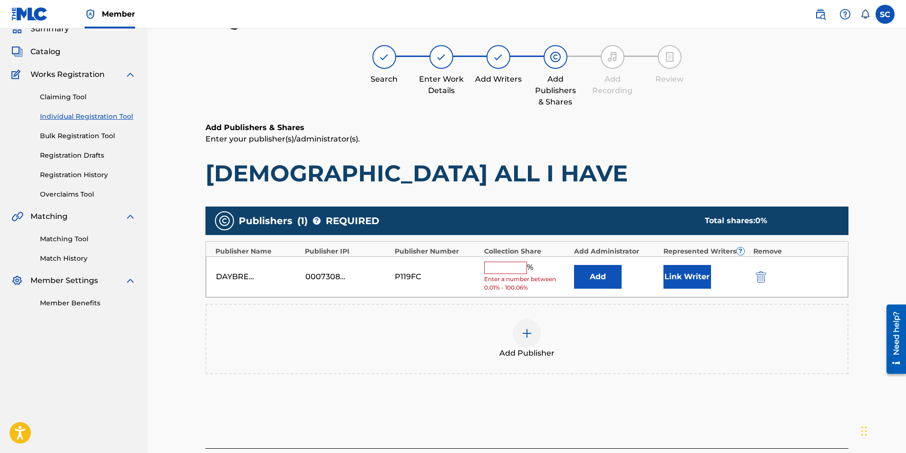
click at [492, 271] on input "text" at bounding box center [505, 268] width 43 height 12
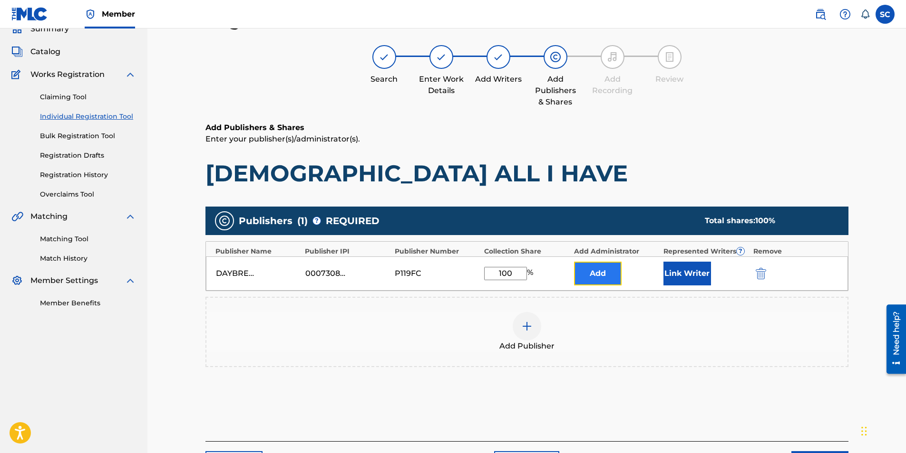
click at [601, 278] on button "Add" at bounding box center [598, 274] width 48 height 24
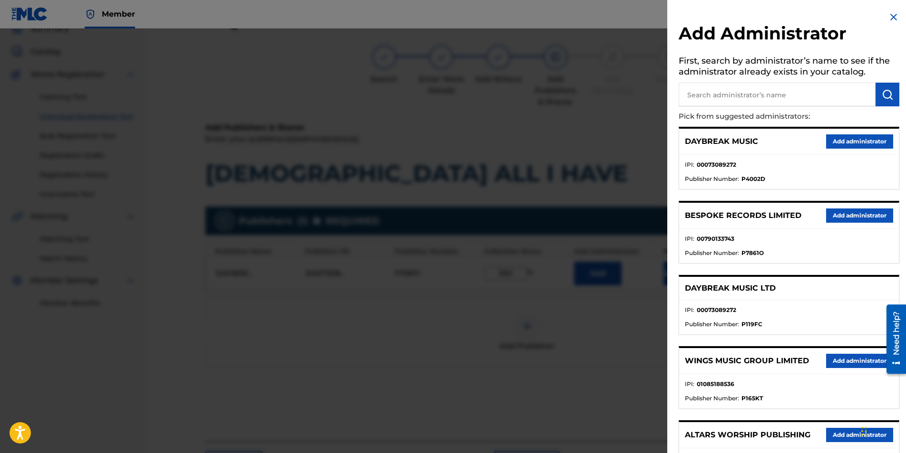
click at [601, 99] on input "text" at bounding box center [776, 95] width 197 height 24
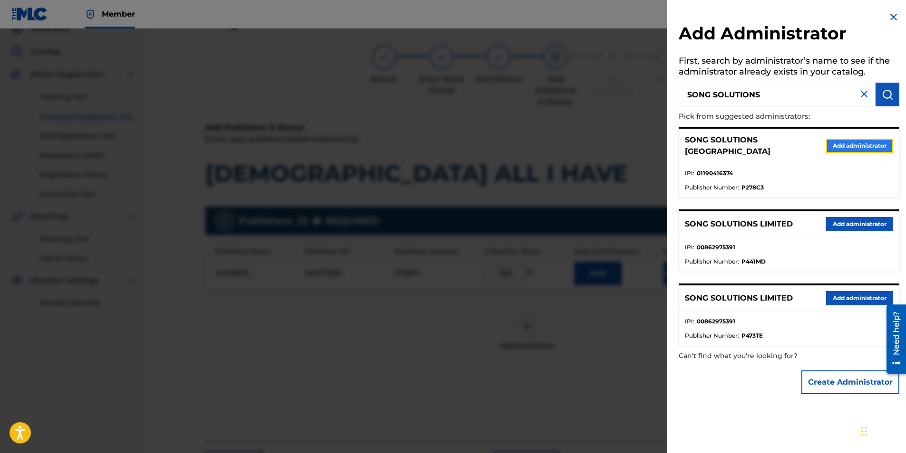
click at [601, 143] on button "Add administrator" at bounding box center [859, 146] width 67 height 14
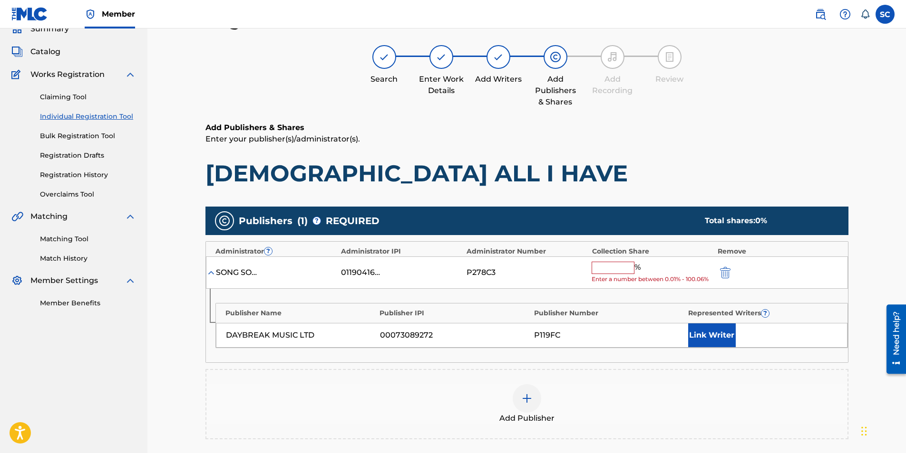
click at [601, 268] on input "text" at bounding box center [612, 268] width 43 height 12
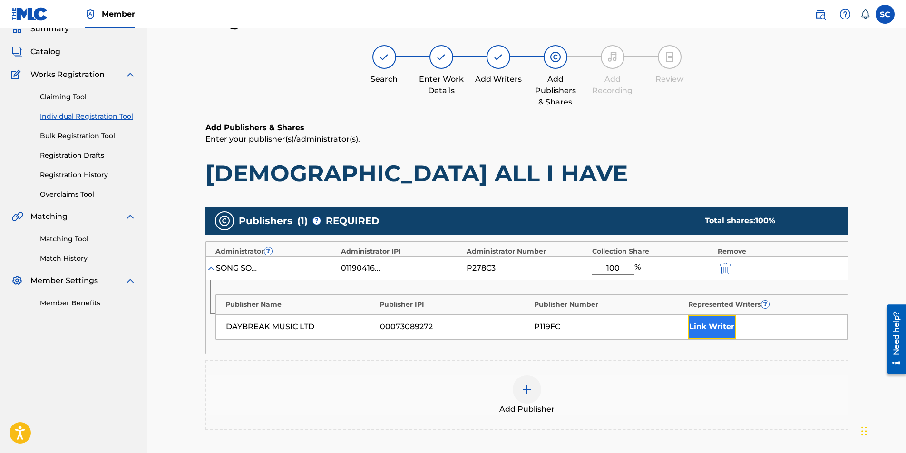
click at [601, 282] on button "Link Writer" at bounding box center [712, 327] width 48 height 24
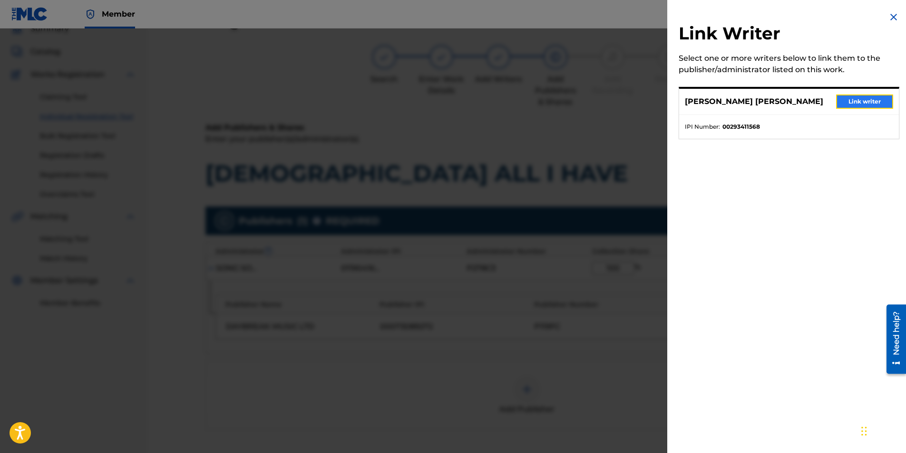
click at [601, 100] on button "Link writer" at bounding box center [864, 102] width 57 height 14
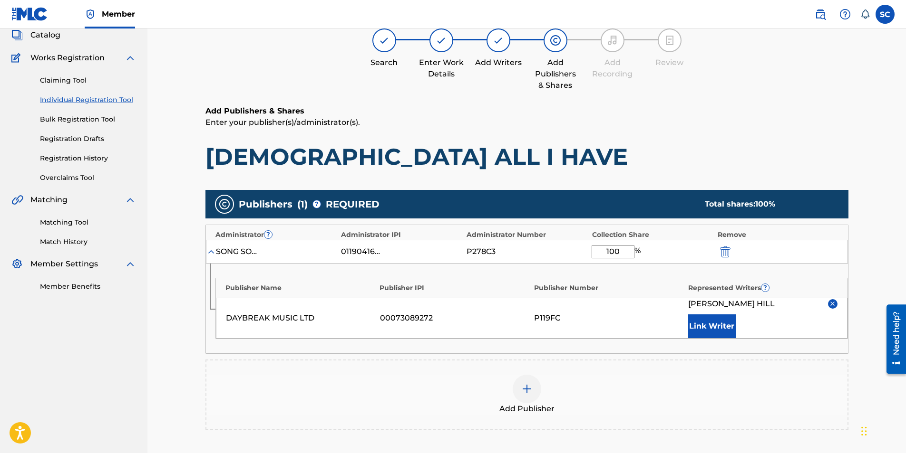
scroll to position [190, 0]
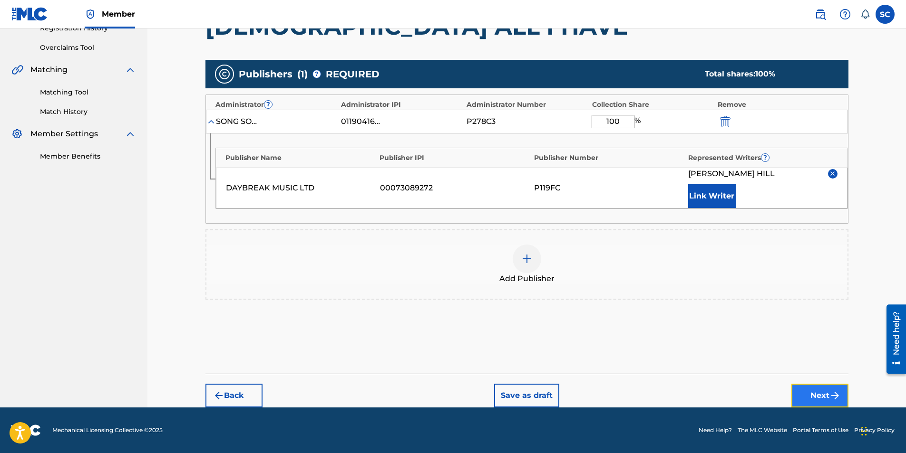
click at [601, 282] on button "Next" at bounding box center [819, 396] width 57 height 24
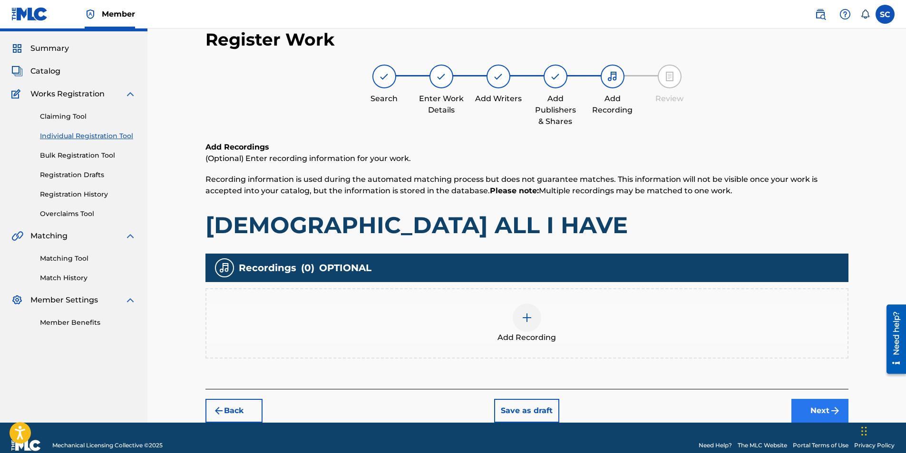
scroll to position [39, 0]
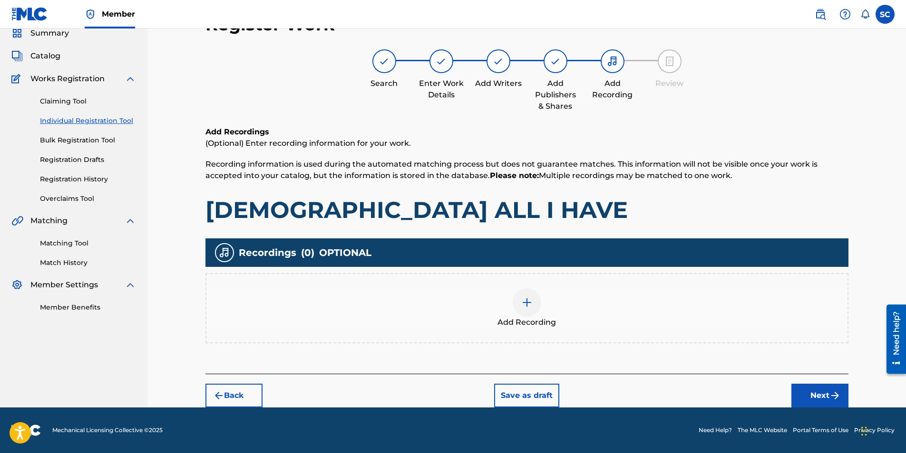
click at [527, 282] on img at bounding box center [526, 302] width 11 height 11
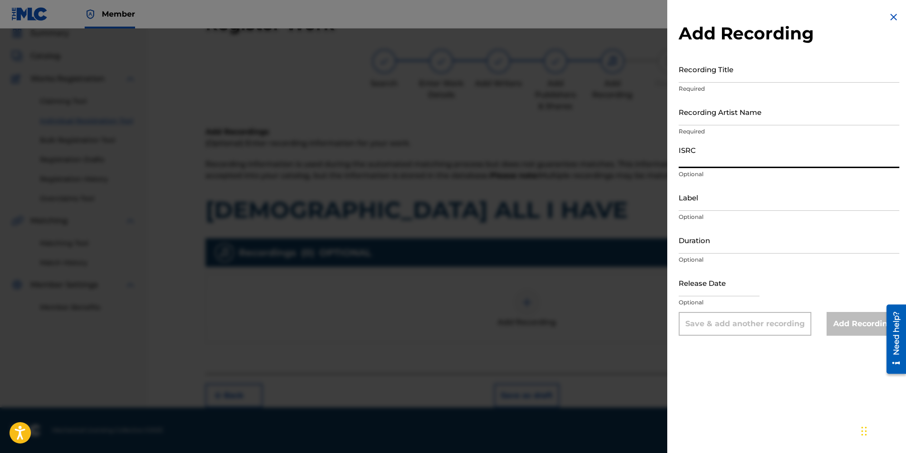
click at [601, 156] on input "ISRC" at bounding box center [788, 154] width 221 height 27
paste input "GBDPR0481702"
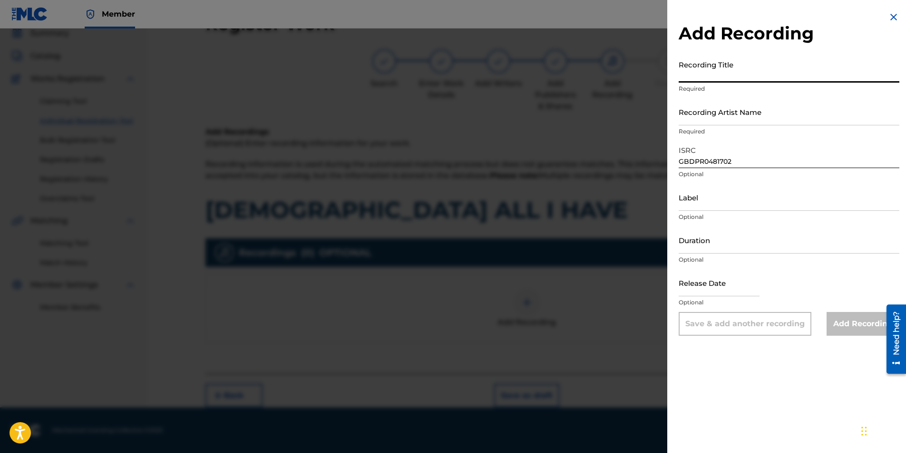
click at [601, 71] on input "Recording Title" at bounding box center [788, 69] width 221 height 27
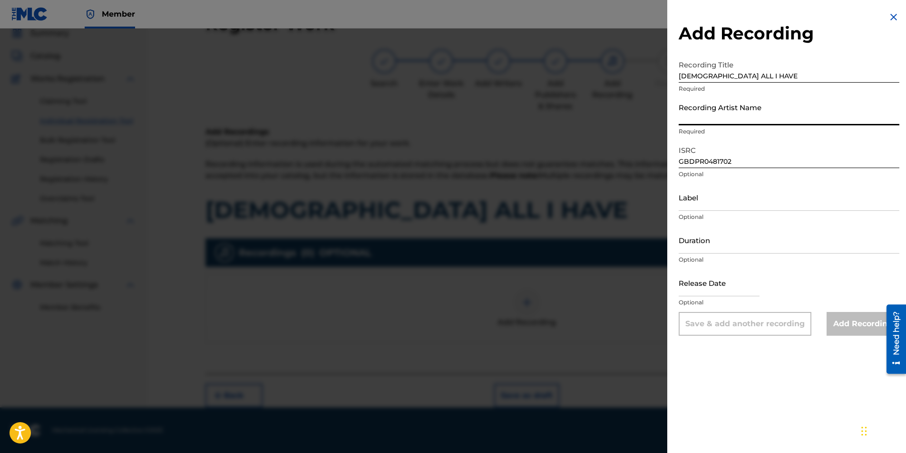
click at [601, 108] on input "Recording Artist Name" at bounding box center [788, 111] width 221 height 27
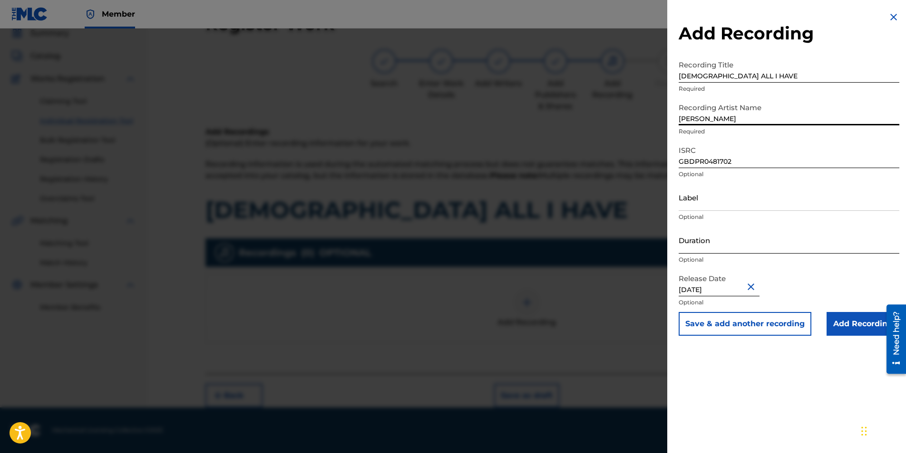
click at [601, 232] on input "Duration" at bounding box center [788, 240] width 221 height 27
click at [601, 282] on div "Add Recording Recording Title [DEMOGRAPHIC_DATA] ALL I HAVE Required Recording …" at bounding box center [788, 226] width 243 height 453
click at [601, 282] on input "Add Recording" at bounding box center [862, 324] width 73 height 24
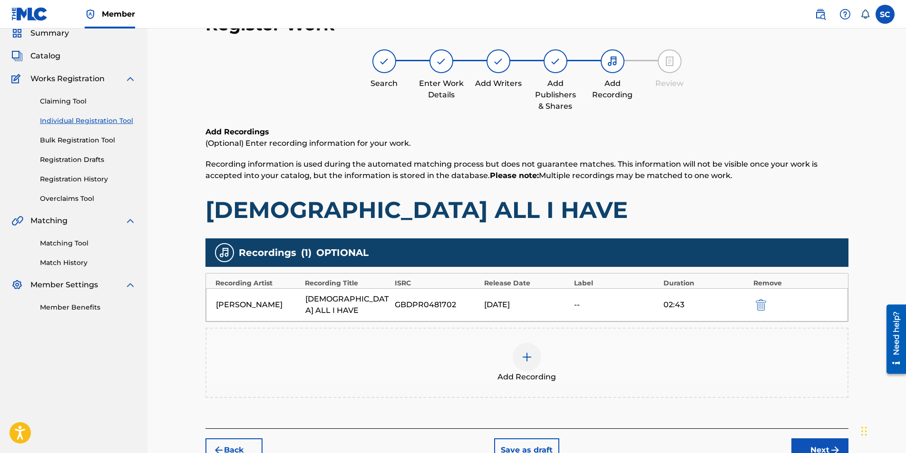
scroll to position [82, 0]
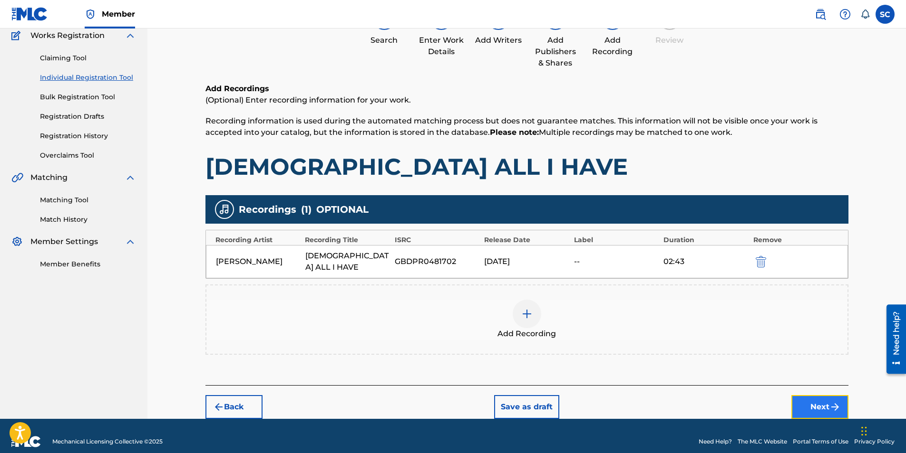
click at [601, 282] on button "Next" at bounding box center [819, 408] width 57 height 24
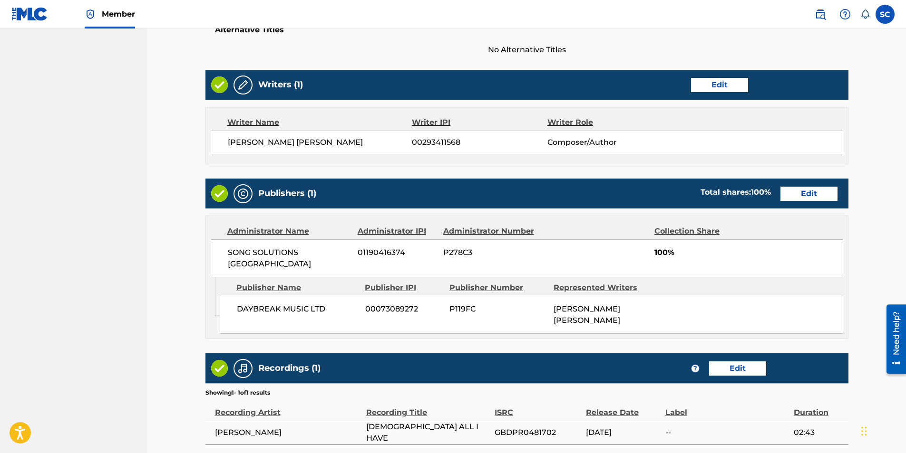
scroll to position [393, 0]
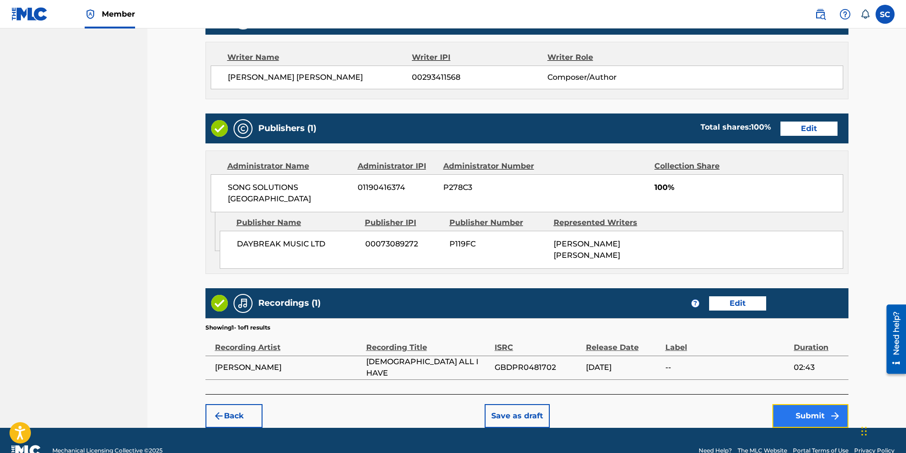
click at [601, 282] on button "Submit" at bounding box center [810, 417] width 76 height 24
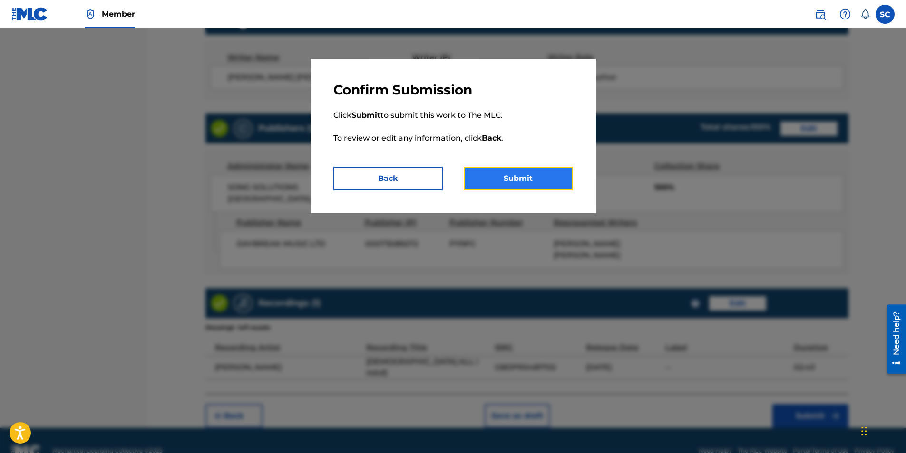
click at [510, 178] on button "Submit" at bounding box center [517, 179] width 109 height 24
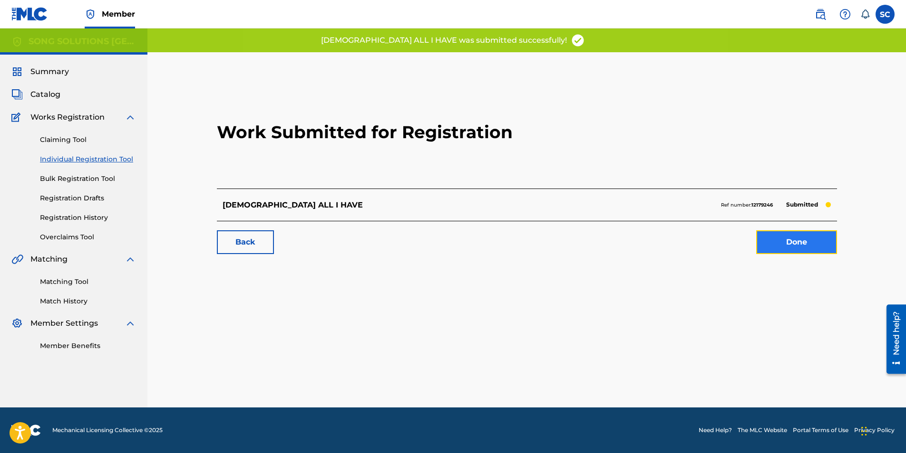
click at [601, 243] on link "Done" at bounding box center [796, 243] width 81 height 24
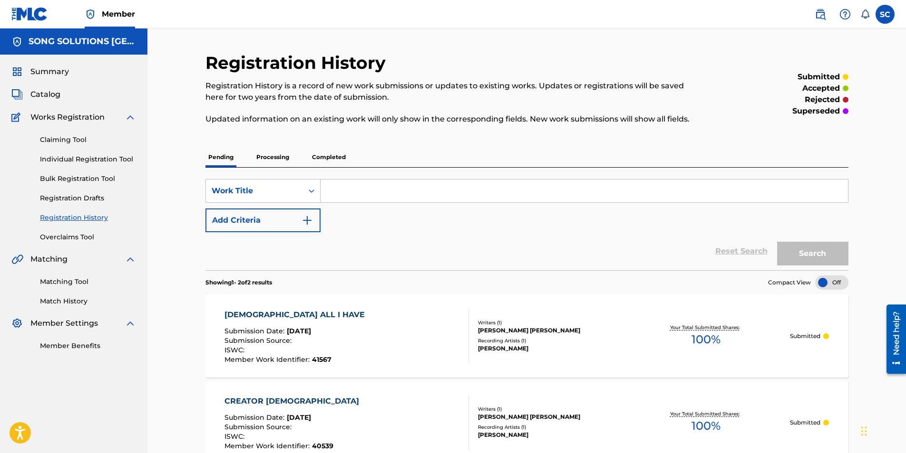
drag, startPoint x: 720, startPoint y: 253, endPoint x: 739, endPoint y: 267, distance: 23.5
click at [74, 158] on link "Individual Registration Tool" at bounding box center [88, 159] width 96 height 10
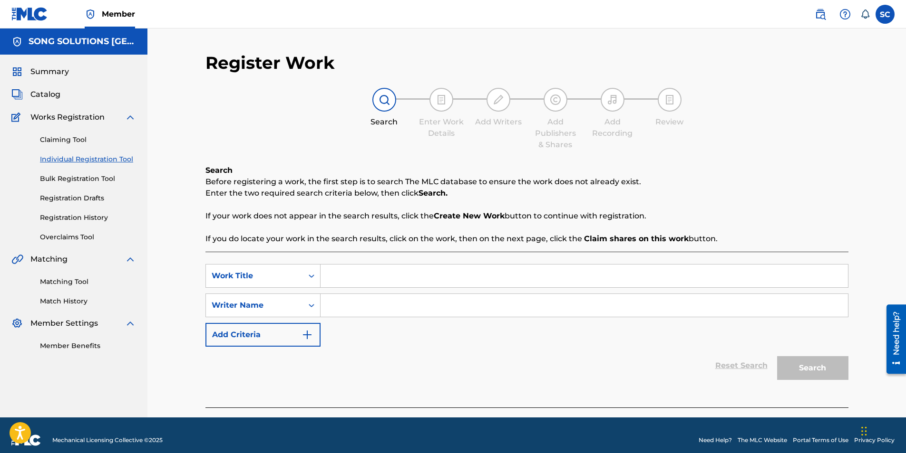
click at [384, 274] on input "Search Form" at bounding box center [583, 276] width 527 height 23
click at [364, 282] on input "Search Form" at bounding box center [583, 305] width 527 height 23
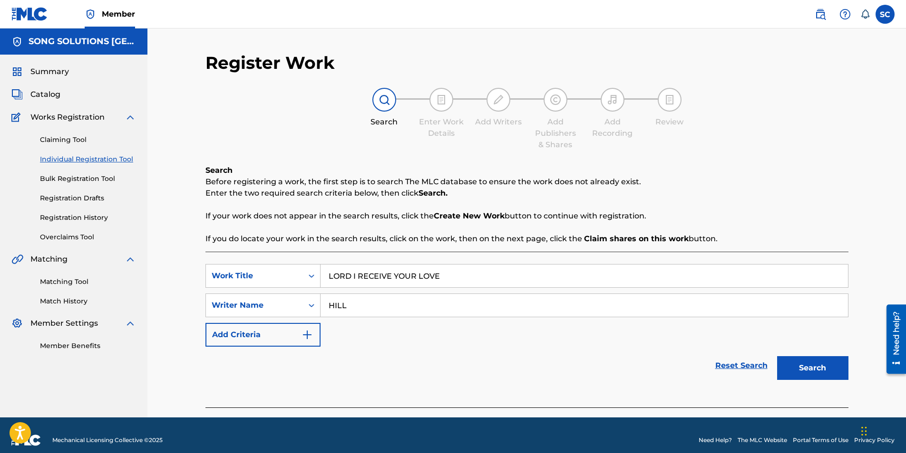
click at [601, 282] on button "Search" at bounding box center [812, 369] width 71 height 24
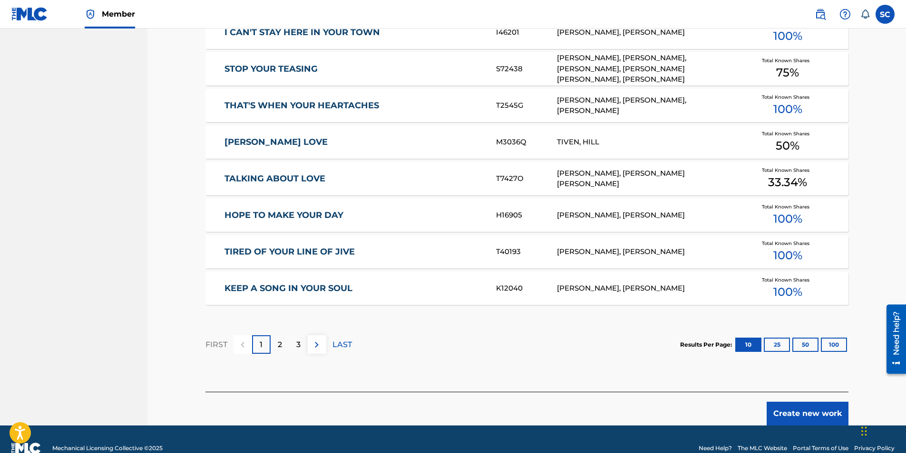
scroll to position [520, 0]
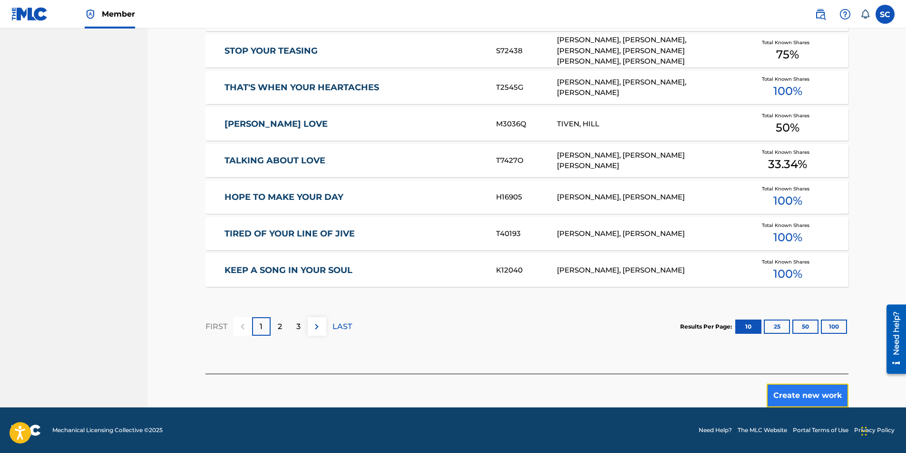
click at [601, 282] on button "Create new work" at bounding box center [807, 396] width 82 height 24
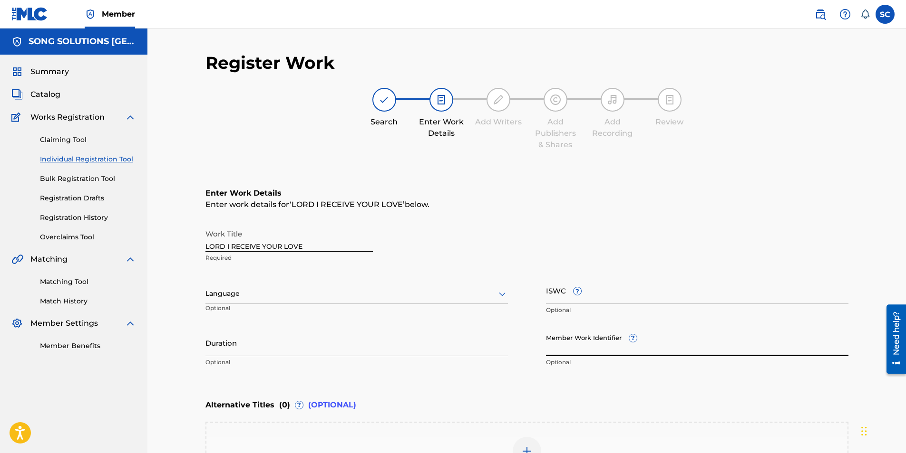
click at [559, 282] on input "Member Work Identifier ?" at bounding box center [697, 342] width 302 height 27
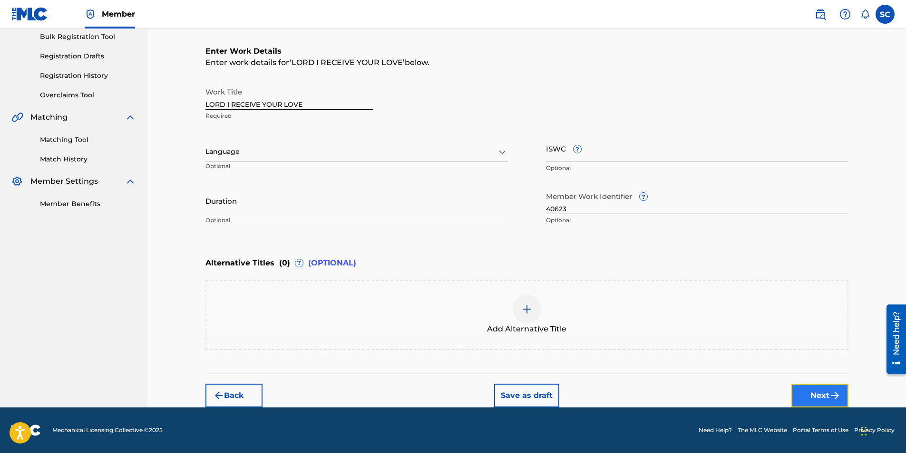
click at [601, 282] on img "submit" at bounding box center [834, 395] width 11 height 11
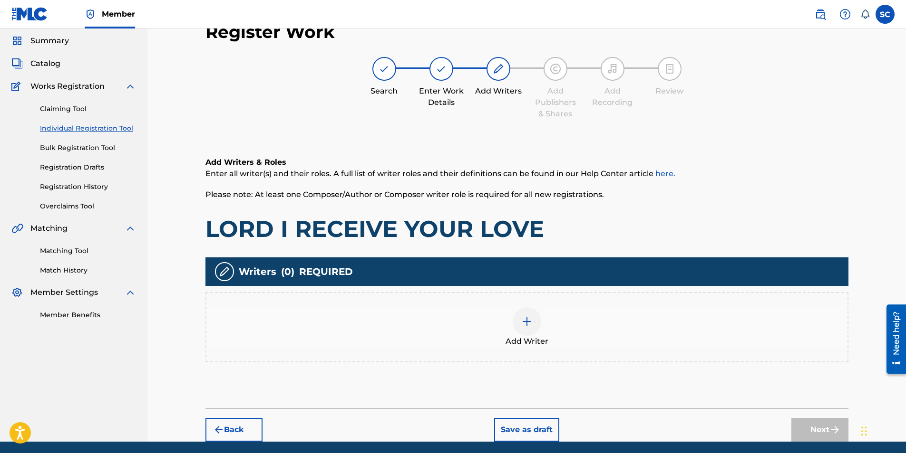
scroll to position [43, 0]
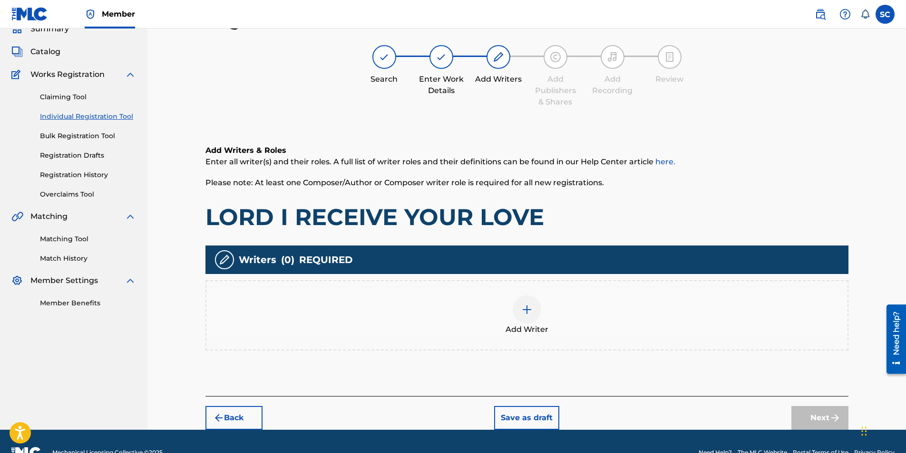
click at [529, 282] on img at bounding box center [526, 309] width 11 height 11
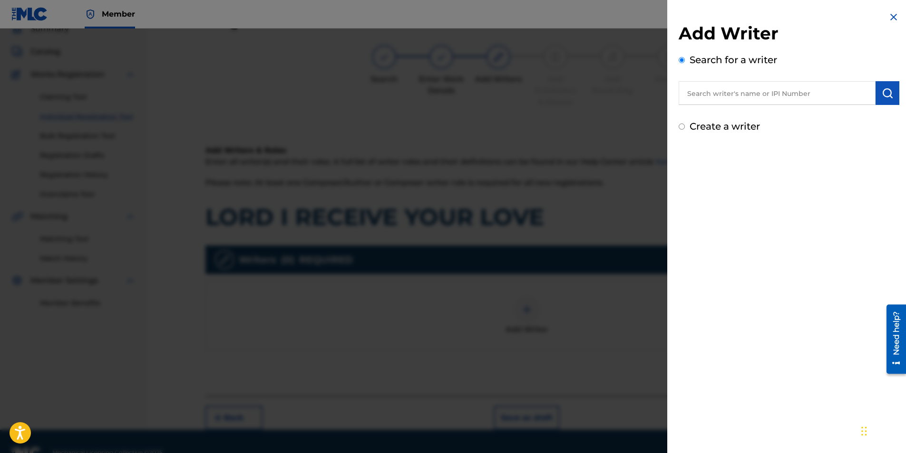
click at [601, 92] on input "text" at bounding box center [776, 93] width 197 height 24
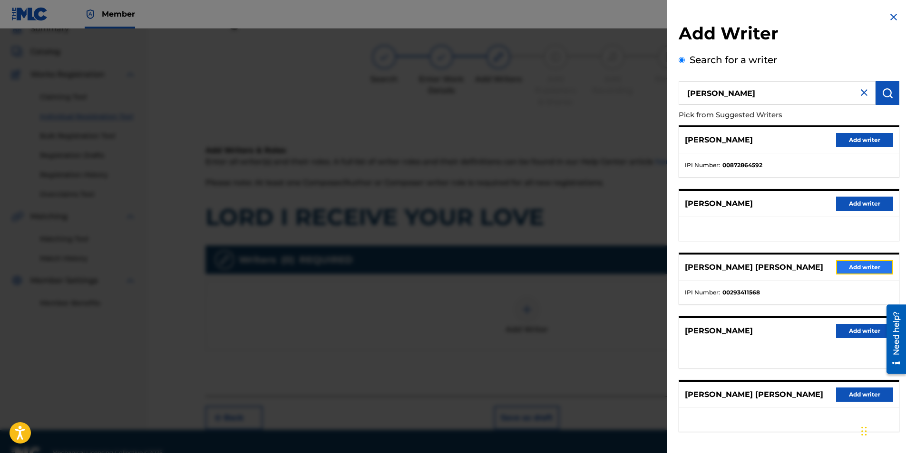
click at [601, 268] on button "Add writer" at bounding box center [864, 267] width 57 height 14
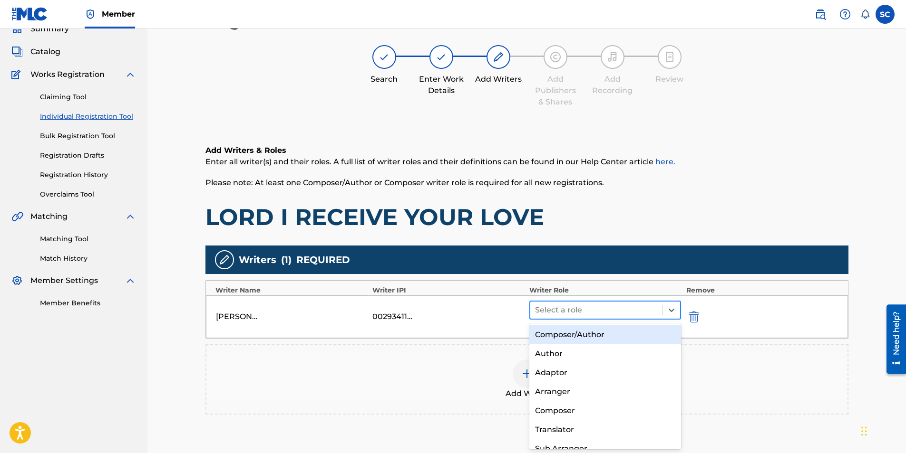
click at [579, 282] on div at bounding box center [596, 310] width 123 height 13
click at [573, 282] on div "Composer/Author" at bounding box center [605, 335] width 152 height 19
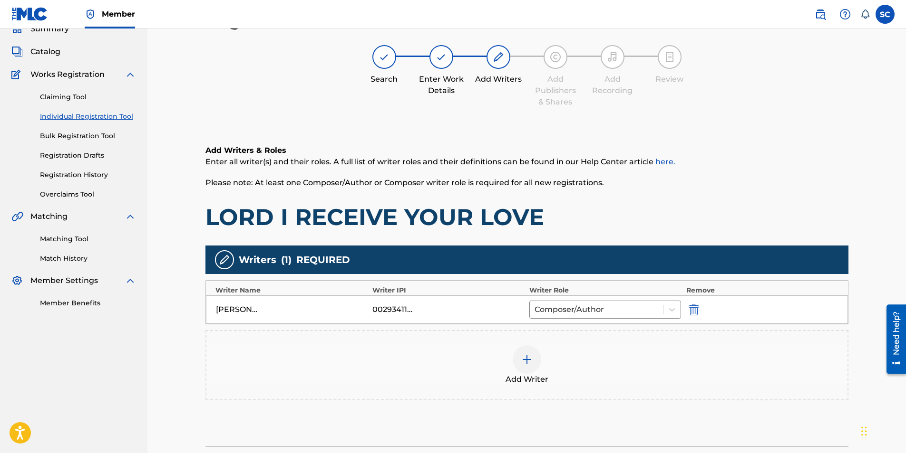
scroll to position [115, 0]
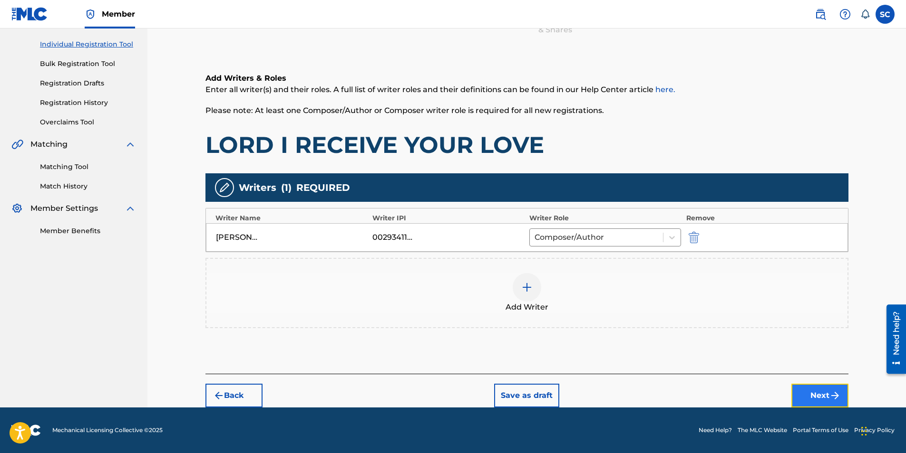
click at [601, 282] on button "Next" at bounding box center [819, 396] width 57 height 24
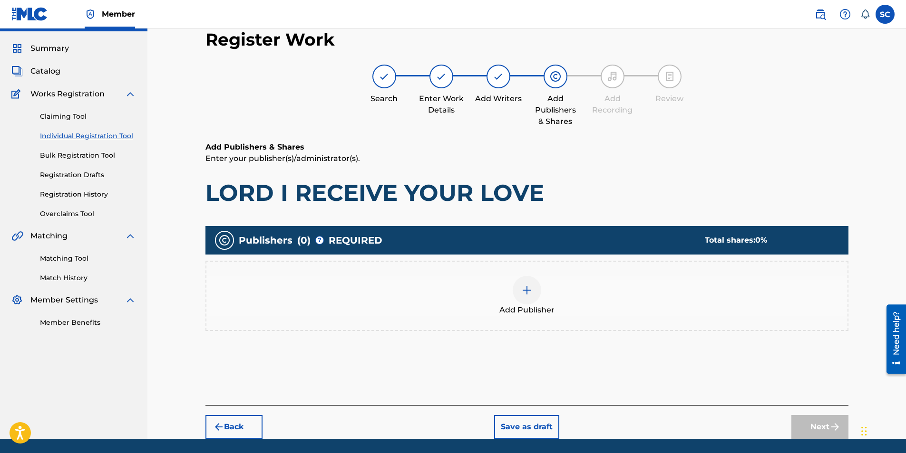
scroll to position [43, 0]
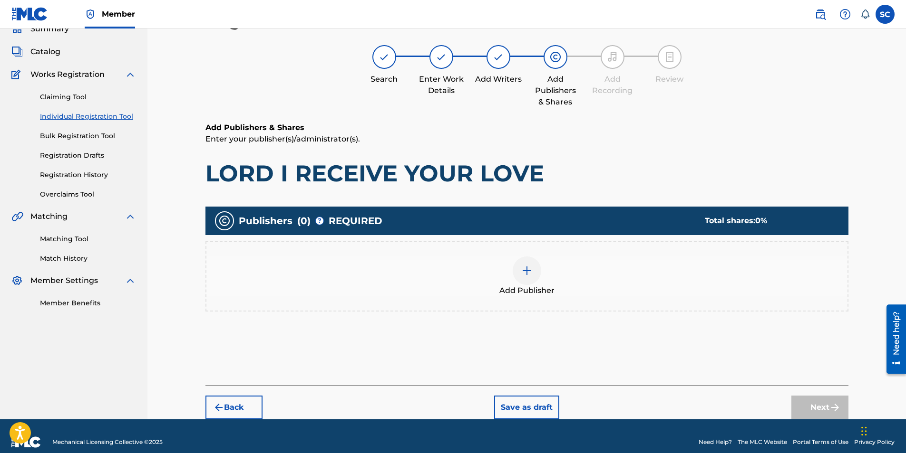
click at [528, 273] on img at bounding box center [526, 270] width 11 height 11
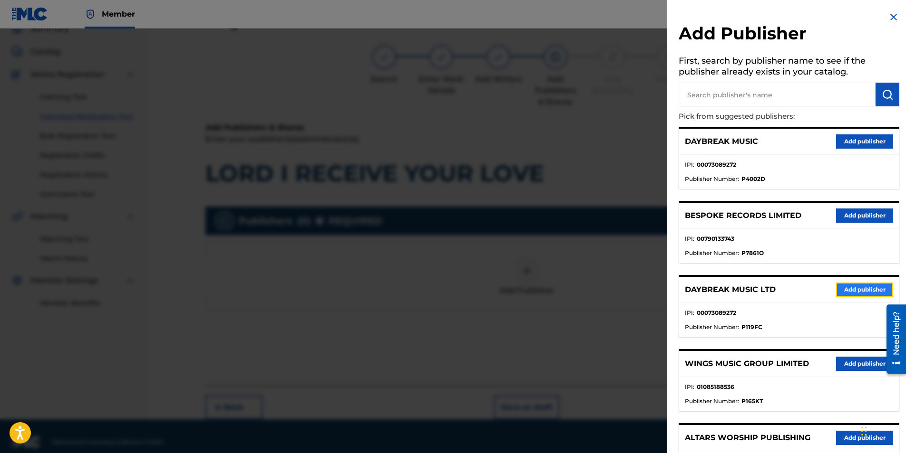
click at [601, 282] on button "Add publisher" at bounding box center [864, 290] width 57 height 14
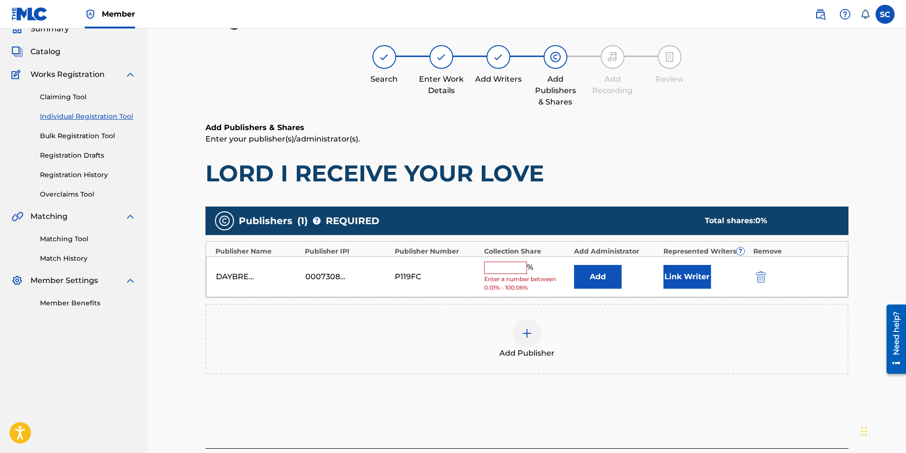
click at [494, 269] on input "text" at bounding box center [505, 268] width 43 height 12
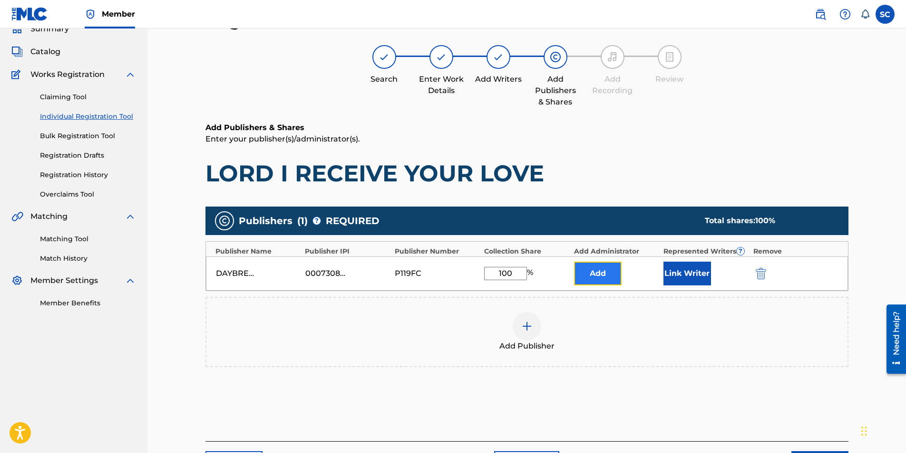
click at [601, 274] on button "Add" at bounding box center [598, 274] width 48 height 24
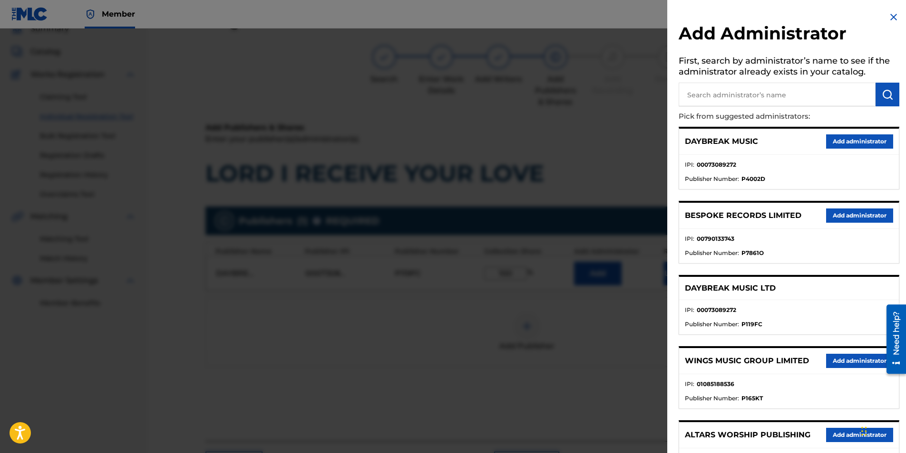
click at [601, 103] on input "text" at bounding box center [776, 95] width 197 height 24
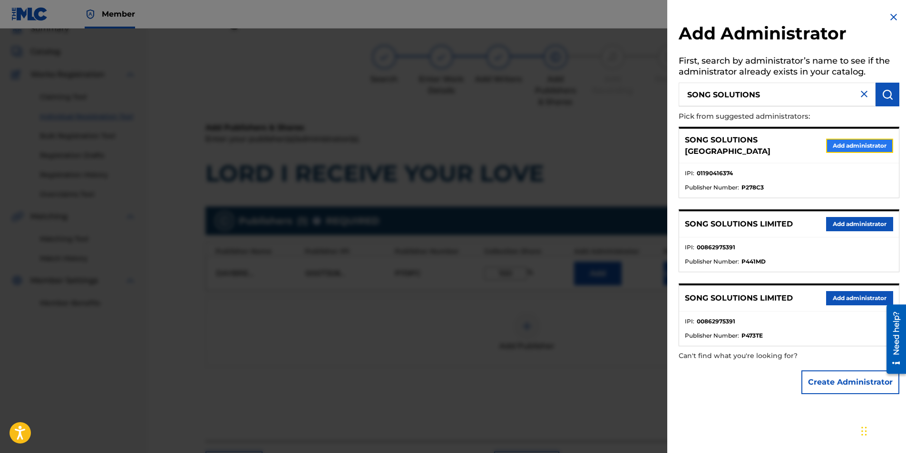
click at [601, 143] on button "Add administrator" at bounding box center [859, 146] width 67 height 14
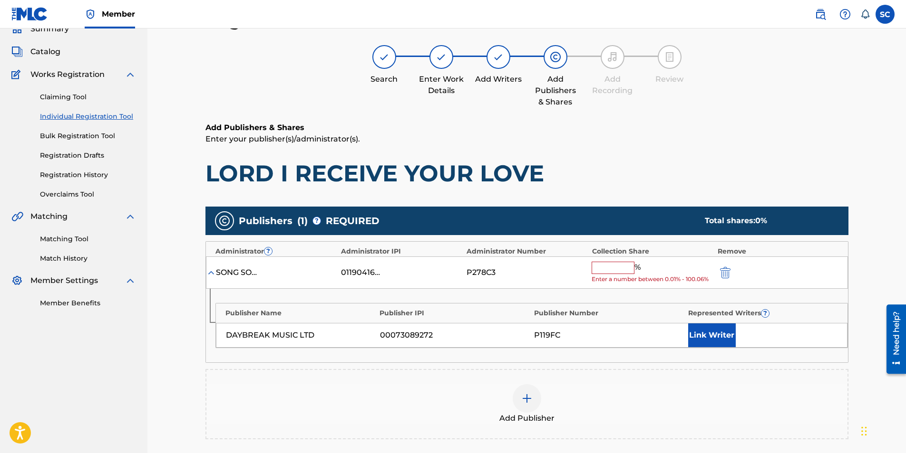
click at [601, 264] on input "text" at bounding box center [612, 268] width 43 height 12
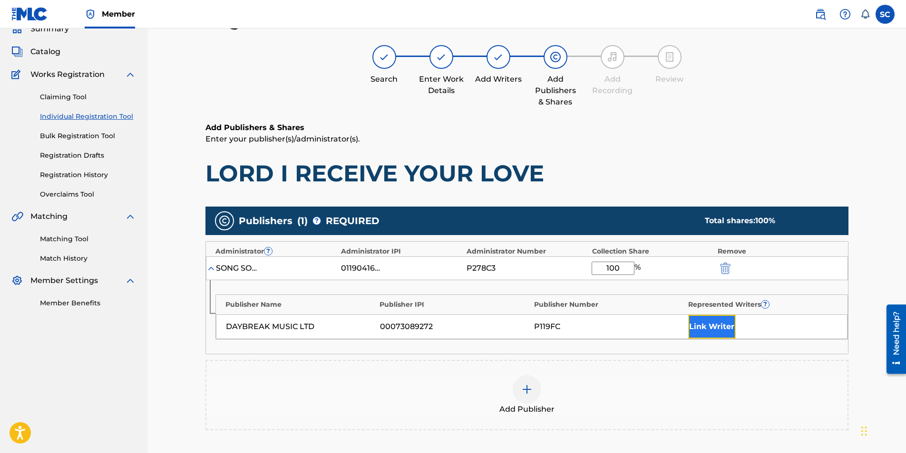
click at [601, 282] on button "Link Writer" at bounding box center [712, 327] width 48 height 24
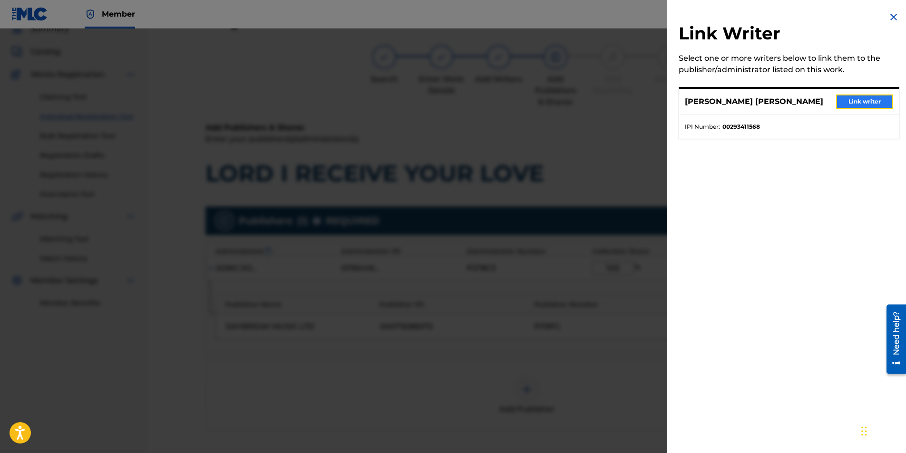
click at [601, 101] on button "Link writer" at bounding box center [864, 102] width 57 height 14
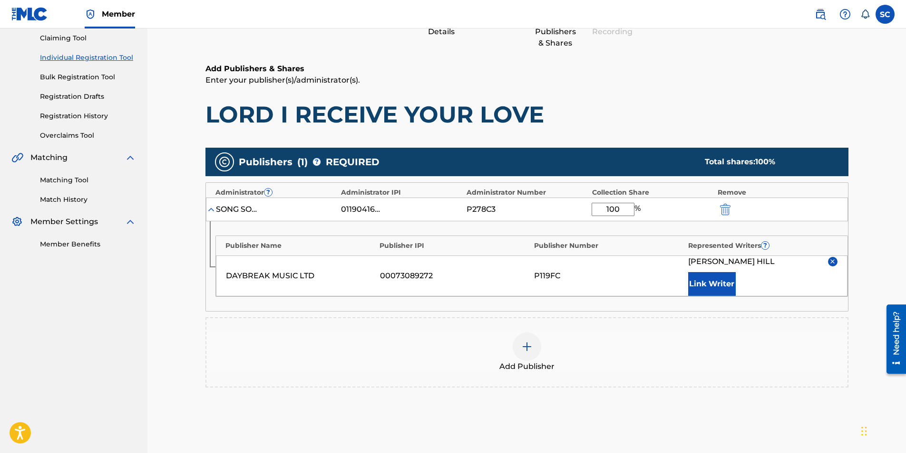
scroll to position [190, 0]
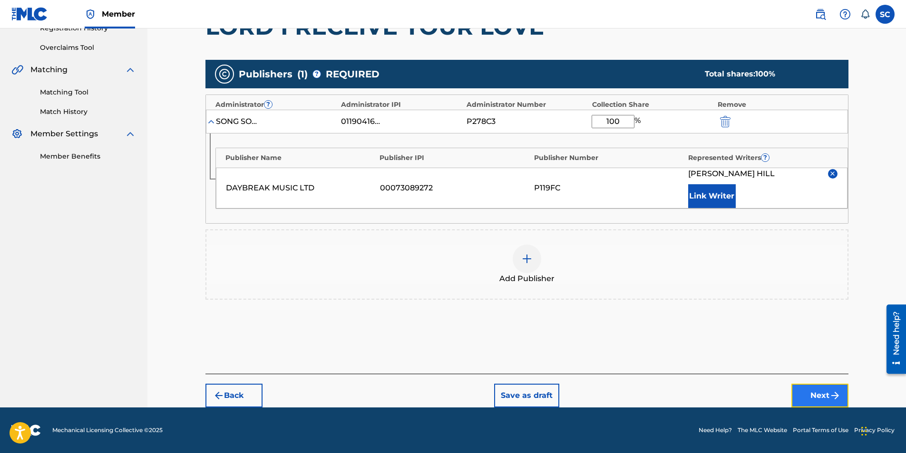
click at [601, 282] on button "Next" at bounding box center [819, 396] width 57 height 24
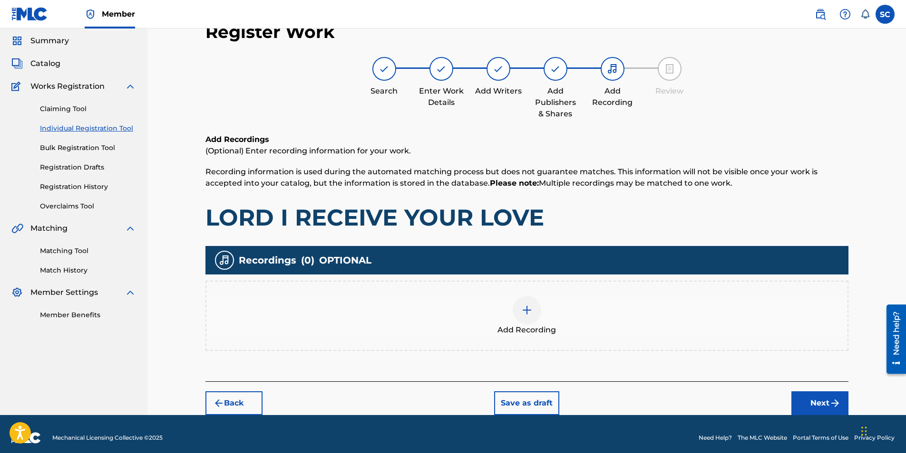
scroll to position [39, 0]
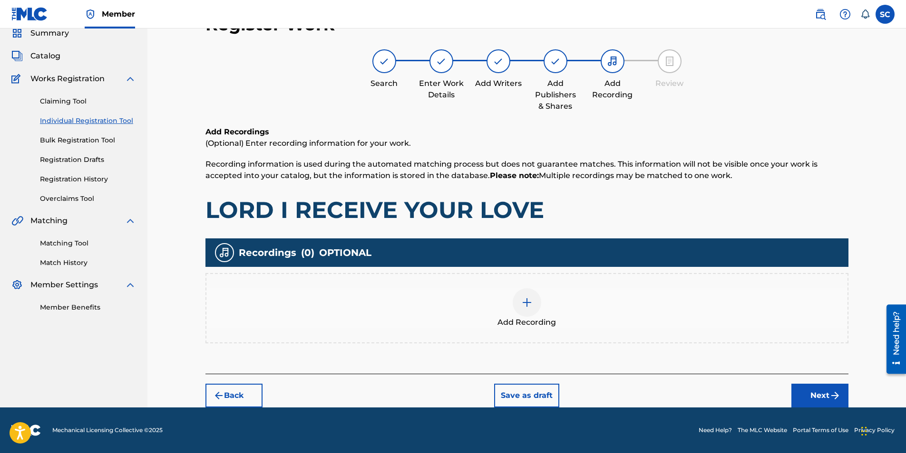
click at [527, 282] on img at bounding box center [526, 302] width 11 height 11
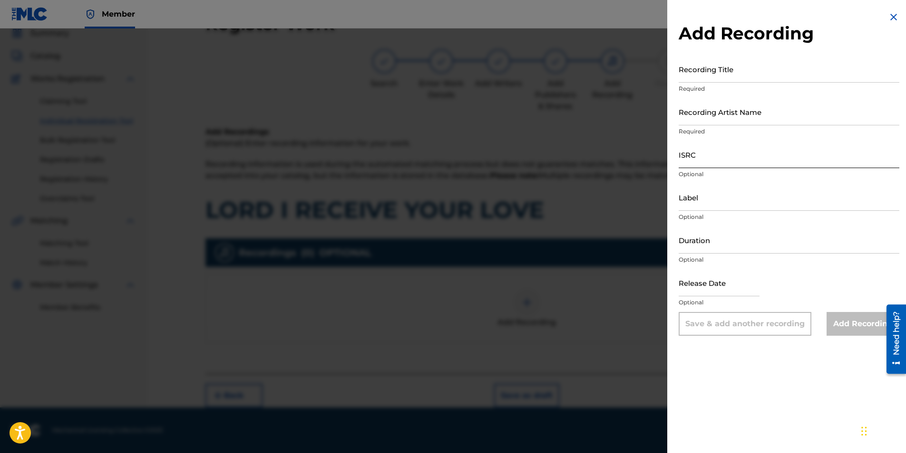
click at [601, 162] on input "ISRC" at bounding box center [788, 154] width 221 height 27
paste input "GBDPR0481704"
click at [601, 72] on input "Recording Title" at bounding box center [788, 69] width 221 height 27
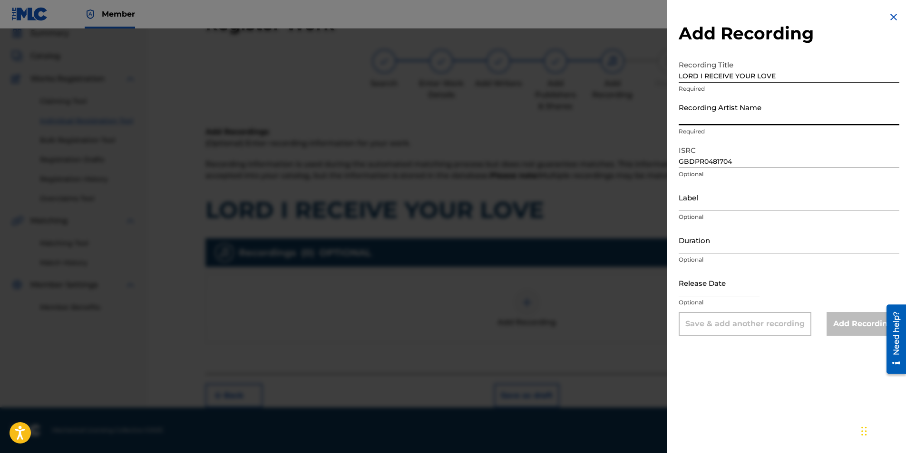
click at [601, 109] on input "Recording Artist Name" at bounding box center [788, 111] width 221 height 27
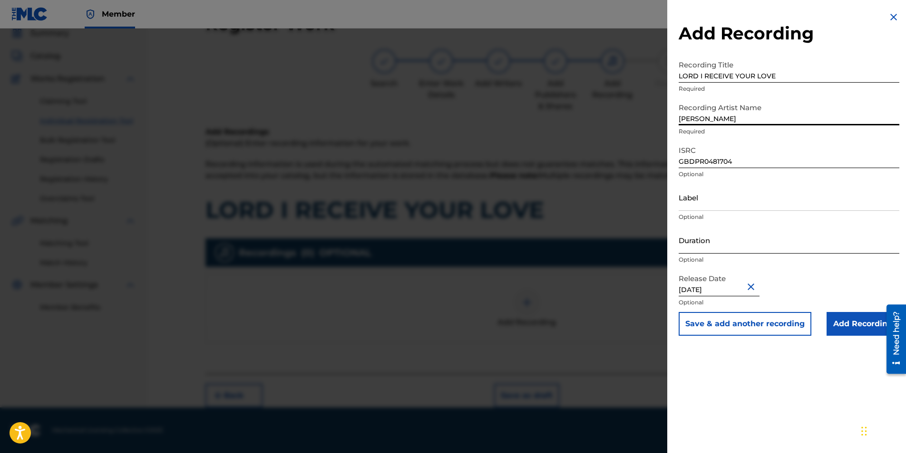
click at [601, 239] on input "Duration" at bounding box center [788, 240] width 221 height 27
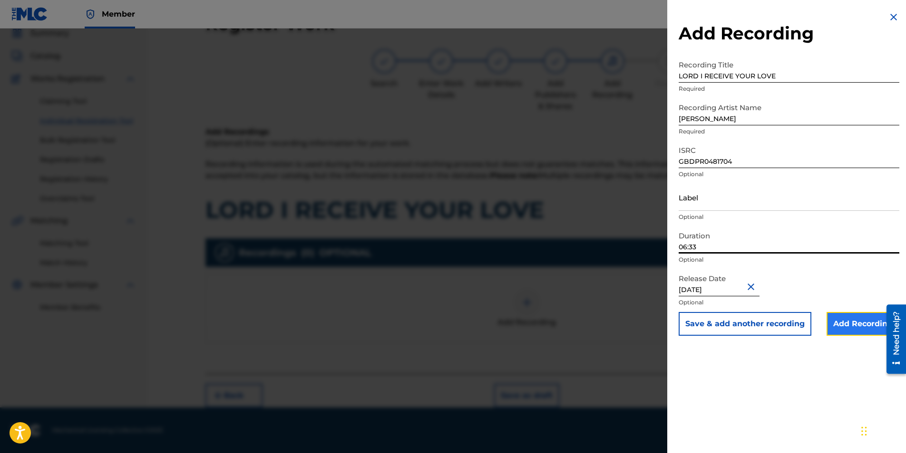
click at [601, 282] on input "Add Recording" at bounding box center [862, 324] width 73 height 24
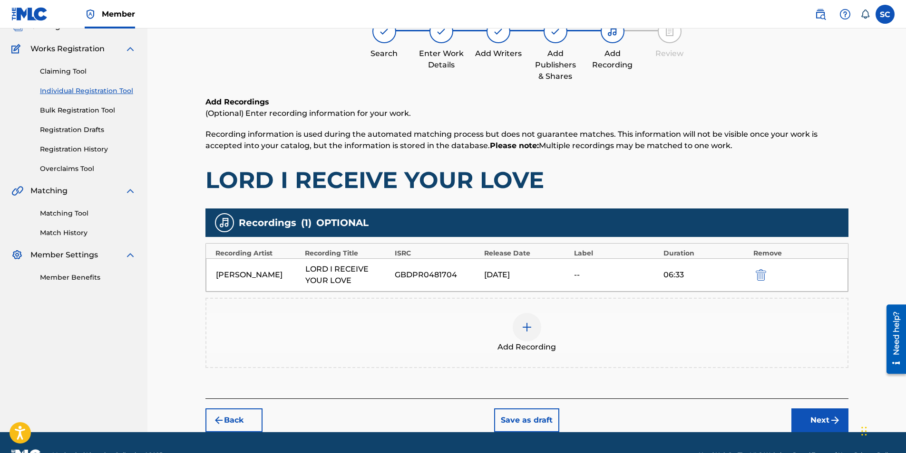
scroll to position [93, 0]
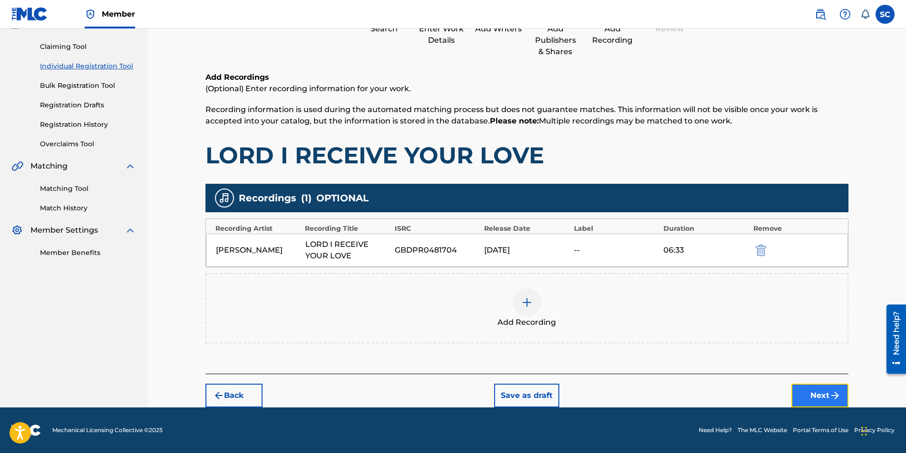
click at [601, 282] on button "Next" at bounding box center [819, 396] width 57 height 24
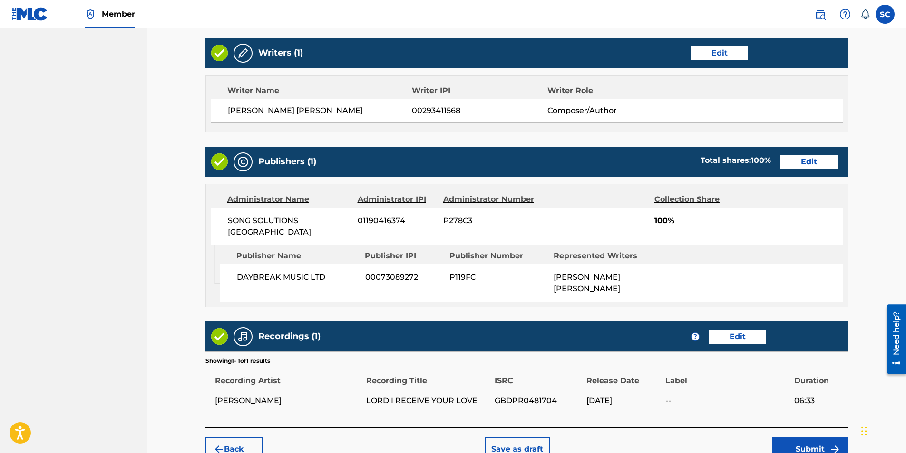
scroll to position [393, 0]
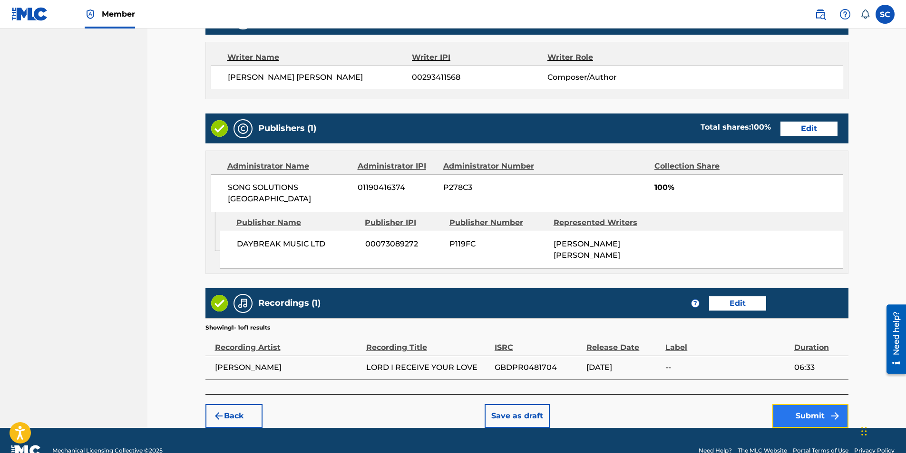
click at [601, 282] on button "Submit" at bounding box center [810, 417] width 76 height 24
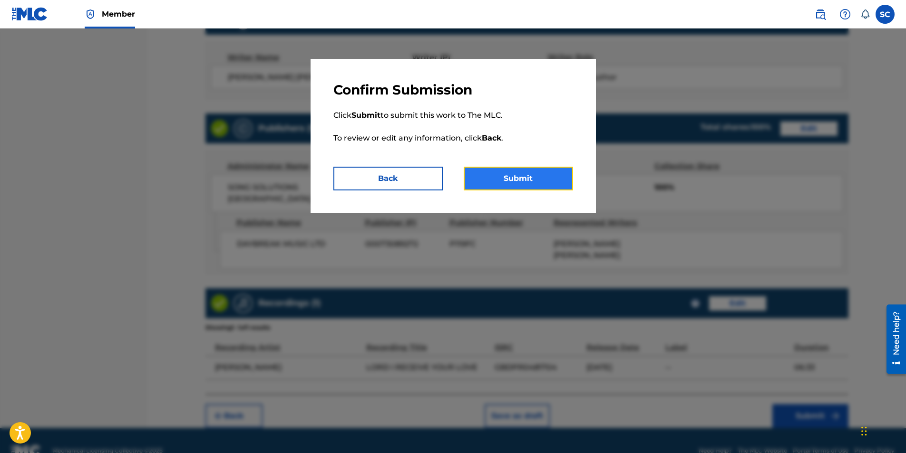
click at [527, 179] on button "Submit" at bounding box center [517, 179] width 109 height 24
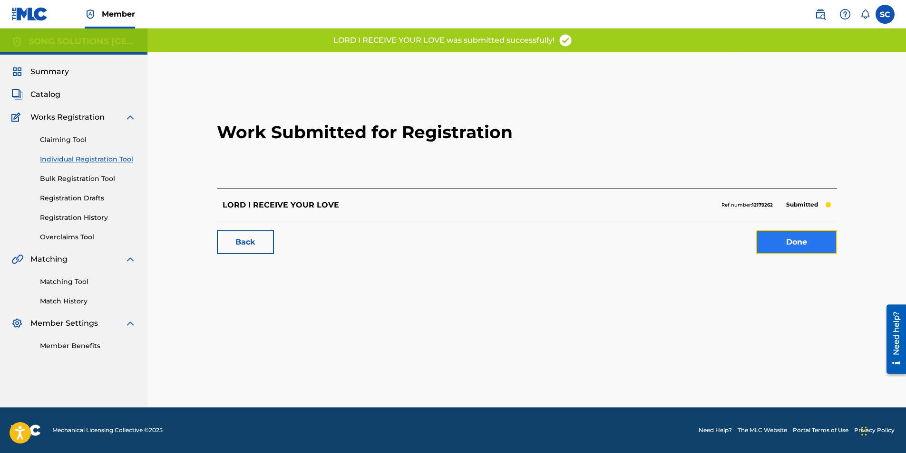
click at [601, 243] on link "Done" at bounding box center [796, 243] width 81 height 24
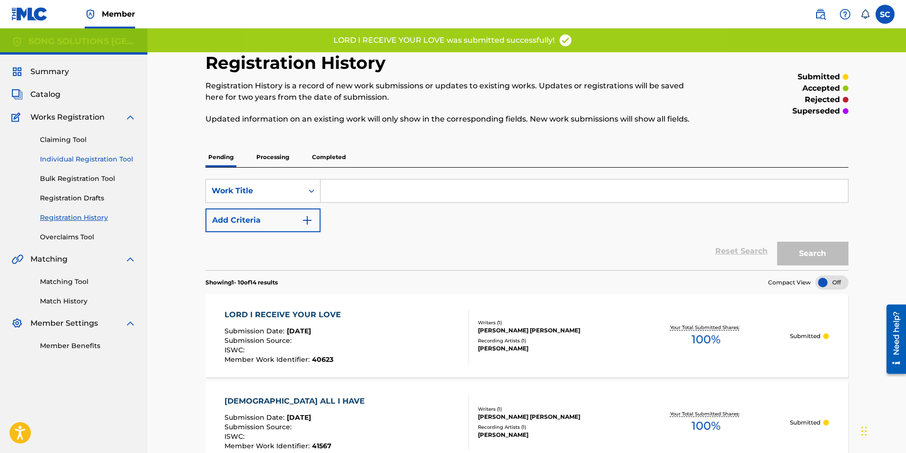
click at [81, 157] on link "Individual Registration Tool" at bounding box center [88, 159] width 96 height 10
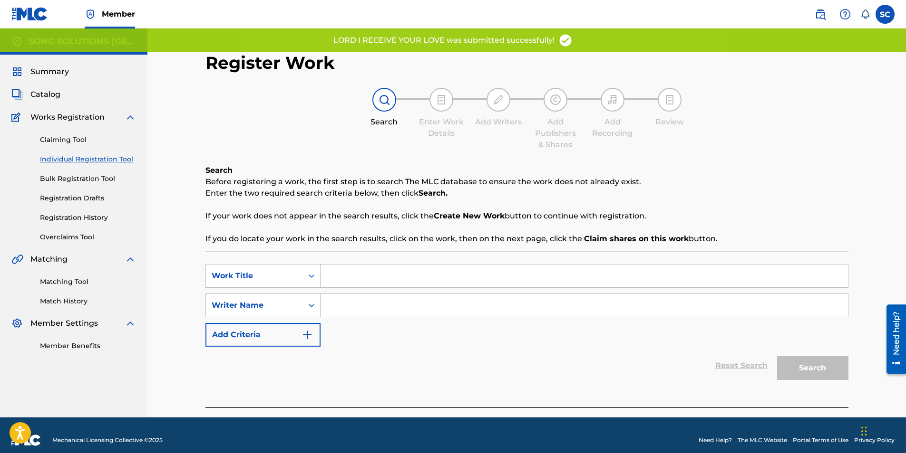
click at [357, 275] on input "Search Form" at bounding box center [583, 276] width 527 height 23
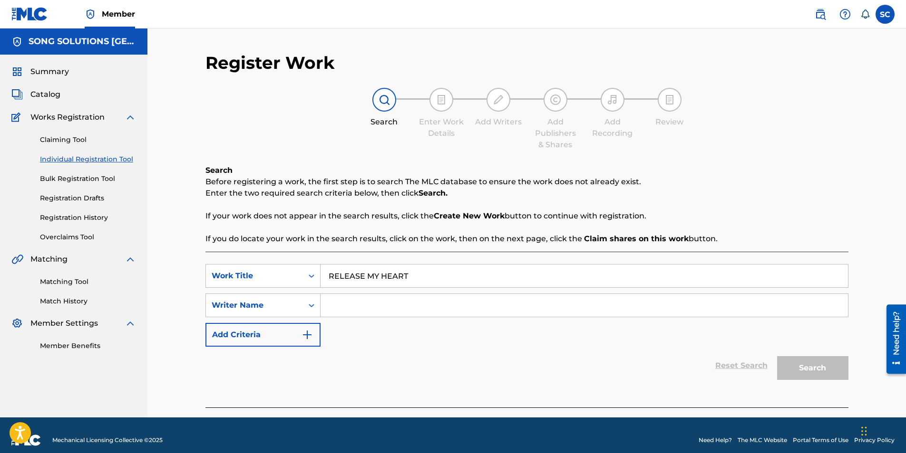
click at [374, 282] on input "Search Form" at bounding box center [583, 305] width 527 height 23
click at [601, 282] on button "Search" at bounding box center [812, 369] width 71 height 24
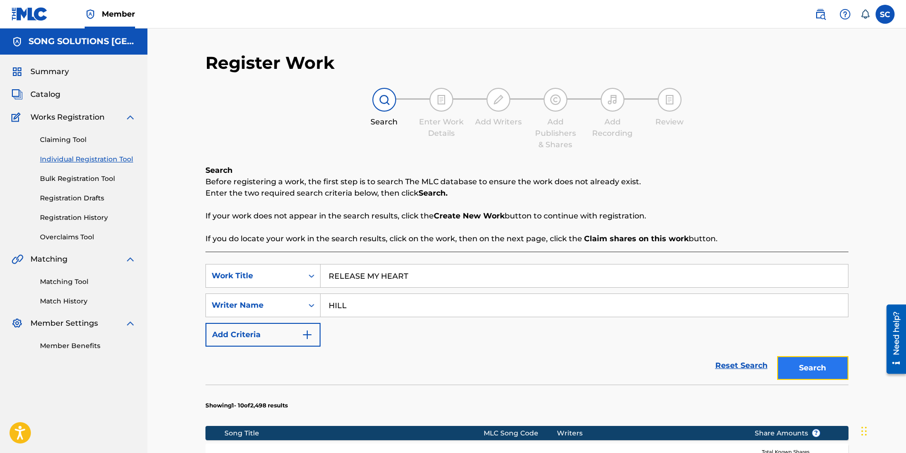
click at [601, 282] on button "Search" at bounding box center [812, 369] width 71 height 24
click at [430, 275] on input "RELEASE MY HEART" at bounding box center [583, 276] width 527 height 23
click at [601, 282] on button "Search" at bounding box center [812, 369] width 71 height 24
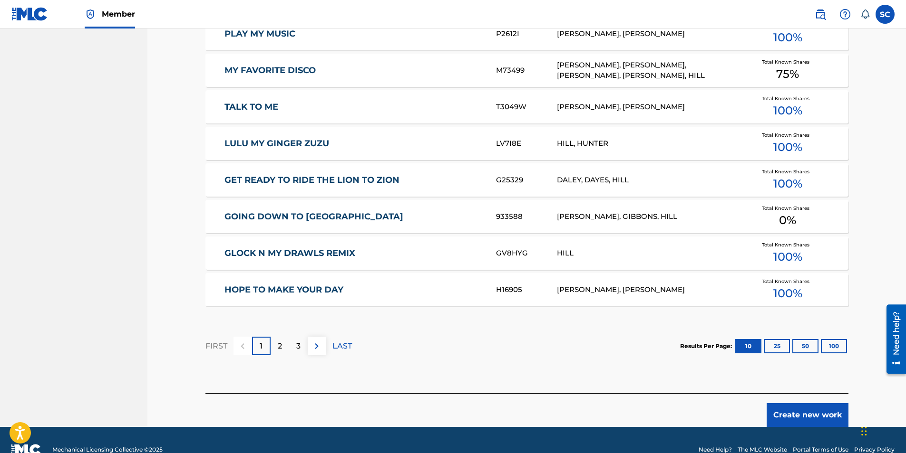
scroll to position [520, 0]
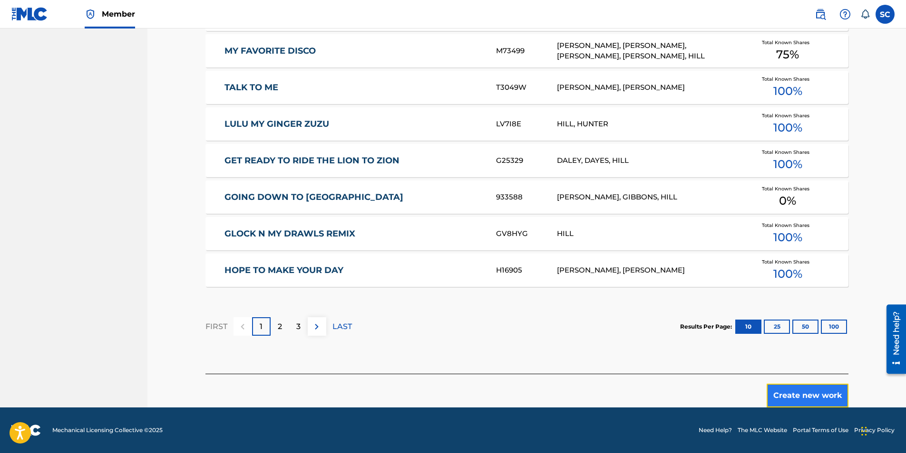
click at [601, 282] on button "Create new work" at bounding box center [807, 396] width 82 height 24
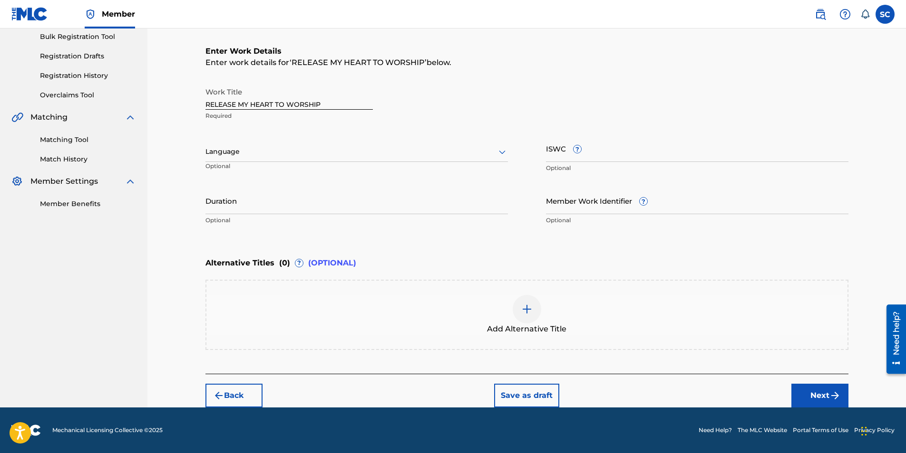
scroll to position [0, 0]
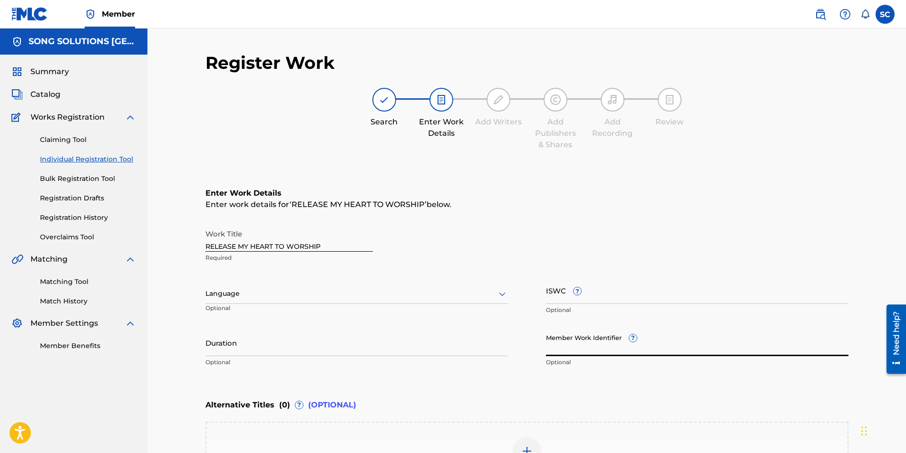
click at [579, 282] on input "Member Work Identifier ?" at bounding box center [697, 342] width 302 height 27
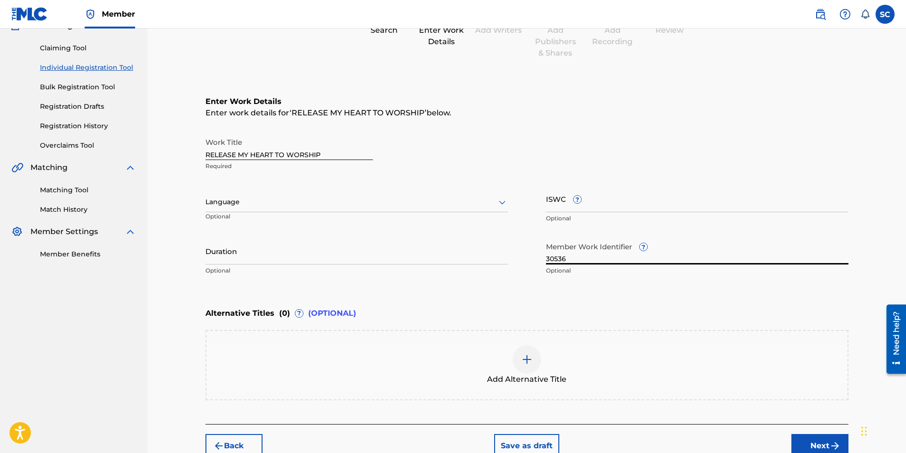
scroll to position [95, 0]
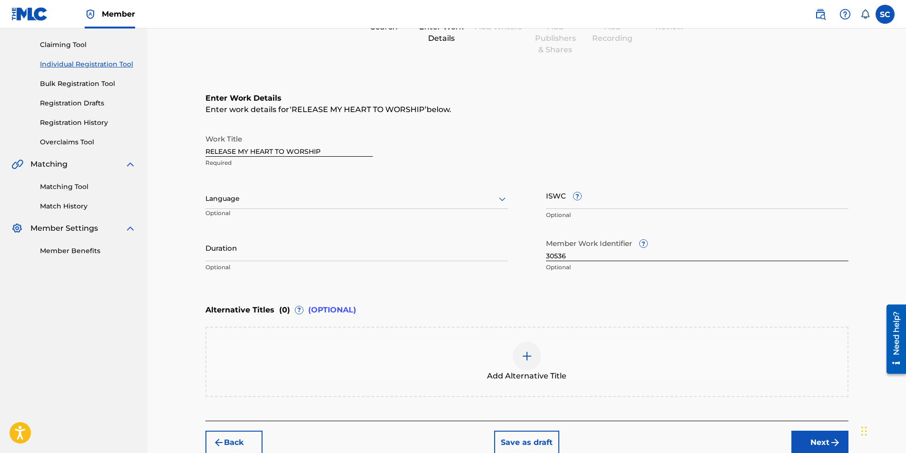
click at [524, 282] on img at bounding box center [526, 356] width 11 height 11
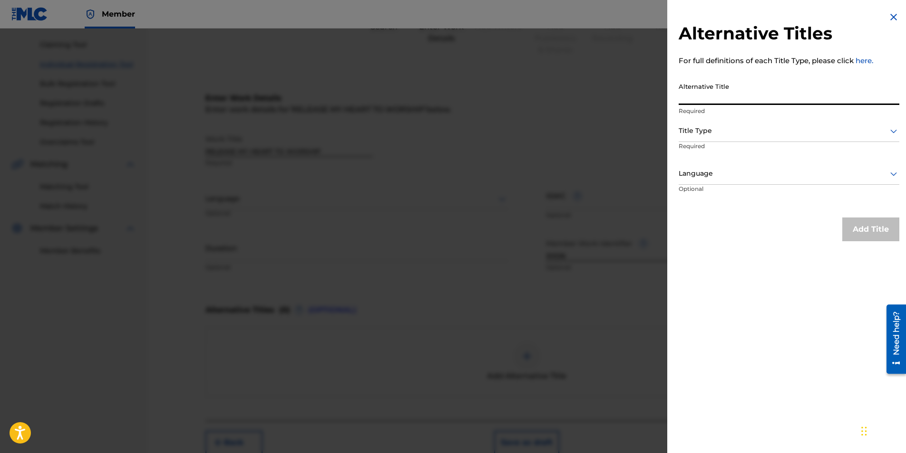
click at [601, 94] on input "Alternative Title" at bounding box center [788, 91] width 221 height 27
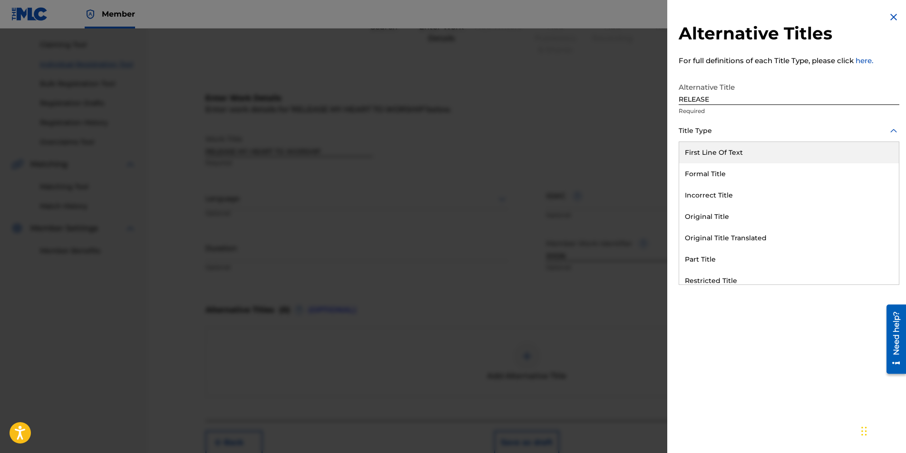
click at [601, 134] on div at bounding box center [788, 131] width 221 height 12
click at [601, 169] on div "Formal Title" at bounding box center [789, 174] width 220 height 21
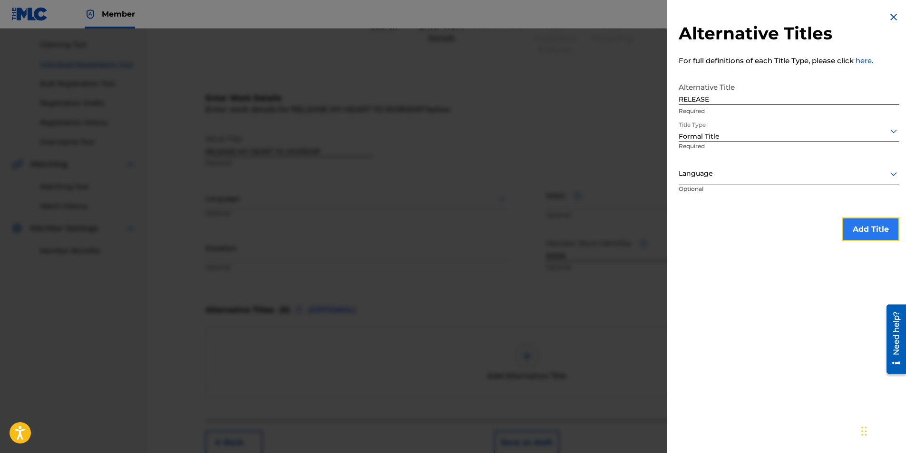
click at [601, 225] on button "Add Title" at bounding box center [870, 230] width 57 height 24
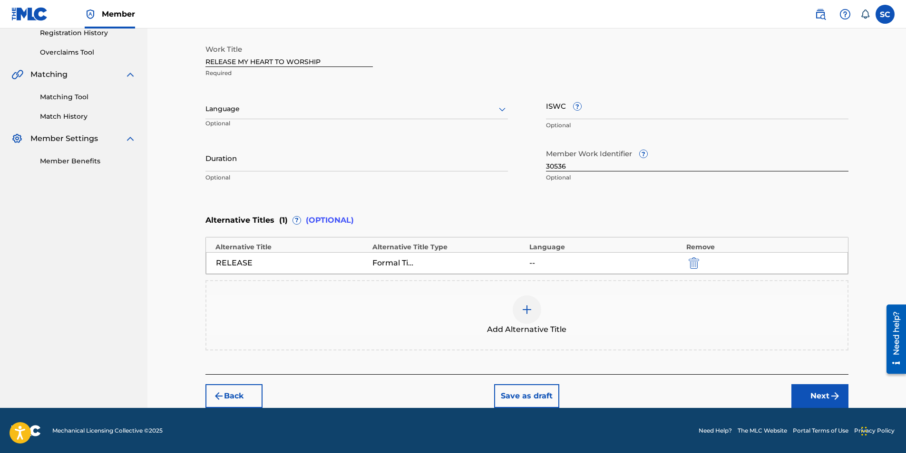
scroll to position [185, 0]
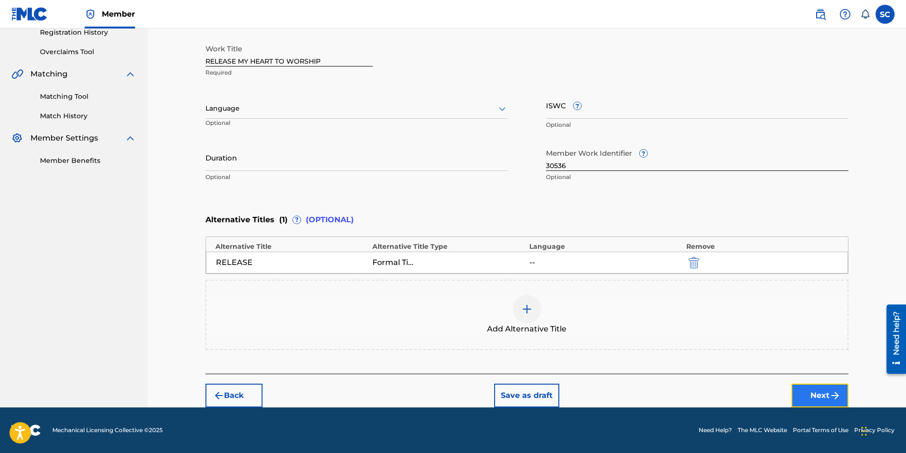
click at [601, 282] on button "Next" at bounding box center [819, 396] width 57 height 24
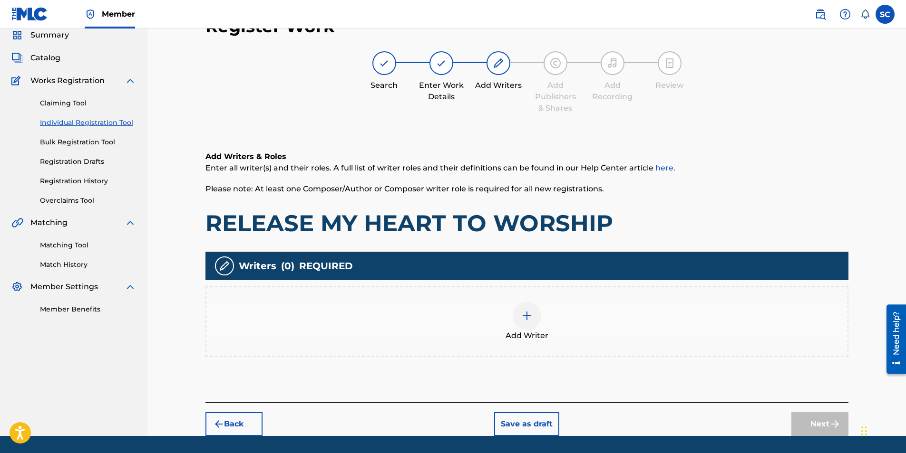
scroll to position [43, 0]
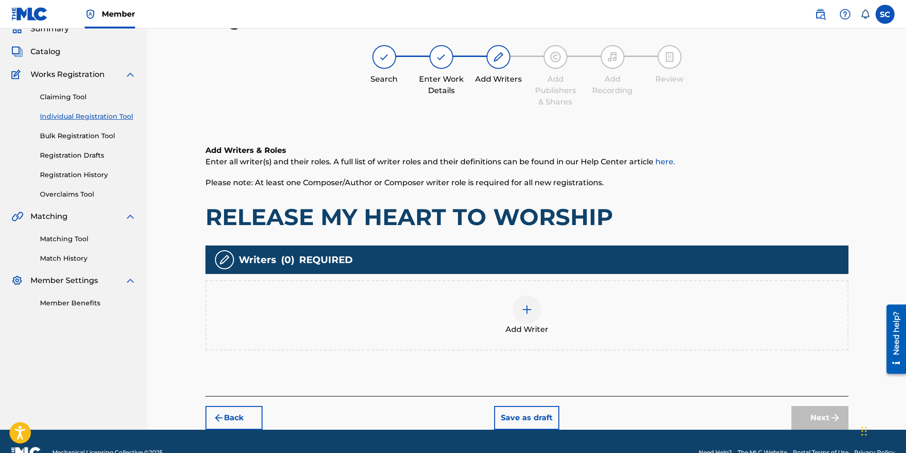
click at [525, 282] on img at bounding box center [526, 309] width 11 height 11
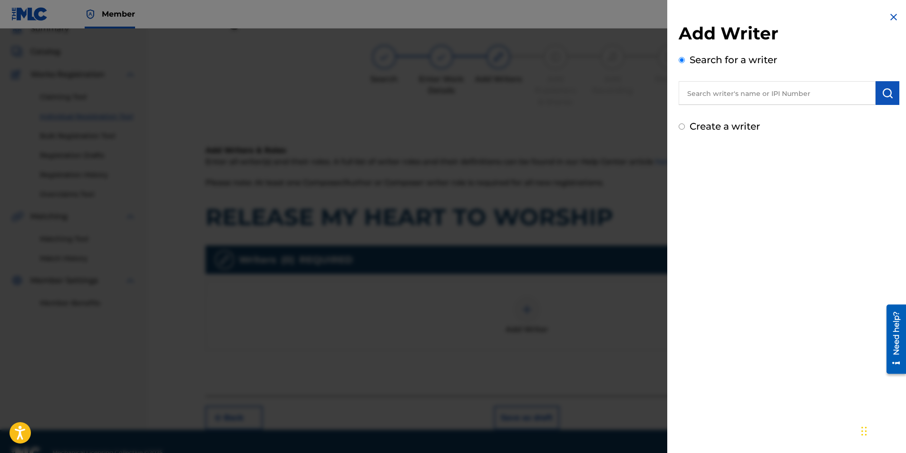
click at [601, 91] on input "text" at bounding box center [776, 93] width 197 height 24
click at [601, 87] on input "text" at bounding box center [776, 93] width 197 height 24
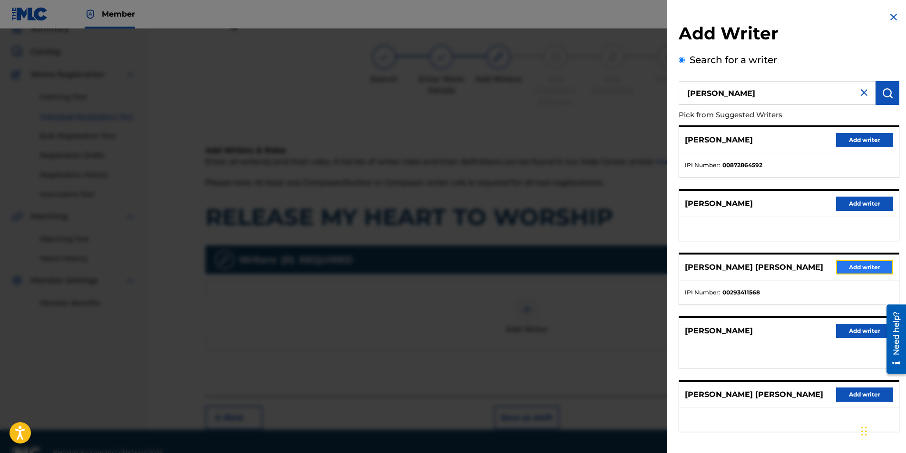
click at [601, 265] on button "Add writer" at bounding box center [864, 267] width 57 height 14
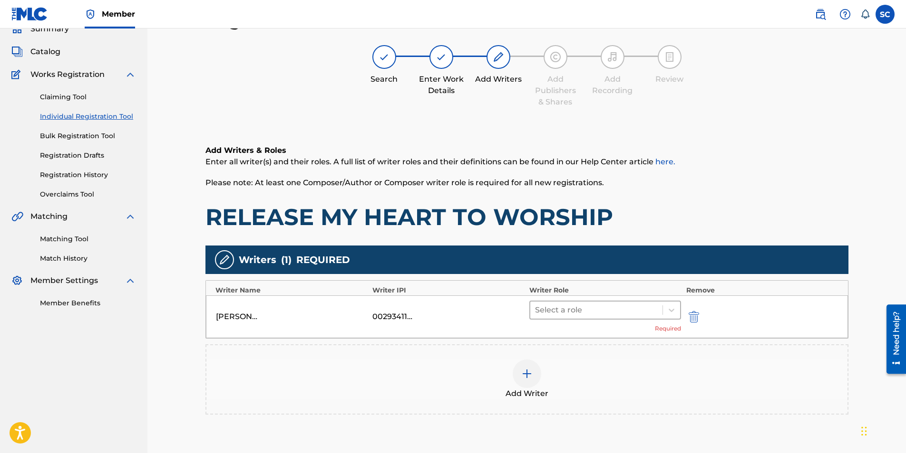
click at [581, 282] on div at bounding box center [596, 310] width 123 height 13
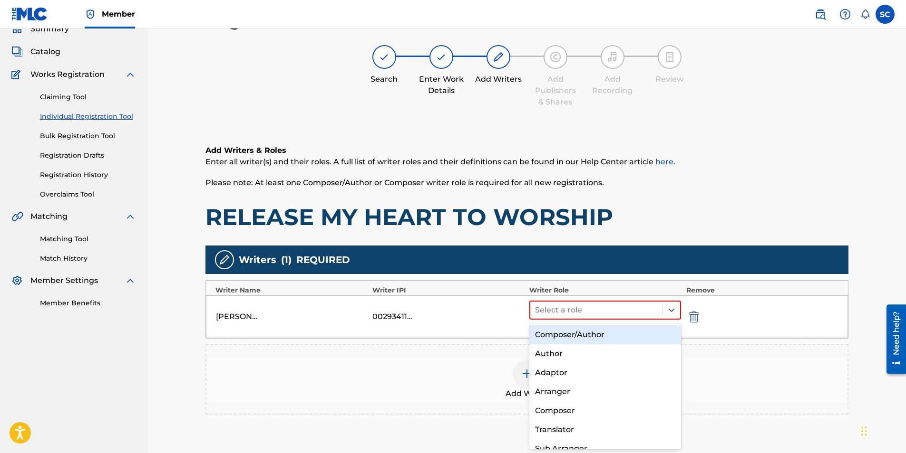
click at [582, 282] on div "Composer/Author" at bounding box center [605, 335] width 152 height 19
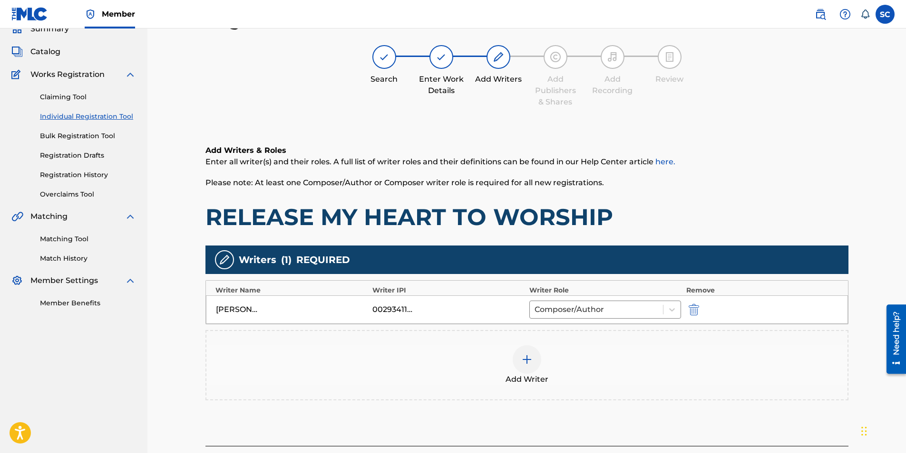
scroll to position [115, 0]
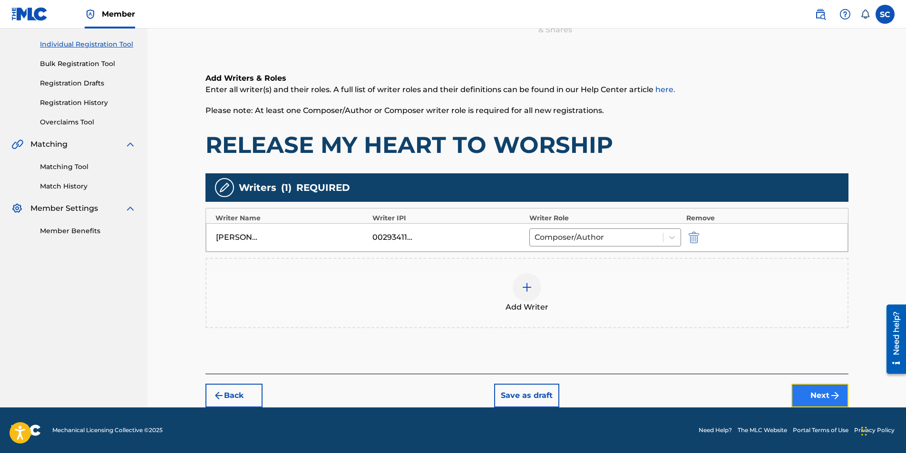
click at [601, 282] on button "Next" at bounding box center [819, 396] width 57 height 24
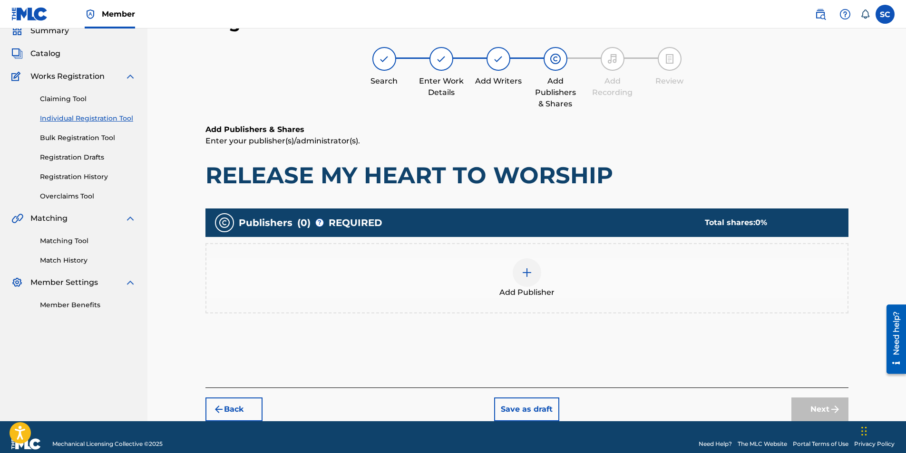
scroll to position [43, 0]
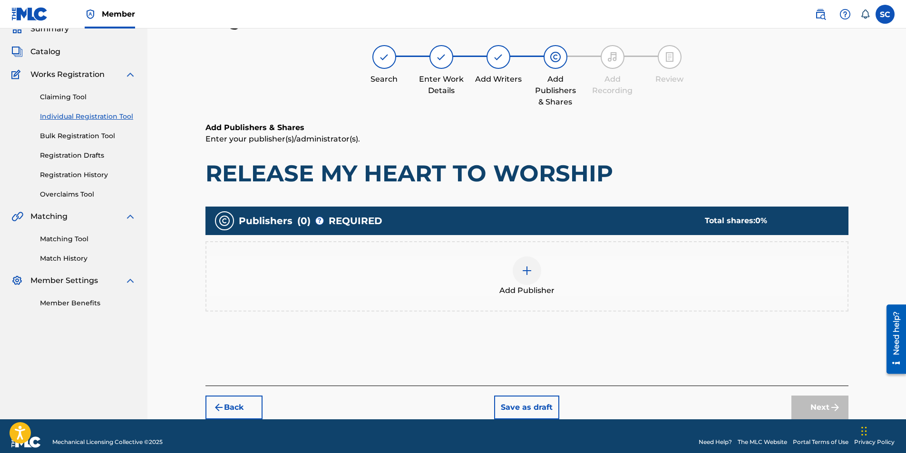
click at [529, 275] on img at bounding box center [526, 270] width 11 height 11
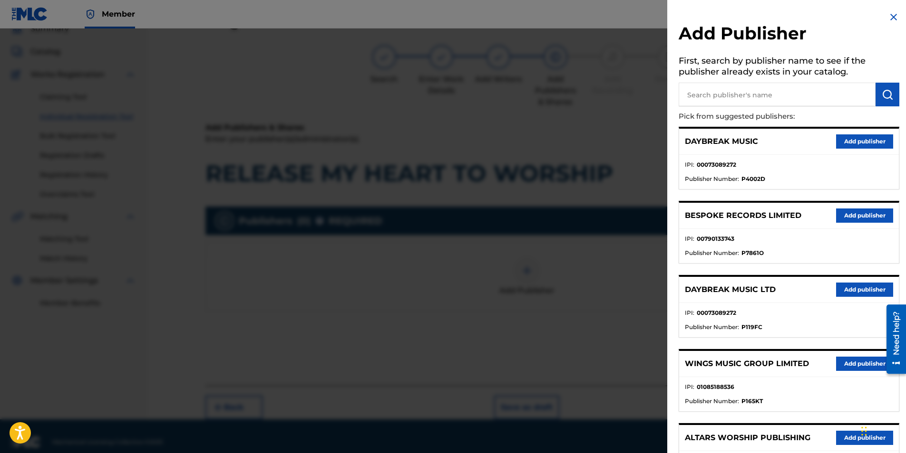
click at [601, 101] on input "text" at bounding box center [776, 95] width 197 height 24
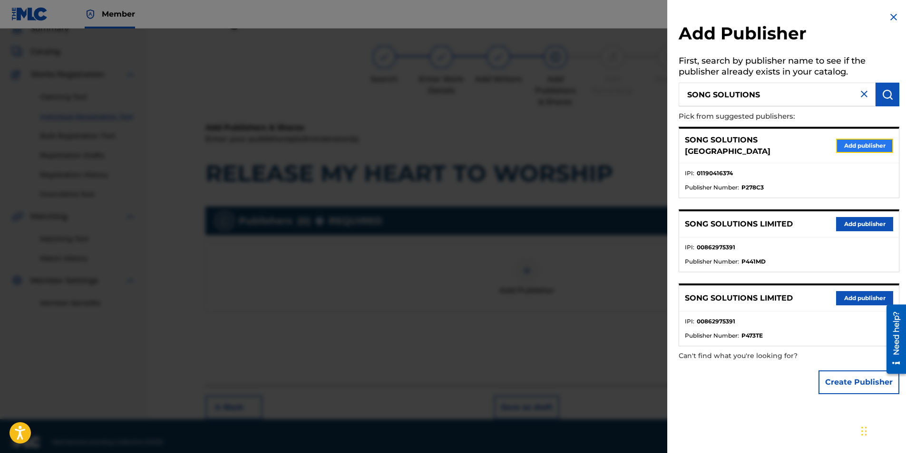
click at [601, 144] on button "Add publisher" at bounding box center [864, 146] width 57 height 14
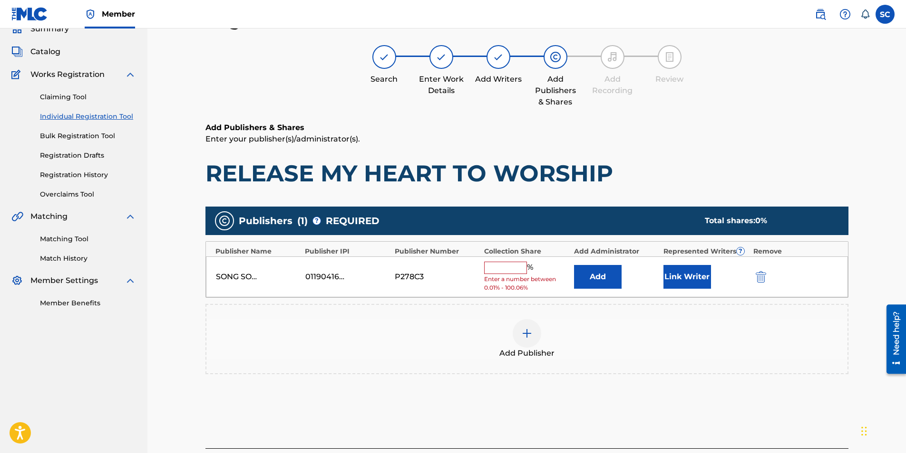
click at [497, 266] on input "text" at bounding box center [505, 268] width 43 height 12
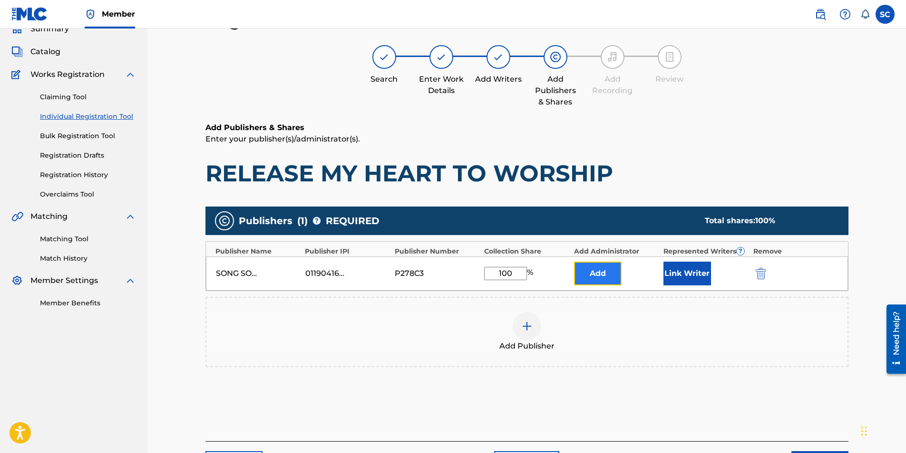
click at [595, 279] on button "Add" at bounding box center [598, 274] width 48 height 24
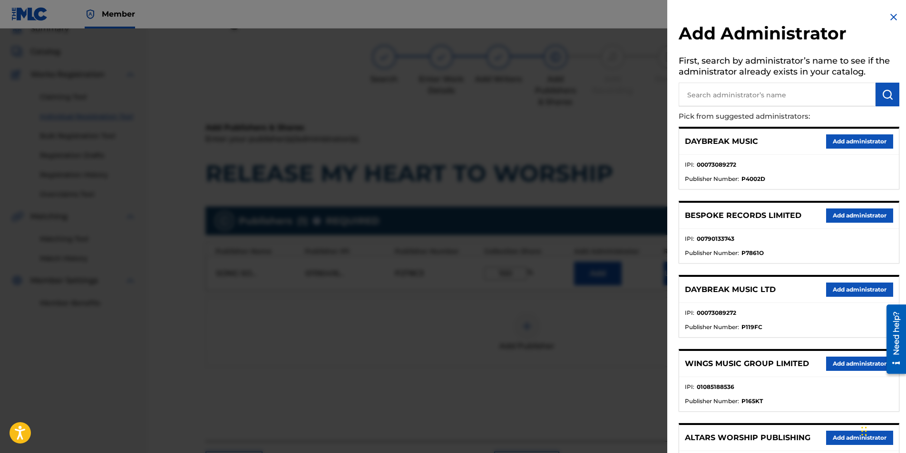
click at [601, 17] on img at bounding box center [893, 16] width 11 height 11
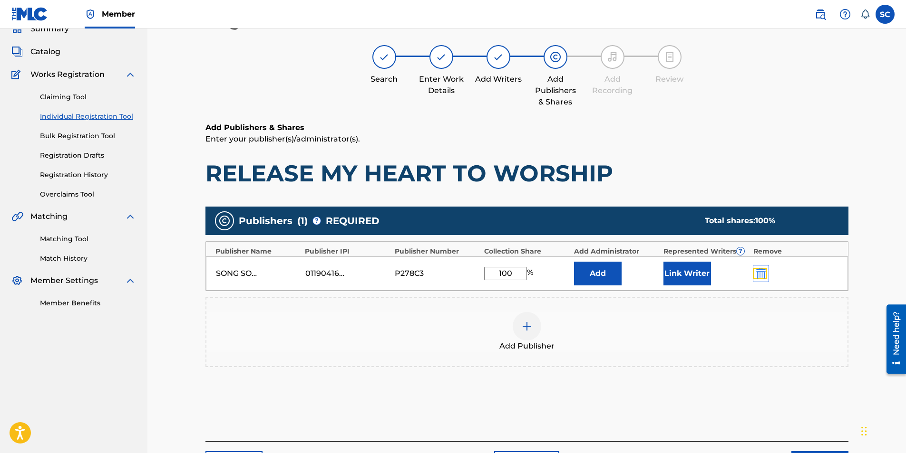
click at [601, 274] on img "submit" at bounding box center [760, 273] width 10 height 11
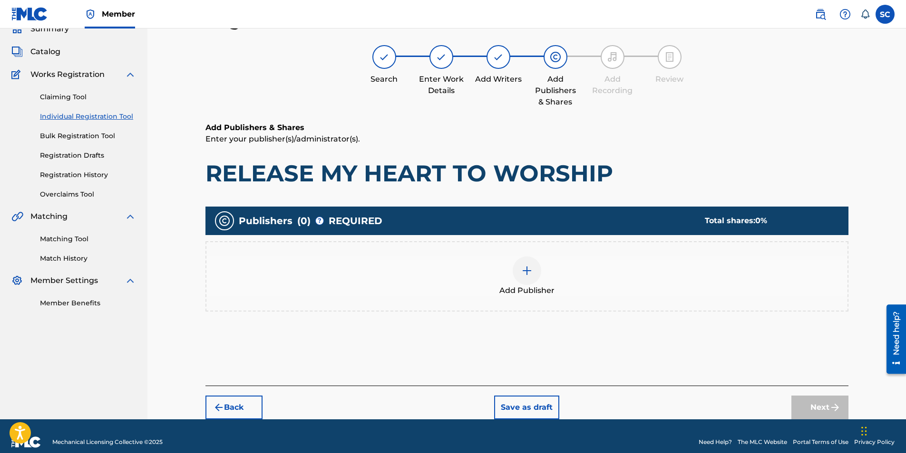
click at [515, 273] on div at bounding box center [526, 271] width 29 height 29
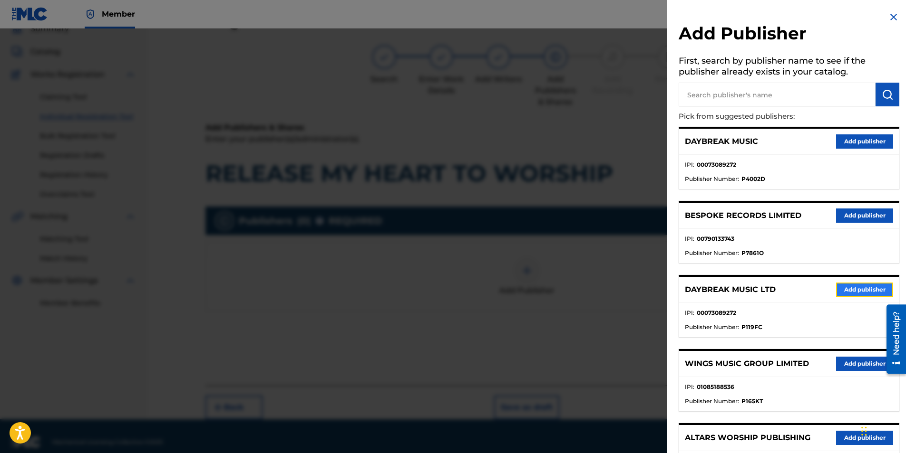
click at [601, 282] on button "Add publisher" at bounding box center [864, 290] width 57 height 14
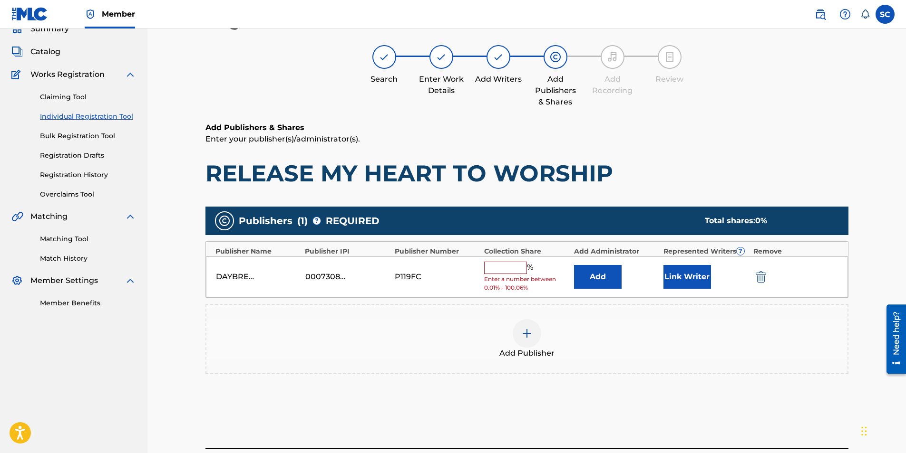
click at [513, 266] on input "text" at bounding box center [505, 268] width 43 height 12
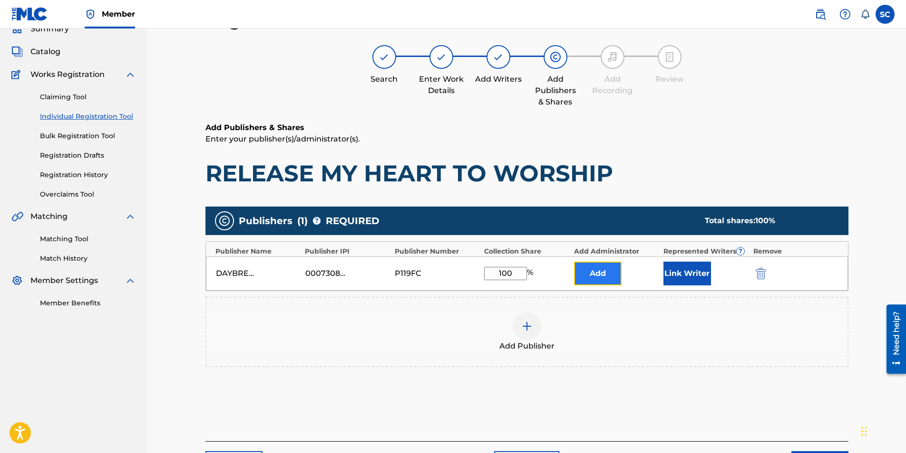
click at [601, 274] on button "Add" at bounding box center [598, 274] width 48 height 24
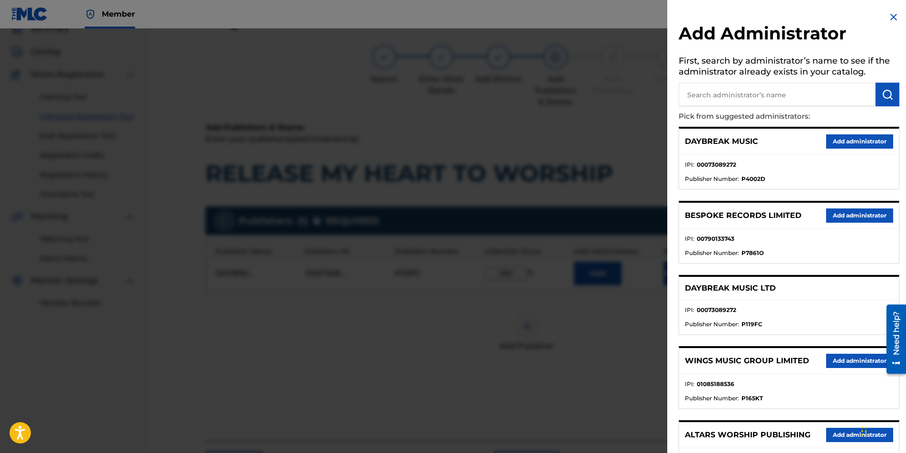
click at [601, 95] on input "text" at bounding box center [776, 95] width 197 height 24
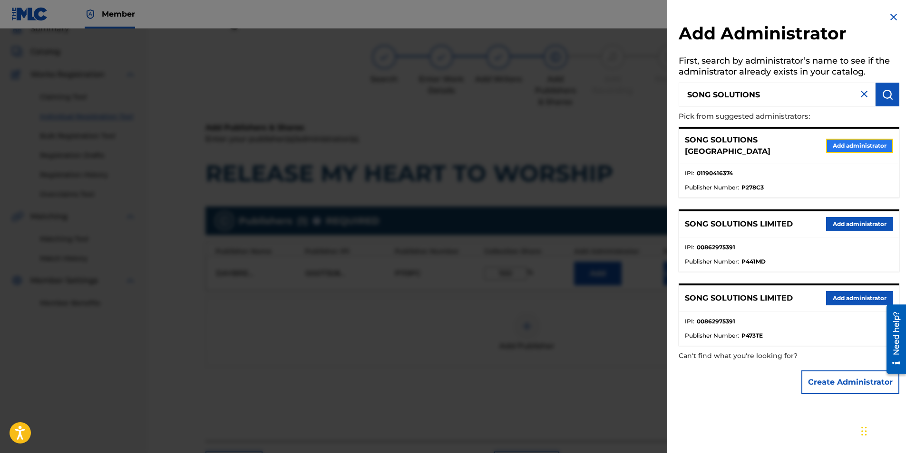
click at [601, 139] on button "Add administrator" at bounding box center [859, 146] width 67 height 14
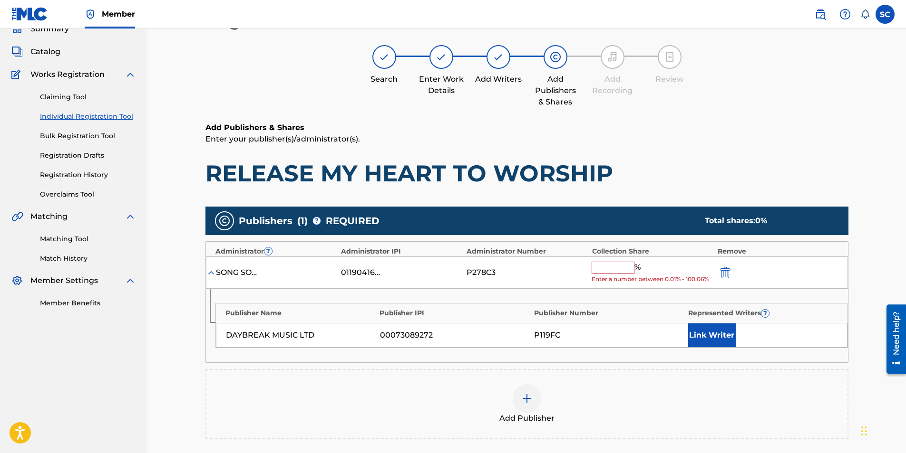
click at [601, 268] on input "text" at bounding box center [612, 268] width 43 height 12
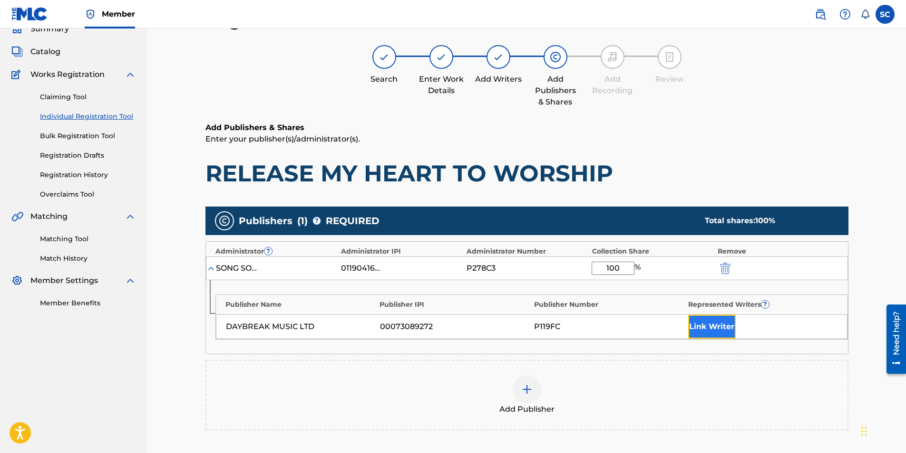
click at [601, 282] on button "Link Writer" at bounding box center [712, 327] width 48 height 24
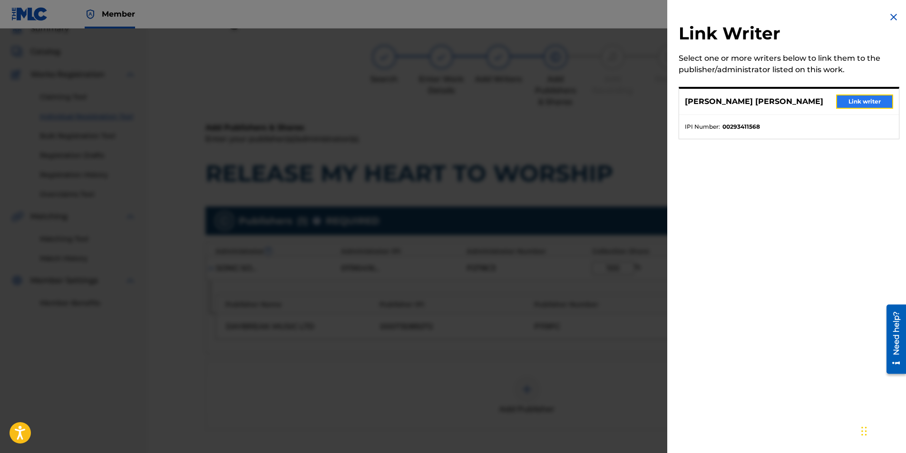
click at [601, 100] on button "Link writer" at bounding box center [864, 102] width 57 height 14
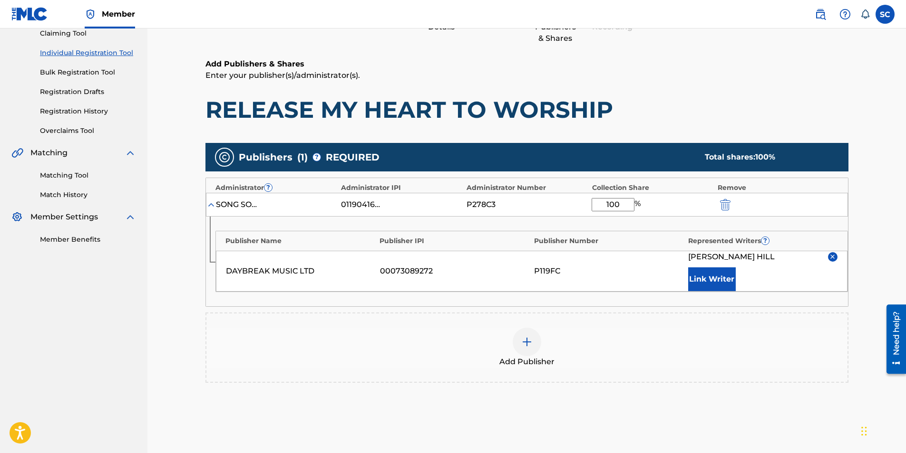
scroll to position [190, 0]
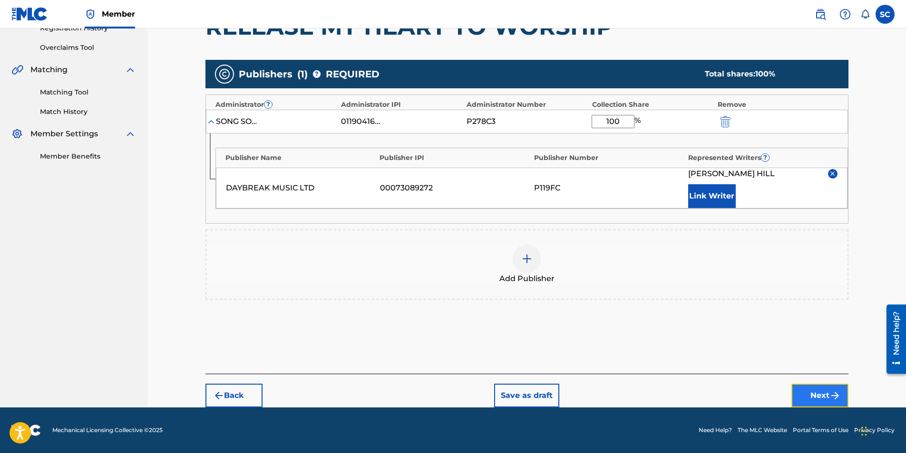
click at [601, 282] on button "Next" at bounding box center [819, 396] width 57 height 24
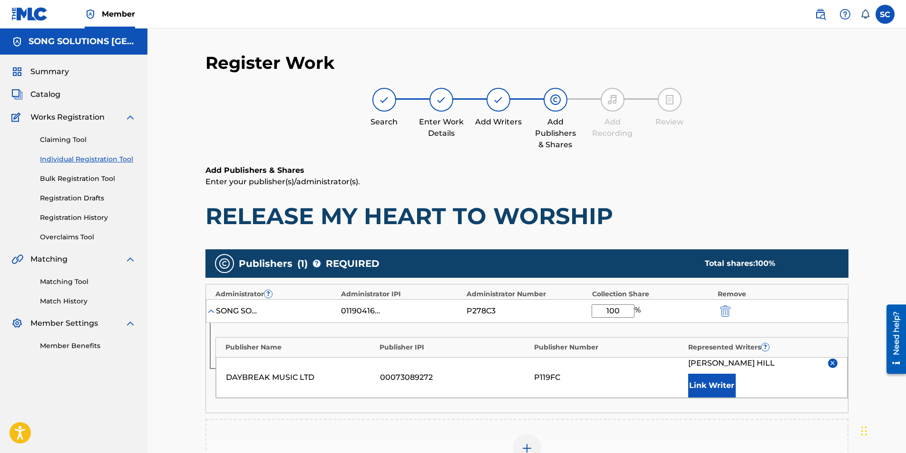
scroll to position [39, 0]
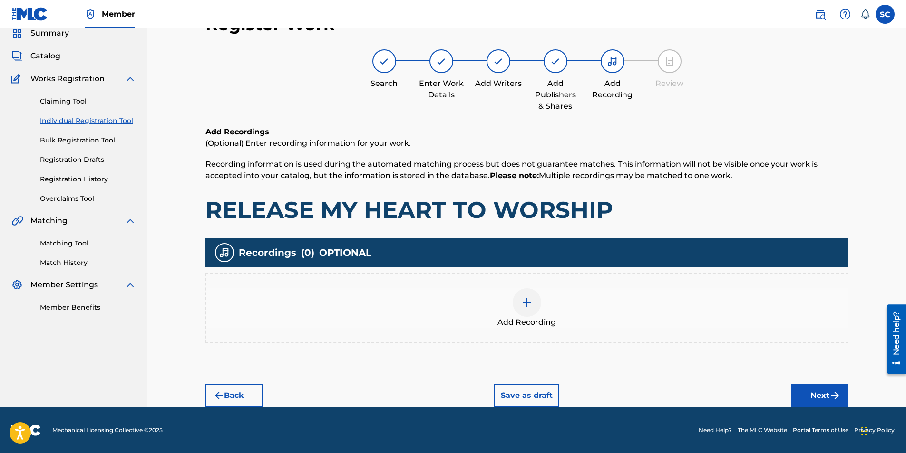
click at [527, 282] on img at bounding box center [526, 302] width 11 height 11
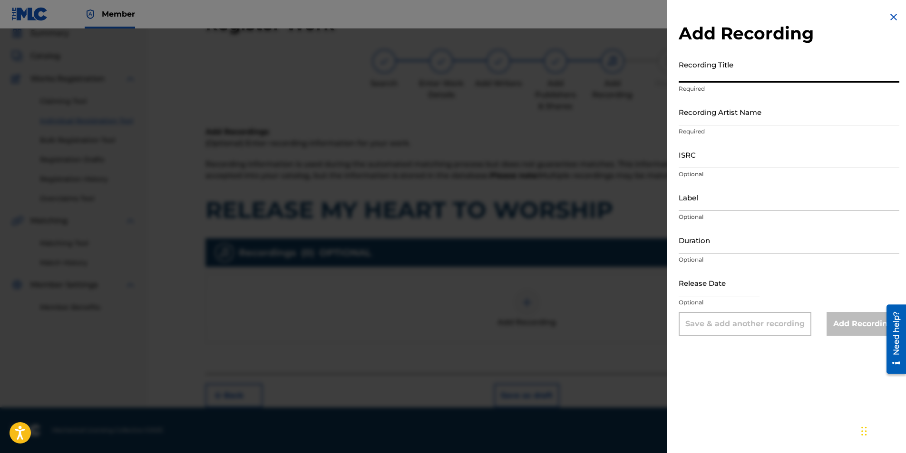
click at [601, 64] on input "Recording Title" at bounding box center [788, 69] width 221 height 27
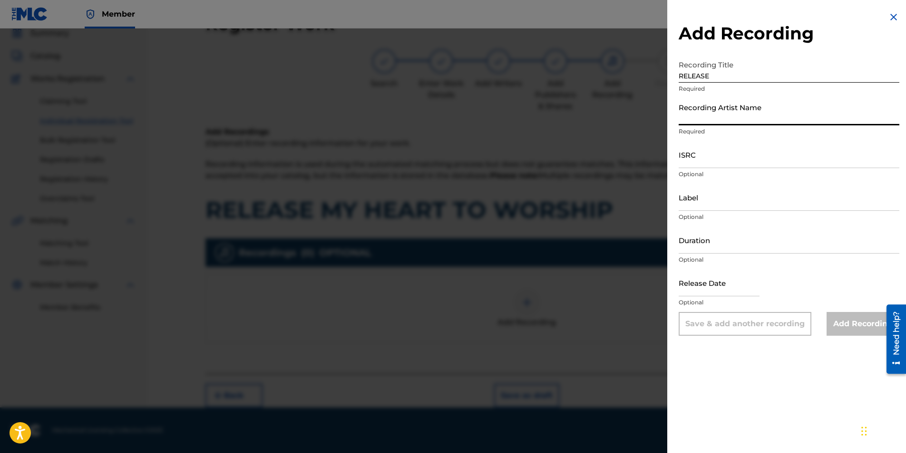
click at [601, 114] on input "Recording Artist Name" at bounding box center [788, 111] width 221 height 27
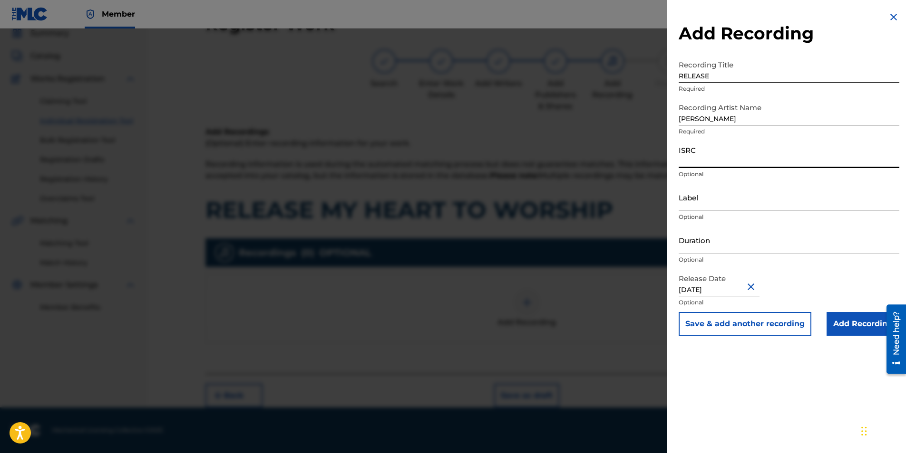
click at [601, 154] on input "ISRC" at bounding box center [788, 154] width 221 height 27
paste input "GBDPR0481705"
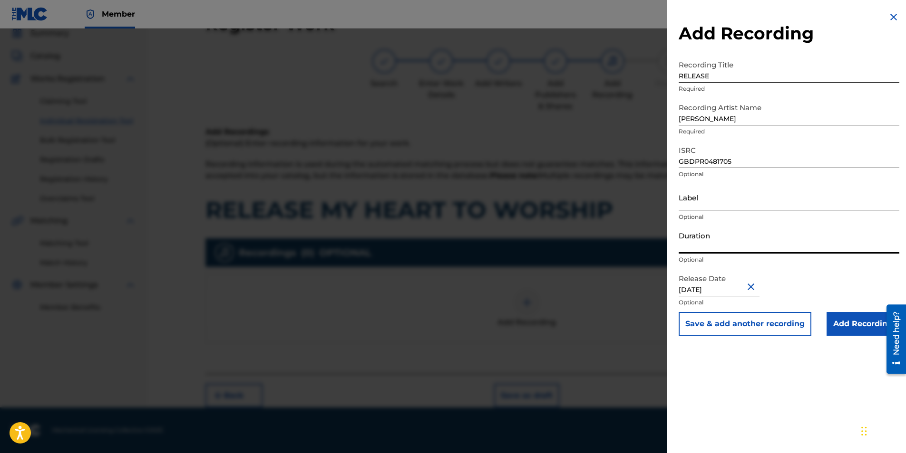
click at [601, 234] on input "Duration" at bounding box center [788, 240] width 221 height 27
click at [601, 282] on div "Add Recording Recording Title RELEASE Required Recording Artist Name [PERSON_NA…" at bounding box center [788, 226] width 243 height 453
click at [601, 282] on input "Add Recording" at bounding box center [862, 324] width 73 height 24
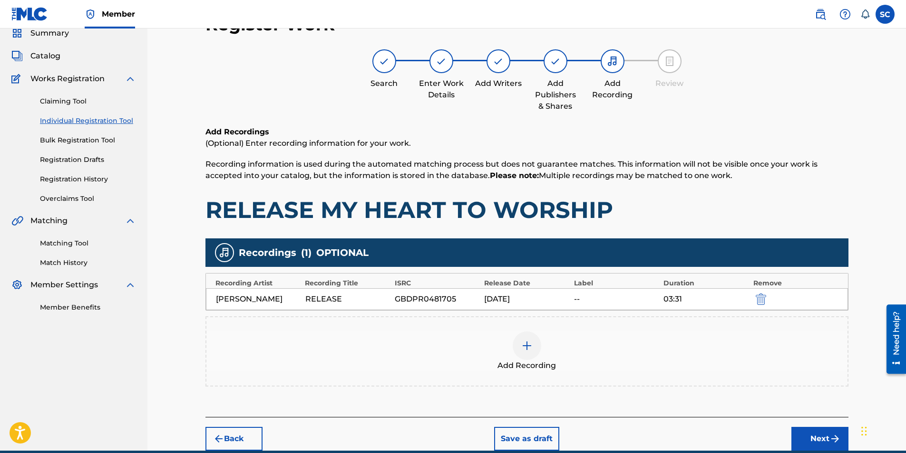
scroll to position [82, 0]
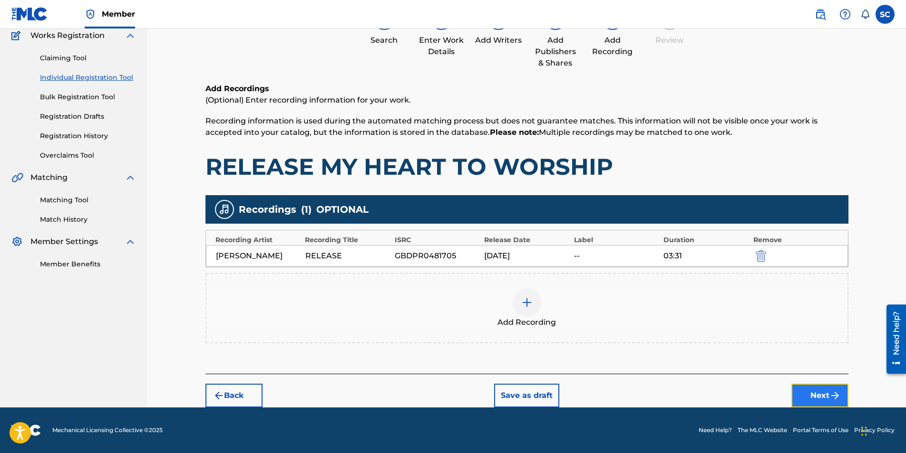
click at [601, 282] on button "Next" at bounding box center [819, 396] width 57 height 24
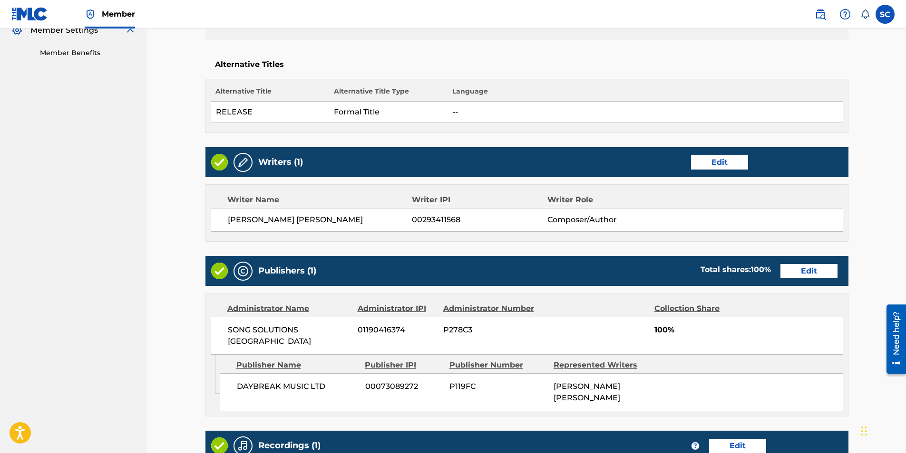
scroll to position [436, 0]
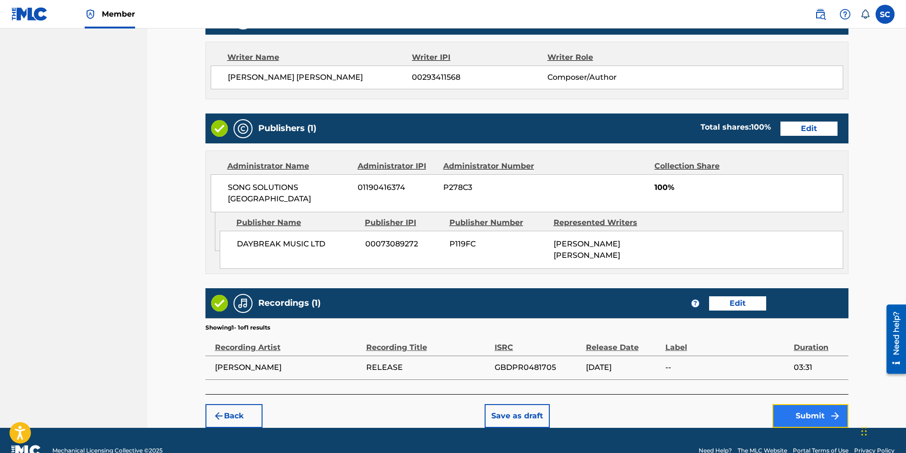
click at [601, 282] on button "Submit" at bounding box center [810, 417] width 76 height 24
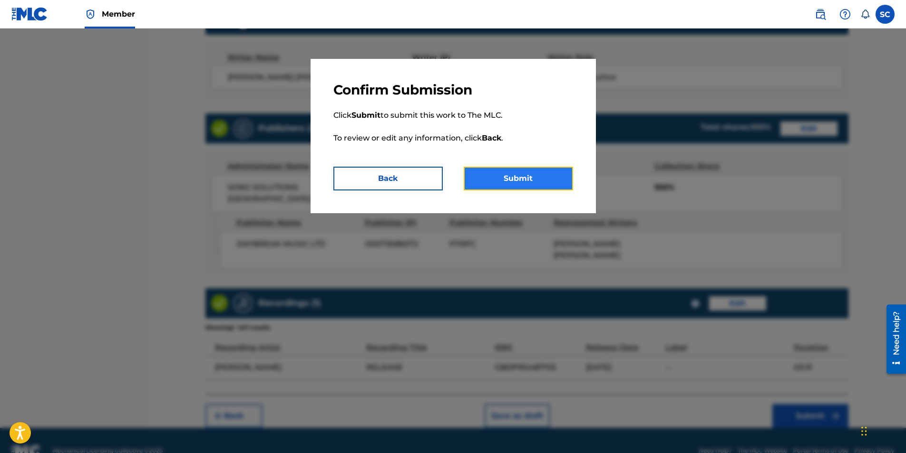
click at [526, 180] on button "Submit" at bounding box center [517, 179] width 109 height 24
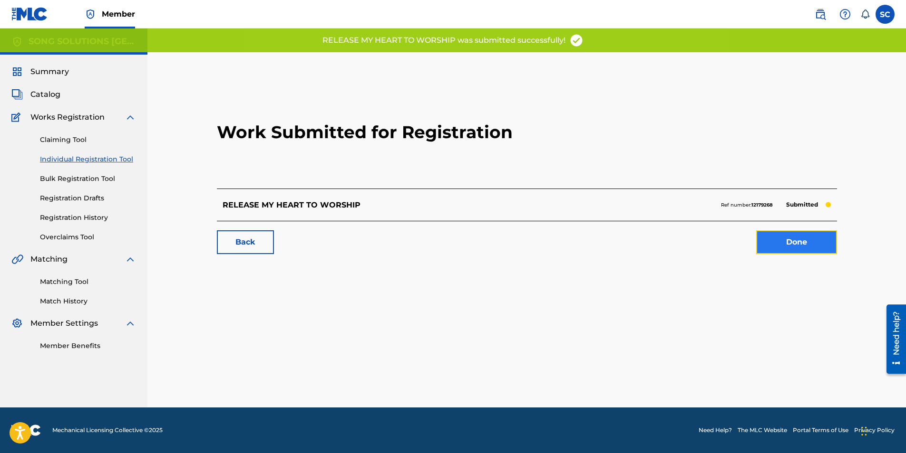
click at [601, 238] on link "Done" at bounding box center [796, 243] width 81 height 24
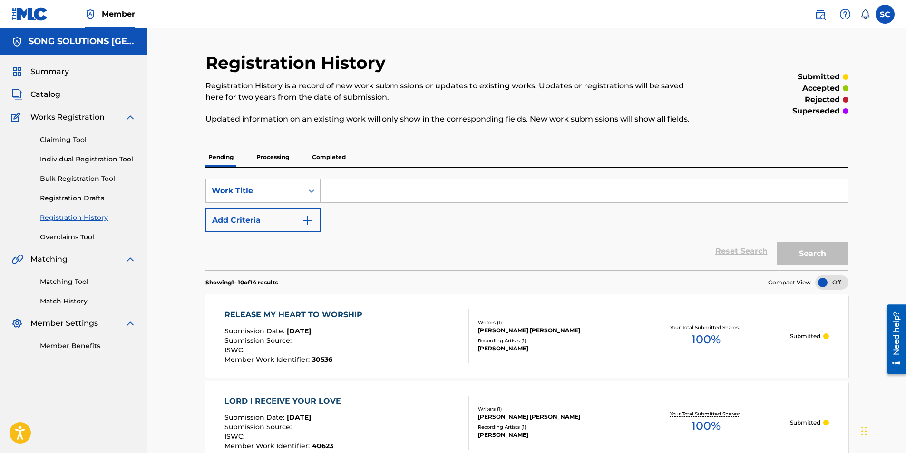
drag, startPoint x: 83, startPoint y: 160, endPoint x: 81, endPoint y: 171, distance: 11.6
click at [83, 160] on link "Individual Registration Tool" at bounding box center [88, 159] width 96 height 10
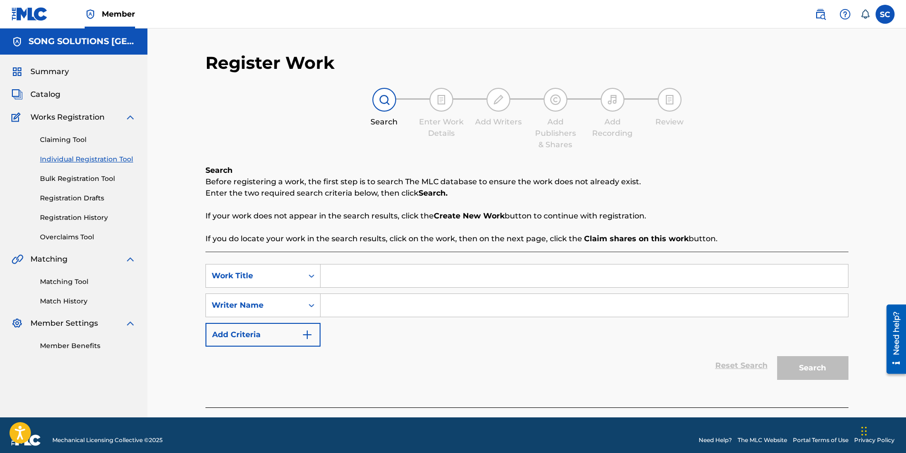
click at [362, 268] on input "Search Form" at bounding box center [583, 276] width 527 height 23
click at [363, 282] on input "Search Form" at bounding box center [583, 305] width 527 height 23
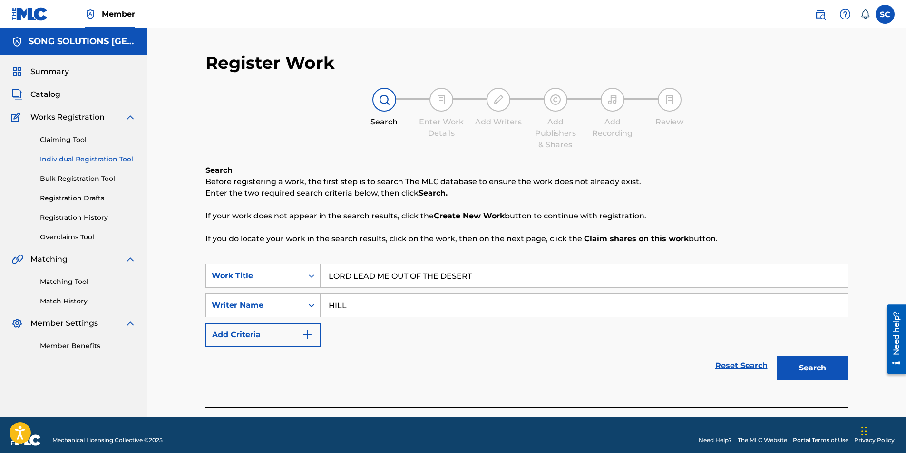
click at [601, 282] on button "Search" at bounding box center [812, 369] width 71 height 24
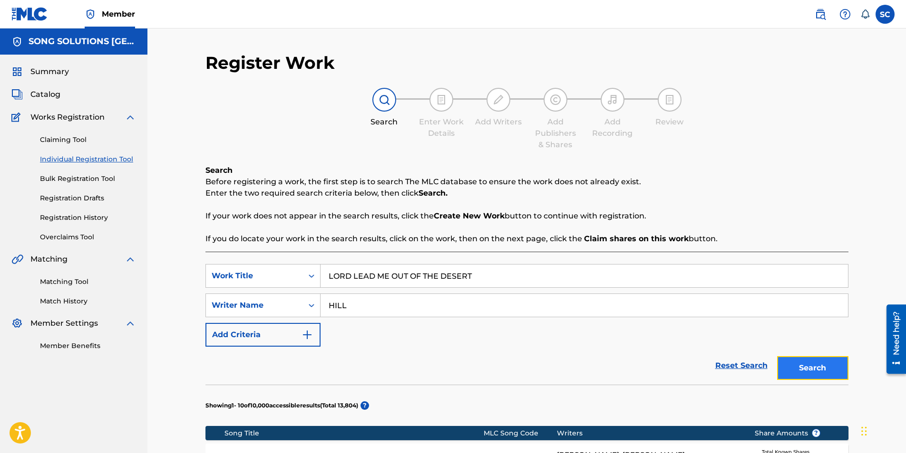
click at [601, 282] on button "Search" at bounding box center [812, 369] width 71 height 24
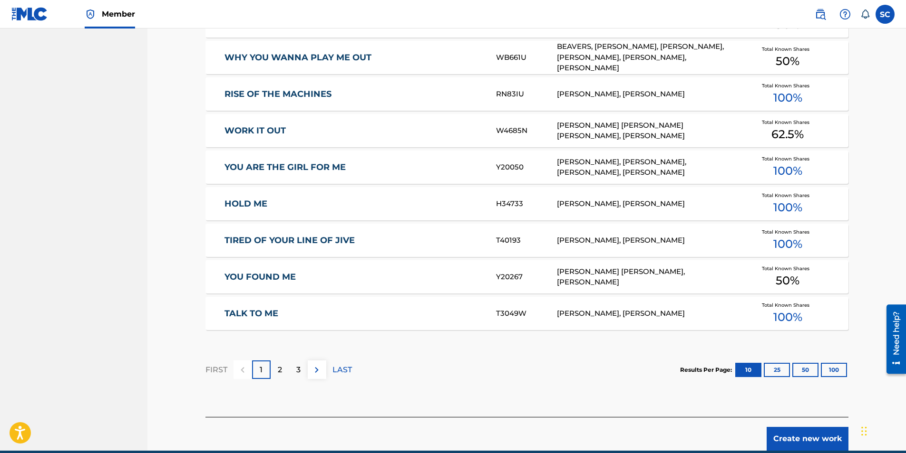
scroll to position [520, 0]
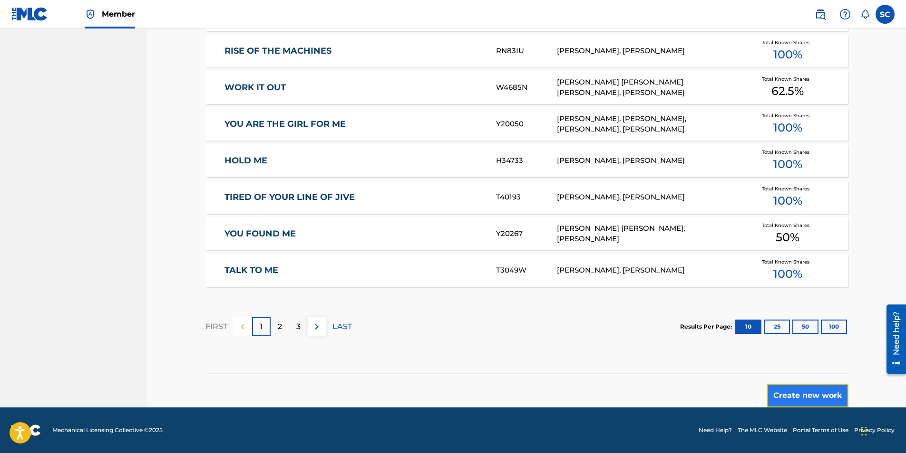
click at [601, 282] on button "Create new work" at bounding box center [807, 396] width 82 height 24
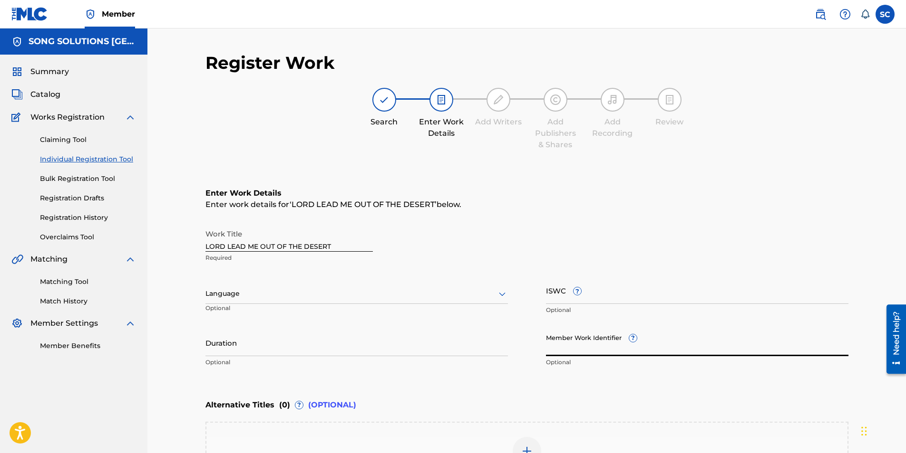
click at [562, 282] on input "Member Work Identifier ?" at bounding box center [697, 342] width 302 height 27
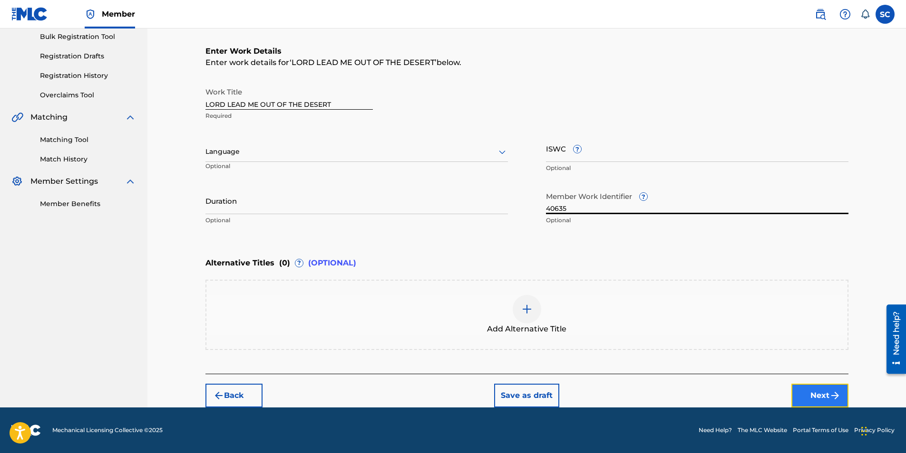
click at [601, 282] on button "Next" at bounding box center [819, 396] width 57 height 24
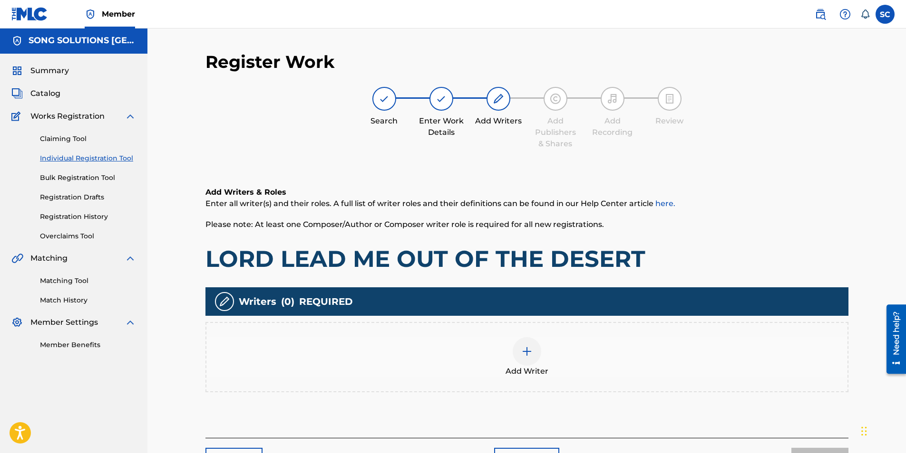
scroll to position [43, 0]
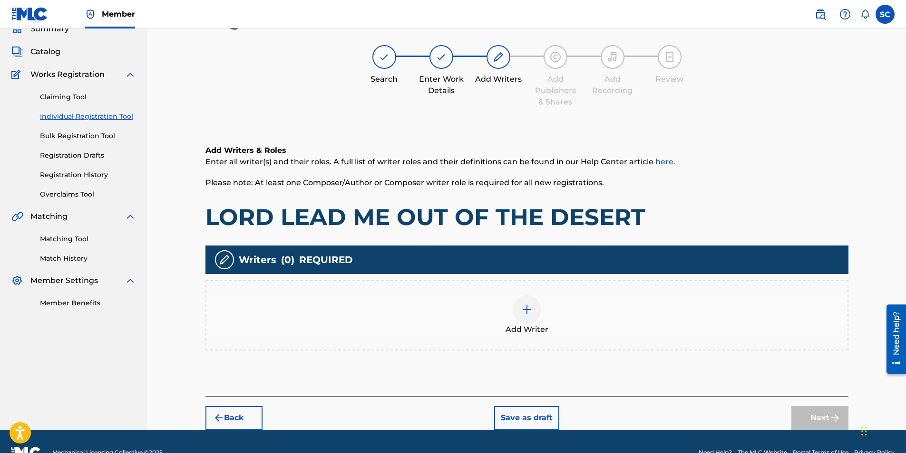
click at [527, 282] on img at bounding box center [526, 309] width 11 height 11
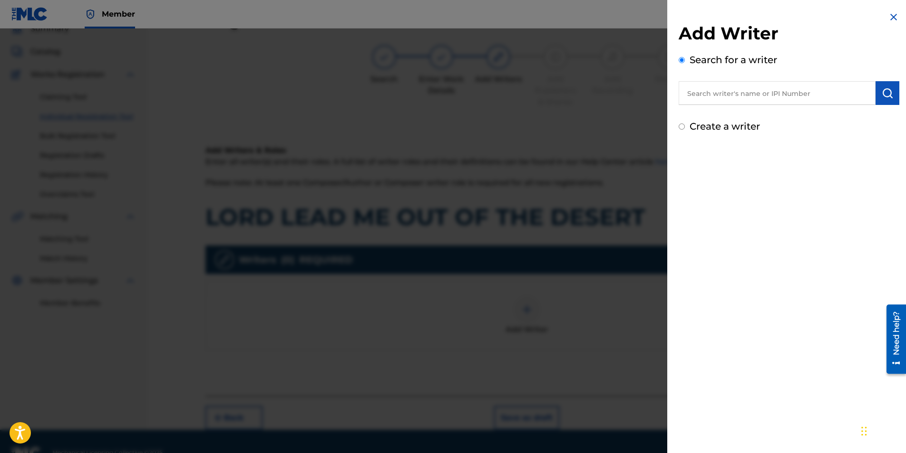
click at [601, 91] on input "text" at bounding box center [776, 93] width 197 height 24
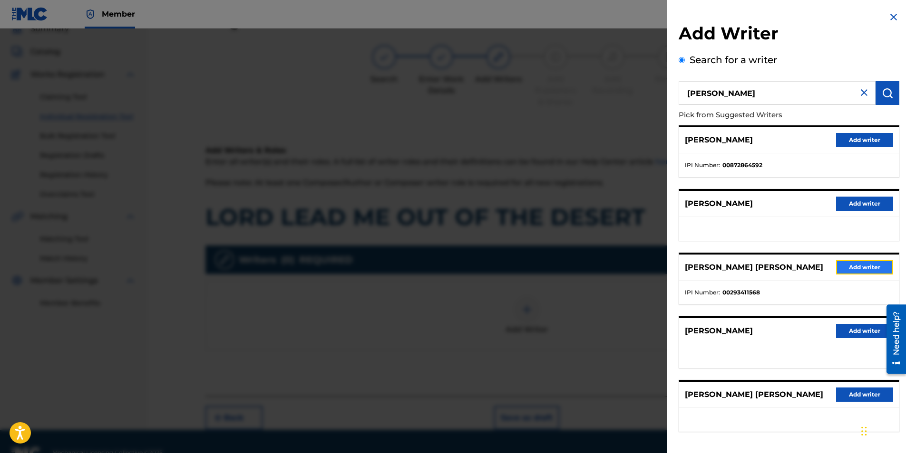
click at [601, 266] on button "Add writer" at bounding box center [864, 267] width 57 height 14
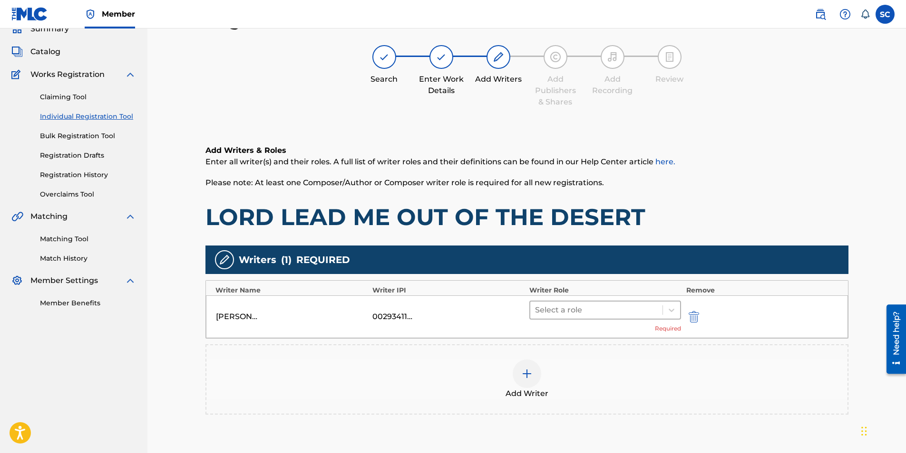
click at [547, 282] on div at bounding box center [596, 310] width 123 height 13
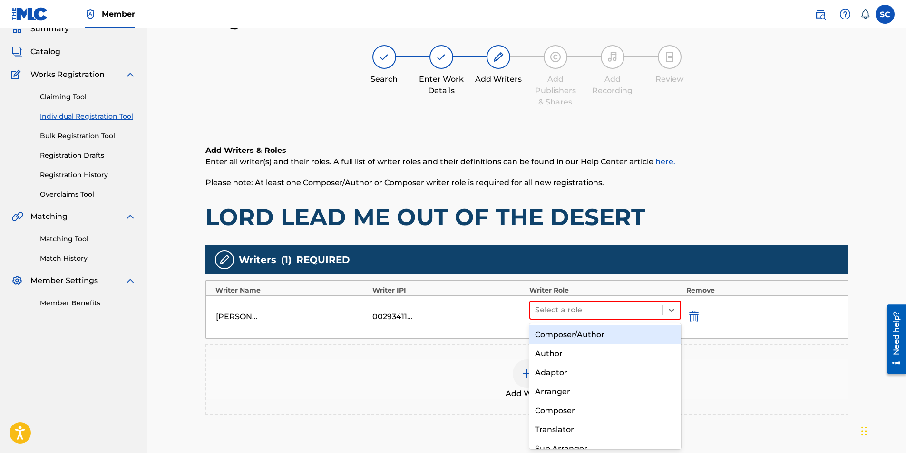
click at [555, 282] on div "Composer/Author" at bounding box center [605, 335] width 152 height 19
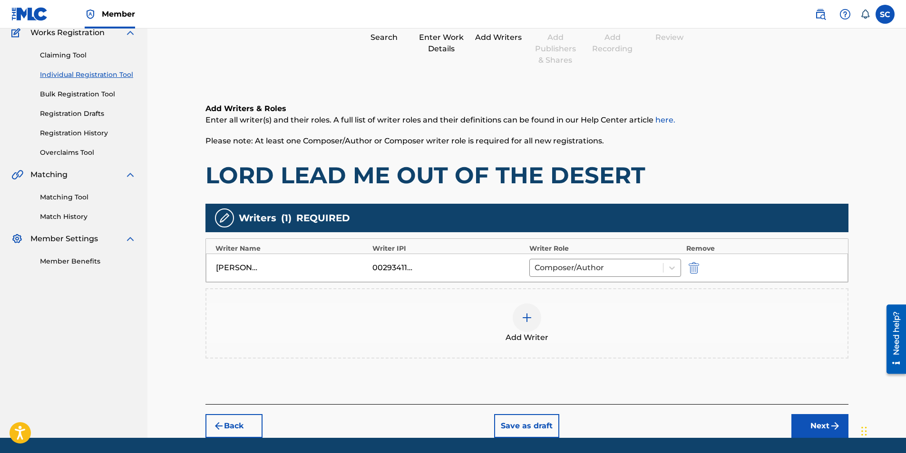
scroll to position [115, 0]
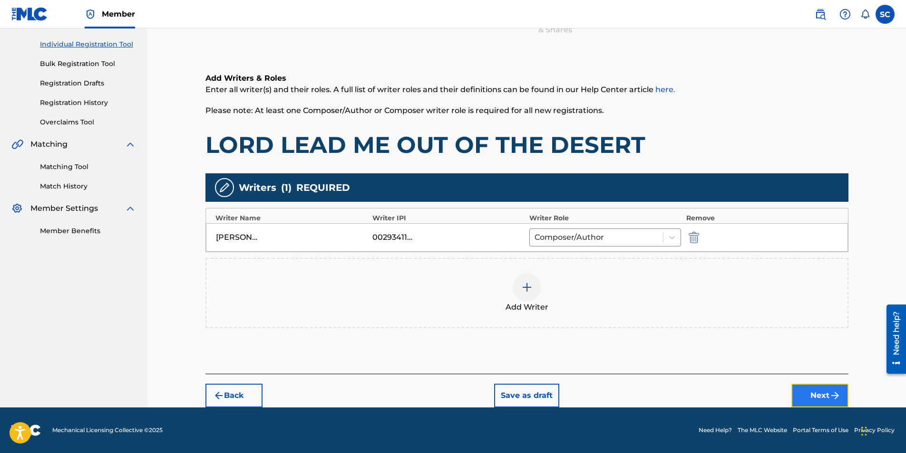
click at [601, 282] on button "Next" at bounding box center [819, 396] width 57 height 24
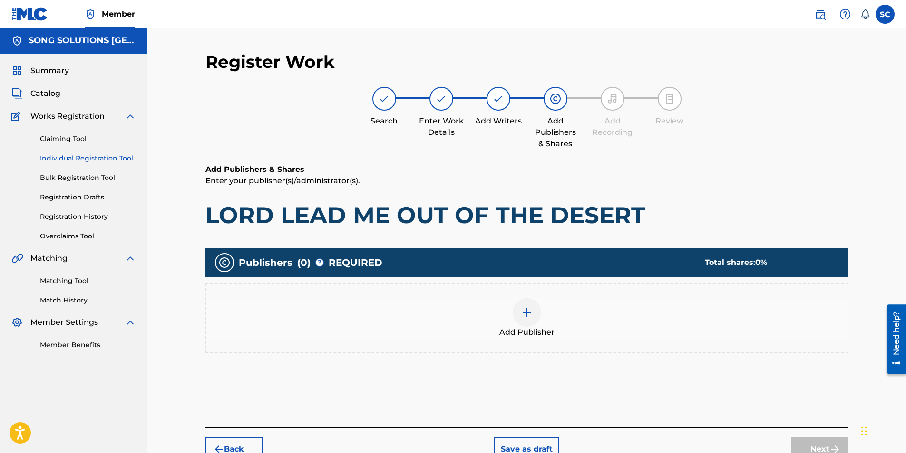
scroll to position [43, 0]
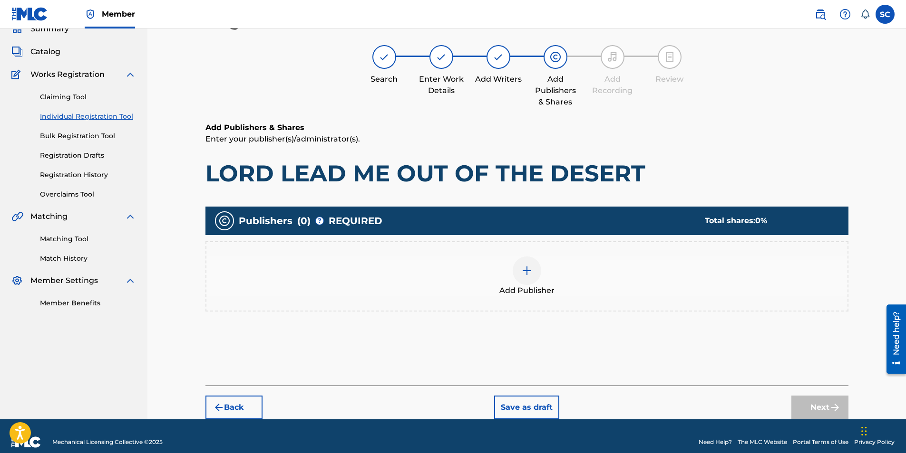
click at [520, 270] on div at bounding box center [526, 271] width 29 height 29
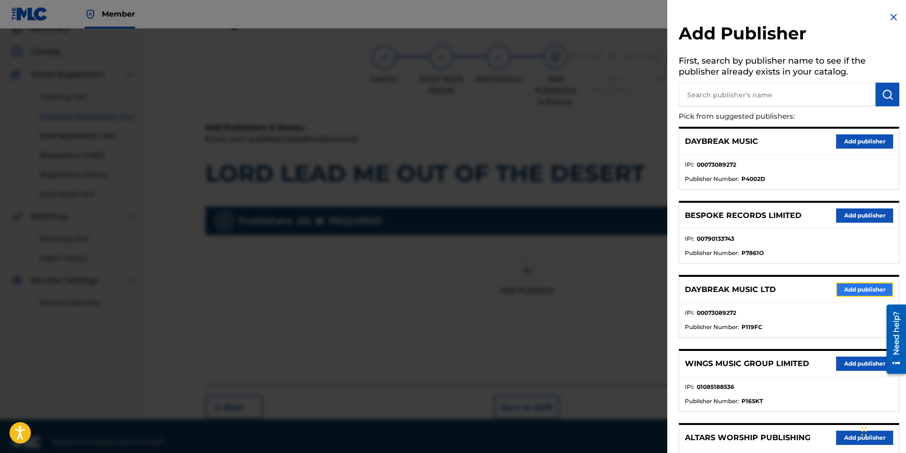
click at [601, 282] on button "Add publisher" at bounding box center [864, 290] width 57 height 14
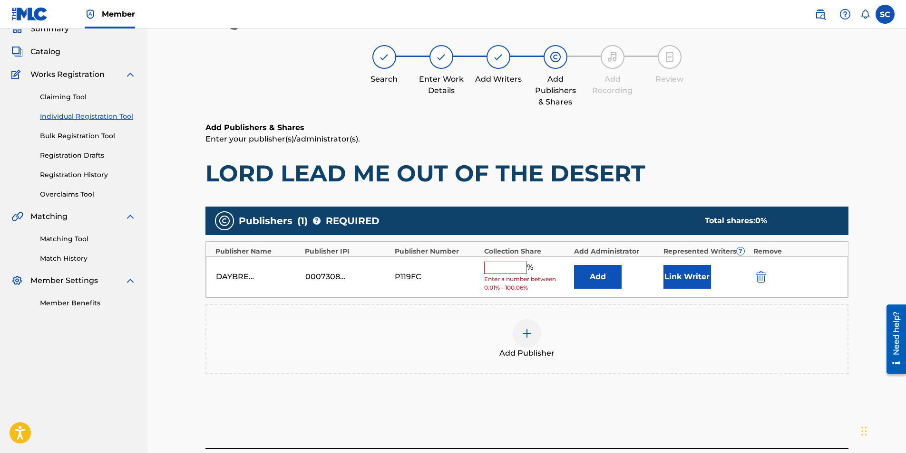
click at [494, 265] on input "text" at bounding box center [505, 268] width 43 height 12
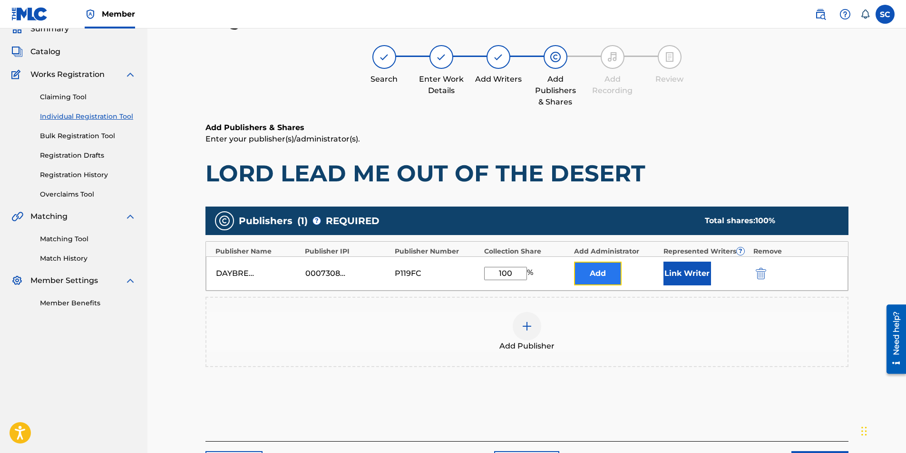
click at [595, 273] on button "Add" at bounding box center [598, 274] width 48 height 24
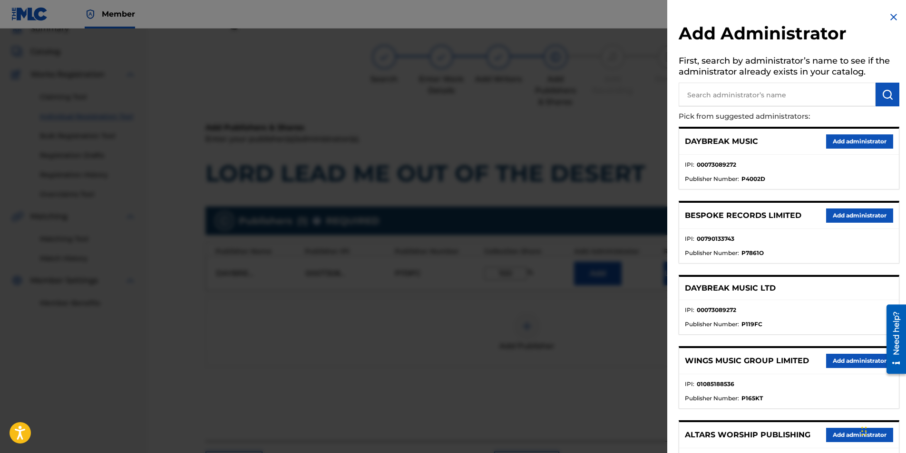
click at [601, 94] on input "text" at bounding box center [776, 95] width 197 height 24
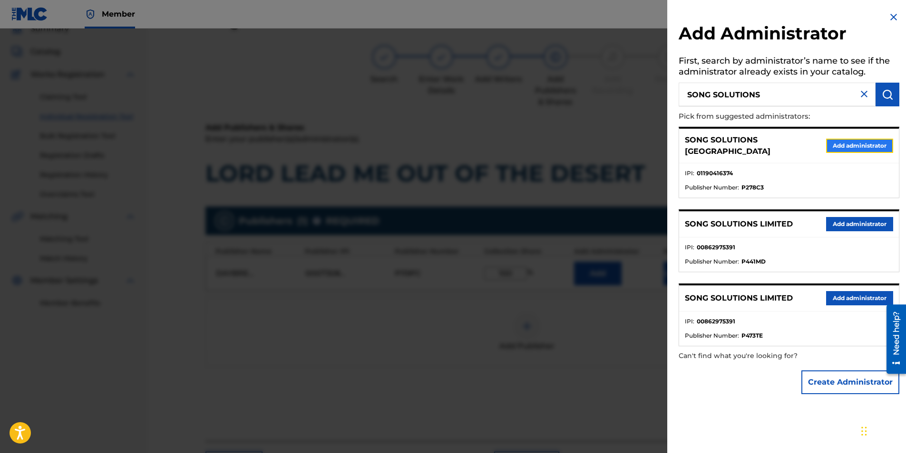
click at [601, 139] on button "Add administrator" at bounding box center [859, 146] width 67 height 14
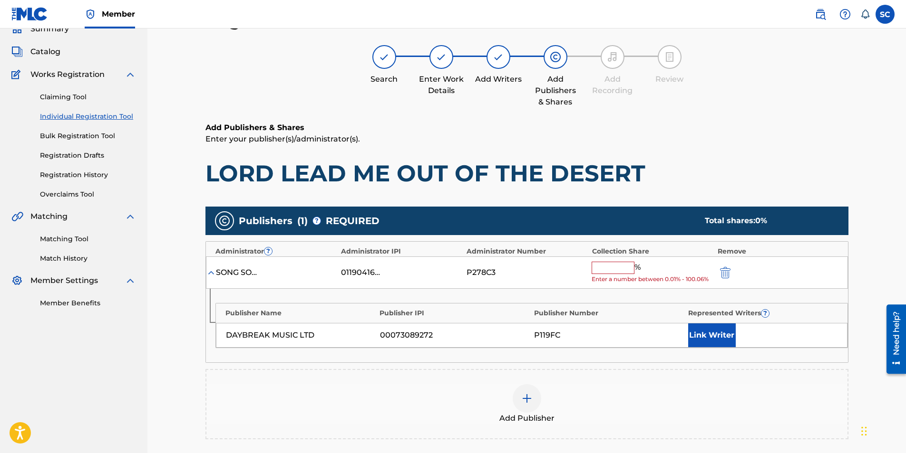
click at [601, 271] on input "text" at bounding box center [612, 268] width 43 height 12
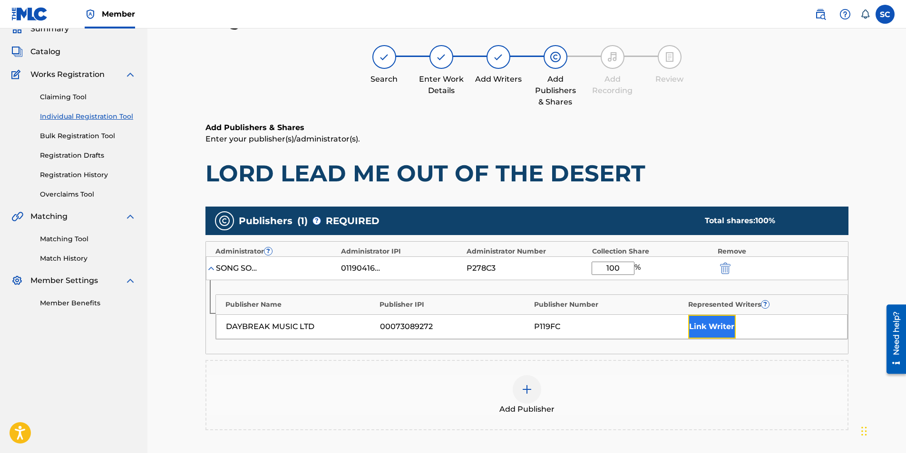
click at [601, 282] on button "Link Writer" at bounding box center [712, 327] width 48 height 24
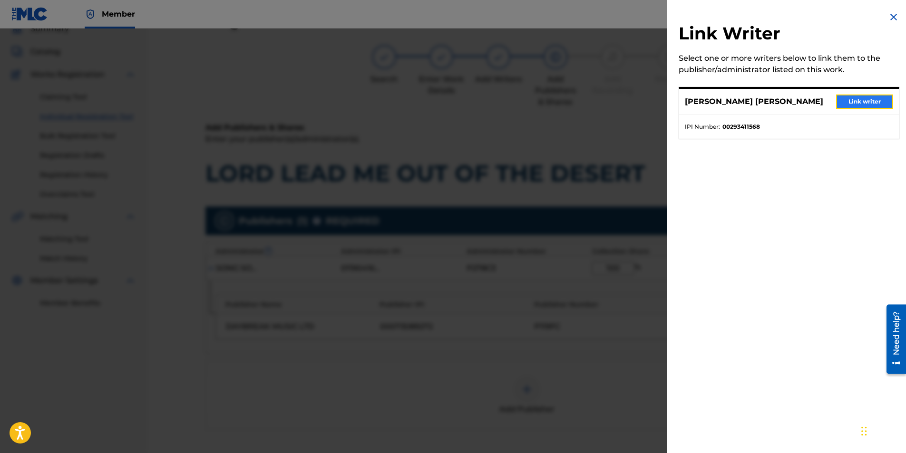
click at [601, 98] on button "Link writer" at bounding box center [864, 102] width 57 height 14
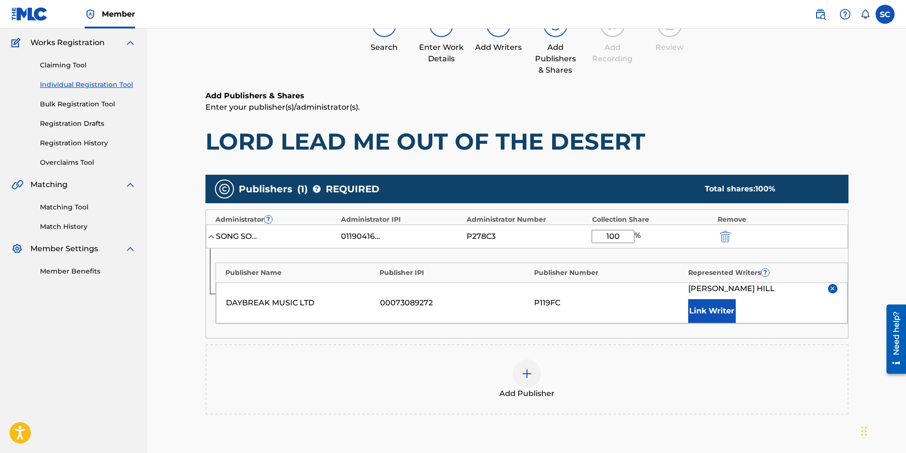
scroll to position [190, 0]
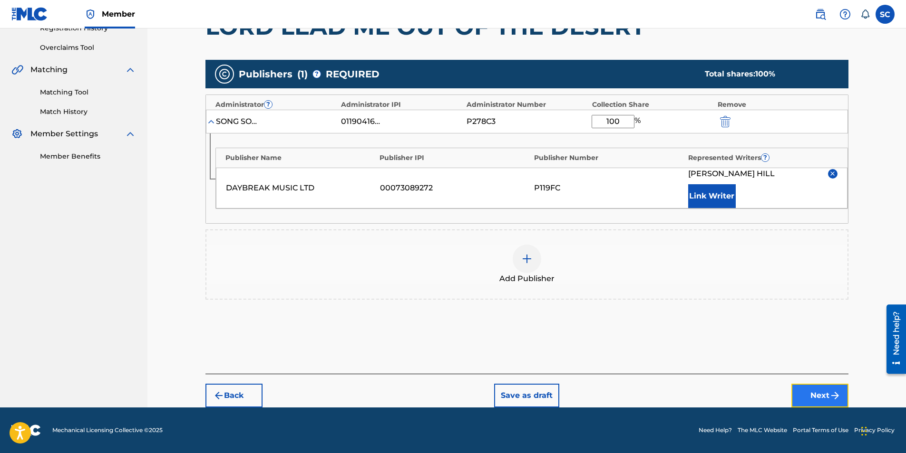
click at [601, 282] on button "Next" at bounding box center [819, 396] width 57 height 24
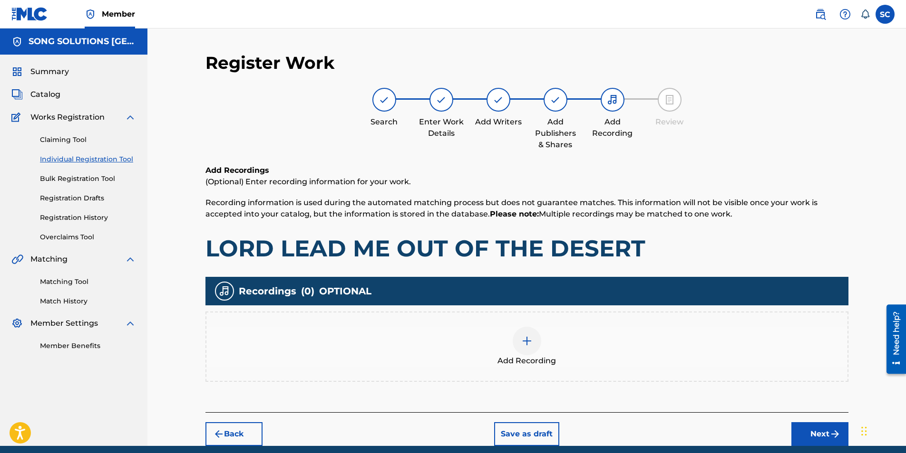
scroll to position [39, 0]
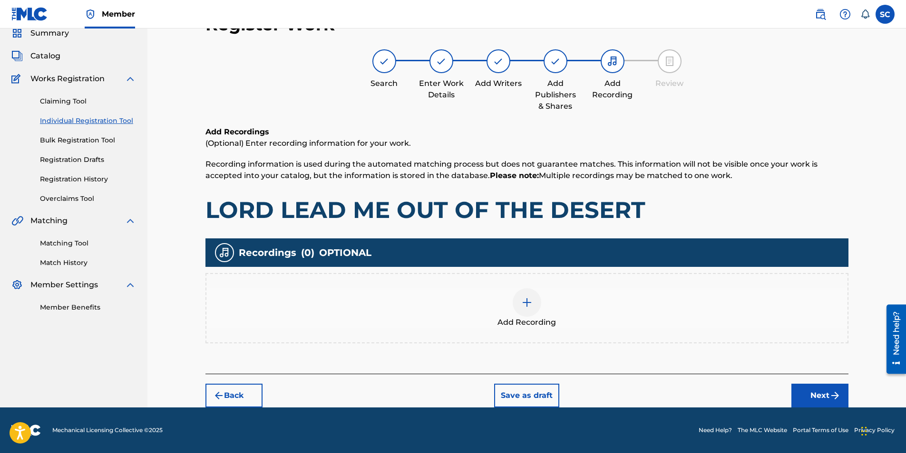
click at [520, 282] on div at bounding box center [526, 303] width 29 height 29
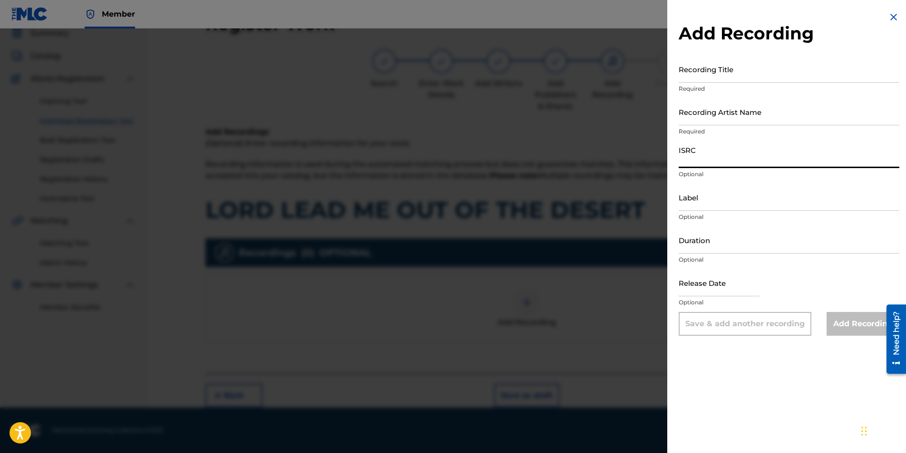
click at [601, 153] on input "ISRC" at bounding box center [788, 154] width 221 height 27
paste input "GBDPR0481706"
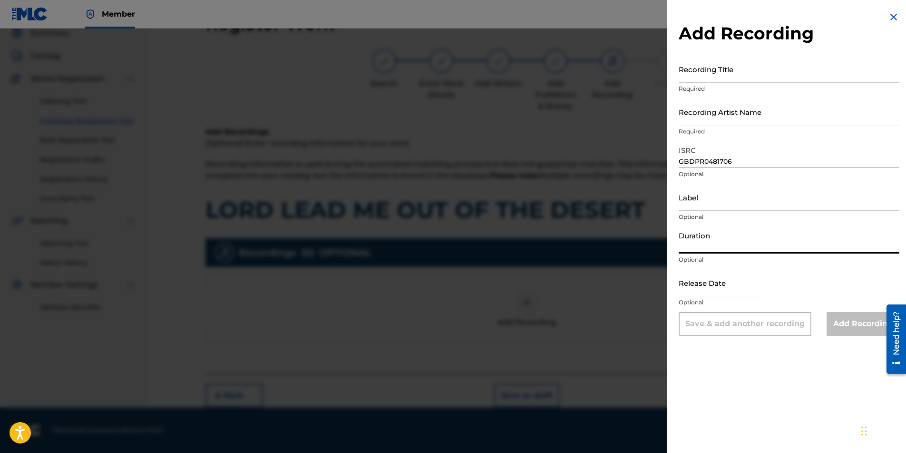
click at [601, 239] on input "Duration" at bounding box center [788, 240] width 221 height 27
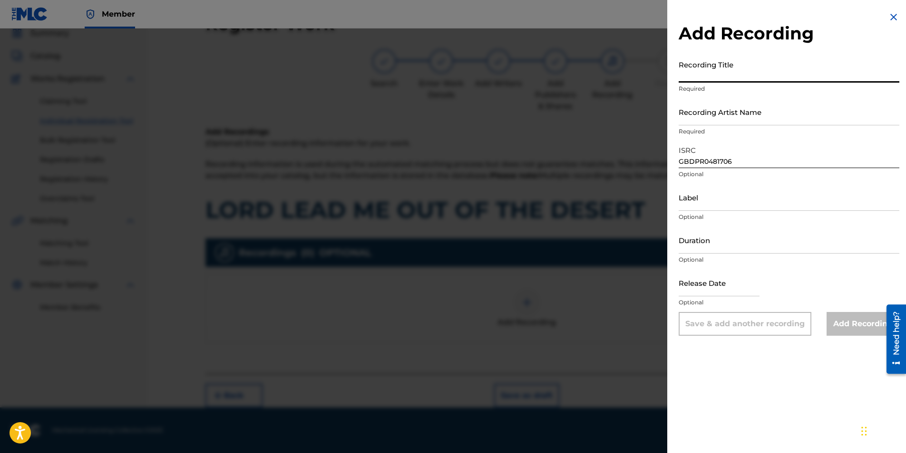
click at [601, 67] on input "Recording Title" at bounding box center [788, 69] width 221 height 27
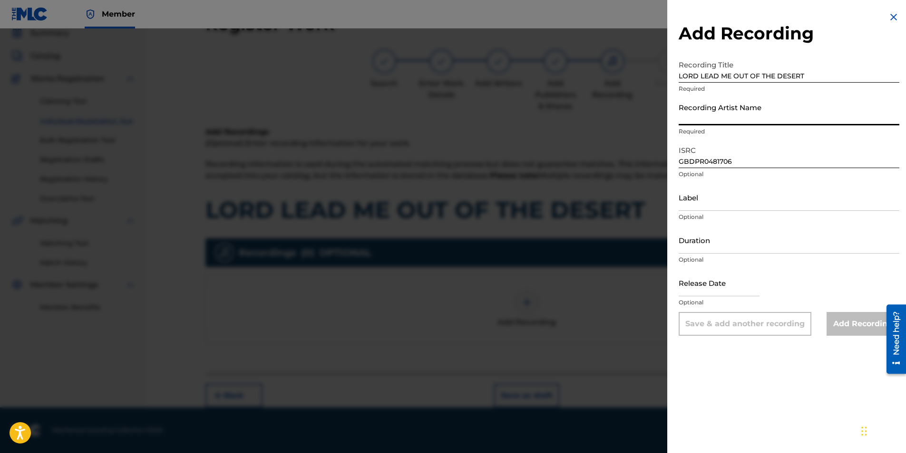
click at [601, 113] on input "Recording Artist Name" at bounding box center [788, 111] width 221 height 27
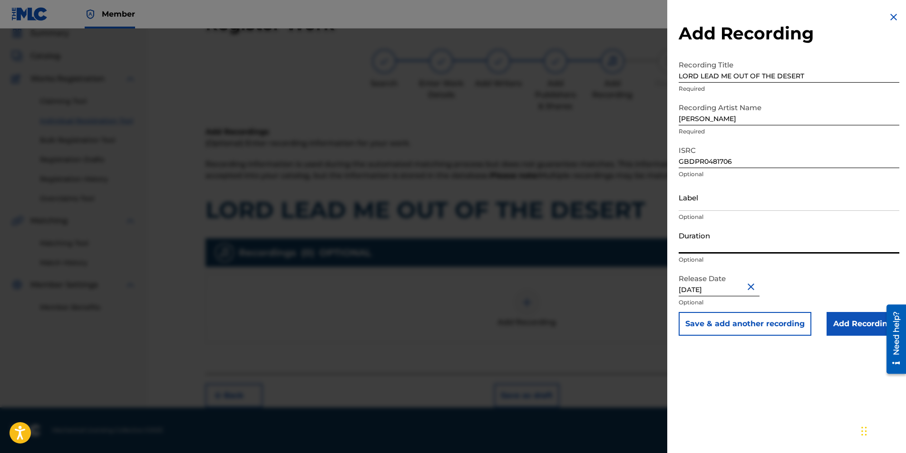
click at [601, 241] on input "Duration" at bounding box center [788, 240] width 221 height 27
click at [601, 282] on input "Add Recording" at bounding box center [862, 324] width 73 height 24
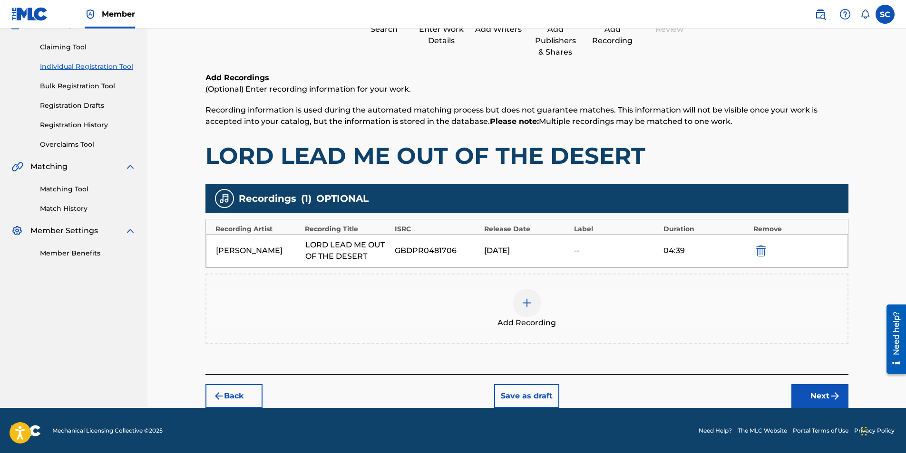
scroll to position [93, 0]
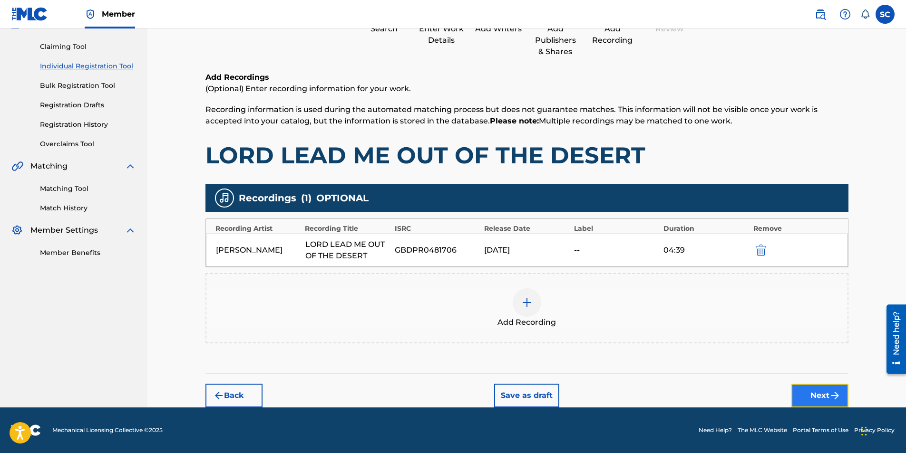
click at [601, 282] on button "Next" at bounding box center [819, 396] width 57 height 24
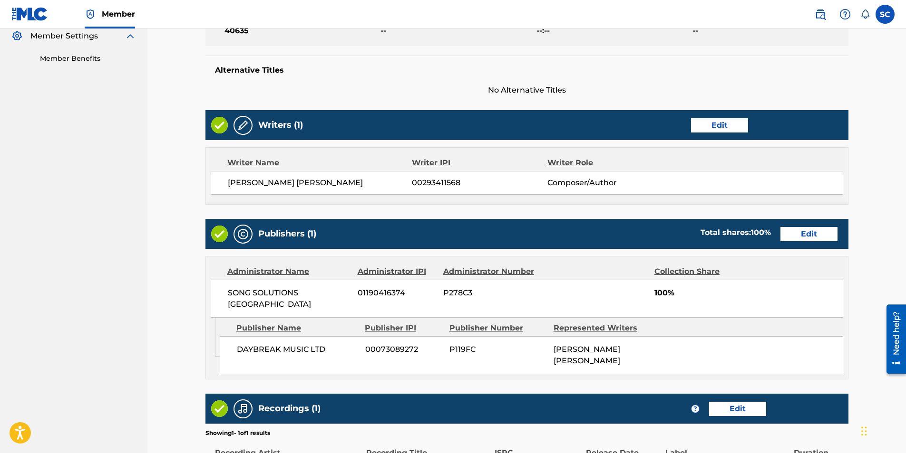
scroll to position [393, 0]
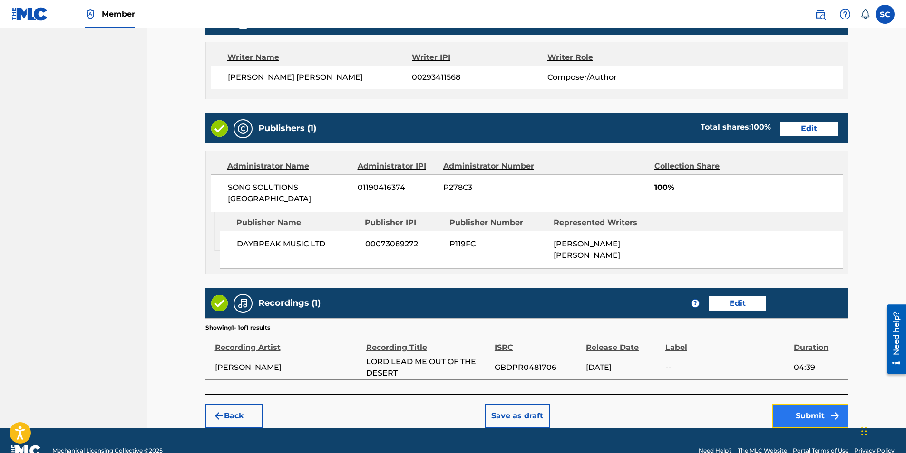
click at [601, 282] on button "Submit" at bounding box center [810, 417] width 76 height 24
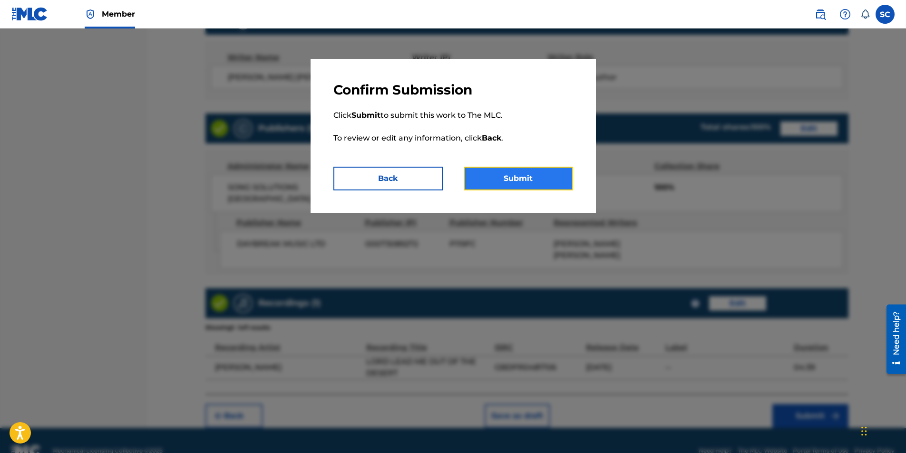
click at [522, 183] on button "Submit" at bounding box center [517, 179] width 109 height 24
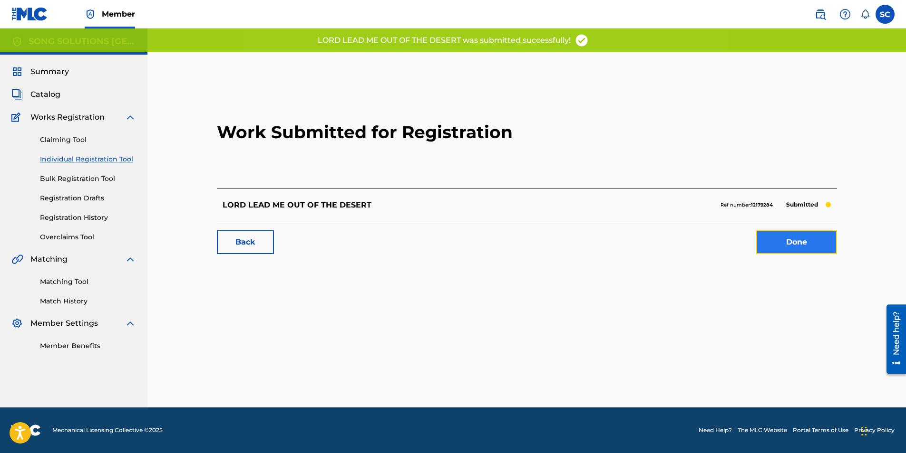
click at [601, 243] on link "Done" at bounding box center [796, 243] width 81 height 24
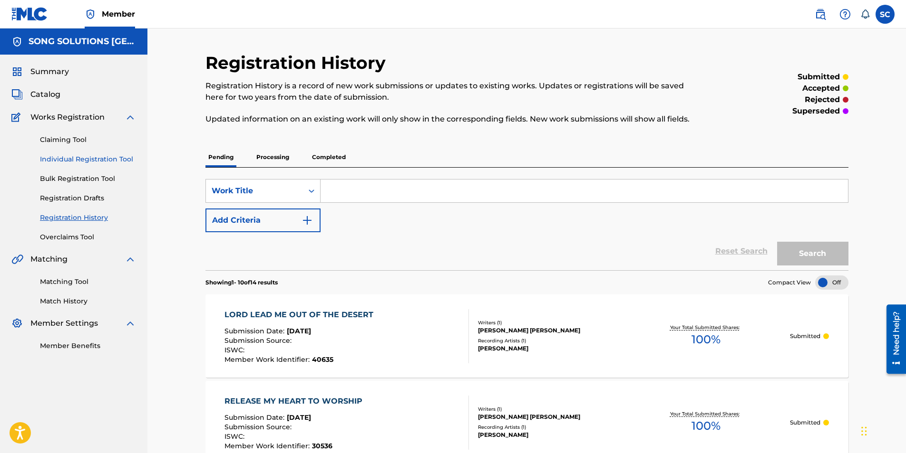
click at [77, 157] on link "Individual Registration Tool" at bounding box center [88, 159] width 96 height 10
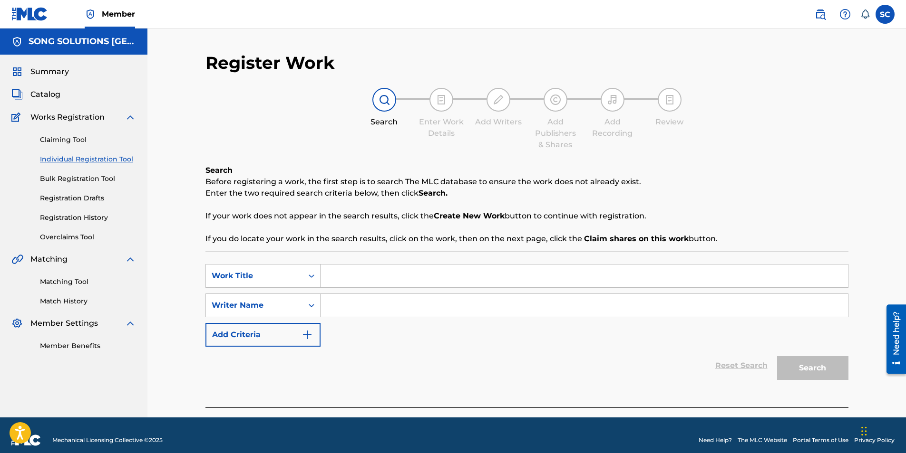
click at [343, 278] on input "Search Form" at bounding box center [583, 276] width 527 height 23
click at [341, 282] on input "Search Form" at bounding box center [583, 305] width 527 height 23
click at [601, 282] on button "Search" at bounding box center [812, 369] width 71 height 24
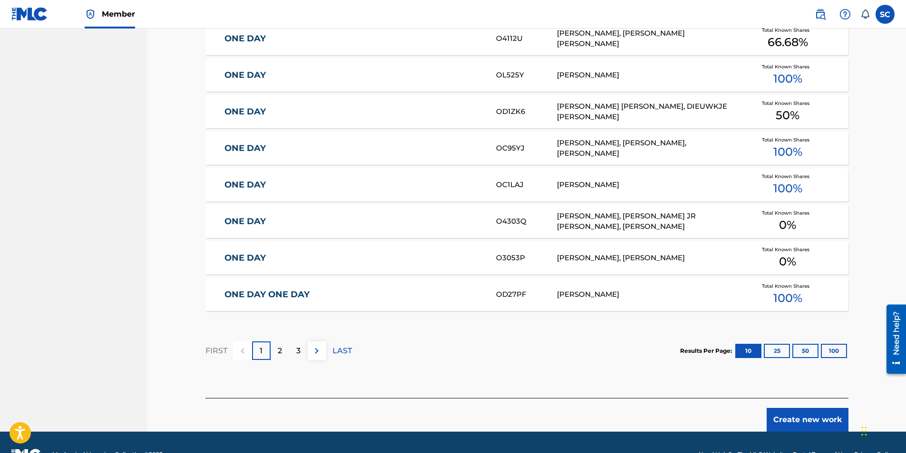
scroll to position [520, 0]
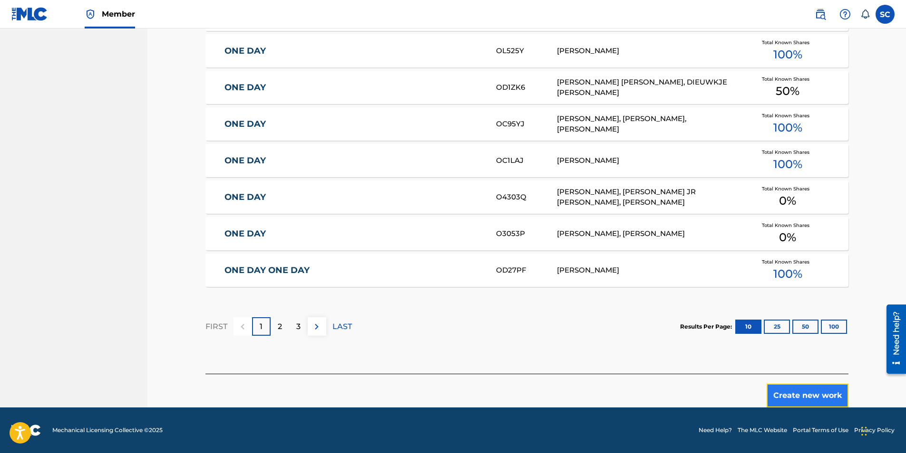
click at [601, 282] on button "Create new work" at bounding box center [807, 396] width 82 height 24
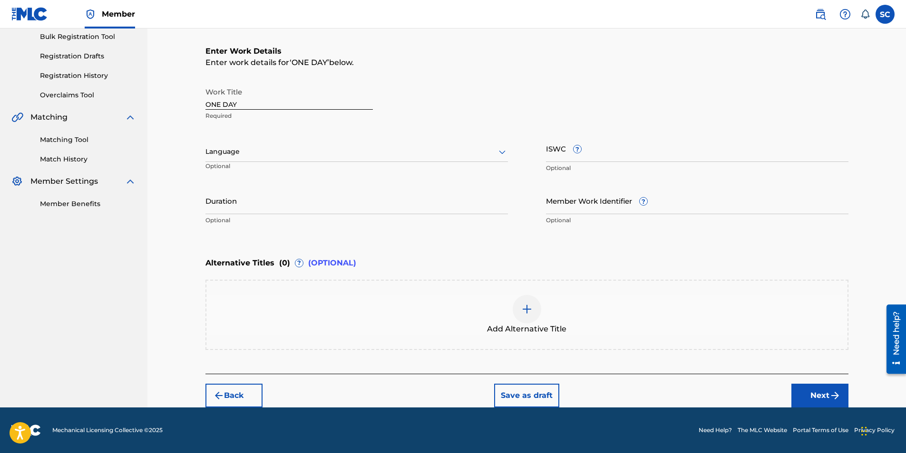
scroll to position [0, 0]
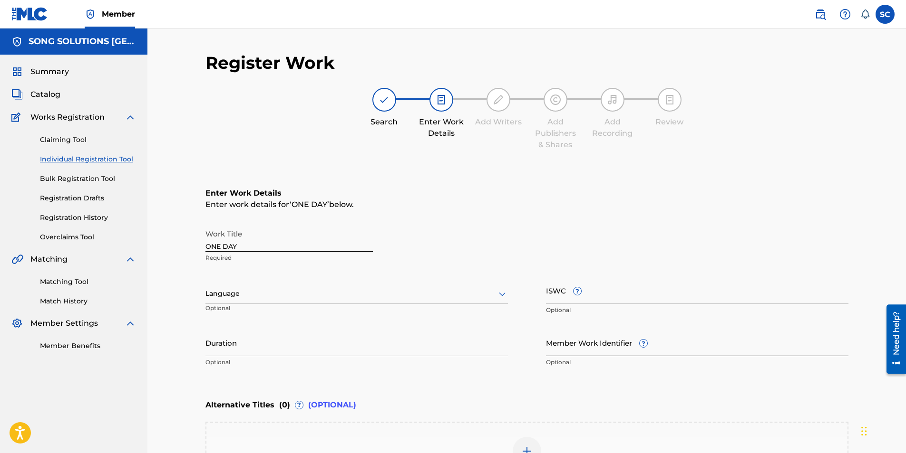
click at [558, 282] on input "Member Work Identifier ?" at bounding box center [697, 342] width 302 height 27
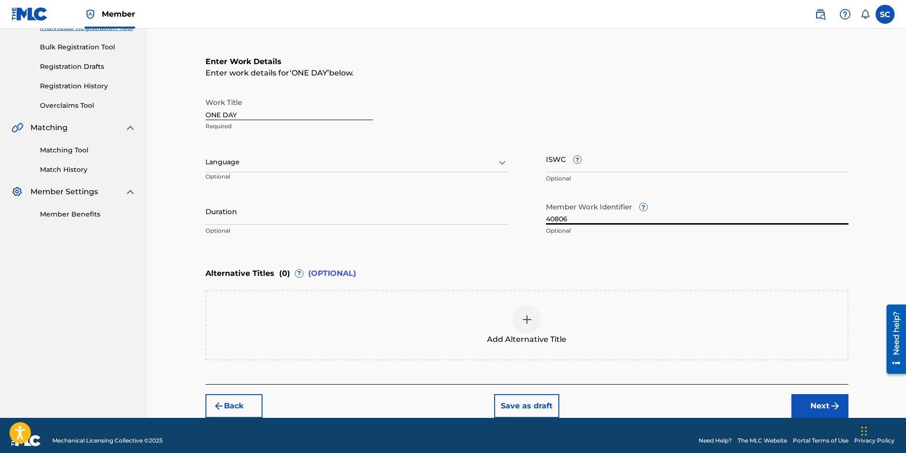
scroll to position [142, 0]
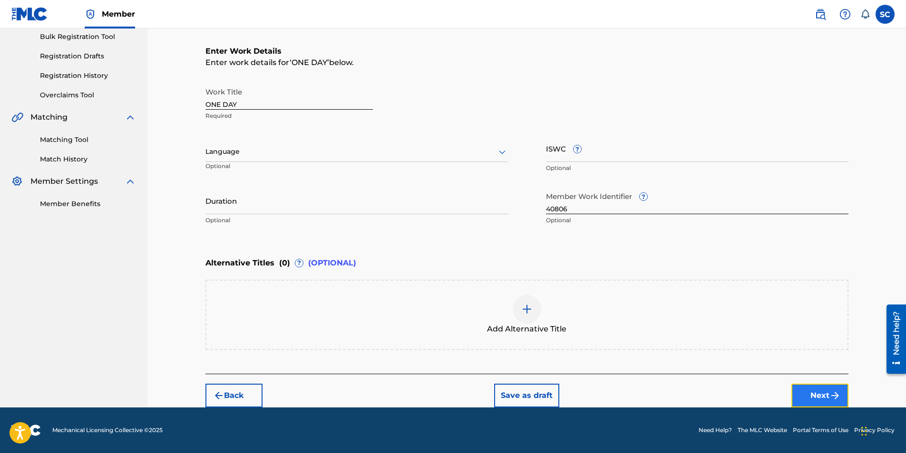
click at [601, 282] on button "Next" at bounding box center [819, 396] width 57 height 24
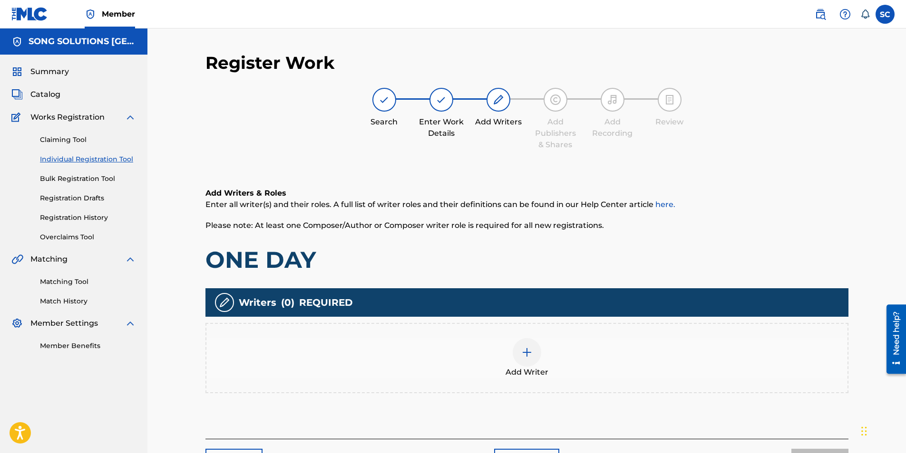
scroll to position [43, 0]
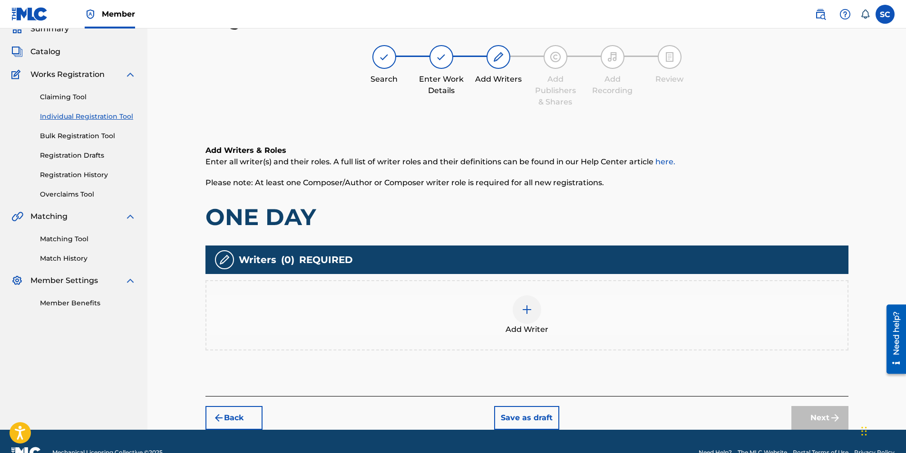
click at [529, 282] on img at bounding box center [526, 309] width 11 height 11
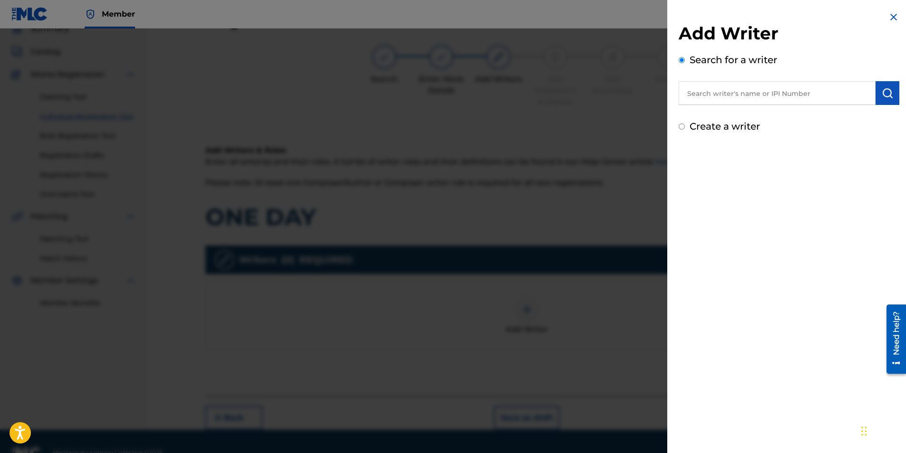
click at [601, 94] on input "text" at bounding box center [776, 93] width 197 height 24
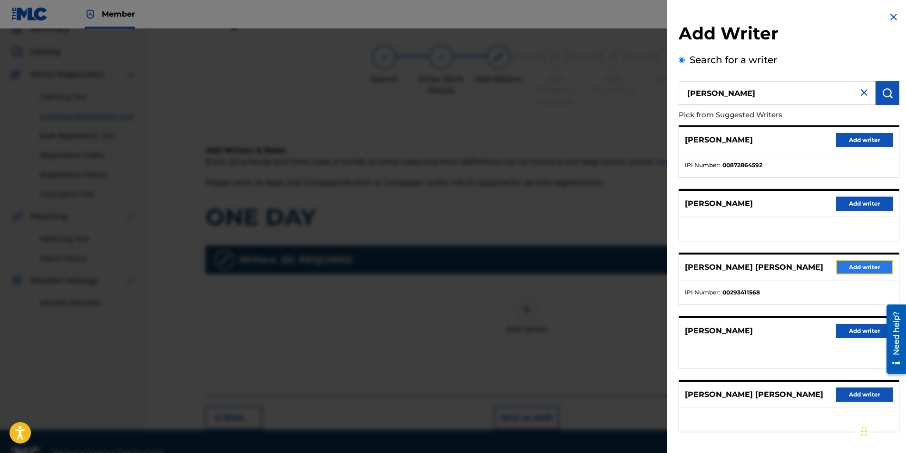
click at [601, 269] on button "Add writer" at bounding box center [864, 267] width 57 height 14
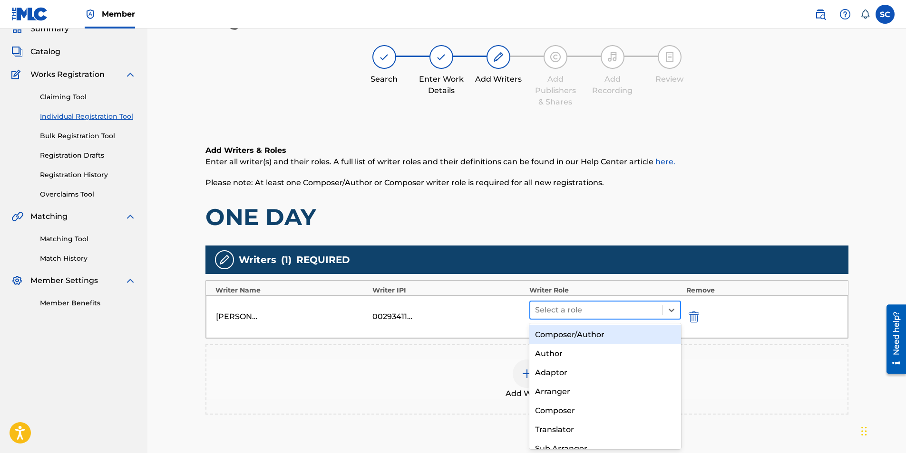
click at [601, 282] on div at bounding box center [596, 310] width 123 height 13
click at [581, 282] on div "Composer/Author" at bounding box center [605, 335] width 152 height 19
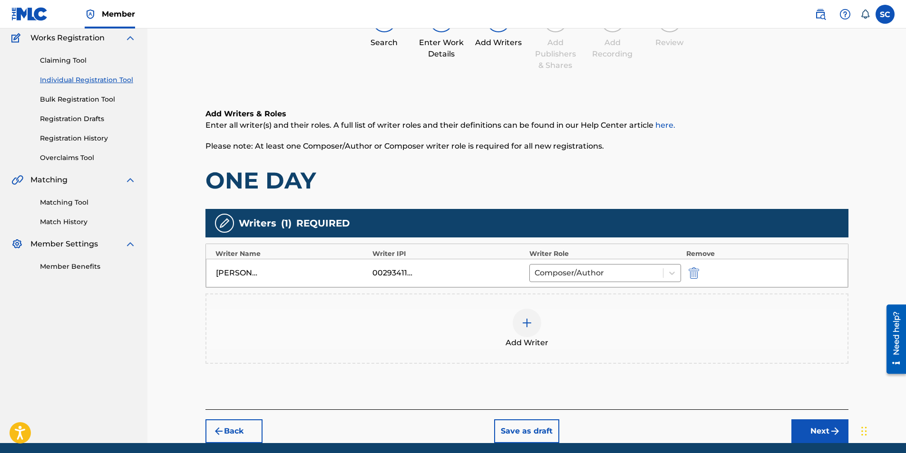
scroll to position [115, 0]
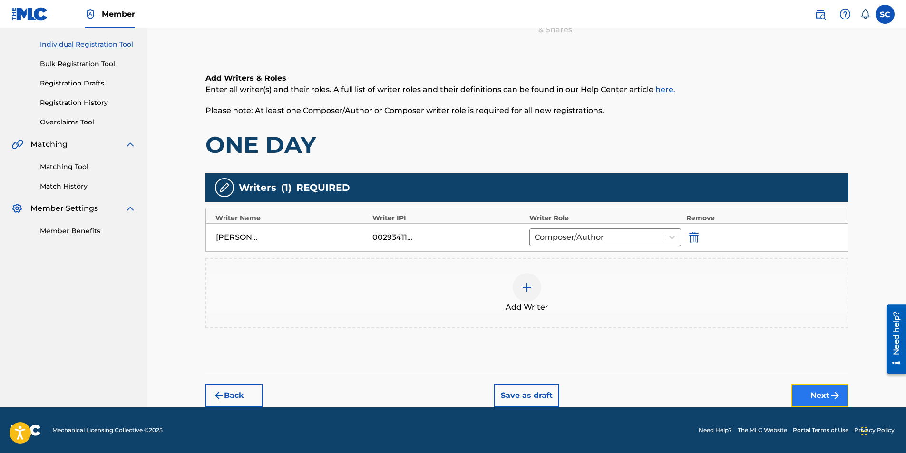
click at [601, 282] on button "Next" at bounding box center [819, 396] width 57 height 24
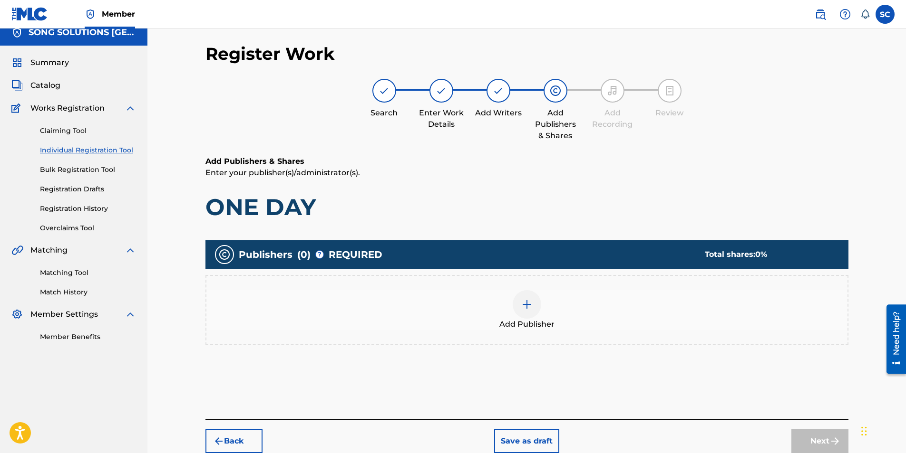
scroll to position [43, 0]
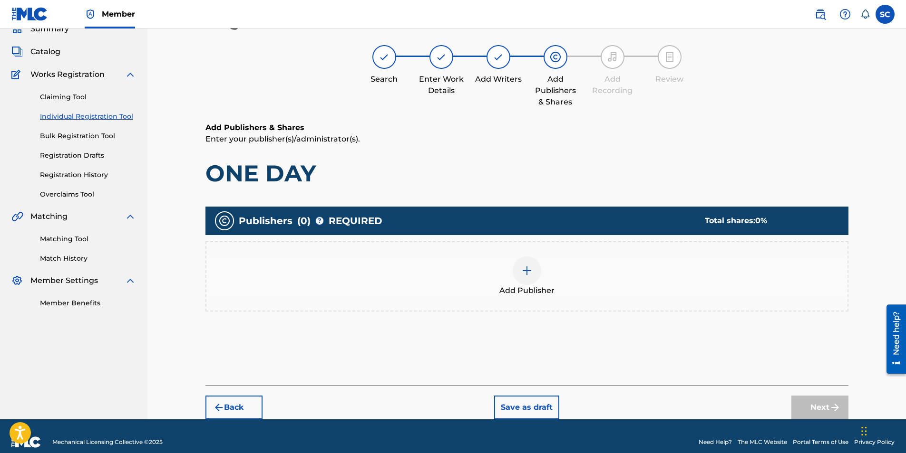
click at [529, 271] on img at bounding box center [526, 270] width 11 height 11
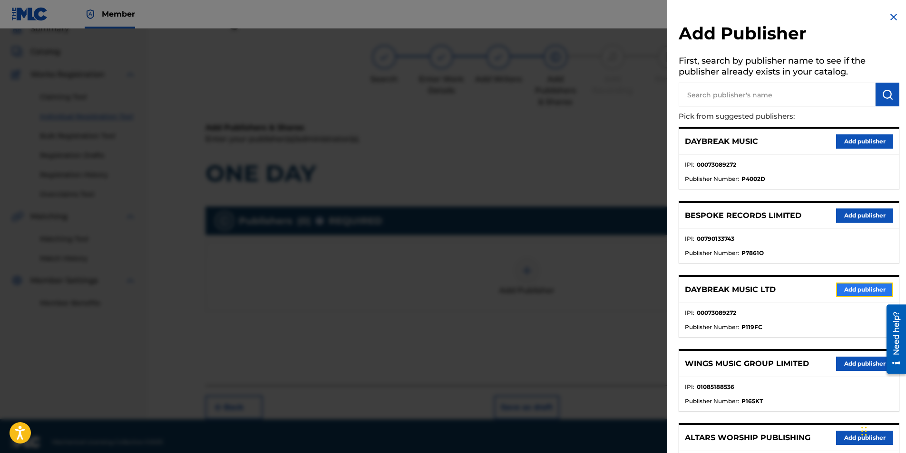
click at [601, 282] on button "Add publisher" at bounding box center [864, 290] width 57 height 14
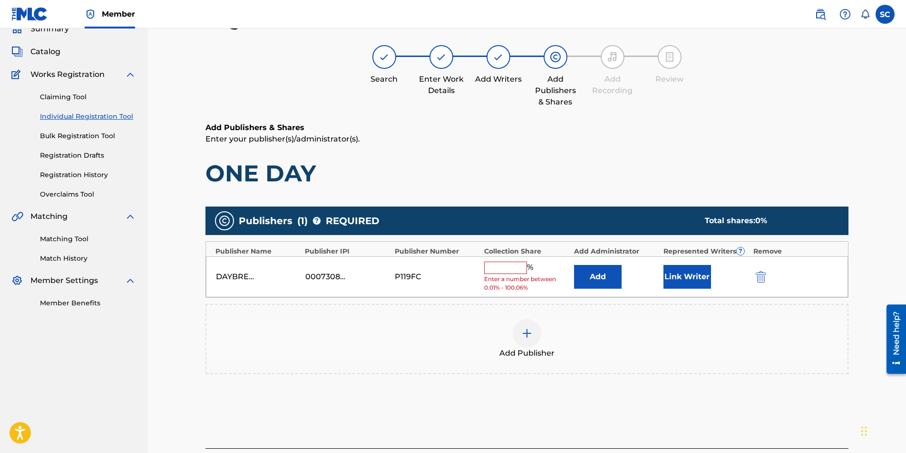
click at [502, 265] on input "text" at bounding box center [505, 268] width 43 height 12
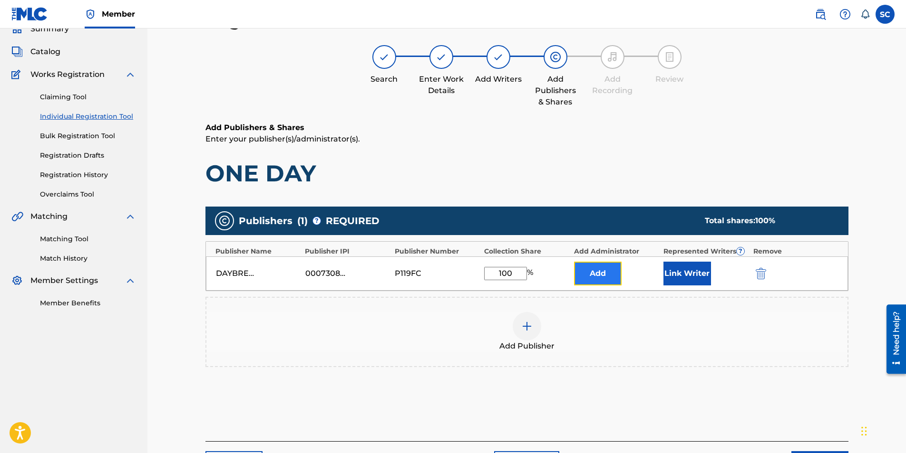
click at [595, 275] on button "Add" at bounding box center [598, 274] width 48 height 24
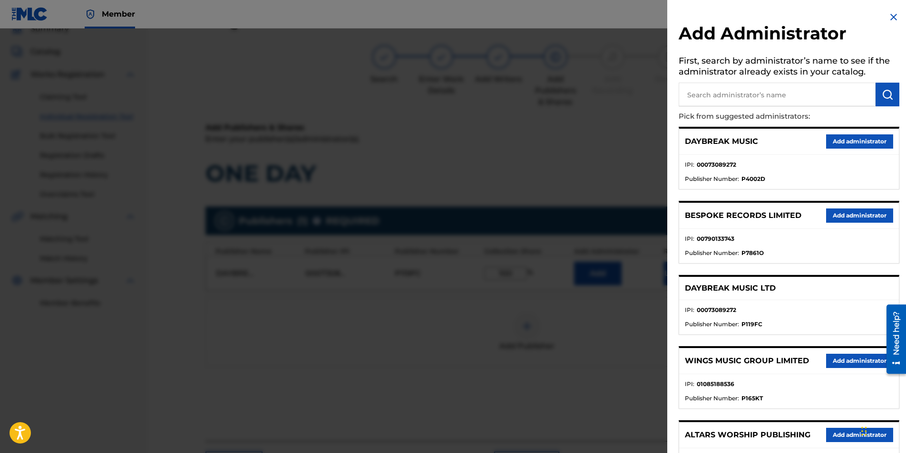
click at [601, 90] on input "text" at bounding box center [776, 95] width 197 height 24
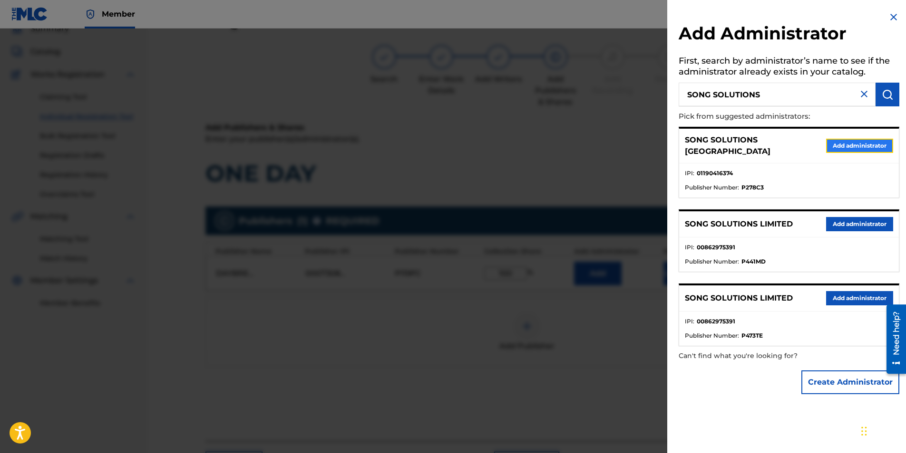
click at [601, 140] on button "Add administrator" at bounding box center [859, 146] width 67 height 14
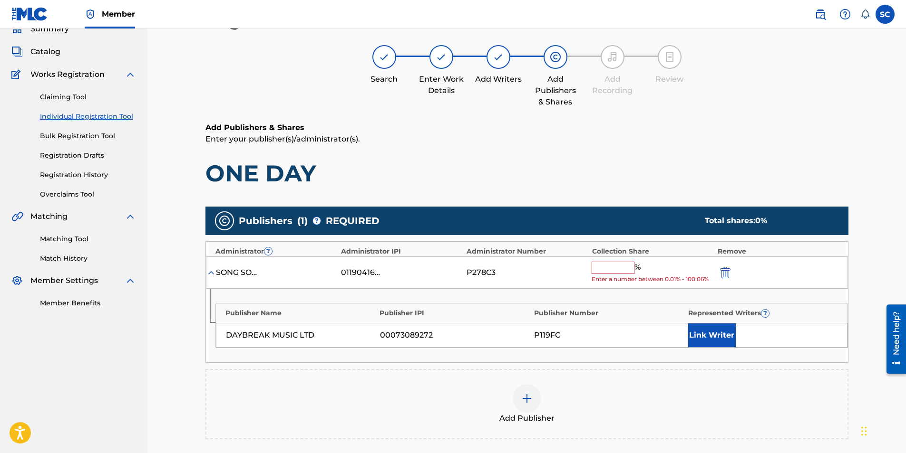
click at [601, 266] on input "text" at bounding box center [612, 268] width 43 height 12
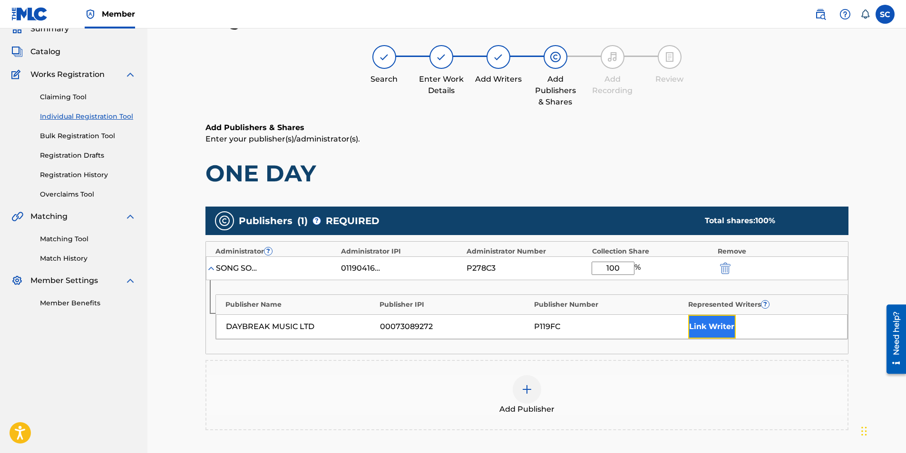
click at [601, 282] on button "Link Writer" at bounding box center [712, 327] width 48 height 24
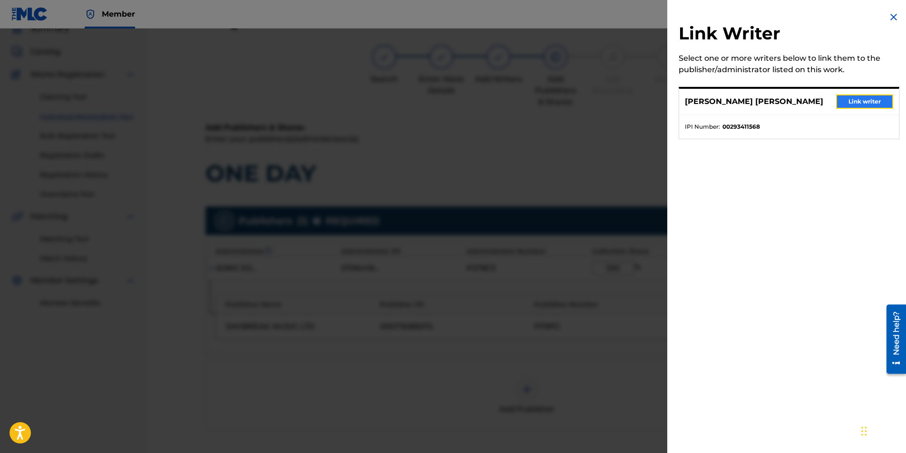
click at [601, 102] on button "Link writer" at bounding box center [864, 102] width 57 height 14
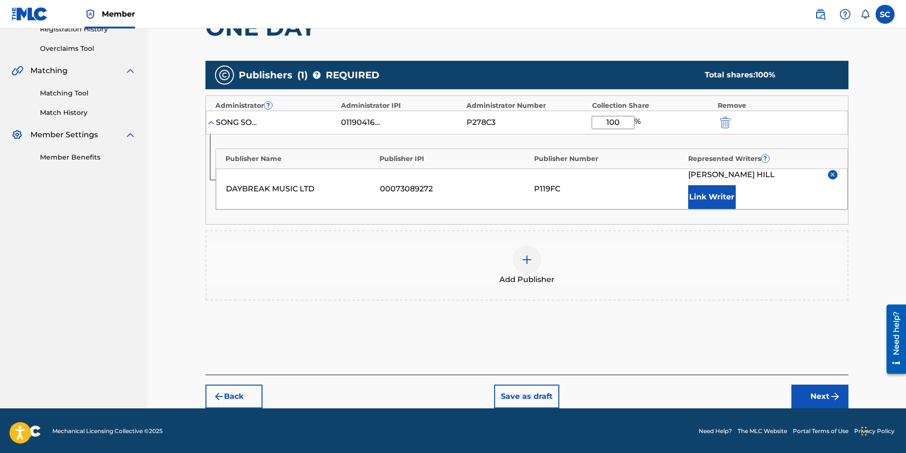
scroll to position [190, 0]
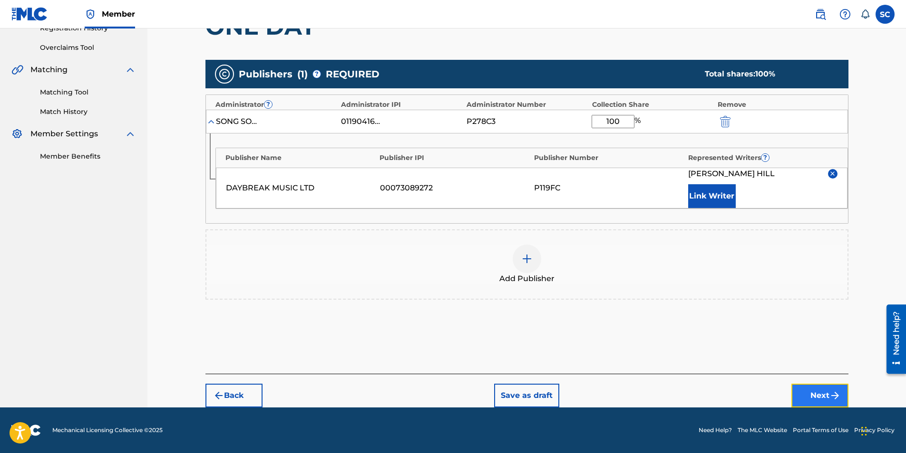
click at [601, 282] on button "Next" at bounding box center [819, 396] width 57 height 24
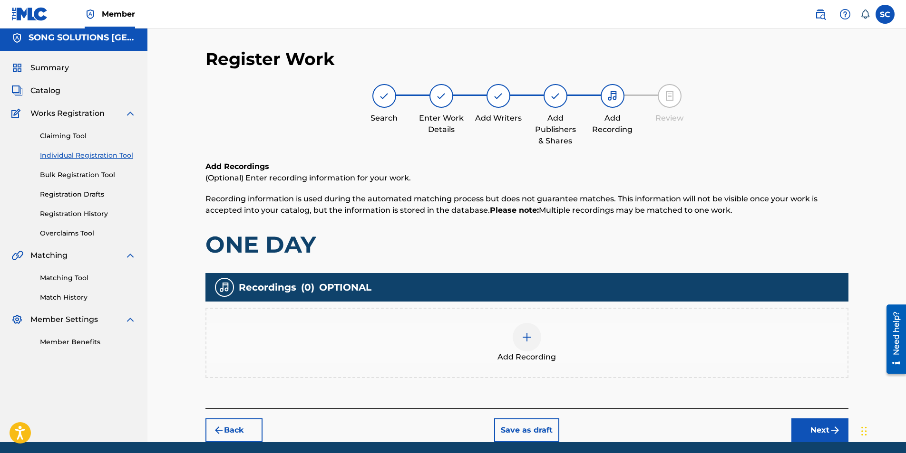
scroll to position [39, 0]
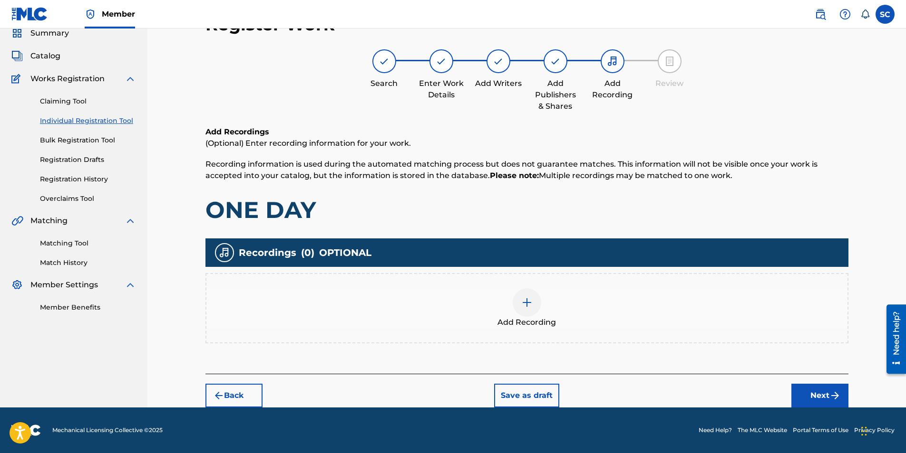
click at [531, 282] on img at bounding box center [526, 302] width 11 height 11
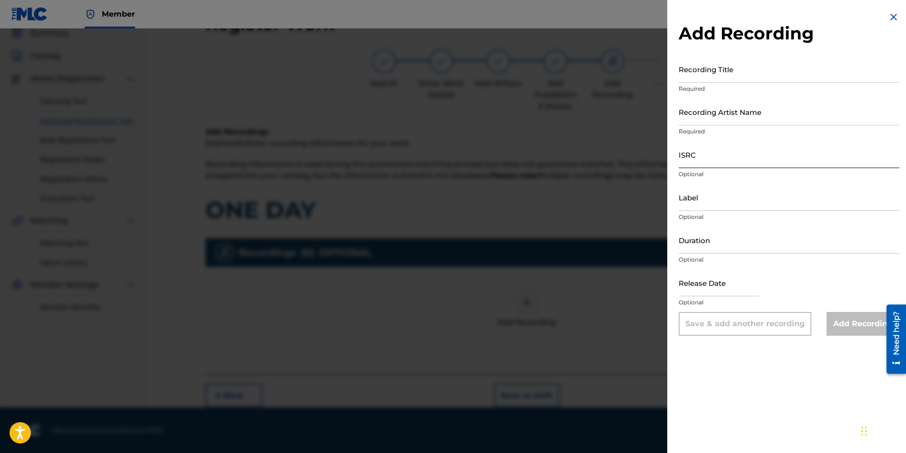
click at [601, 154] on input "ISRC" at bounding box center [788, 154] width 221 height 27
paste input "GBDPR0481707"
click at [601, 72] on input "Recording Title" at bounding box center [788, 69] width 221 height 27
click at [601, 118] on input "Recording Artist Name" at bounding box center [788, 111] width 221 height 27
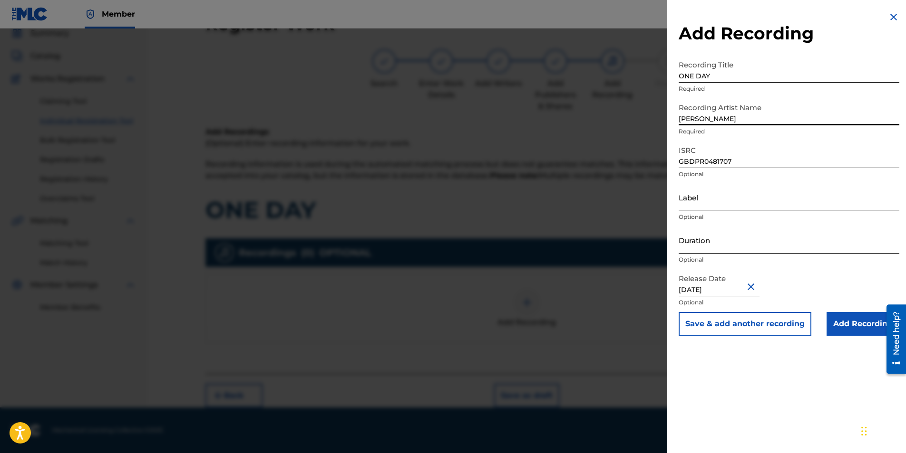
click at [601, 240] on input "Duration" at bounding box center [788, 240] width 221 height 27
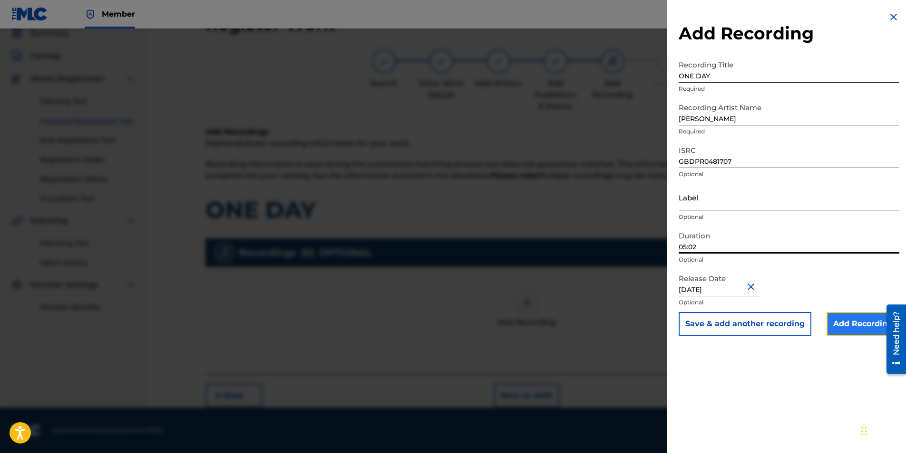
click at [601, 282] on input "Add Recording" at bounding box center [862, 324] width 73 height 24
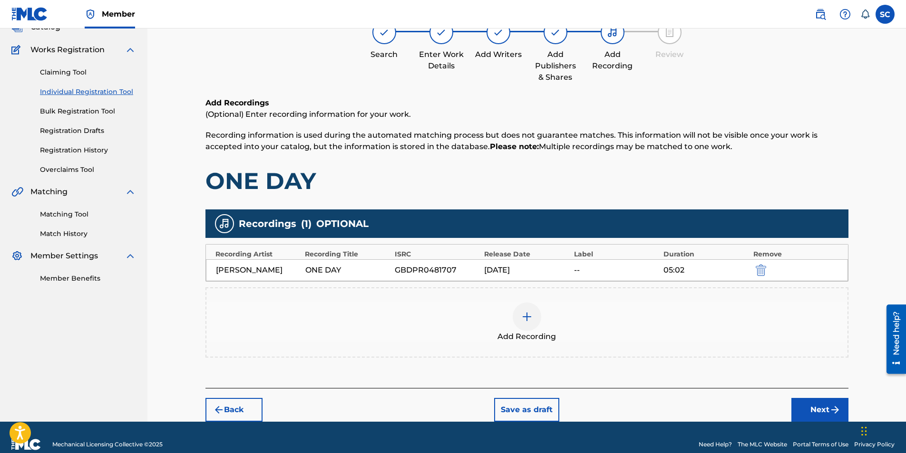
scroll to position [82, 0]
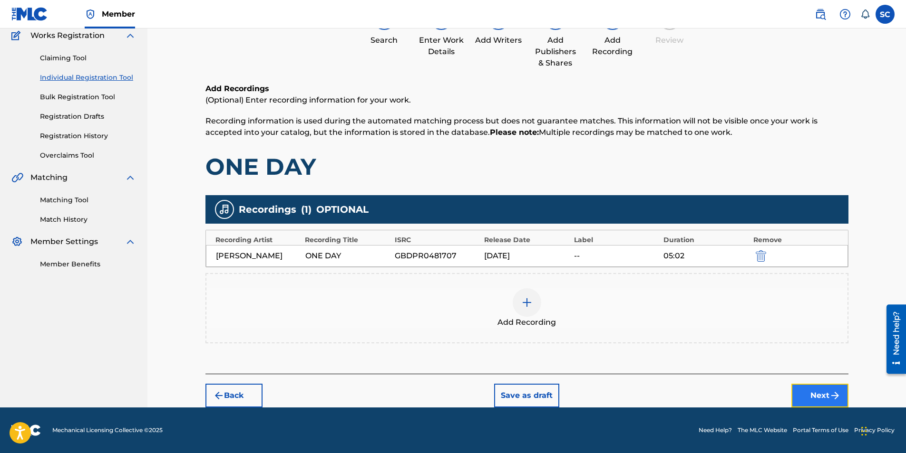
click at [601, 282] on button "Next" at bounding box center [819, 396] width 57 height 24
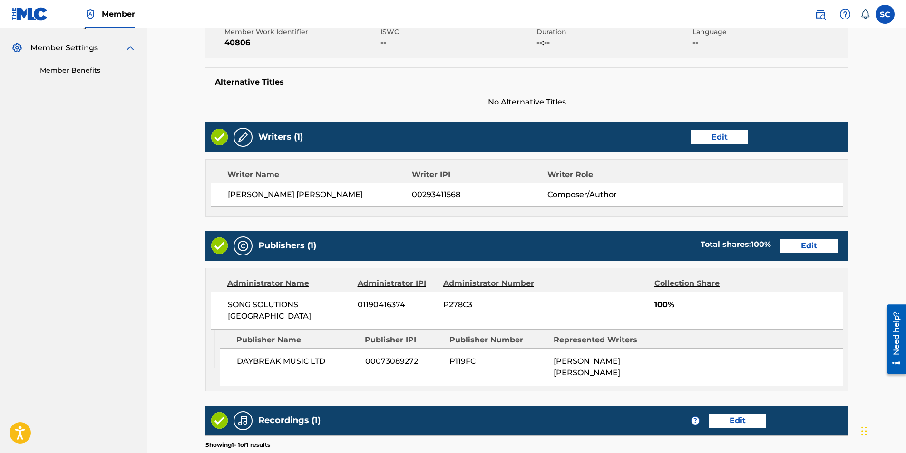
scroll to position [393, 0]
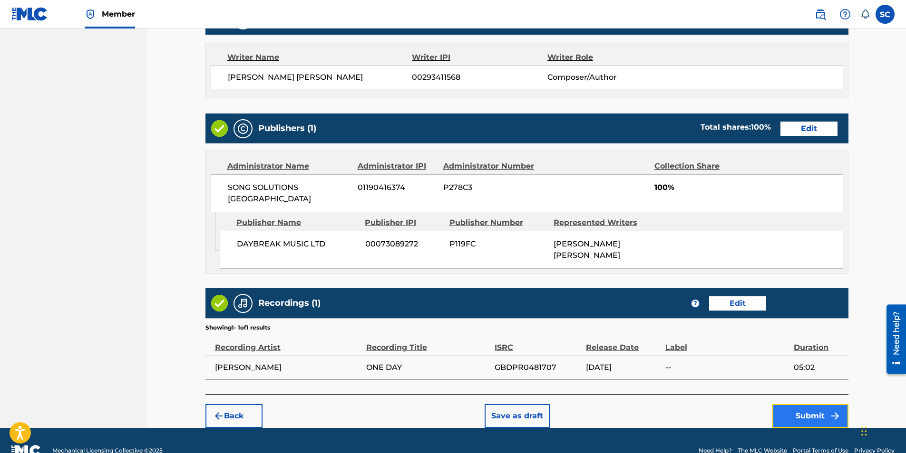
click at [601, 282] on button "Submit" at bounding box center [810, 417] width 76 height 24
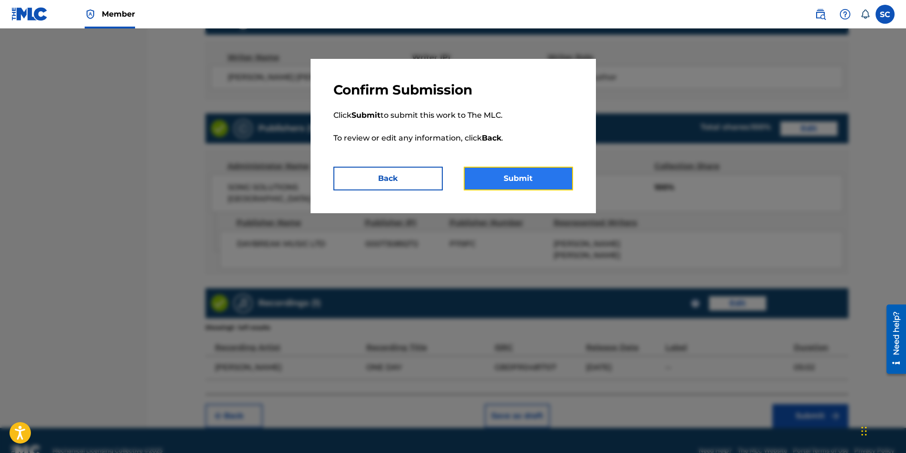
click at [514, 181] on button "Submit" at bounding box center [517, 179] width 109 height 24
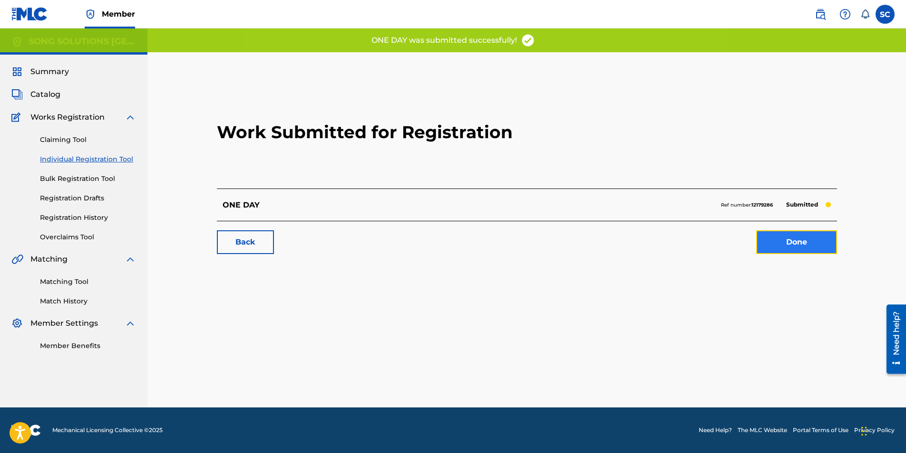
click at [601, 243] on link "Done" at bounding box center [796, 243] width 81 height 24
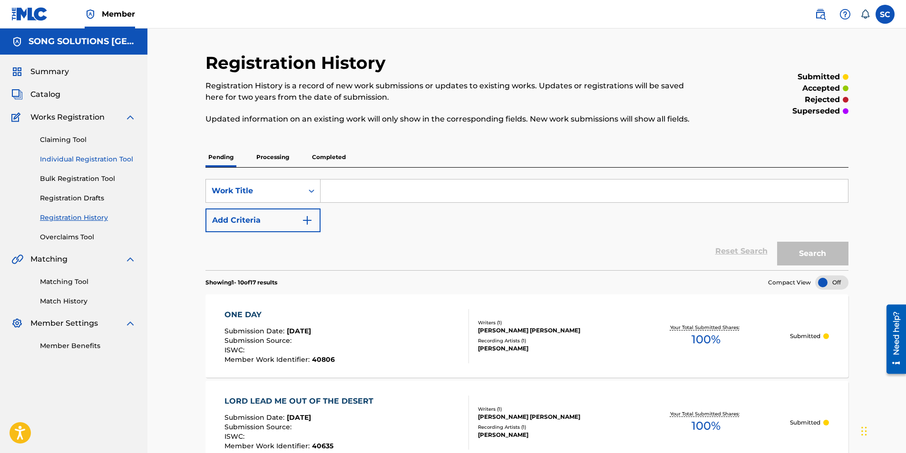
click at [96, 159] on link "Individual Registration Tool" at bounding box center [88, 159] width 96 height 10
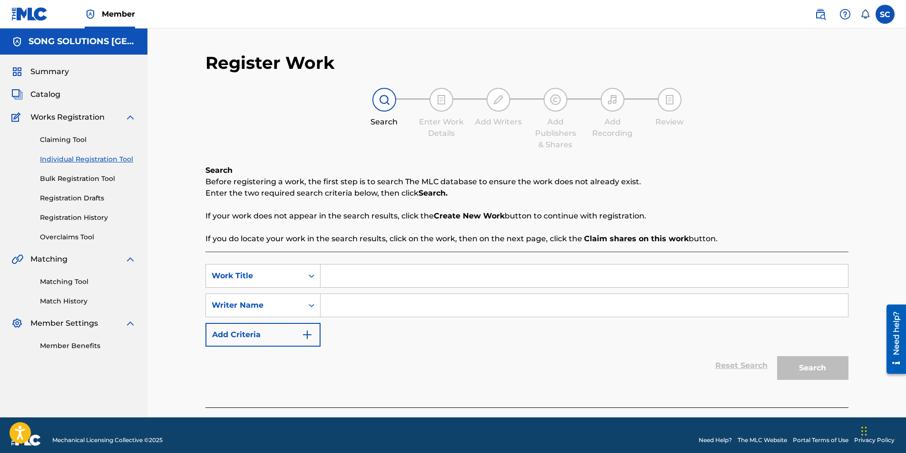
click at [374, 274] on input "Search Form" at bounding box center [583, 276] width 527 height 23
click at [386, 282] on input "Search Form" at bounding box center [583, 305] width 527 height 23
click at [601, 282] on button "Search" at bounding box center [812, 369] width 71 height 24
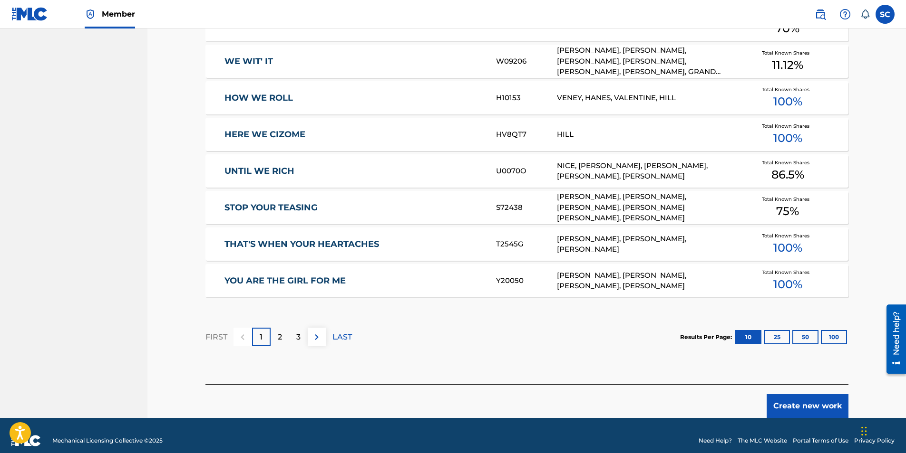
scroll to position [520, 0]
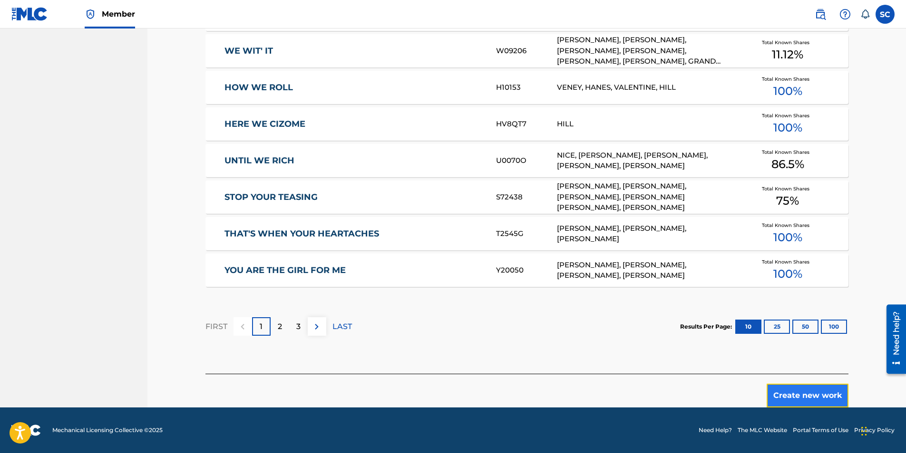
click at [601, 282] on button "Create new work" at bounding box center [807, 396] width 82 height 24
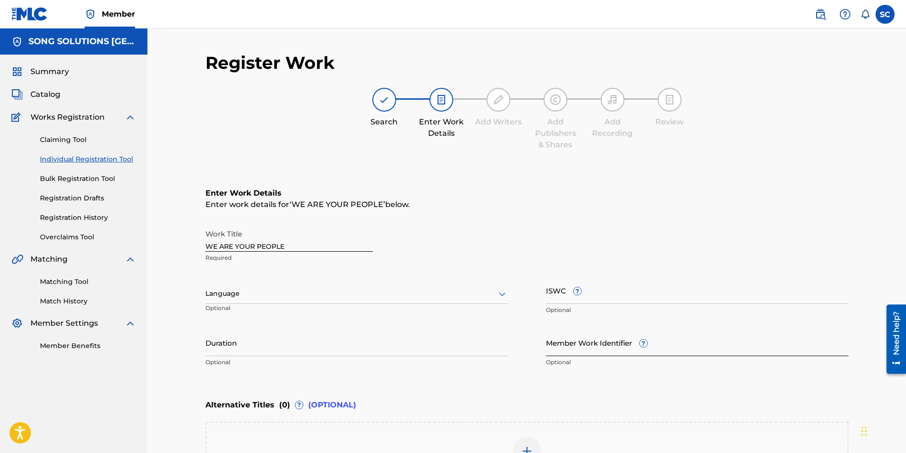
click at [571, 282] on input "Member Work Identifier ?" at bounding box center [697, 342] width 302 height 27
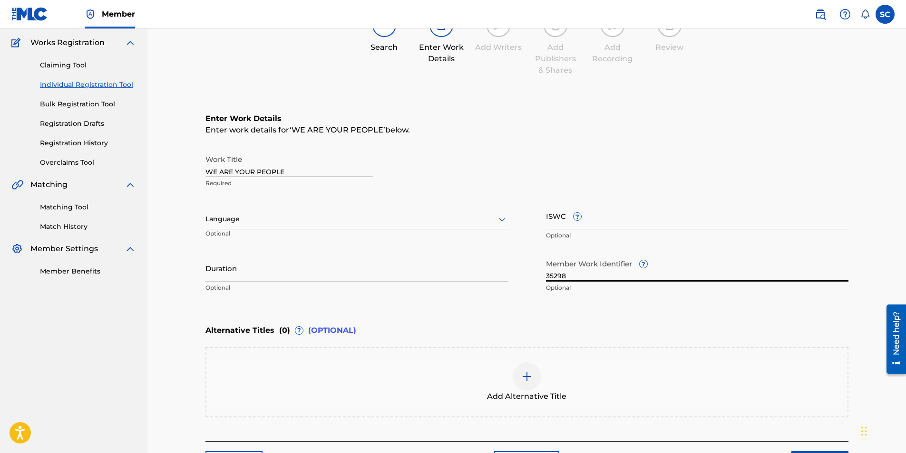
scroll to position [142, 0]
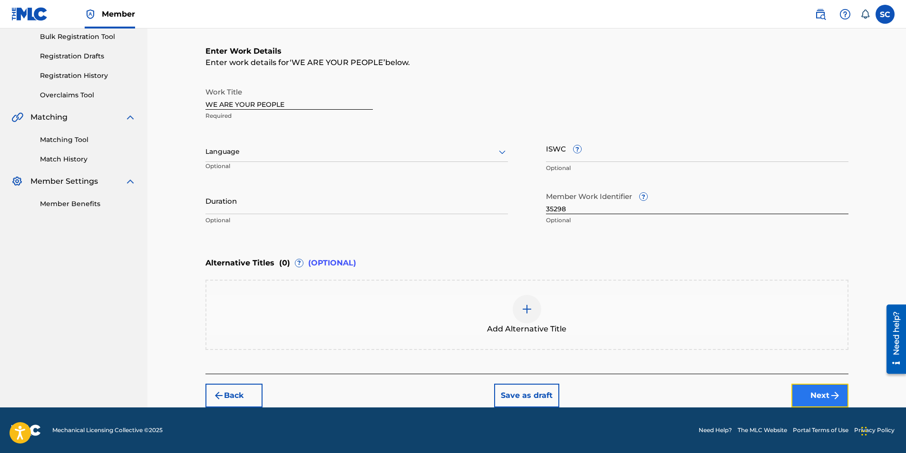
click at [601, 282] on button "Next" at bounding box center [819, 396] width 57 height 24
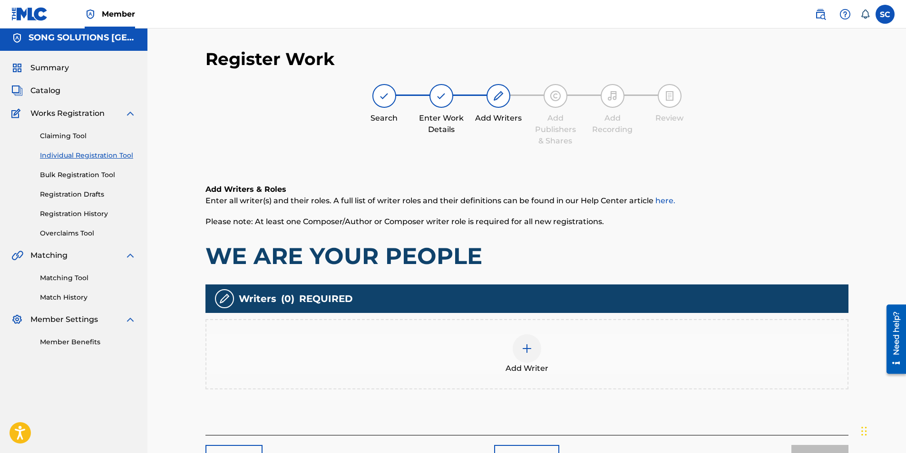
scroll to position [43, 0]
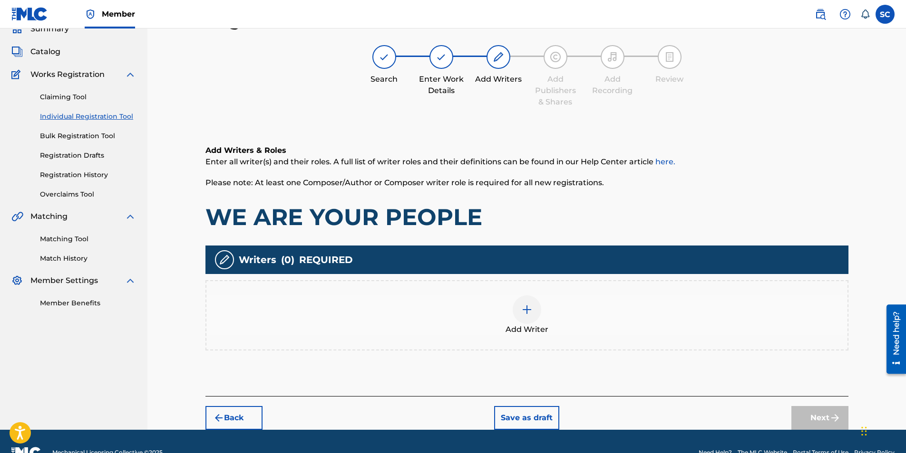
click at [523, 282] on img at bounding box center [526, 309] width 11 height 11
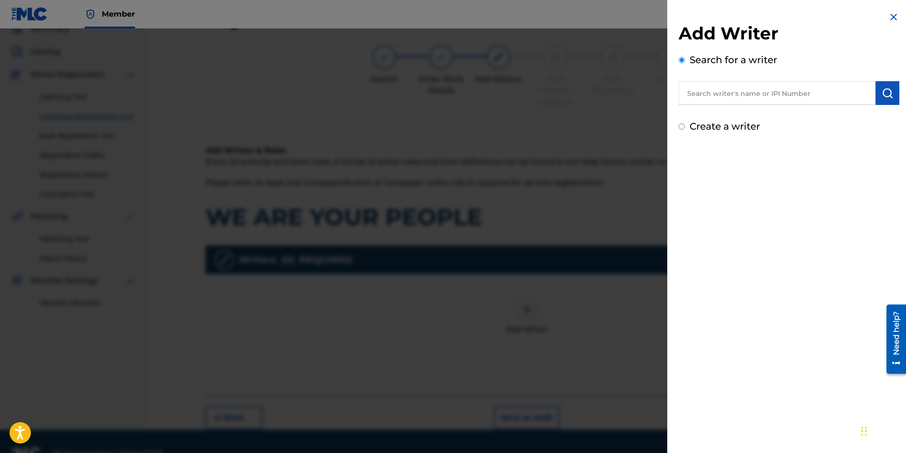
click at [601, 96] on input "text" at bounding box center [776, 93] width 197 height 24
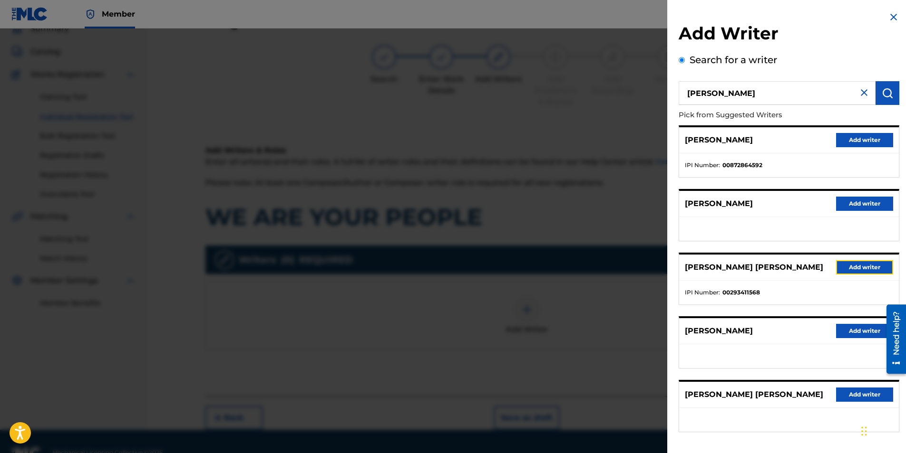
click at [601, 268] on button "Add writer" at bounding box center [864, 267] width 57 height 14
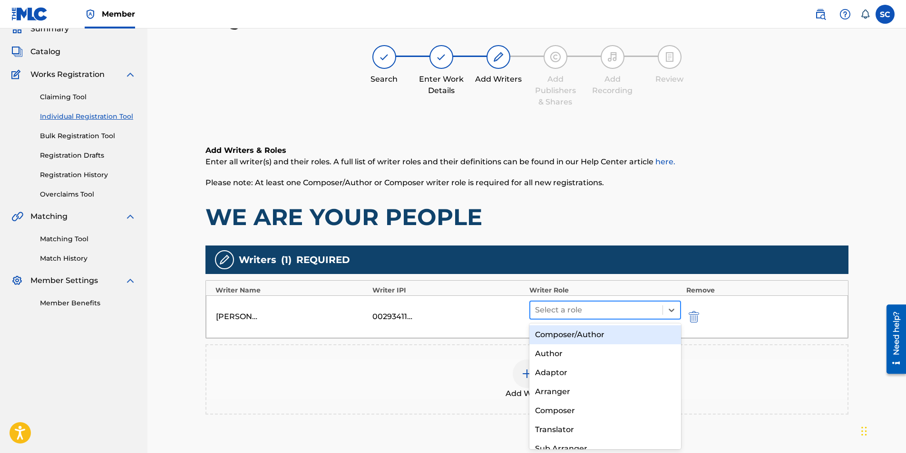
click at [554, 282] on div at bounding box center [596, 310] width 123 height 13
click at [558, 282] on div "Composer/Author" at bounding box center [605, 335] width 152 height 19
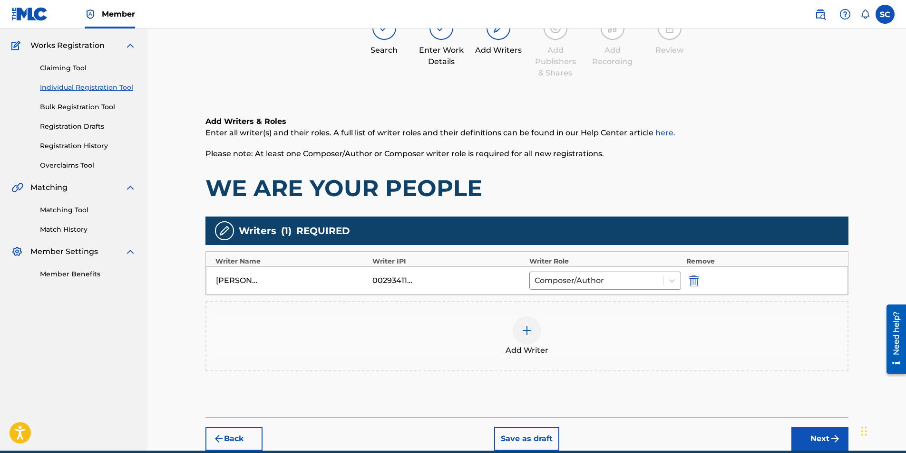
scroll to position [115, 0]
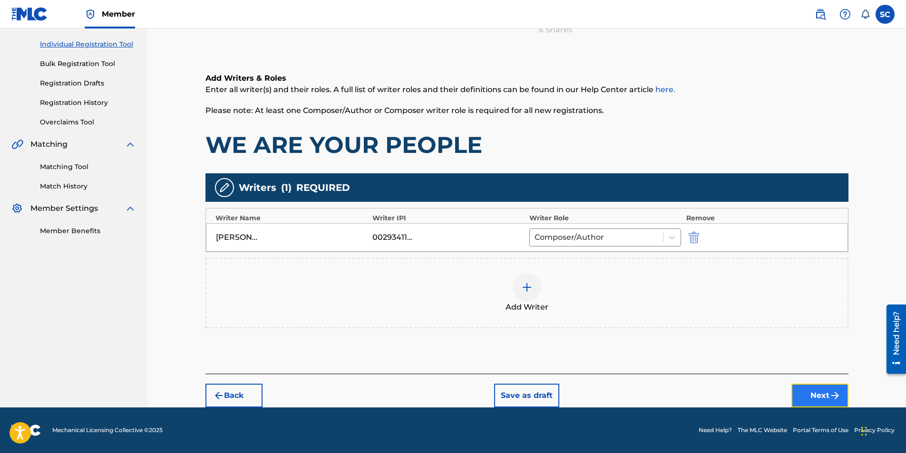
click at [601, 282] on button "Next" at bounding box center [819, 396] width 57 height 24
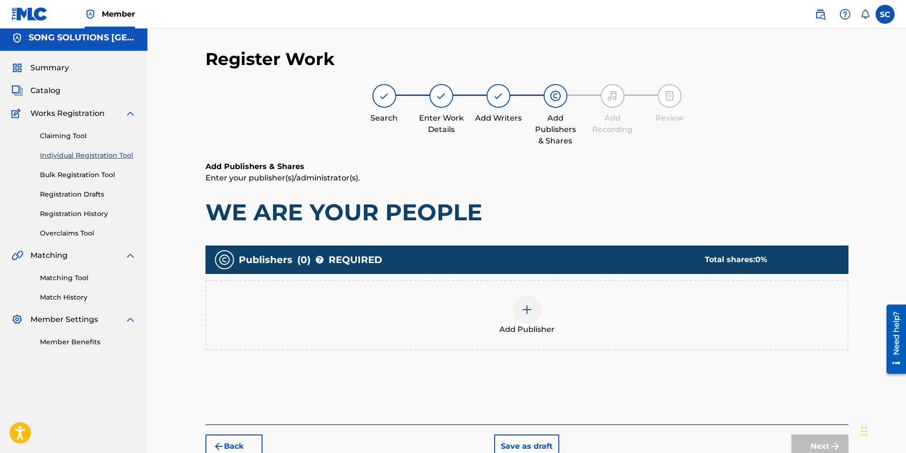
scroll to position [43, 0]
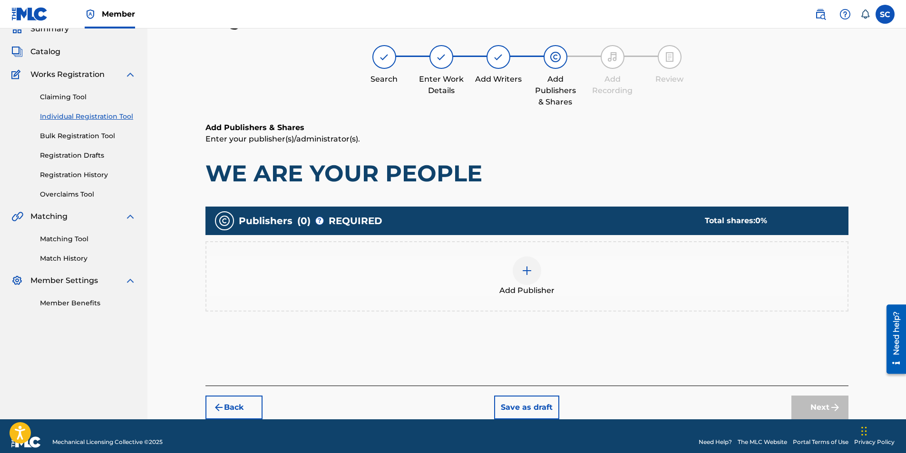
click at [527, 272] on img at bounding box center [526, 270] width 11 height 11
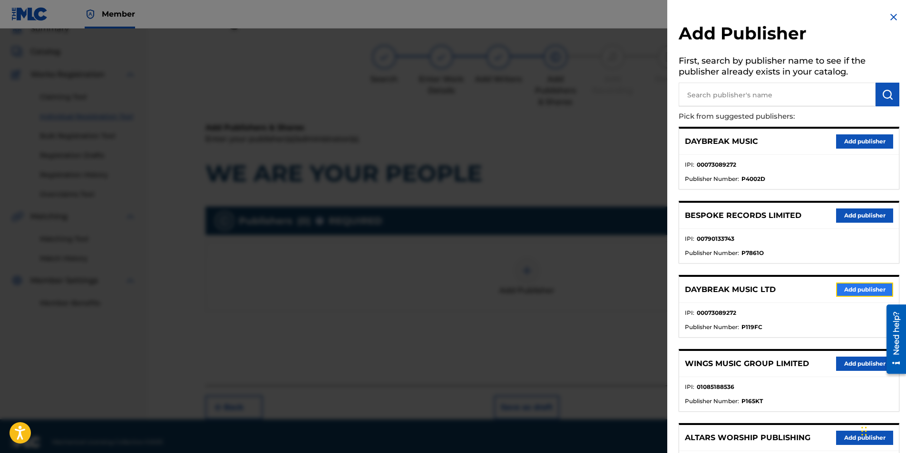
click at [601, 282] on button "Add publisher" at bounding box center [864, 290] width 57 height 14
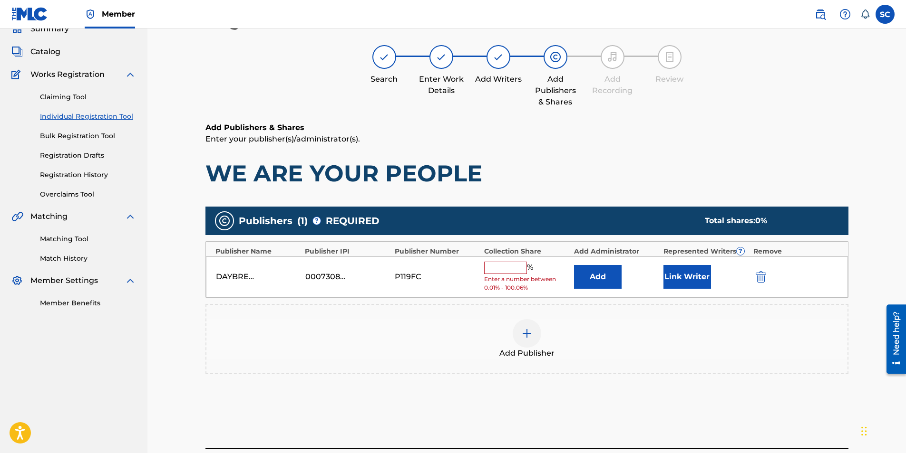
click at [501, 264] on input "text" at bounding box center [505, 268] width 43 height 12
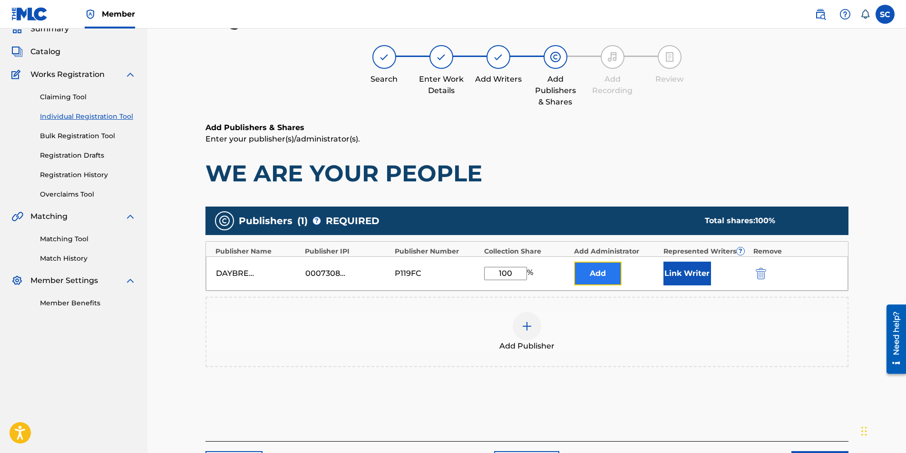
click at [592, 280] on button "Add" at bounding box center [598, 274] width 48 height 24
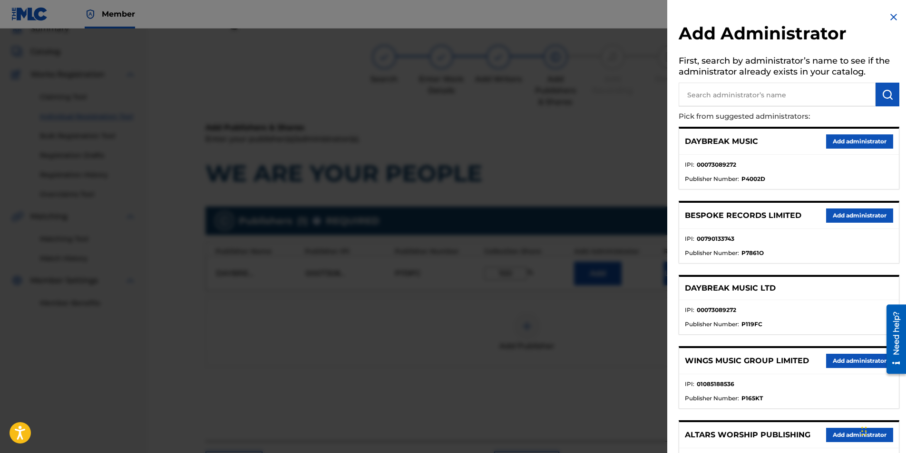
click at [601, 92] on input "text" at bounding box center [776, 95] width 197 height 24
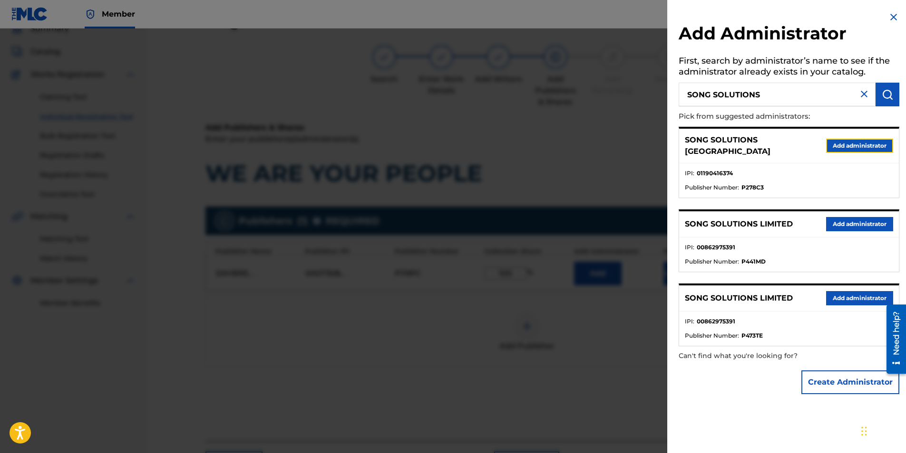
click at [601, 146] on button "Add administrator" at bounding box center [859, 146] width 67 height 14
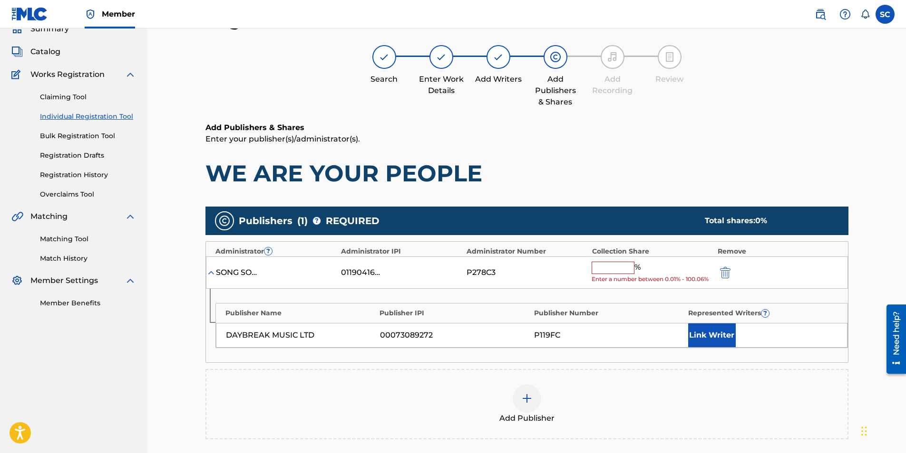
click at [601, 274] on div "% Enter a number between 0.01% - 100.06%" at bounding box center [651, 273] width 121 height 22
click at [601, 272] on input "text" at bounding box center [612, 268] width 43 height 12
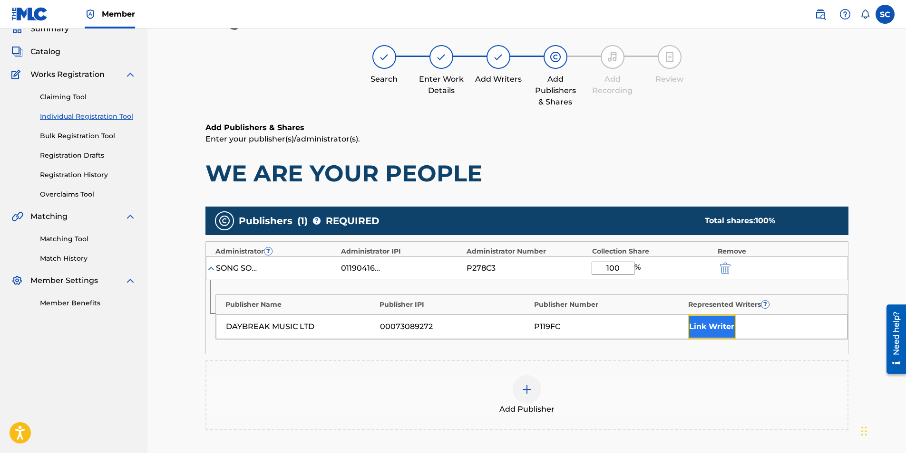
click at [601, 282] on button "Link Writer" at bounding box center [712, 327] width 48 height 24
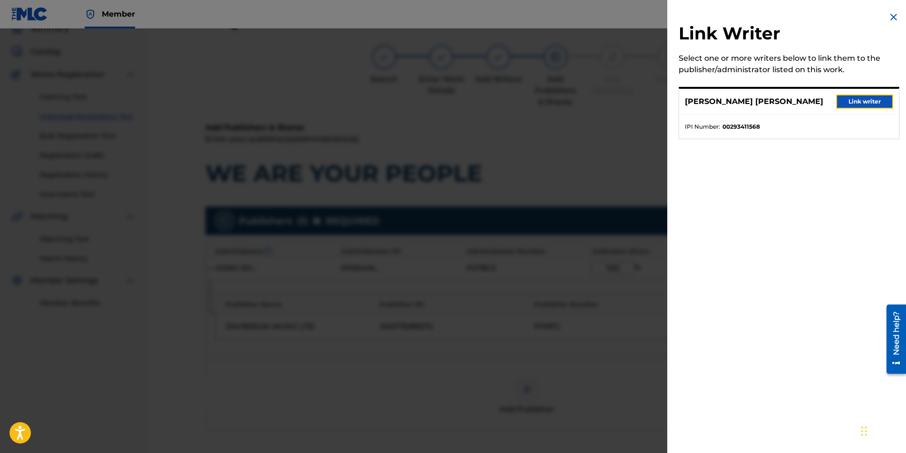
drag, startPoint x: 841, startPoint y: 103, endPoint x: 733, endPoint y: 154, distance: 118.9
click at [601, 103] on button "Link writer" at bounding box center [864, 102] width 57 height 14
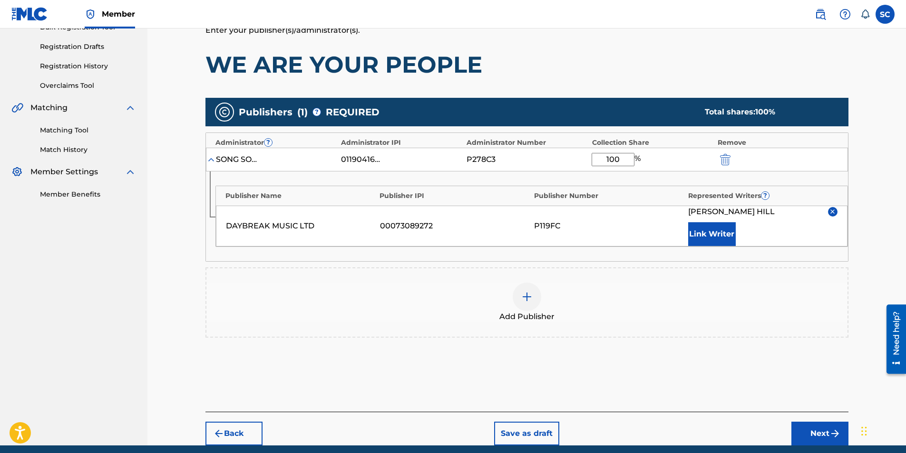
scroll to position [190, 0]
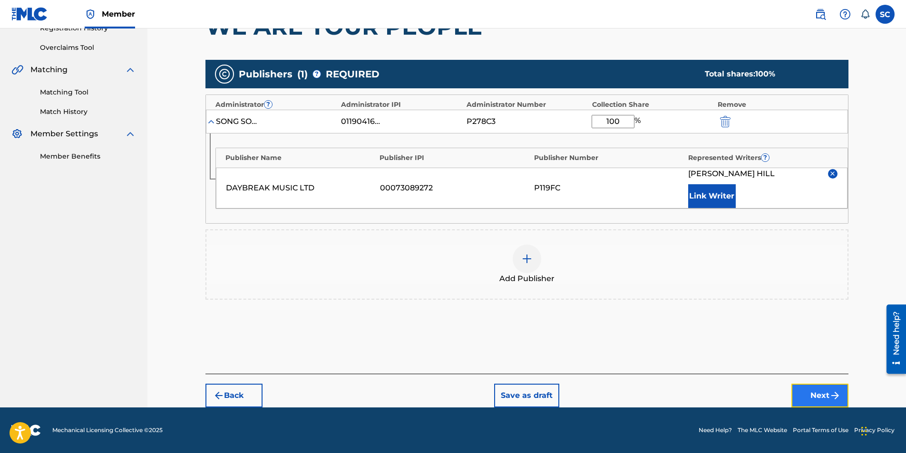
click at [601, 282] on button "Next" at bounding box center [819, 396] width 57 height 24
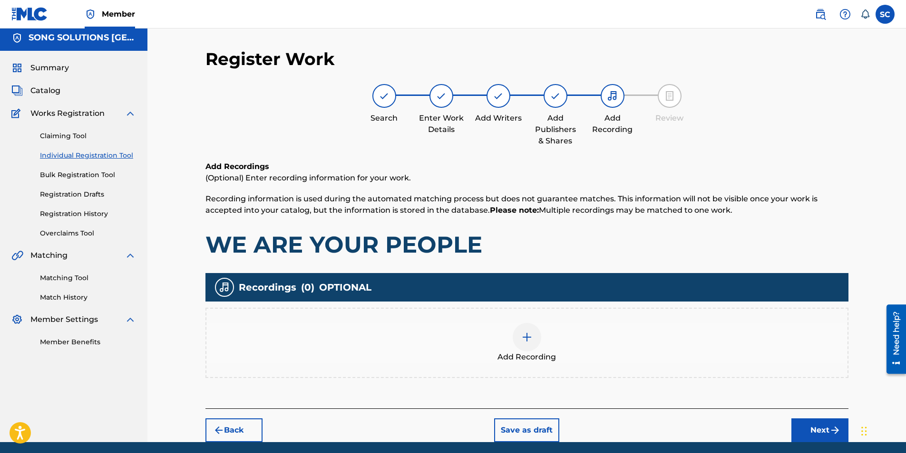
scroll to position [39, 0]
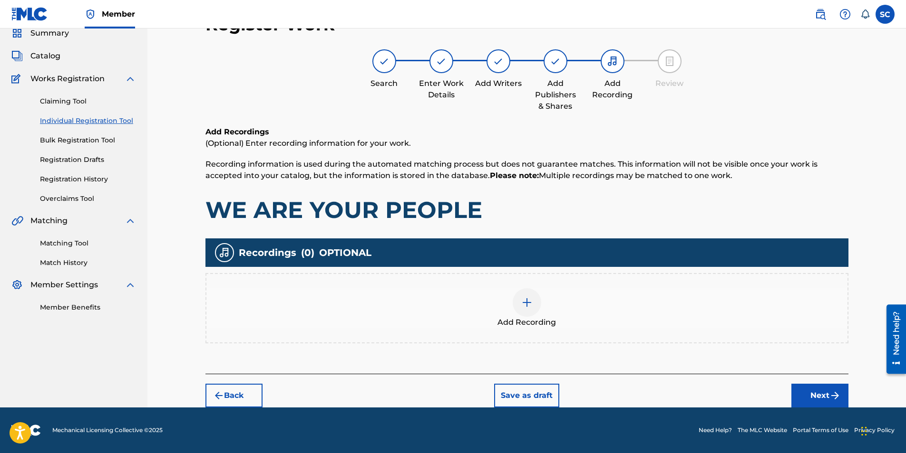
click at [529, 282] on img at bounding box center [526, 302] width 11 height 11
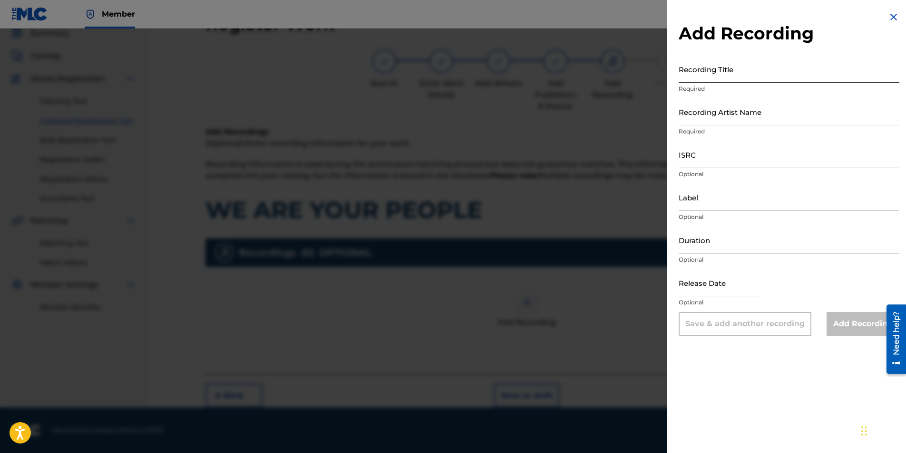
click at [601, 68] on input "Recording Title" at bounding box center [788, 69] width 221 height 27
click at [601, 111] on input "Recording Artist Name" at bounding box center [788, 111] width 221 height 27
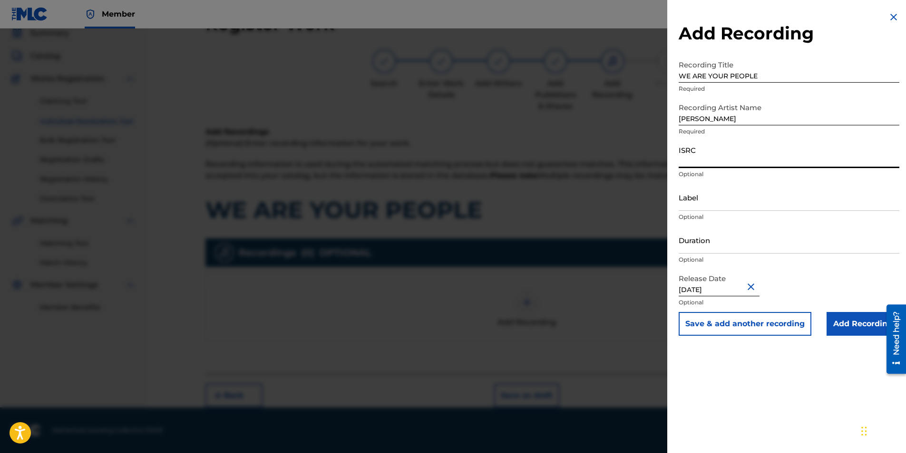
click at [601, 156] on input "ISRC" at bounding box center [788, 154] width 221 height 27
paste input "GBDPR0481708"
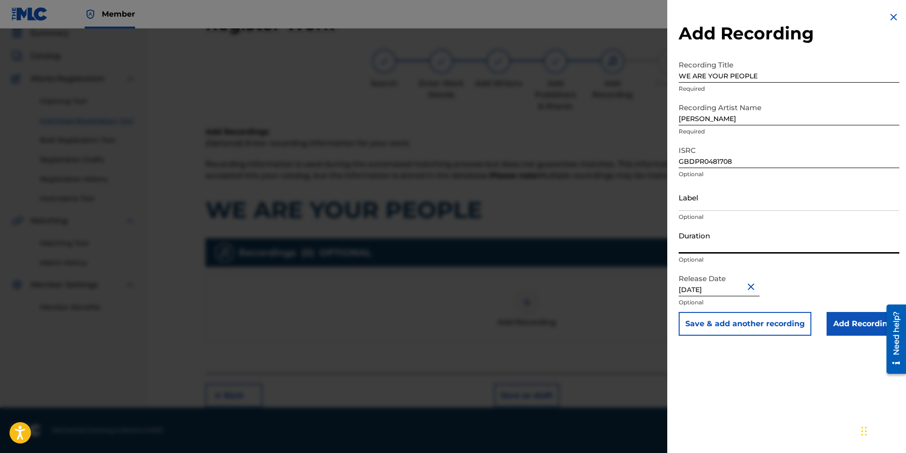
click at [601, 232] on input "Duration" at bounding box center [788, 240] width 221 height 27
click at [601, 282] on input "Add Recording" at bounding box center [862, 324] width 73 height 24
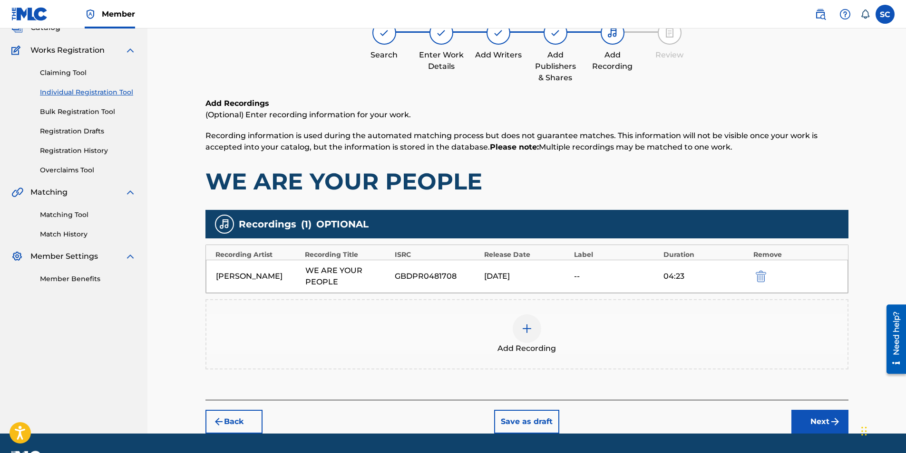
scroll to position [93, 0]
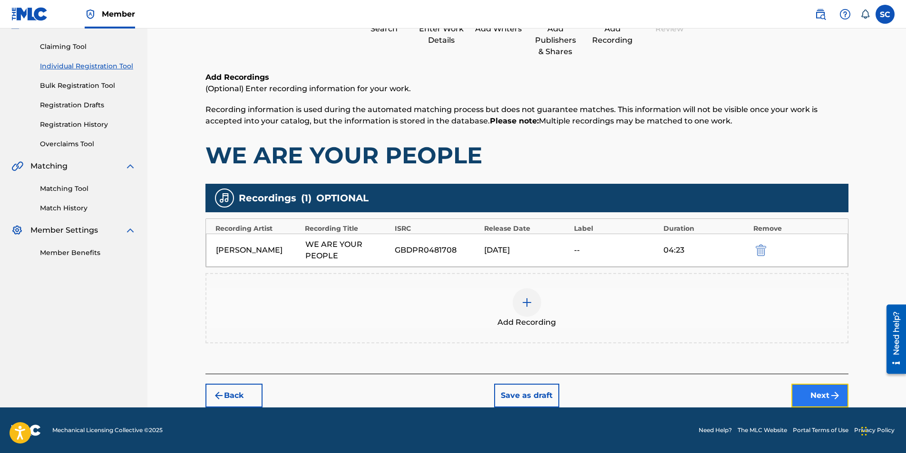
click at [601, 282] on button "Next" at bounding box center [819, 396] width 57 height 24
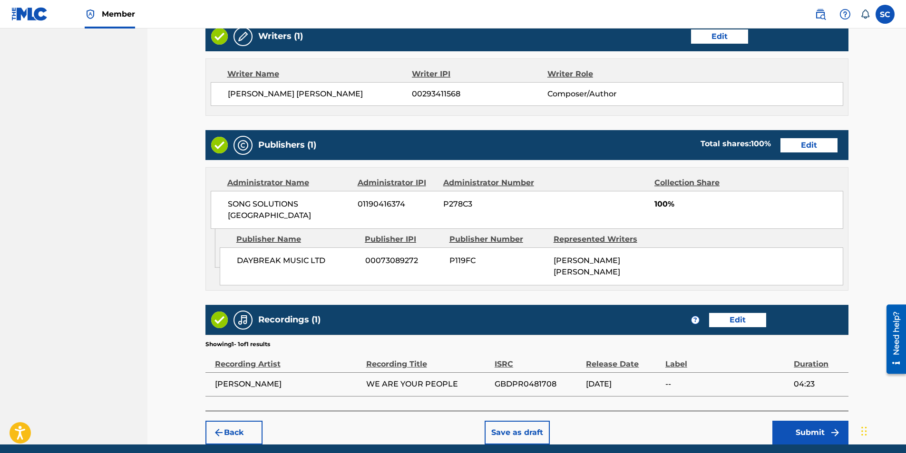
scroll to position [393, 0]
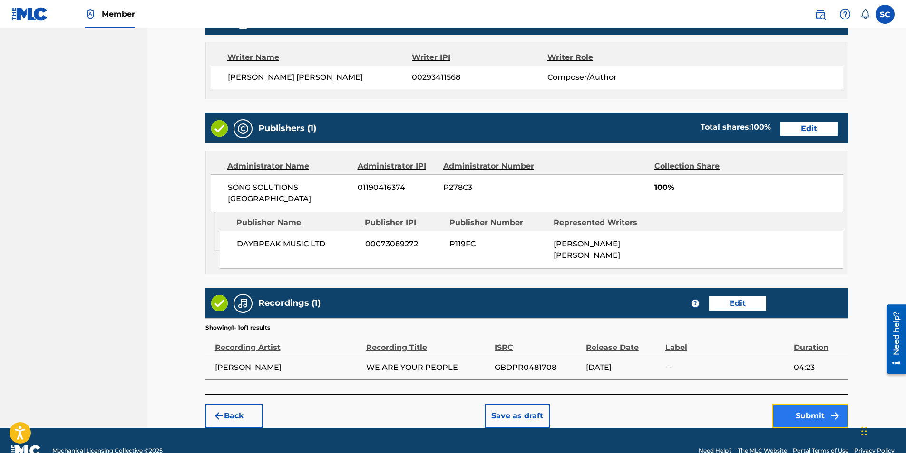
click at [601, 282] on button "Submit" at bounding box center [810, 417] width 76 height 24
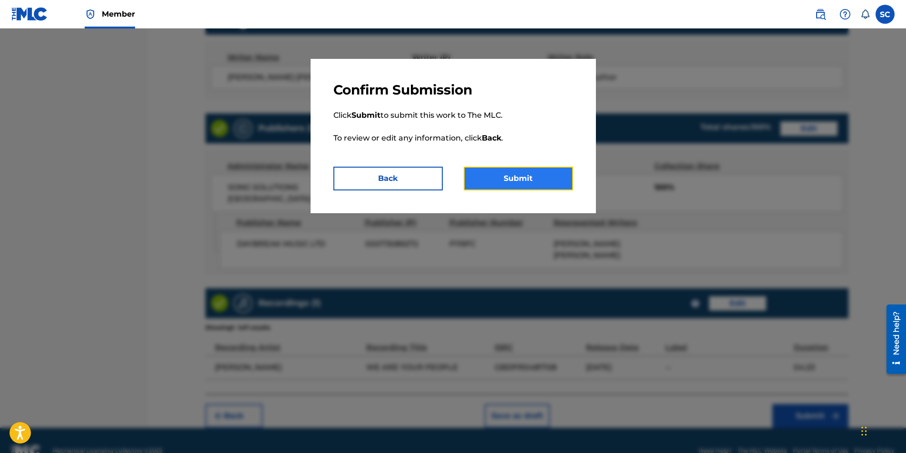
click at [536, 183] on button "Submit" at bounding box center [517, 179] width 109 height 24
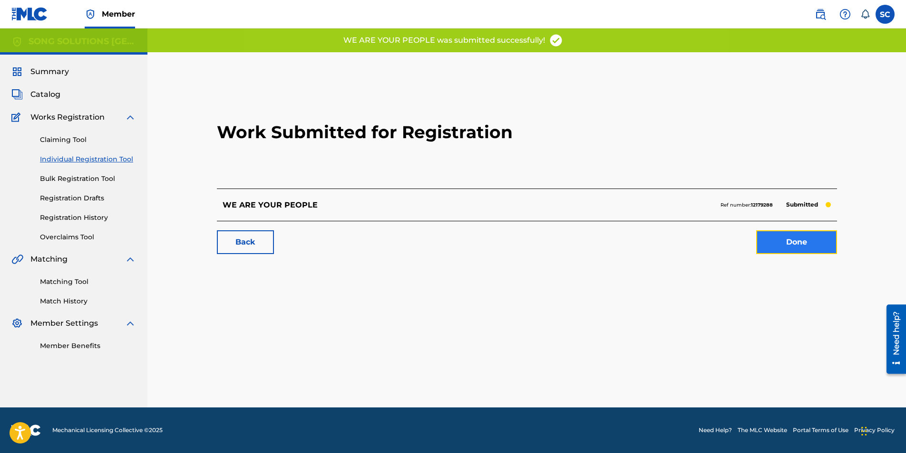
click at [601, 243] on link "Done" at bounding box center [796, 243] width 81 height 24
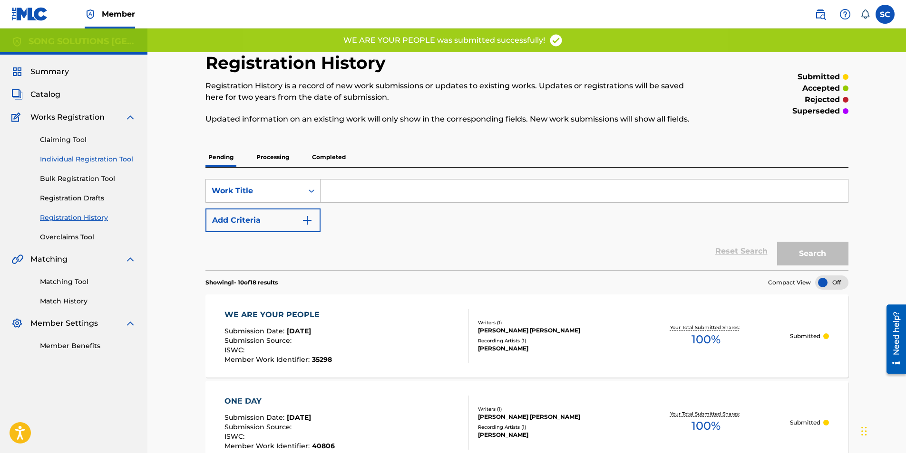
click at [85, 159] on link "Individual Registration Tool" at bounding box center [88, 159] width 96 height 10
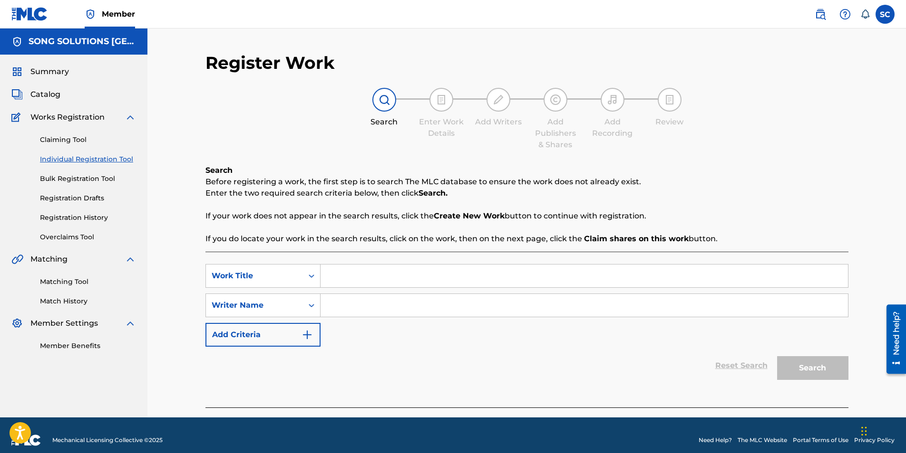
click at [413, 279] on input "Search Form" at bounding box center [583, 276] width 527 height 23
click at [363, 282] on input "Search Form" at bounding box center [583, 305] width 527 height 23
click at [601, 282] on button "Search" at bounding box center [812, 369] width 71 height 24
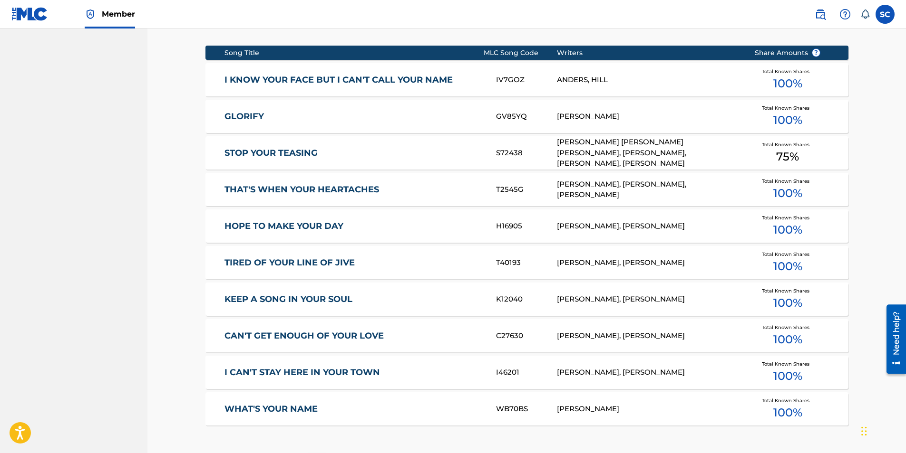
scroll to position [520, 0]
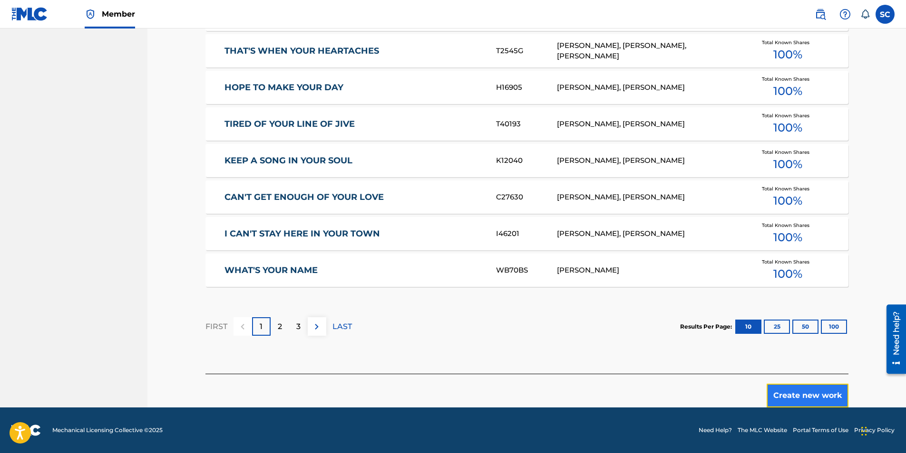
click at [601, 282] on button "Create new work" at bounding box center [807, 396] width 82 height 24
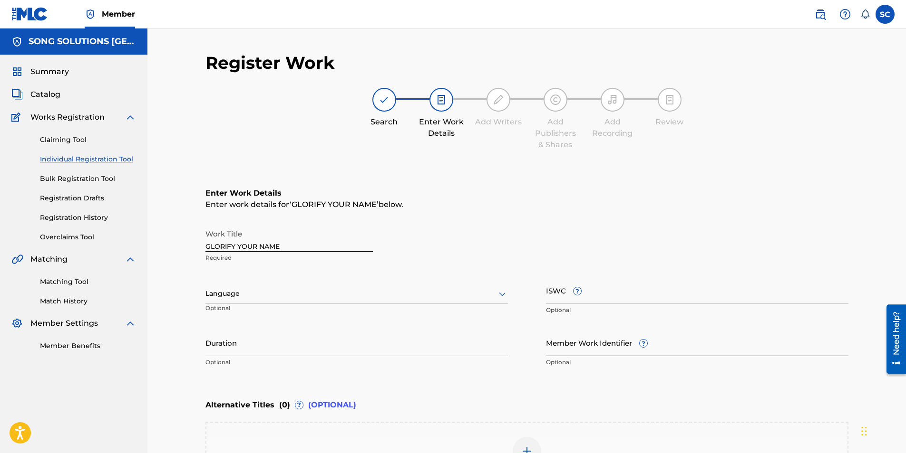
click at [567, 282] on input "Member Work Identifier ?" at bounding box center [697, 342] width 302 height 27
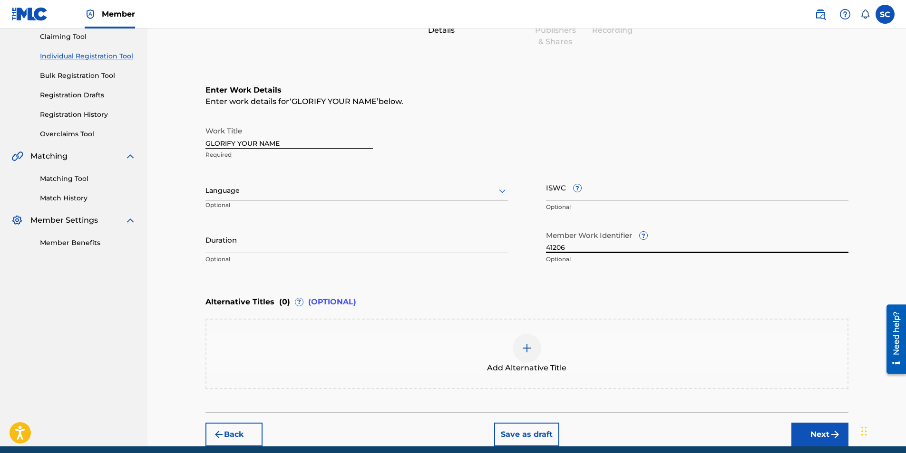
scroll to position [142, 0]
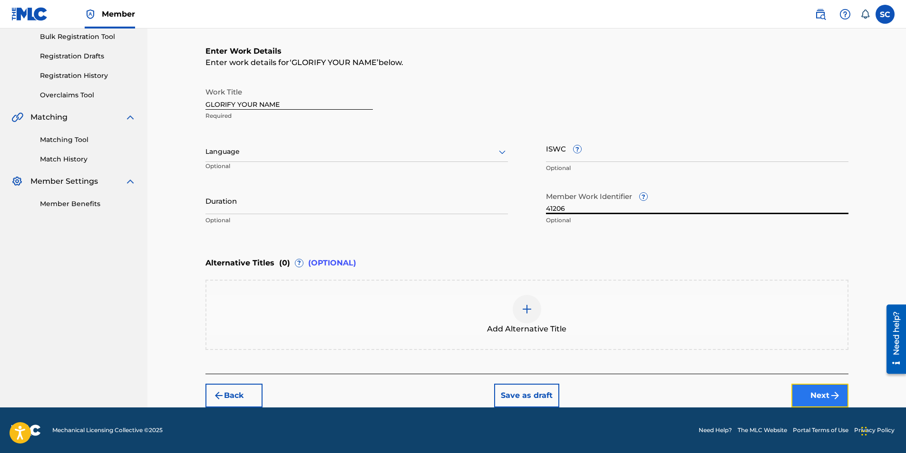
click at [601, 282] on button "Next" at bounding box center [819, 396] width 57 height 24
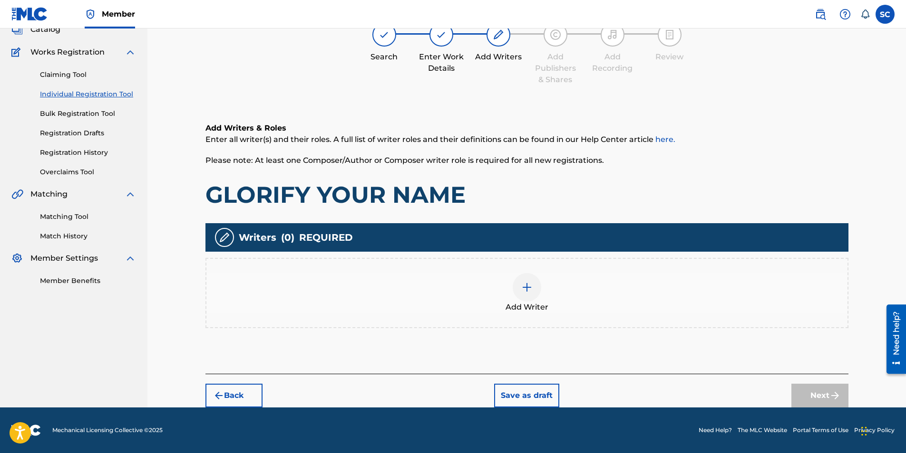
scroll to position [43, 0]
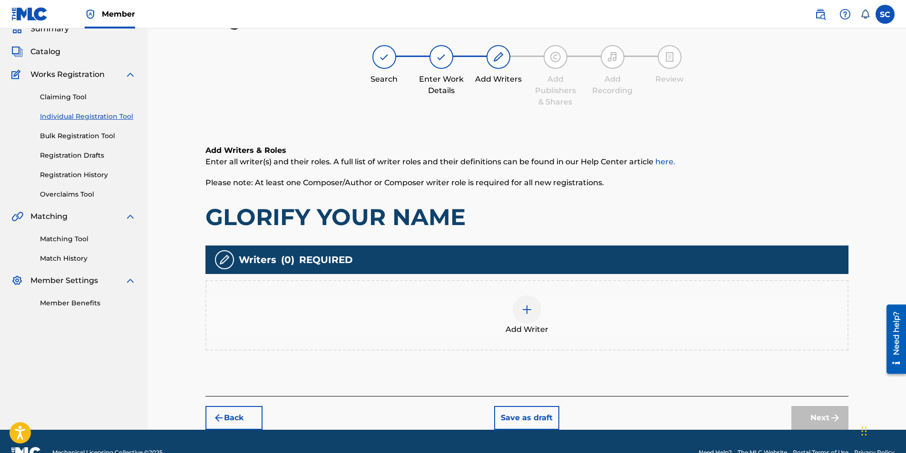
click at [525, 282] on img at bounding box center [526, 309] width 11 height 11
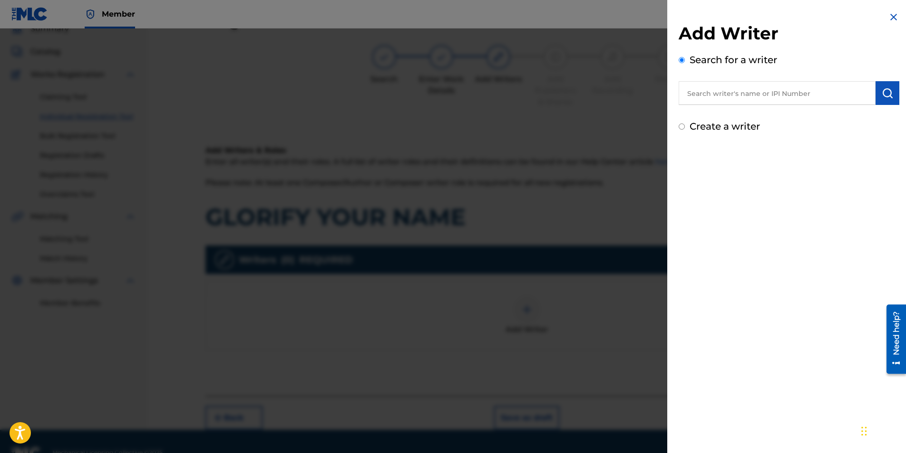
click at [601, 93] on input "text" at bounding box center [776, 93] width 197 height 24
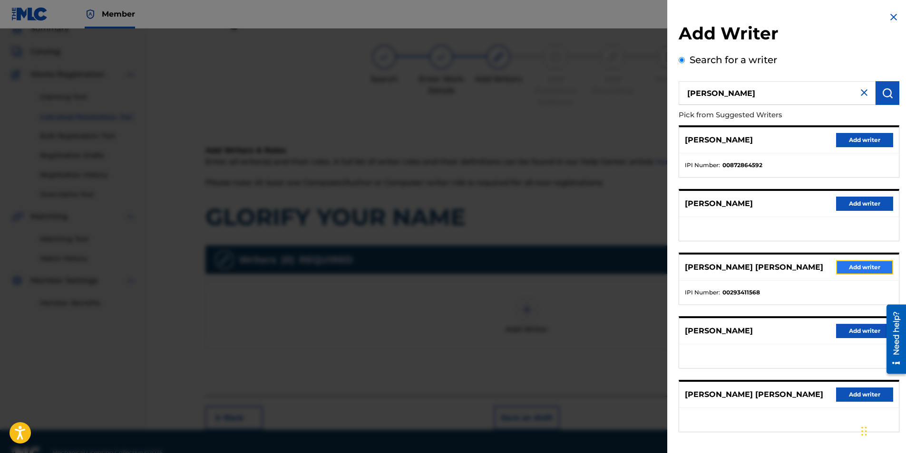
click at [601, 265] on button "Add writer" at bounding box center [864, 267] width 57 height 14
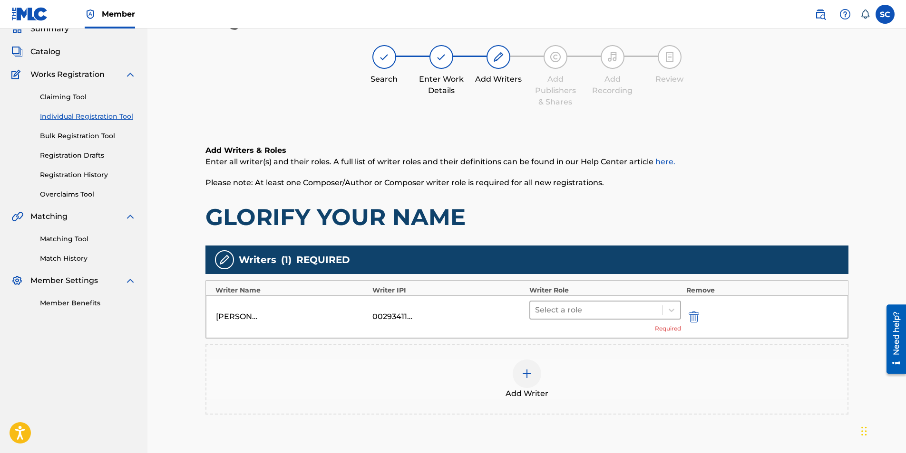
click at [601, 282] on div at bounding box center [596, 310] width 123 height 13
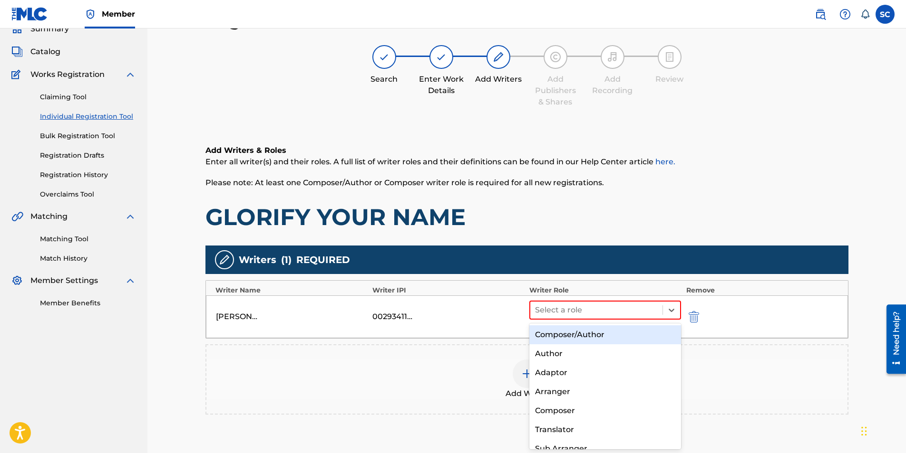
click at [601, 282] on div "Composer/Author" at bounding box center [605, 335] width 152 height 19
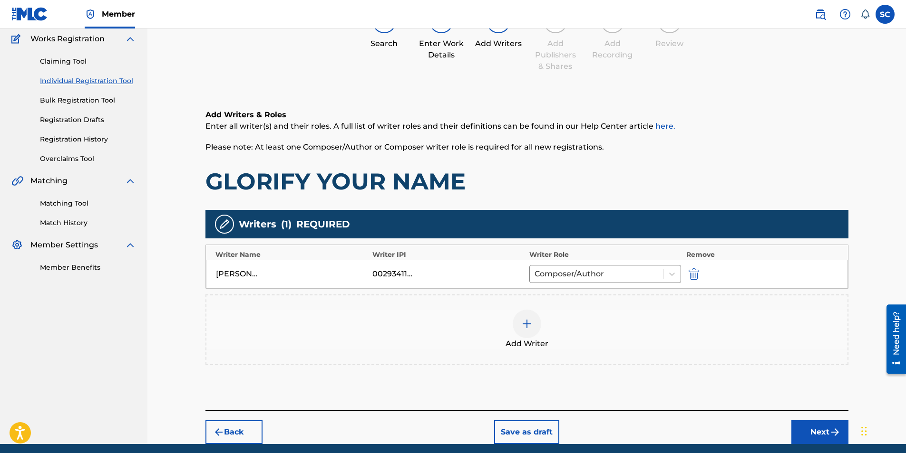
scroll to position [115, 0]
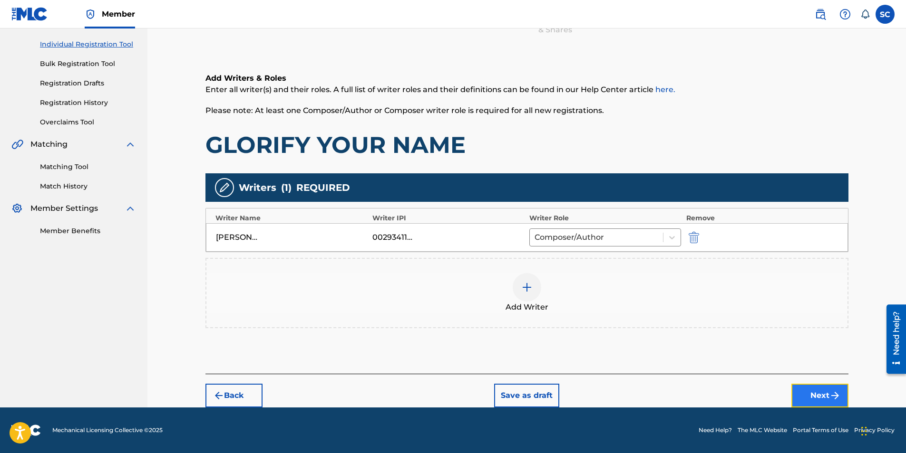
click at [601, 282] on button "Next" at bounding box center [819, 396] width 57 height 24
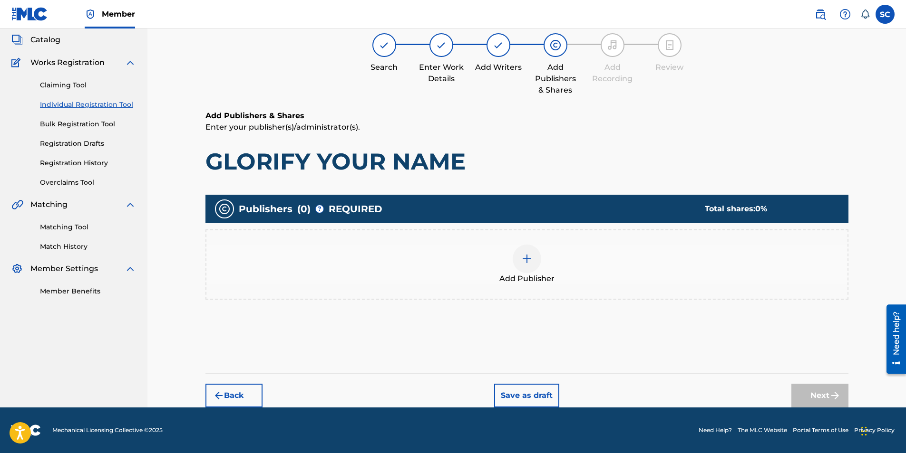
scroll to position [43, 0]
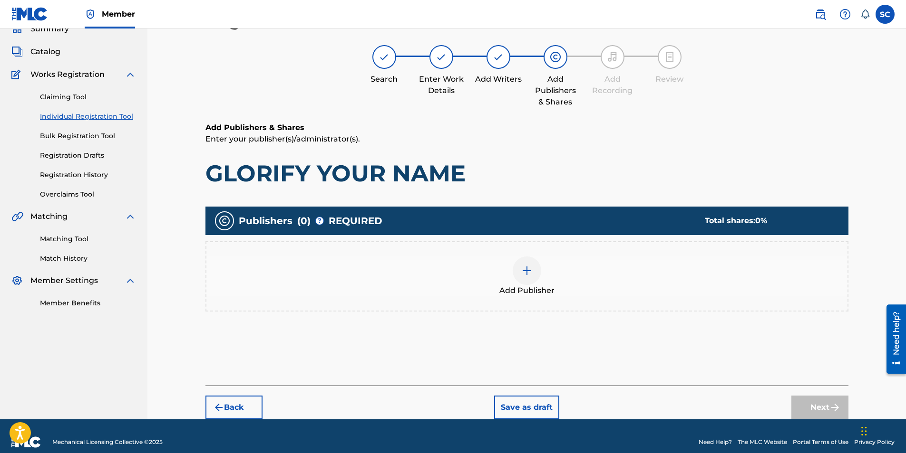
click at [523, 275] on img at bounding box center [526, 270] width 11 height 11
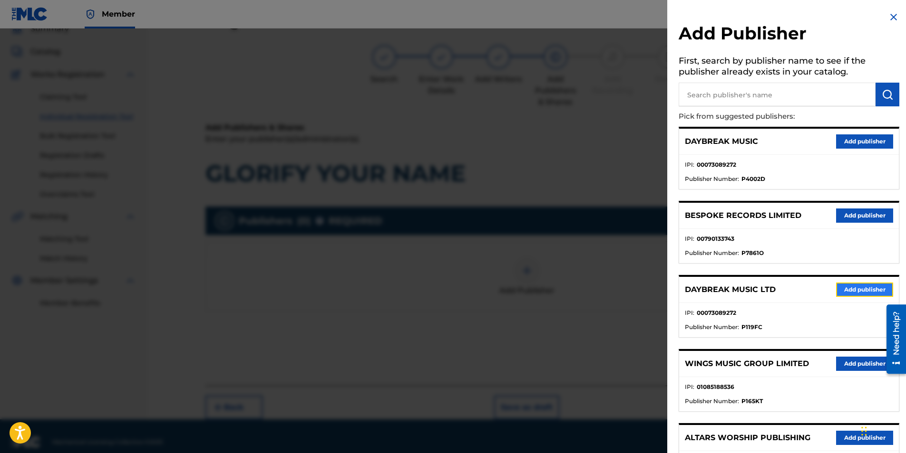
click at [601, 282] on button "Add publisher" at bounding box center [864, 290] width 57 height 14
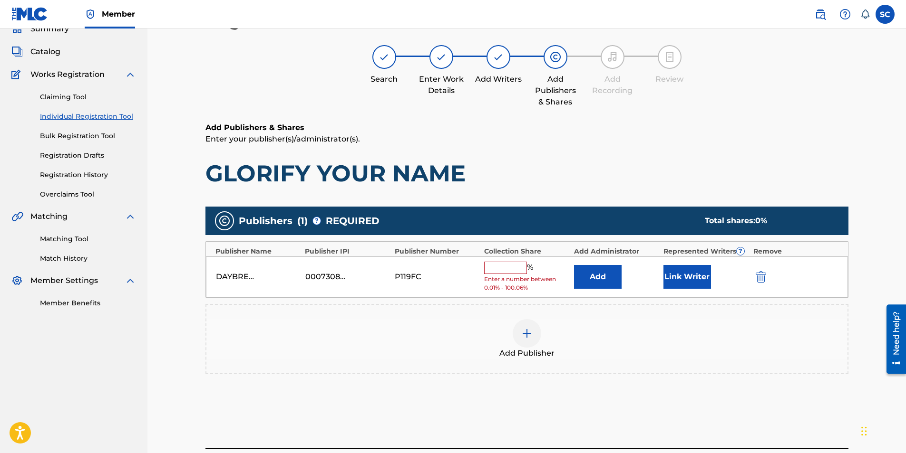
click at [498, 268] on input "text" at bounding box center [505, 268] width 43 height 12
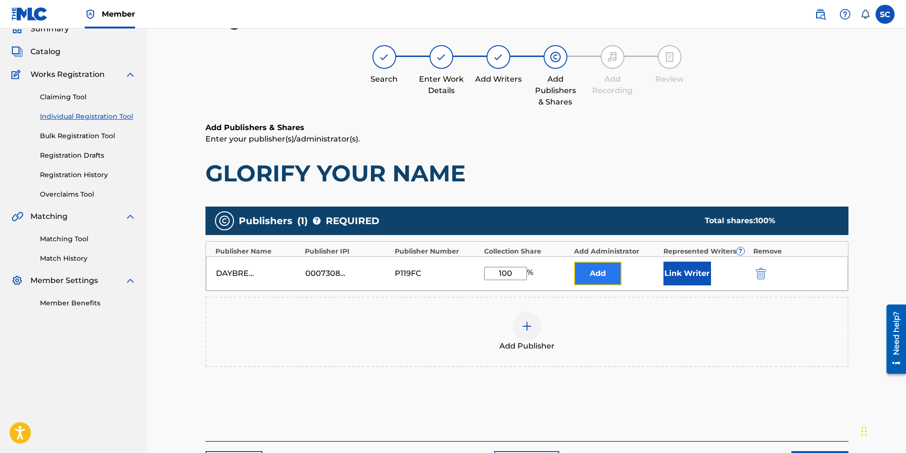
click at [600, 272] on button "Add" at bounding box center [598, 274] width 48 height 24
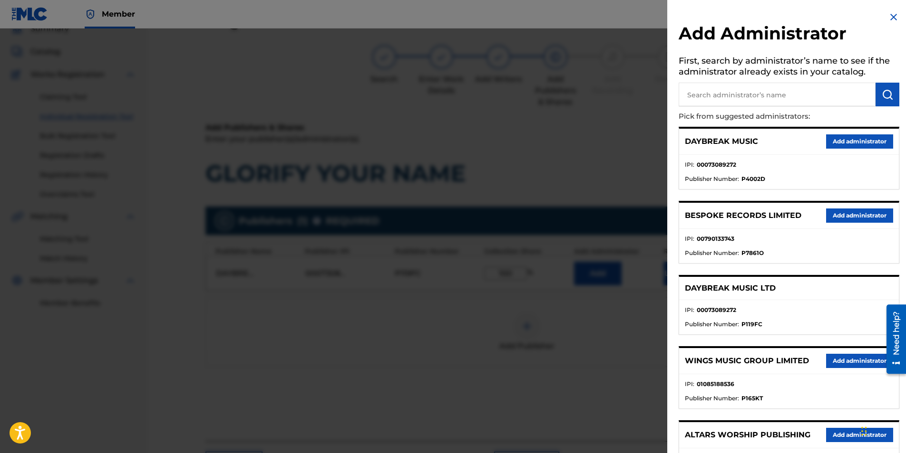
click at [601, 100] on input "text" at bounding box center [776, 95] width 197 height 24
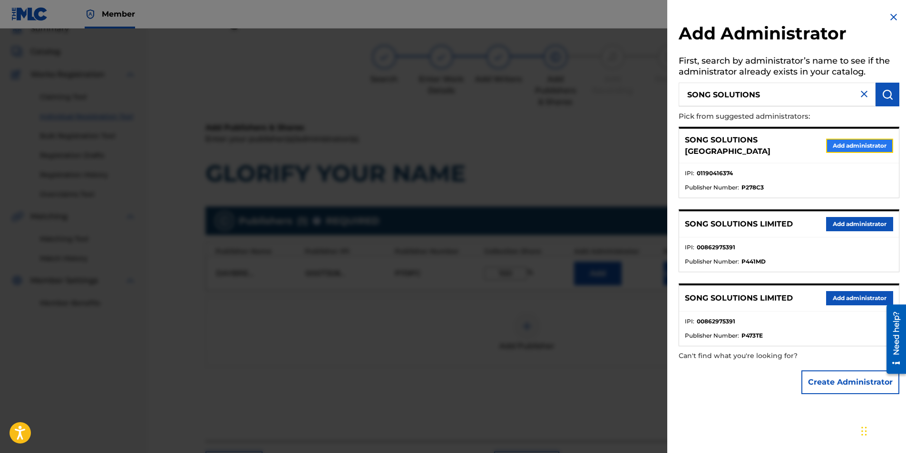
click at [601, 143] on button "Add administrator" at bounding box center [859, 146] width 67 height 14
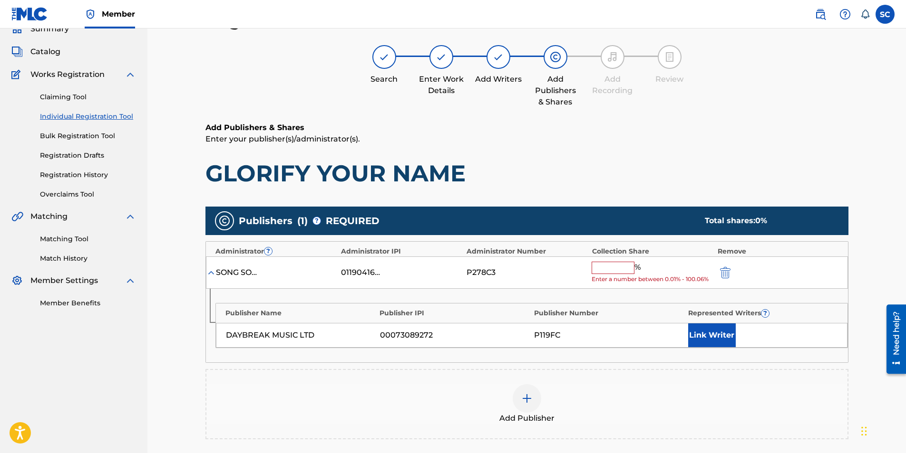
click at [601, 268] on input "text" at bounding box center [612, 268] width 43 height 12
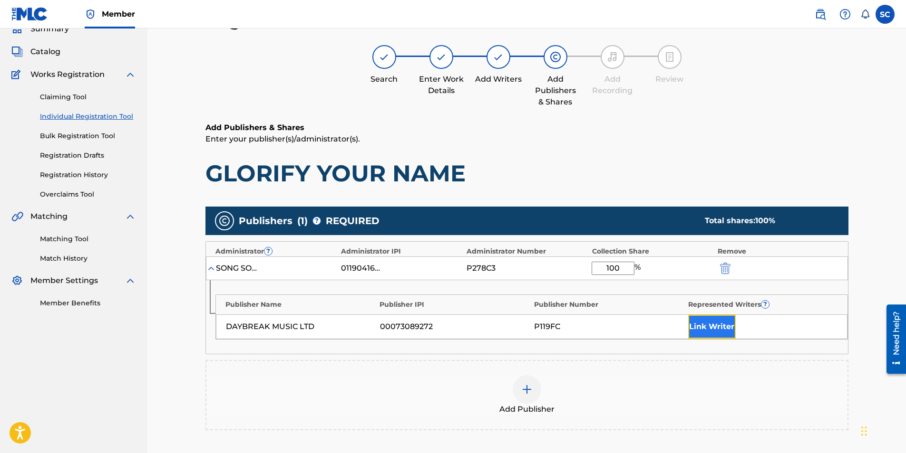
click at [601, 282] on button "Link Writer" at bounding box center [712, 327] width 48 height 24
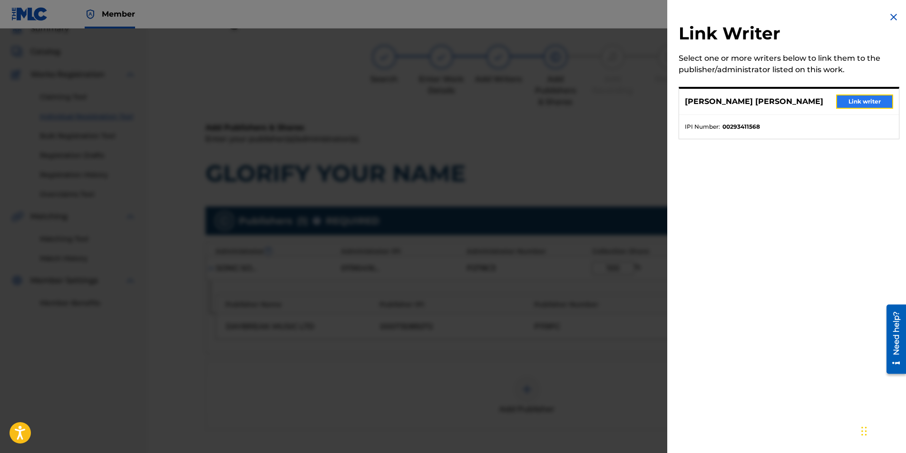
drag, startPoint x: 854, startPoint y: 101, endPoint x: 587, endPoint y: 230, distance: 296.4
click at [601, 102] on button "Link writer" at bounding box center [864, 102] width 57 height 14
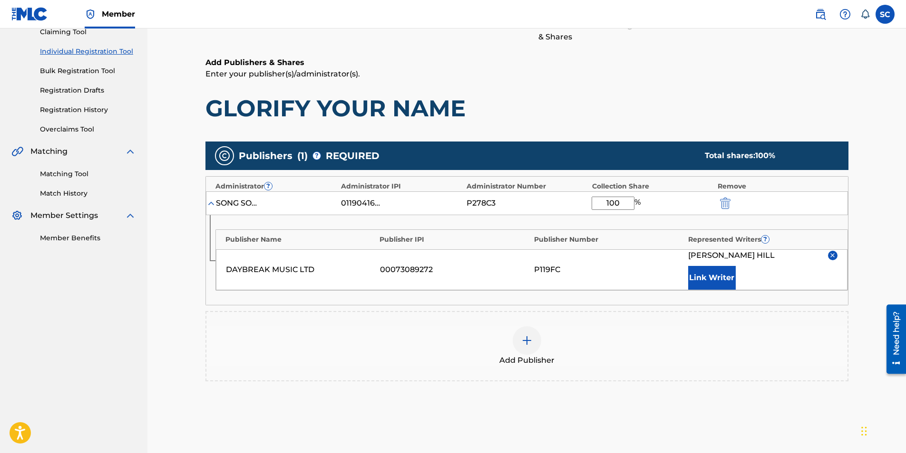
scroll to position [190, 0]
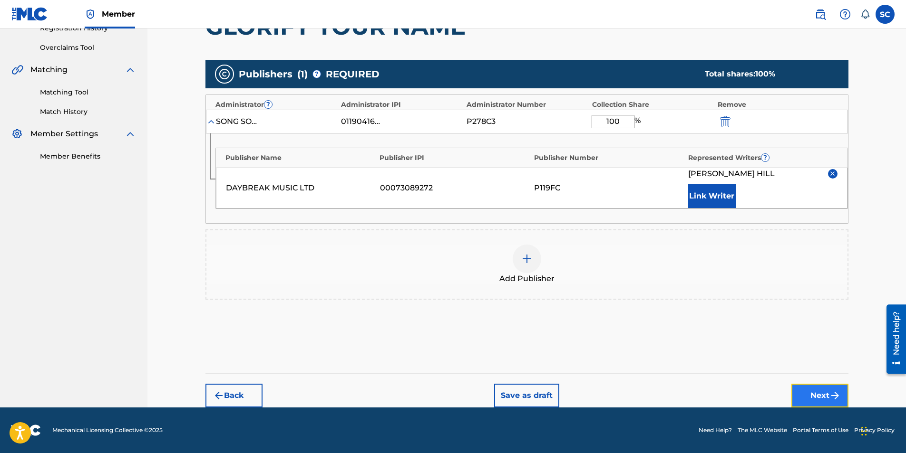
click at [601, 282] on button "Next" at bounding box center [819, 396] width 57 height 24
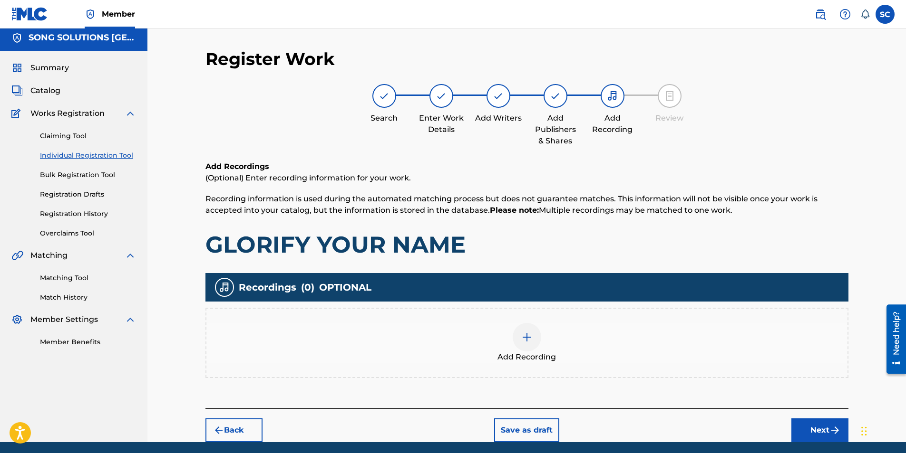
scroll to position [39, 0]
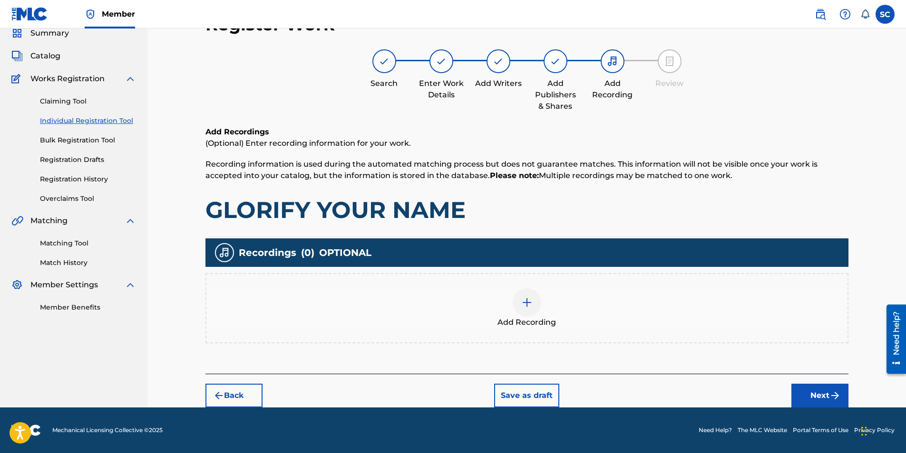
click at [529, 282] on img at bounding box center [526, 302] width 11 height 11
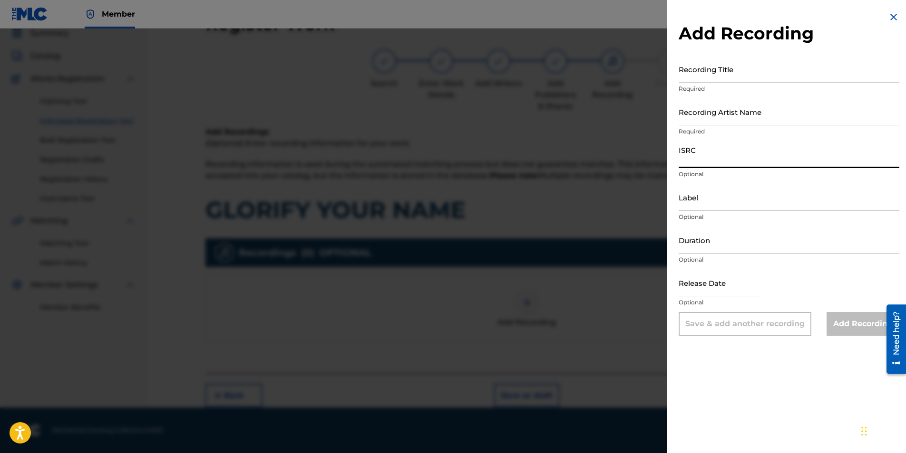
click at [601, 158] on input "ISRC" at bounding box center [788, 154] width 221 height 27
paste input "GBDPR0481709"
click at [601, 72] on input "Recording Title" at bounding box center [788, 69] width 221 height 27
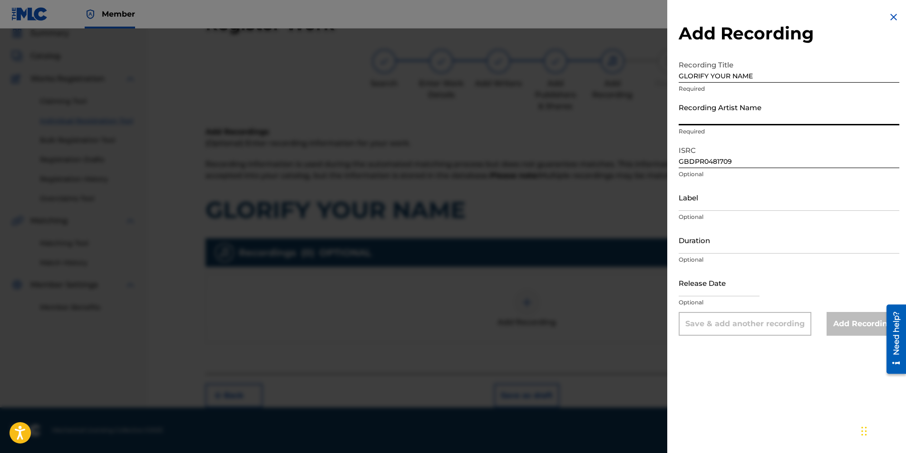
click at [601, 112] on input "Recording Artist Name" at bounding box center [788, 111] width 221 height 27
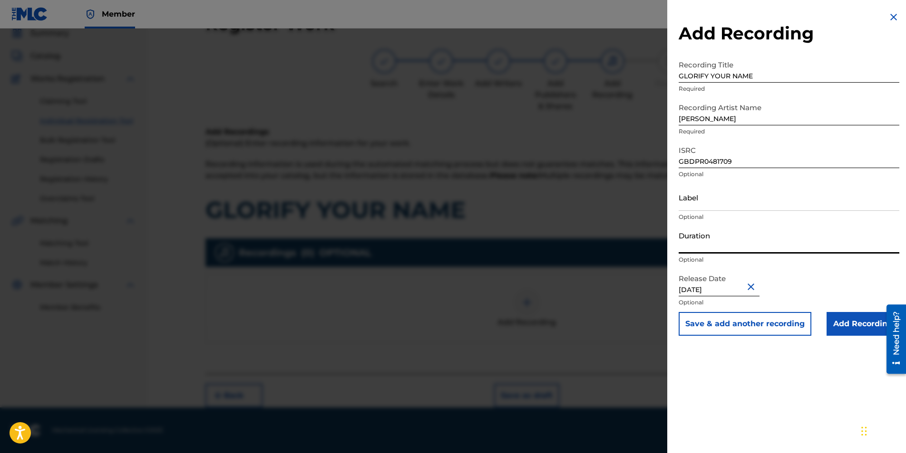
click at [601, 235] on input "Duration" at bounding box center [788, 240] width 221 height 27
click at [601, 282] on input "Add Recording" at bounding box center [862, 324] width 73 height 24
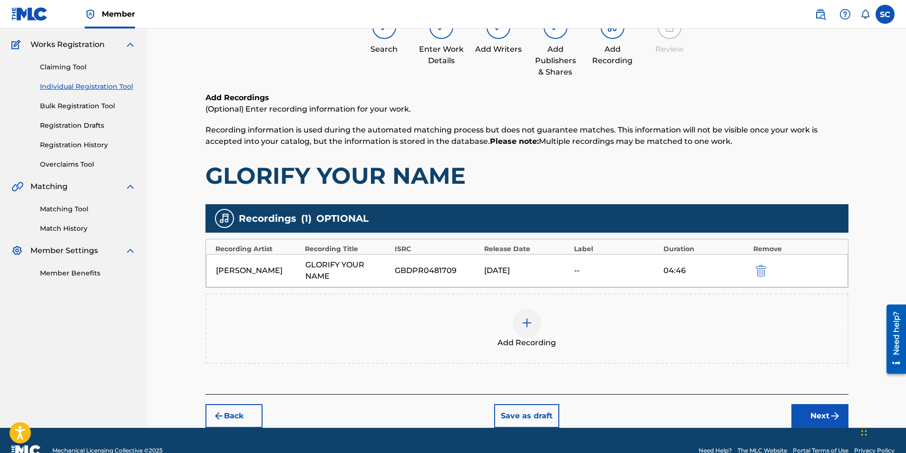
scroll to position [93, 0]
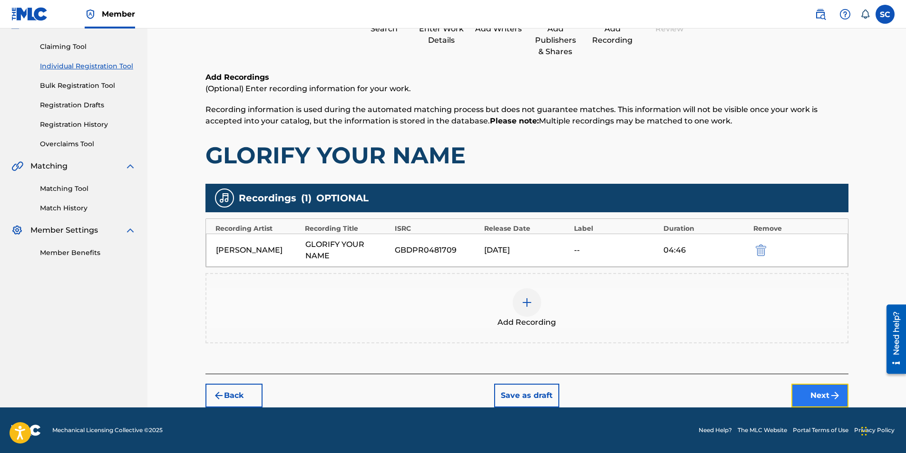
click at [601, 282] on button "Next" at bounding box center [819, 396] width 57 height 24
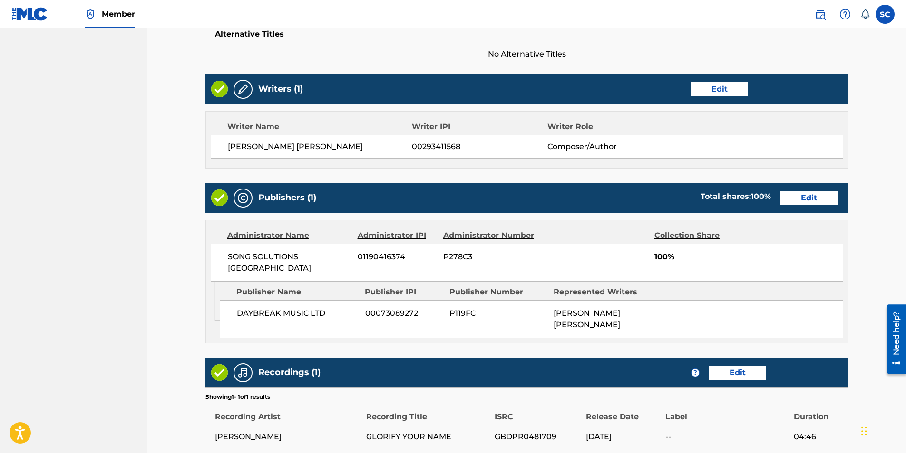
scroll to position [393, 0]
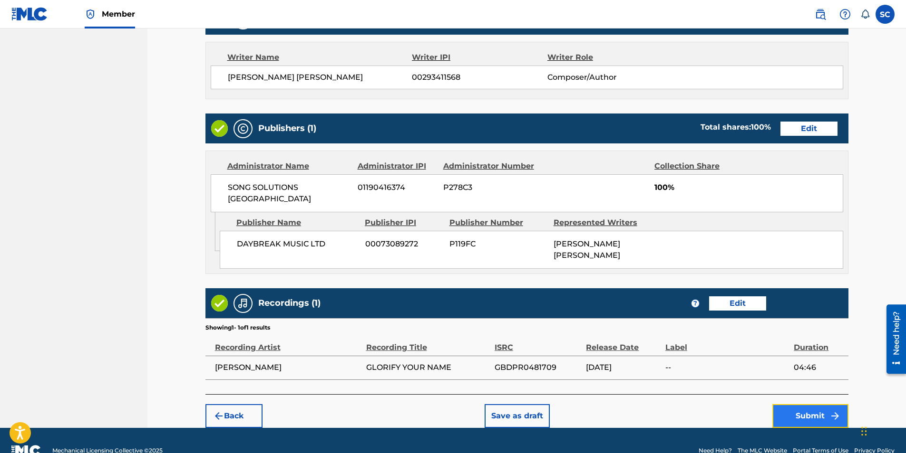
click at [601, 282] on button "Submit" at bounding box center [810, 417] width 76 height 24
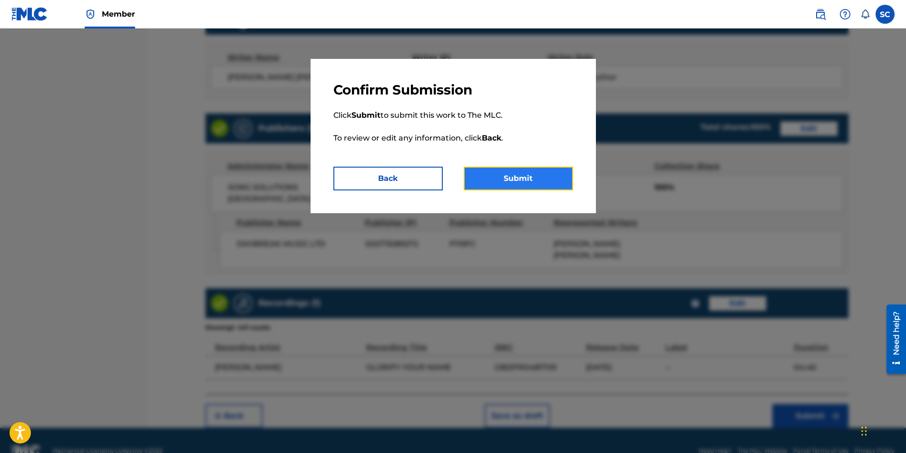
click at [518, 178] on button "Submit" at bounding box center [517, 179] width 109 height 24
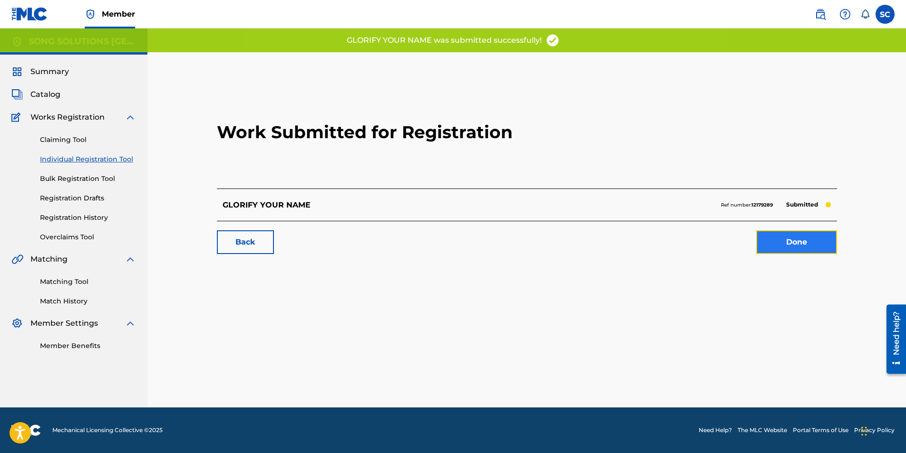
click at [601, 242] on link "Done" at bounding box center [796, 243] width 81 height 24
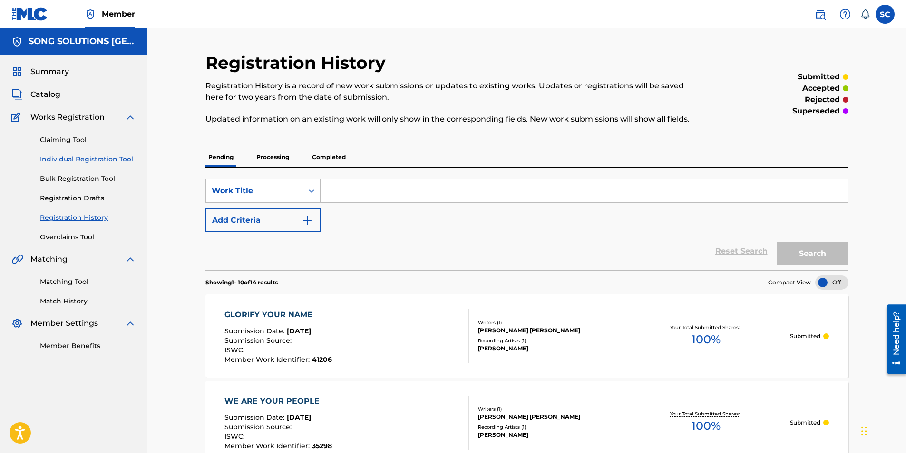
click at [76, 156] on link "Individual Registration Tool" at bounding box center [88, 159] width 96 height 10
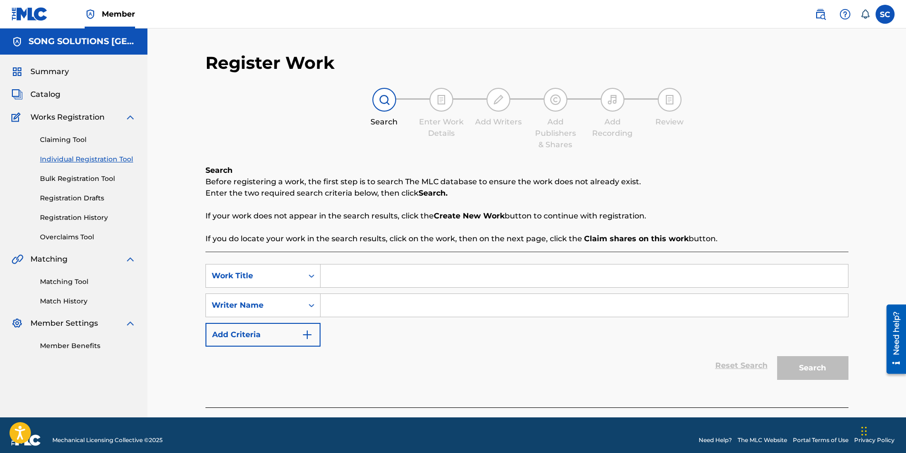
click at [392, 272] on input "Search Form" at bounding box center [583, 276] width 527 height 23
click at [378, 282] on input "Search Form" at bounding box center [583, 305] width 527 height 23
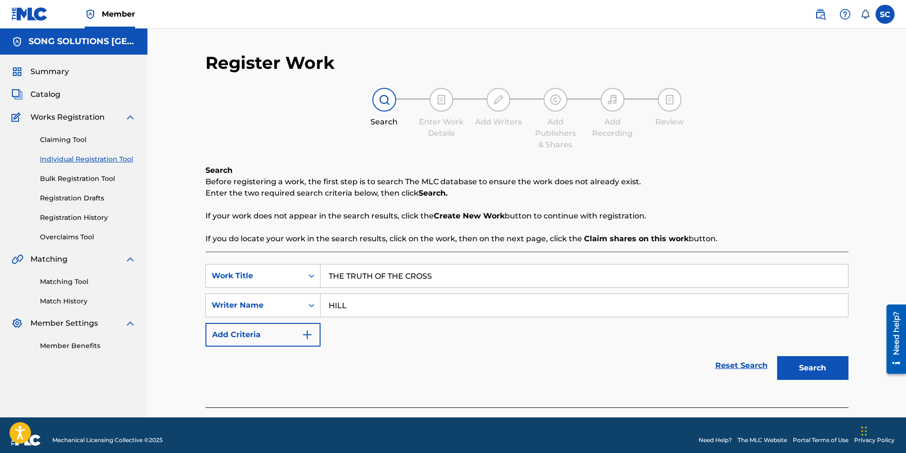
click at [601, 282] on button "Search" at bounding box center [812, 369] width 71 height 24
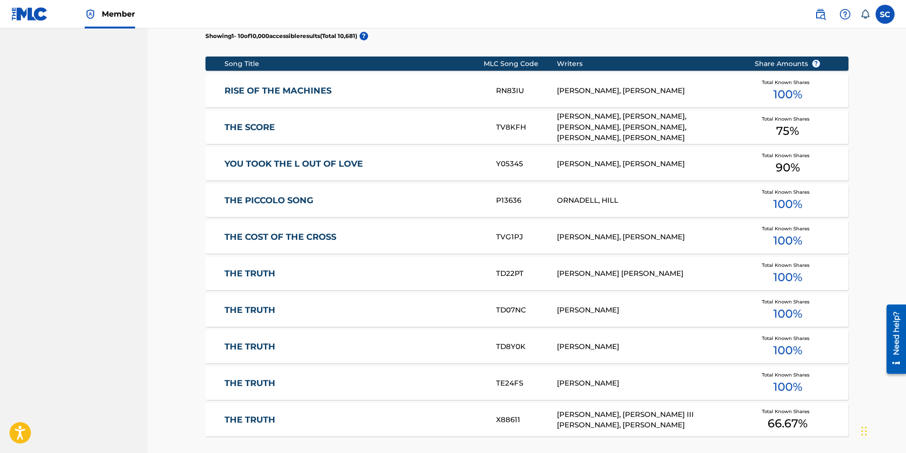
scroll to position [520, 0]
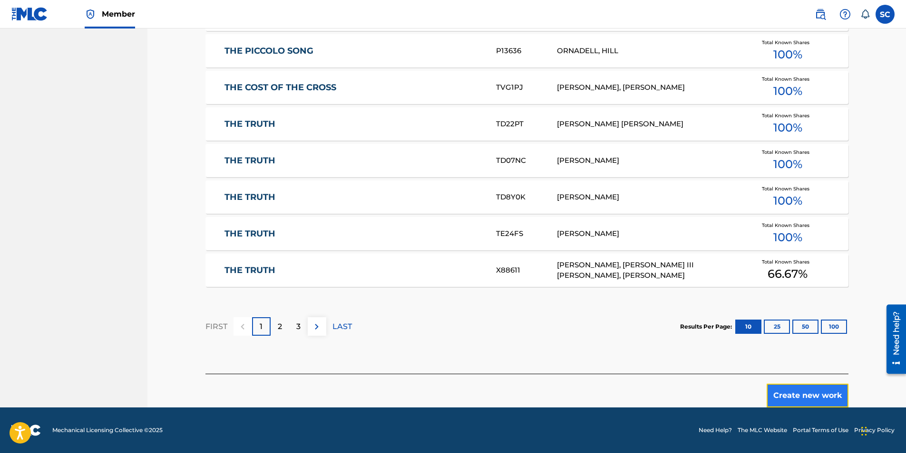
click at [601, 282] on button "Create new work" at bounding box center [807, 396] width 82 height 24
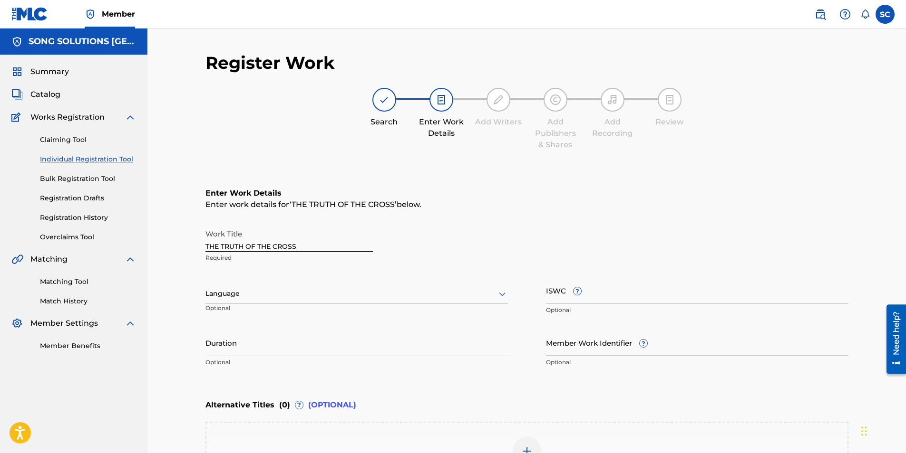
click at [584, 282] on input "Member Work Identifier ?" at bounding box center [697, 342] width 302 height 27
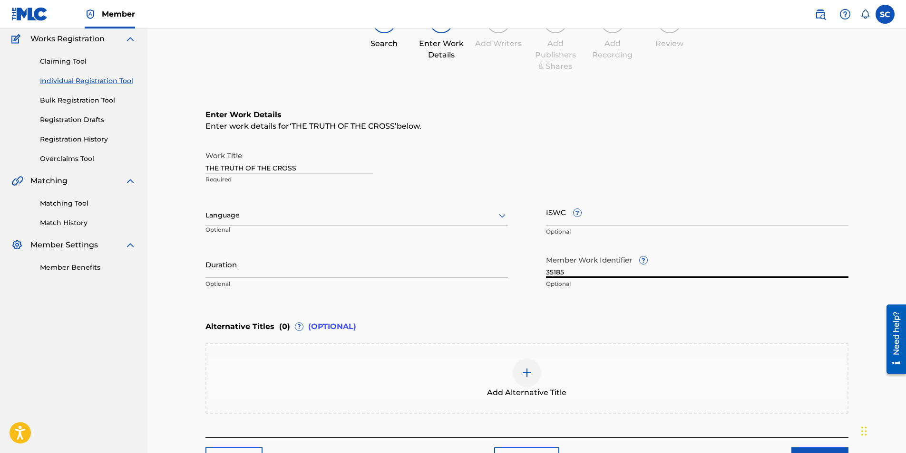
scroll to position [142, 0]
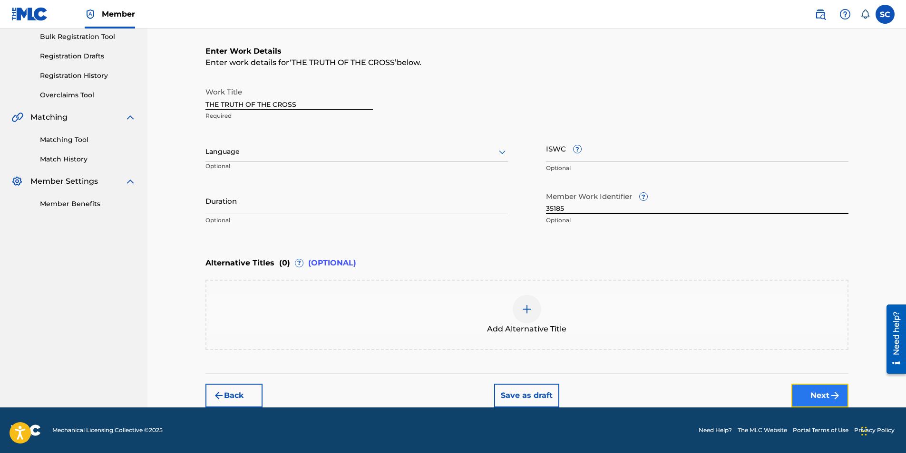
click at [601, 282] on button "Next" at bounding box center [819, 396] width 57 height 24
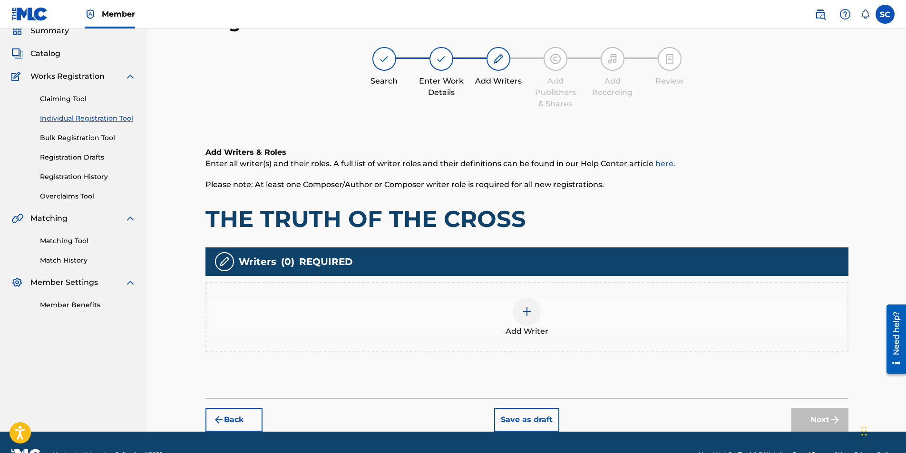
scroll to position [43, 0]
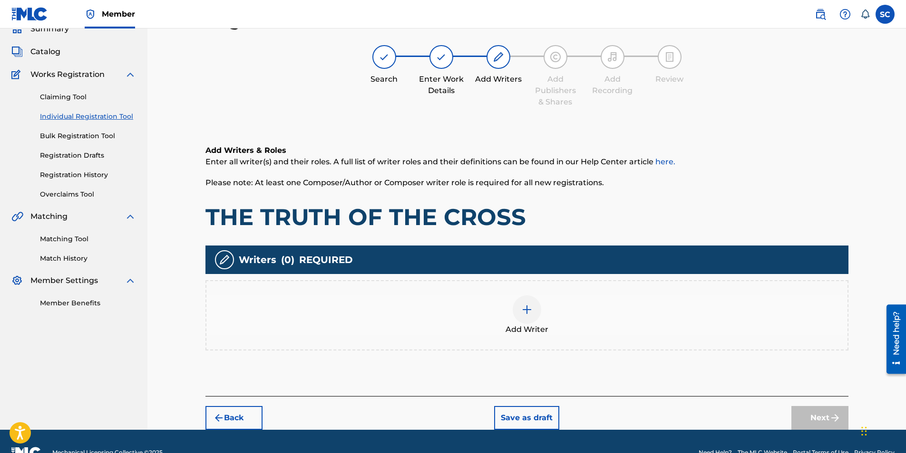
click at [524, 282] on img at bounding box center [526, 309] width 11 height 11
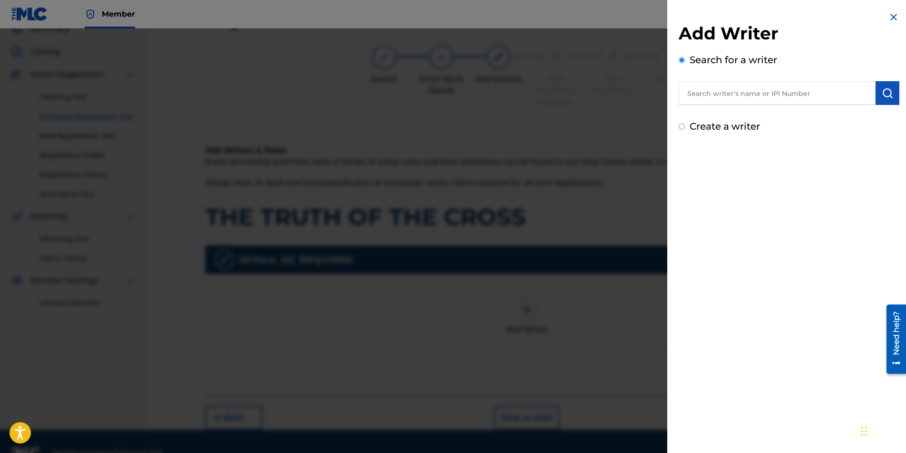
click at [601, 96] on input "text" at bounding box center [776, 93] width 197 height 24
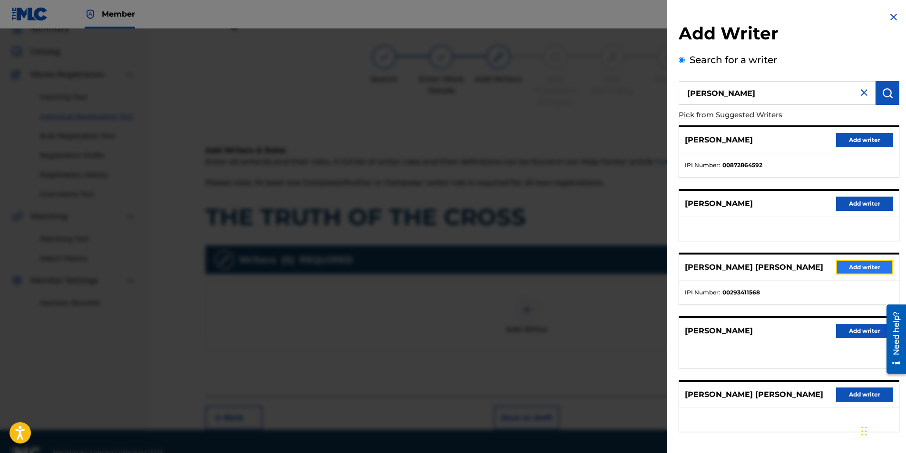
click at [601, 267] on button "Add writer" at bounding box center [864, 267] width 57 height 14
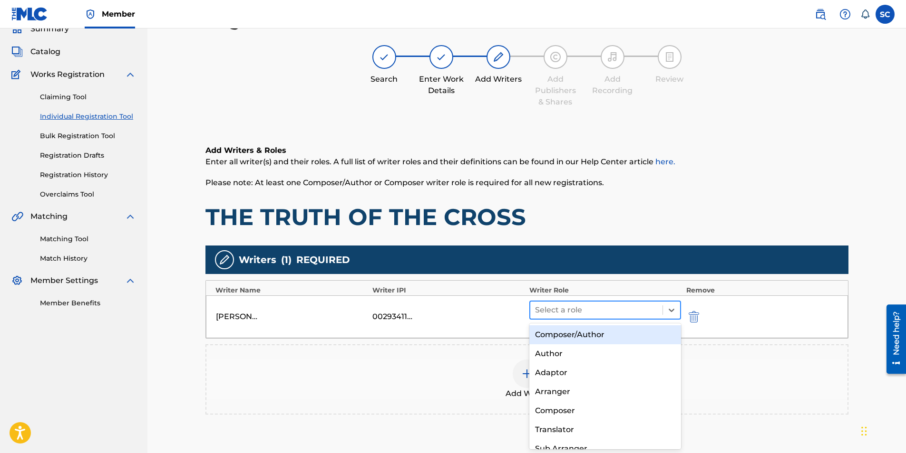
click at [544, 282] on div at bounding box center [596, 310] width 123 height 13
click at [559, 282] on div "Composer/Author" at bounding box center [605, 335] width 152 height 19
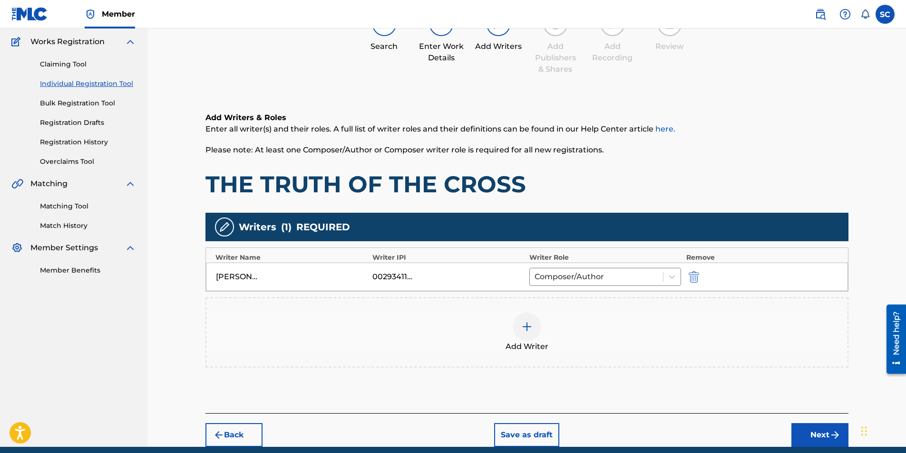
scroll to position [115, 0]
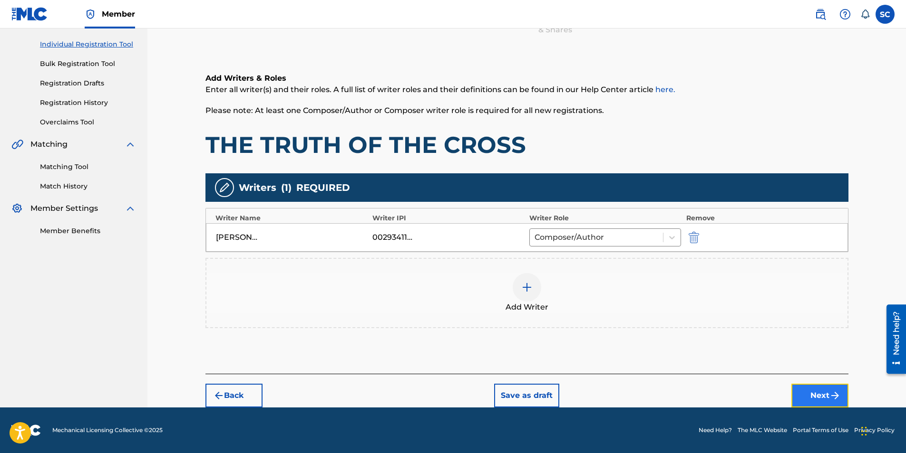
click at [601, 282] on button "Next" at bounding box center [819, 396] width 57 height 24
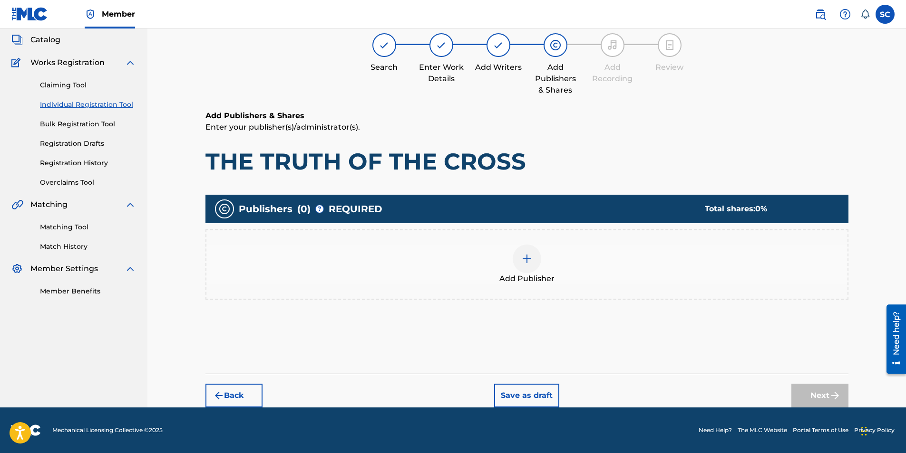
scroll to position [43, 0]
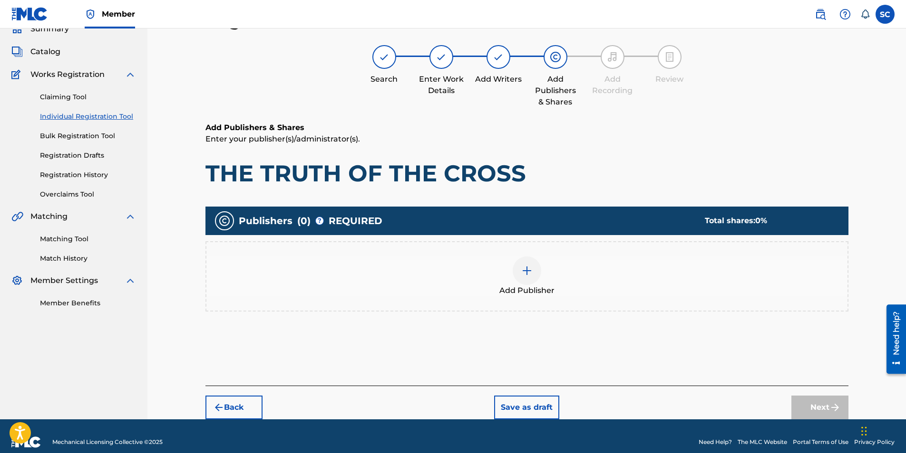
click at [527, 271] on img at bounding box center [526, 270] width 11 height 11
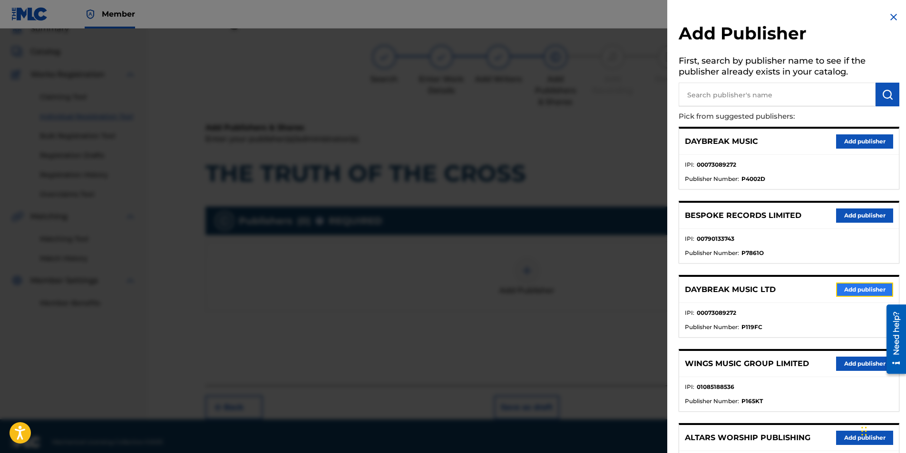
click at [601, 282] on button "Add publisher" at bounding box center [864, 290] width 57 height 14
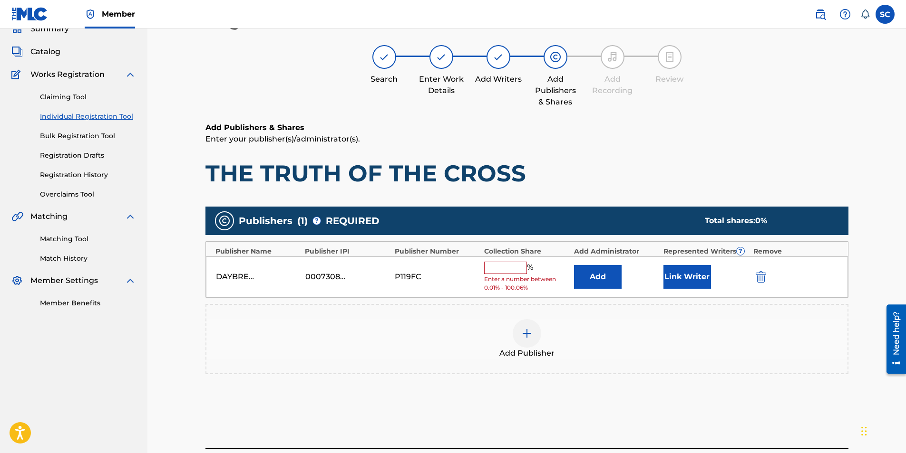
click at [492, 270] on input "text" at bounding box center [505, 268] width 43 height 12
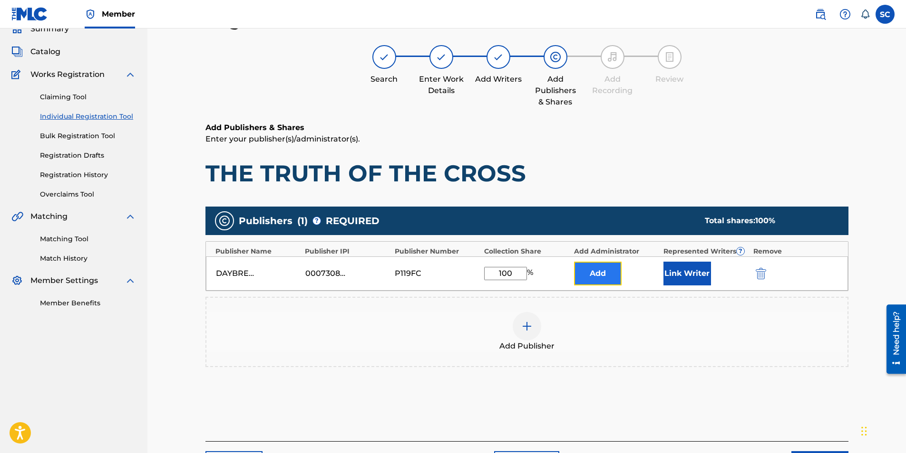
click at [601, 275] on button "Add" at bounding box center [598, 274] width 48 height 24
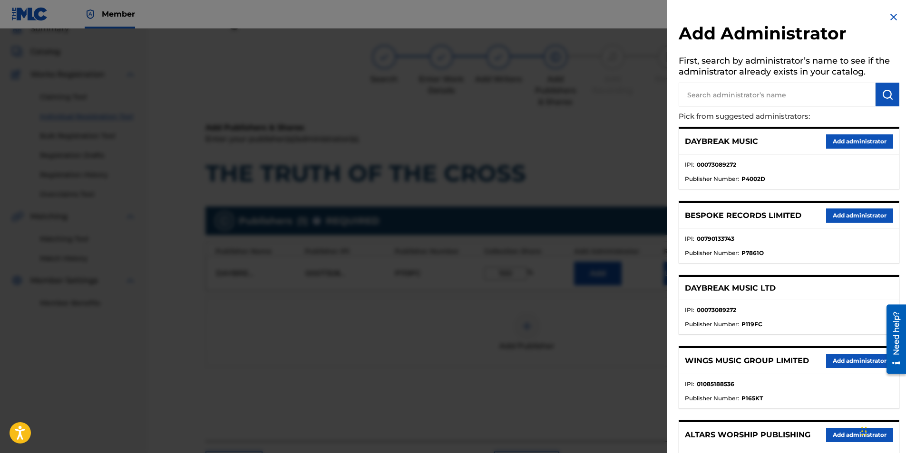
click at [601, 90] on input "text" at bounding box center [776, 95] width 197 height 24
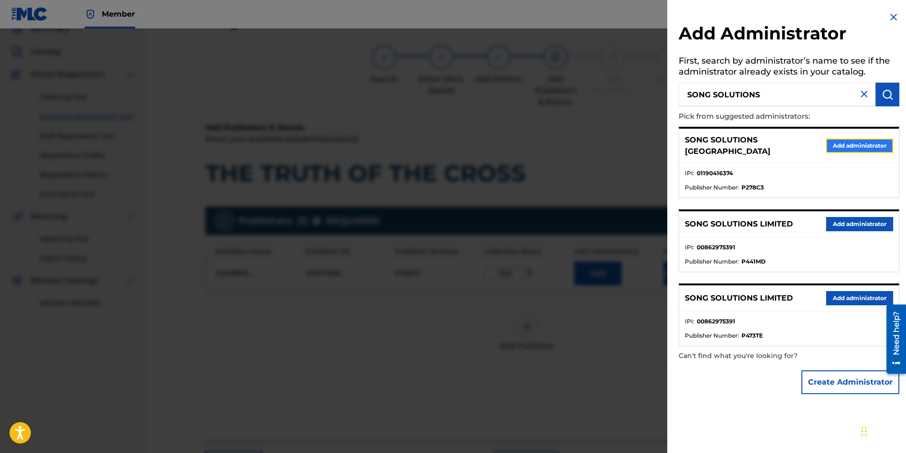
click at [601, 140] on button "Add administrator" at bounding box center [859, 146] width 67 height 14
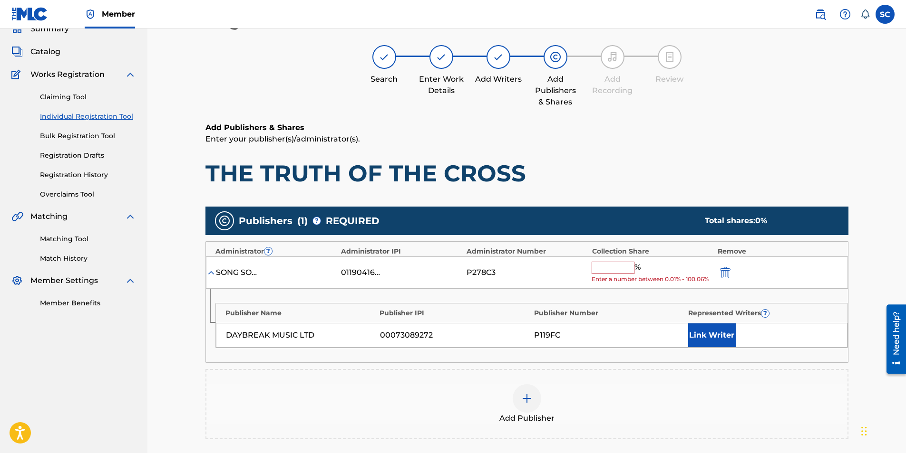
click at [601, 267] on input "text" at bounding box center [612, 268] width 43 height 12
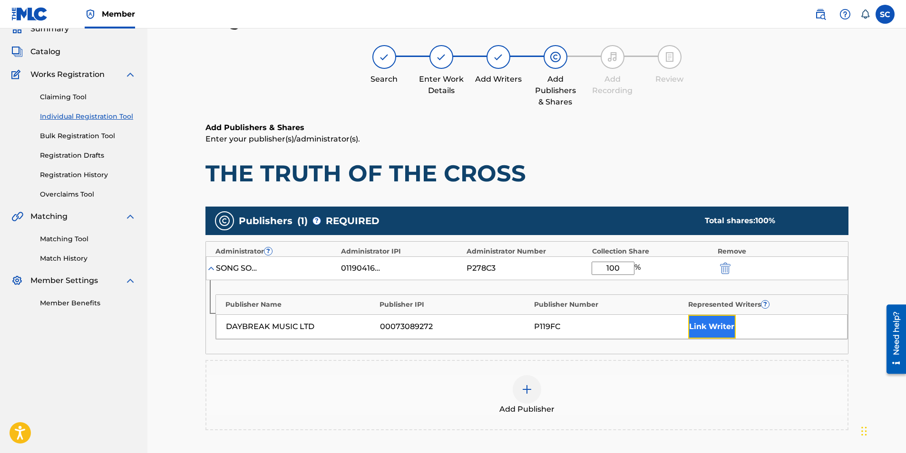
click at [601, 282] on button "Link Writer" at bounding box center [712, 327] width 48 height 24
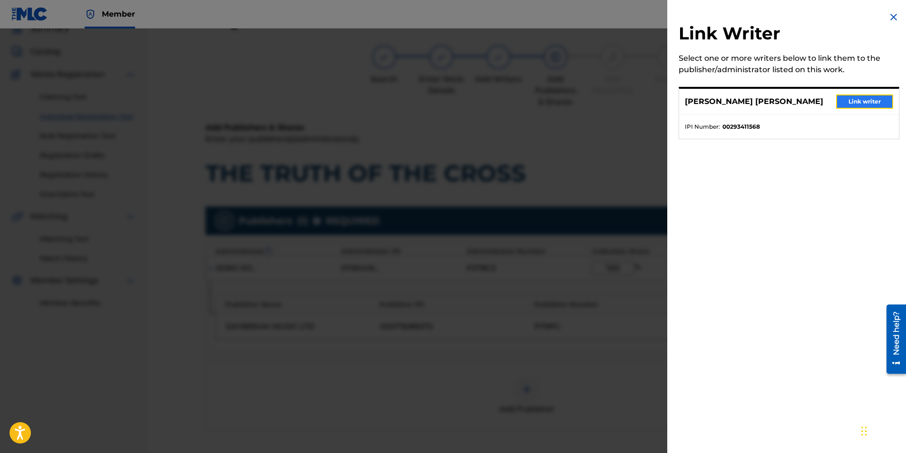
click at [601, 99] on button "Link writer" at bounding box center [864, 102] width 57 height 14
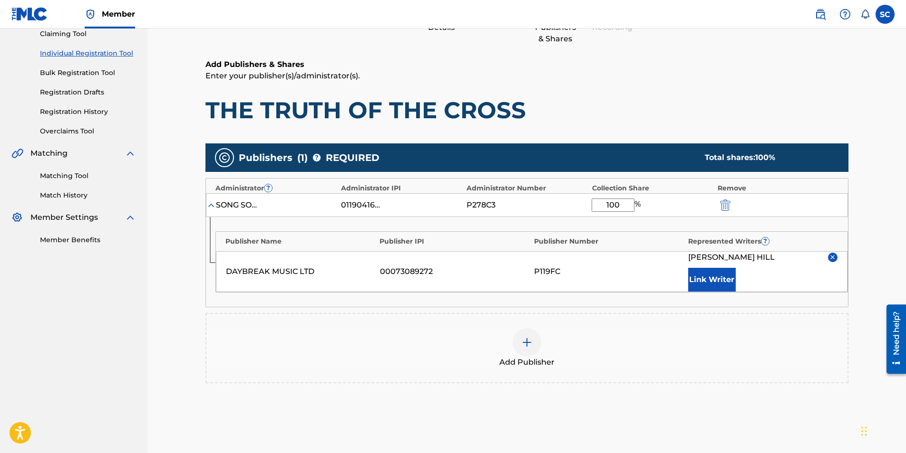
scroll to position [190, 0]
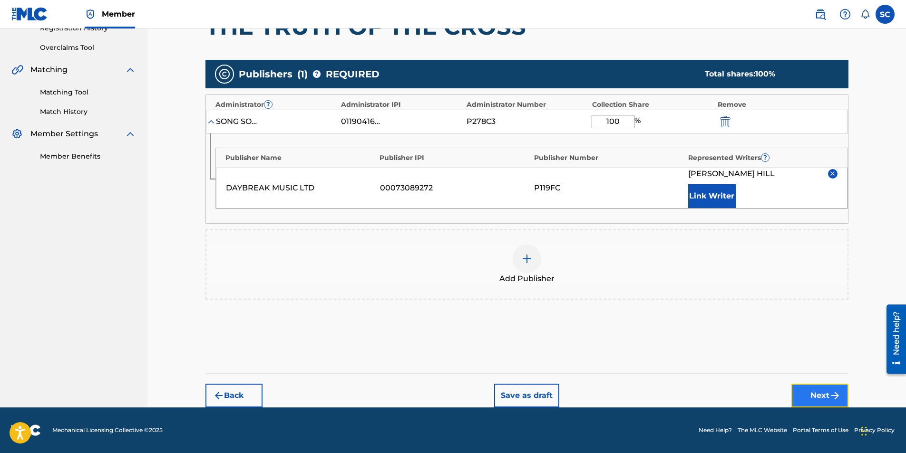
click at [601, 282] on button "Next" at bounding box center [819, 396] width 57 height 24
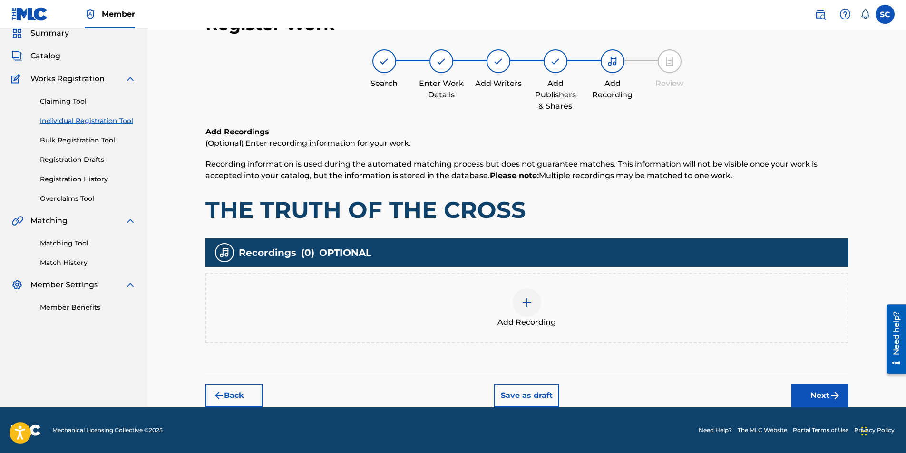
scroll to position [39, 0]
click at [522, 282] on img at bounding box center [526, 302] width 11 height 11
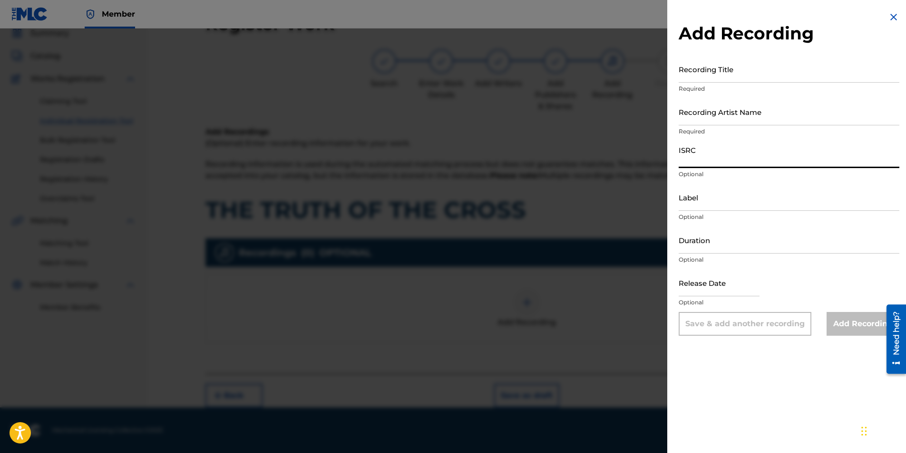
click at [601, 158] on input "ISRC" at bounding box center [788, 154] width 221 height 27
paste input "GBDPR0481710"
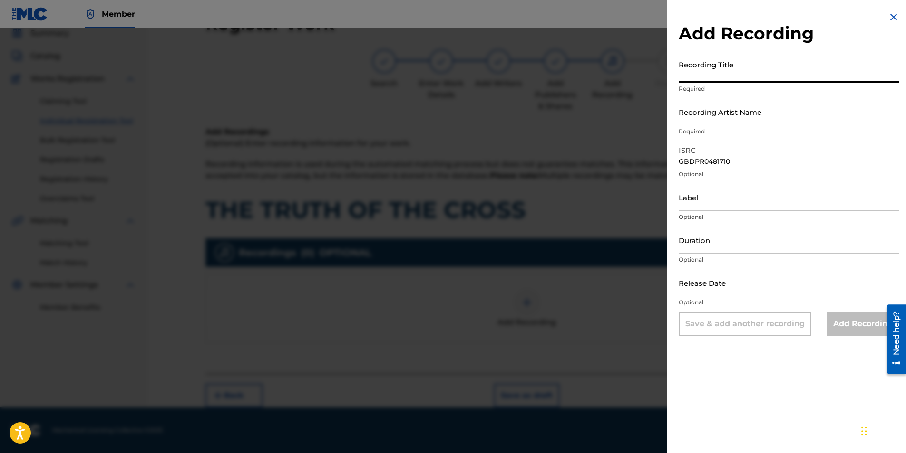
click at [601, 72] on input "Recording Title" at bounding box center [788, 69] width 221 height 27
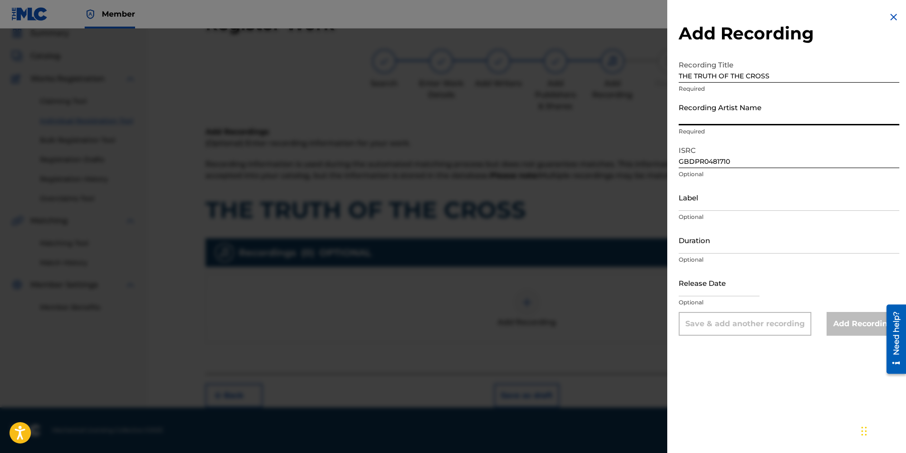
click at [601, 112] on input "Recording Artist Name" at bounding box center [788, 111] width 221 height 27
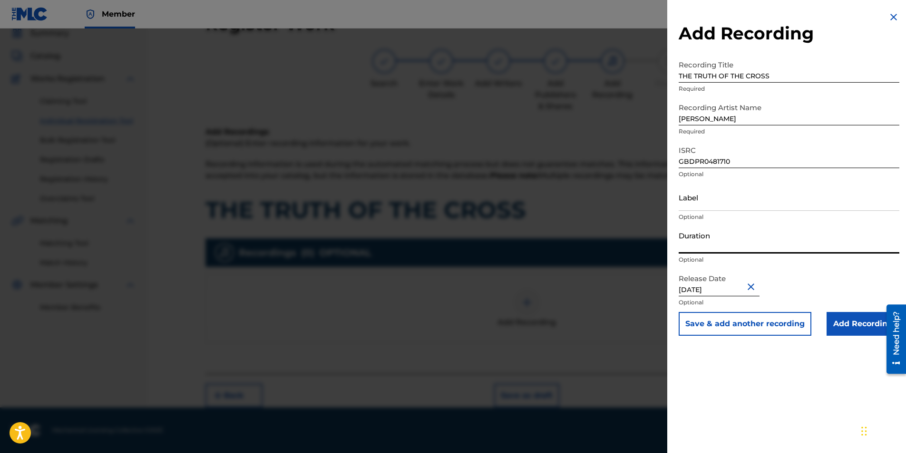
click at [601, 238] on input "Duration" at bounding box center [788, 240] width 221 height 27
click at [601, 282] on input "Add Recording" at bounding box center [862, 324] width 73 height 24
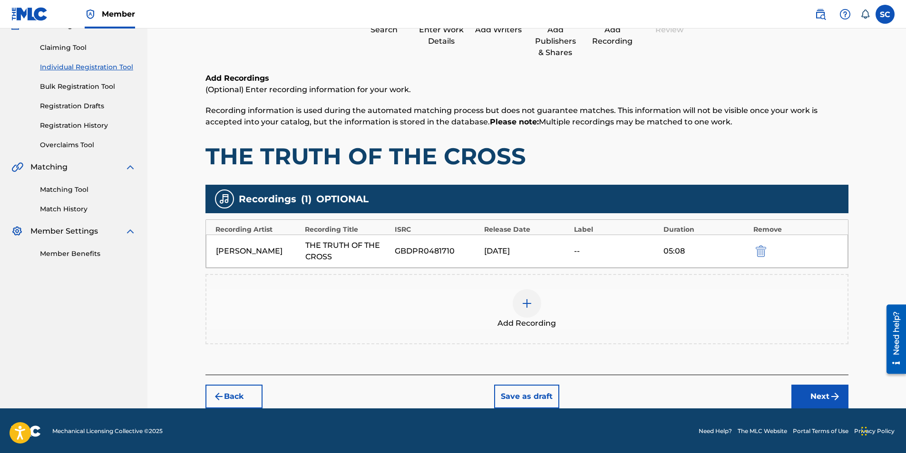
scroll to position [93, 0]
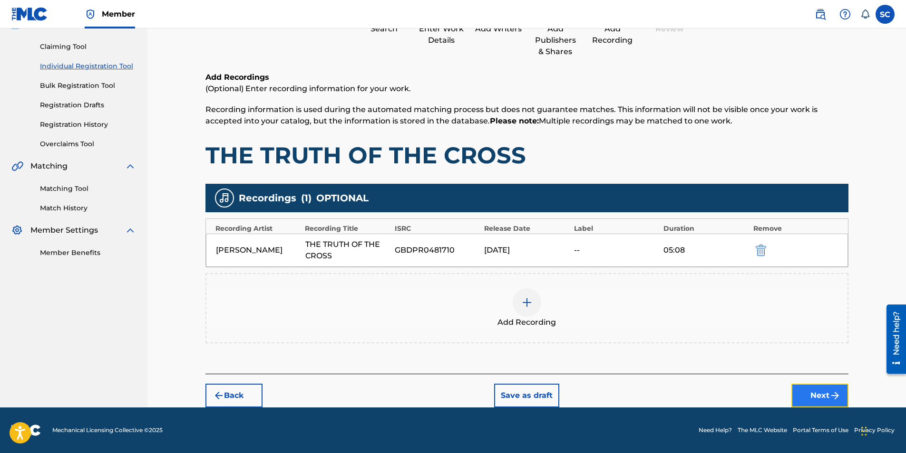
click at [601, 282] on button "Next" at bounding box center [819, 396] width 57 height 24
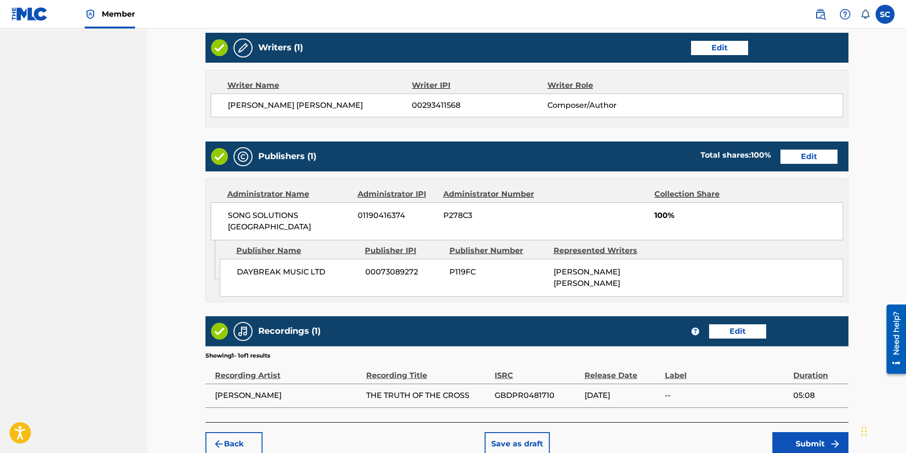
scroll to position [393, 0]
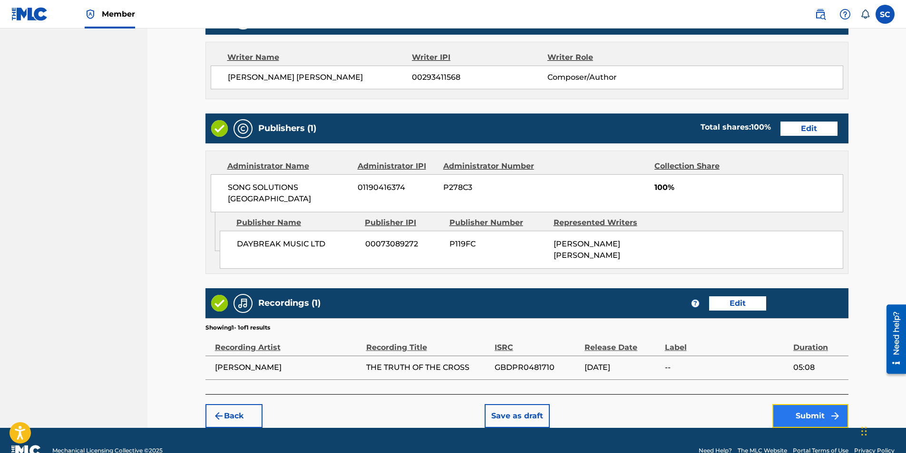
click at [601, 282] on button "Submit" at bounding box center [810, 417] width 76 height 24
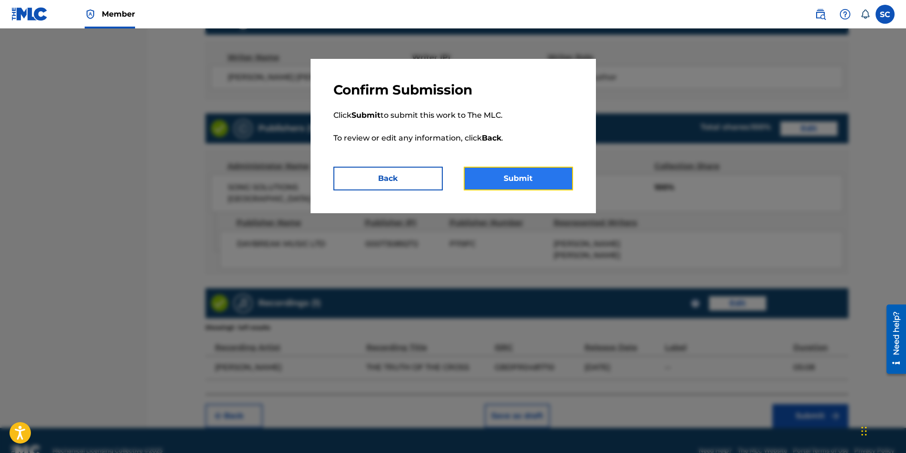
click at [515, 176] on button "Submit" at bounding box center [517, 179] width 109 height 24
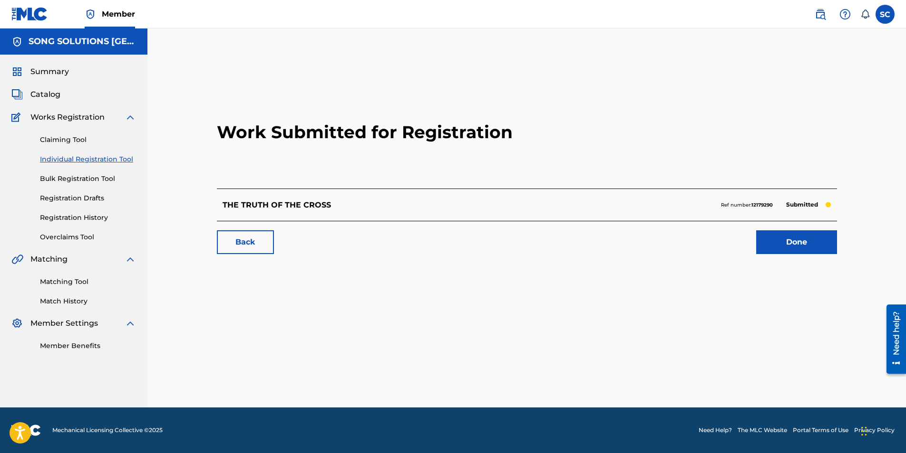
click at [73, 159] on link "Individual Registration Tool" at bounding box center [88, 159] width 96 height 10
